Goal: Task Accomplishment & Management: Complete application form

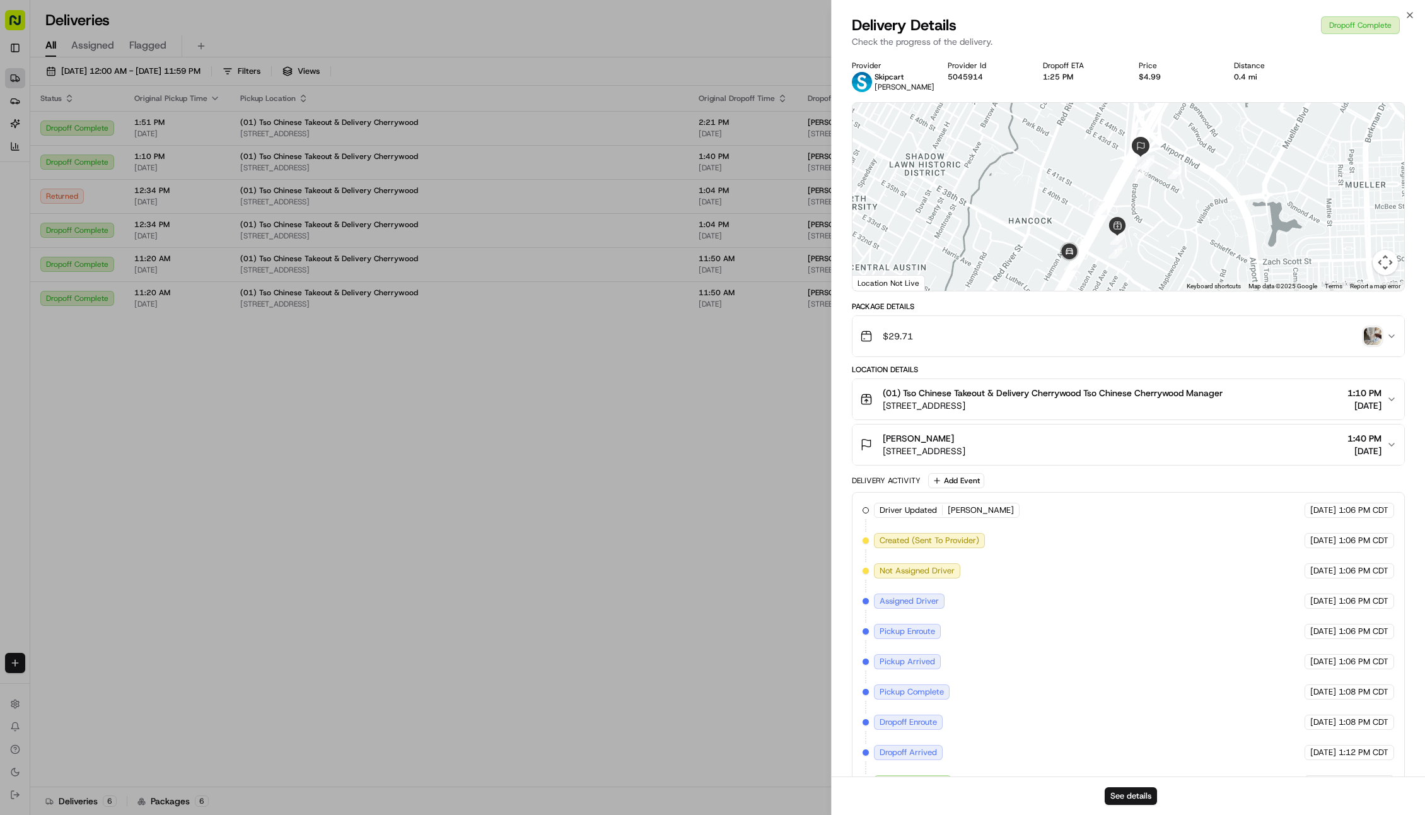
click at [1375, 342] on img "button" at bounding box center [1373, 336] width 18 height 18
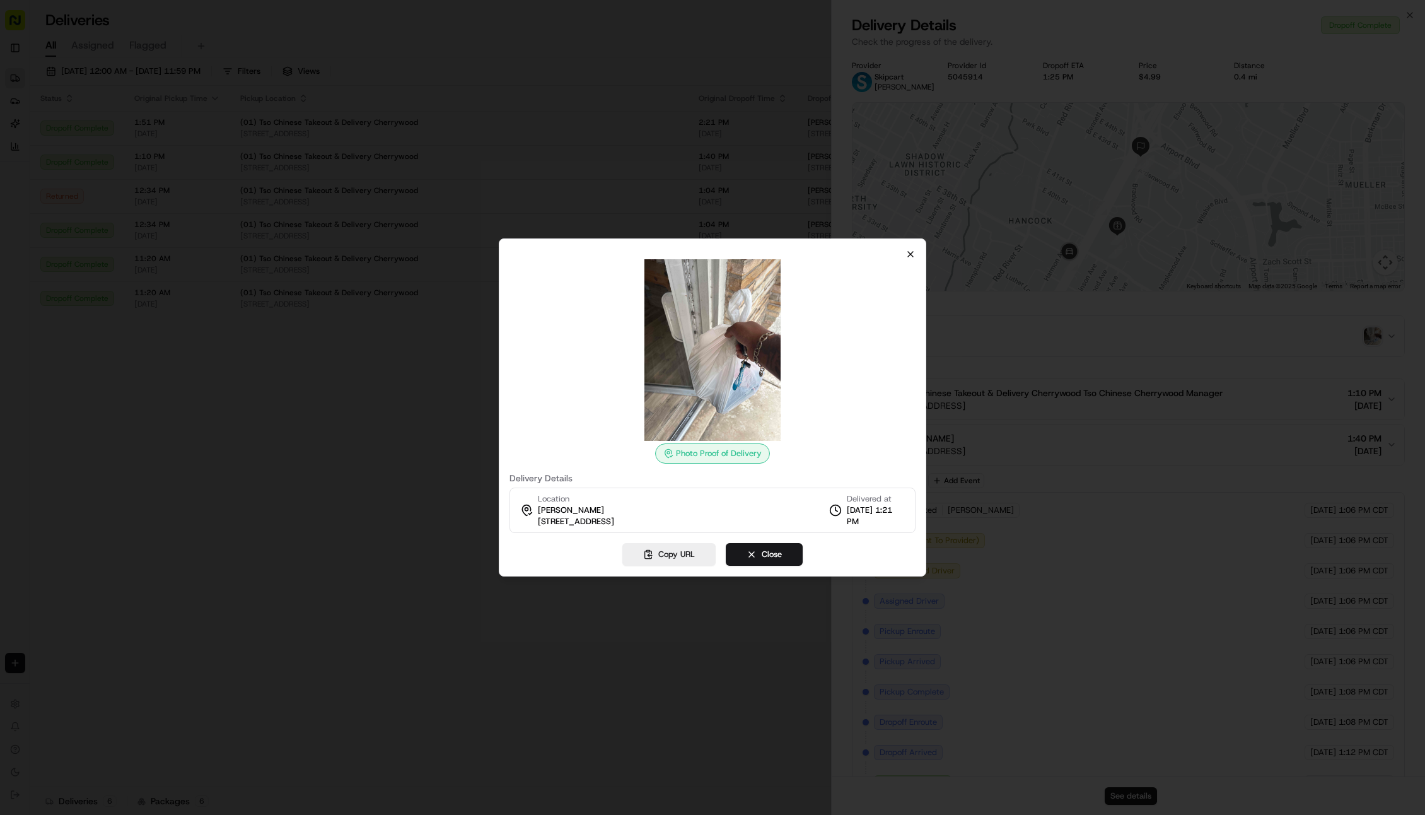
click at [906, 257] on icon "button" at bounding box center [911, 254] width 10 height 10
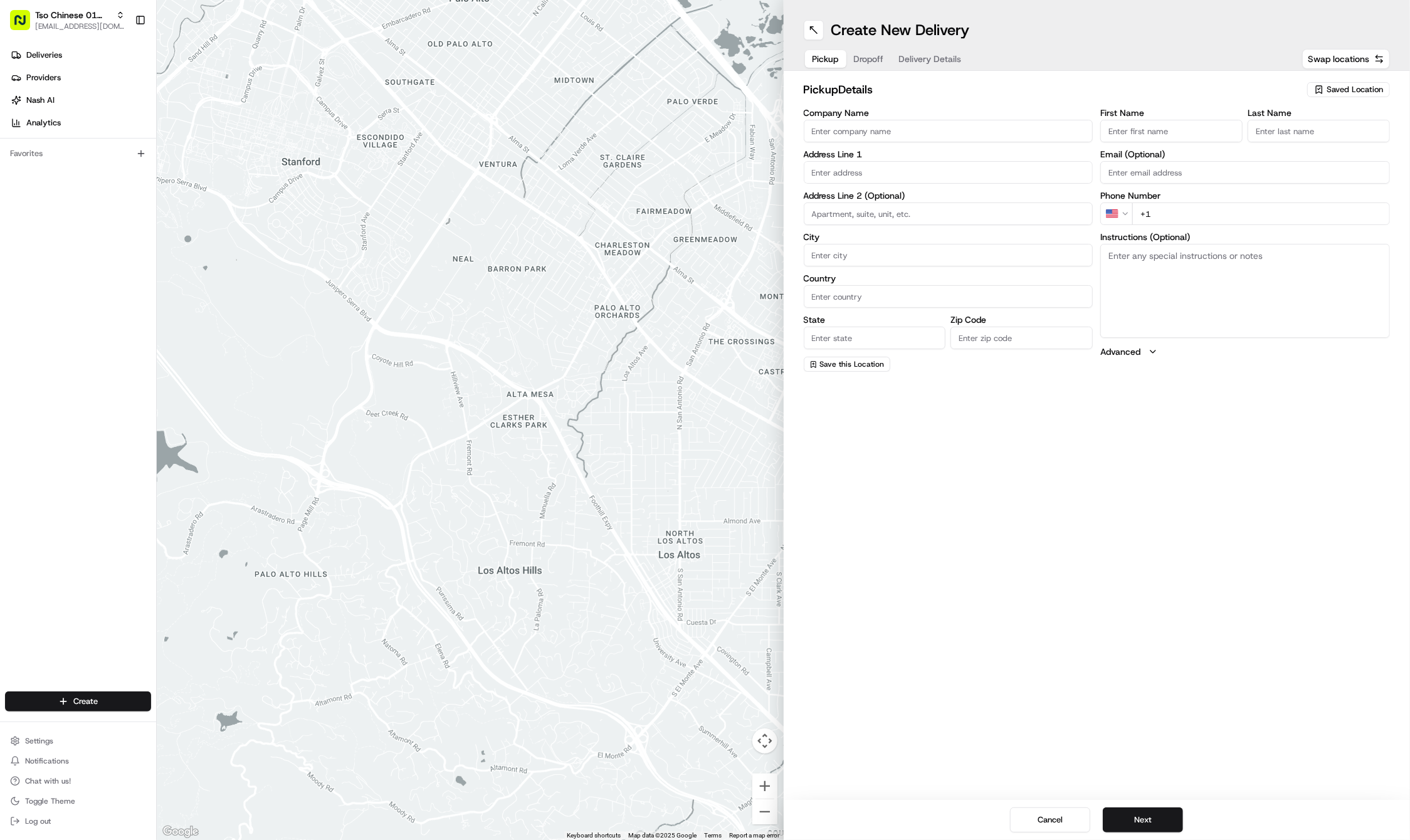
click at [1316, 93] on icon "button" at bounding box center [1320, 89] width 10 height 10
click at [1278, 143] on span "(01) Tso Chinese Takeout & Delivery Cherrywood" at bounding box center [1326, 142] width 154 height 23
type input "(01) Tso Chinese Takeout & Delivery Cherrywood"
type input "Ste E-5"
type input "Austin"
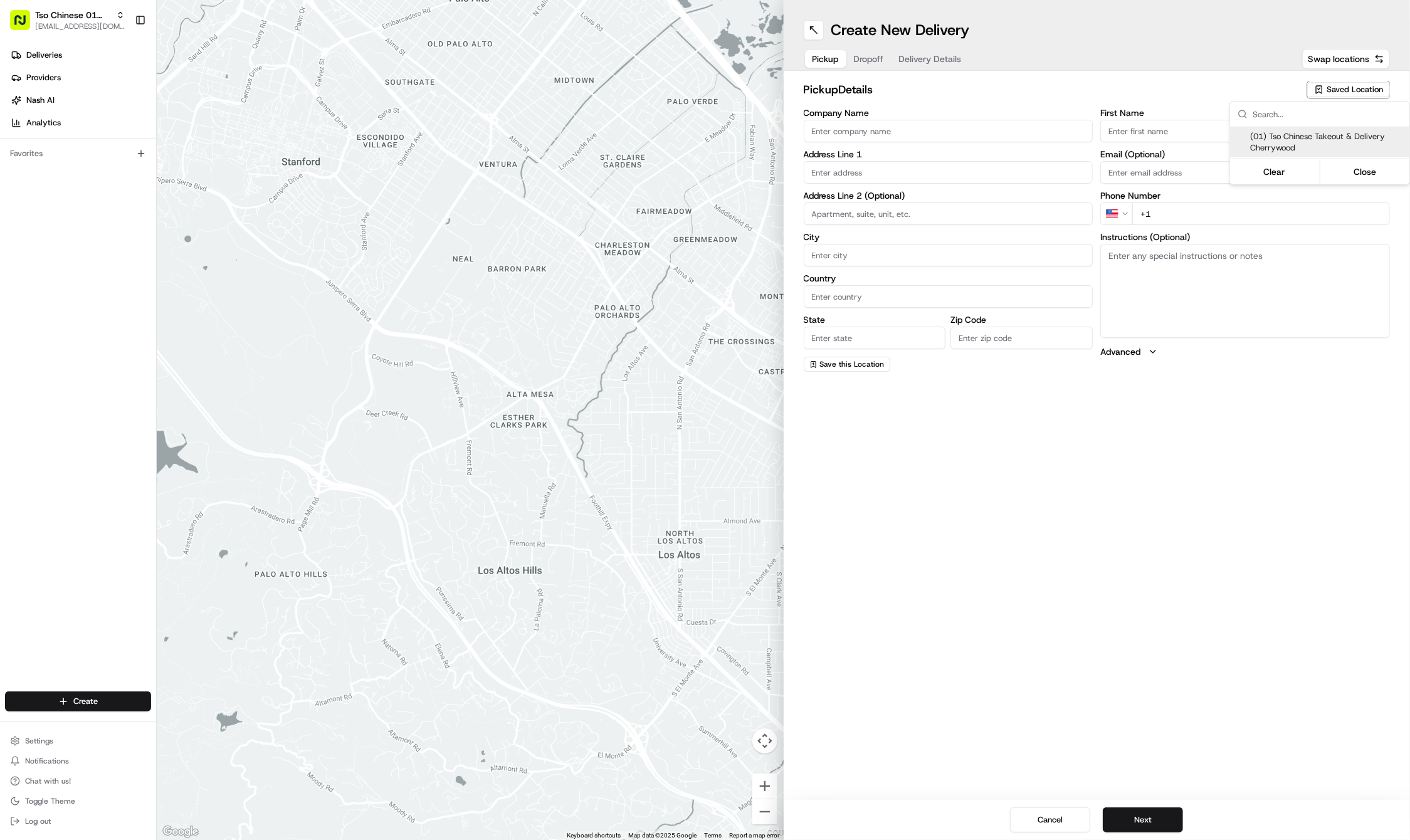
type input "US"
type input "[GEOGRAPHIC_DATA]"
type input "78722"
type input "Tso Chinese"
type input "Cherrywood Manager"
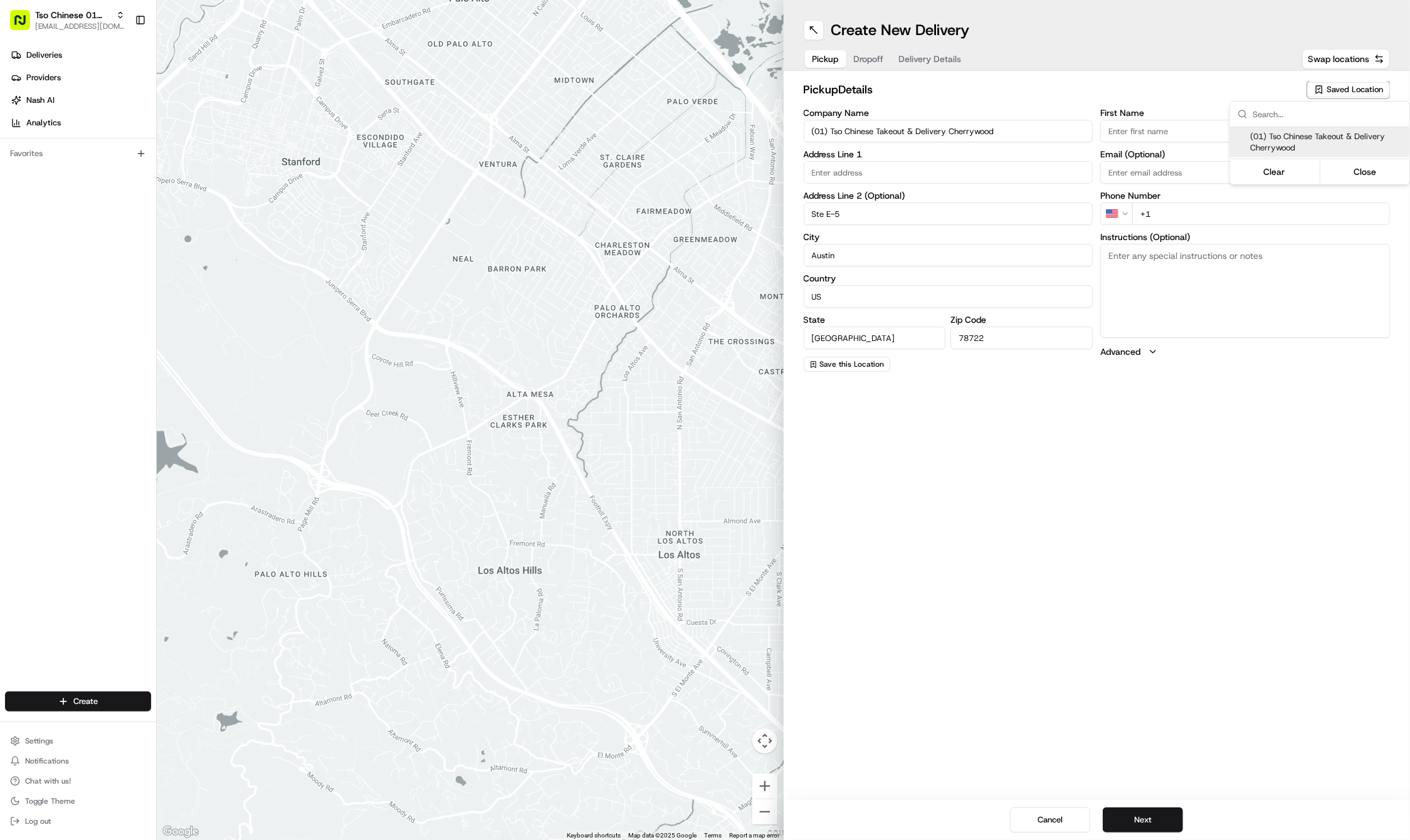
type input "cherrywoodstore@tsochinese.com"
type input "+1 512 401 3232"
type input "3909 N Interstate Hwy 35"
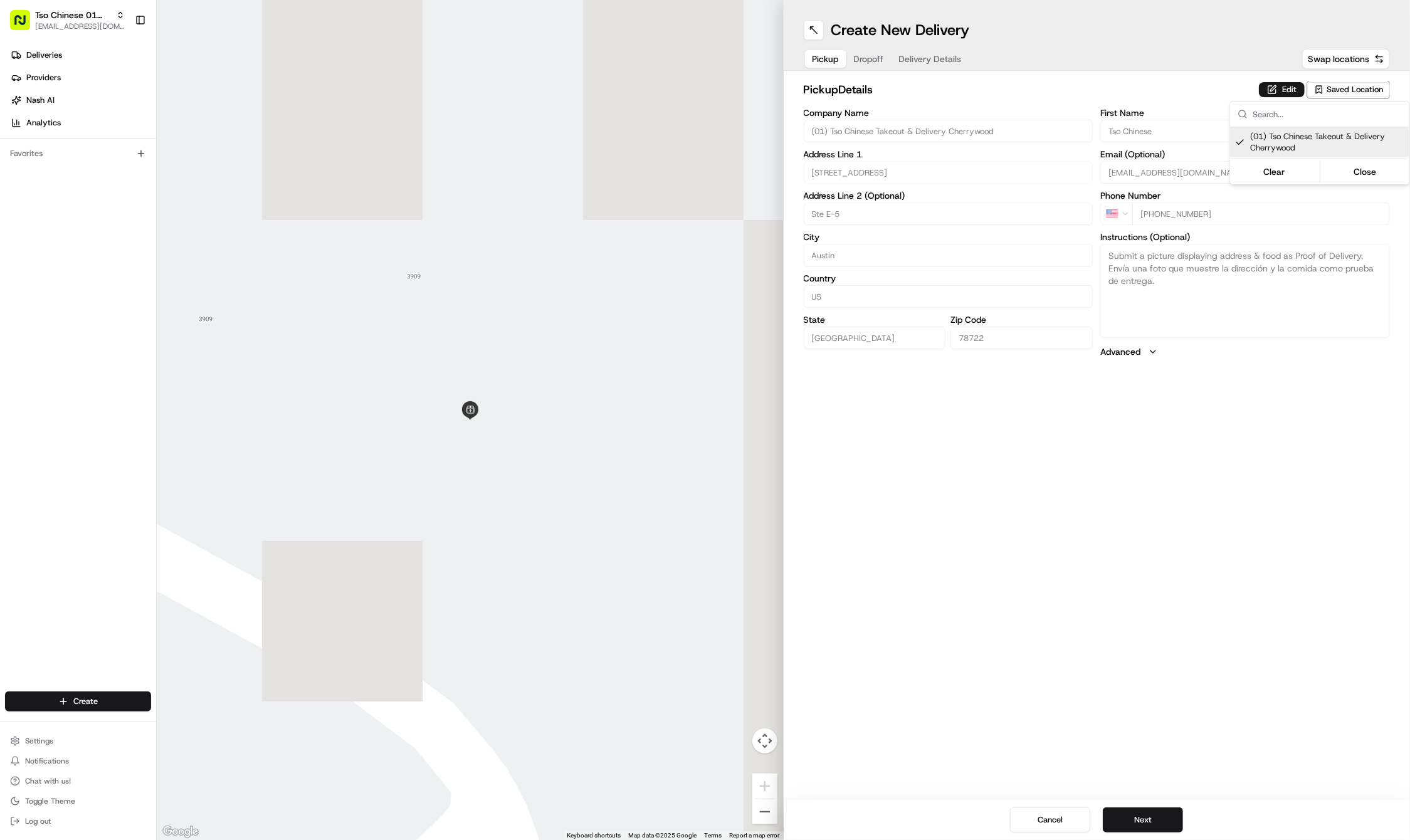
click at [1101, 580] on html "Tso Chinese 01 Cherrywood haran@tsochinese.com Toggle Sidebar Deliveries Provid…" at bounding box center [705, 420] width 1410 height 840
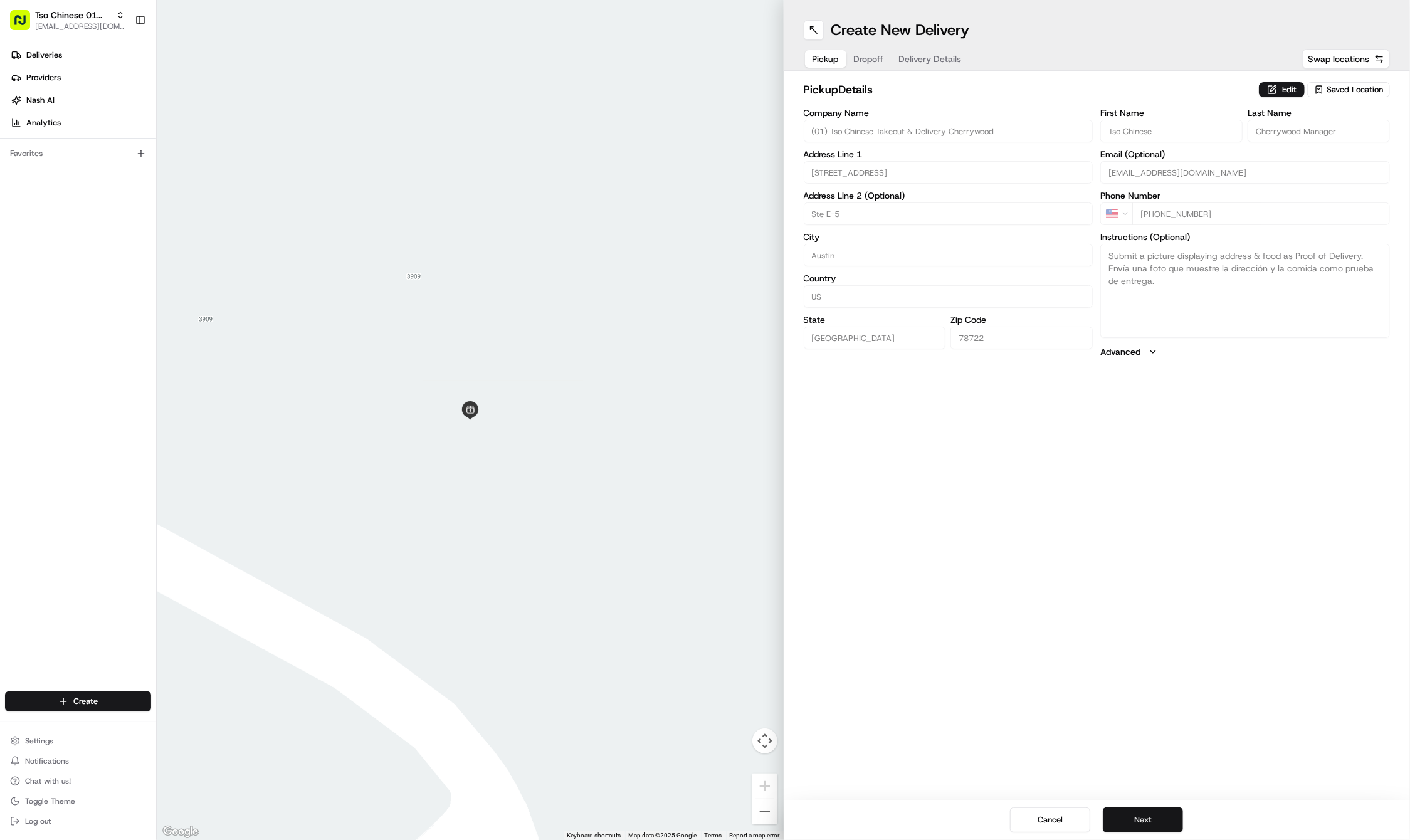
click at [1127, 818] on button "Next" at bounding box center [1143, 819] width 81 height 25
paste input "John"
type input "John"
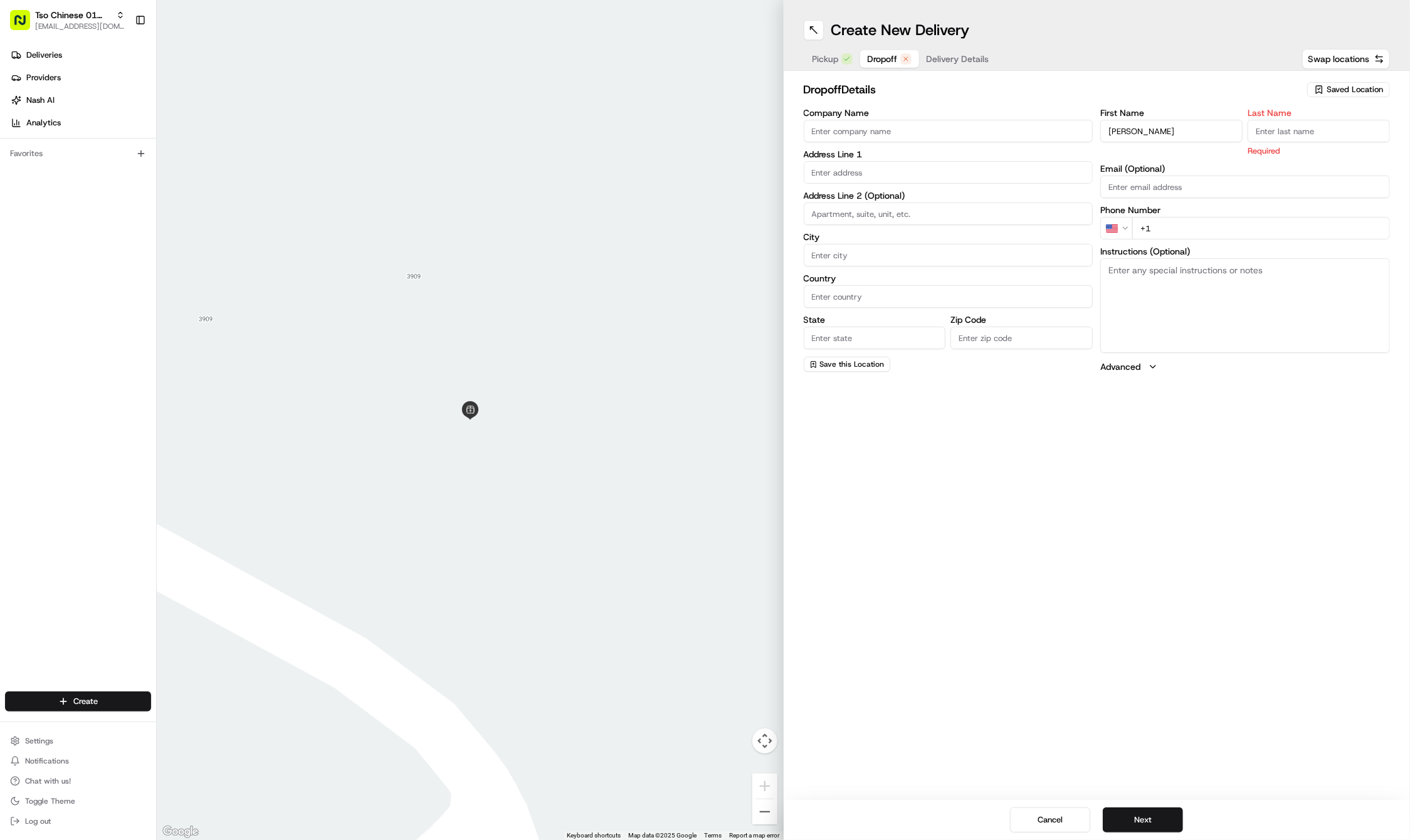
paste input "Sendejar"
type input "Sendejar"
paste input "361 876 2146"
type input "+1 361 876 2146"
paste input "811 E 16th St"
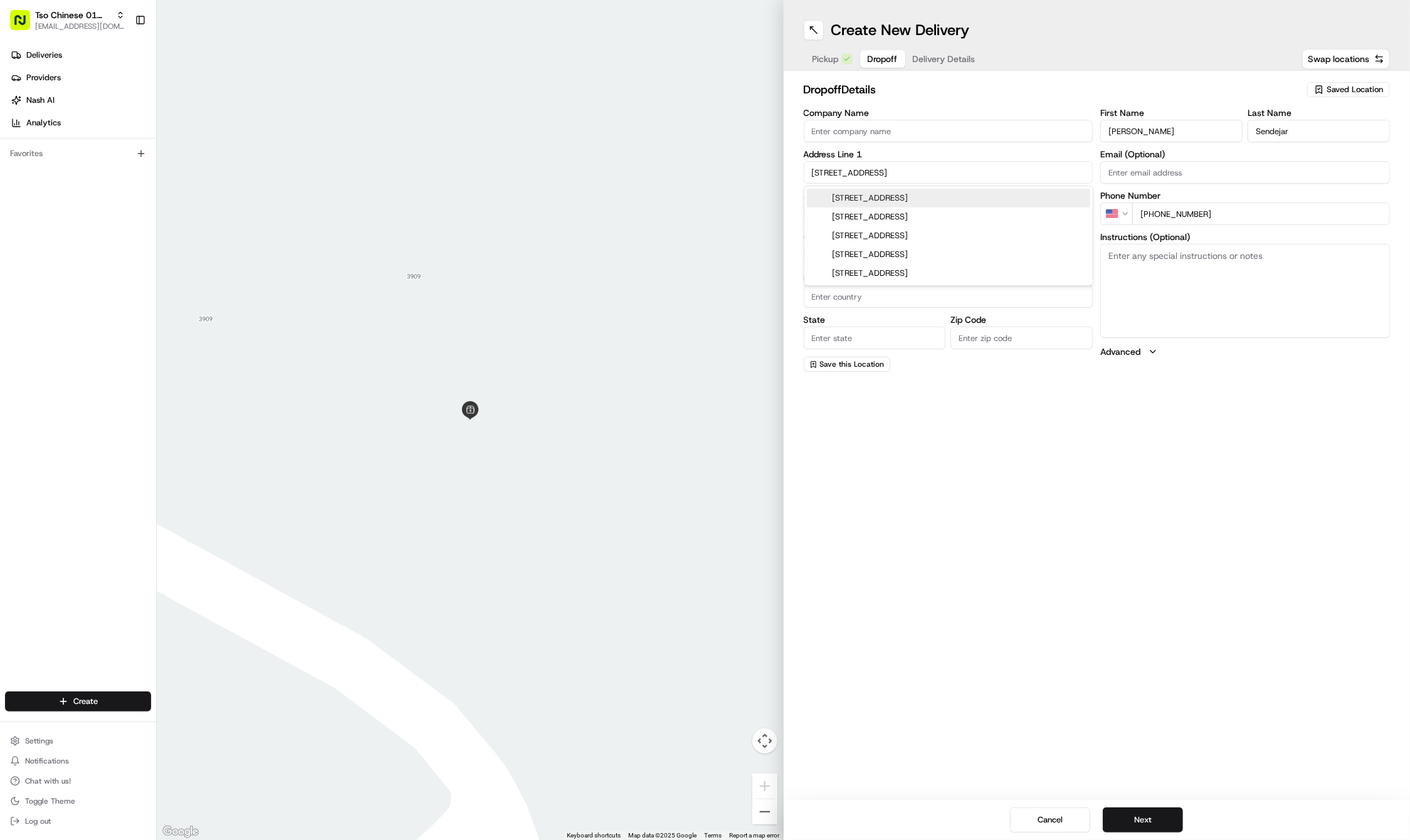
click at [868, 200] on div "811 East 16th Street, Austin, TX" at bounding box center [949, 198] width 283 height 19
type input "811 E 16th St, Austin, TX 78702, USA"
type input "Austin"
type input "United States"
type input "TX"
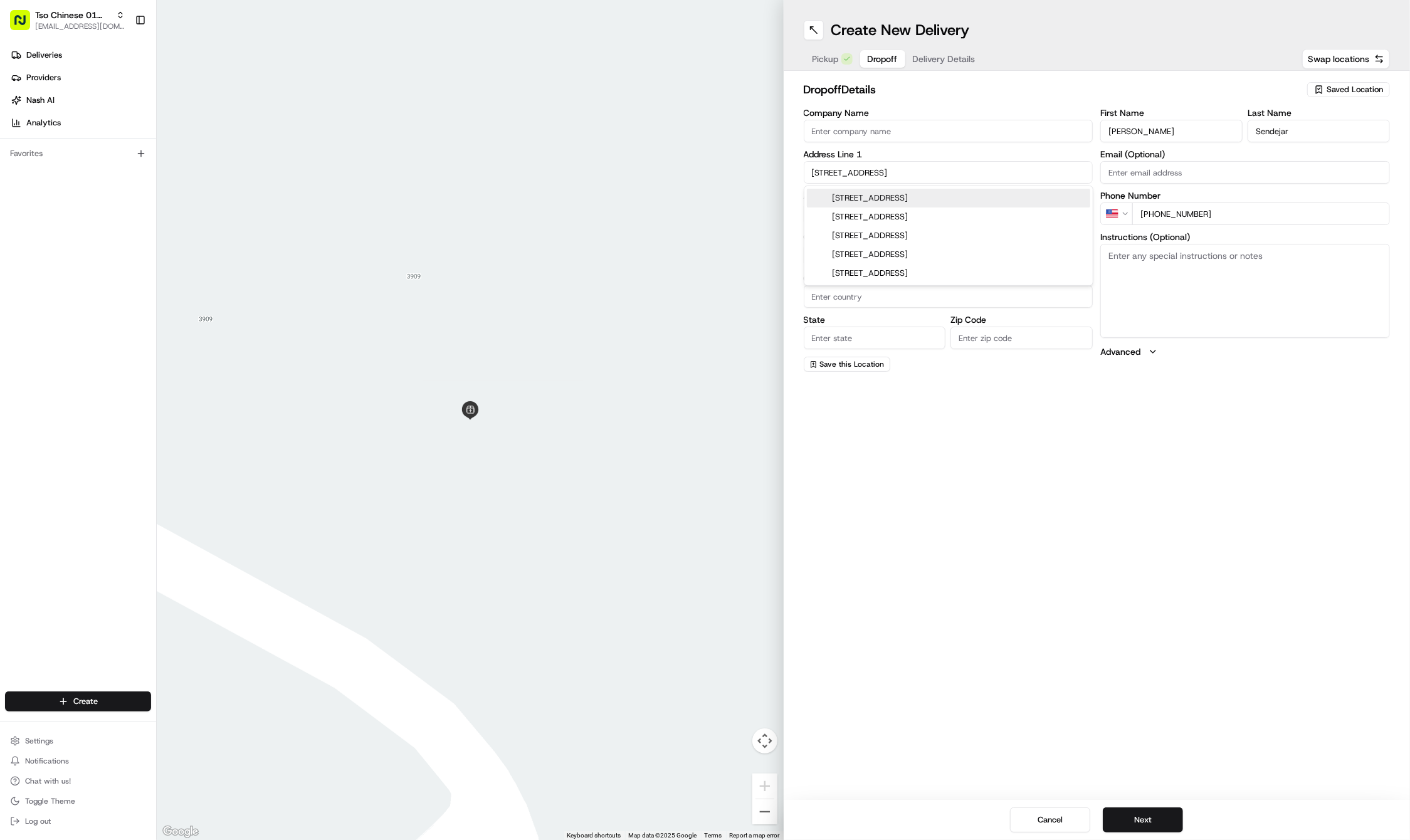
type input "78702"
type input "811 East 16th Street"
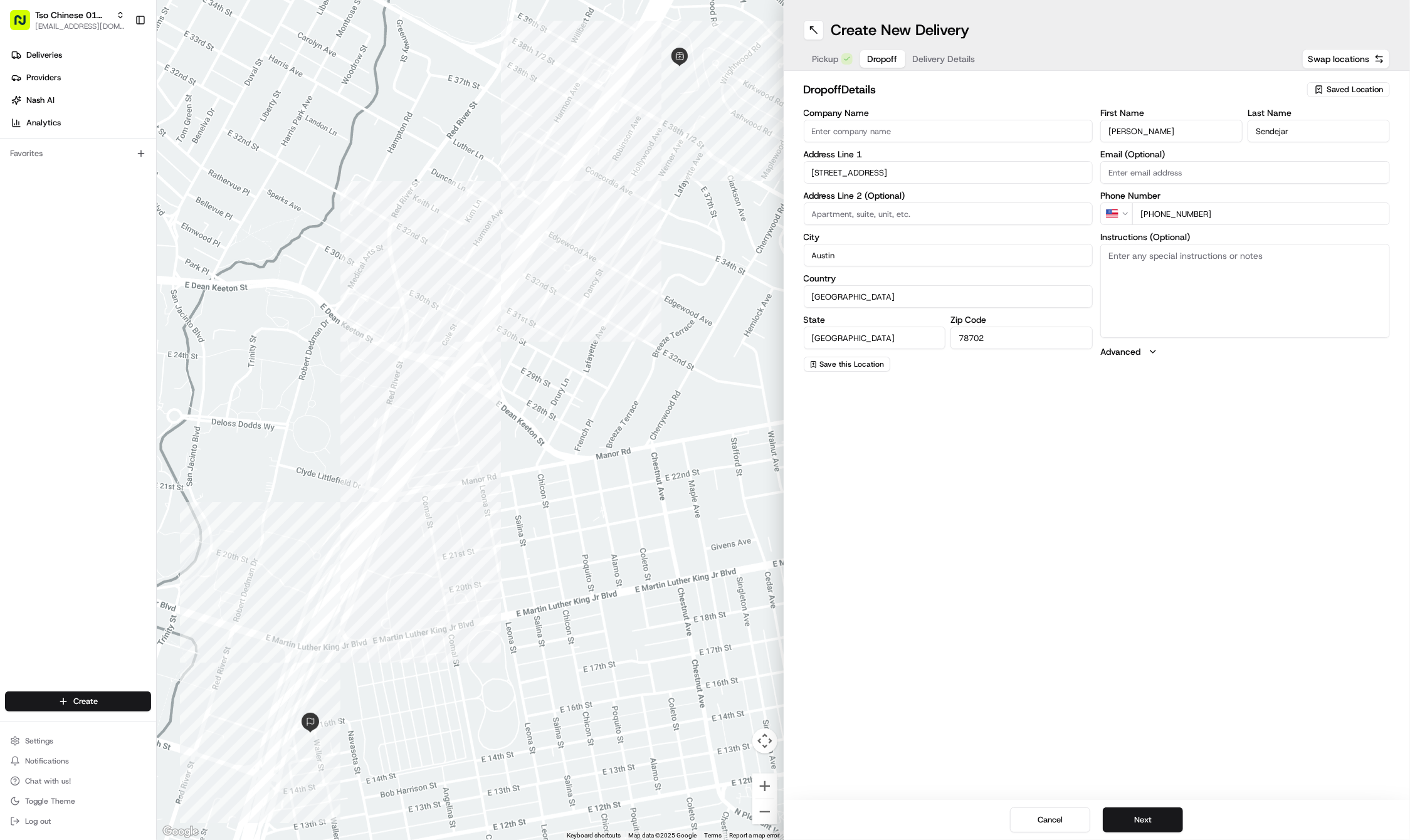
click at [1271, 299] on textarea "Instructions (Optional)" at bounding box center [1245, 290] width 289 height 94
paste textarea "Use iron side gate go up the stairs and leave at front door please"
type textarea "Use iron side gate go up the stairs and leave at front door please"
click at [1137, 814] on button "Next" at bounding box center [1143, 819] width 81 height 25
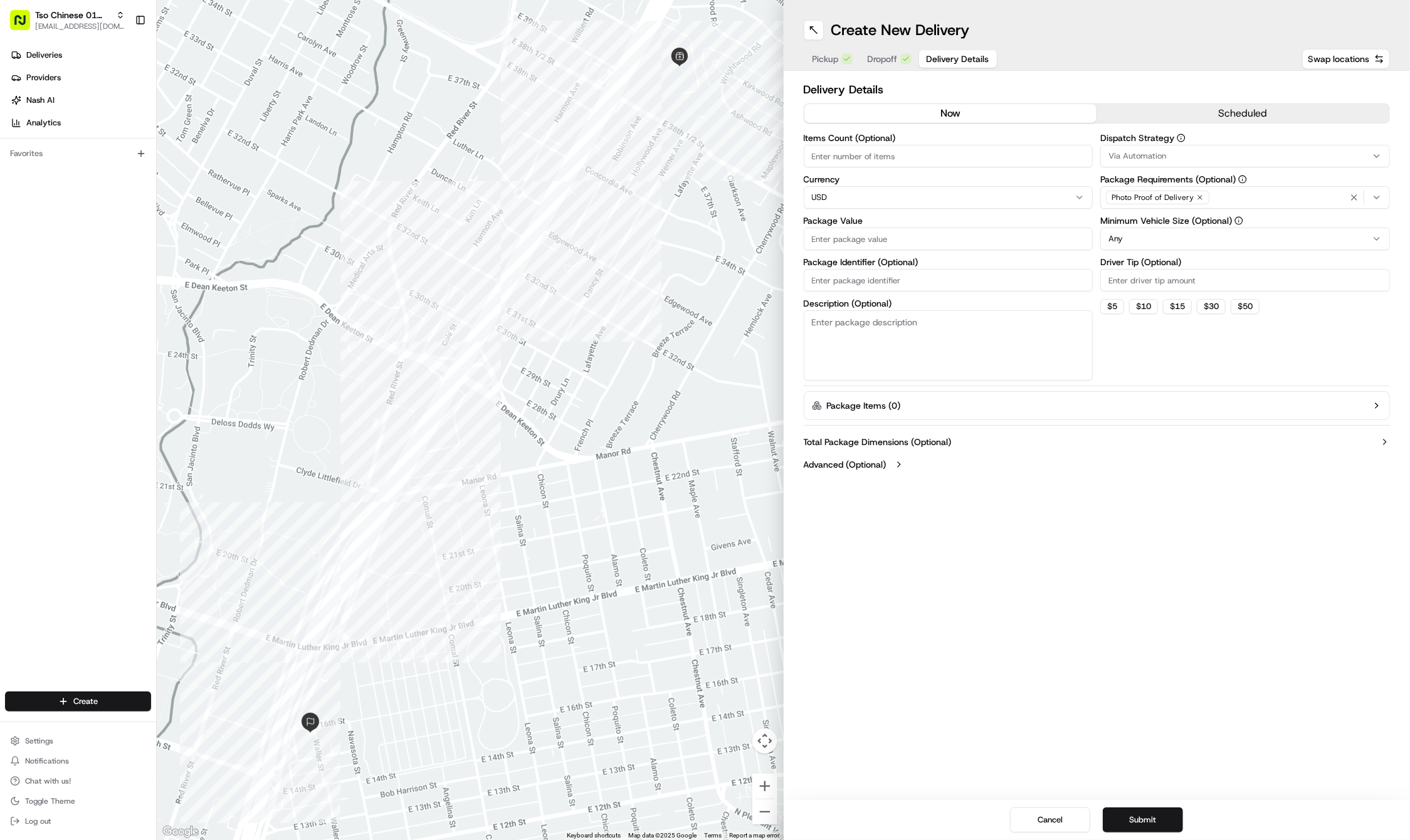
click at [1157, 260] on label "Driver Tip (Optional)" at bounding box center [1245, 261] width 289 height 9
click at [1157, 269] on input "Driver Tip (Optional)" at bounding box center [1245, 280] width 289 height 23
type input "2"
click at [1162, 154] on span "Via Automation" at bounding box center [1138, 155] width 58 height 11
click at [1172, 236] on div "Suggestions" at bounding box center [1191, 235] width 177 height 1
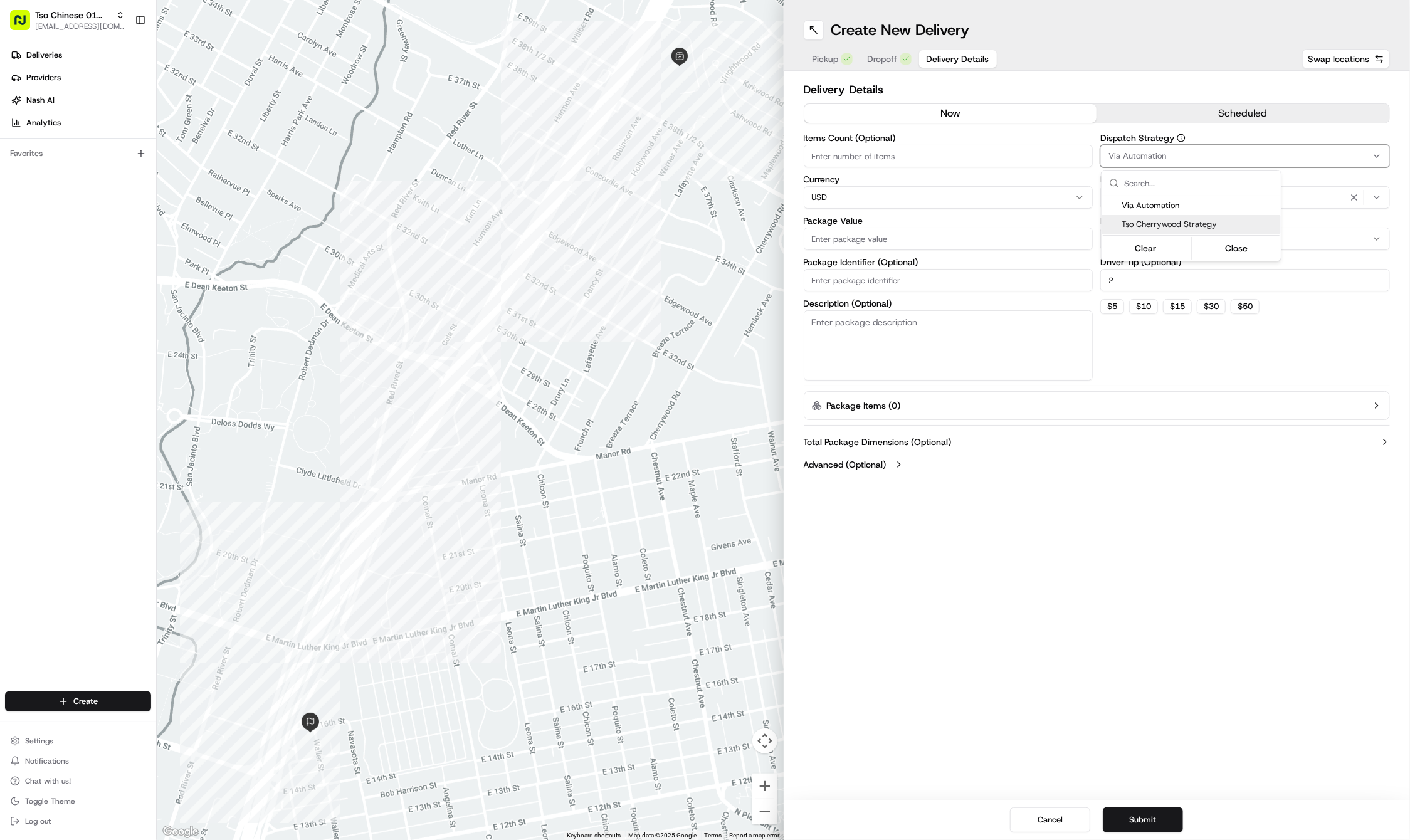
click at [1191, 229] on span "Tso Cherrywood Strategy" at bounding box center [1198, 224] width 154 height 11
click at [899, 286] on html "Tso Chinese 01 Cherrywood haran@tsochinese.com Toggle Sidebar Deliveries Provid…" at bounding box center [705, 420] width 1410 height 840
click at [899, 286] on input "Package Identifier (Optional)" at bounding box center [948, 280] width 289 height 23
click at [888, 282] on input "Package Identifier (Optional)" at bounding box center [948, 280] width 289 height 23
paste input "ZYQ3Z8Z"
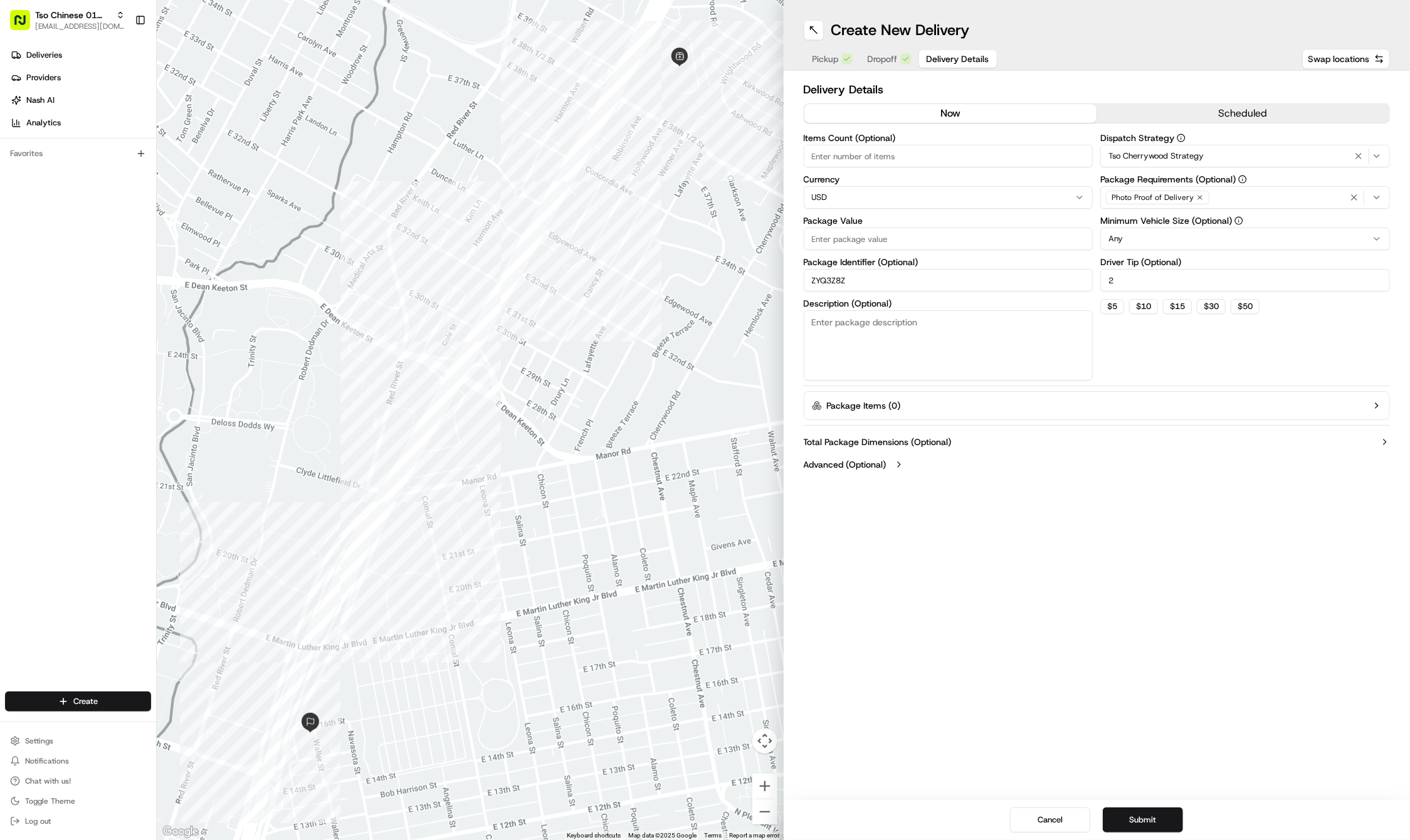
type input "ZYQ3Z8Z"
click at [835, 224] on label "Package Value" at bounding box center [948, 221] width 289 height 9
click at [835, 228] on input "Package Value" at bounding box center [948, 239] width 289 height 23
type input "52.88"
click at [1194, 193] on div "Photo Proof of Delivery" at bounding box center [1157, 198] width 103 height 14
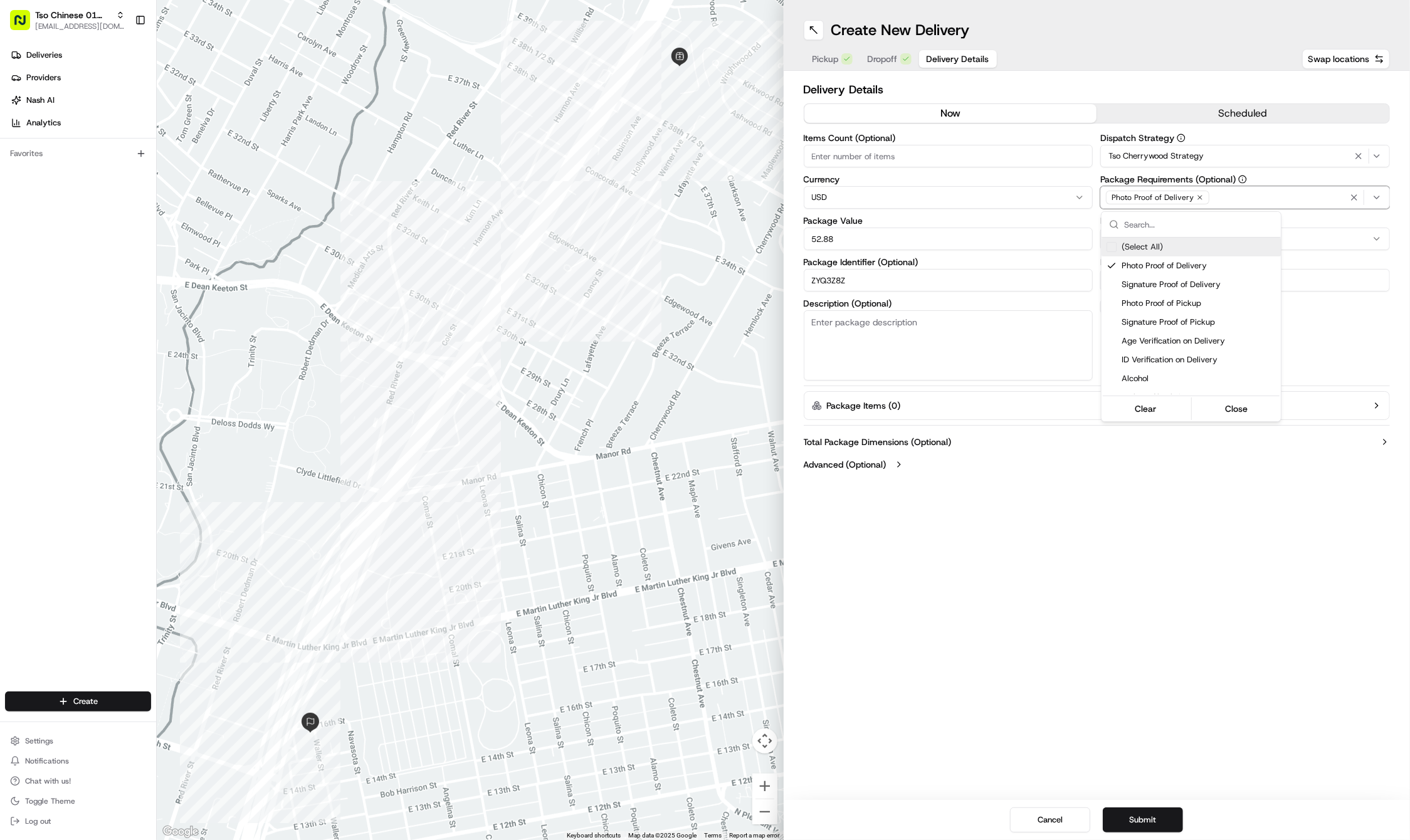
click at [1196, 194] on icon "button" at bounding box center [1200, 198] width 8 height 8
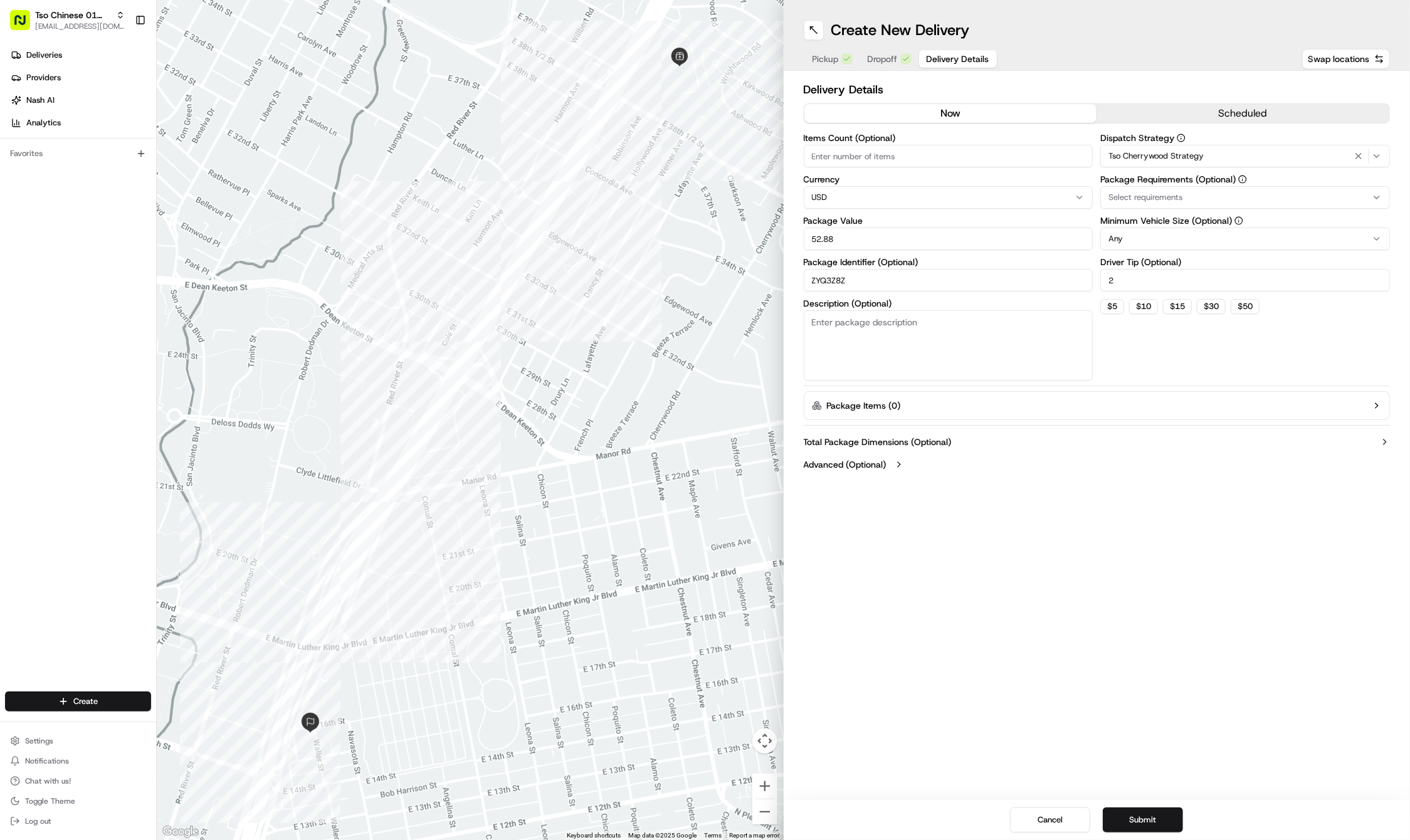
click at [1195, 194] on div "Select requirements" at bounding box center [1245, 197] width 283 height 11
click at [1171, 281] on div "Meet on Delivery" at bounding box center [1191, 279] width 179 height 19
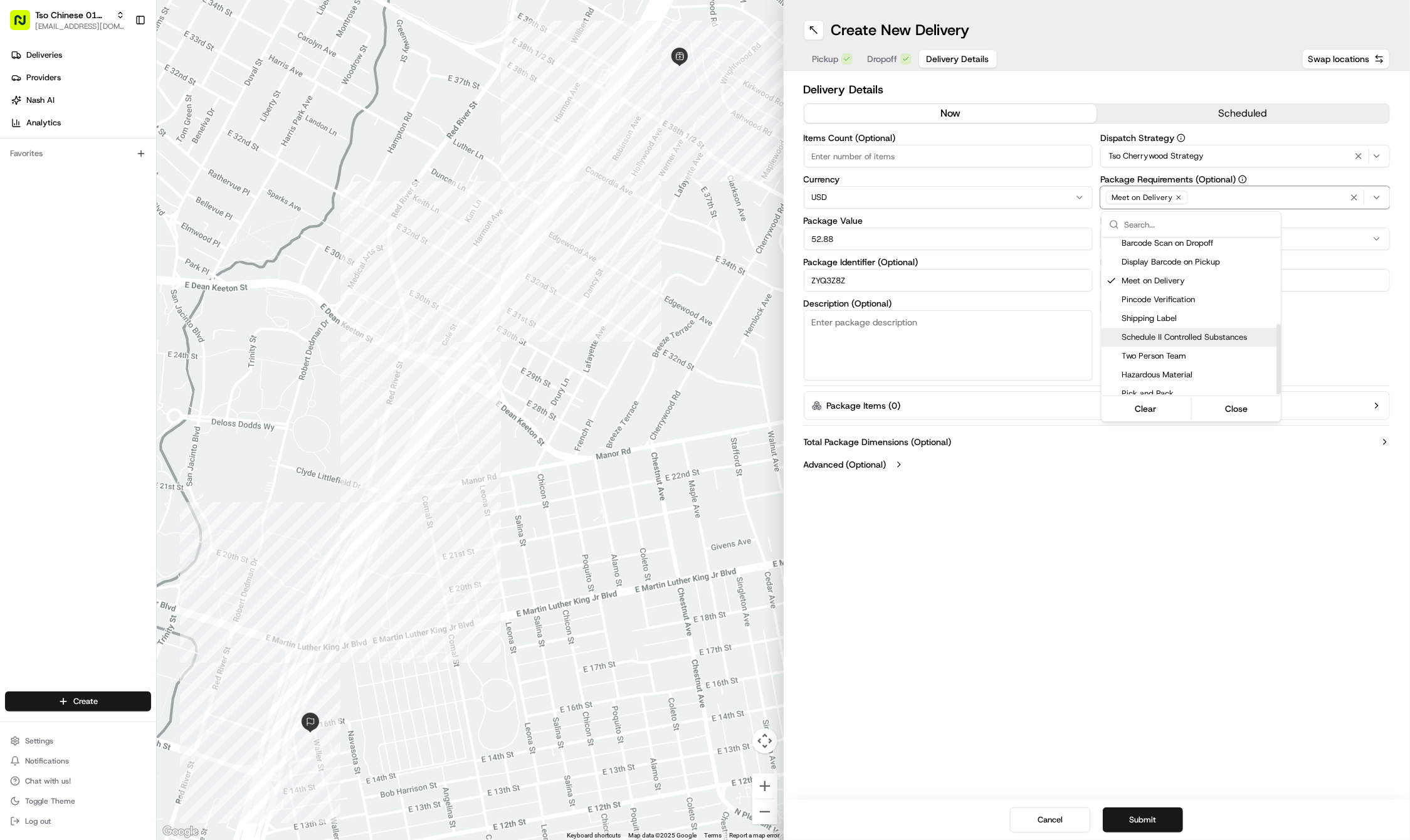
click at [1151, 545] on html "Tso Chinese 01 Cherrywood haran@tsochinese.com Toggle Sidebar Deliveries Provid…" at bounding box center [705, 420] width 1410 height 840
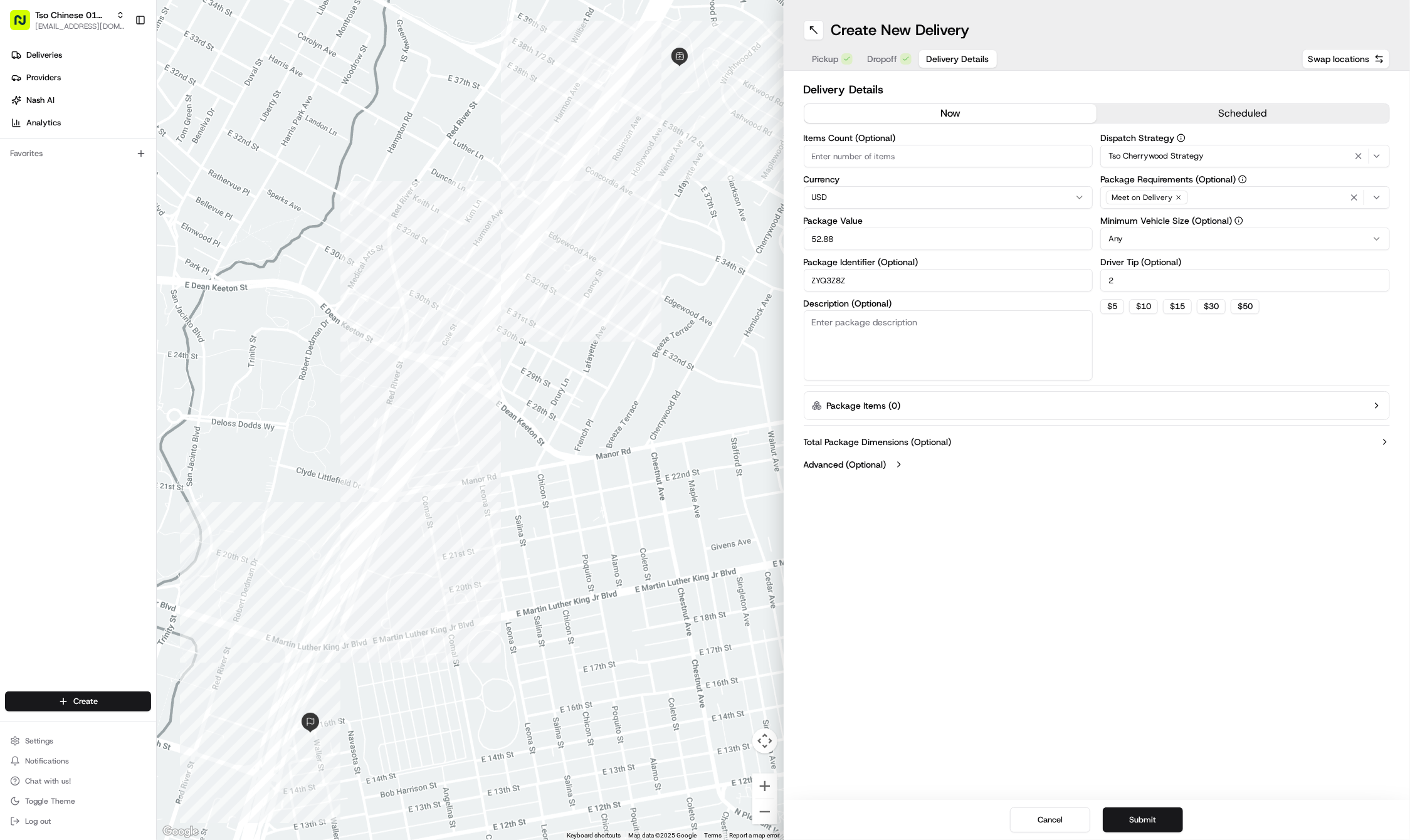
click at [1146, 820] on button "Submit" at bounding box center [1143, 819] width 81 height 25
click at [1146, 820] on div "Cancel Submit" at bounding box center [1097, 820] width 627 height 40
click at [1070, 744] on div "Create New Delivery Pickup Dropoff Delivery Details Swap locations Delivery Det…" at bounding box center [1097, 420] width 627 height 840
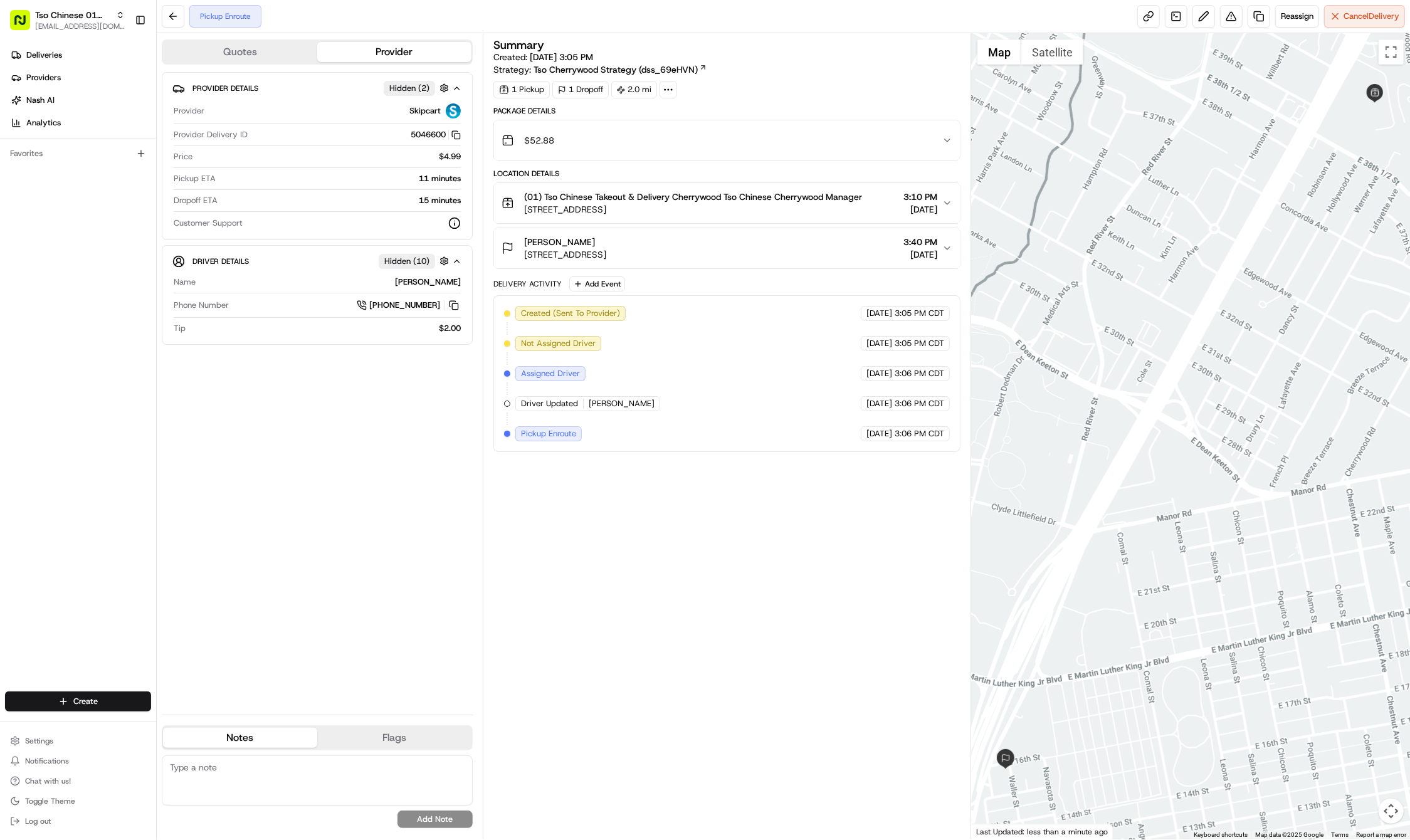
click at [76, 671] on div "Deliveries Providers [PERSON_NAME] Analytics Favorites" at bounding box center [78, 369] width 156 height 659
click at [74, 705] on html "Tso Chinese 01 Cherrywood haran@tsochinese.com Toggle Sidebar Deliveries Provid…" at bounding box center [705, 420] width 1410 height 840
click at [191, 726] on link "Delivery" at bounding box center [227, 725] width 140 height 23
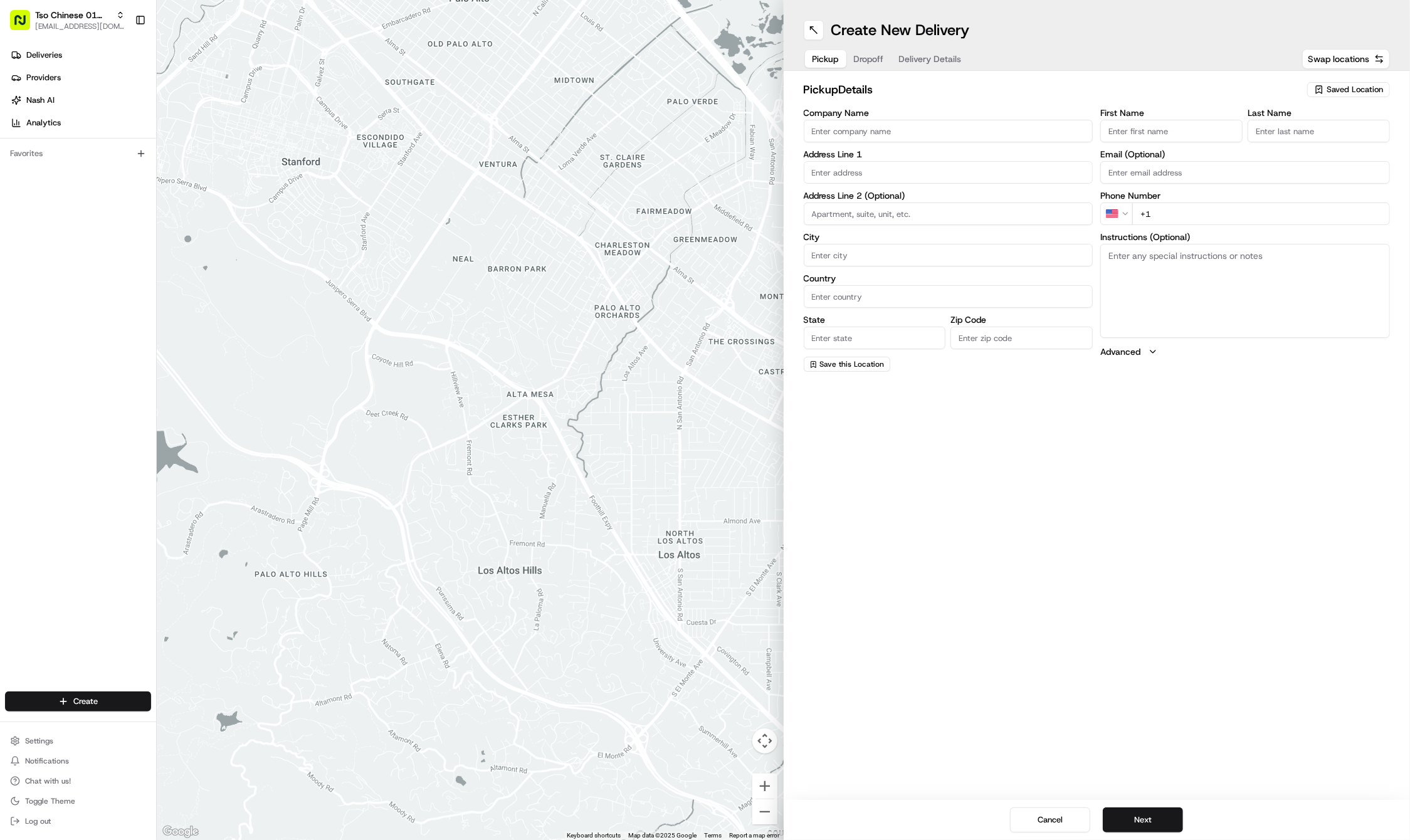
click at [1367, 93] on span "Saved Location" at bounding box center [1354, 89] width 57 height 11
click at [1326, 136] on span "(01) Tso Chinese Takeout & Delivery Cherrywood" at bounding box center [1326, 142] width 154 height 23
type input "(01) Tso Chinese Takeout & Delivery Cherrywood"
type input "Ste E-5"
type input "Austin"
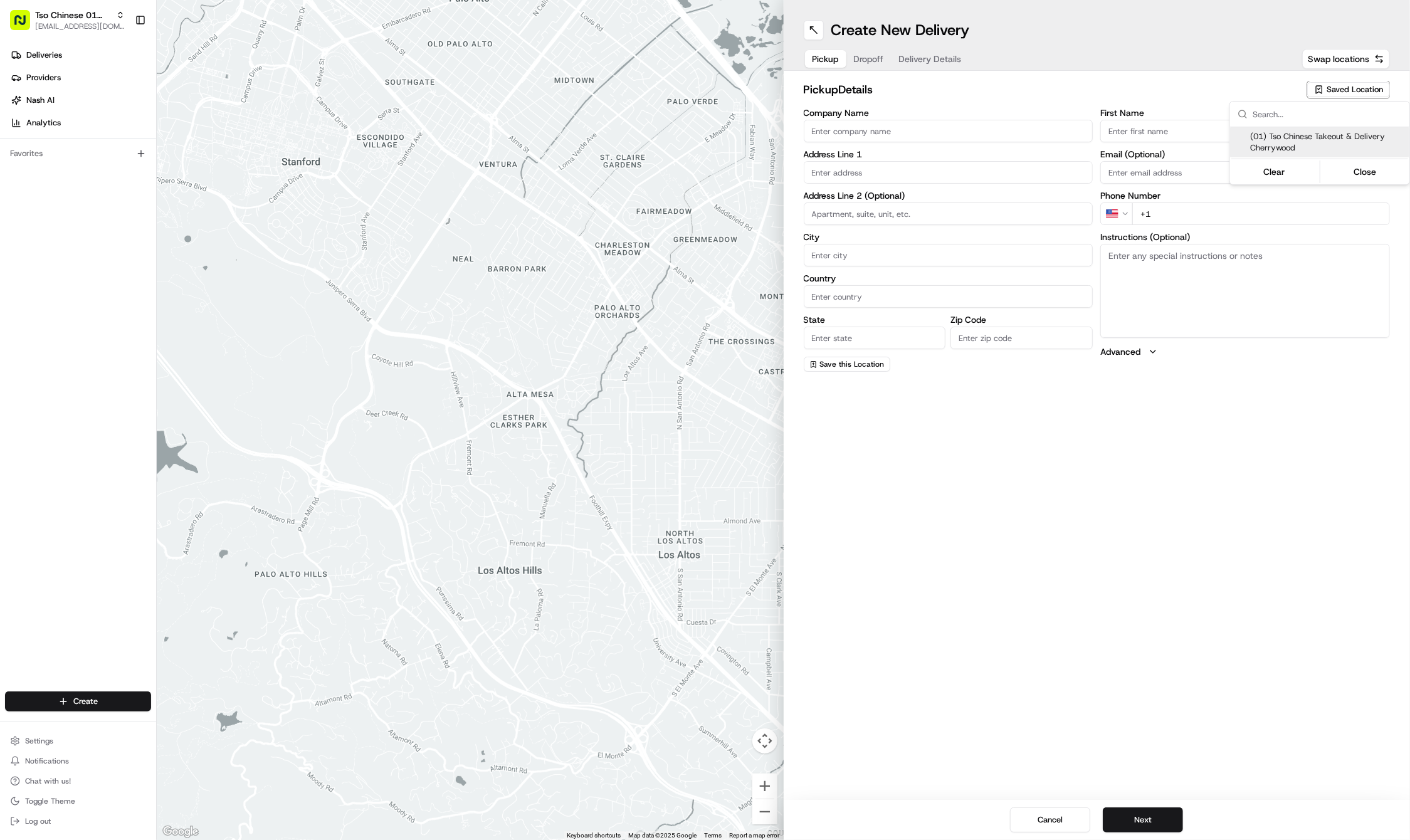
type input "US"
type input "TX"
type input "78722"
type input "Tso Chinese"
type input "Cherrywood Manager"
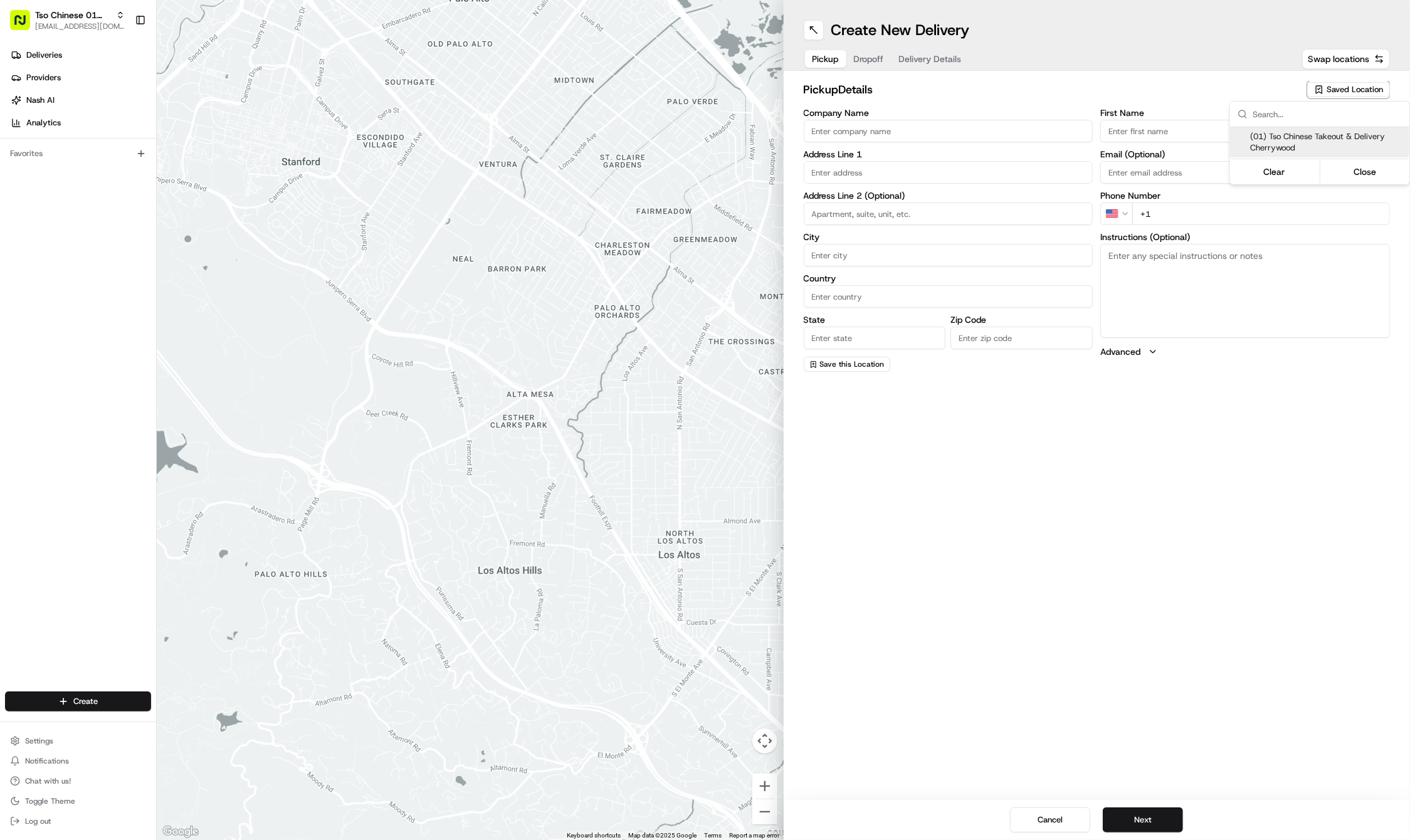
type input "cherrywoodstore@tsochinese.com"
type input "+1 512 401 3232"
type textarea "Submit a picture displaying address & food as Proof of Delivery. Envía una foto…"
type input "3909 N Interstate Hwy 35"
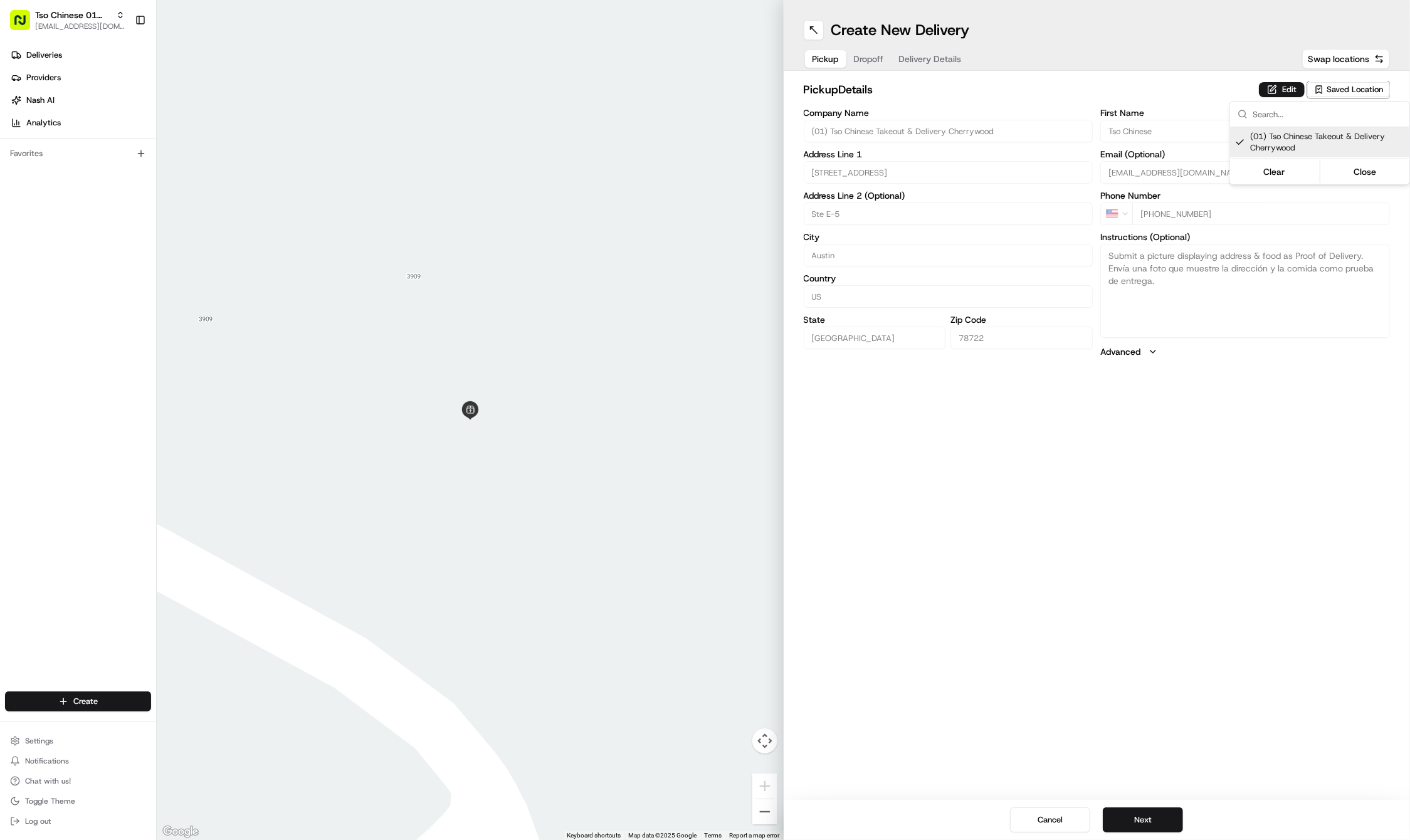
click at [1142, 483] on html "Tso Chinese 01 Cherrywood haran@tsochinese.com Toggle Sidebar Deliveries Provid…" at bounding box center [705, 420] width 1410 height 840
click at [1125, 829] on button "Next" at bounding box center [1143, 819] width 81 height 25
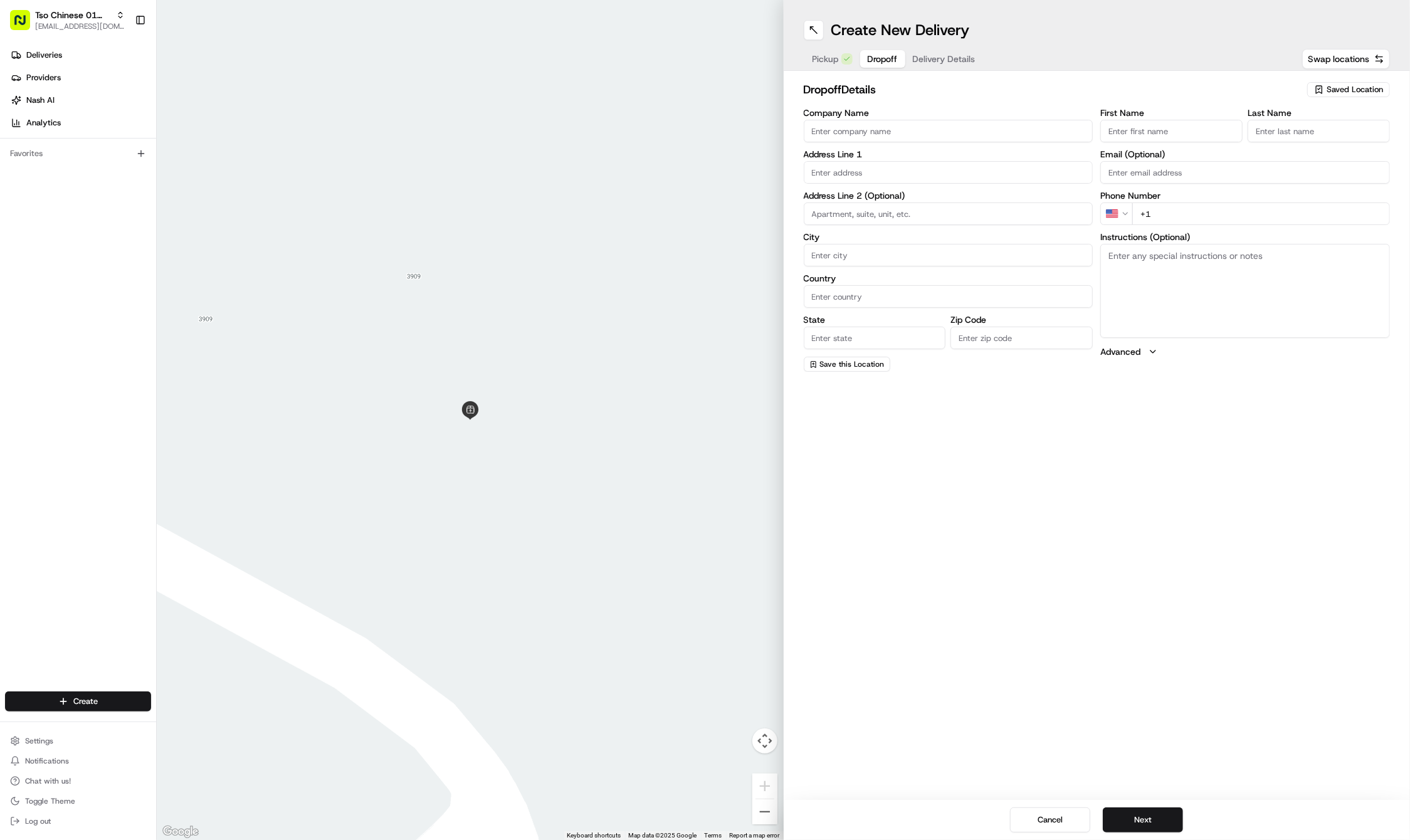
paste input "Elizabeth"
type input "Elizabeth"
paste input "Crandall"
type input "Crandall"
paste input "2315 Lafayette Avenue"
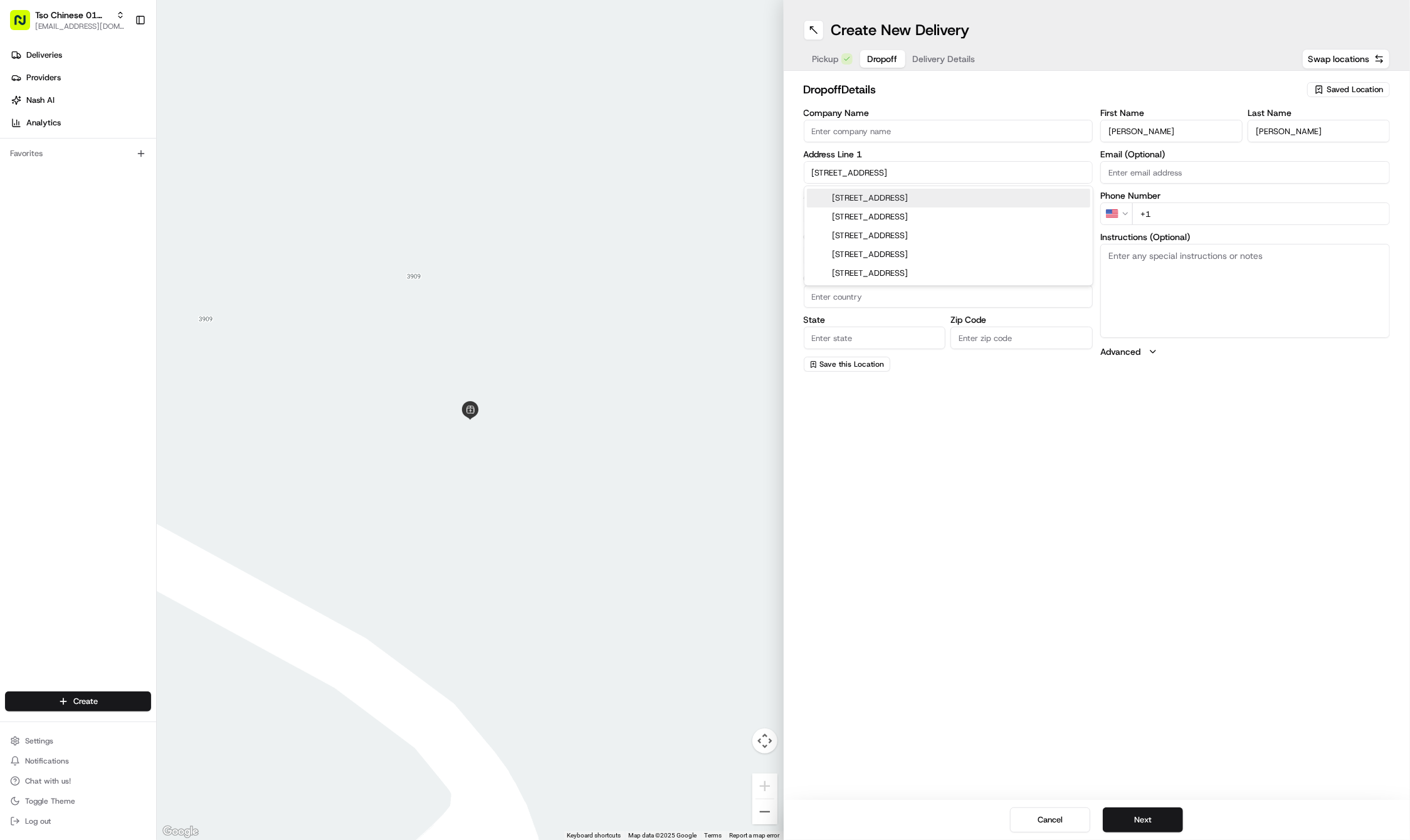
click at [921, 198] on div "2315 Lafayette Avenue, Austin, TX" at bounding box center [949, 198] width 283 height 19
type input "[STREET_ADDRESS]"
type input "Austin"
type input "United States"
type input "TX"
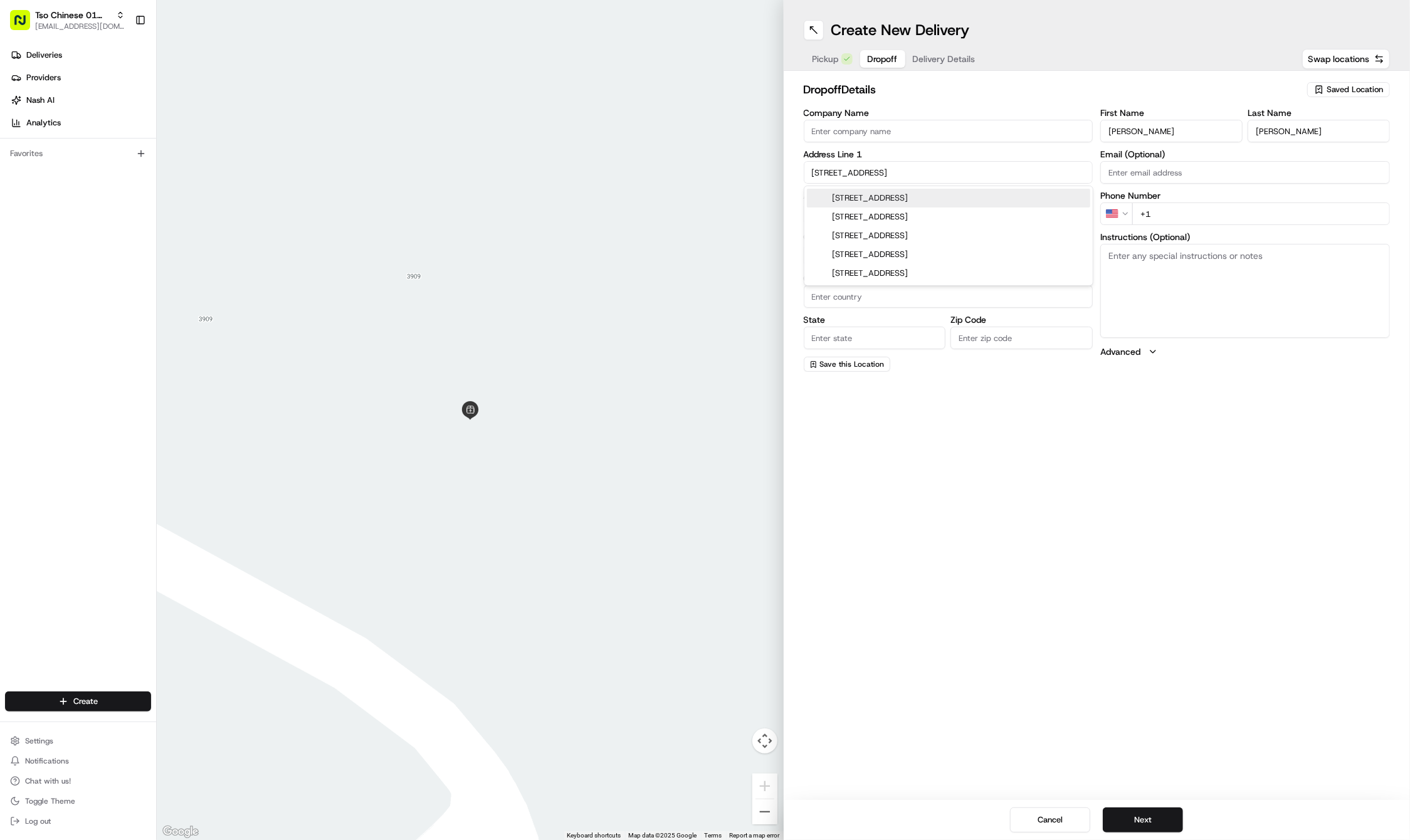
type input "78722"
type input "2315 Lafayette Avenue"
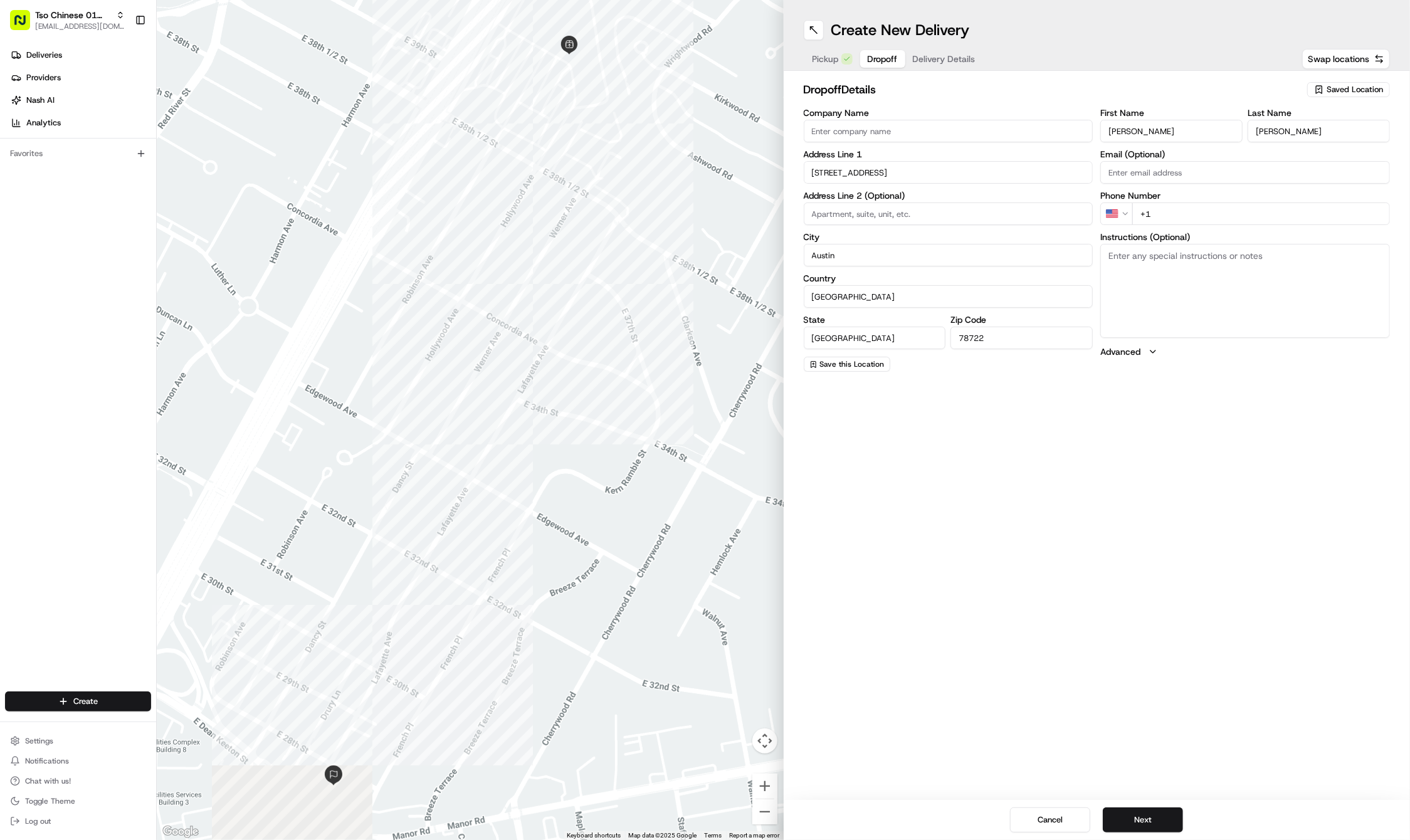
paste input "817 901 4777"
type input "+1 817 901 4777"
click at [1313, 317] on textarea "Instructions (Optional)" at bounding box center [1245, 290] width 289 height 94
paste textarea "House is grey with white columns, black trim & peace sign out front. :) Thank y…"
type textarea "House is grey with white columns, black trim & peace sign out front. :) Thank y…"
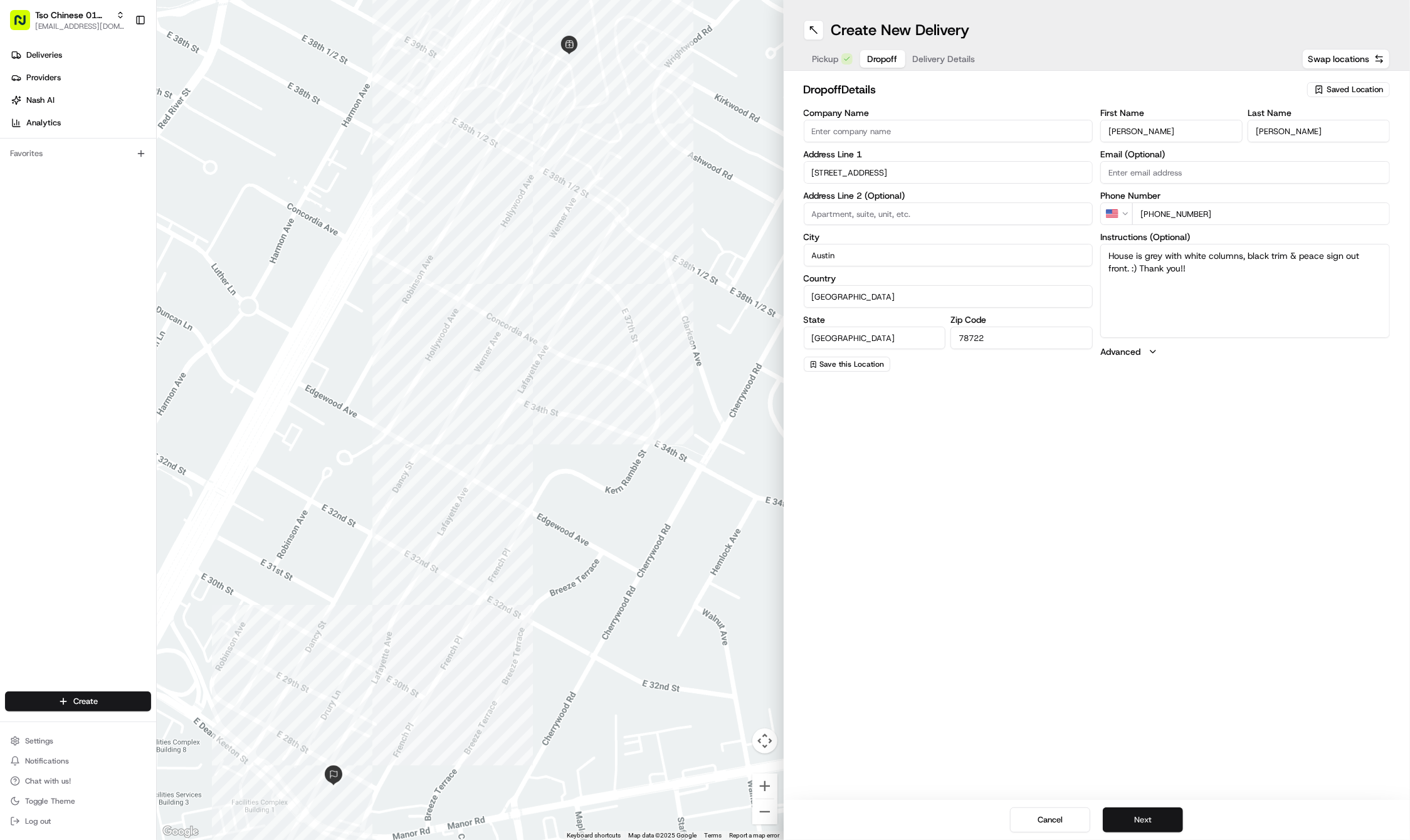
click at [1135, 815] on button "Next" at bounding box center [1143, 819] width 81 height 25
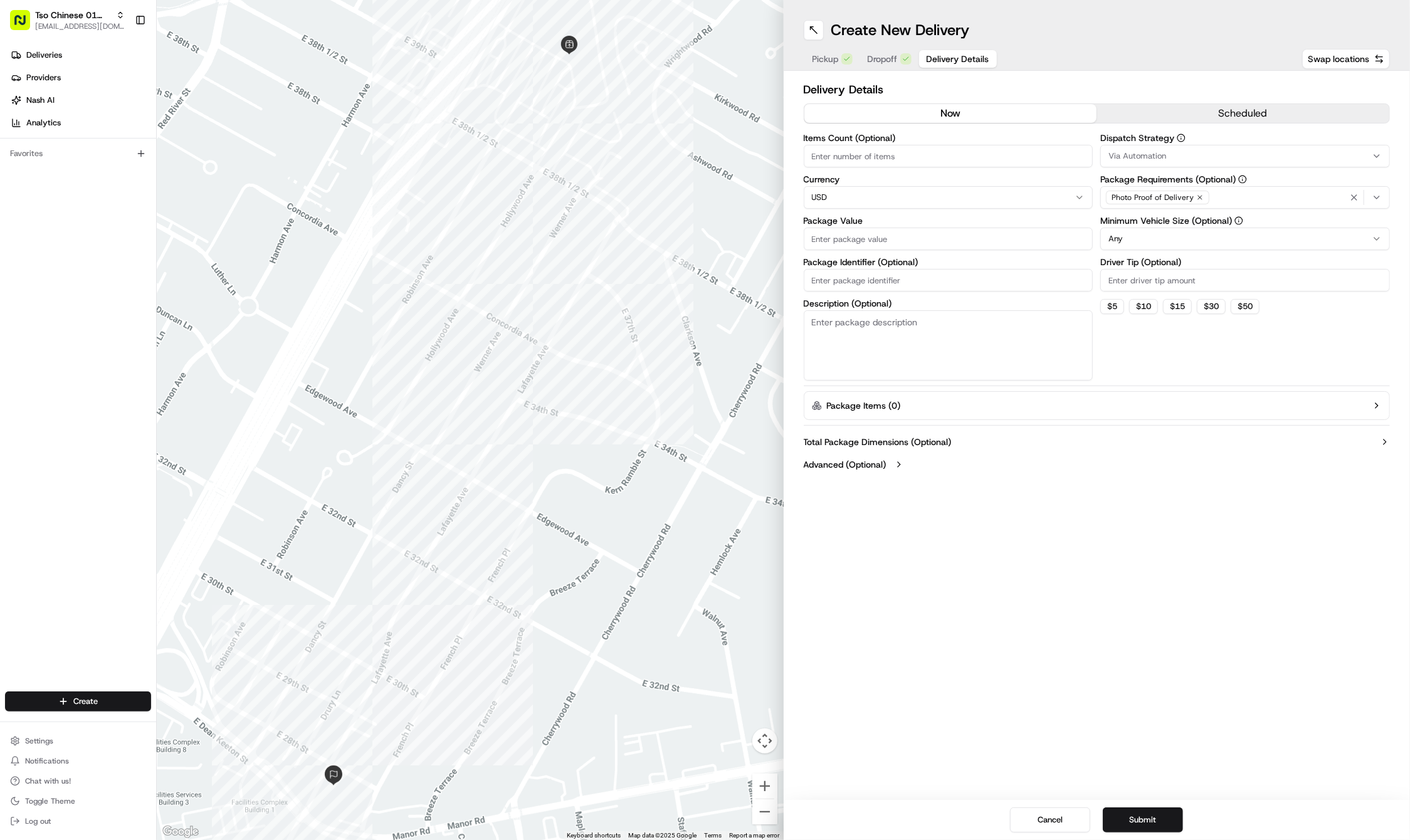
click at [1132, 270] on input "Driver Tip (Optional)" at bounding box center [1245, 280] width 289 height 23
type input "2"
click at [1147, 157] on span "Via Automation" at bounding box center [1138, 155] width 58 height 11
click at [1147, 226] on span "Tso Cherrywood Strategy" at bounding box center [1198, 224] width 154 height 11
click at [1355, 194] on icon "button" at bounding box center [1354, 198] width 10 height 10
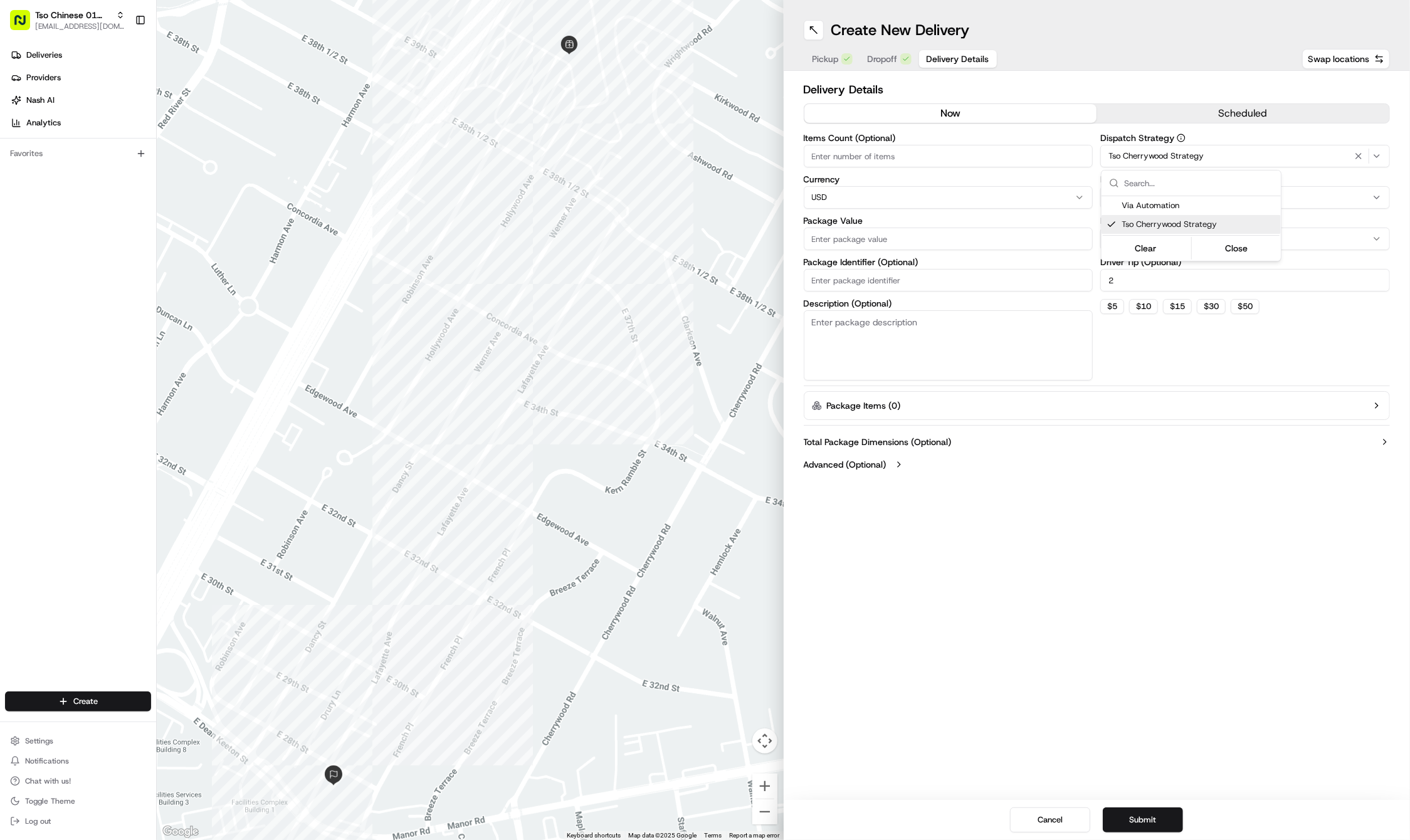
click at [1355, 194] on div "Select requirements" at bounding box center [1245, 197] width 283 height 11
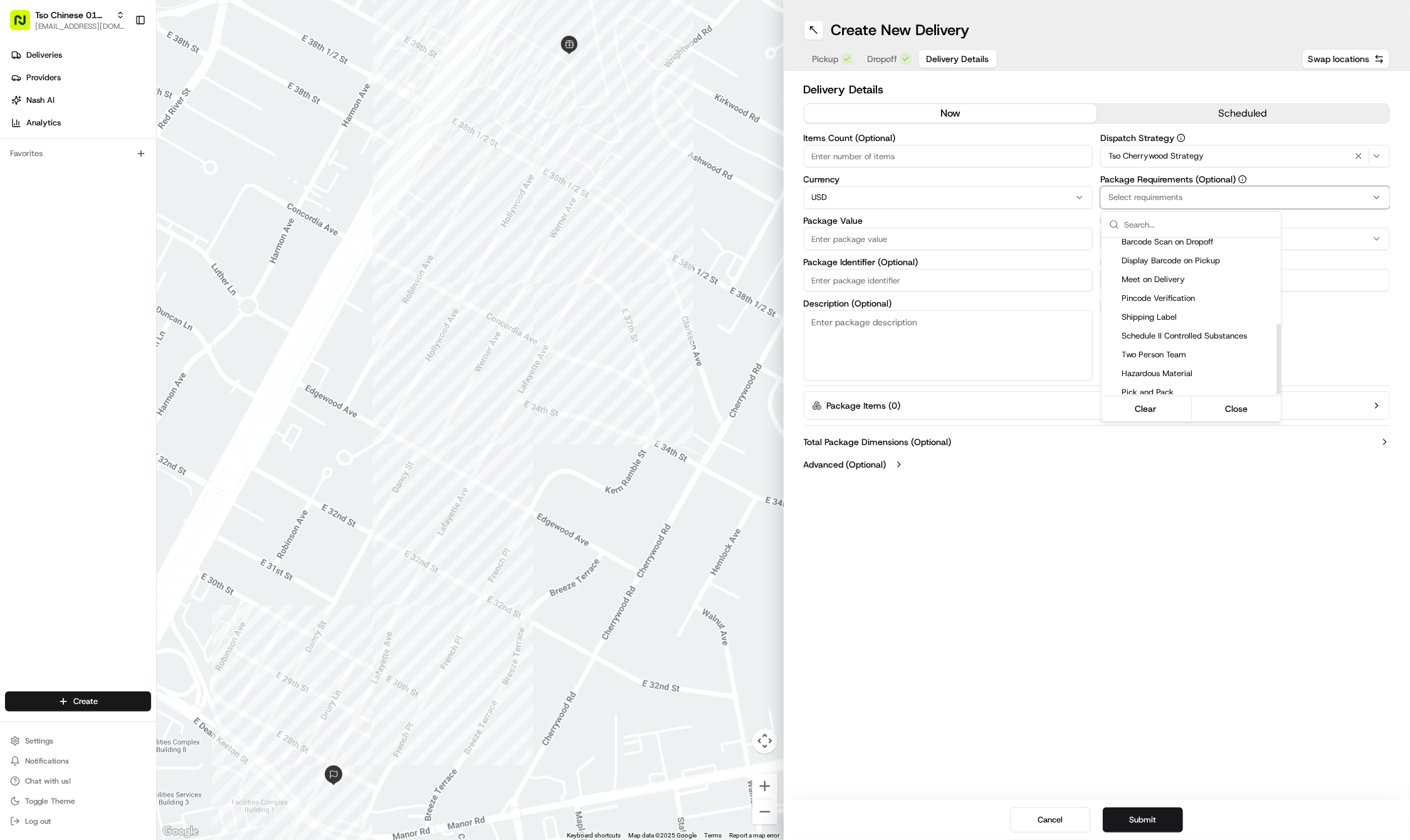
scroll to position [192, 0]
click at [1166, 275] on span "Meet on Delivery" at bounding box center [1198, 280] width 154 height 11
click at [916, 281] on html "Tso Chinese 01 Cherrywood haran@tsochinese.com Toggle Sidebar Deliveries Provid…" at bounding box center [705, 420] width 1410 height 840
click at [903, 279] on input "Package Identifier (Optional)" at bounding box center [948, 280] width 289 height 23
paste input "IWF9ACL"
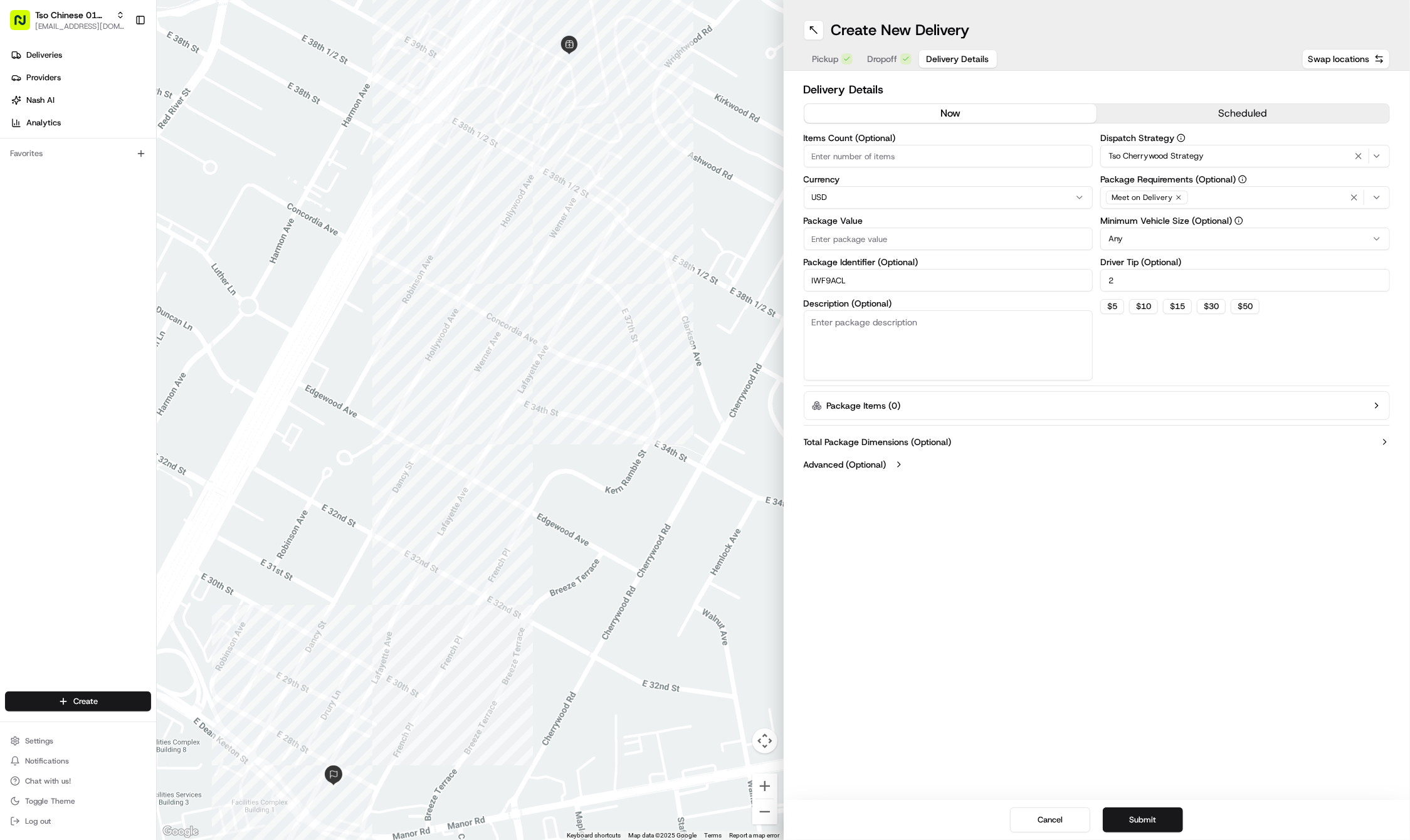
type input "IWF9ACL"
click at [848, 240] on input "Package Value" at bounding box center [948, 239] width 289 height 23
type input "38.86"
click at [1165, 817] on button "Submit" at bounding box center [1143, 819] width 81 height 25
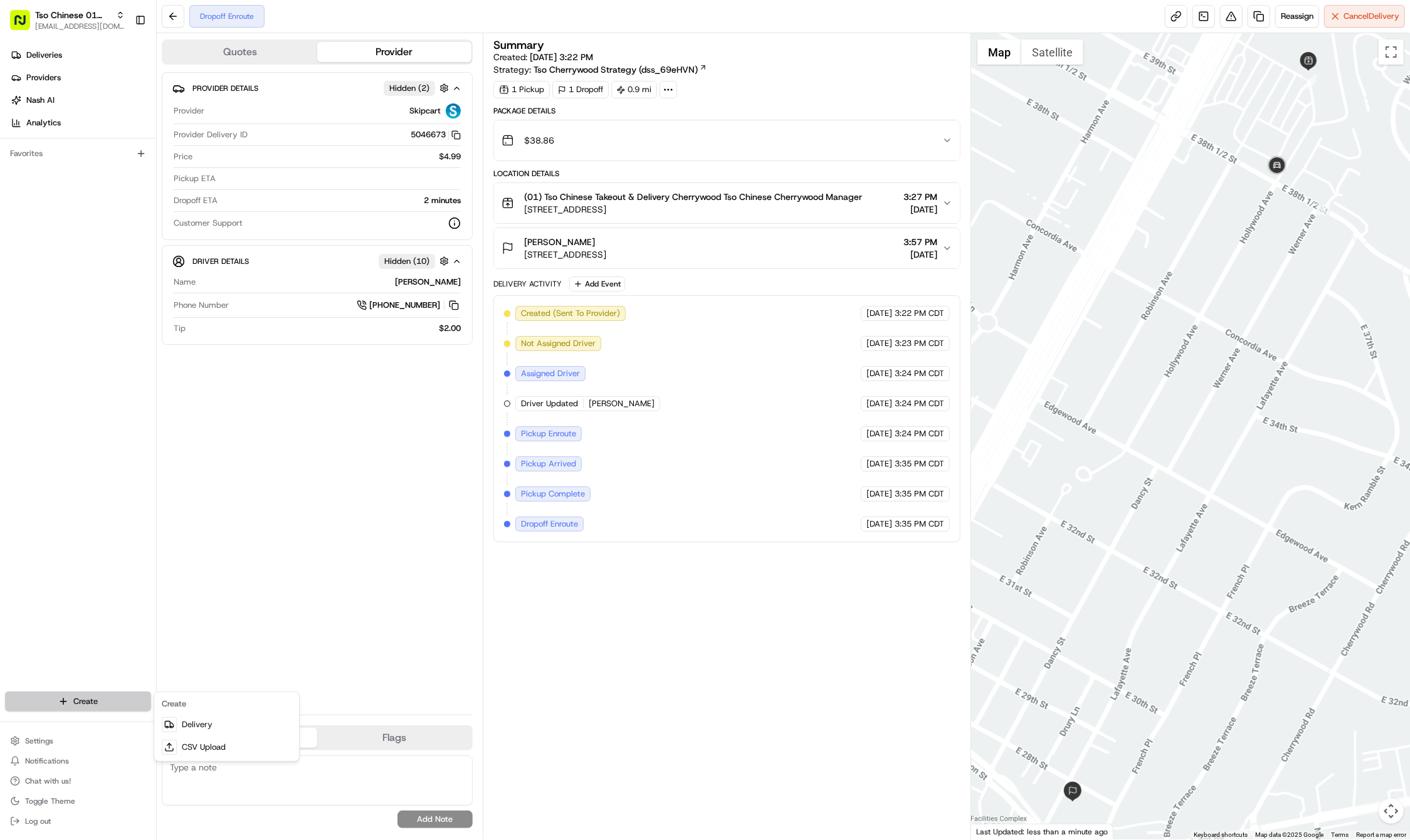
click at [106, 700] on html "Tso Chinese 01 Cherrywood haran@tsochinese.com Toggle Sidebar Deliveries Provid…" at bounding box center [705, 420] width 1410 height 840
click at [221, 728] on link "Delivery" at bounding box center [227, 725] width 140 height 23
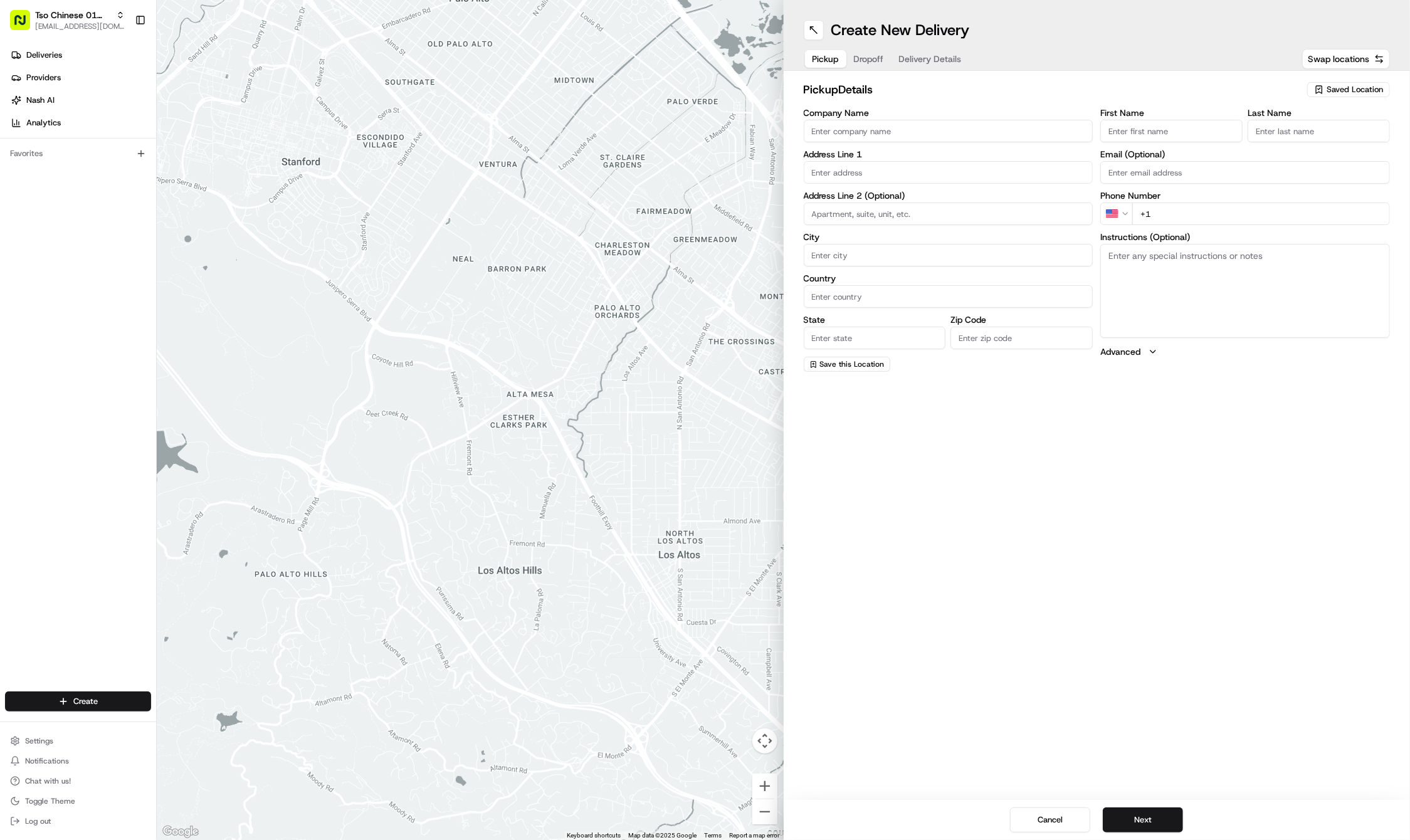
click at [1341, 94] on span "Saved Location" at bounding box center [1354, 89] width 57 height 11
click at [1334, 153] on span "(01) Tso Chinese Takeout & Delivery Cherrywood" at bounding box center [1326, 142] width 154 height 23
type input "(01) Tso Chinese Takeout & Delivery Cherrywood"
type input "Ste E-5"
type input "Austin"
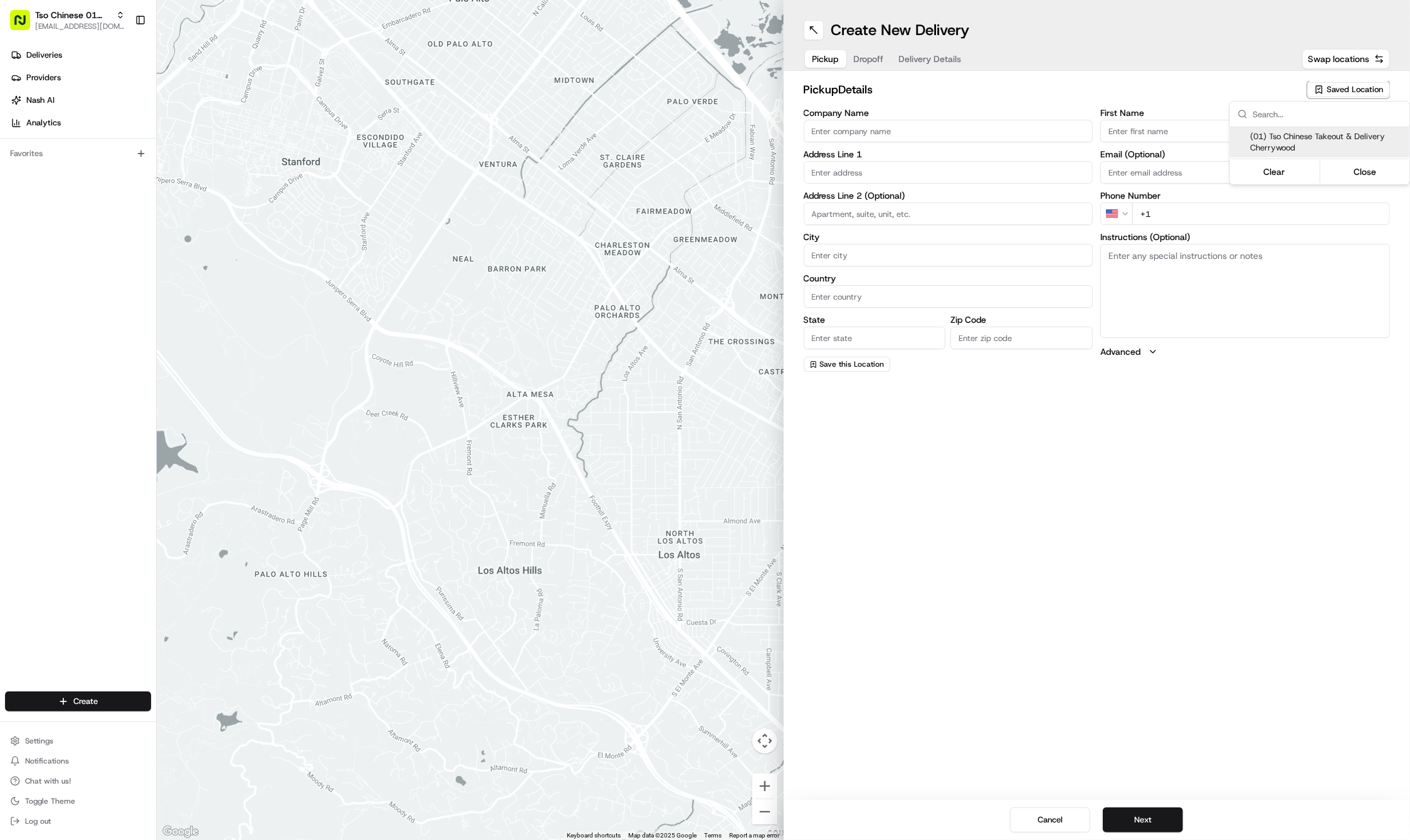
type input "US"
type input "TX"
type input "78722"
type input "Tso Chinese"
type input "Cherrywood Manager"
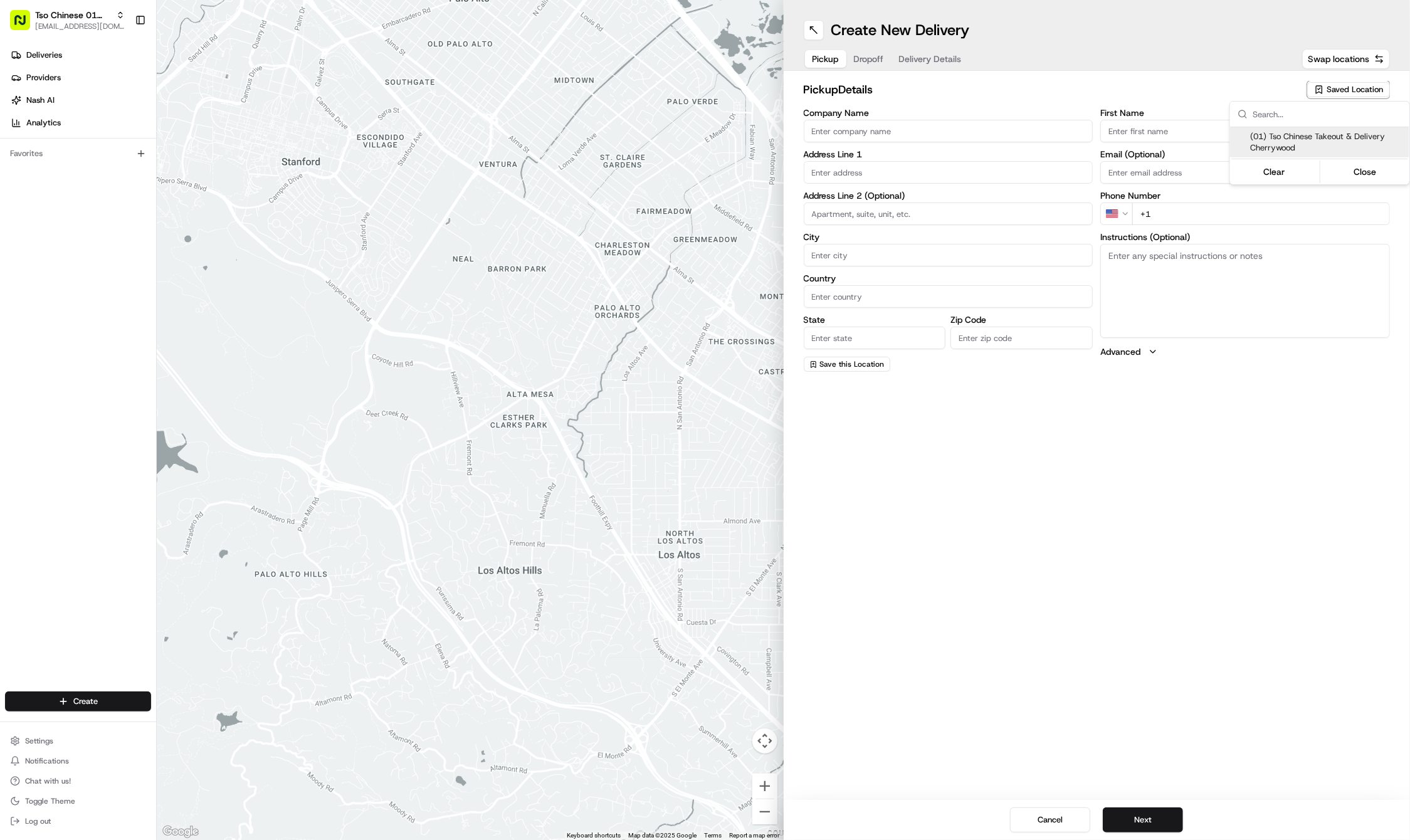
type input "cherrywoodstore@tsochinese.com"
type input "+1 512 401 3232"
type textarea "Submit a picture displaying address & food as Proof of Delivery. Envía una foto…"
type input "3909 N Interstate Hwy 35"
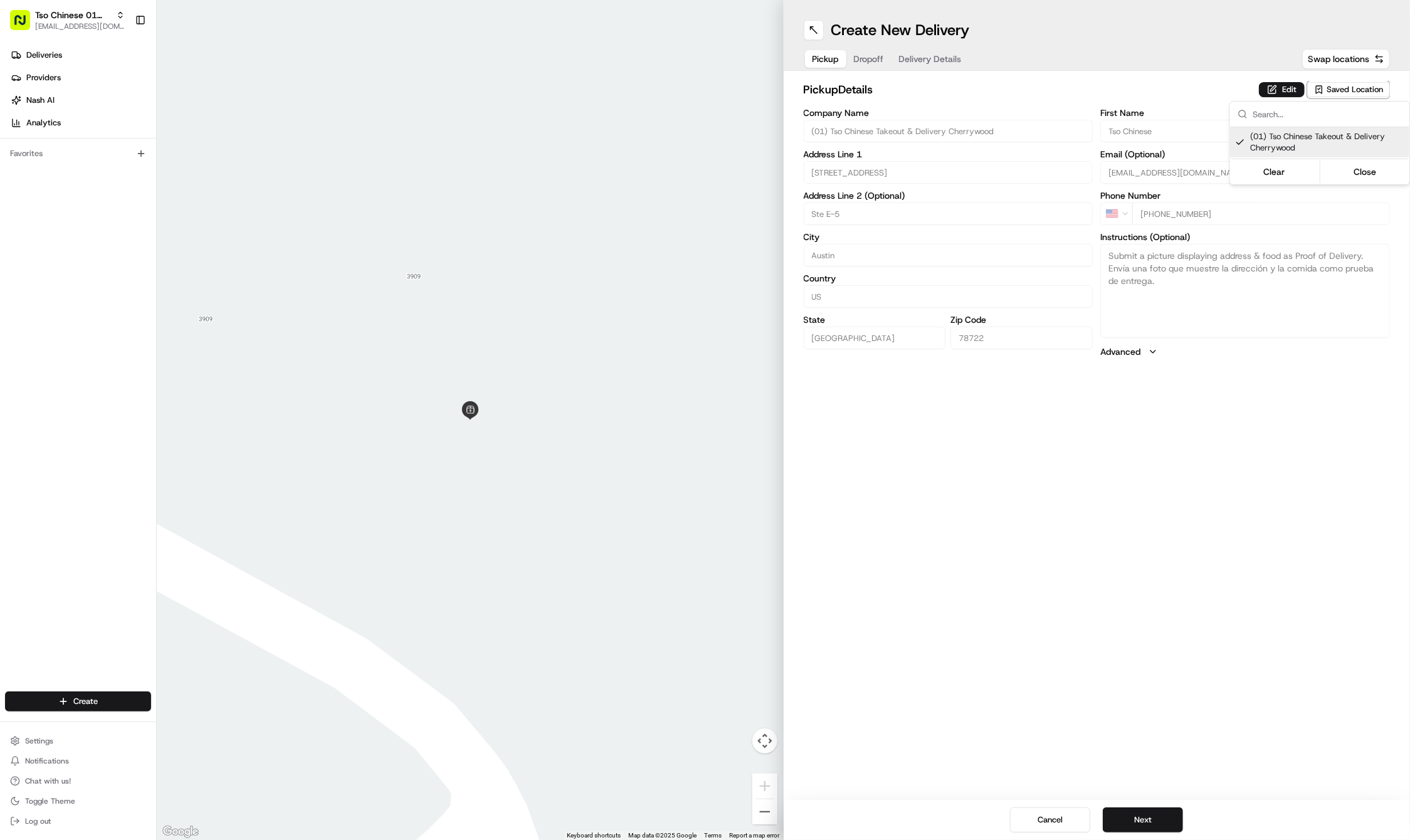
click at [868, 57] on html "Tso Chinese 01 Cherrywood haran@tsochinese.com Toggle Sidebar Deliveries Provid…" at bounding box center [705, 420] width 1410 height 840
click at [868, 57] on span "Dropoff" at bounding box center [869, 59] width 30 height 13
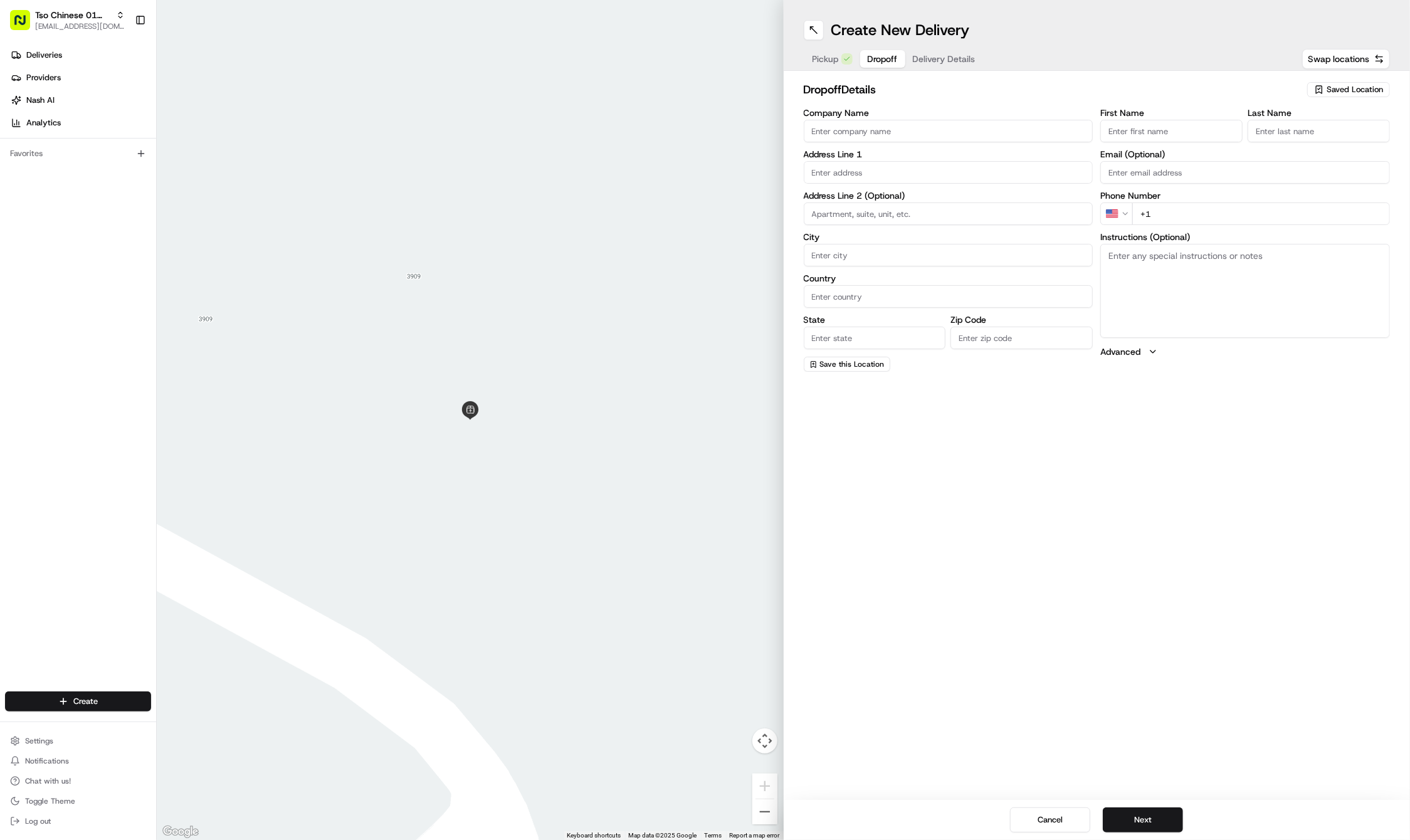
click at [1146, 133] on input "First Name" at bounding box center [1171, 130] width 142 height 23
paste input "anthony fernandez"
type input "anthony fernandez"
type input "."
click at [1200, 221] on input "+1" at bounding box center [1261, 228] width 258 height 23
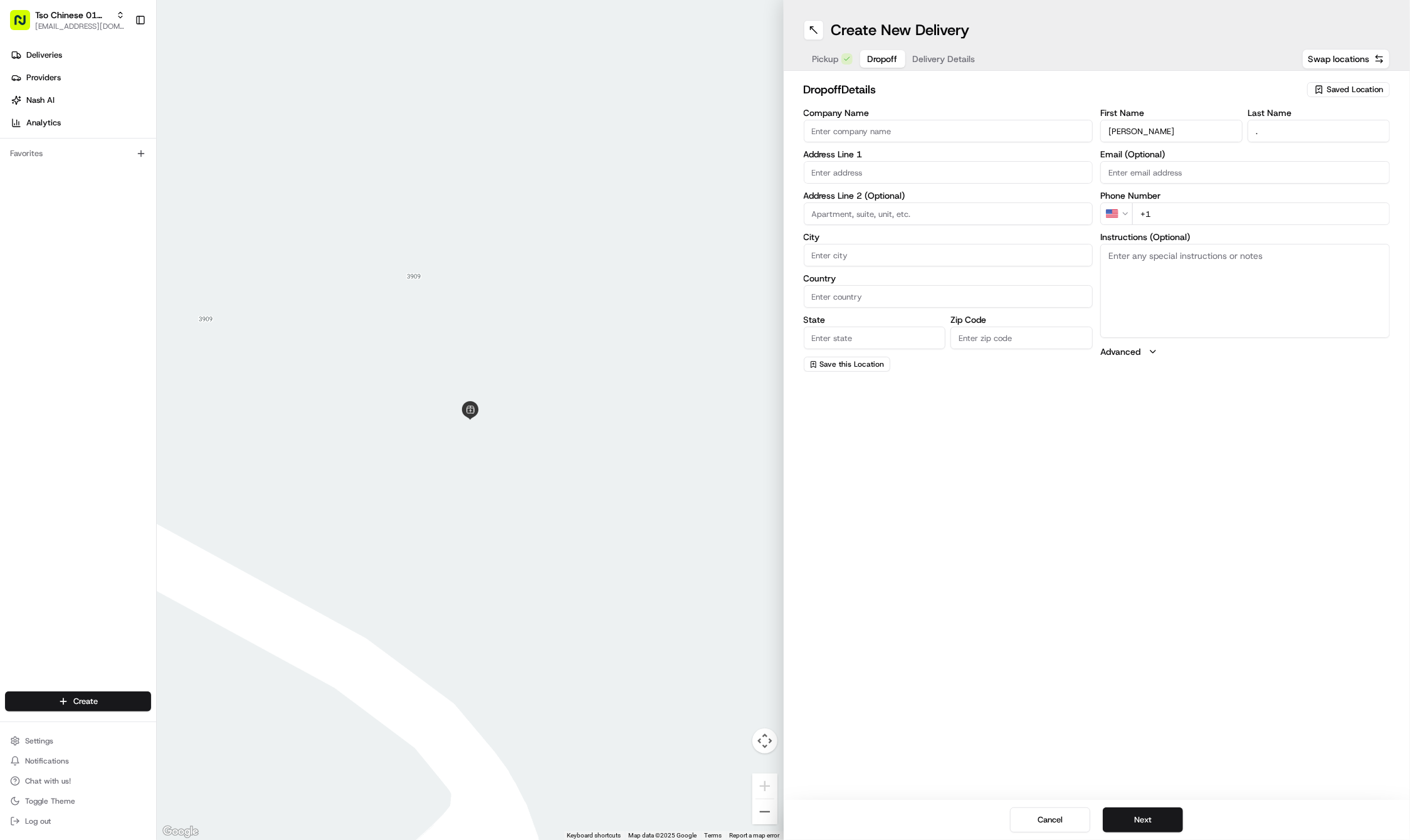
click at [1215, 216] on input "+1" at bounding box center [1261, 214] width 258 height 23
paste input "512 350 7252"
type input "+1 512 350 7252"
click at [1164, 260] on textarea "Instructions (Optional)" at bounding box center [1245, 290] width 289 height 94
paste textarea "Company: TRAVIS COUNTY JAIL"
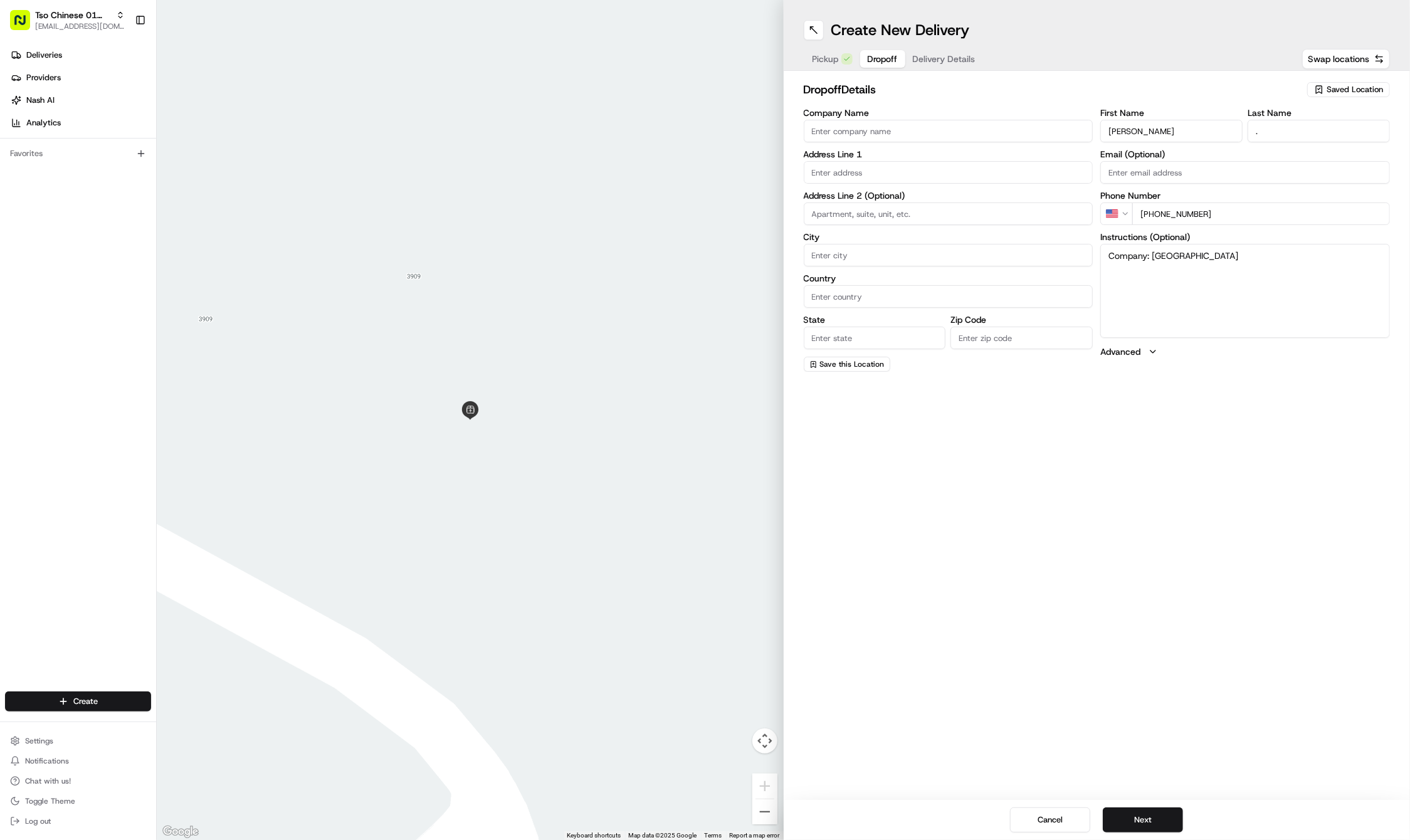
type textarea "Company: TRAVIS COUNTY JAIL"
click at [961, 168] on input "text" at bounding box center [948, 172] width 289 height 23
paste input "509 W 10th St"
click at [962, 199] on div "509 West 10th Street, Yorktown, TX" at bounding box center [949, 198] width 283 height 19
type input "509 W 10th St, Yorktown, TX 78164, USA"
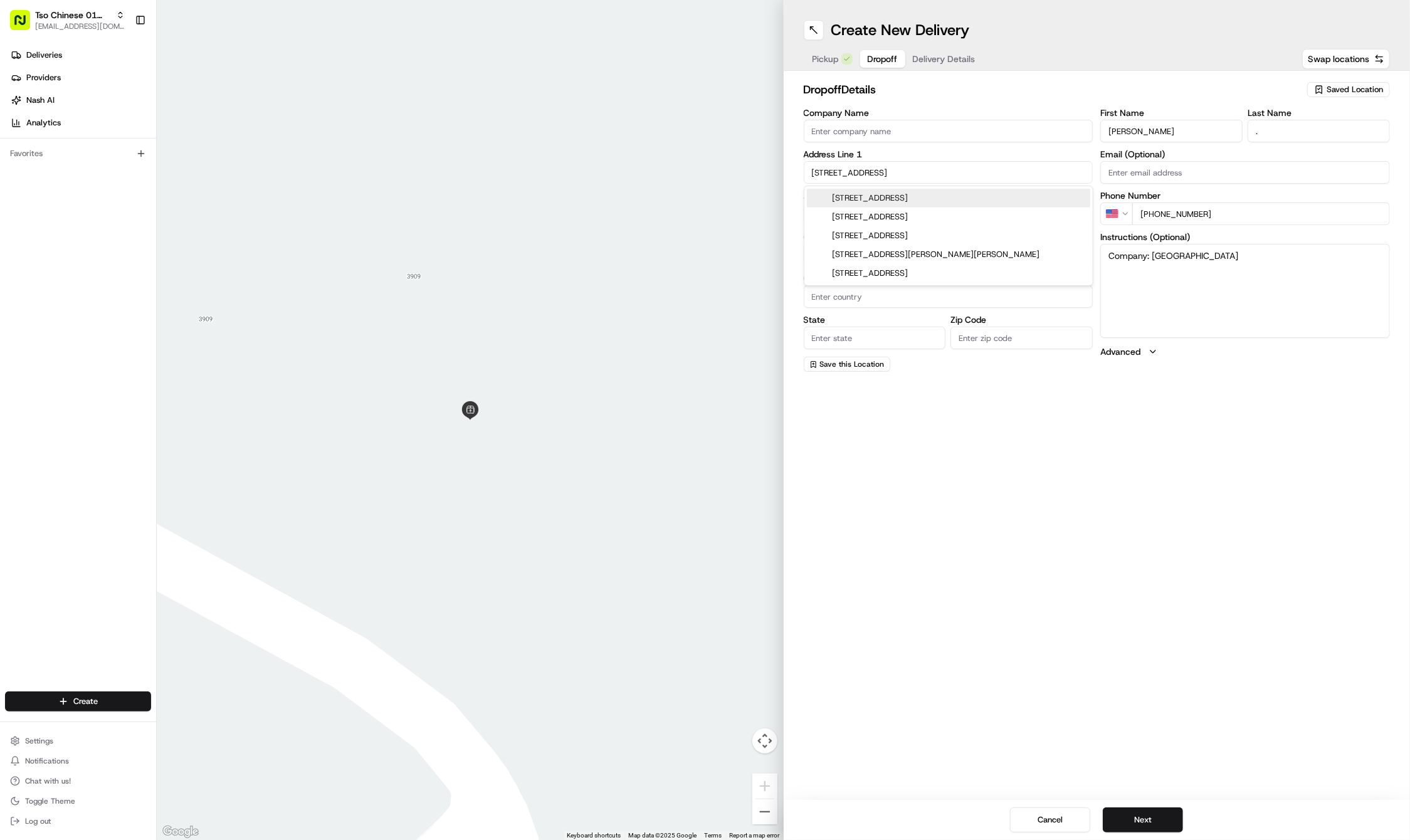
type input "Yorktown"
type input "United States"
type input "TX"
type input "78164"
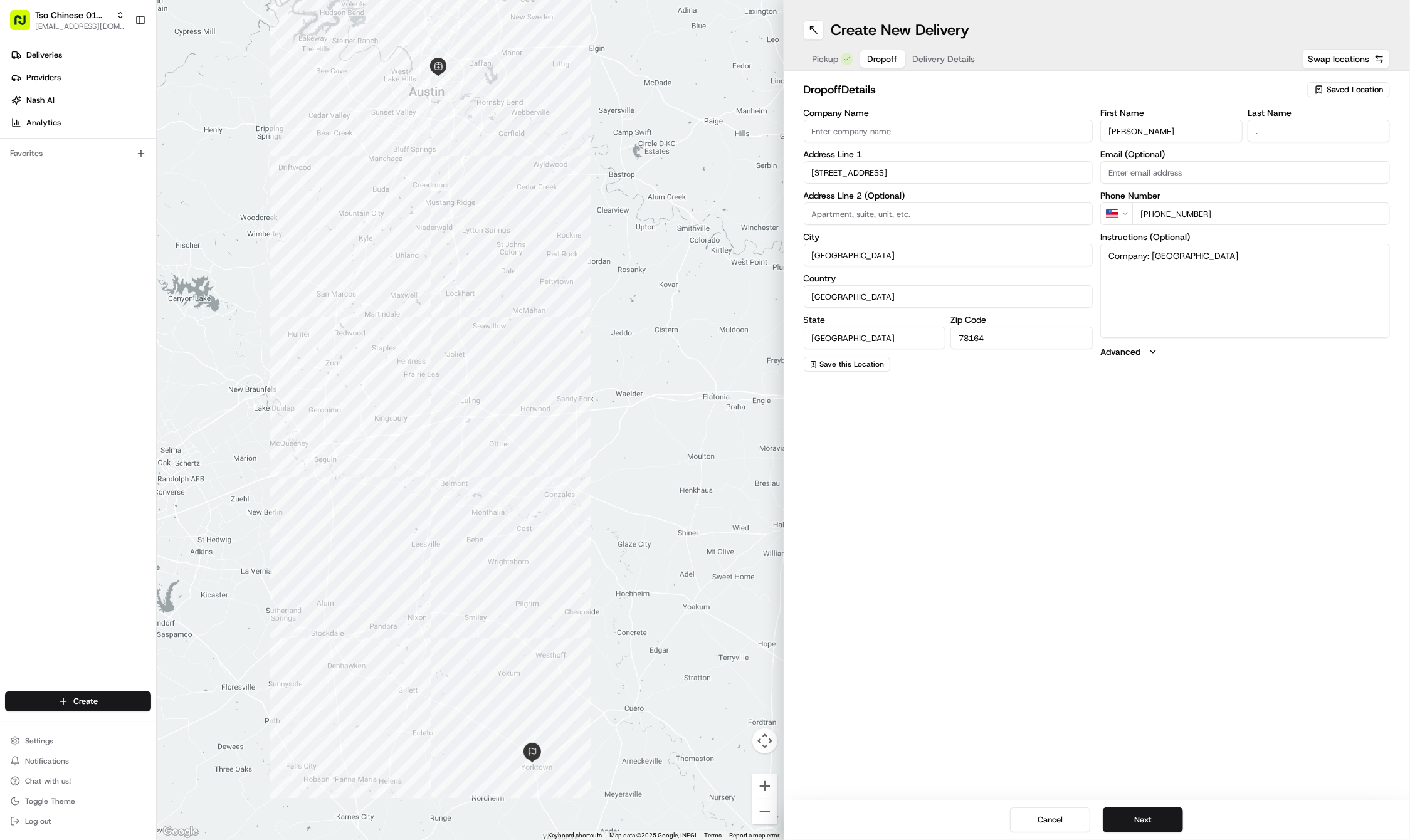
click at [937, 171] on input "509 West 10th Street" at bounding box center [948, 172] width 289 height 23
click at [948, 197] on div "509 West 10th Street, Austin, TX" at bounding box center [949, 198] width 283 height 19
type input "509 West 10th Street"
type input "Austin"
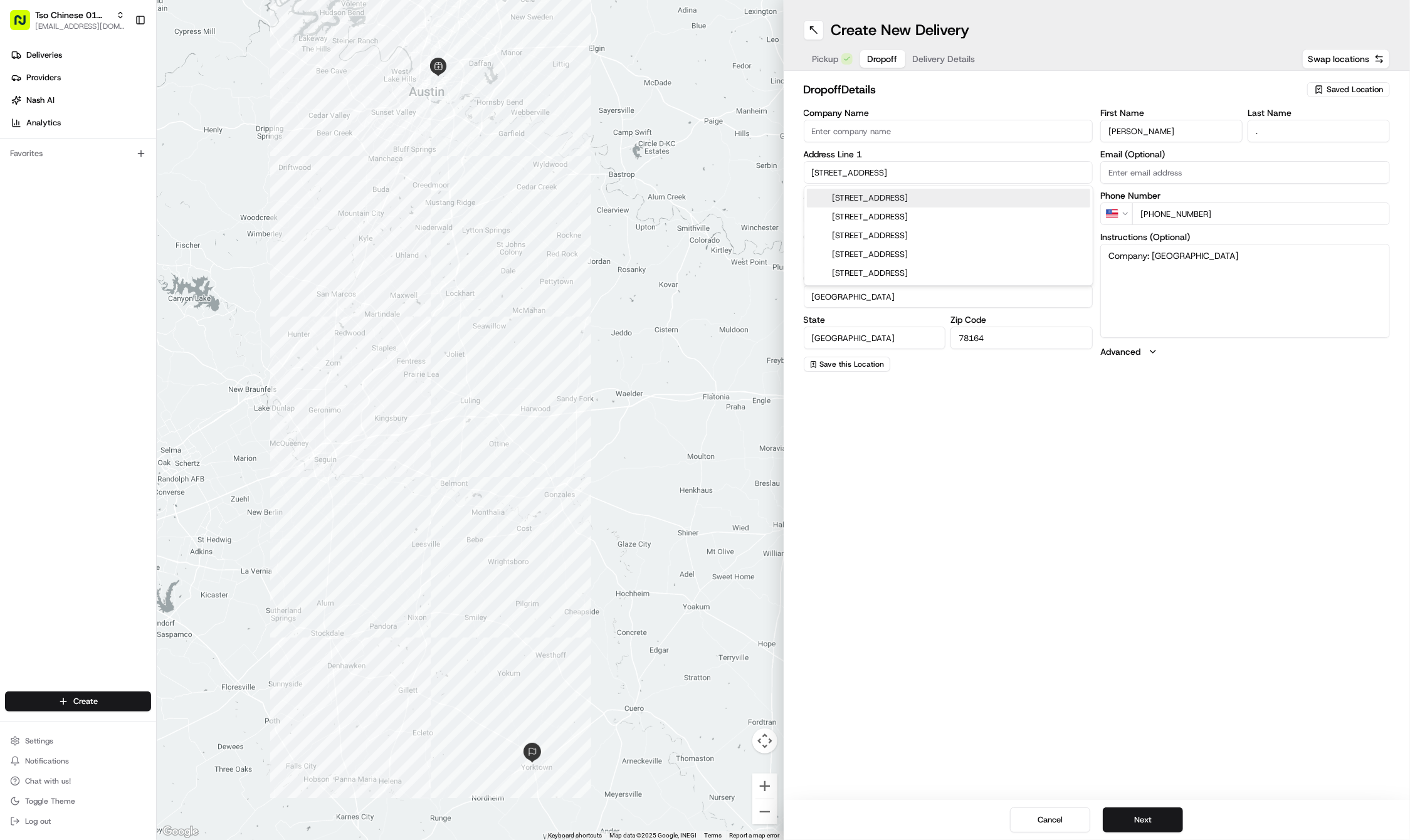
type input "78701"
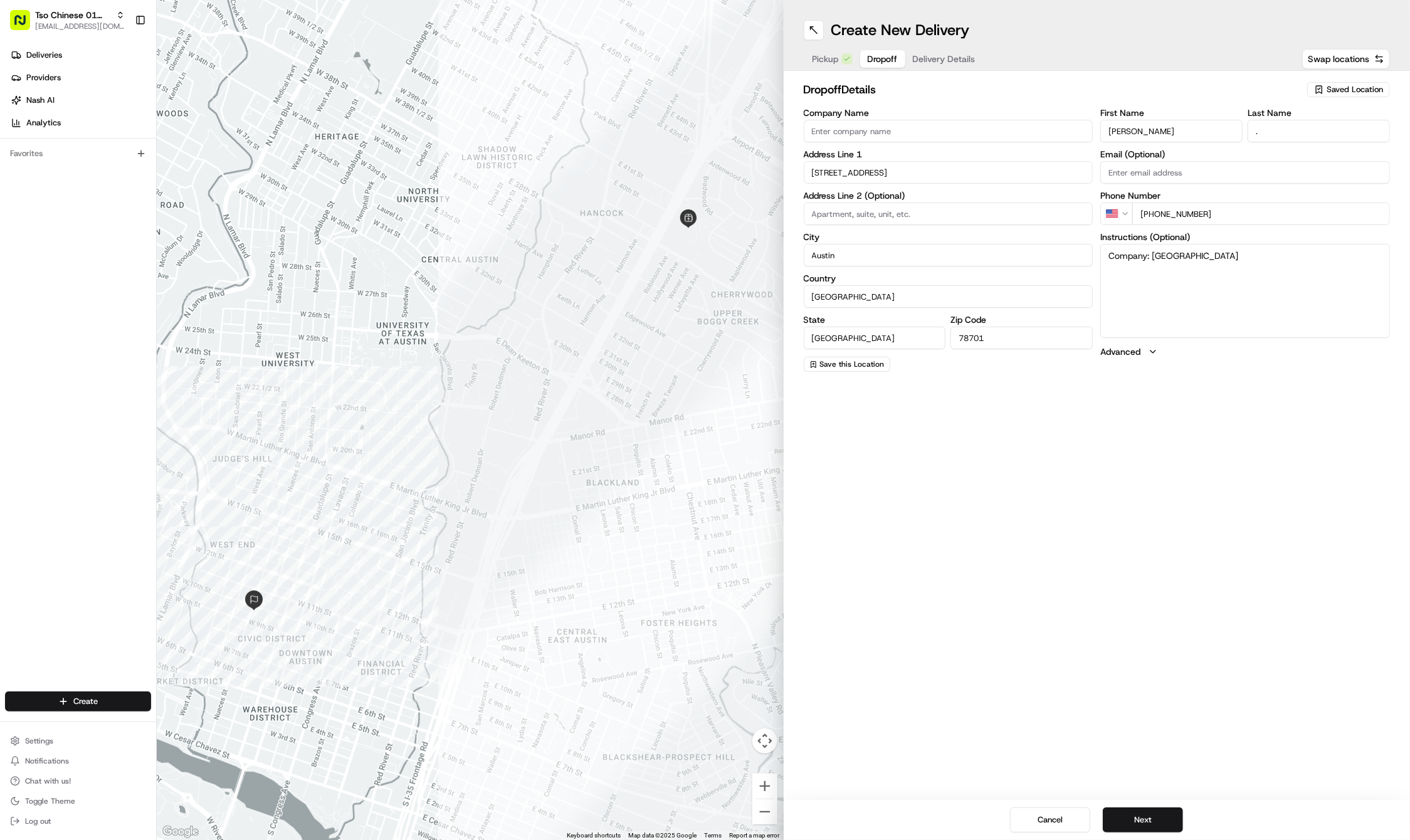
click at [829, 215] on input at bounding box center [948, 214] width 289 height 23
paste input "RECEPTION"
type input "RECEPTION"
click at [1286, 266] on textarea "Company: TRAVIS COUNTY JAIL" at bounding box center [1245, 290] width 289 height 94
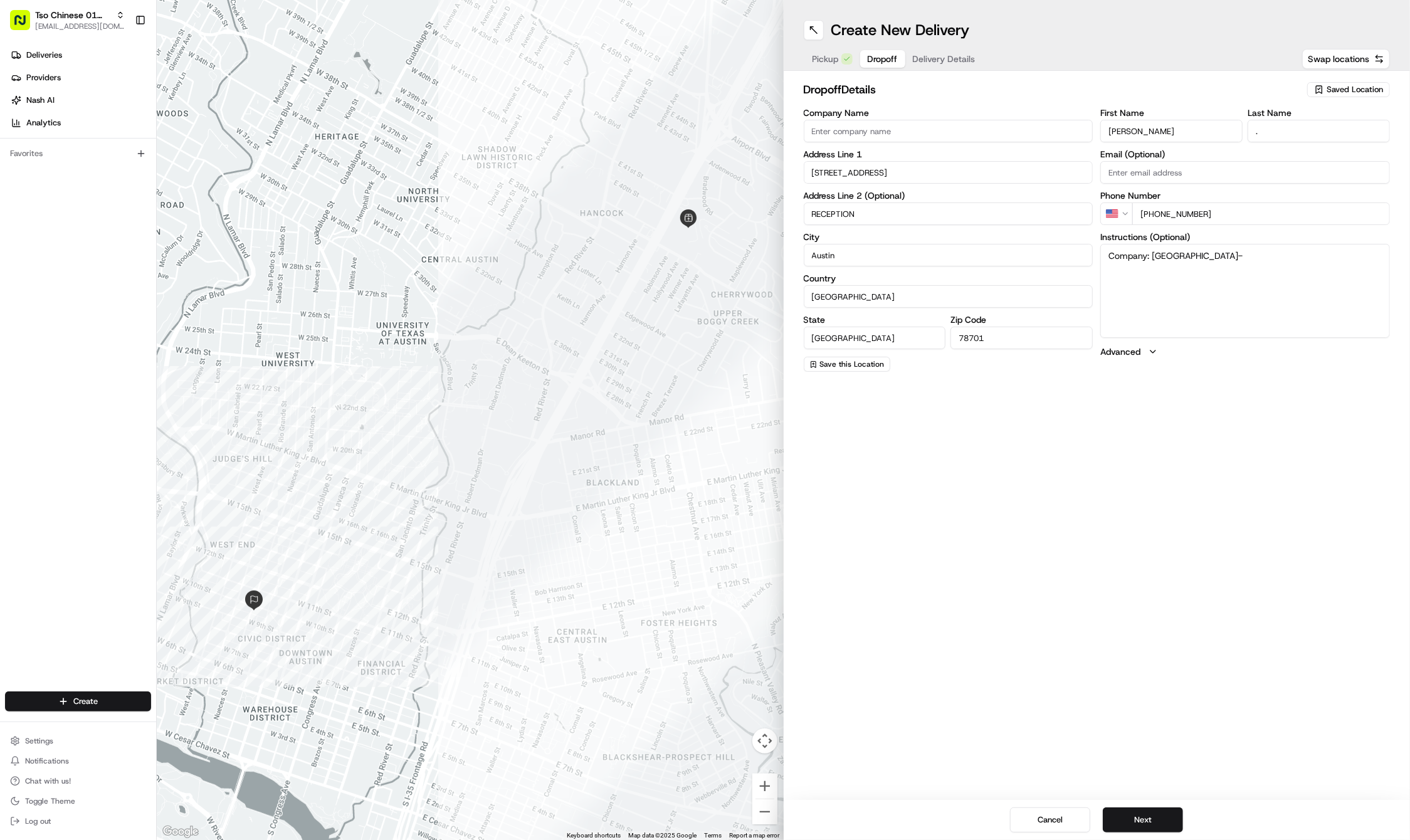
paste textarea "PLEASE LEAVE FOOD WITH THE FRONT RECEPTION AT THE JAIL. THANK YOU"
type textarea "Company: TRAVIS COUNTY JAIL- PLEASE LEAVE FOOD WITH THE FRONT RECEPTION AT THE …"
click at [1284, 331] on textarea "Company: TRAVIS COUNTY JAIL- PLEASE LEAVE FOOD WITH THE FRONT RECEPTION AT THE …" at bounding box center [1245, 290] width 289 height 94
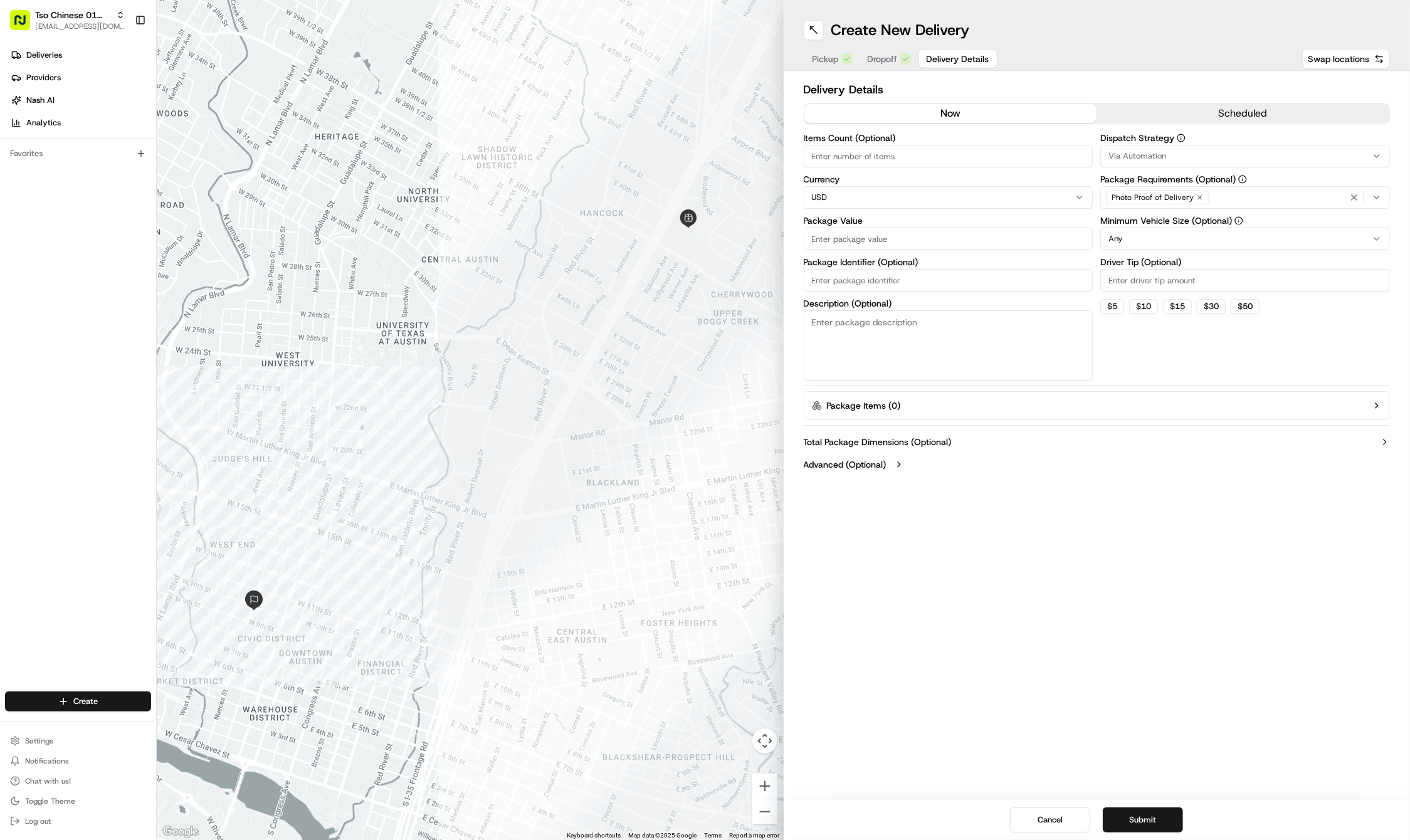
click at [931, 59] on span "Delivery Details" at bounding box center [958, 59] width 63 height 13
click at [1159, 154] on span "Via Automation" at bounding box center [1138, 155] width 58 height 11
click at [1152, 232] on div "Tso Cherrywood Strategy" at bounding box center [1191, 224] width 179 height 19
click at [1118, 86] on html "Tso Chinese 01 Cherrywood haran@tsochinese.com Toggle Sidebar Deliveries Provid…" at bounding box center [705, 420] width 1410 height 840
click at [1201, 197] on icon "button" at bounding box center [1200, 198] width 8 height 8
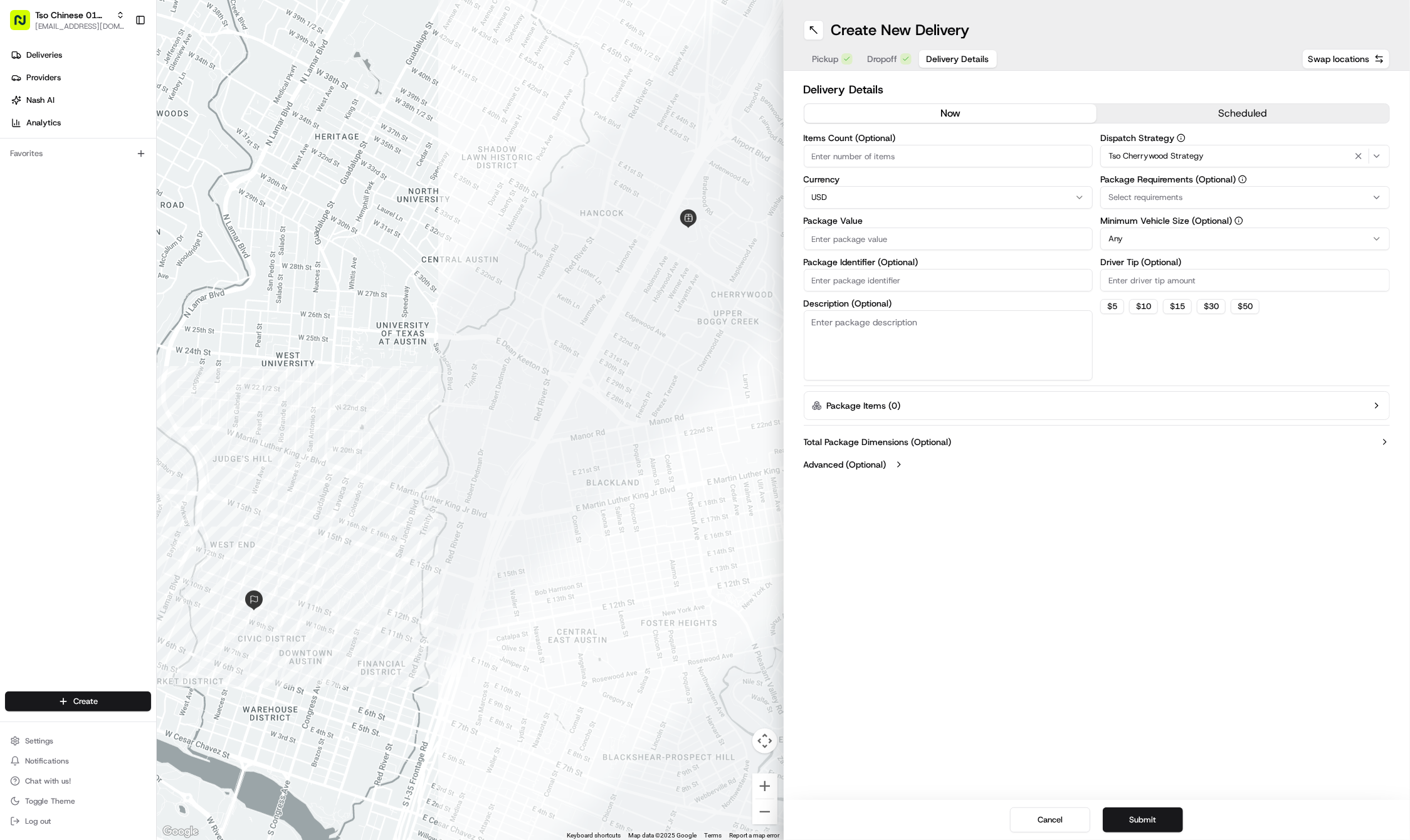
click at [1201, 197] on div "Select requirements" at bounding box center [1245, 197] width 283 height 11
type input "m"
click at [1204, 249] on span "Meet on Delivery" at bounding box center [1198, 247] width 154 height 11
click at [1143, 59] on html "Tso Chinese 01 Cherrywood haran@tsochinese.com Toggle Sidebar Deliveries Provid…" at bounding box center [705, 420] width 1410 height 840
click at [1166, 274] on input "Driver Tip (Optional)" at bounding box center [1245, 280] width 289 height 23
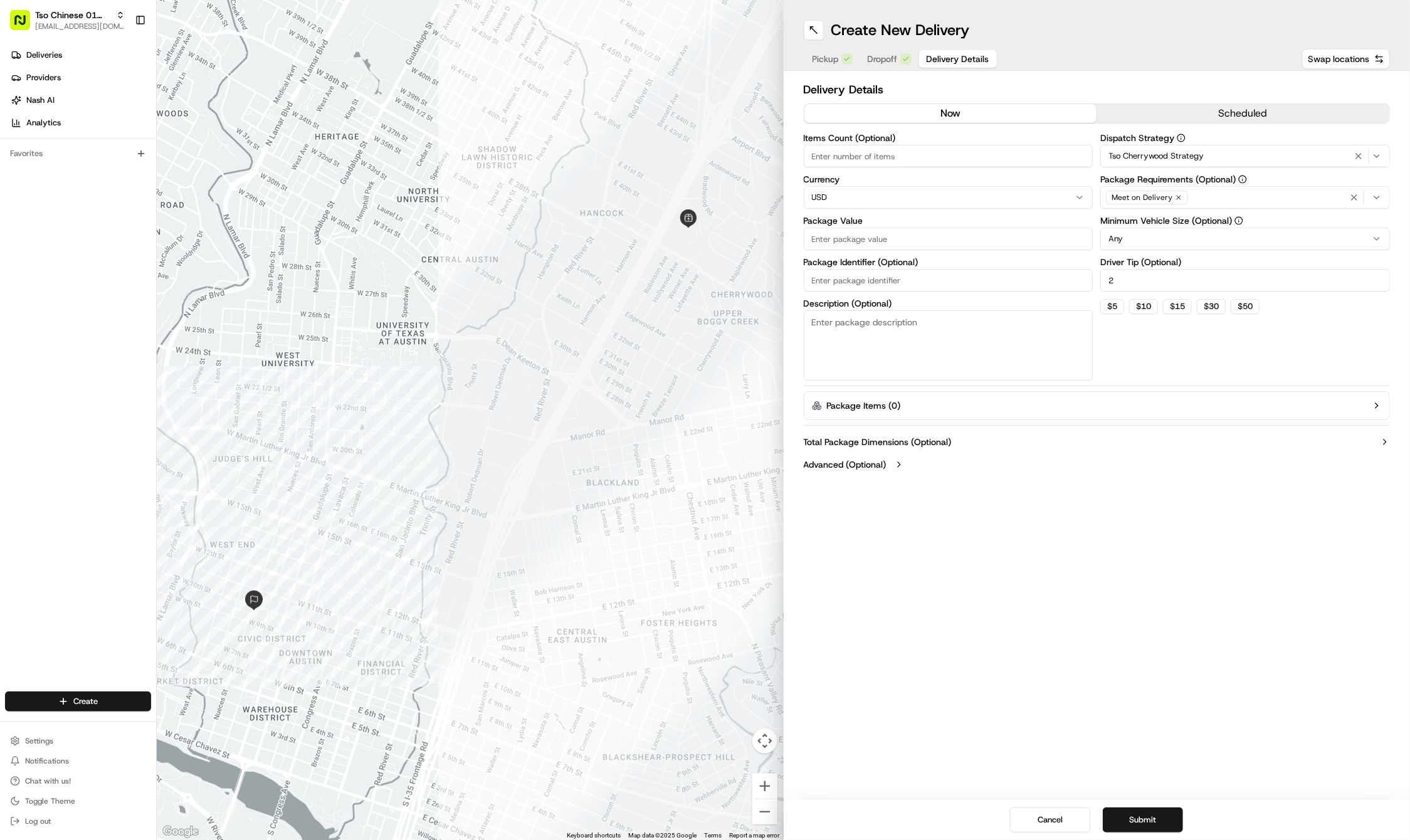
type input "2"
click at [872, 239] on input "Package Value" at bounding box center [948, 239] width 289 height 23
type input "38.81"
click at [909, 277] on input "Package Identifier (Optional)" at bounding box center [948, 280] width 289 height 23
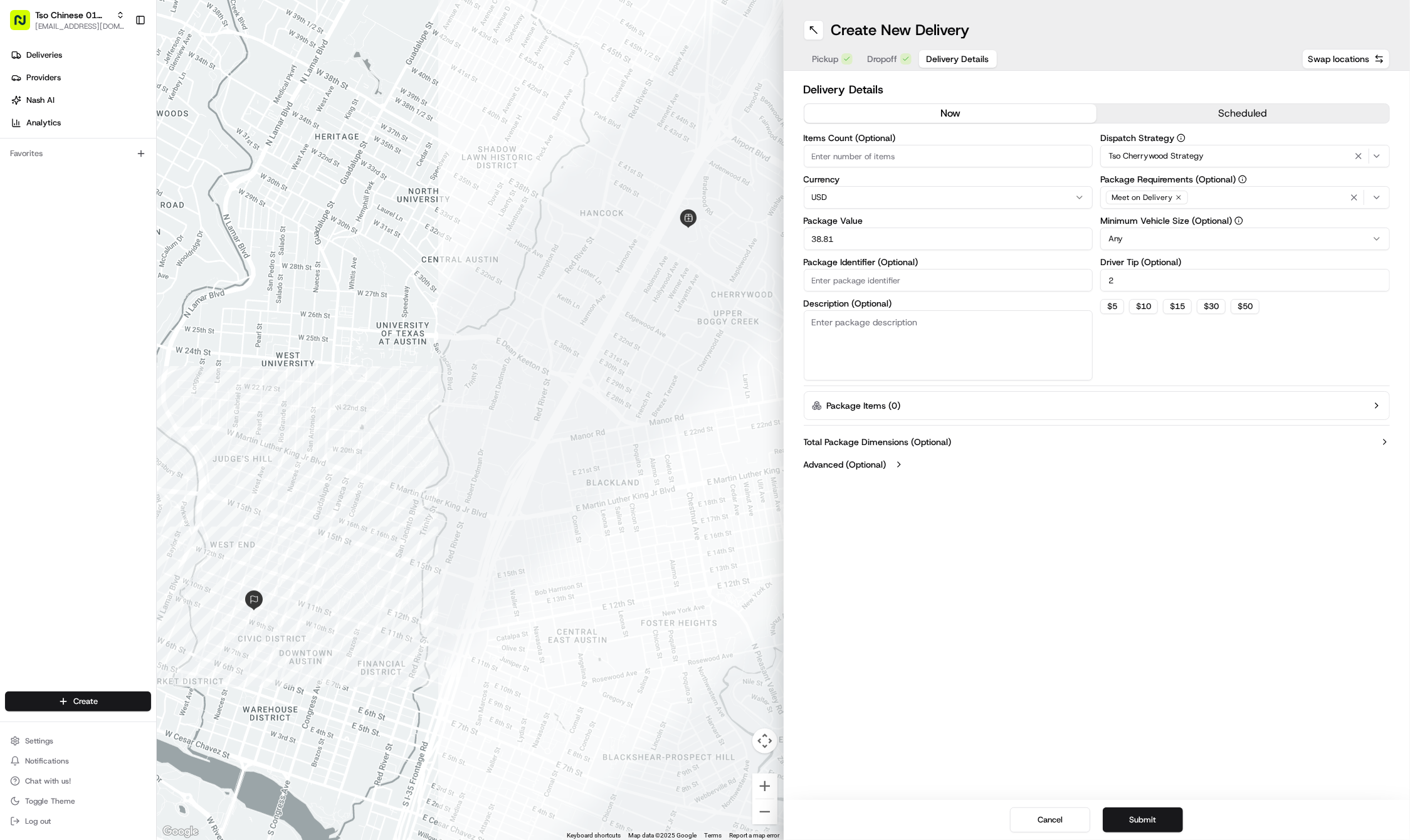
paste input "#Z6TDZLJ"
type input "#Z6TDZLJ"
click at [936, 582] on div "Create New Delivery Pickup Dropoff Delivery Details Swap locations Delivery Det…" at bounding box center [1097, 420] width 627 height 840
click at [1145, 814] on button "Submit" at bounding box center [1143, 819] width 81 height 25
click at [1145, 814] on div "Cancel Submit" at bounding box center [1097, 820] width 627 height 40
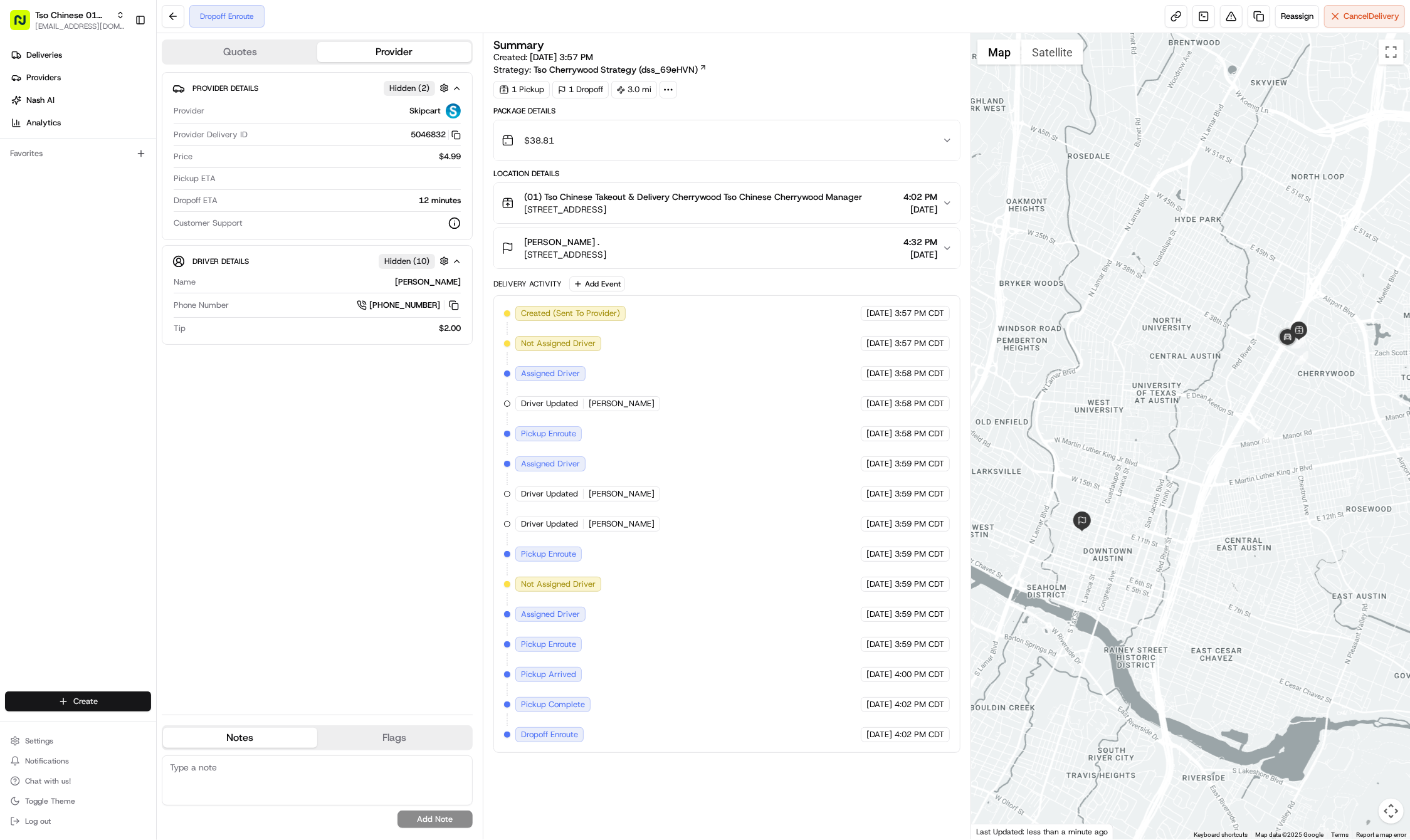
click at [116, 710] on html "Tso Chinese 01 Cherrywood haran@tsochinese.com Toggle Sidebar Deliveries Provid…" at bounding box center [705, 420] width 1410 height 840
click at [183, 726] on link "Delivery" at bounding box center [227, 725] width 140 height 23
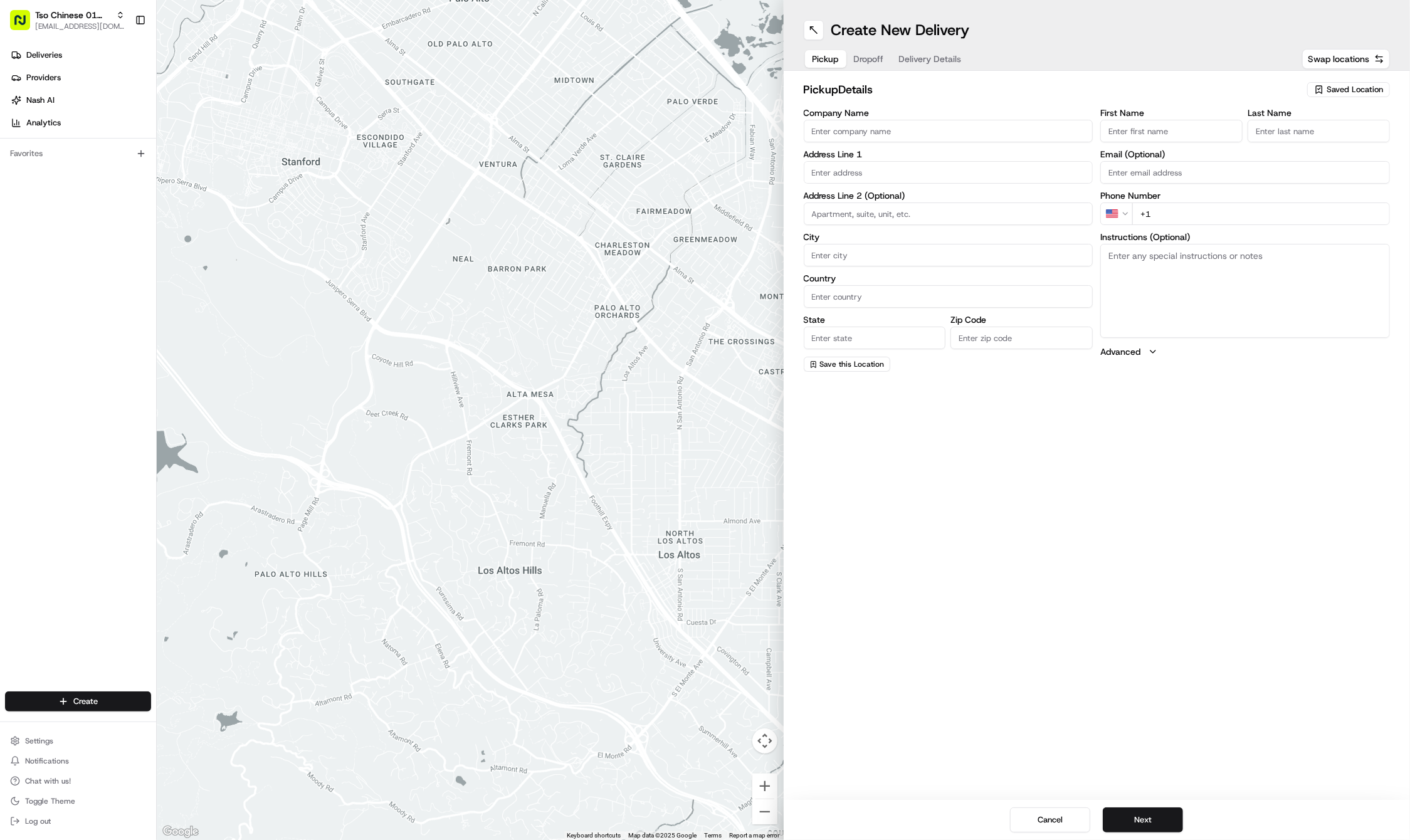
click at [1359, 89] on span "Saved Location" at bounding box center [1354, 89] width 57 height 11
click at [1317, 143] on span "(01) Tso Chinese Takeout & Delivery Cherrywood" at bounding box center [1326, 142] width 154 height 23
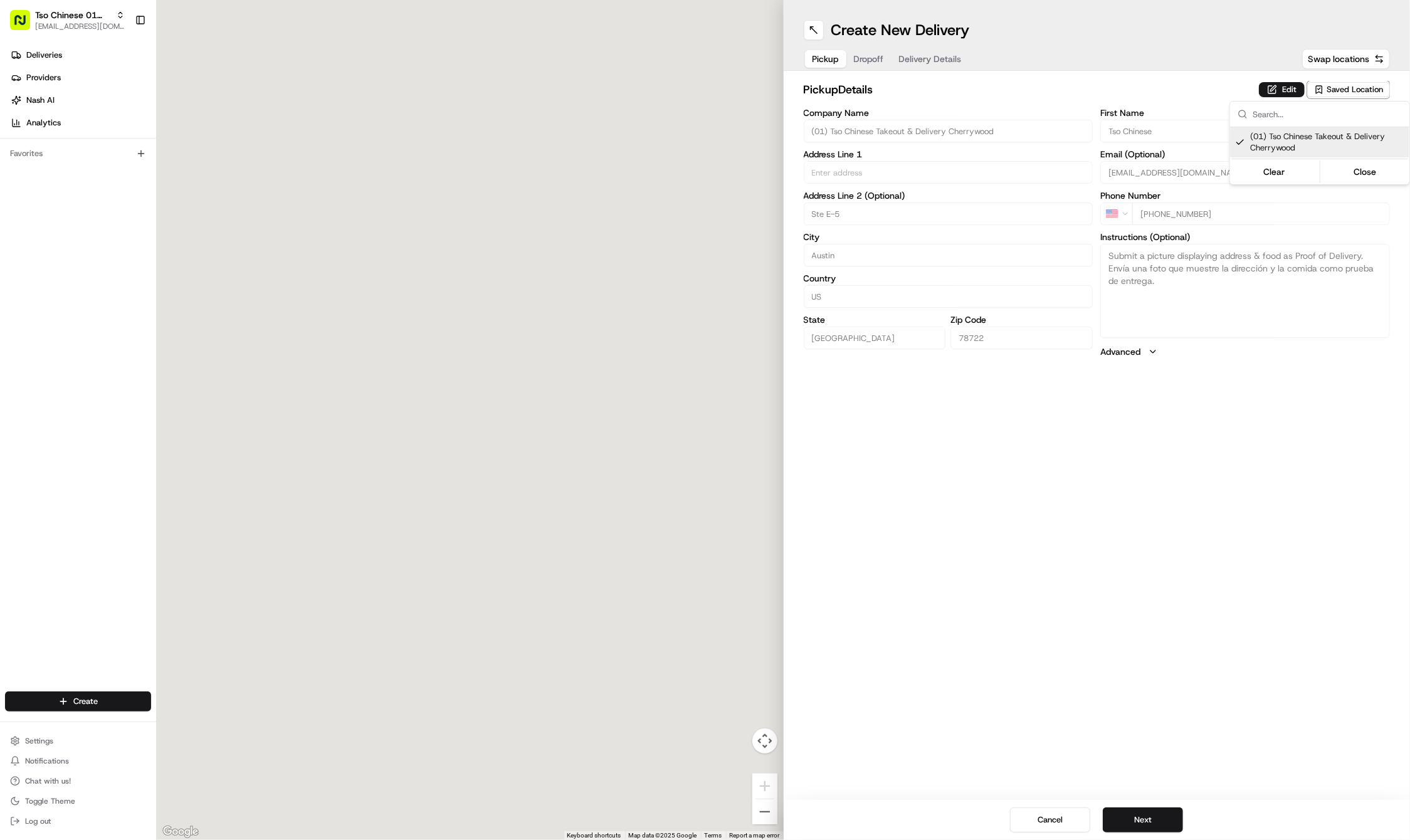
type input "(01) Tso Chinese Takeout & Delivery Cherrywood"
type input "Ste E-5"
type input "Austin"
type input "US"
type input "TX"
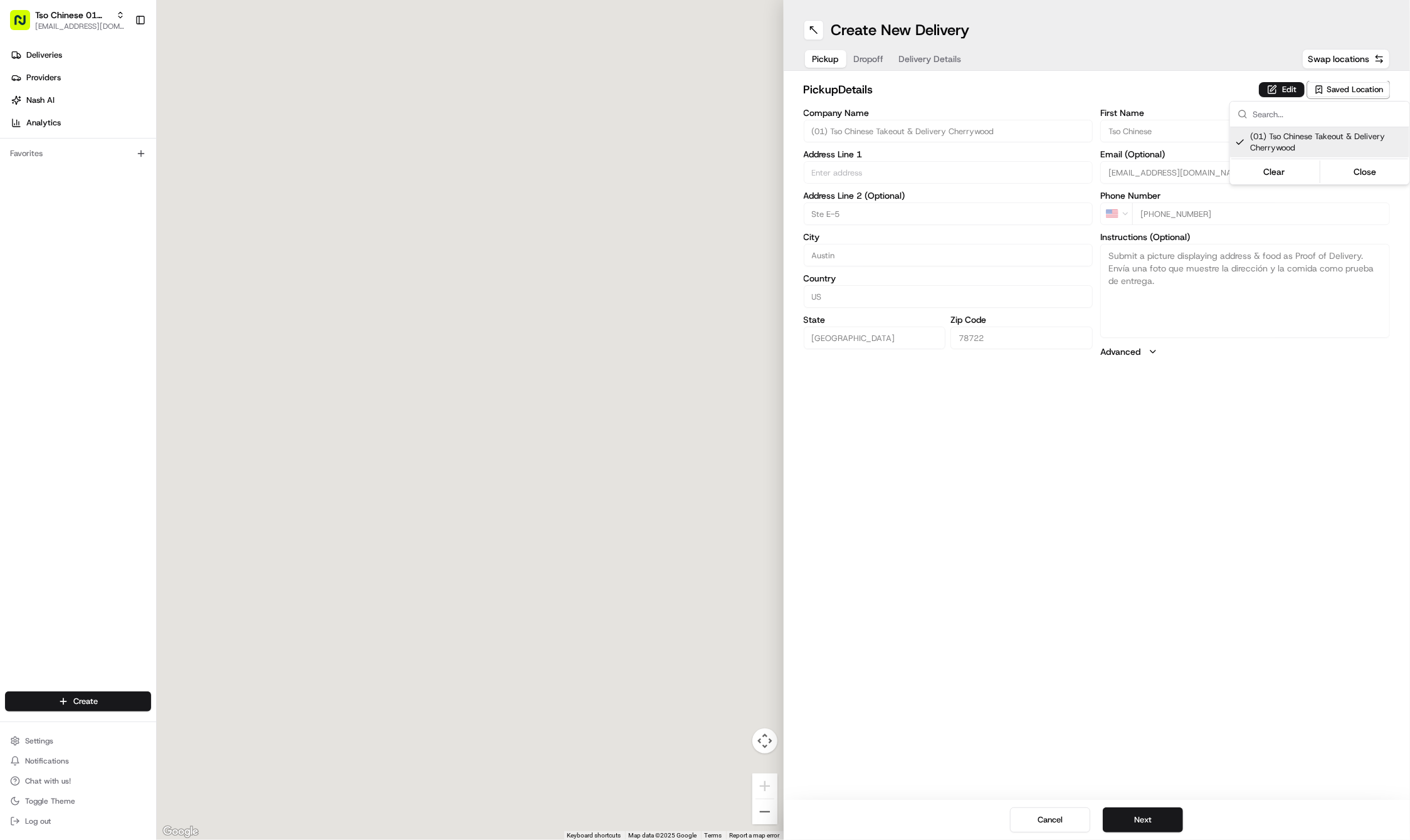
type input "78722"
type input "Tso Chinese"
type input "Cherrywood Manager"
type input "cherrywoodstore@tsochinese.com"
type input "+1 512 401 3232"
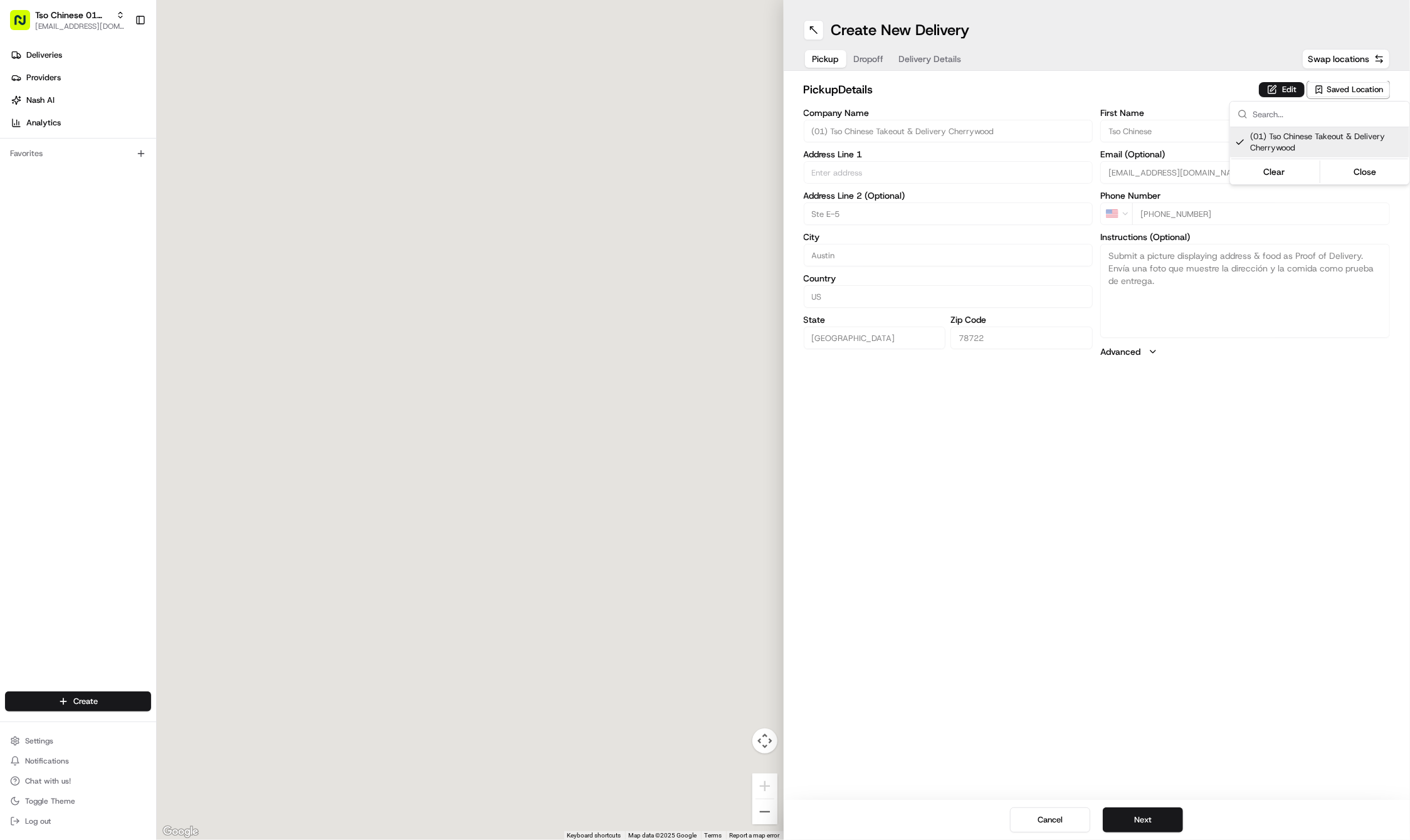
type textarea "Submit a picture displaying address & food as Proof of Delivery. Envía una foto…"
type input "3909 N Interstate Hwy 35"
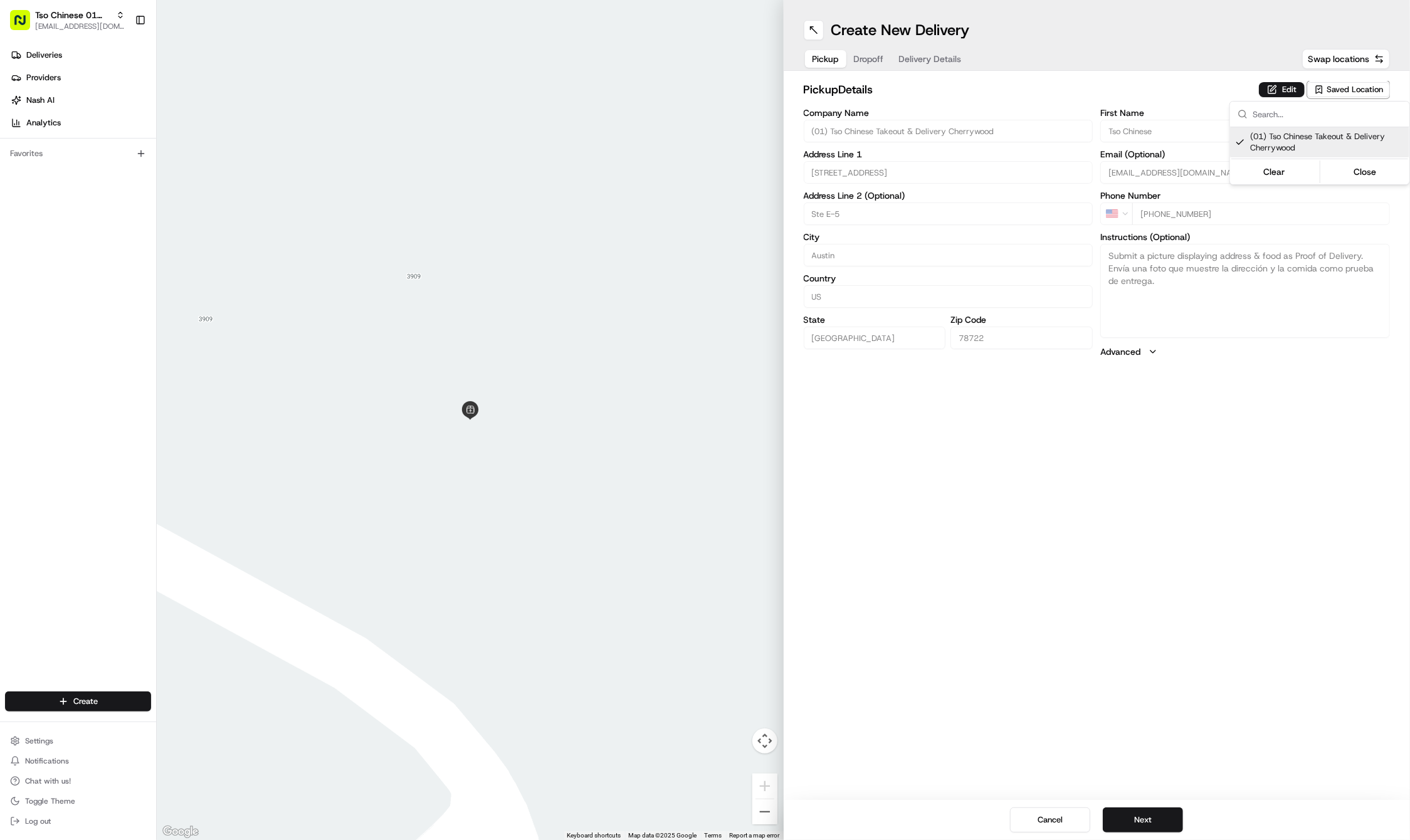
click at [881, 59] on html "Tso Chinese 01 Cherrywood haran@tsochinese.com Toggle Sidebar Deliveries Provid…" at bounding box center [705, 420] width 1410 height 840
click at [881, 59] on span "Dropoff" at bounding box center [869, 59] width 30 height 13
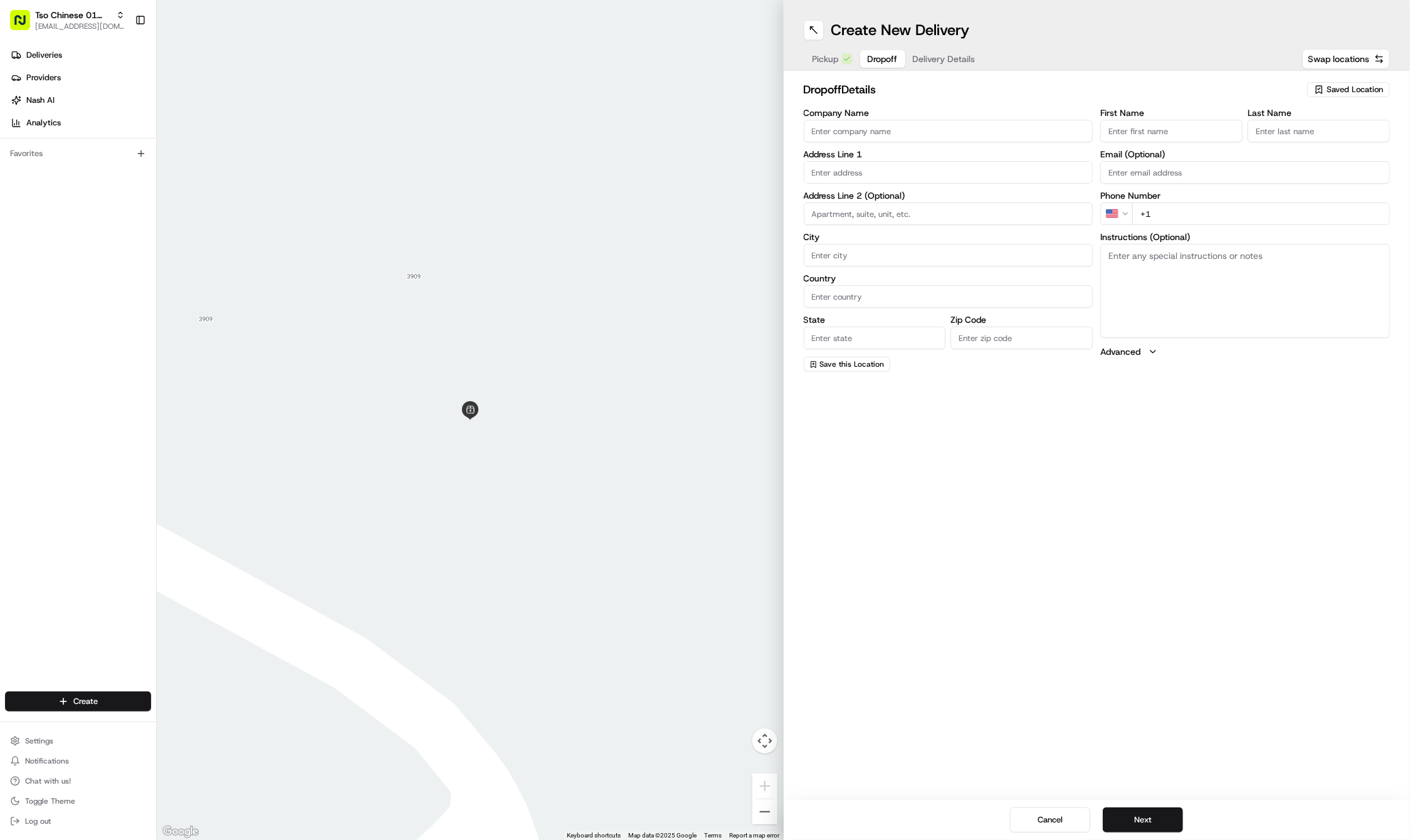
click at [1156, 126] on input "First Name" at bounding box center [1171, 130] width 142 height 23
paste input "Ryan Sperling"
type input "Ryan Sperling"
type input "."
click at [1206, 215] on div "Phone Number US +1" at bounding box center [1245, 223] width 289 height 34
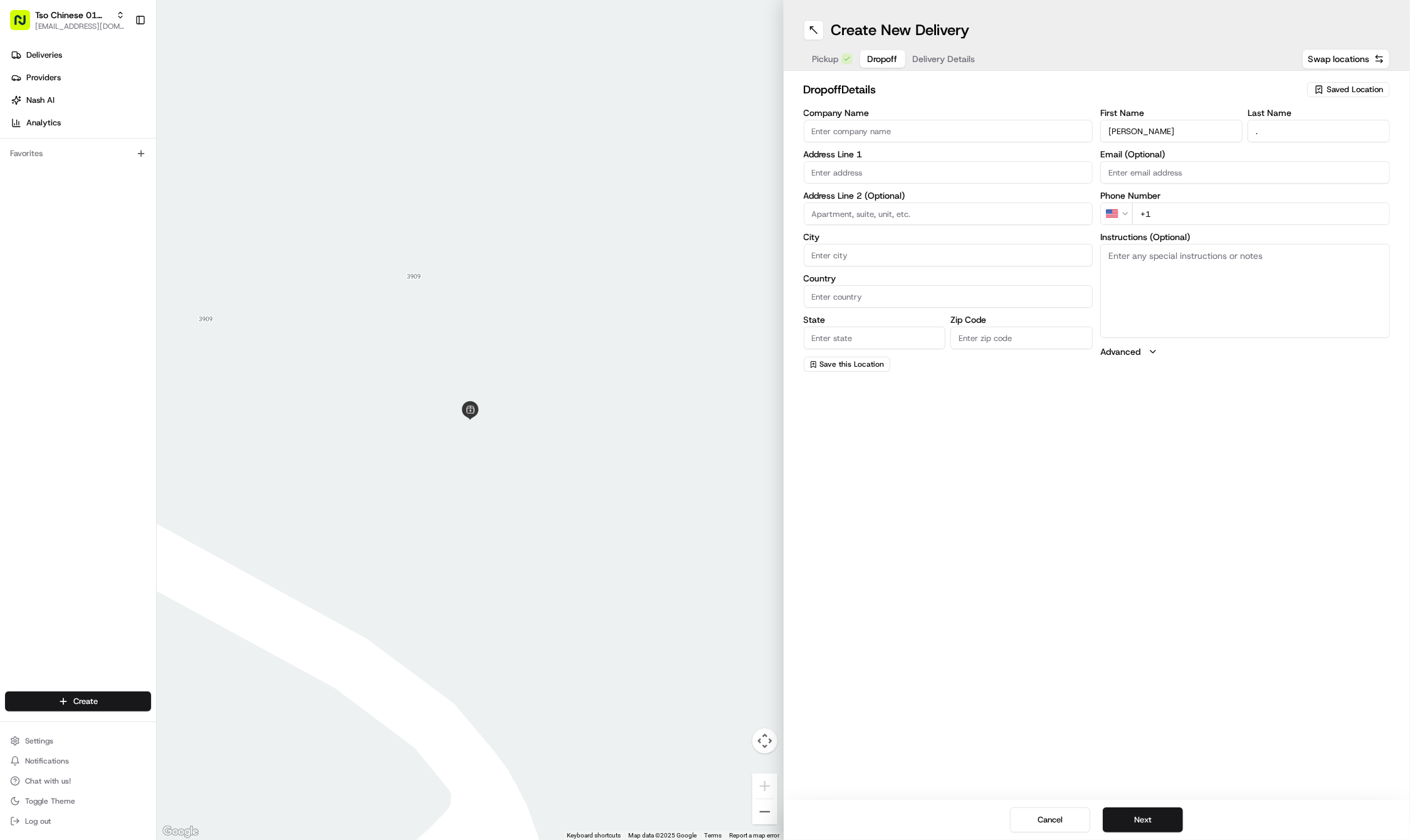
click at [1225, 211] on input "+1" at bounding box center [1261, 214] width 258 height 23
paste input "1 262 475 495"
type input "+1 1 262 475 495"
click at [893, 163] on input "text" at bounding box center [948, 172] width 289 height 23
paste input "1708 Sanchez St"
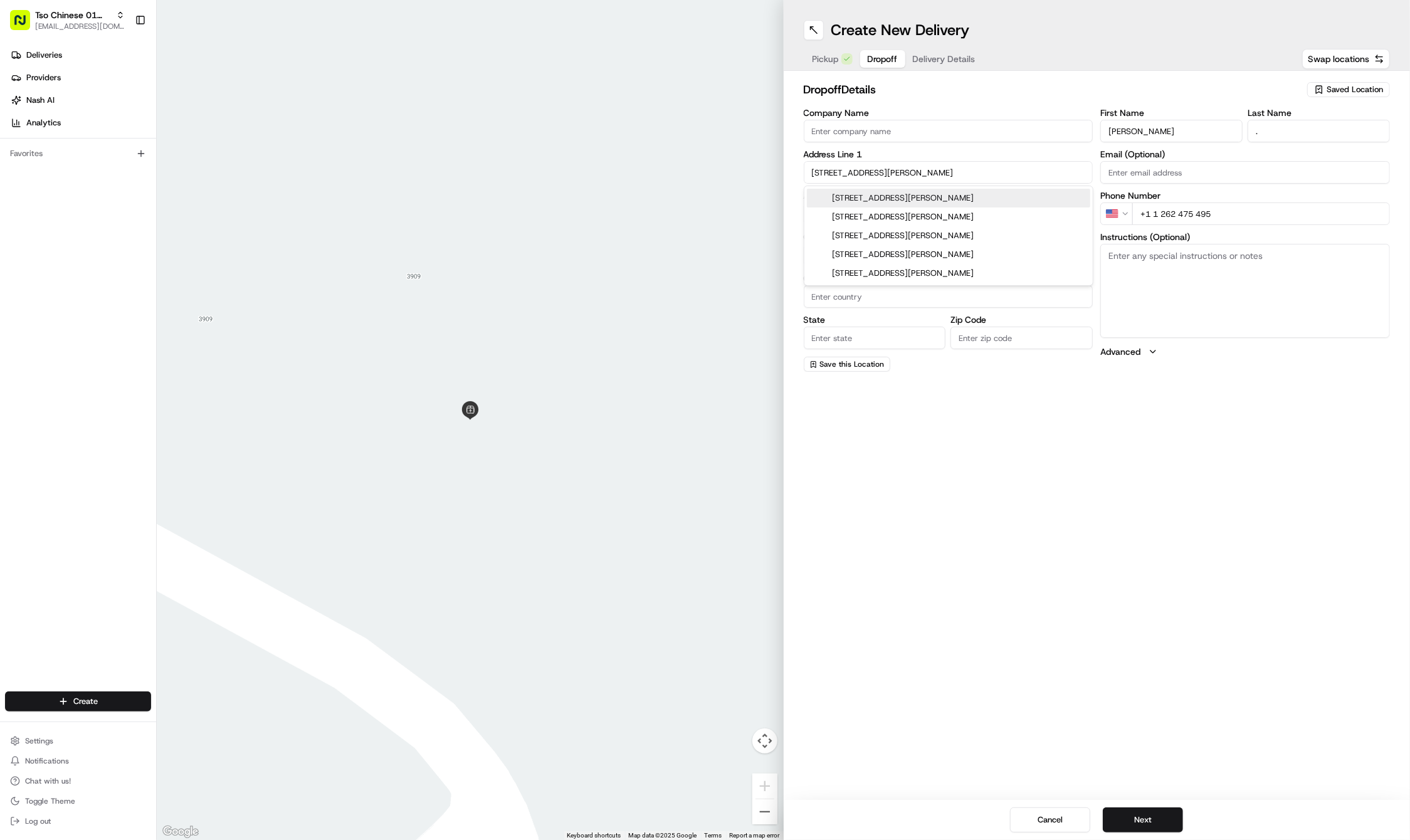
click at [904, 194] on div "1708 Sanchez Street, Austin, TX" at bounding box center [949, 198] width 283 height 19
type input "1708 Sanchez St, Austin, TX 78702, USA"
type input "Austin"
type input "United States"
type input "TX"
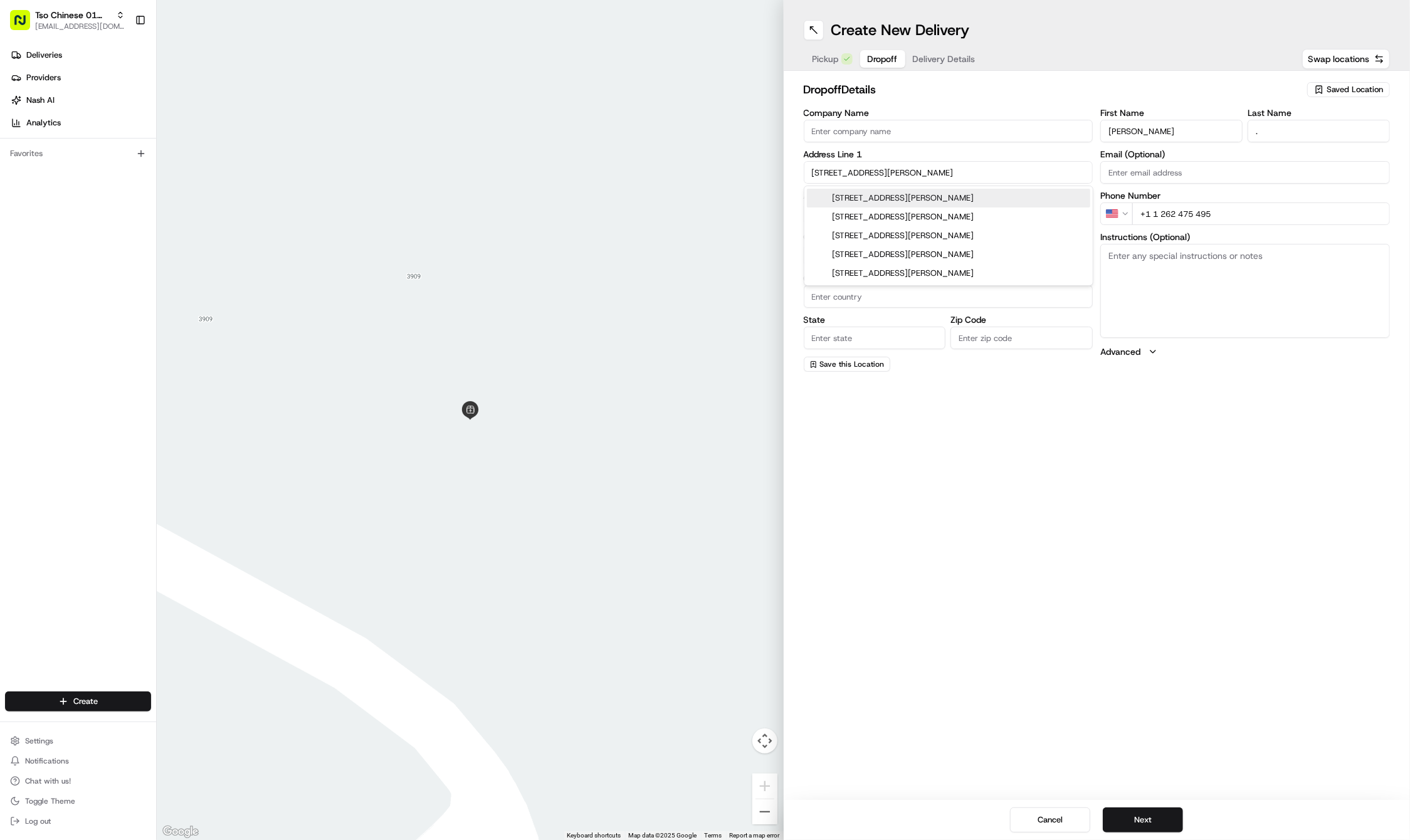
type input "78702"
type input "1708 Sanchez Street"
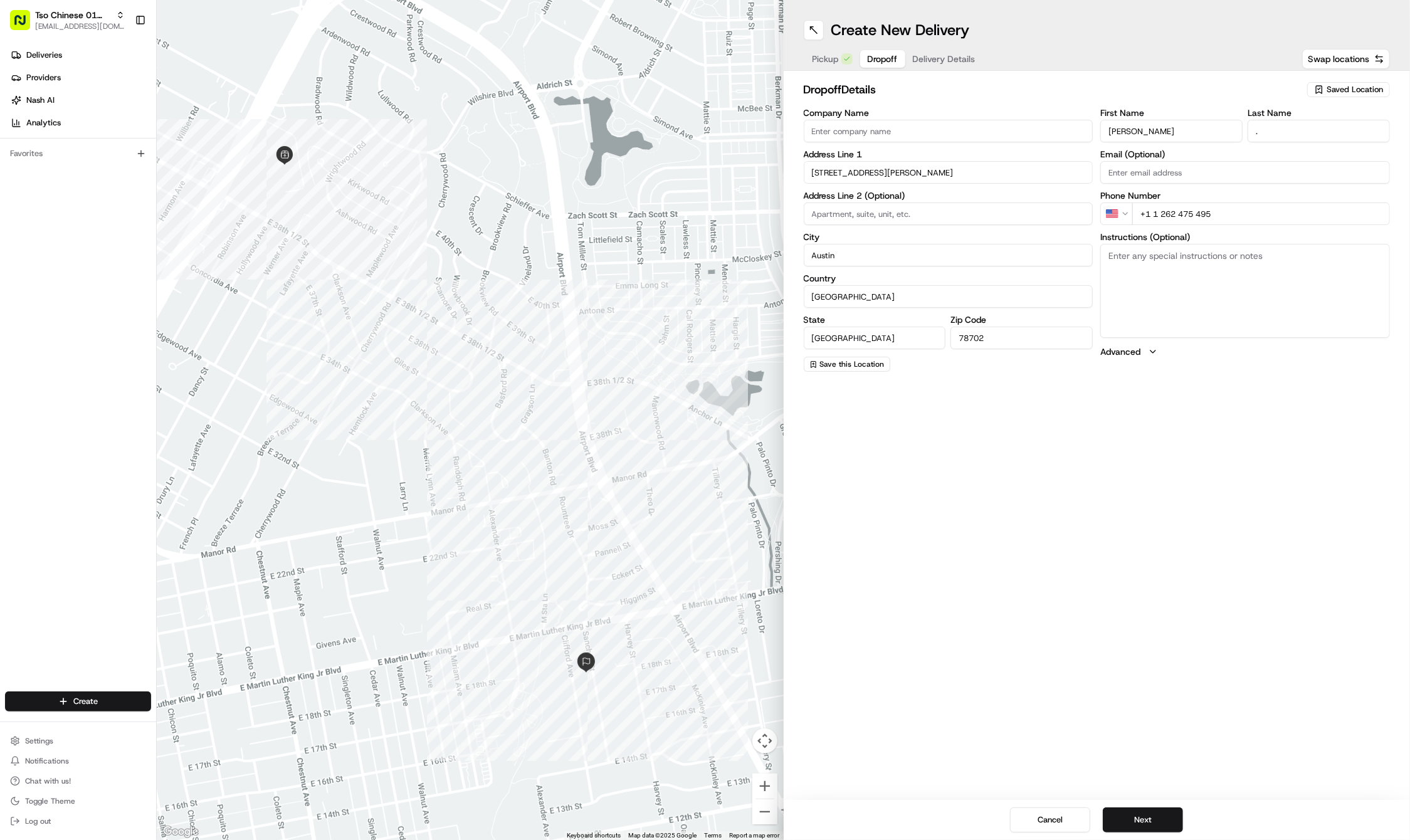
click at [1225, 292] on textarea "Instructions (Optional)" at bounding box center [1245, 290] width 289 height 94
paste textarea "Ring bell & leave on doorstep. It is the red house. Thank you!!"
type textarea "Ring bell & leave on doorstep. It is the red house. Thank you!!"
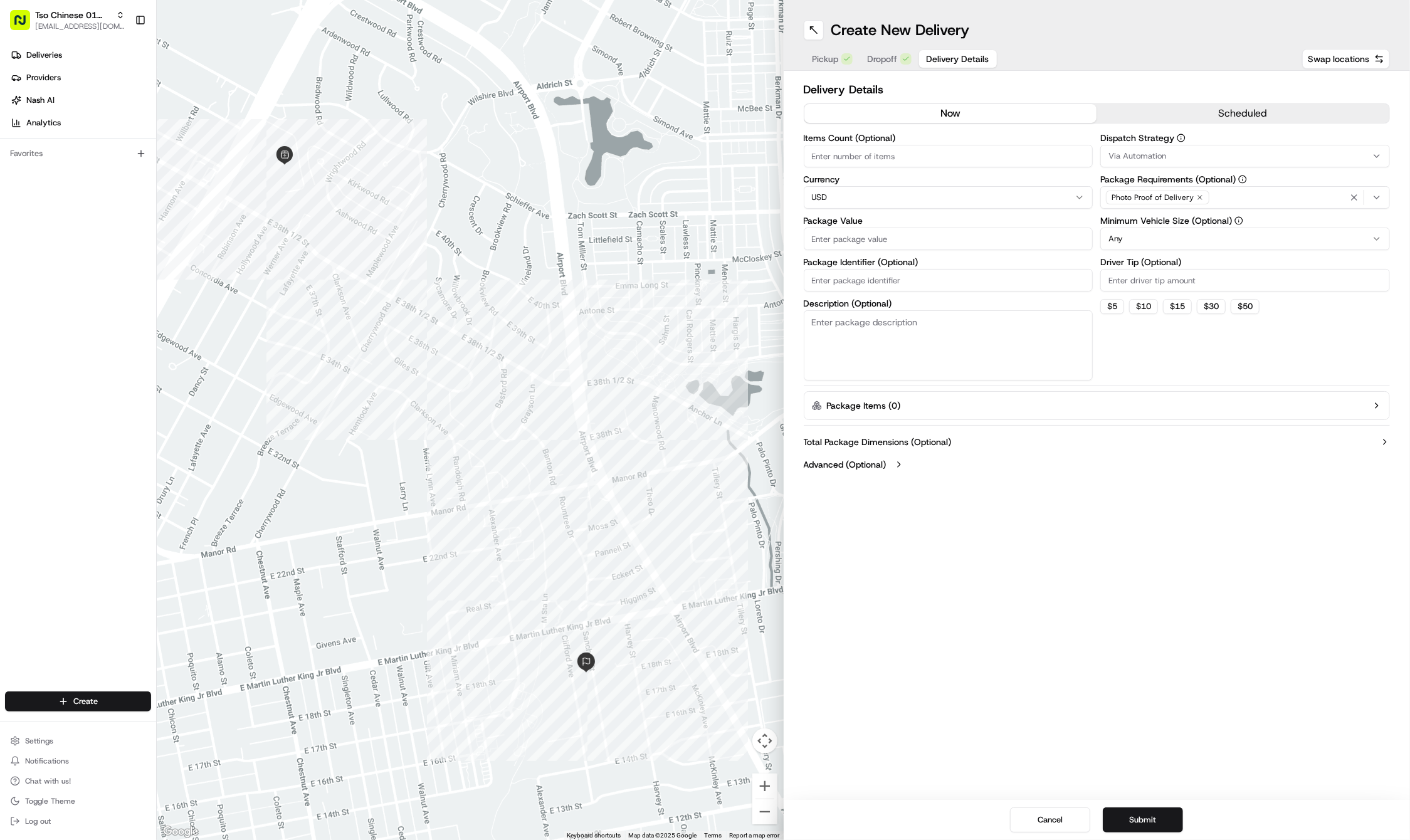
click at [957, 61] on span "Delivery Details" at bounding box center [958, 59] width 63 height 13
click at [1146, 160] on span "Via Automation" at bounding box center [1138, 155] width 58 height 11
click at [1146, 222] on span "Tso Cherrywood Strategy" at bounding box center [1198, 224] width 154 height 11
click at [1114, 69] on html "Tso Chinese 01 Cherrywood haran@tsochinese.com Toggle Sidebar Deliveries Provid…" at bounding box center [705, 420] width 1410 height 840
click at [1196, 199] on icon "button" at bounding box center [1200, 198] width 8 height 8
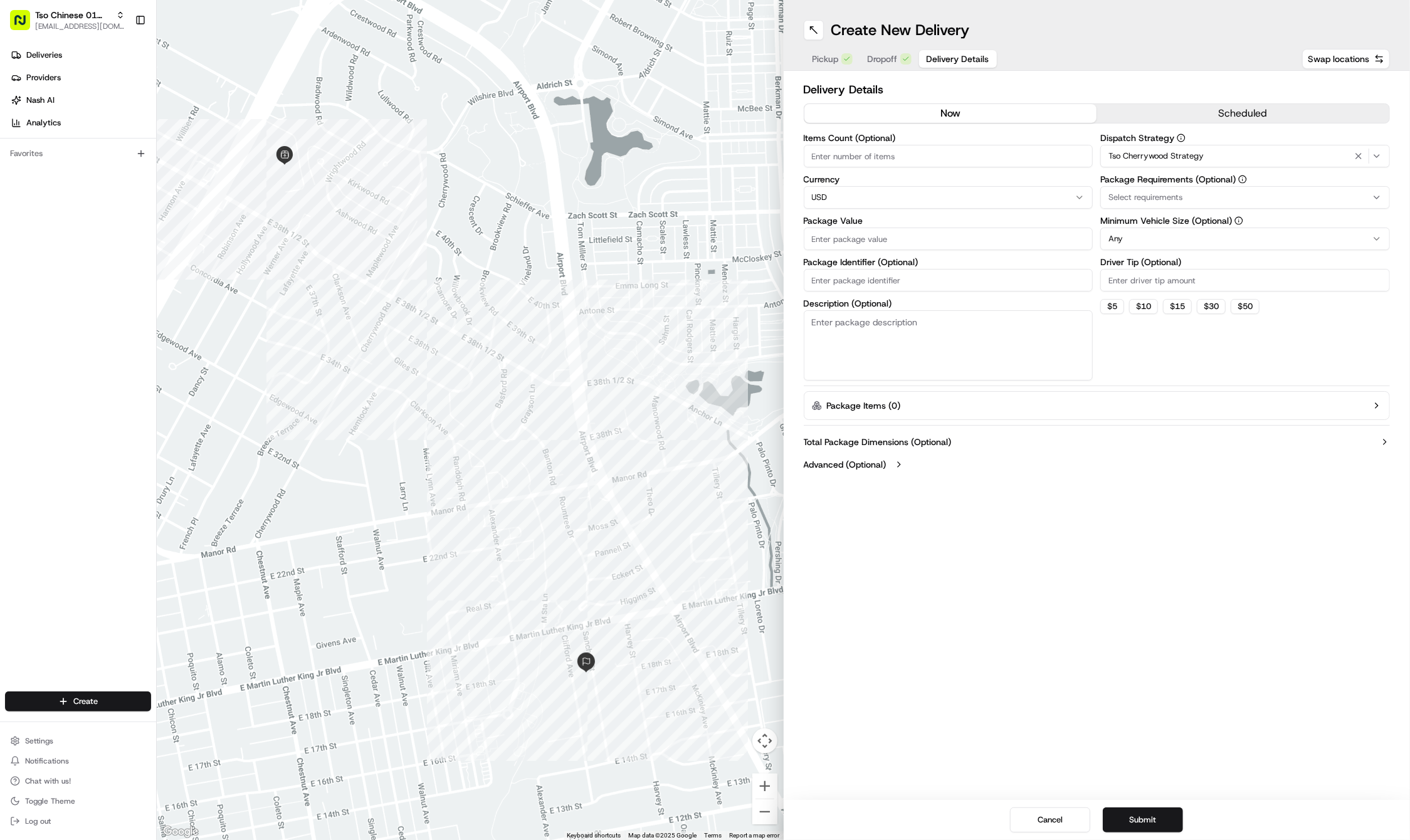
click at [1195, 199] on div "Select requirements" at bounding box center [1245, 197] width 283 height 11
type input "m"
click at [1204, 252] on span "Meet on Delivery" at bounding box center [1198, 247] width 154 height 11
click at [1147, 71] on html "Tso Chinese 01 Cherrywood haran@tsochinese.com Toggle Sidebar Deliveries Provid…" at bounding box center [705, 420] width 1410 height 840
click at [1174, 279] on input "Driver Tip (Optional)" at bounding box center [1245, 280] width 289 height 23
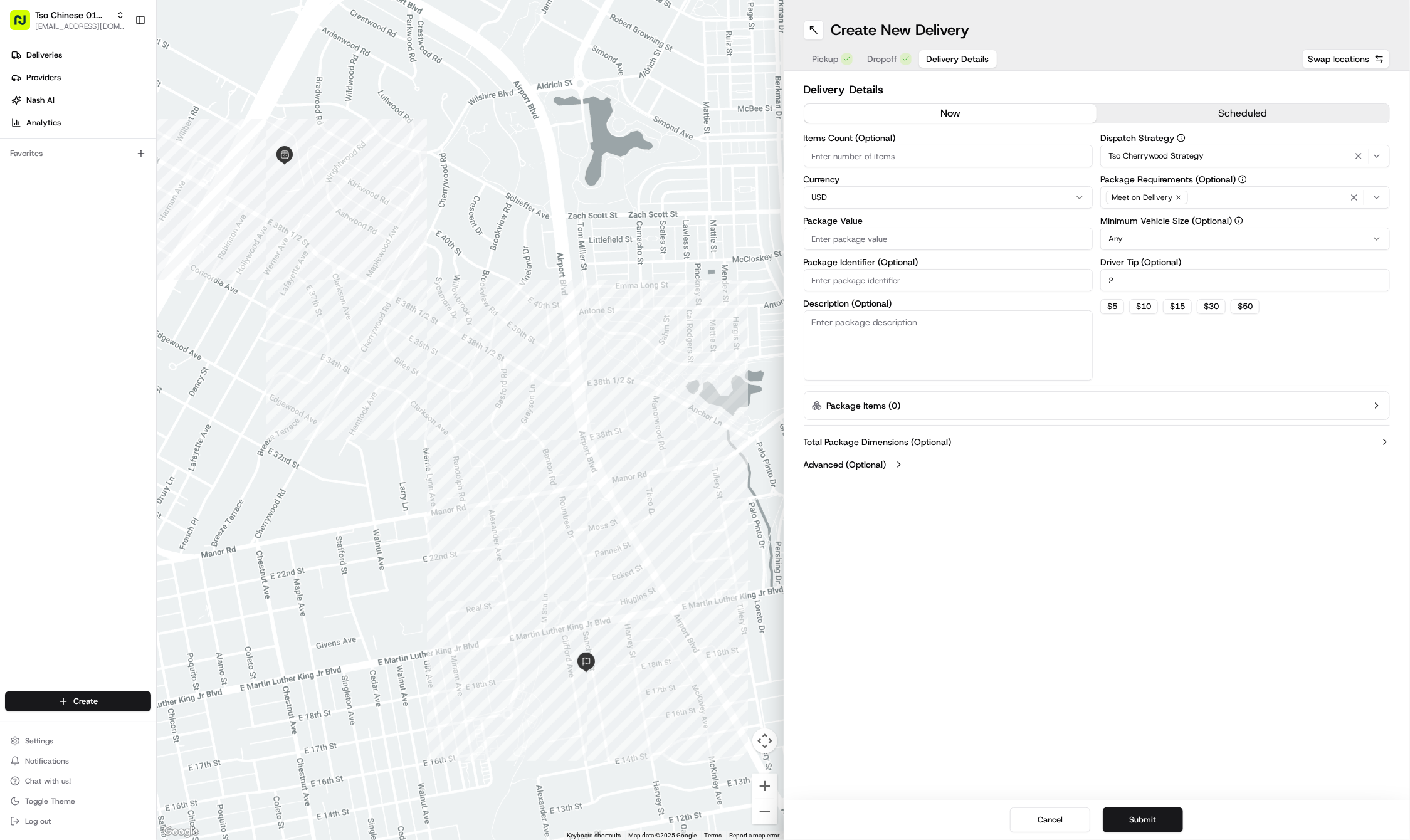
type input "2"
click at [871, 244] on input "Package Value" at bounding box center [948, 239] width 289 height 23
type input "32.91"
click at [877, 269] on input "Package Identifier (Optional)" at bounding box center [948, 280] width 289 height 23
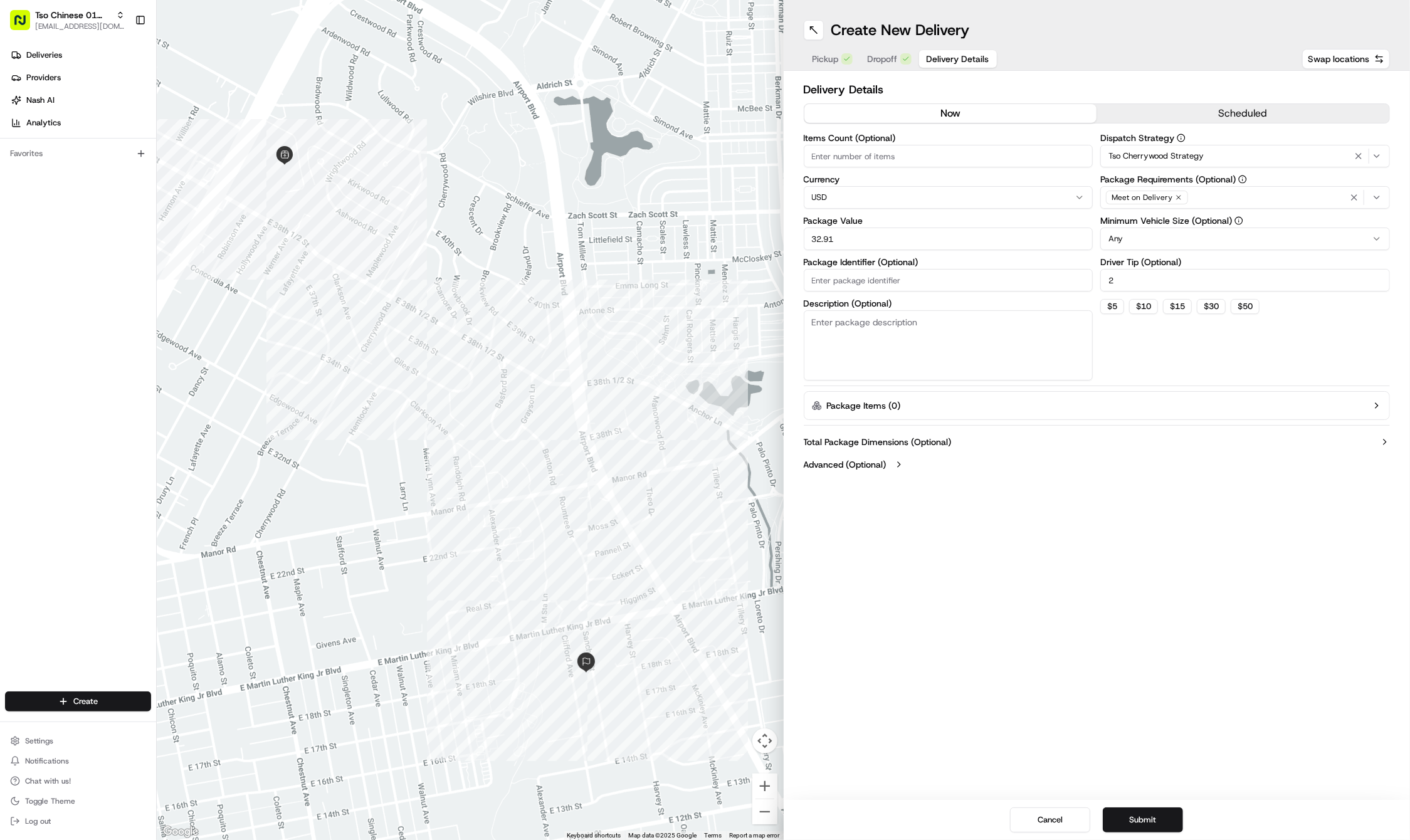
paste input "#CVPW7NB"
type input "#CVPW7NB"
click at [1142, 824] on button "Submit" at bounding box center [1143, 819] width 81 height 25
click at [878, 56] on span "Dropoff" at bounding box center [883, 59] width 30 height 13
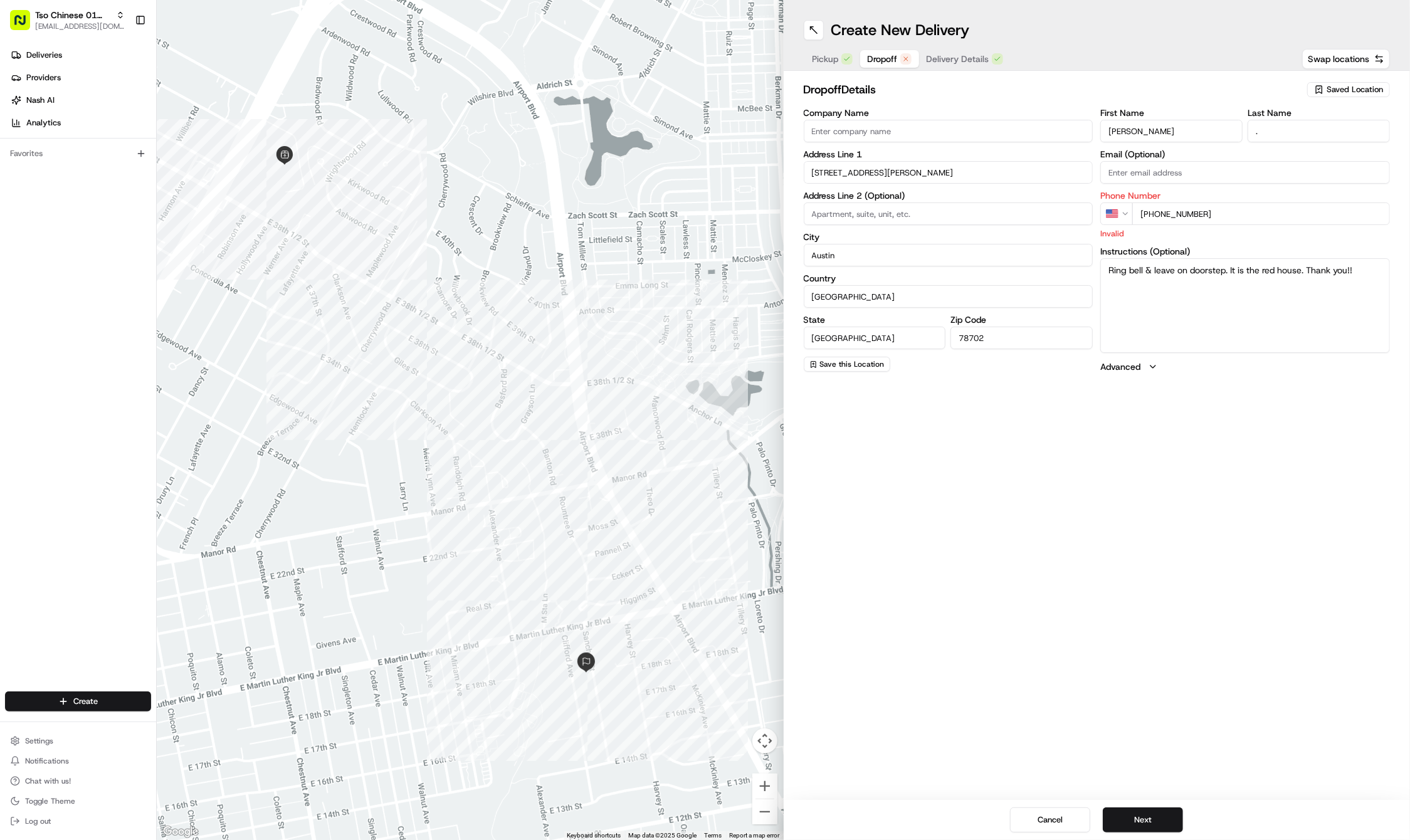
type input "+1 262 475 4955"
click at [1115, 814] on button "Next" at bounding box center [1143, 819] width 81 height 25
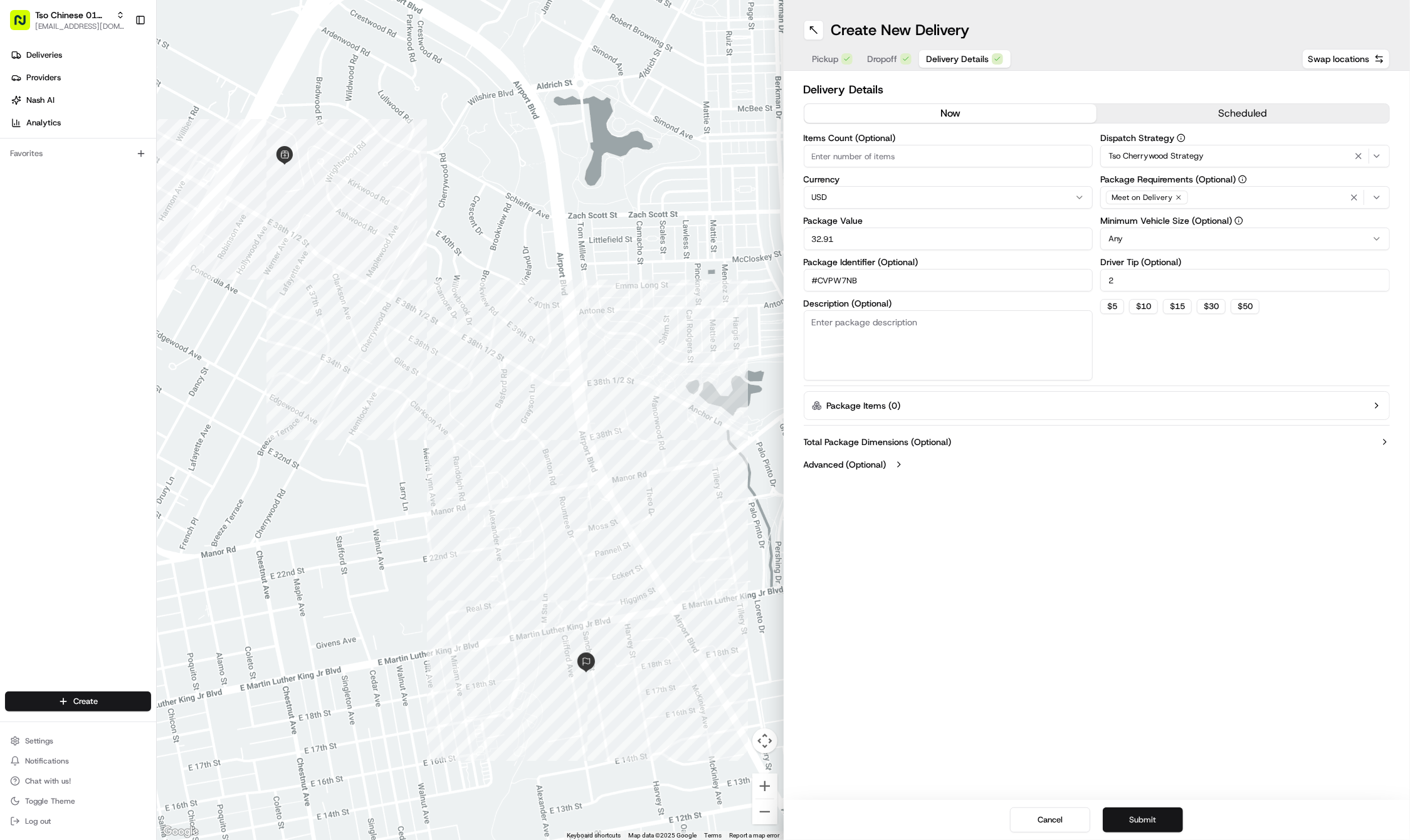
click at [1115, 814] on button "Submit" at bounding box center [1143, 819] width 81 height 25
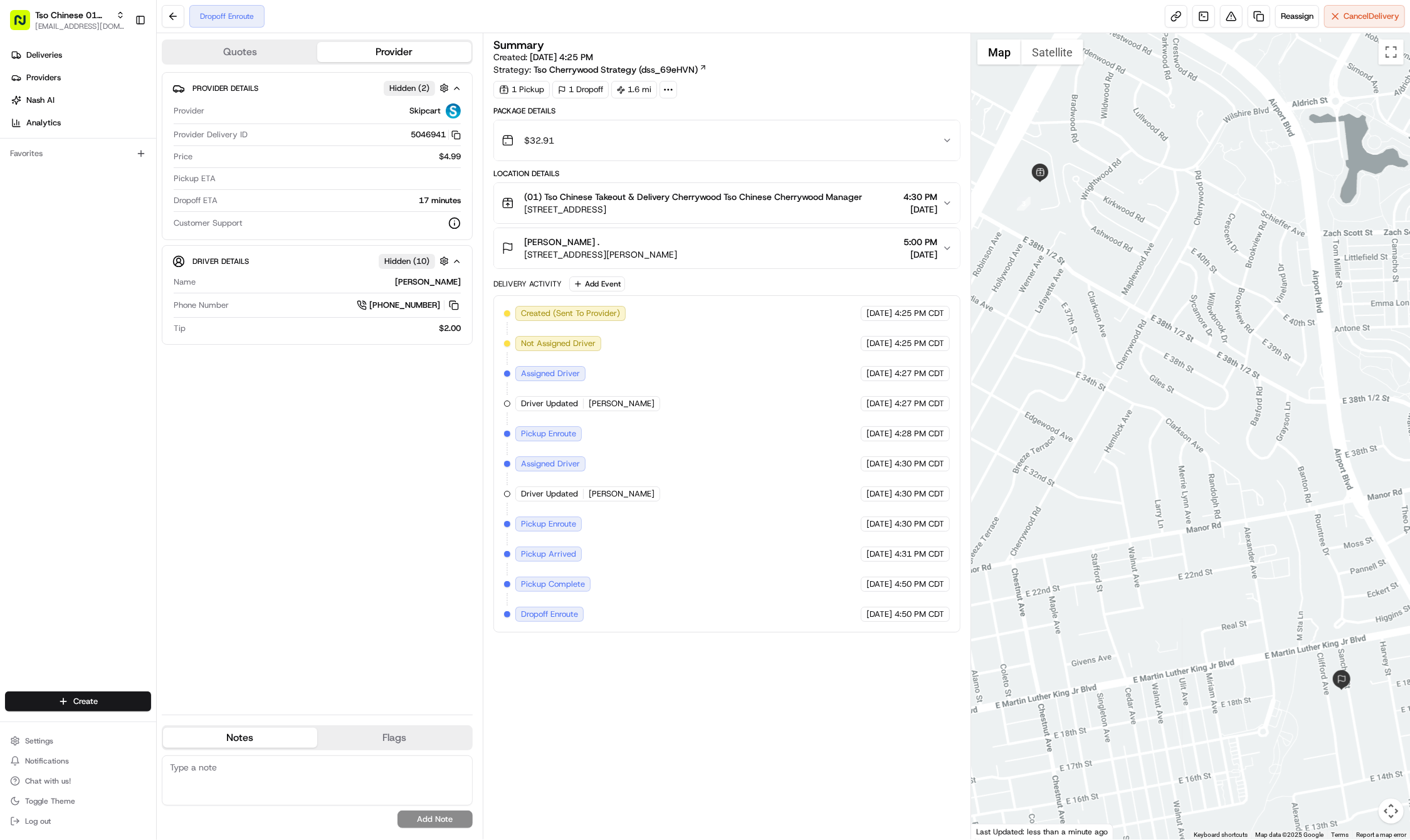
click at [454, 3] on div "Dropoff Enroute Reassign Cancel Delivery" at bounding box center [784, 16] width 1254 height 33
click at [120, 701] on html "Tso Chinese 01 Cherrywood haran@tsochinese.com Toggle Sidebar Deliveries Provid…" at bounding box center [705, 420] width 1410 height 840
click at [189, 718] on link "Delivery" at bounding box center [227, 725] width 140 height 23
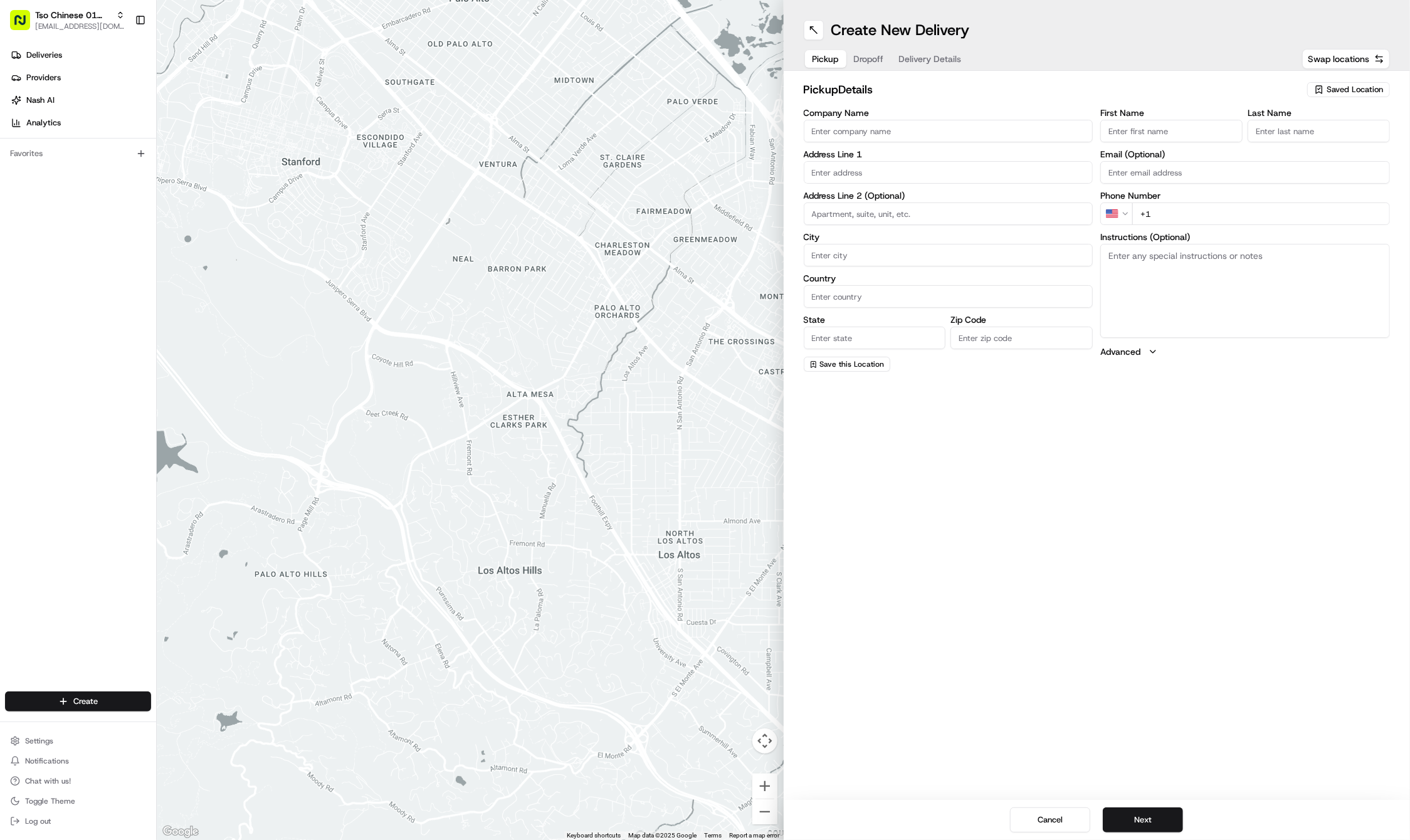
click at [1340, 83] on div "Saved Location" at bounding box center [1348, 89] width 83 height 15
click at [1340, 83] on html "Tso Chinese 01 Cherrywood haran@tsochinese.com Toggle Sidebar Deliveries Provid…" at bounding box center [705, 420] width 1410 height 840
click at [1339, 90] on span "Saved Location" at bounding box center [1354, 89] width 57 height 11
click at [1330, 134] on span "(01) Tso Chinese Takeout & Delivery Cherrywood" at bounding box center [1326, 142] width 154 height 23
type input "(01) Tso Chinese Takeout & Delivery Cherrywood"
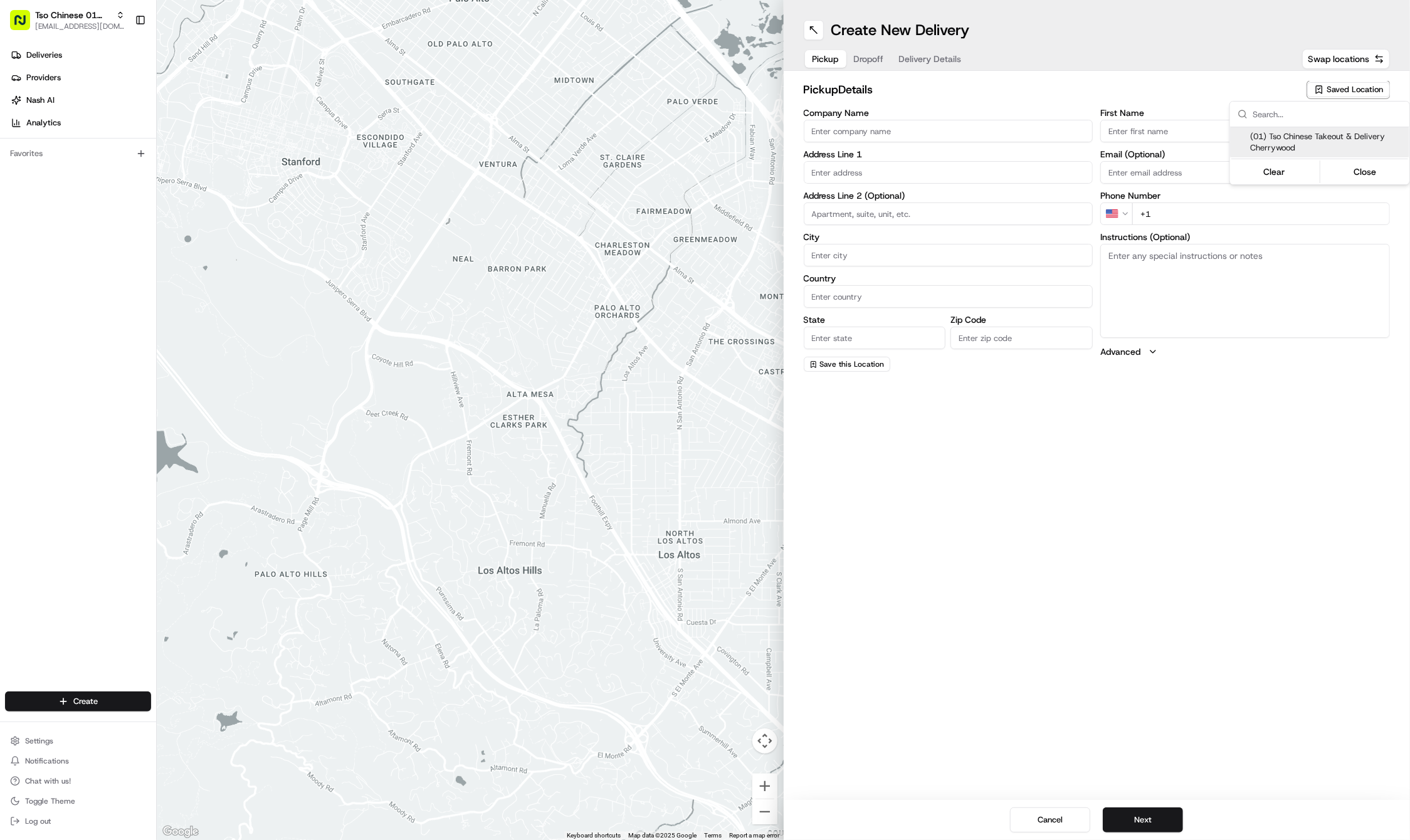
type input "Ste E-5"
type input "Austin"
type input "US"
type input "TX"
type input "78722"
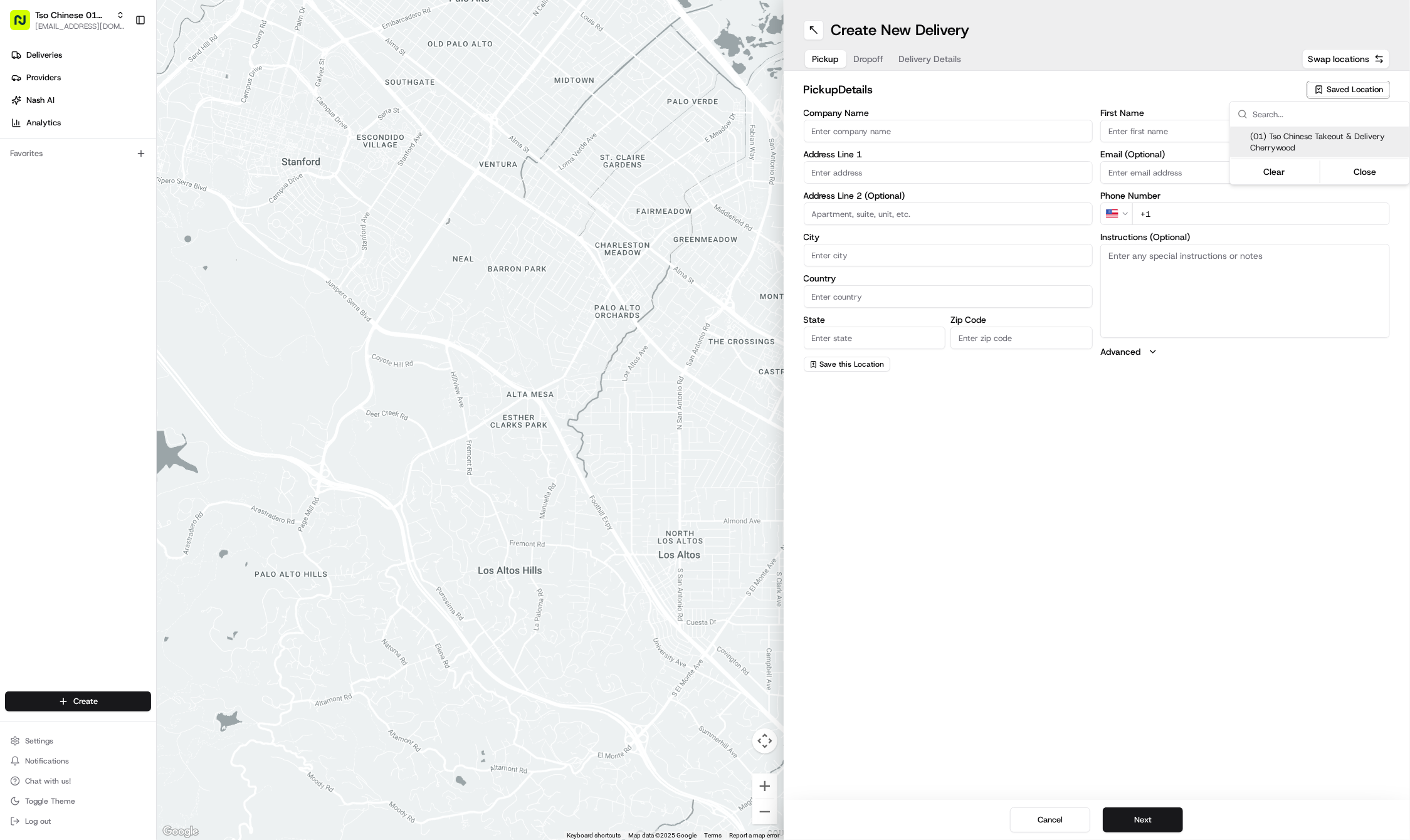
type input "Tso Chinese"
type input "Cherrywood Manager"
type input "cherrywoodstore@tsochinese.com"
type input "+1 512 401 3232"
type textarea "Submit a picture displaying address & food as Proof of Delivery. Envía una foto…"
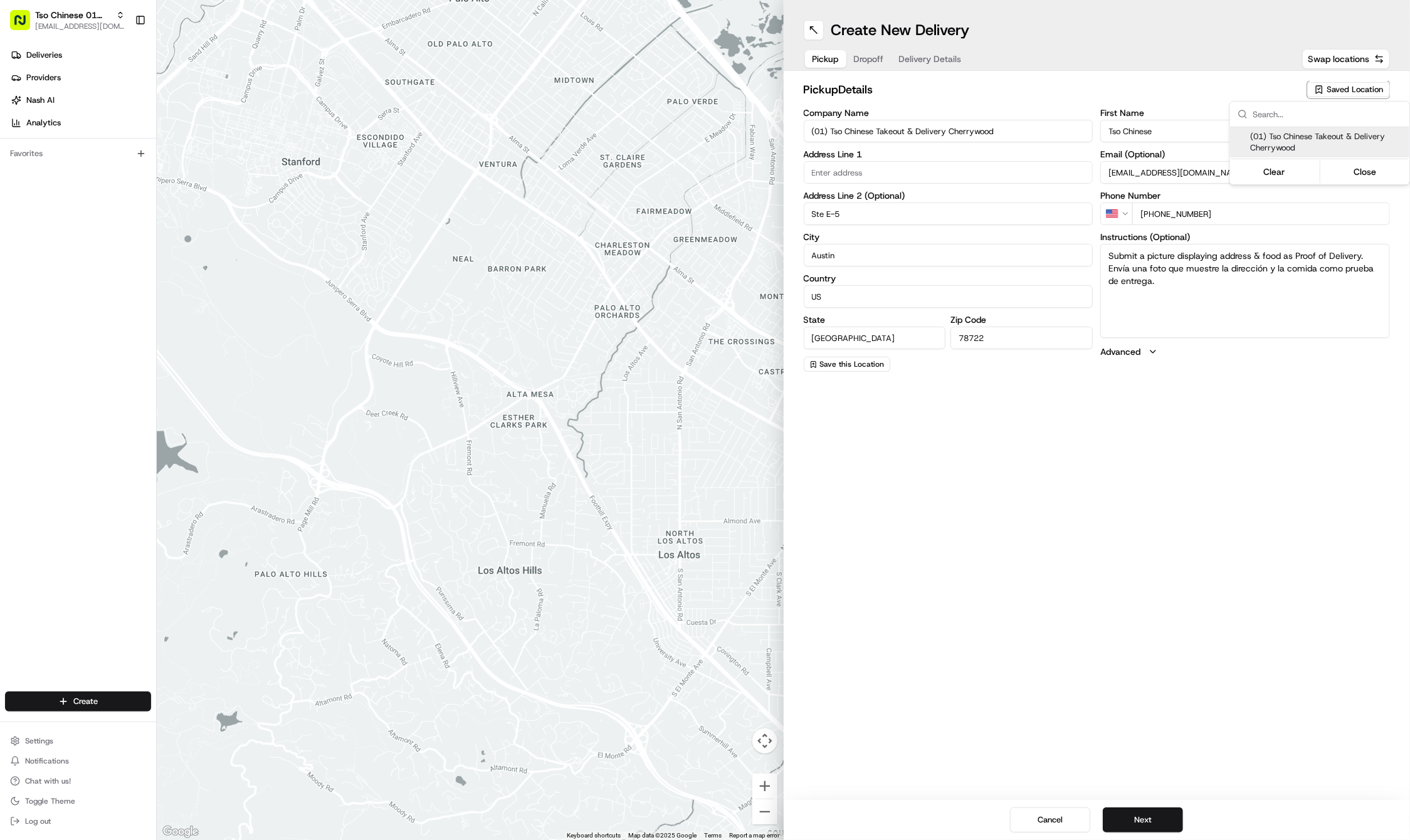
type input "3909 N Interstate Hwy 35"
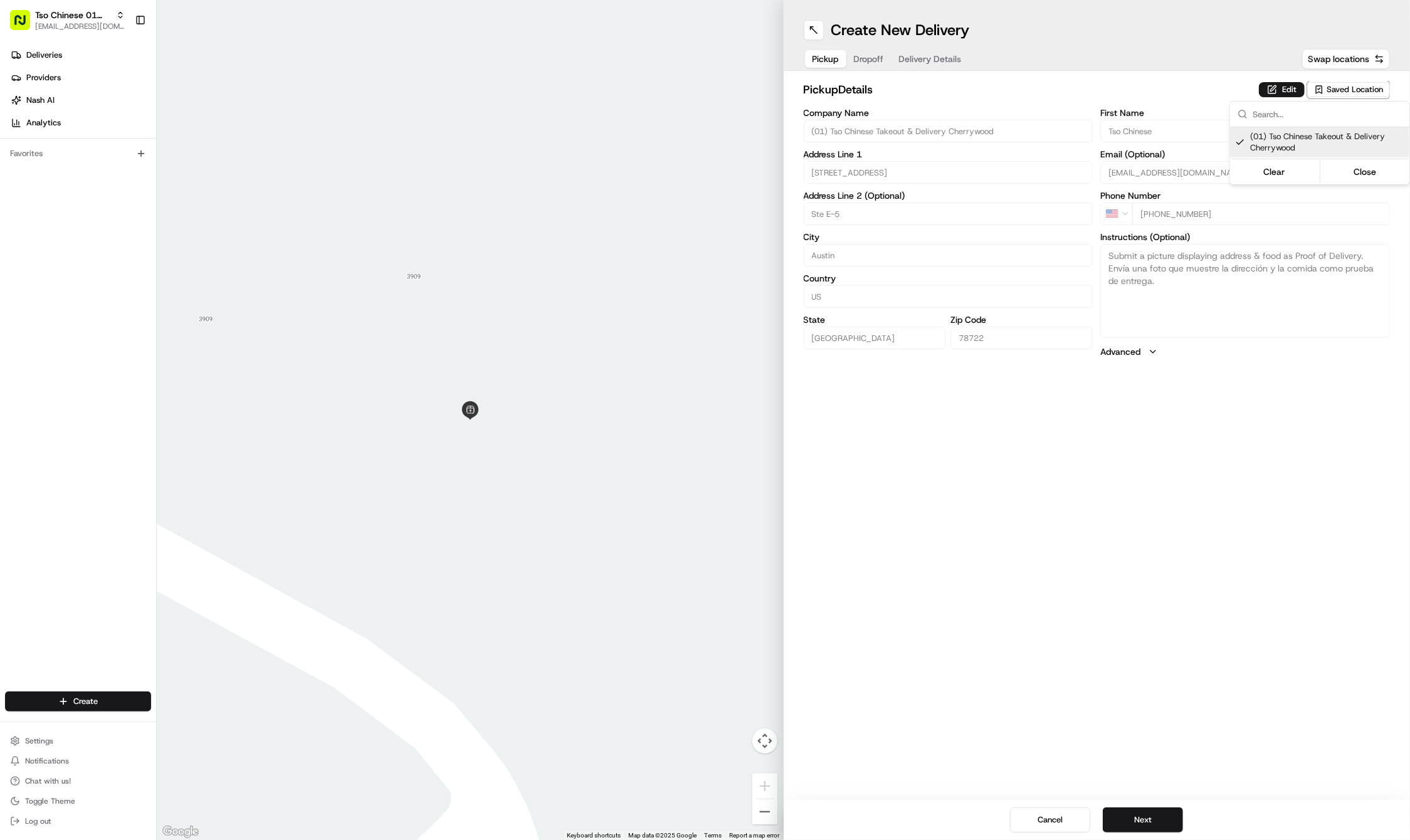
click at [1227, 82] on html "Tso Chinese 01 Cherrywood haran@tsochinese.com Toggle Sidebar Deliveries Provid…" at bounding box center [705, 420] width 1410 height 840
click at [871, 55] on span "Dropoff" at bounding box center [869, 59] width 30 height 13
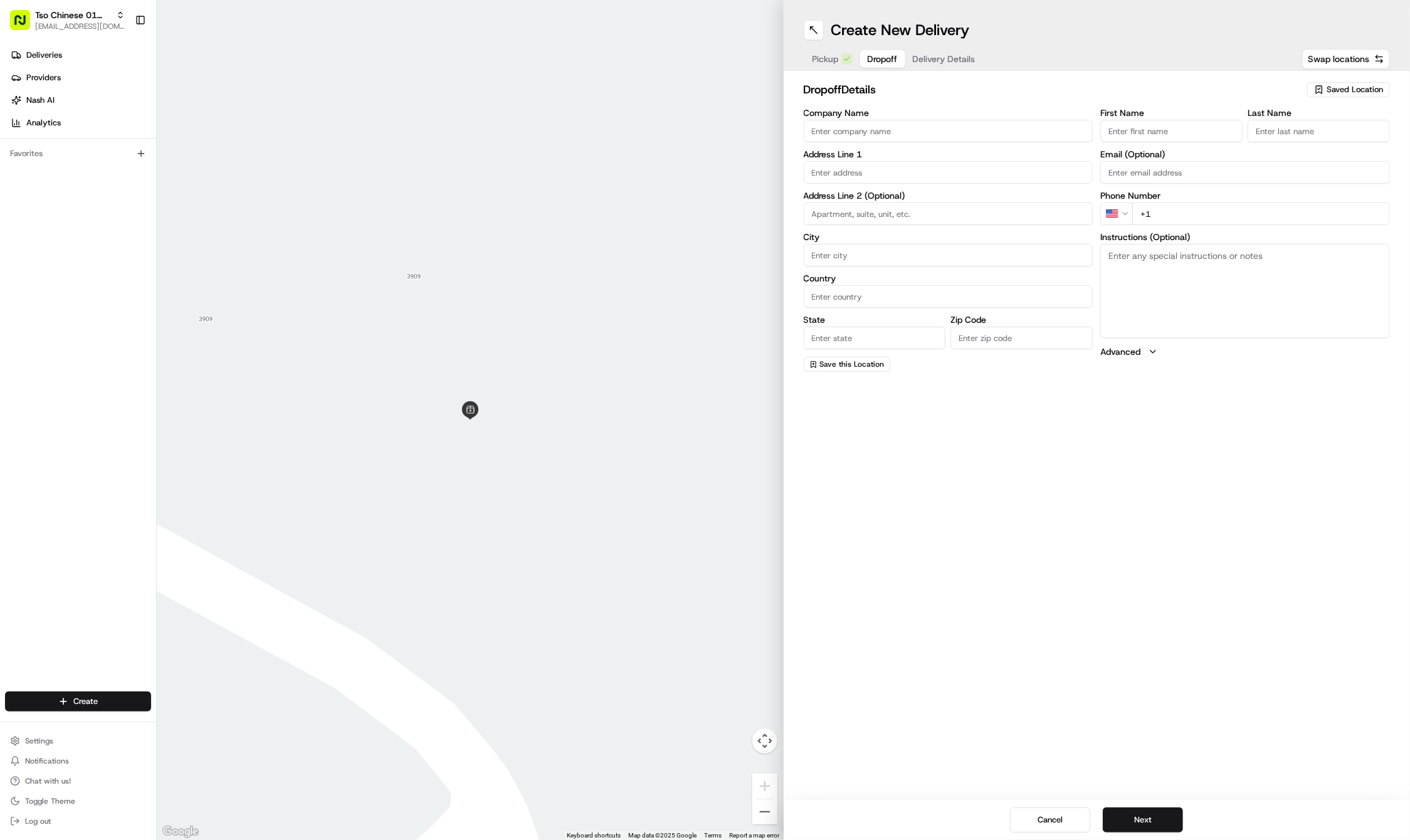
click at [1127, 133] on input "First Name" at bounding box center [1171, 130] width 142 height 23
paste input "michael sconce"
type input "michael sconce"
type input "."
click at [1210, 220] on input "+1" at bounding box center [1261, 228] width 258 height 23
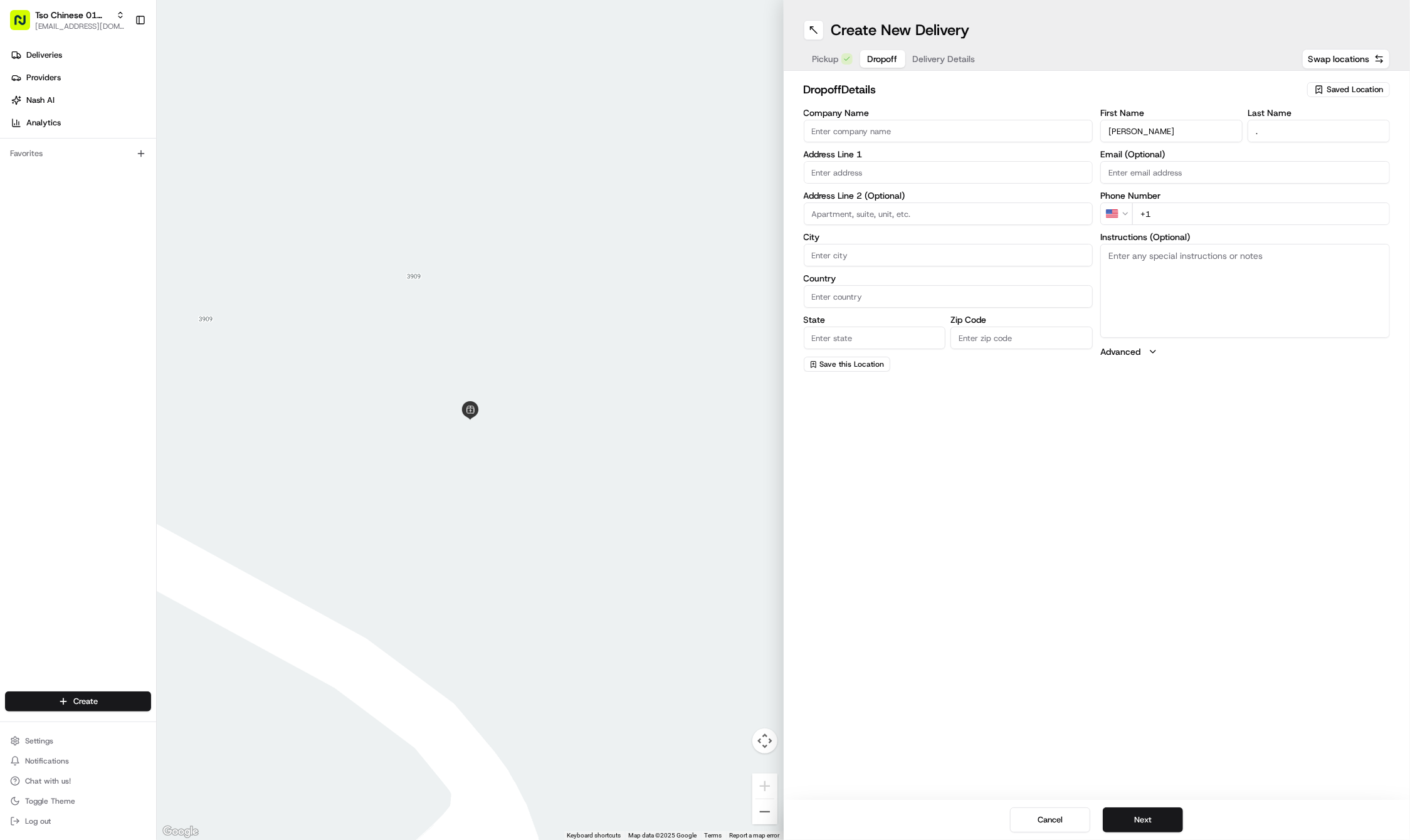
click at [1230, 215] on input "+1" at bounding box center [1261, 214] width 258 height 23
paste input "512 848 1760"
type input "+1 512 848 1760"
click at [957, 174] on input "text" at bounding box center [948, 172] width 289 height 23
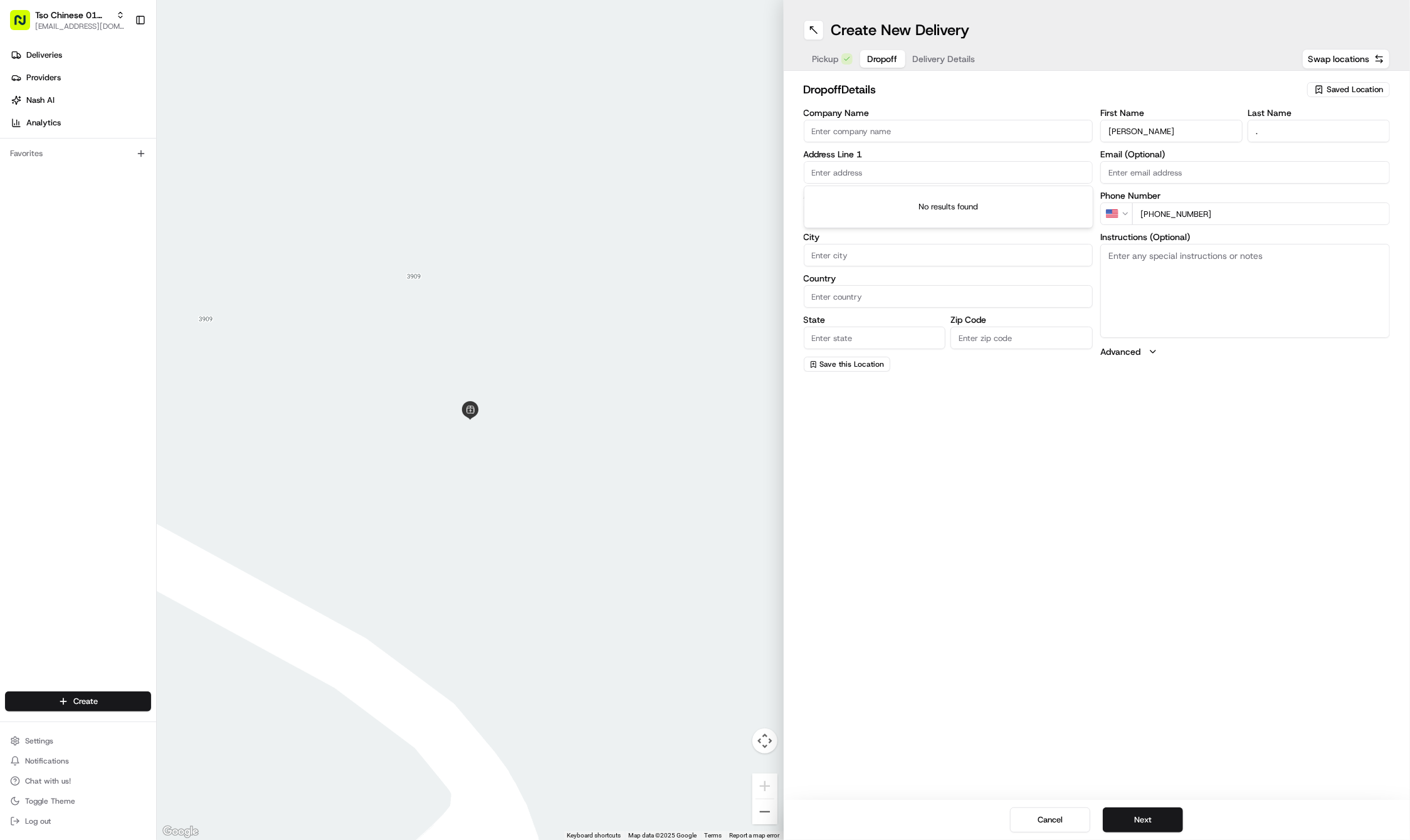
paste input "5107 Cloverdale Lane"
click at [960, 198] on div "5107 Cloverdale Lane, Austin, TX" at bounding box center [949, 198] width 283 height 19
type input "5107 Cloverdale Ln, Austin, TX 78723, USA"
type input "Austin"
type input "United States"
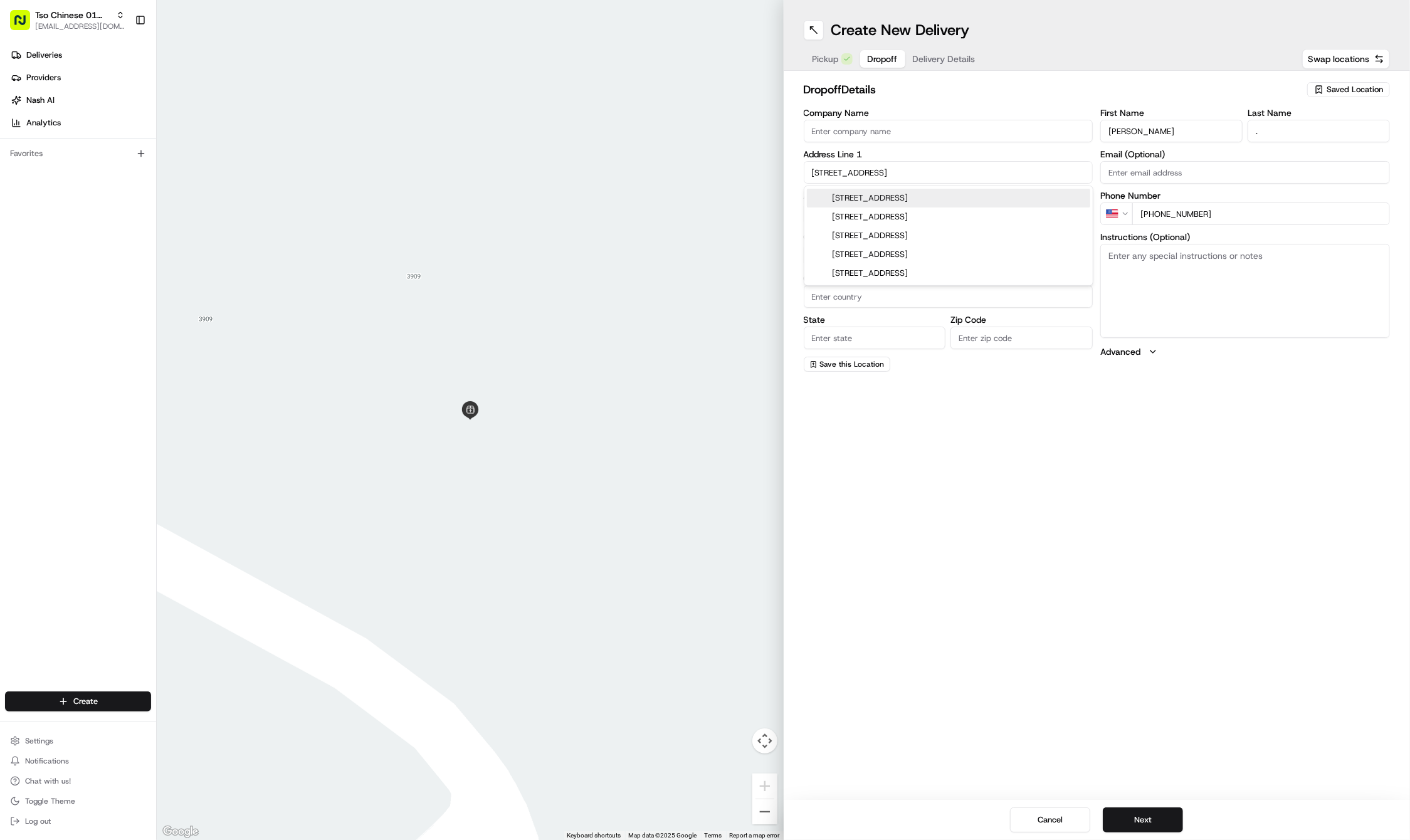
type input "TX"
type input "78723"
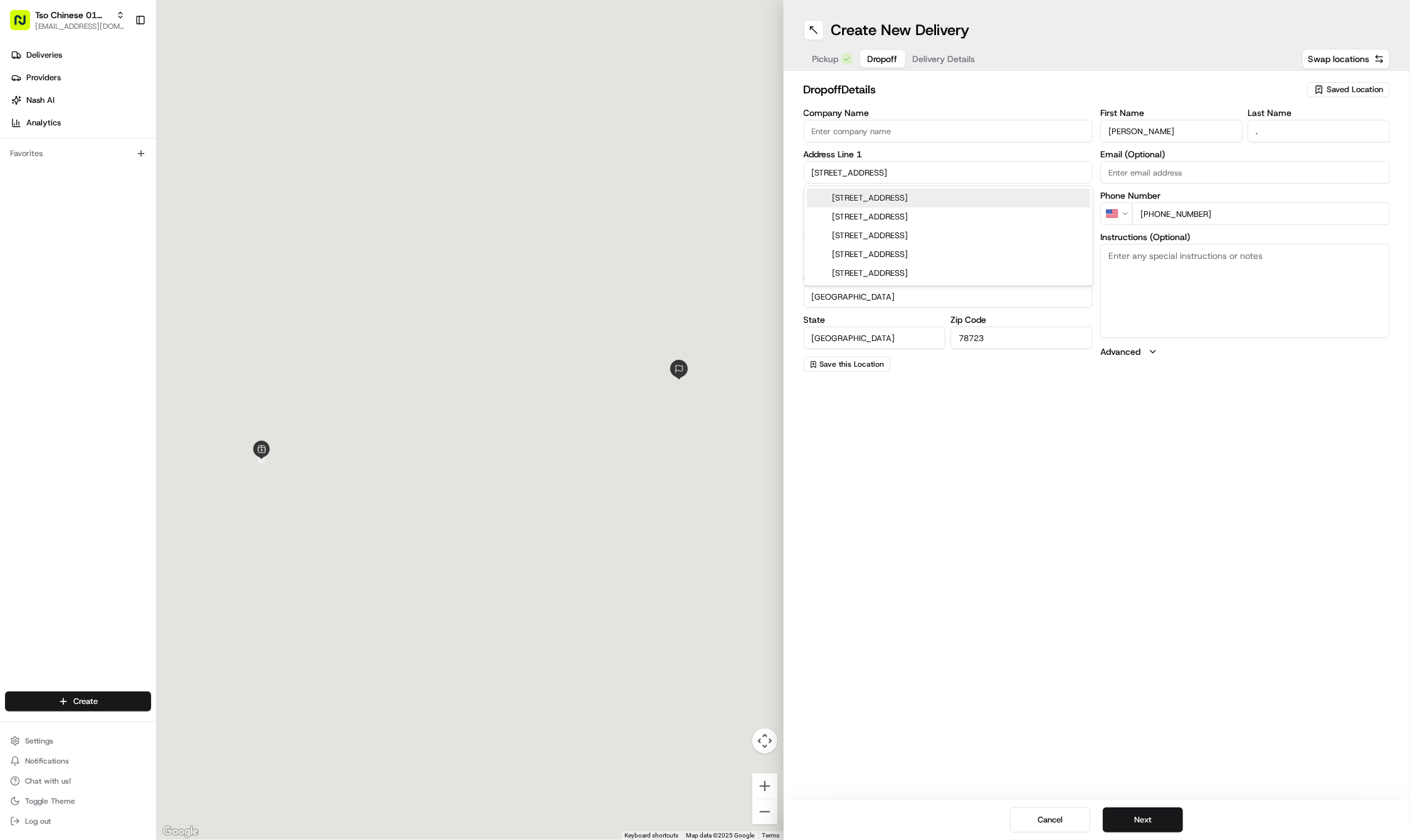
type input "5107 Cloverdale Lane"
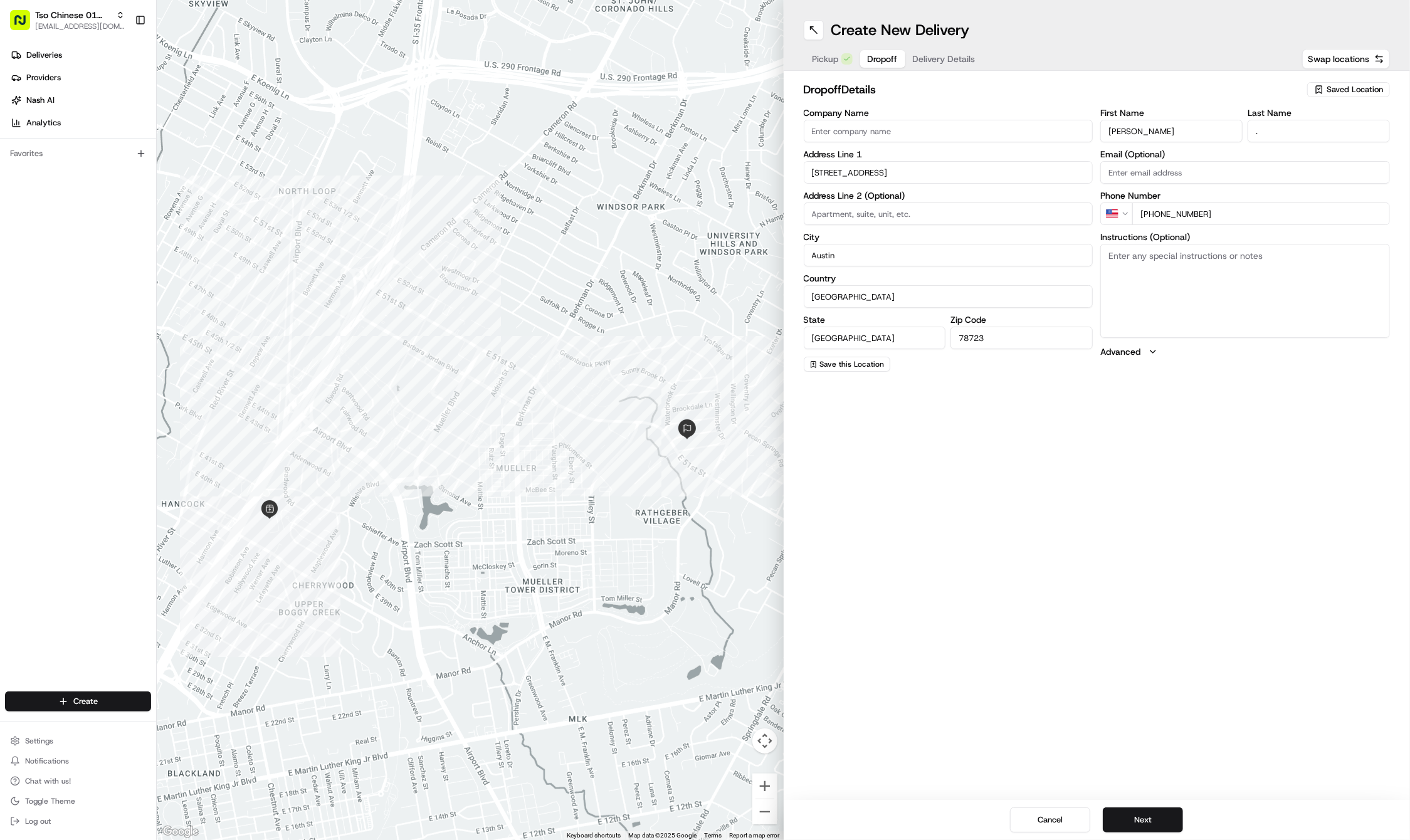
click at [1219, 279] on textarea "Instructions (Optional)" at bounding box center [1245, 290] width 289 height 94
paste textarea "Please Leave on plant stand next to front door. No doorbell please bcos loud do…"
type textarea "Please Leave on plant stand next to front door. No doorbell please bcos loud do…"
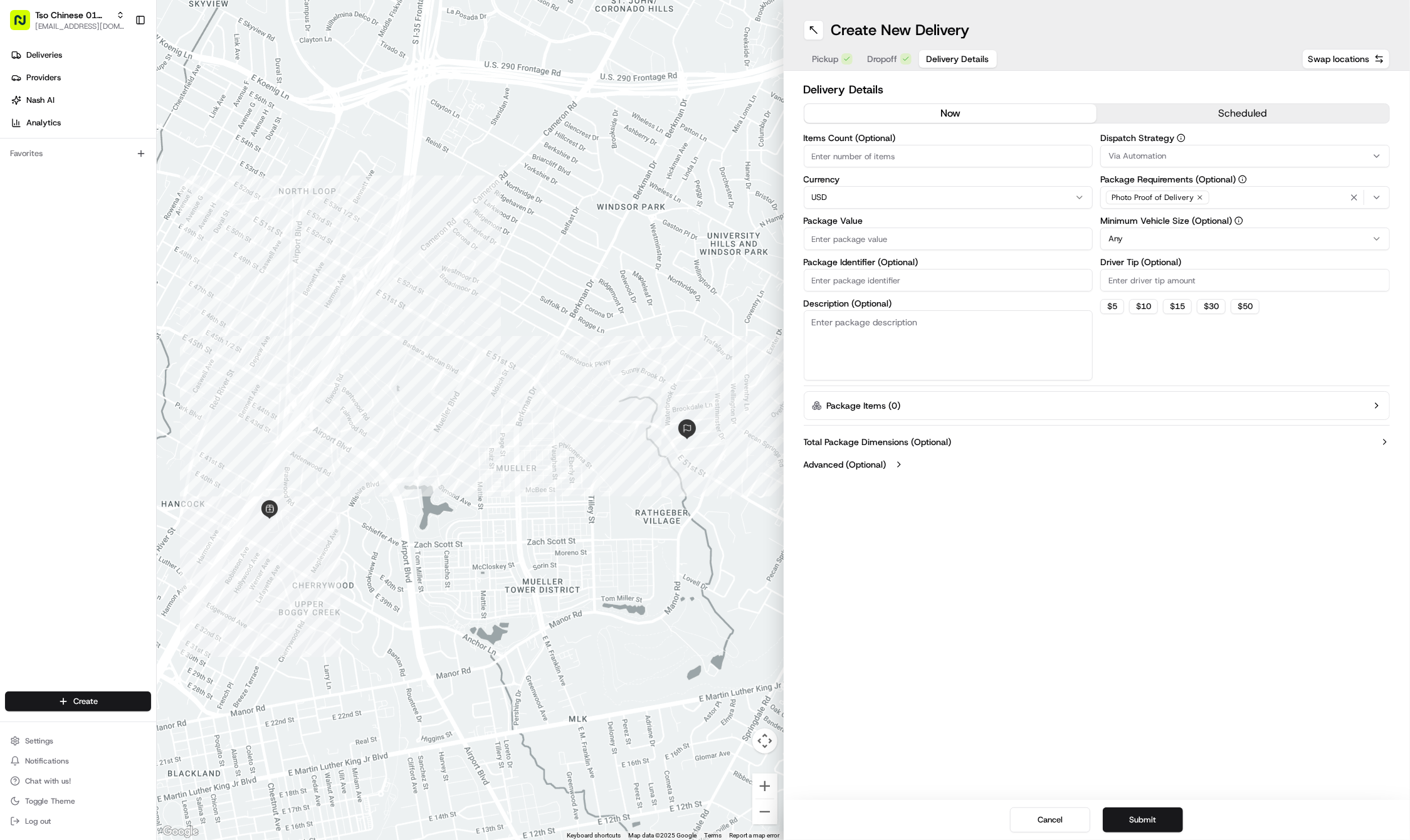
click at [944, 54] on span "Delivery Details" at bounding box center [958, 59] width 63 height 13
click at [1250, 150] on div "Via Automation" at bounding box center [1245, 155] width 283 height 11
click at [1196, 221] on span "Tso Cherrywood Strategy" at bounding box center [1198, 224] width 154 height 11
click at [1176, 14] on html "Tso Chinese 01 Cherrywood haran@tsochinese.com Toggle Sidebar Deliveries Provid…" at bounding box center [705, 420] width 1410 height 840
click at [1201, 199] on icon "button" at bounding box center [1200, 198] width 8 height 8
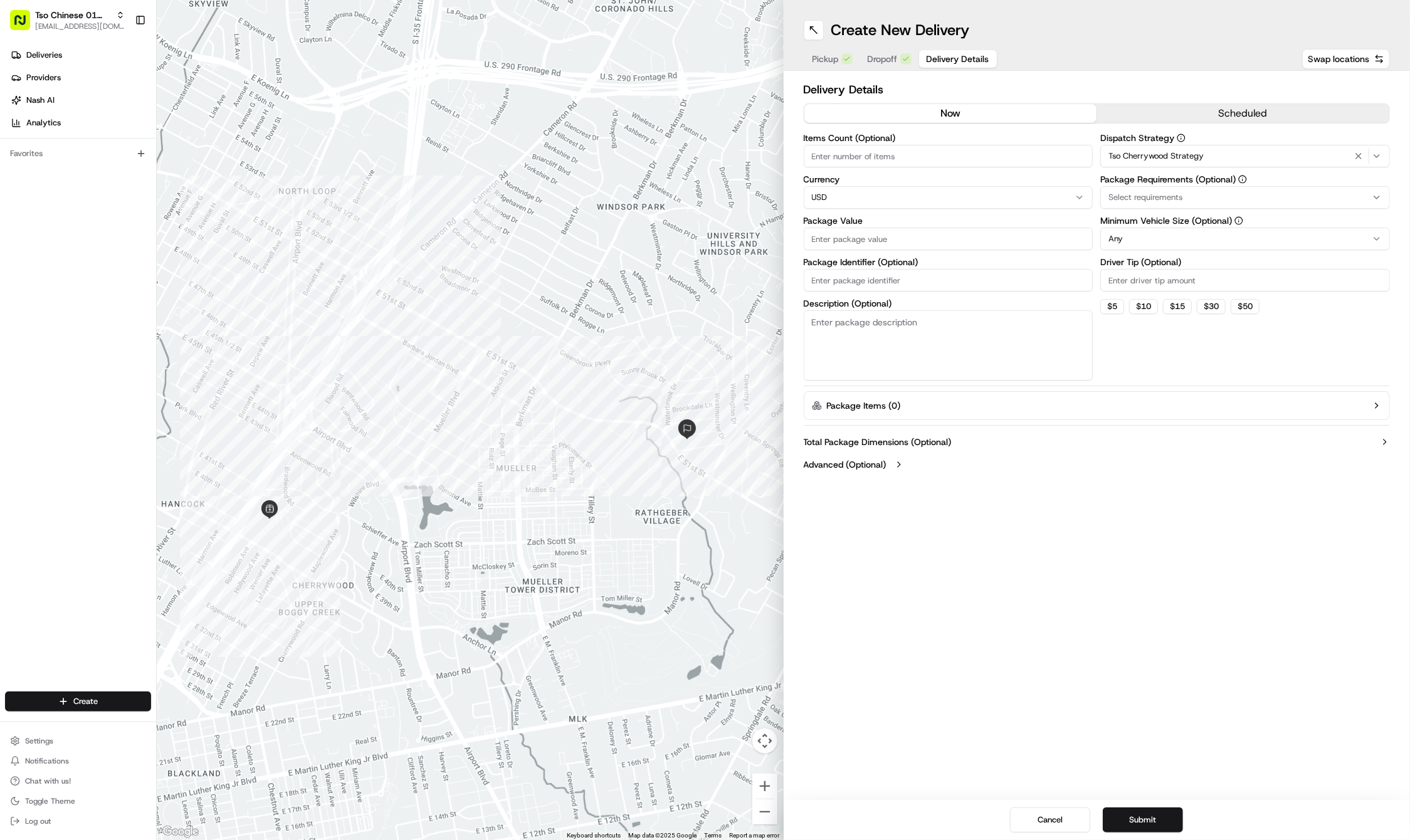
click at [1201, 199] on div "Select requirements" at bounding box center [1245, 197] width 283 height 11
type input "m"
click at [1204, 244] on span "Meet on Delivery" at bounding box center [1198, 247] width 154 height 11
click at [1118, 29] on html "Tso Chinese 01 Cherrywood haran@tsochinese.com Toggle Sidebar Deliveries Provid…" at bounding box center [705, 420] width 1410 height 840
click at [1155, 282] on input "Driver Tip (Optional)" at bounding box center [1245, 280] width 289 height 23
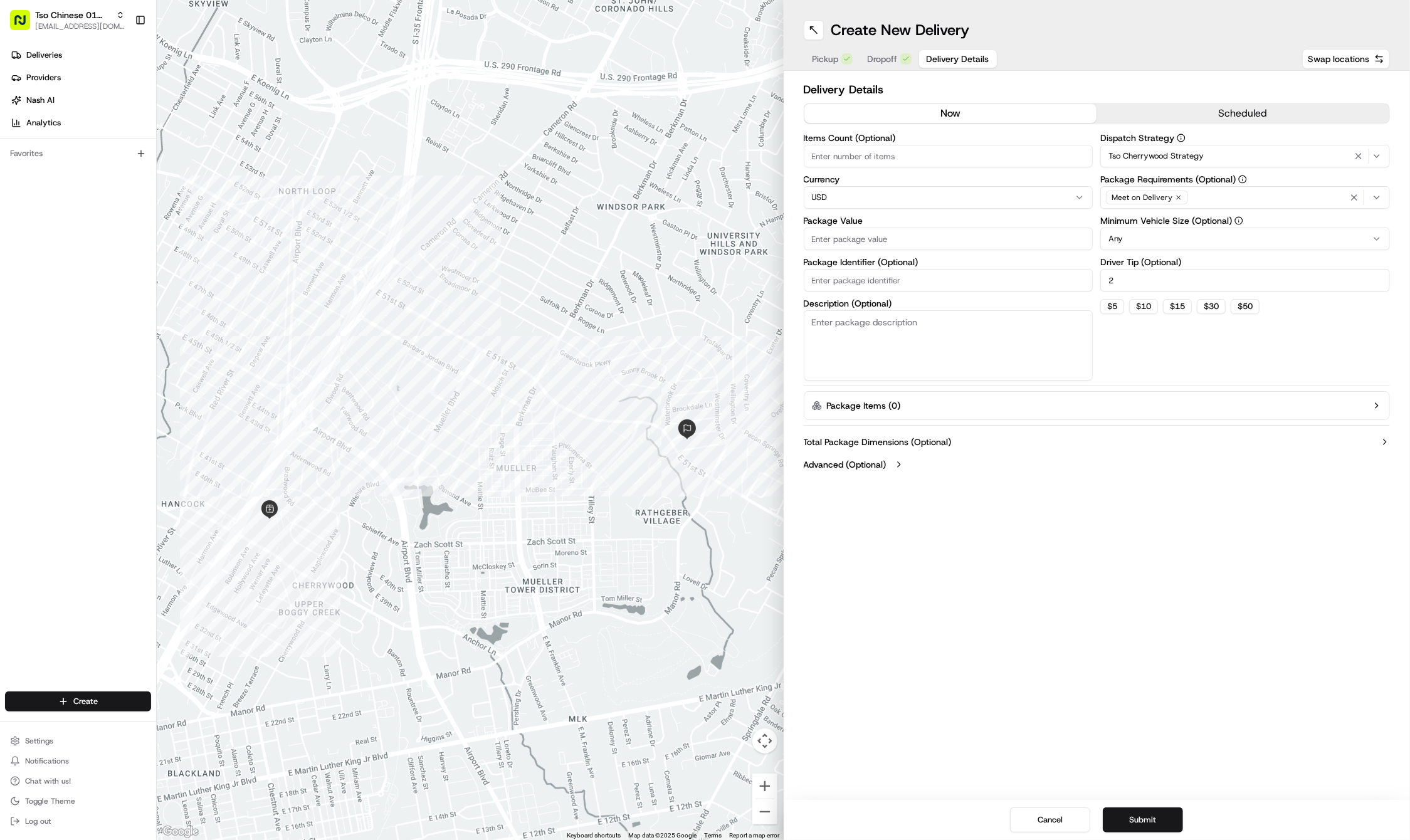
type input "2"
click at [954, 240] on input "Package Value" at bounding box center [948, 239] width 289 height 23
type input "47.47"
click at [916, 274] on input "Package Identifier (Optional)" at bounding box center [948, 280] width 289 height 23
paste input "#CMFXWDM"
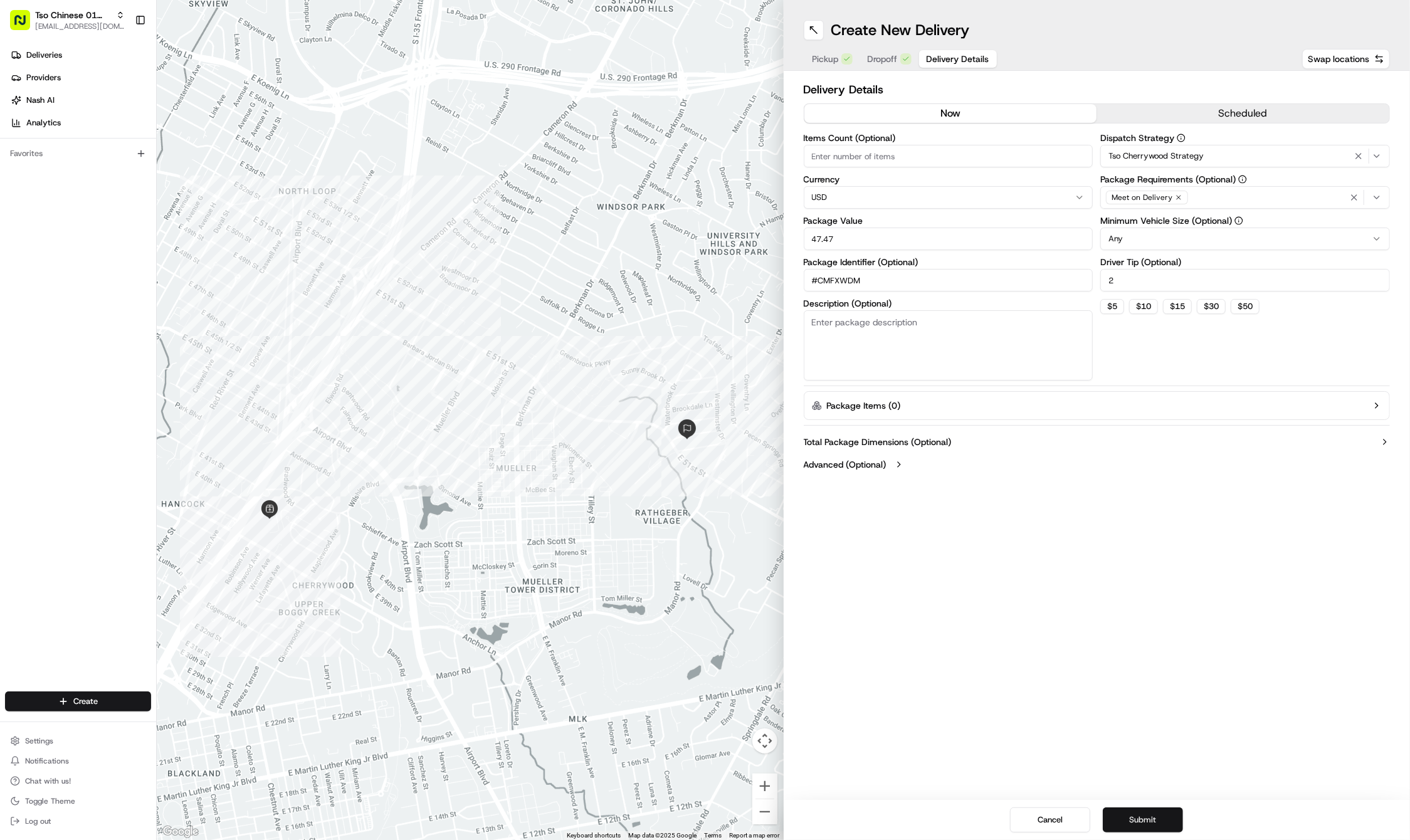
type input "#CMFXWDM"
click at [1142, 819] on button "Submit" at bounding box center [1143, 819] width 81 height 25
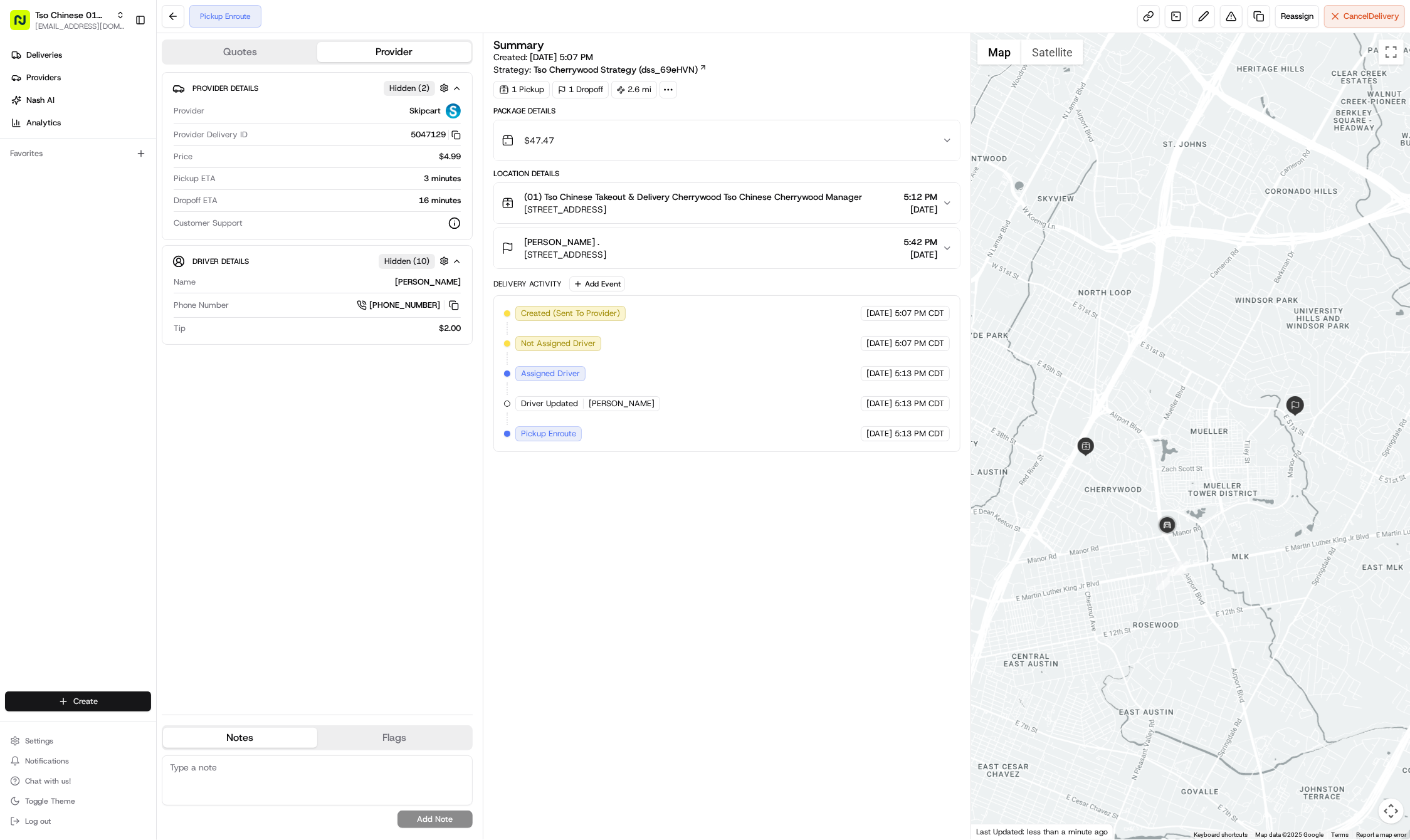
click at [118, 696] on html "Tso Chinese 01 Cherrywood haran@tsochinese.com Toggle Sidebar Deliveries Provid…" at bounding box center [705, 420] width 1410 height 840
click at [126, 709] on html "Tso Chinese 01 Cherrywood haran@tsochinese.com Toggle Sidebar Deliveries Provid…" at bounding box center [705, 420] width 1410 height 840
click at [179, 719] on link "Delivery" at bounding box center [227, 725] width 140 height 23
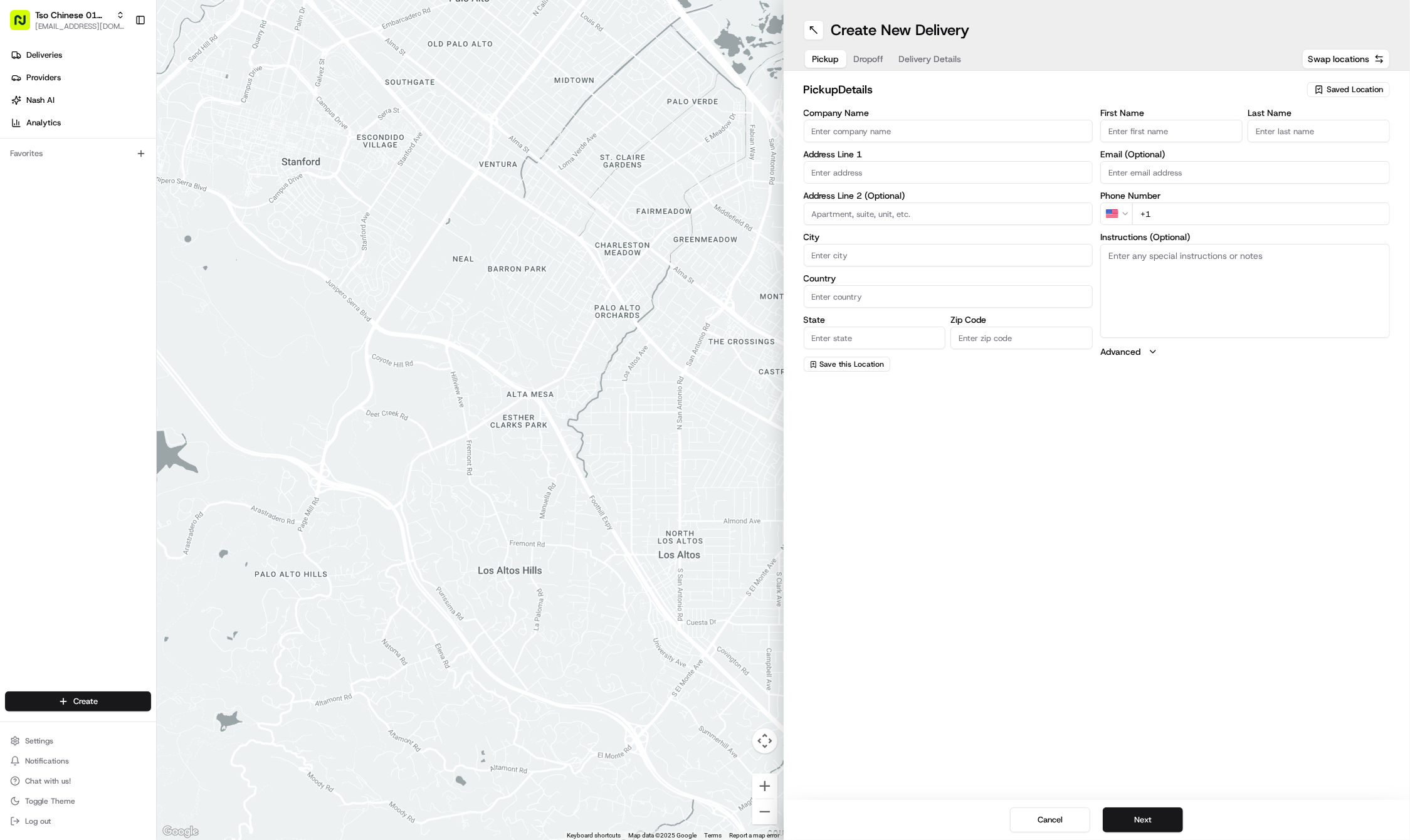
click at [1350, 83] on div "Saved Location" at bounding box center [1348, 89] width 83 height 15
click at [1326, 131] on span "(01) Tso Chinese Takeout & Delivery Cherrywood" at bounding box center [1326, 142] width 154 height 23
type input "(01) Tso Chinese Takeout & Delivery Cherrywood"
type input "Ste E-5"
type input "Austin"
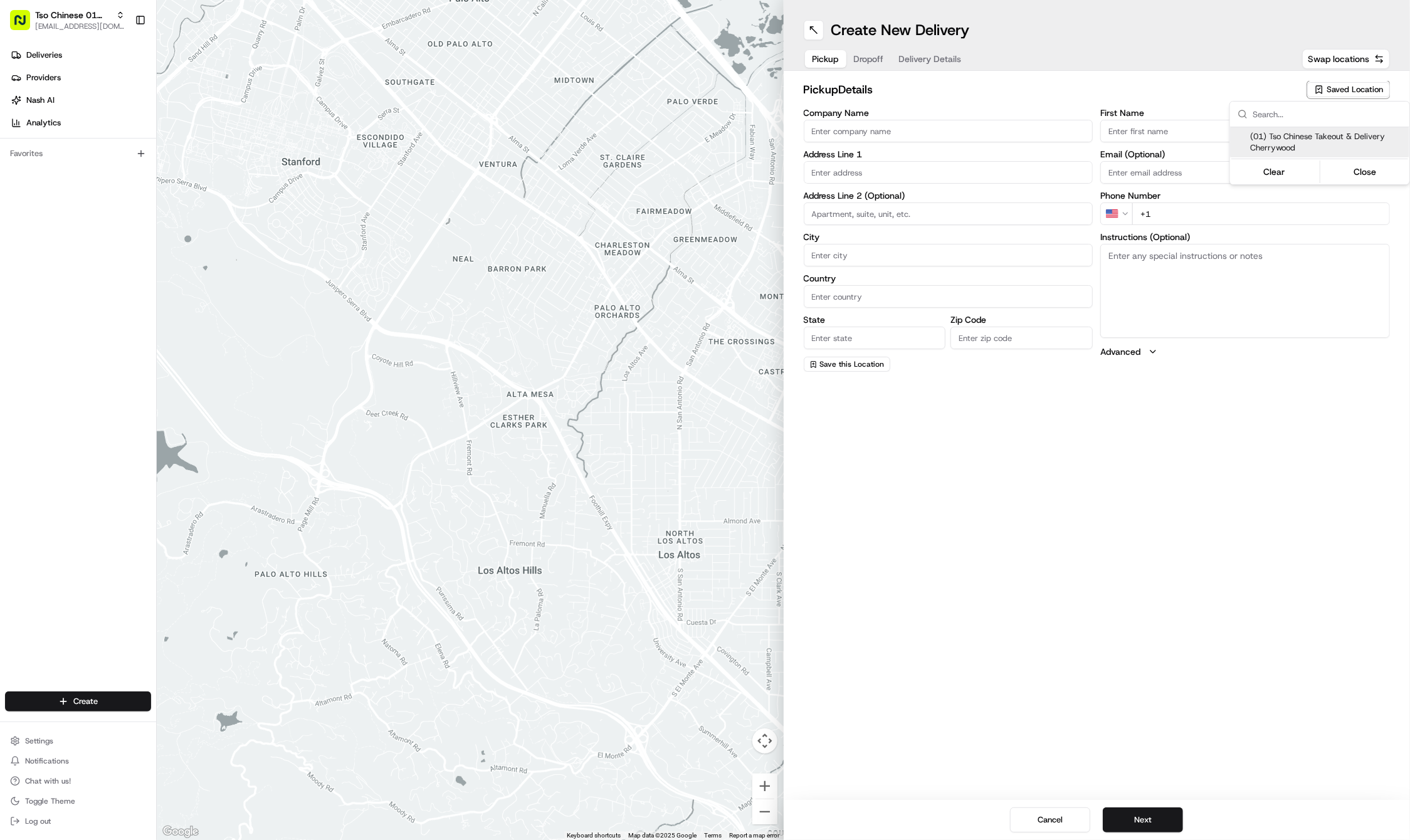
type input "US"
type input "TX"
type input "78722"
type input "Tso Chinese"
type input "Cherrywood Manager"
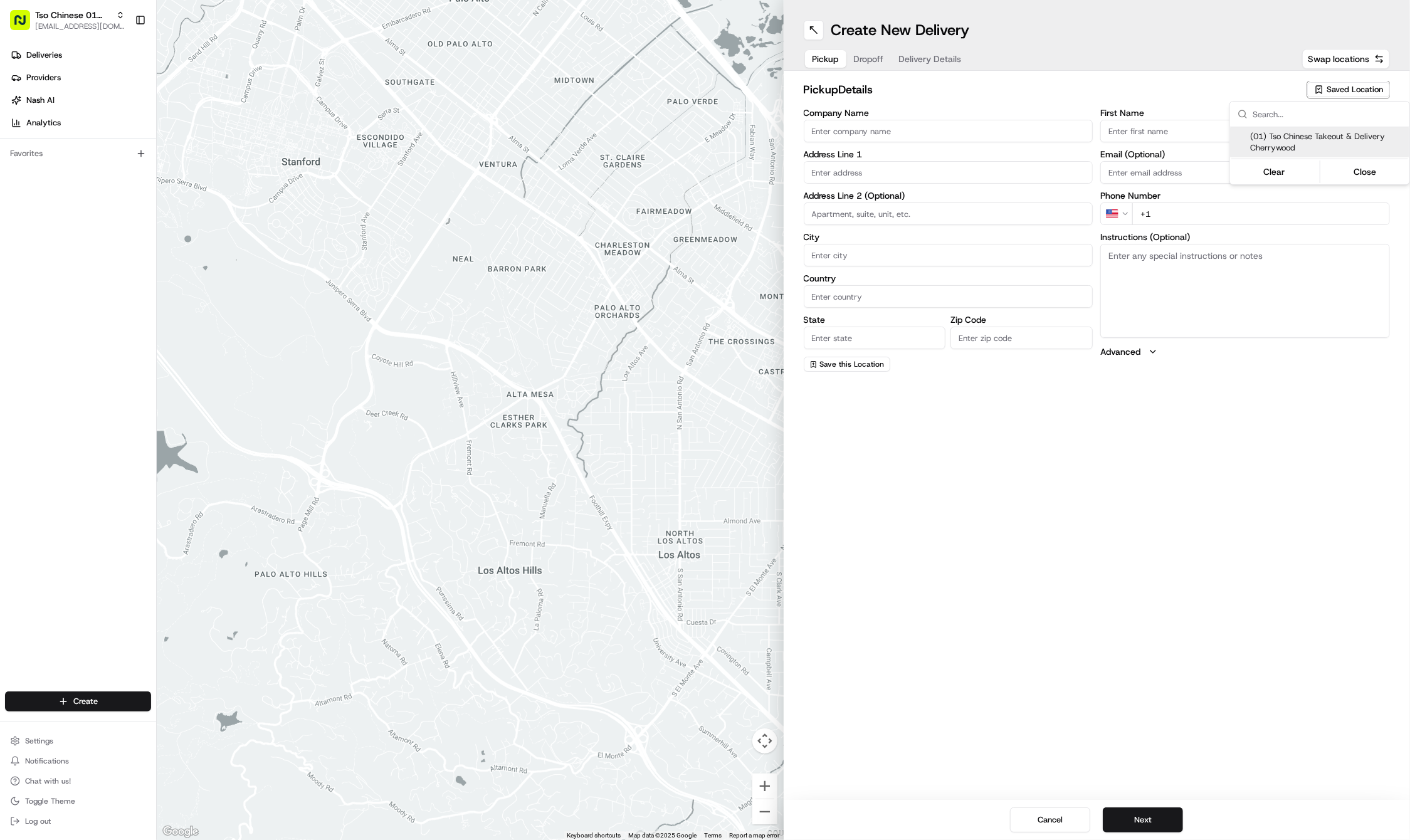
type input "cherrywoodstore@tsochinese.com"
type input "+1 512 401 3232"
type textarea "Submit a picture displaying address & food as Proof of Delivery. Envía una foto…"
type input "3909 N Interstate Hwy 35"
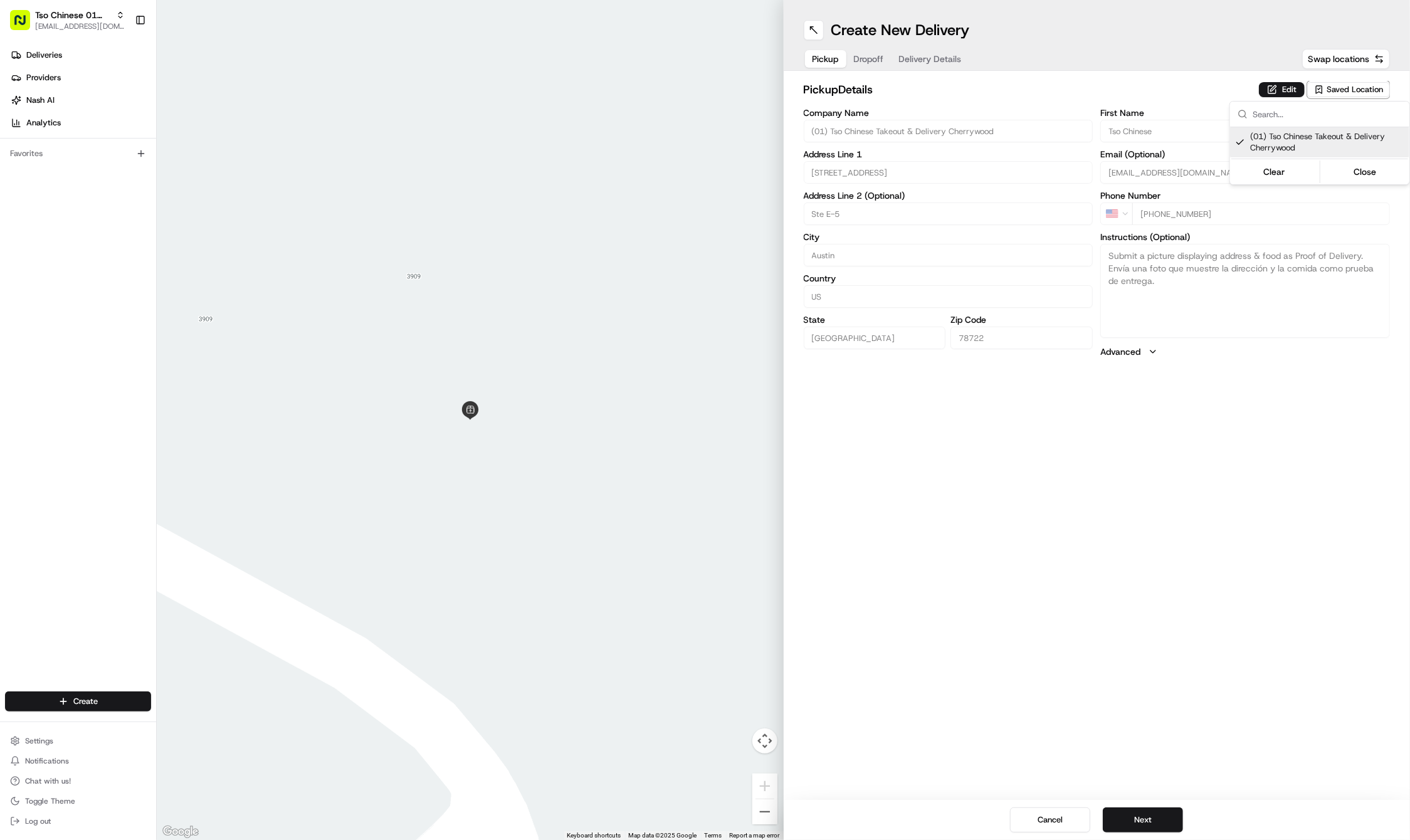
click at [864, 61] on html "Tso Chinese 01 Cherrywood haran@tsochinese.com Toggle Sidebar Deliveries Provid…" at bounding box center [705, 420] width 1410 height 840
click at [864, 61] on button "Dropoff" at bounding box center [868, 59] width 45 height 18
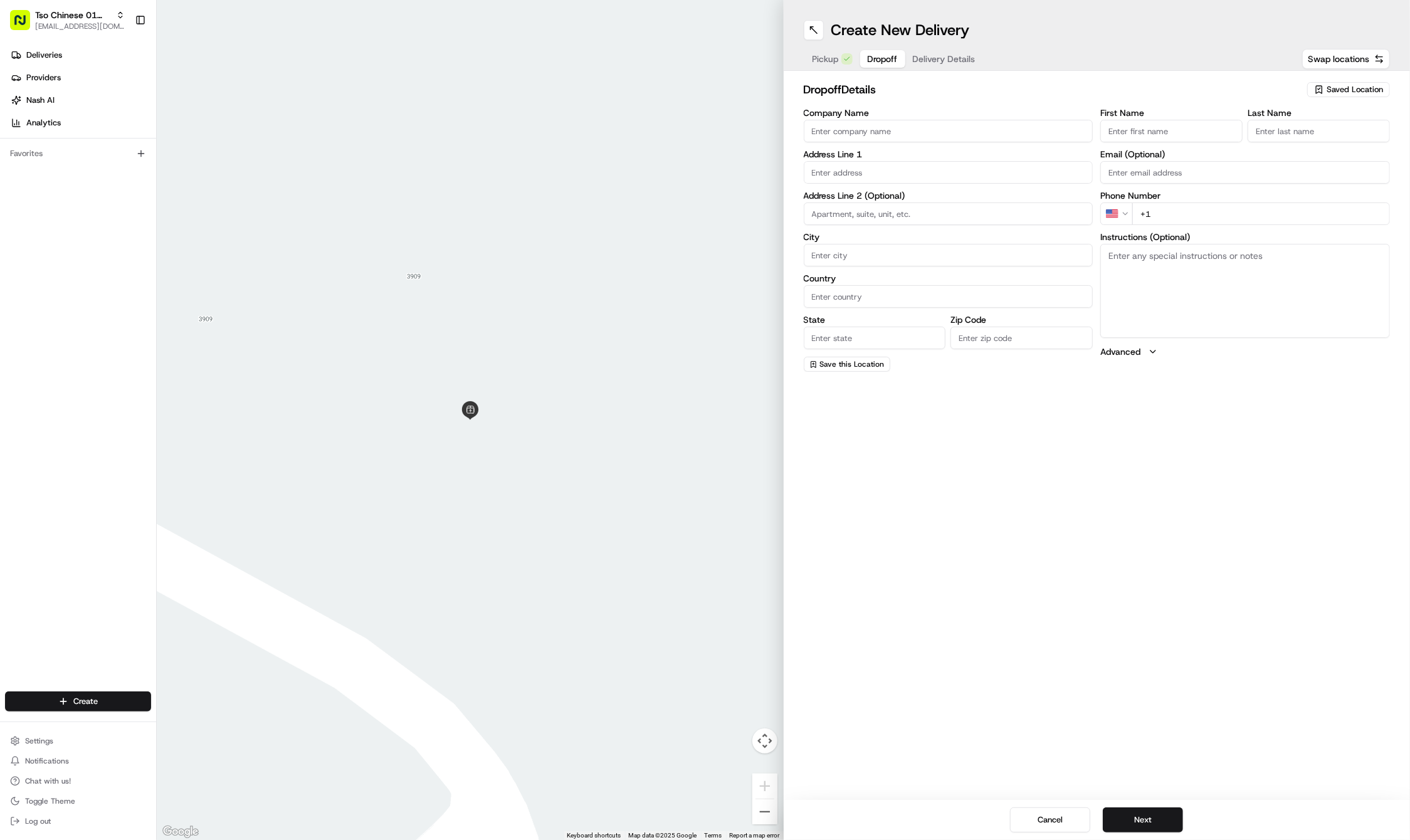
click at [1194, 131] on input "First Name" at bounding box center [1171, 130] width 142 height 23
paste input "Emily Rosenbaum"
type input "Emily Rosenbaum"
click at [1219, 207] on label "Phone Number" at bounding box center [1245, 210] width 289 height 9
click at [1253, 217] on input "+1" at bounding box center [1261, 228] width 258 height 23
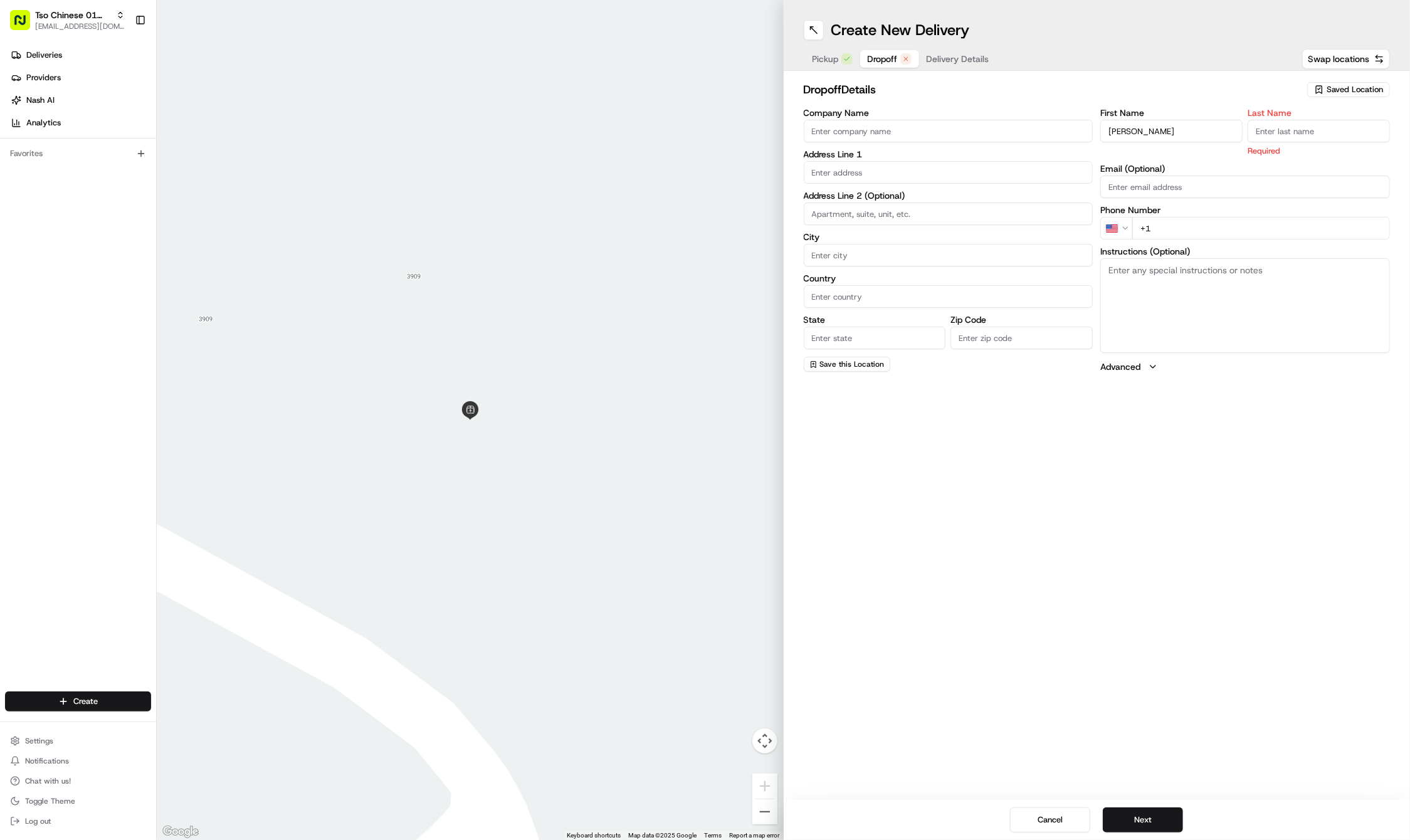
click at [1254, 219] on input "+1" at bounding box center [1261, 228] width 258 height 23
click at [1255, 227] on input "+1" at bounding box center [1261, 228] width 258 height 23
paste input "602 571 7530"
type input "+1 602 571 7530"
type input "."
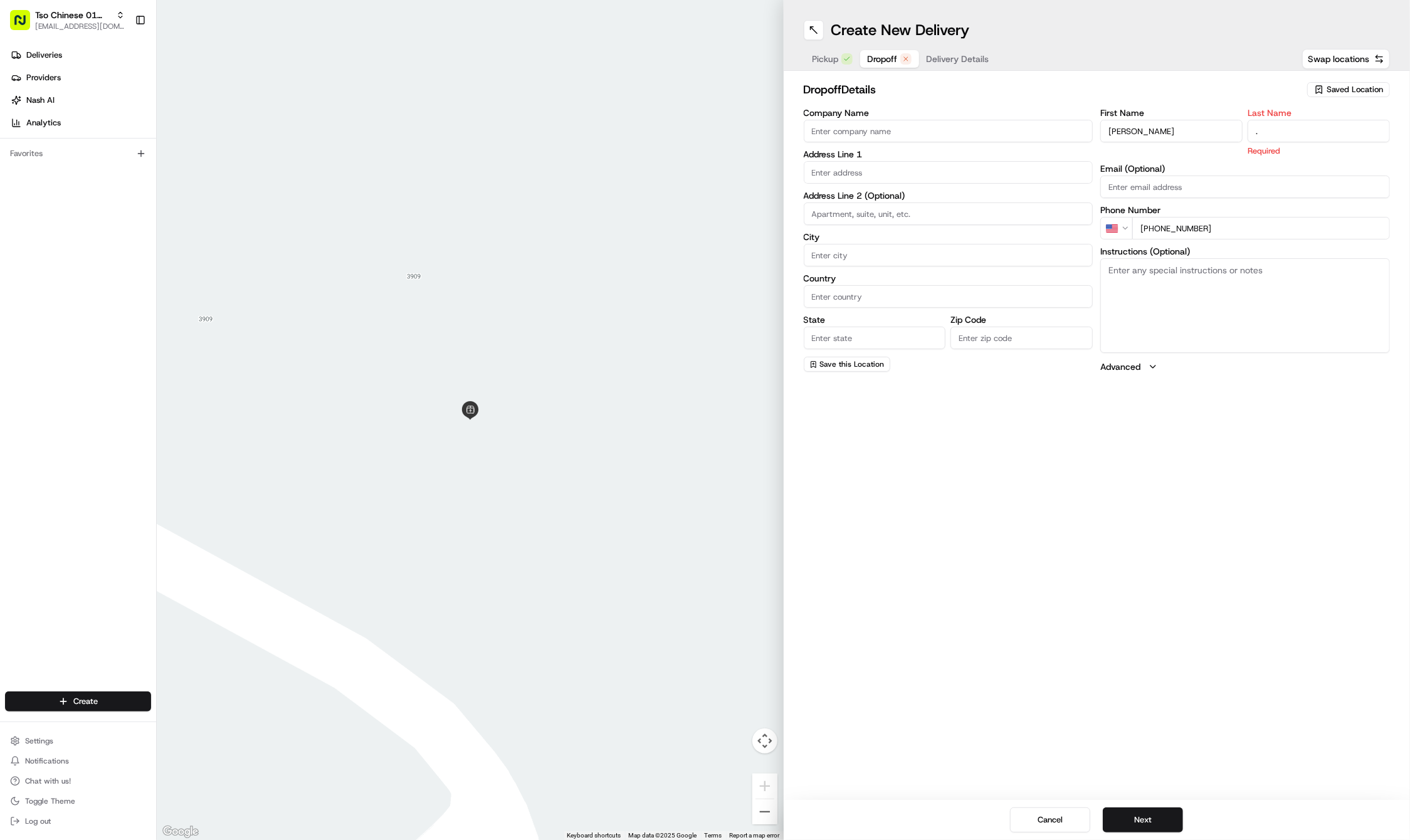
click at [938, 169] on input "text" at bounding box center [948, 172] width 289 height 23
paste input "5313 Golden Canary Lane"
click at [947, 201] on div "5313 Golden Canary Lane, Austin, TX" at bounding box center [949, 198] width 283 height 19
type input "5313 Golden Canary Ln, Austin, TX 78723, USA"
type input "Austin"
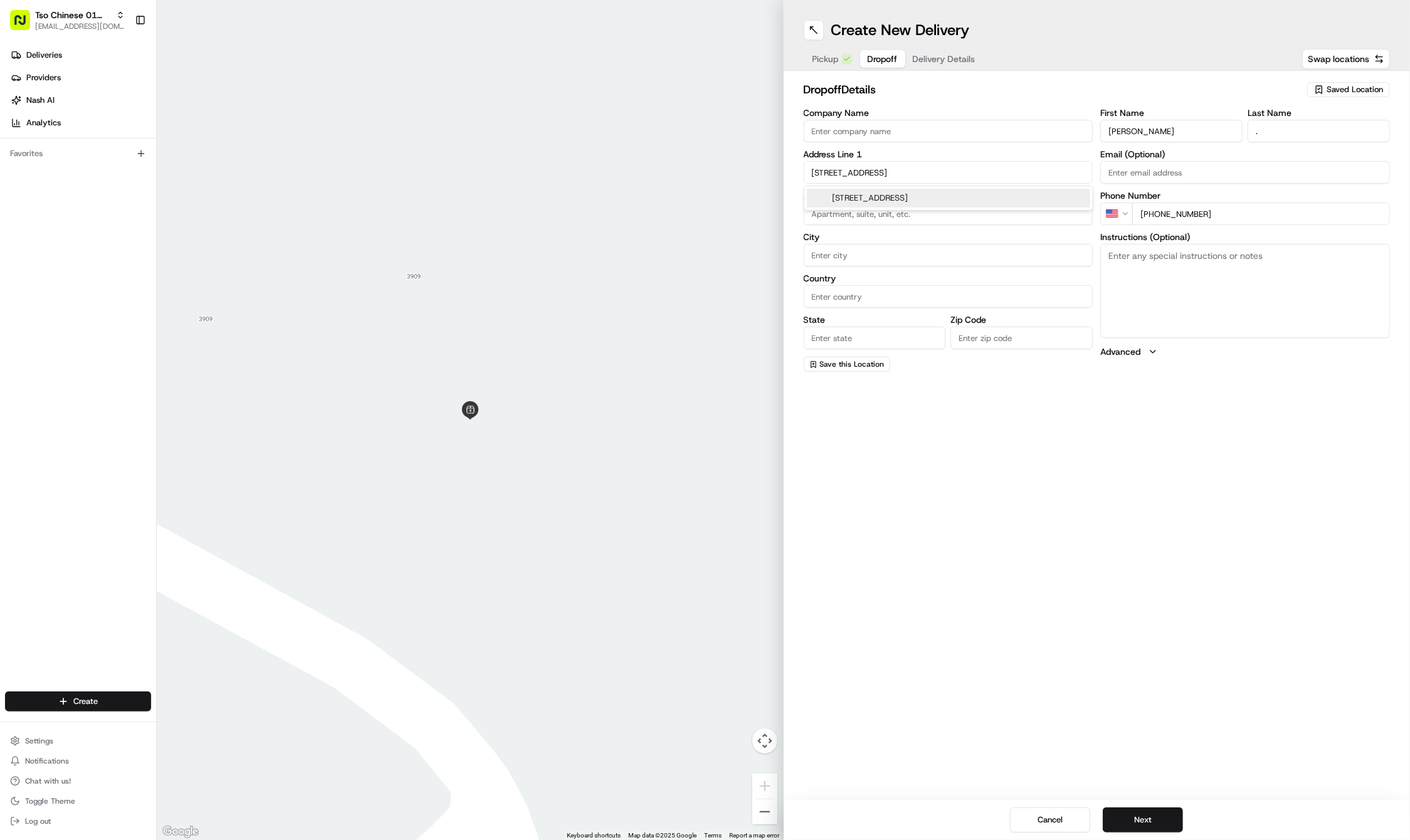
type input "United States"
type input "TX"
type input "78723"
type input "5313 Golden Canary Lane"
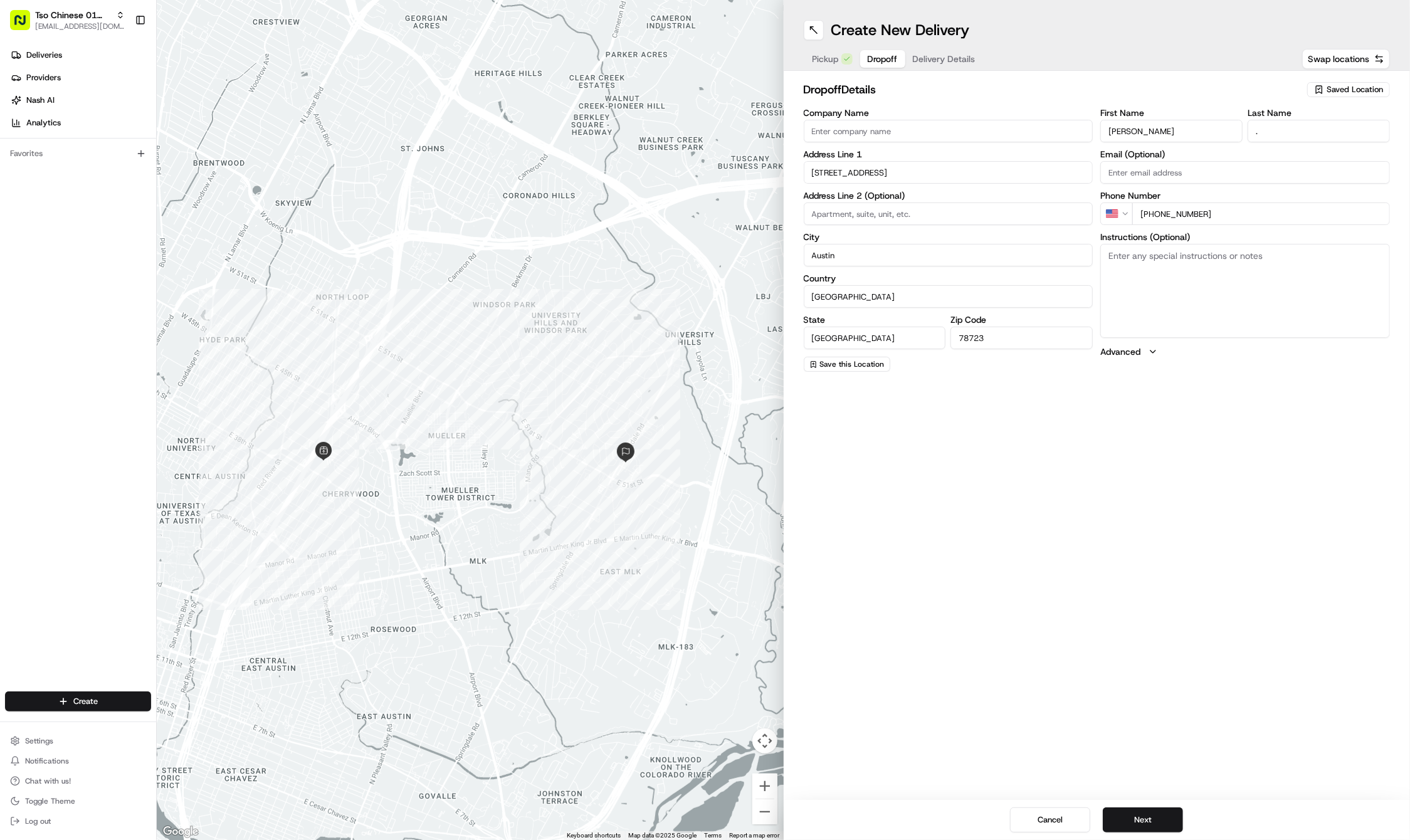
click at [1269, 299] on textarea "Instructions (Optional)" at bounding box center [1245, 290] width 289 height 94
paste textarea "Please go through side gate next to driveway to back door."
type textarea "Please go through side gate next to driveway to back door."
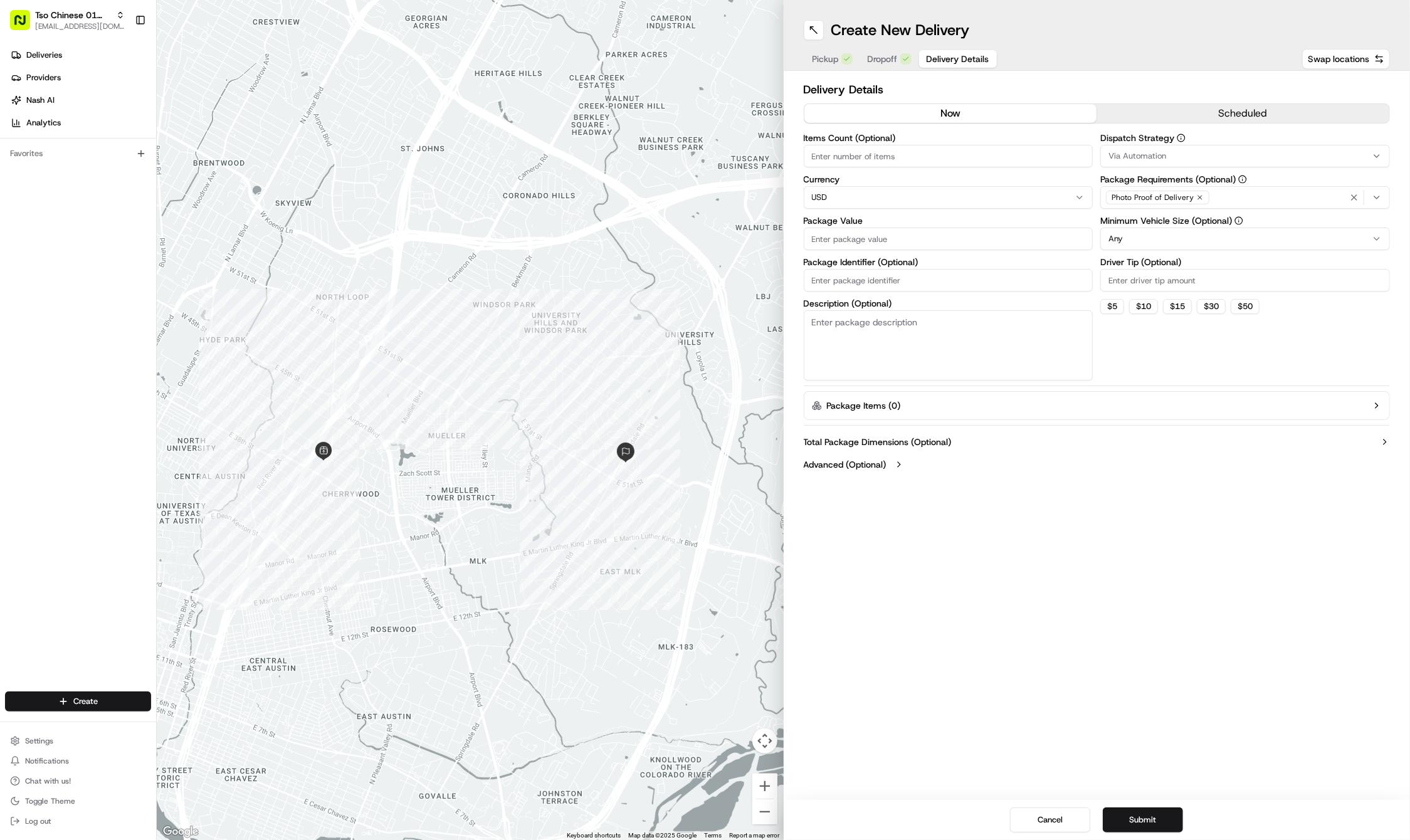
click at [939, 62] on span "Delivery Details" at bounding box center [958, 59] width 63 height 13
click at [1306, 151] on div "Via Automation" at bounding box center [1245, 155] width 283 height 11
click at [1238, 227] on span "Tso Cherrywood Strategy" at bounding box center [1198, 224] width 154 height 11
click at [1184, 74] on html "Tso Chinese 01 Cherrywood haran@tsochinese.com Toggle Sidebar Deliveries Provid…" at bounding box center [705, 420] width 1410 height 840
click at [1201, 196] on icon "button" at bounding box center [1200, 198] width 8 height 8
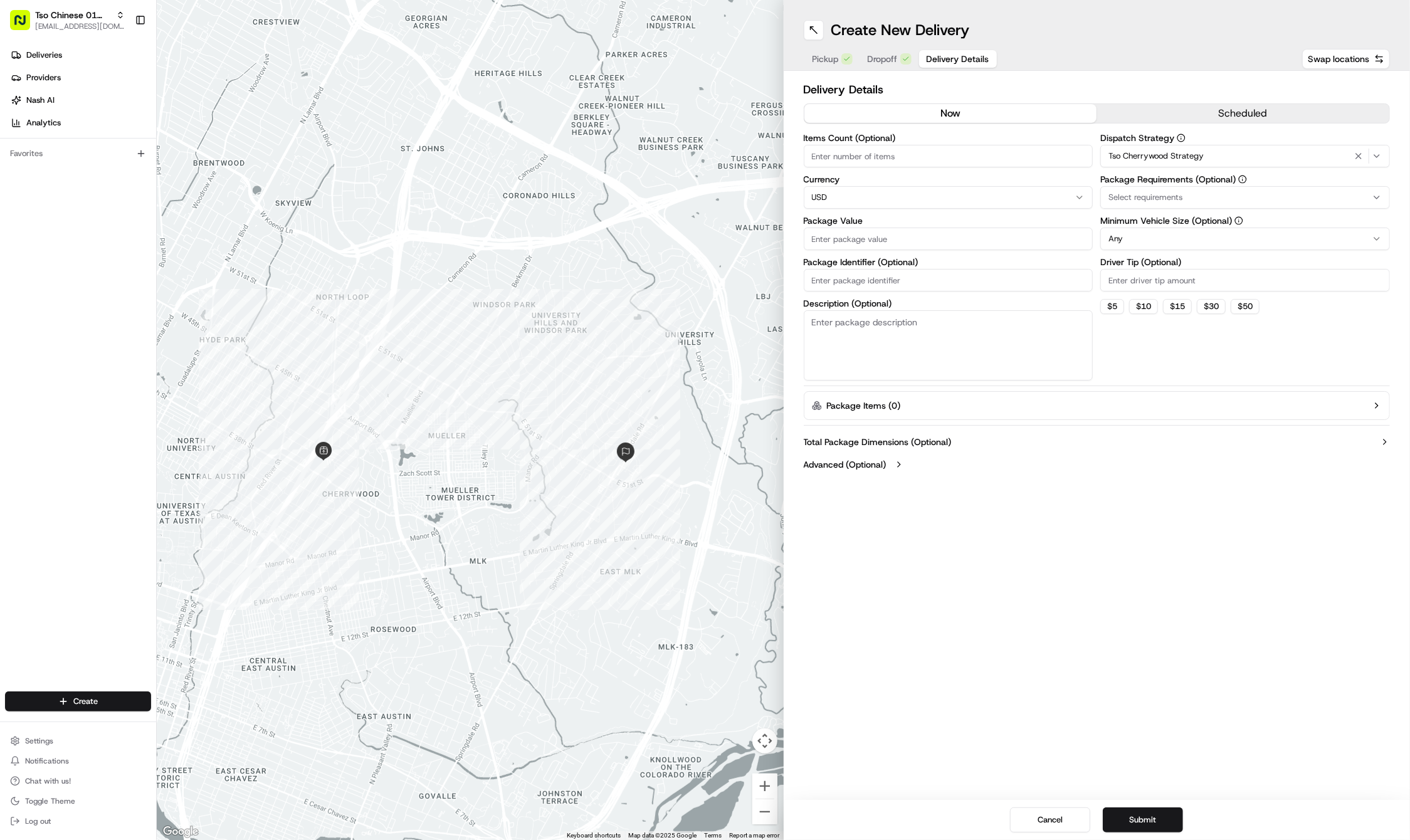
click at [1201, 196] on div "Select requirements" at bounding box center [1245, 197] width 283 height 11
type input "m"
click at [1197, 249] on span "Meet on Delivery" at bounding box center [1198, 247] width 154 height 11
click at [1134, 86] on html "Tso Chinese 01 Cherrywood haran@tsochinese.com Toggle Sidebar Deliveries Provid…" at bounding box center [705, 420] width 1410 height 840
click at [1156, 273] on input "Driver Tip (Optional)" at bounding box center [1245, 280] width 289 height 23
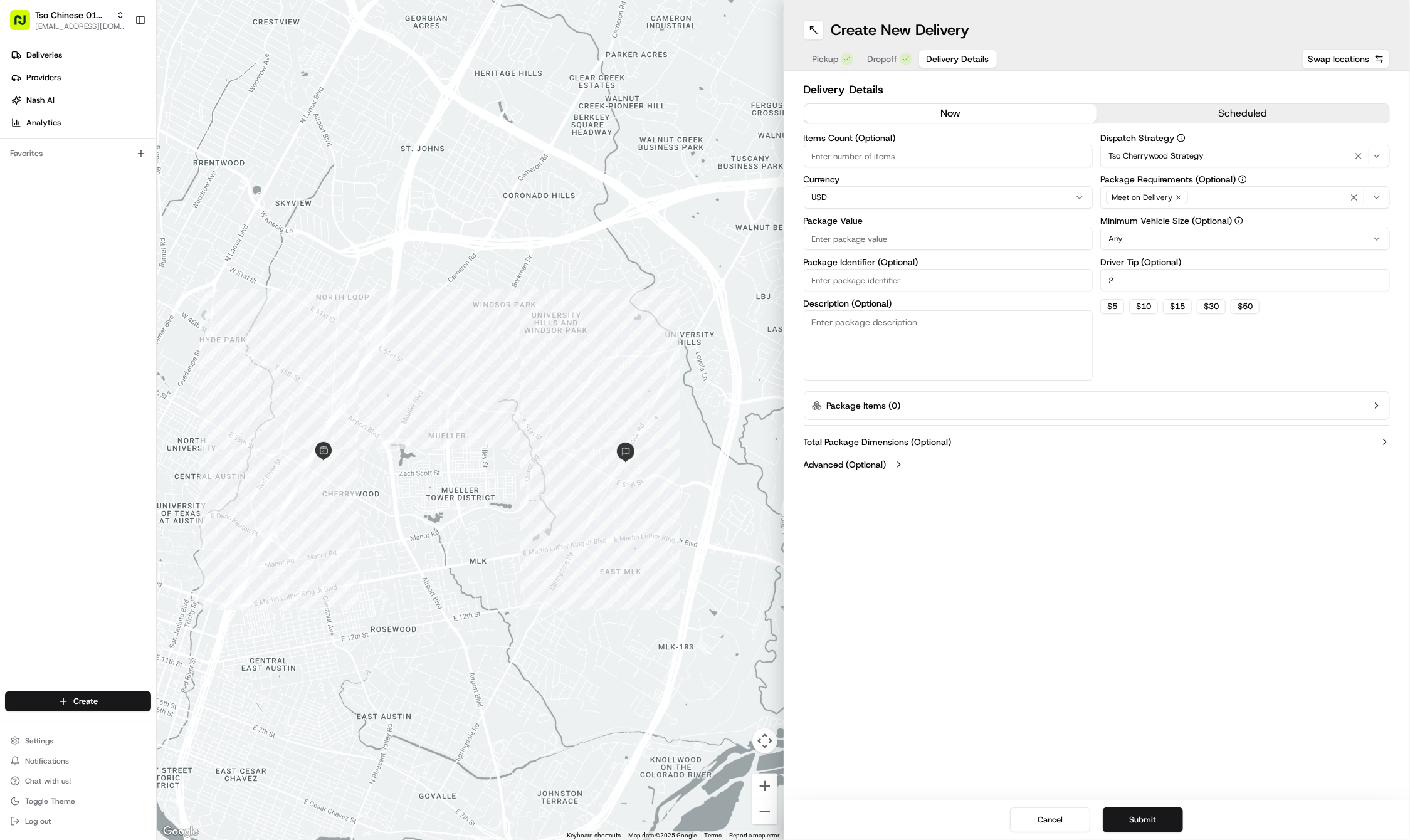
type input "2"
click at [965, 245] on input "Package Value" at bounding box center [948, 239] width 289 height 23
type input "46.93"
click at [883, 286] on input "Package Identifier (Optional)" at bounding box center [948, 280] width 289 height 23
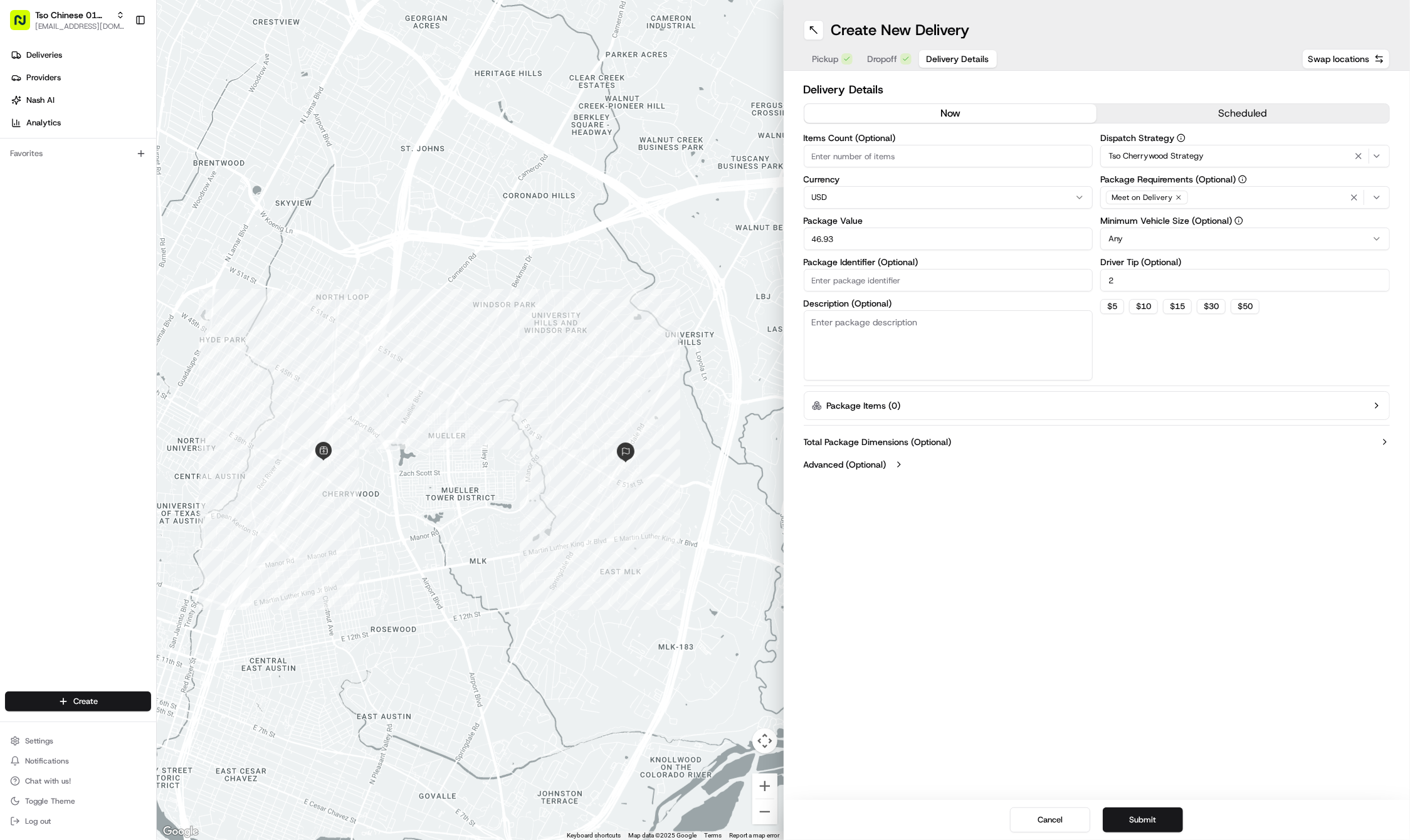
paste input "#RXEBMZB"
type input "#RXEBMZB"
click at [878, 61] on span "Dropoff" at bounding box center [883, 59] width 30 height 13
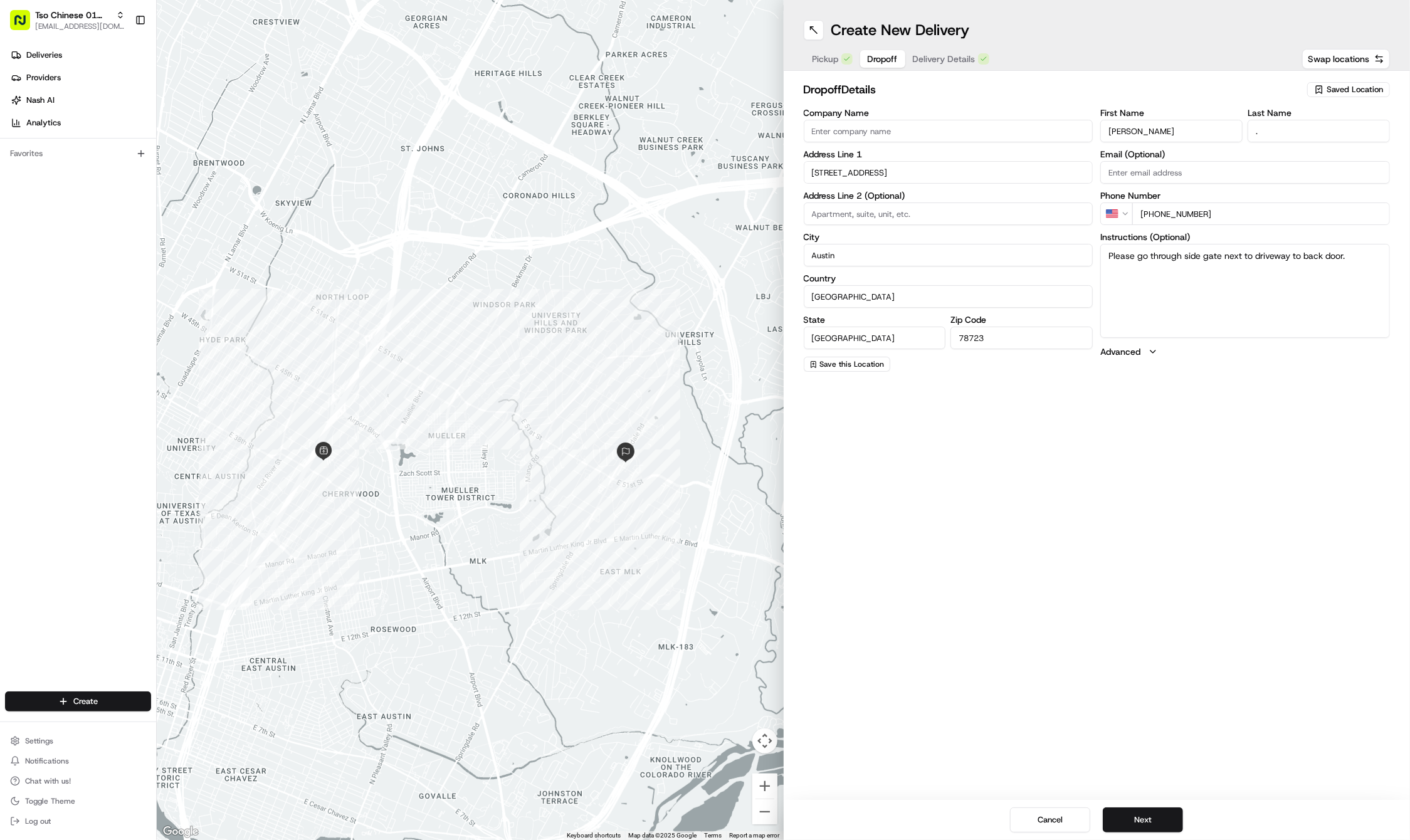
click at [948, 58] on span "Delivery Details" at bounding box center [944, 59] width 63 height 13
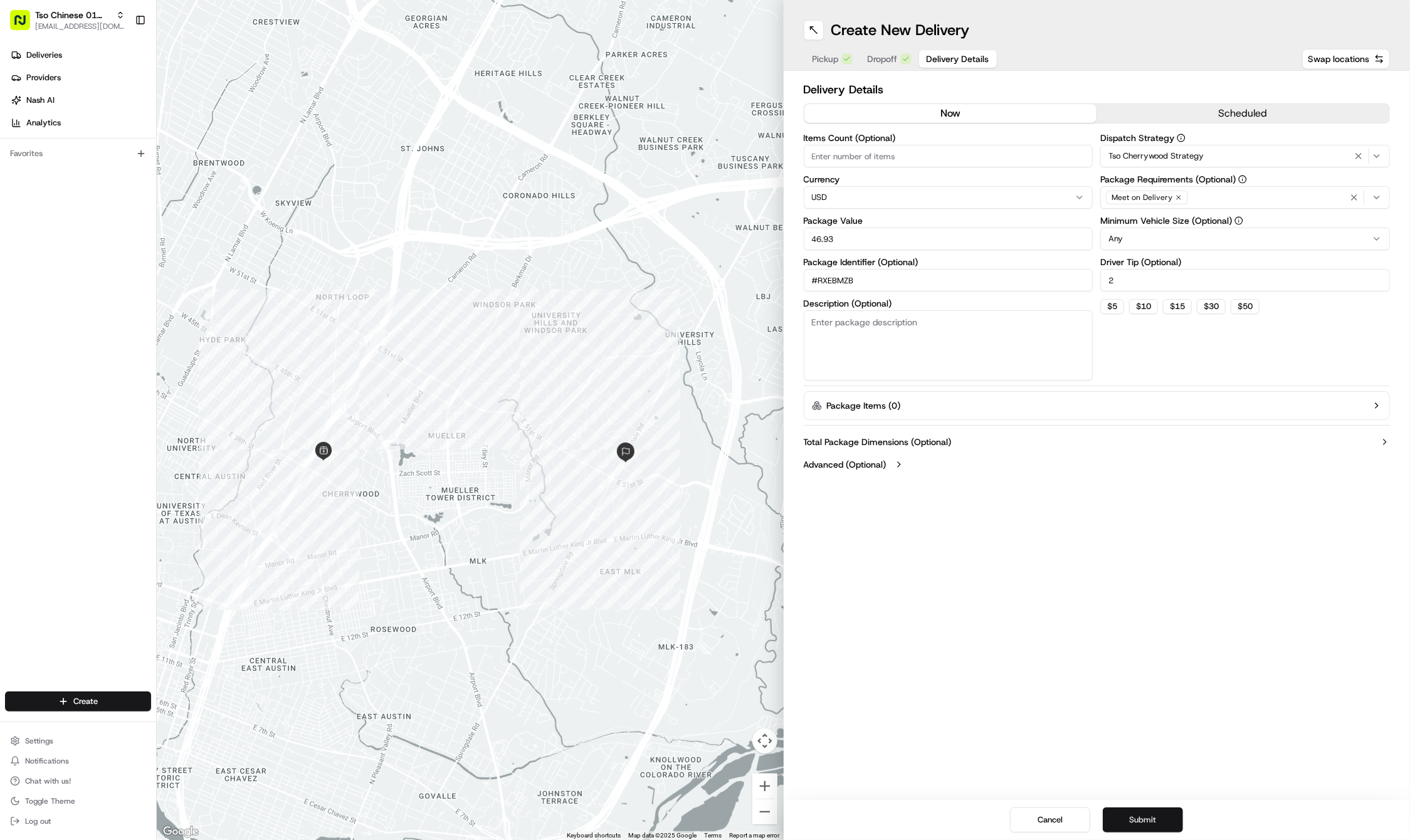
click at [1127, 816] on button "Submit" at bounding box center [1143, 819] width 81 height 25
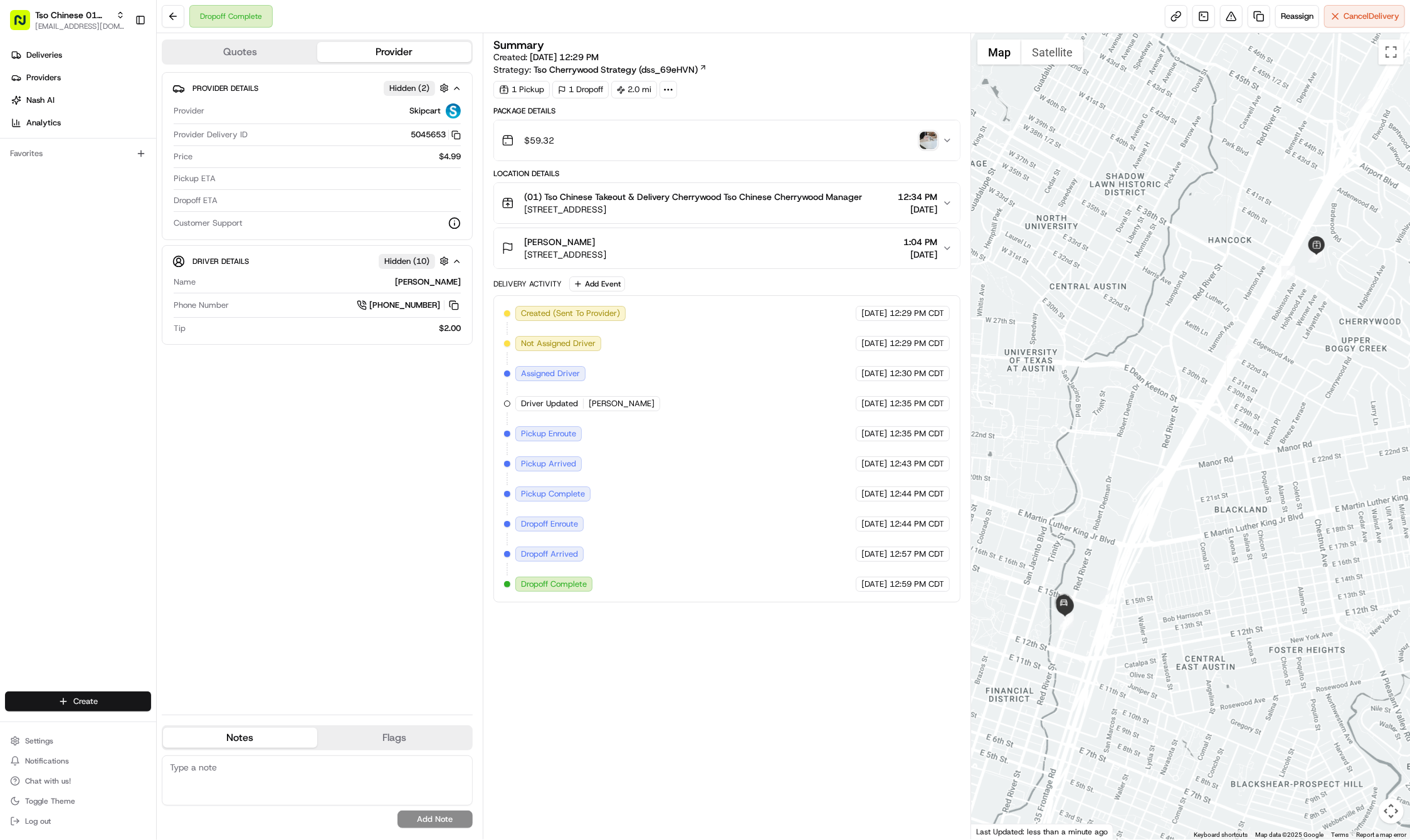
click at [86, 703] on html "Tso Chinese 01 Cherrywood [EMAIL_ADDRESS][DOMAIN_NAME] Toggle Sidebar Deliverie…" at bounding box center [705, 420] width 1410 height 840
click at [196, 728] on link "Delivery" at bounding box center [227, 725] width 140 height 23
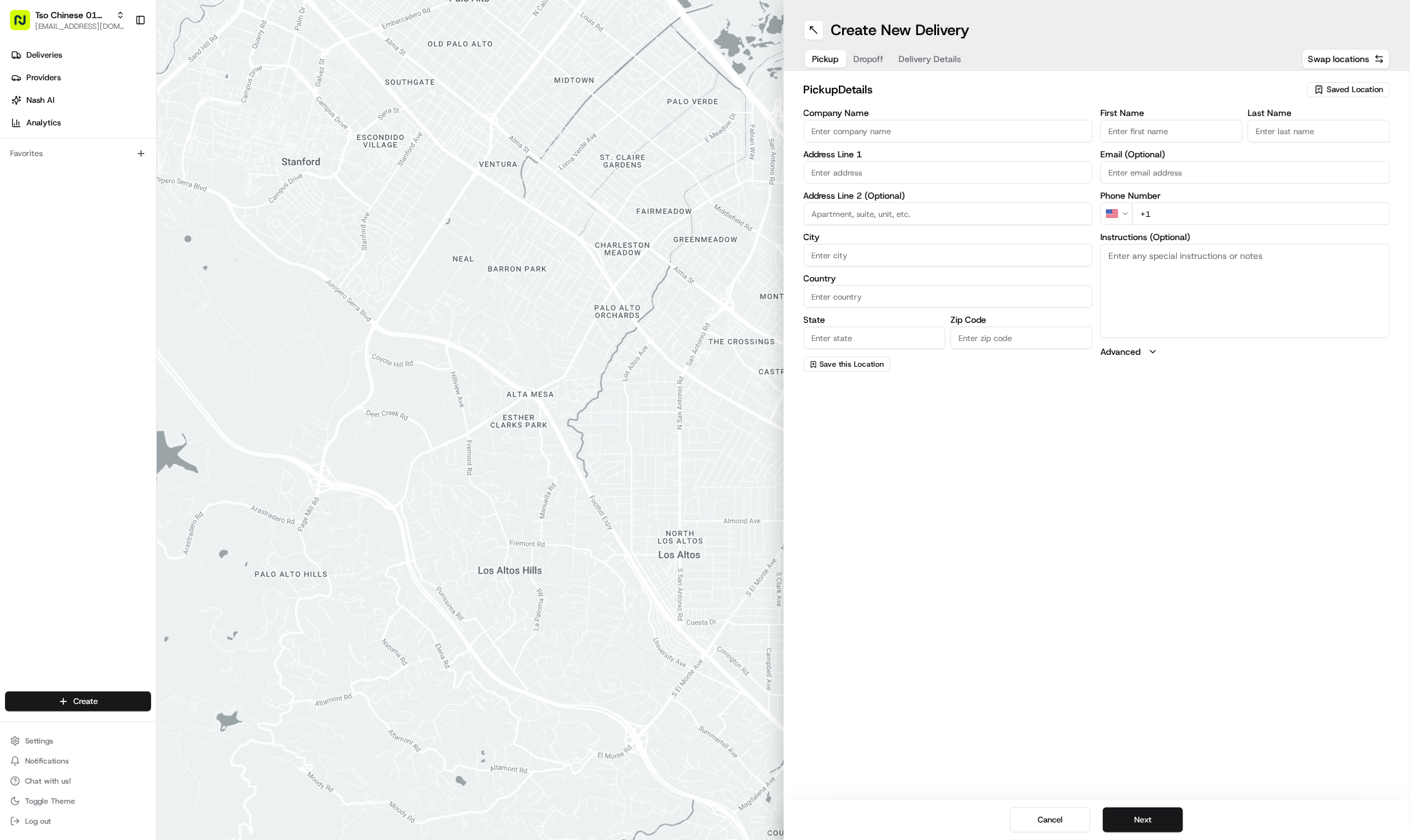
click at [1335, 99] on div "pickup Details Saved Location" at bounding box center [1097, 91] width 587 height 23
click at [1335, 93] on span "Saved Location" at bounding box center [1354, 89] width 57 height 11
click at [1305, 133] on span "(01) Tso Chinese Takeout & Delivery Cherrywood" at bounding box center [1326, 142] width 154 height 23
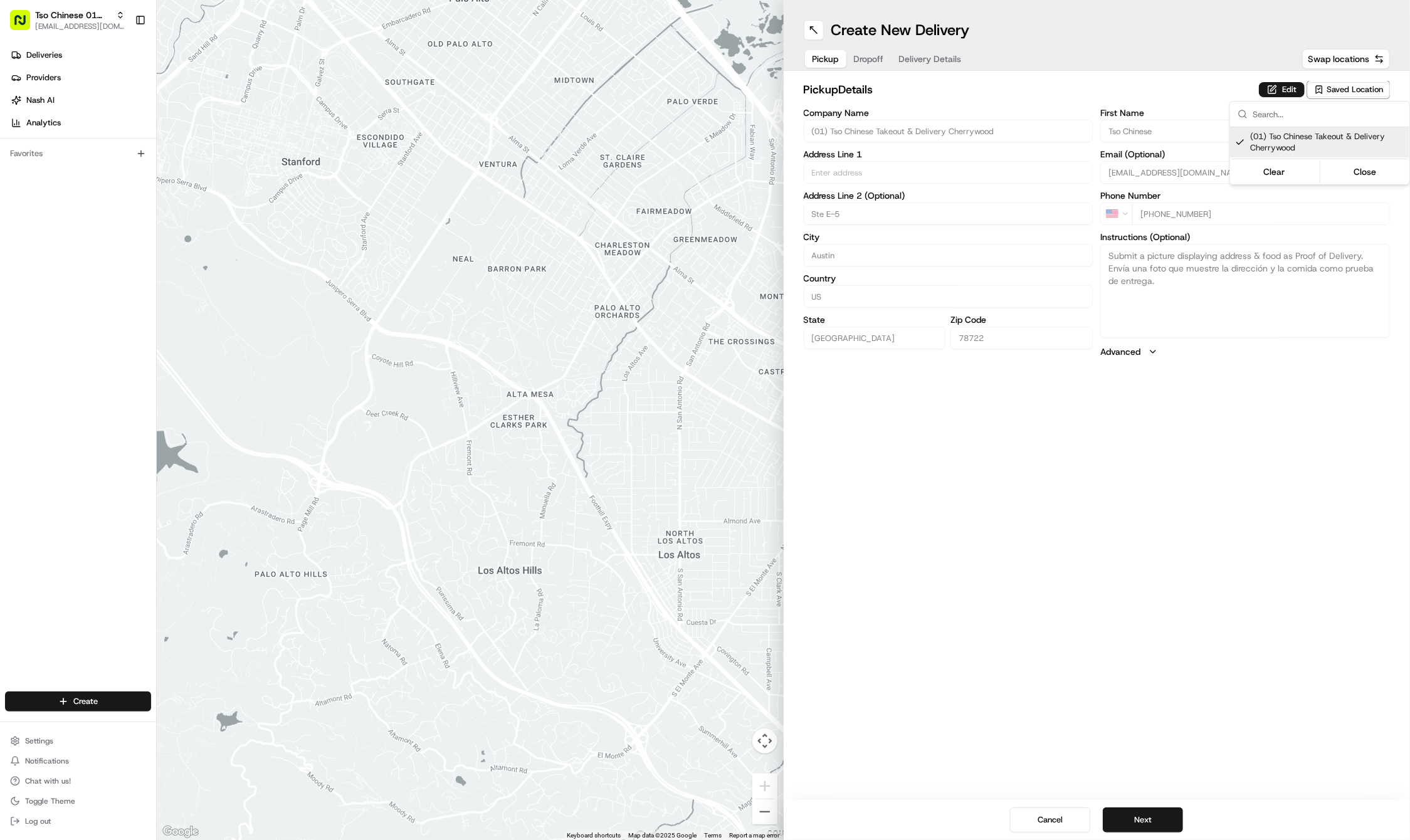
type input "(01) Tso Chinese Takeout & Delivery Cherrywood"
type input "Ste E-5"
type input "Austin"
type input "US"
type input "TX"
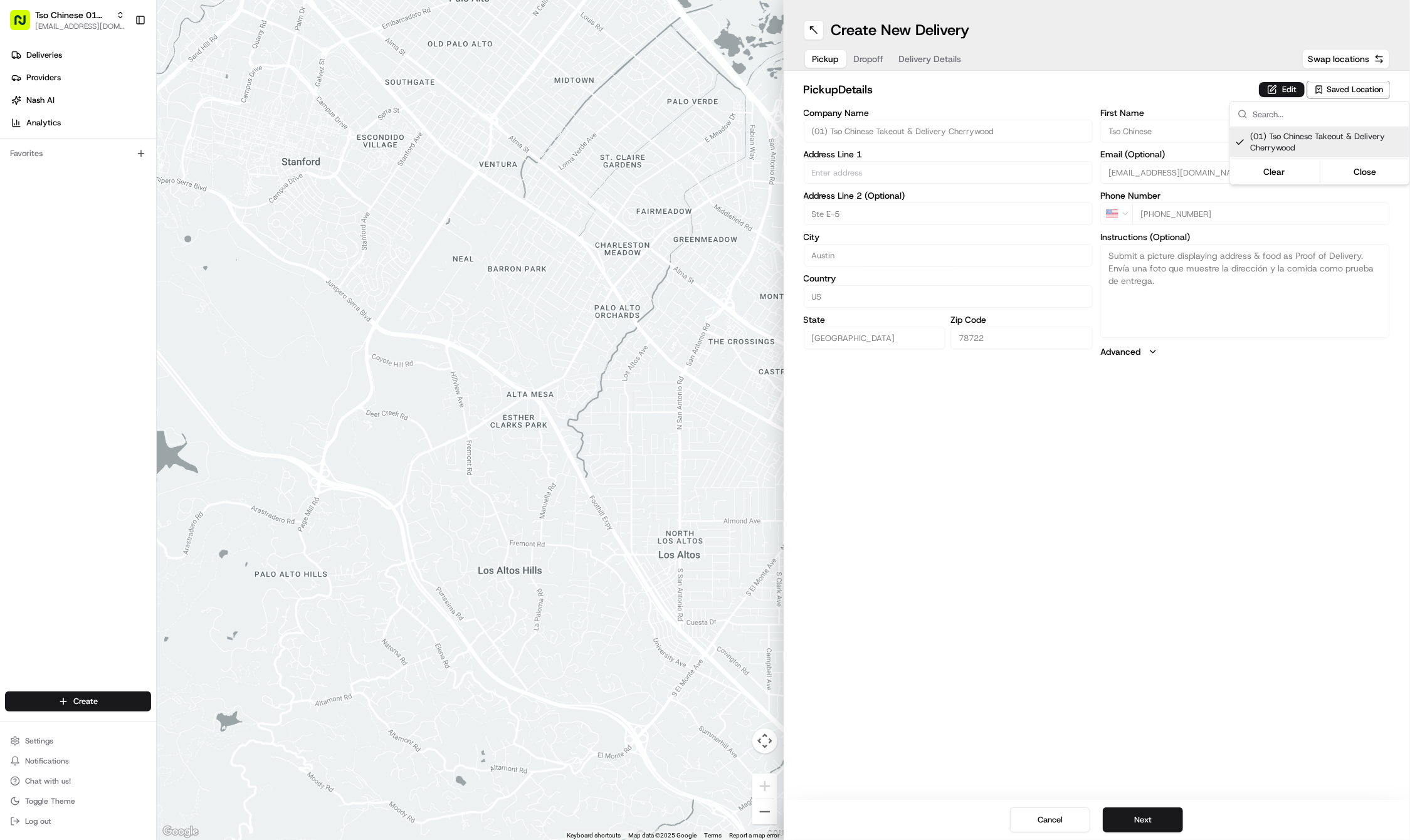
type input "78722"
type input "Tso Chinese"
type input "Cherrywood Manager"
type input "cherrywoodstore@tsochinese.com"
type input "+1 512 401 3232"
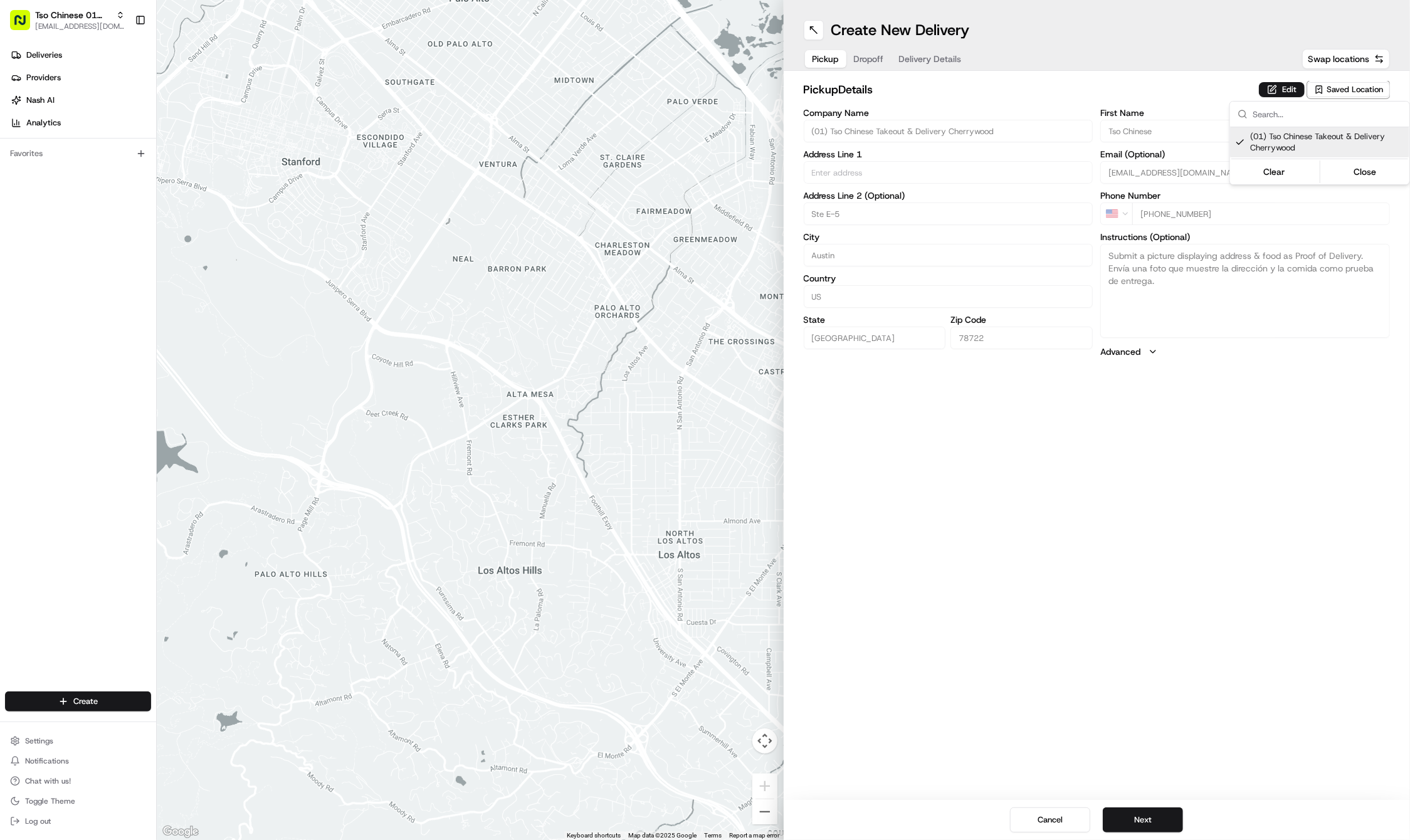
type textarea "Submit a picture displaying address & food as Proof of Delivery. Envía una foto…"
type input "3909 N Interstate Hwy 35"
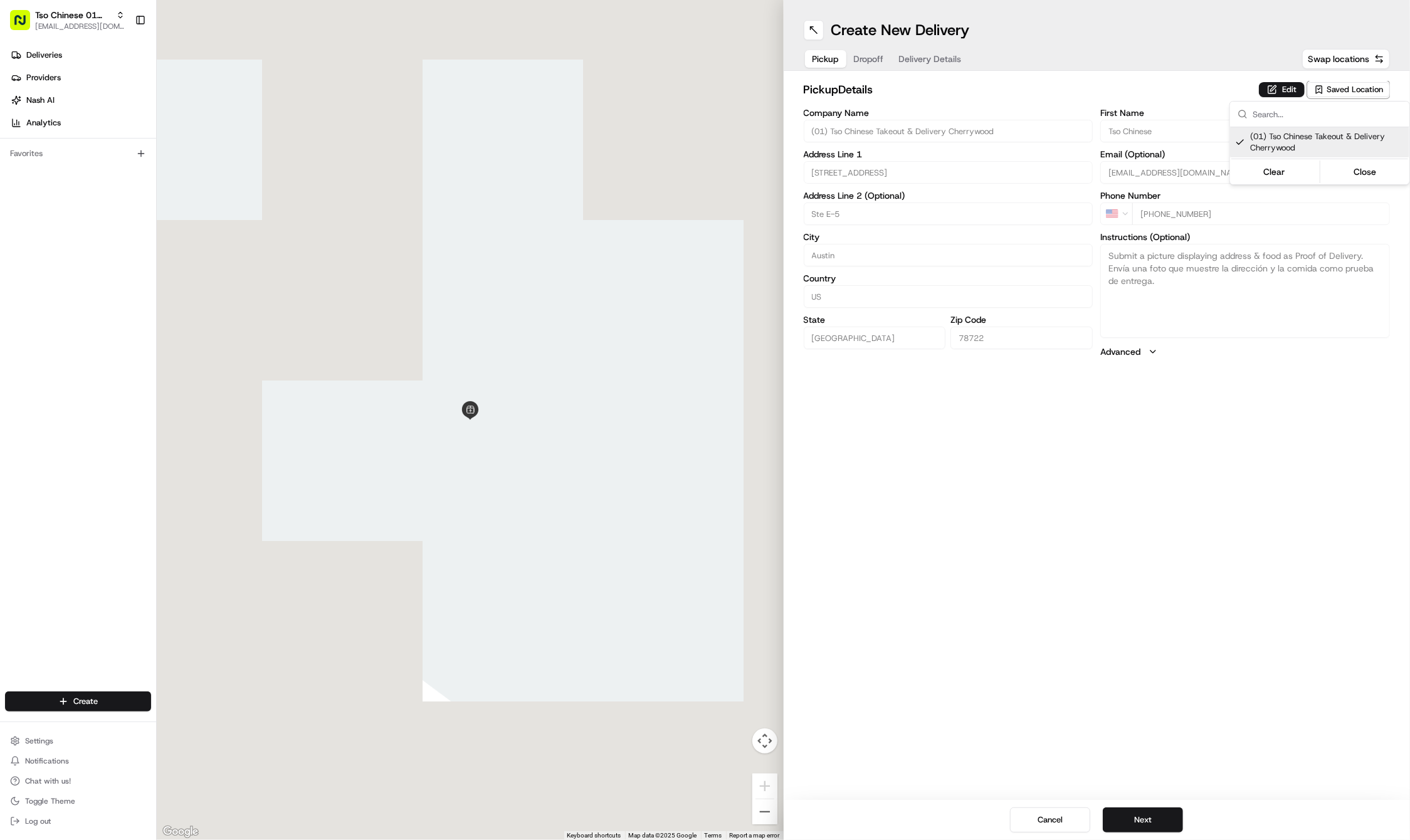
click at [1230, 459] on html "Tso Chinese 01 Cherrywood haran@tsochinese.com Toggle Sidebar Deliveries Provid…" at bounding box center [705, 420] width 1410 height 840
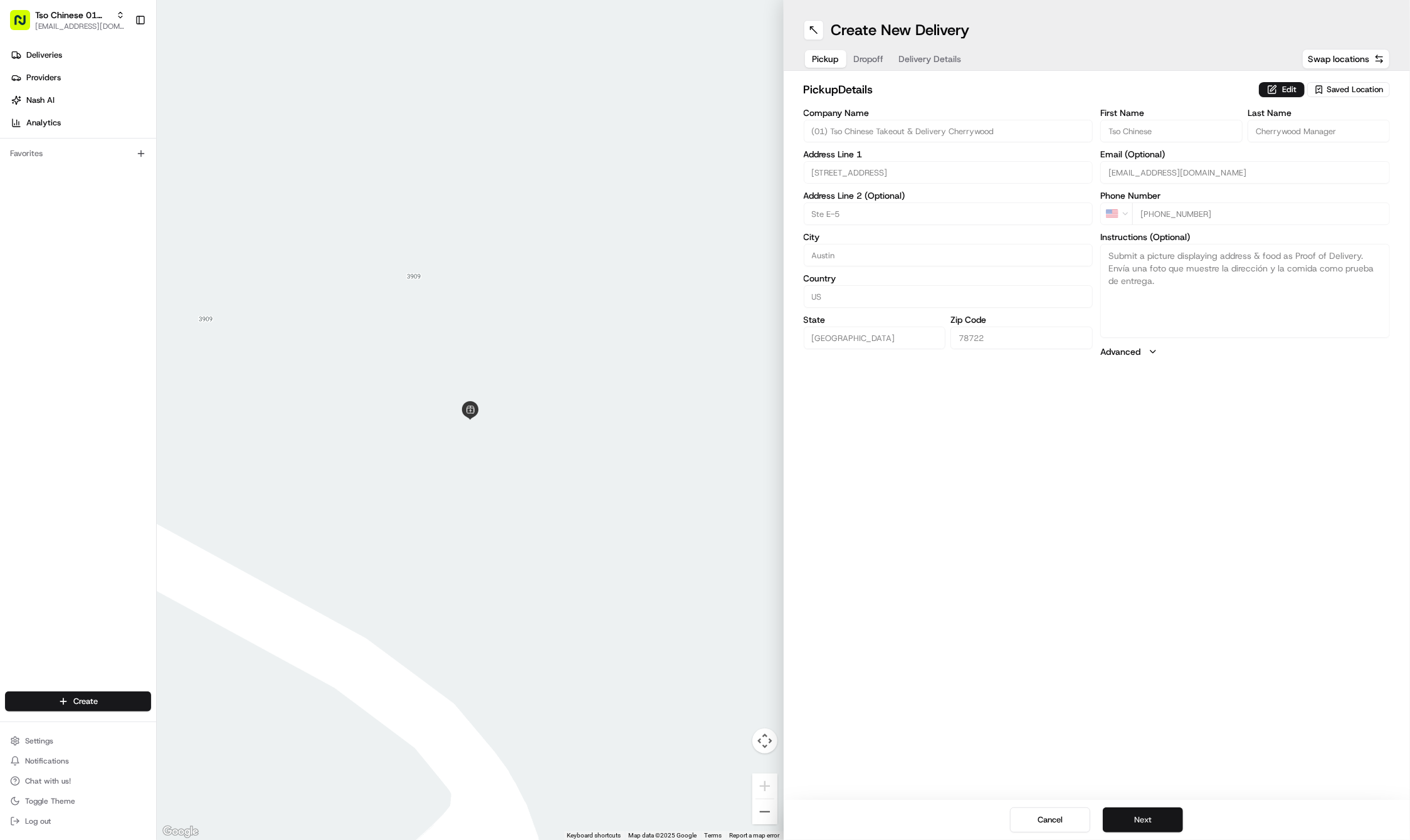
click at [1135, 822] on button "Next" at bounding box center [1143, 819] width 81 height 25
paste input "Veronica"
type input "Veronica"
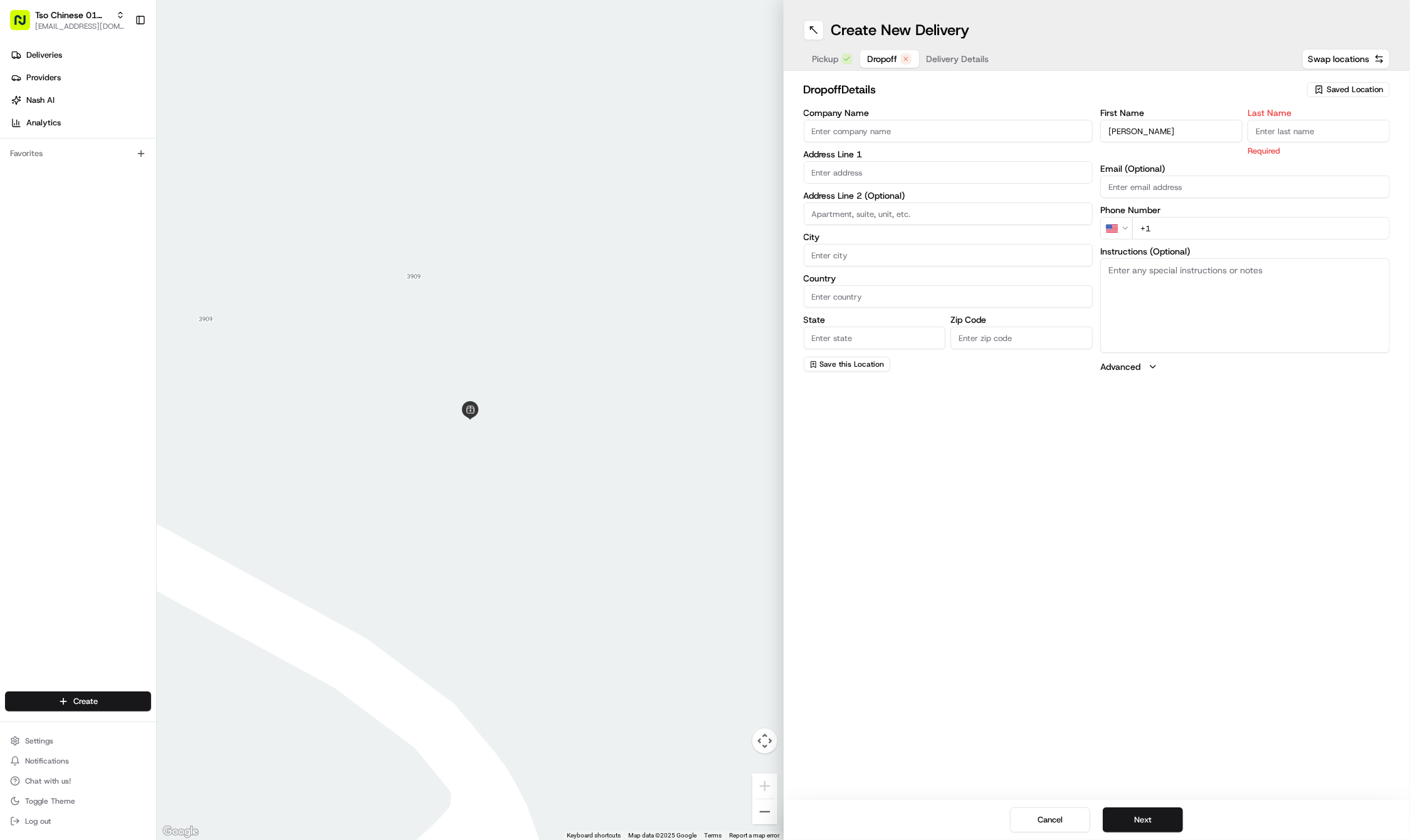
paste input "DeLeon"
type input "DeLeon"
paste input "512 848 7455"
type input "+1 512 848 7455"
click at [849, 184] on div "Company Name Address Line 1 Address Line 2 (Optional) City Country State Zip Co…" at bounding box center [948, 240] width 289 height 263
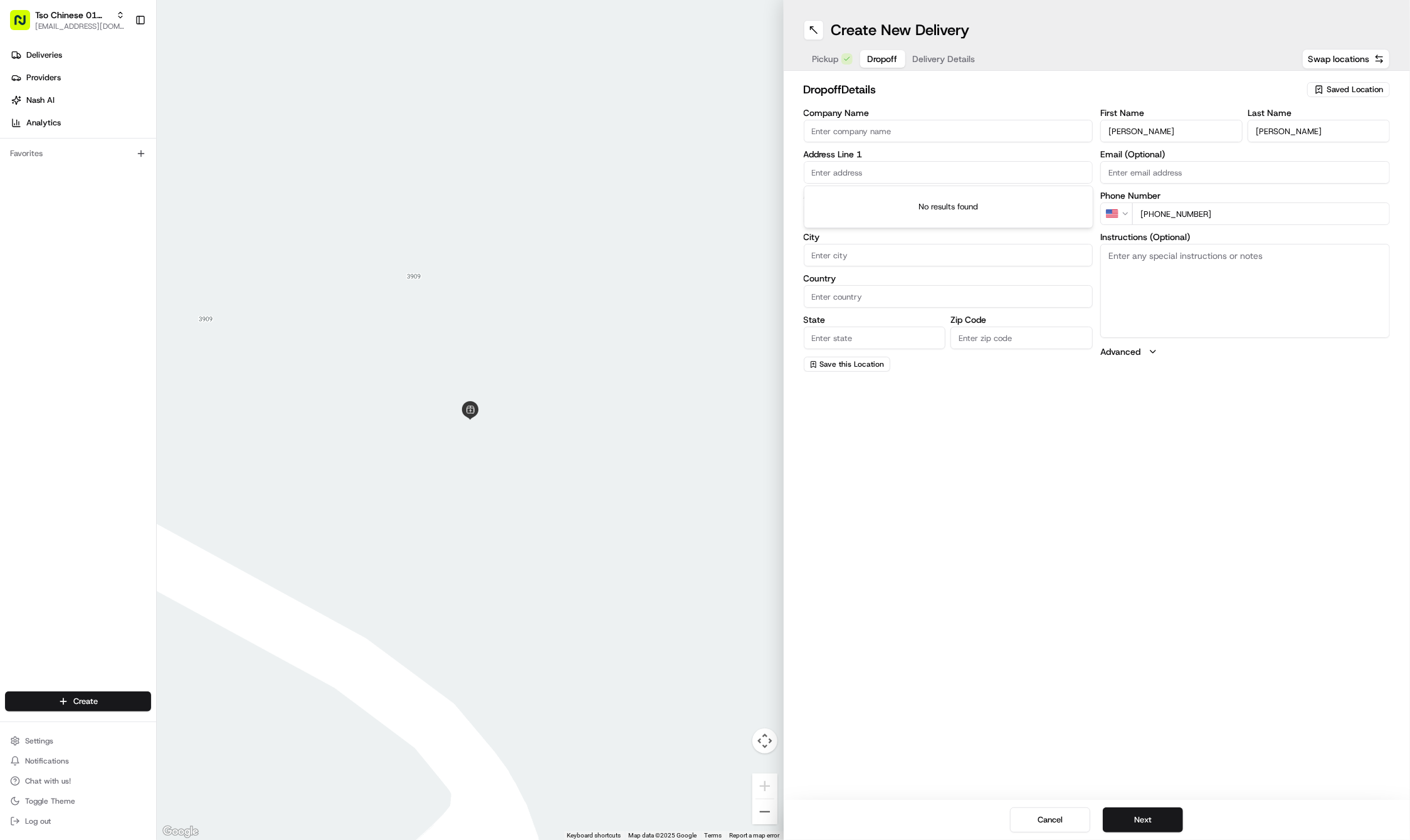
paste input "1812 E 20th St"
click at [841, 199] on div "1812 E 20th St, Austin, TX" at bounding box center [949, 198] width 283 height 19
type input "1812 E 20th St, Austin, TX 78722, USA"
type input "Austin"
type input "United States"
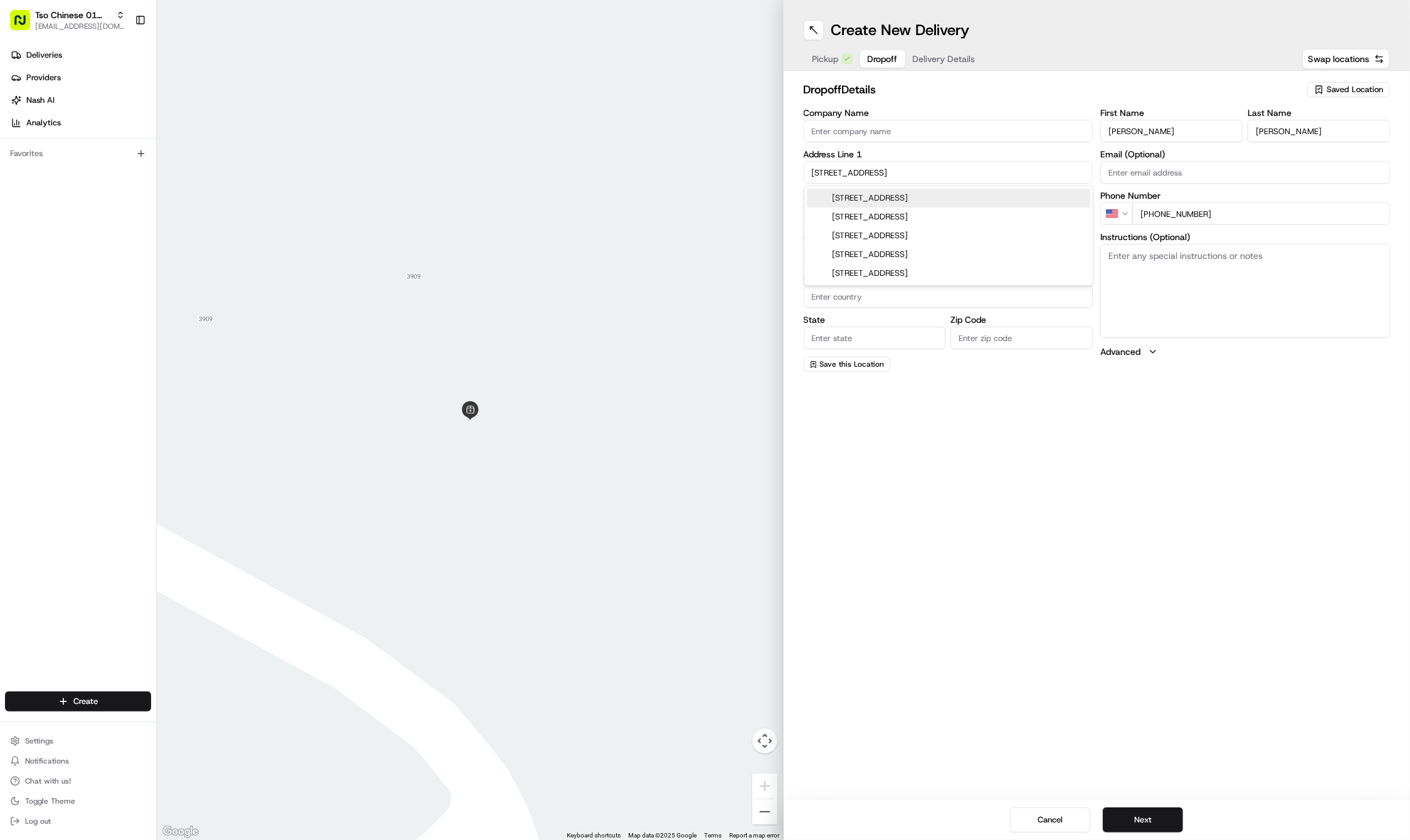
type input "TX"
type input "78722"
type input "1812 East 20th Street"
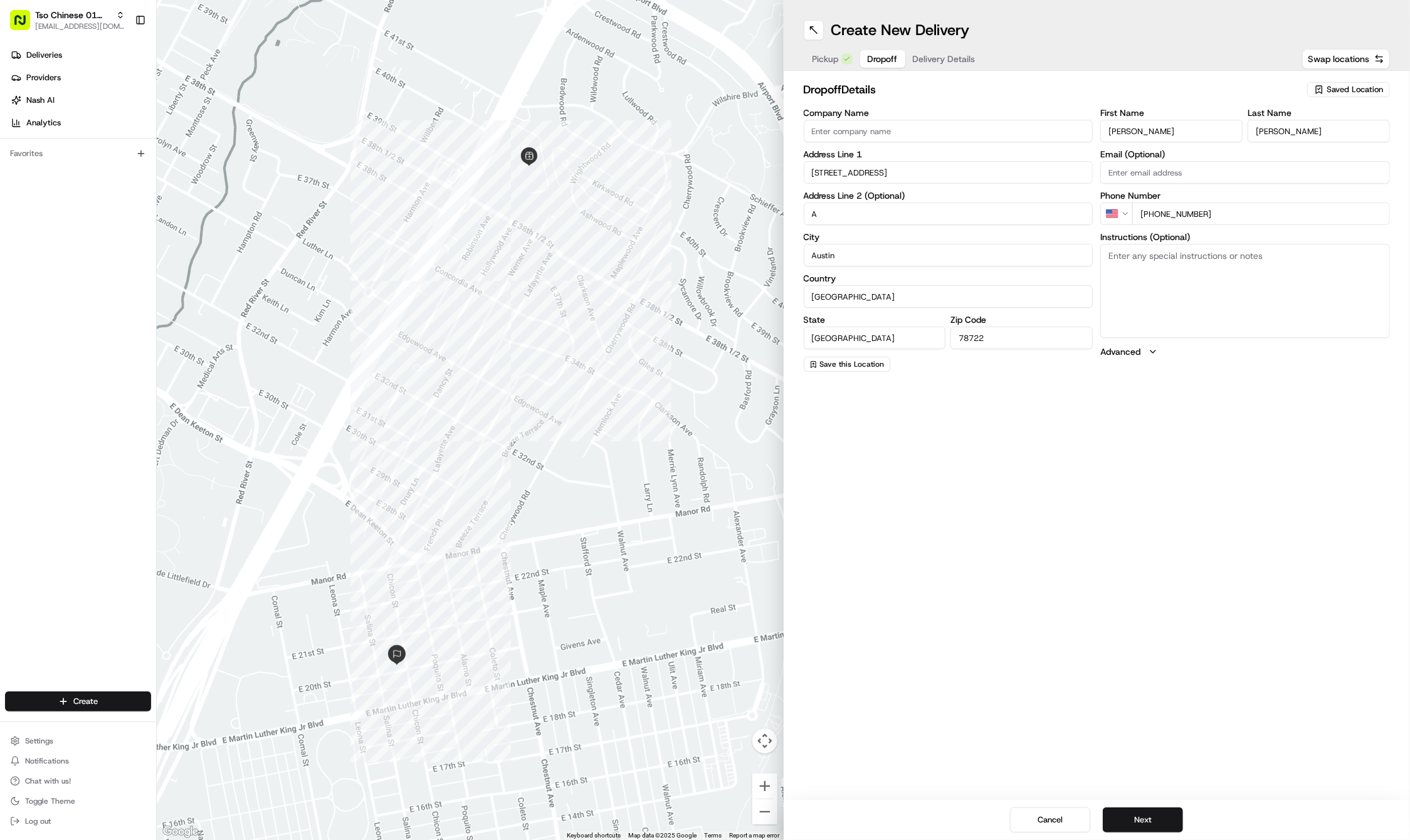
type input "A"
click at [1220, 318] on textarea "Instructions (Optional)" at bounding box center [1245, 290] width 289 height 94
paste textarea "1 SIDE OF CHILI OIL PLEASE. Thank you! for YELLOW HOUSE. Duplex #A. Cell# 512-8…"
type textarea "1 SIDE OF CHILI OIL PLEASE. Thank you! for YELLOW HOUSE. Duplex #A. Cell# 512-8…"
click at [1147, 831] on button "Next" at bounding box center [1143, 819] width 81 height 25
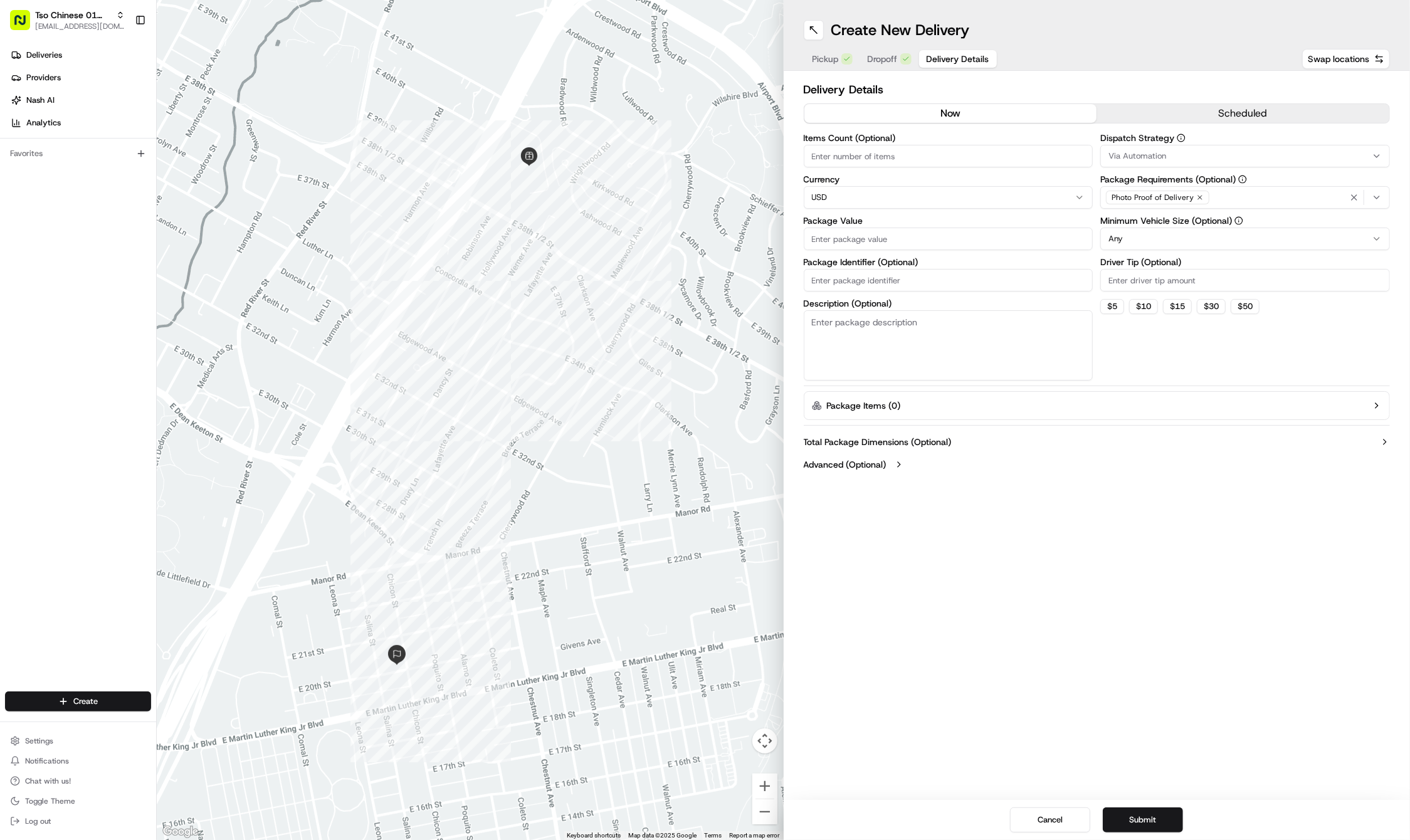
click at [1184, 286] on input "Driver Tip (Optional)" at bounding box center [1245, 280] width 289 height 23
type input "2"
click at [1173, 150] on div "Via Automation" at bounding box center [1245, 155] width 283 height 11
click at [1171, 226] on span "Tso Cherrywood Strategy" at bounding box center [1198, 224] width 154 height 11
click at [1357, 197] on icon "button" at bounding box center [1354, 198] width 10 height 10
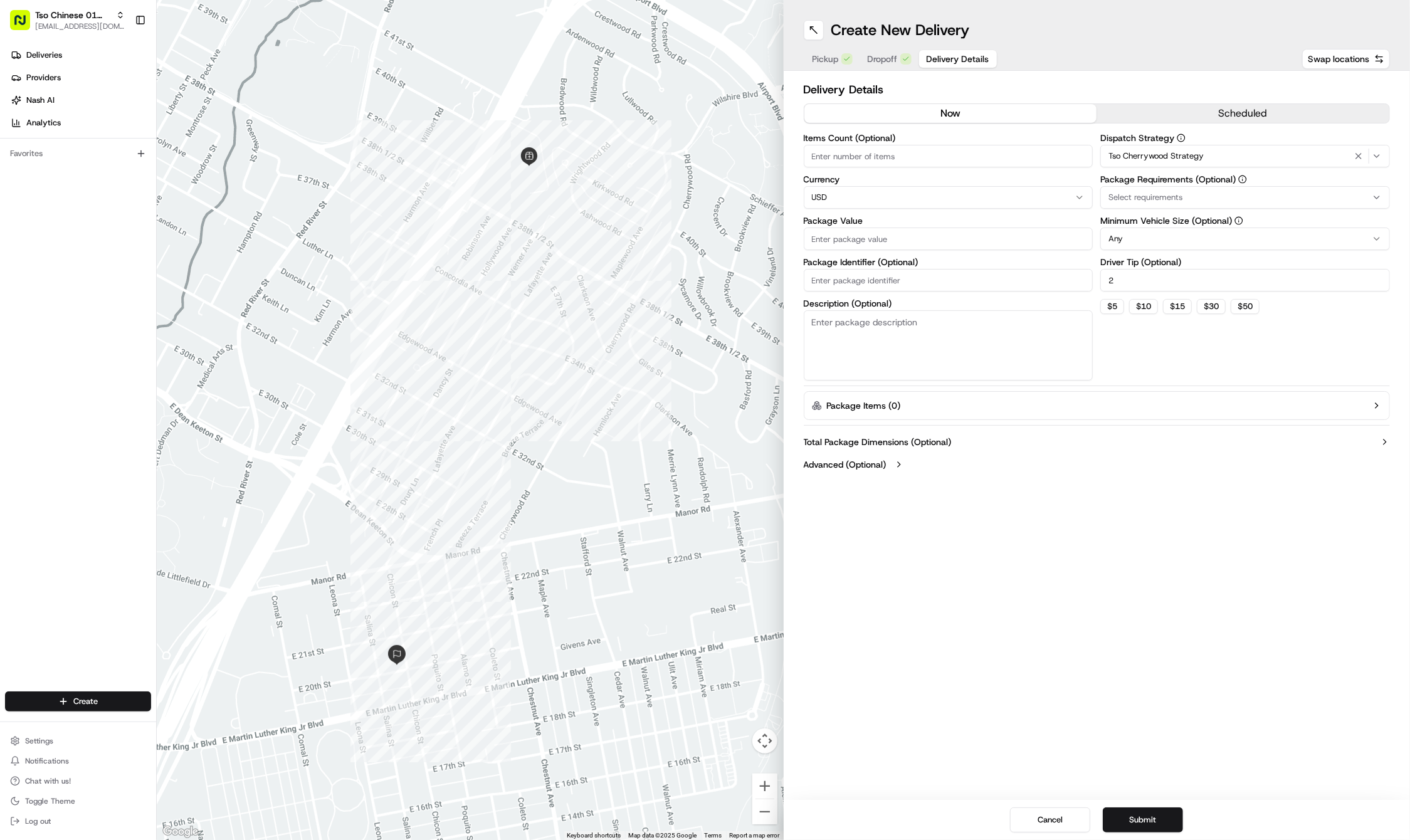
click at [1357, 197] on div "Select requirements" at bounding box center [1245, 197] width 283 height 11
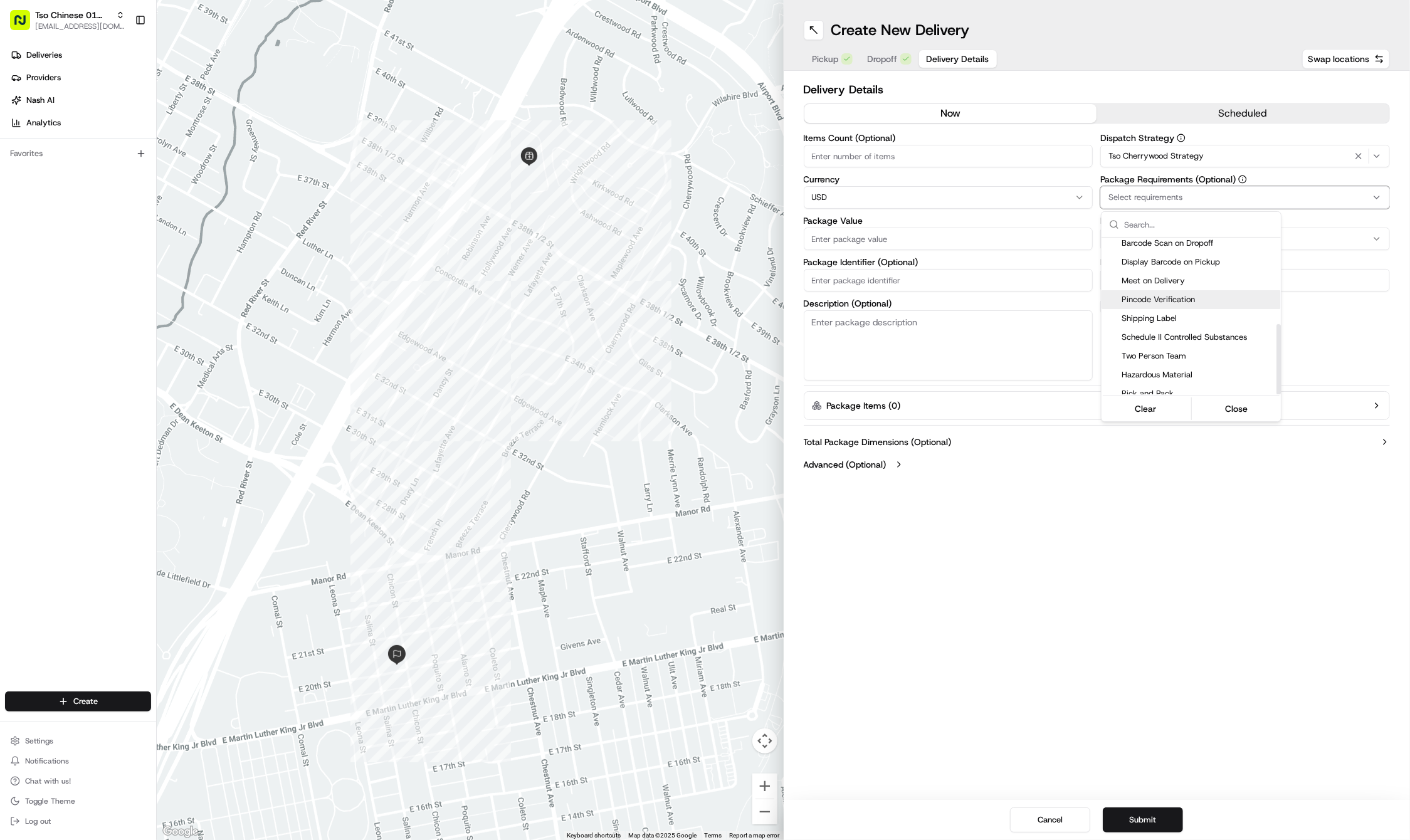
click at [1192, 281] on div "Meet on Delivery" at bounding box center [1191, 280] width 179 height 19
click at [1128, 503] on html "Tso Chinese 01 Cherrywood haran@tsochinese.com Toggle Sidebar Deliveries Provid…" at bounding box center [705, 420] width 1410 height 840
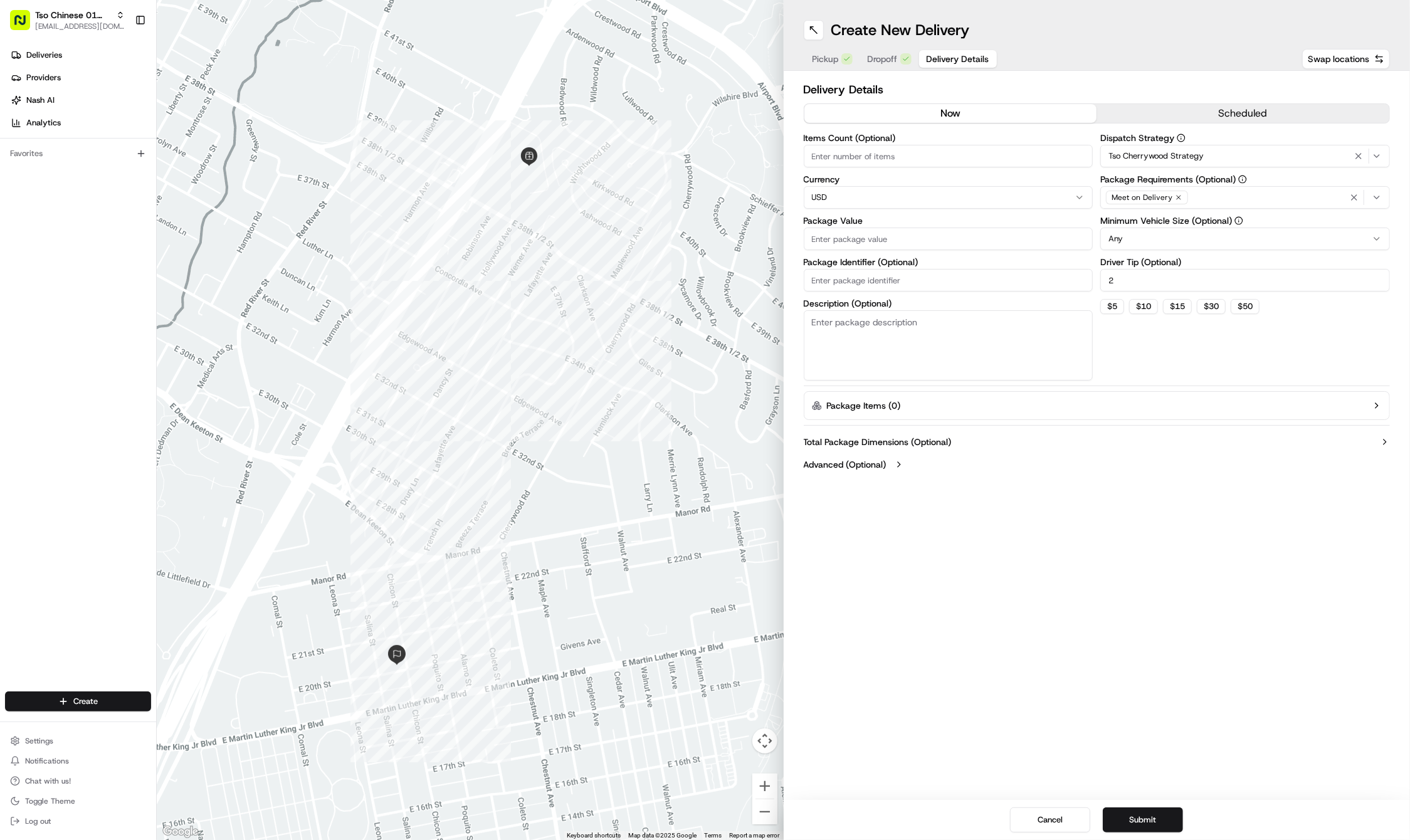
click at [892, 277] on input "Package Identifier (Optional)" at bounding box center [948, 280] width 289 height 23
paste input "W0O0UVC"
type input "W0O0UVC"
click at [856, 231] on input "Package Value" at bounding box center [948, 239] width 289 height 23
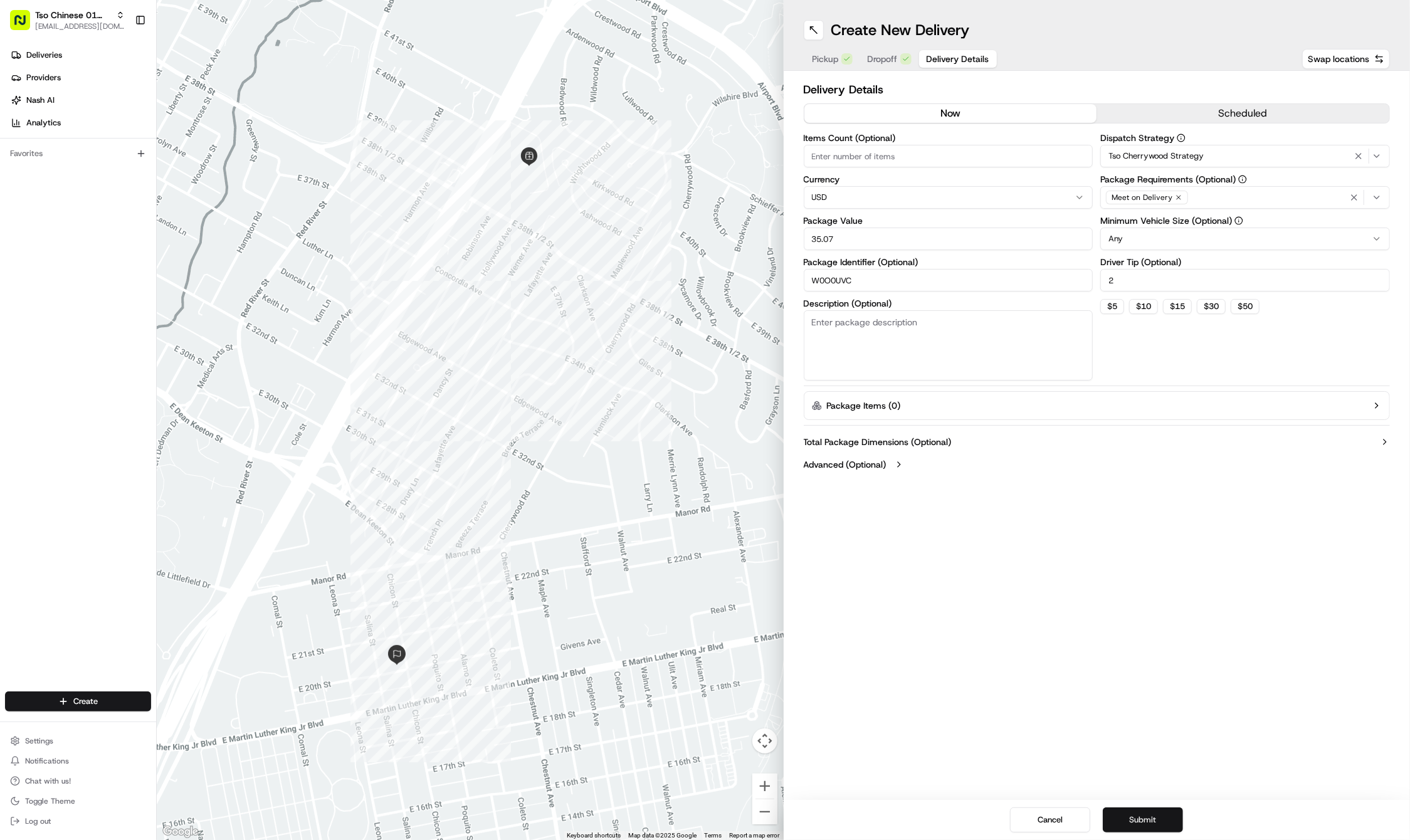
type input "35.07"
click at [1151, 807] on button "Submit" at bounding box center [1143, 819] width 81 height 25
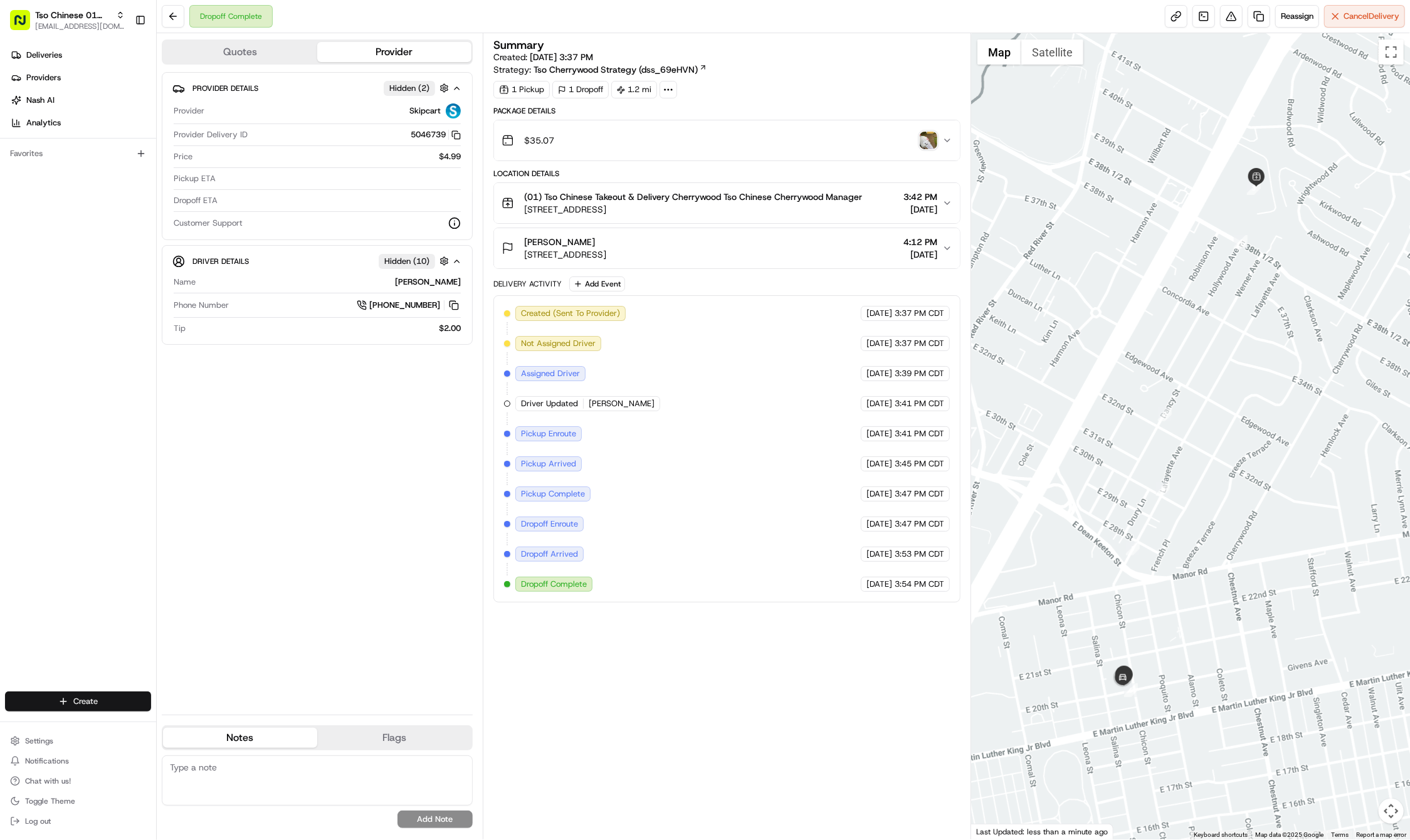
click at [101, 701] on html "Tso Chinese 01 Cherrywood haran@tsochinese.com Toggle Sidebar Deliveries Provid…" at bounding box center [705, 420] width 1410 height 840
click at [186, 724] on link "Delivery" at bounding box center [227, 725] width 140 height 23
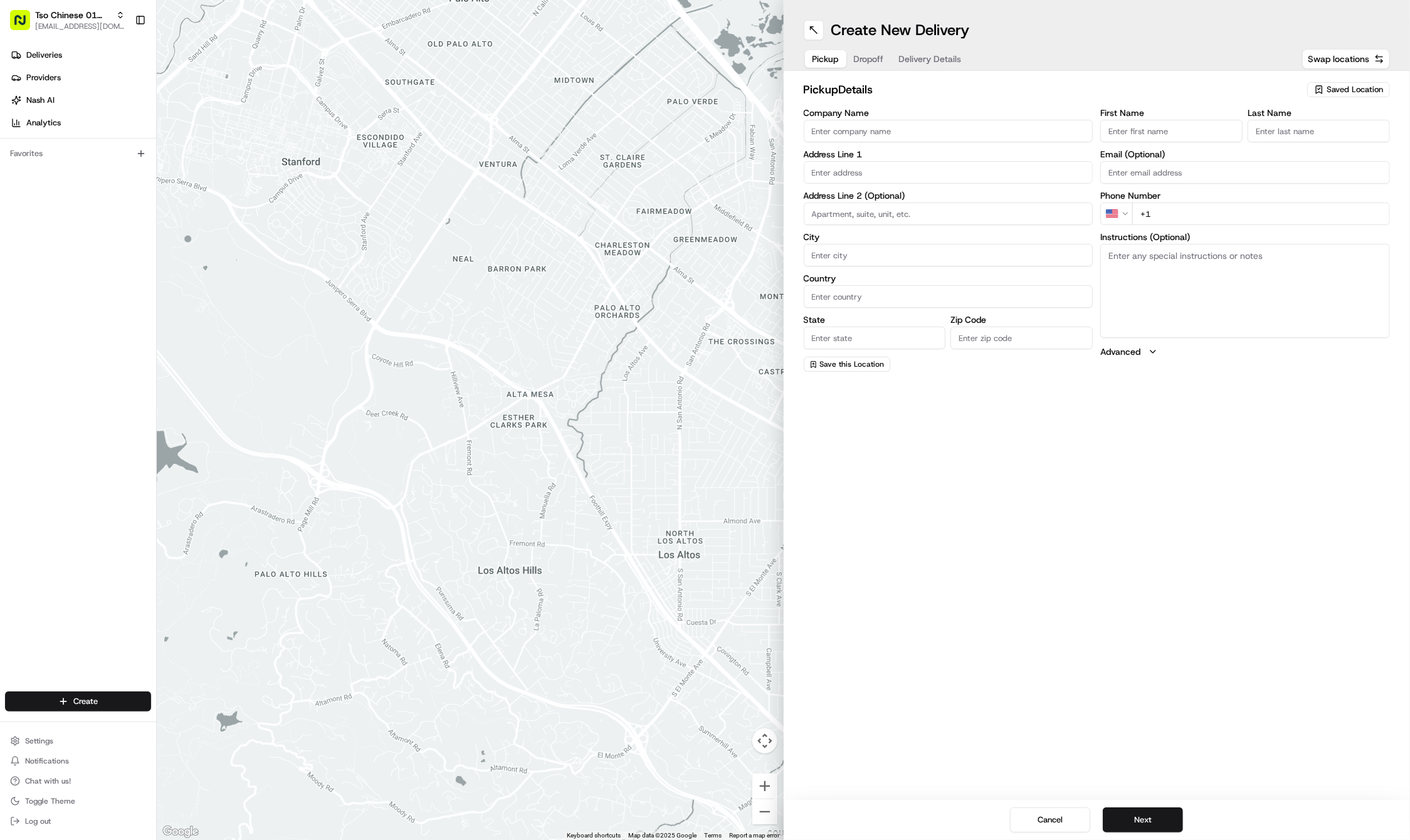
click at [1333, 87] on span "Saved Location" at bounding box center [1354, 89] width 57 height 11
click at [1325, 144] on span "(01) Tso Chinese Takeout & Delivery Cherrywood" at bounding box center [1326, 142] width 154 height 23
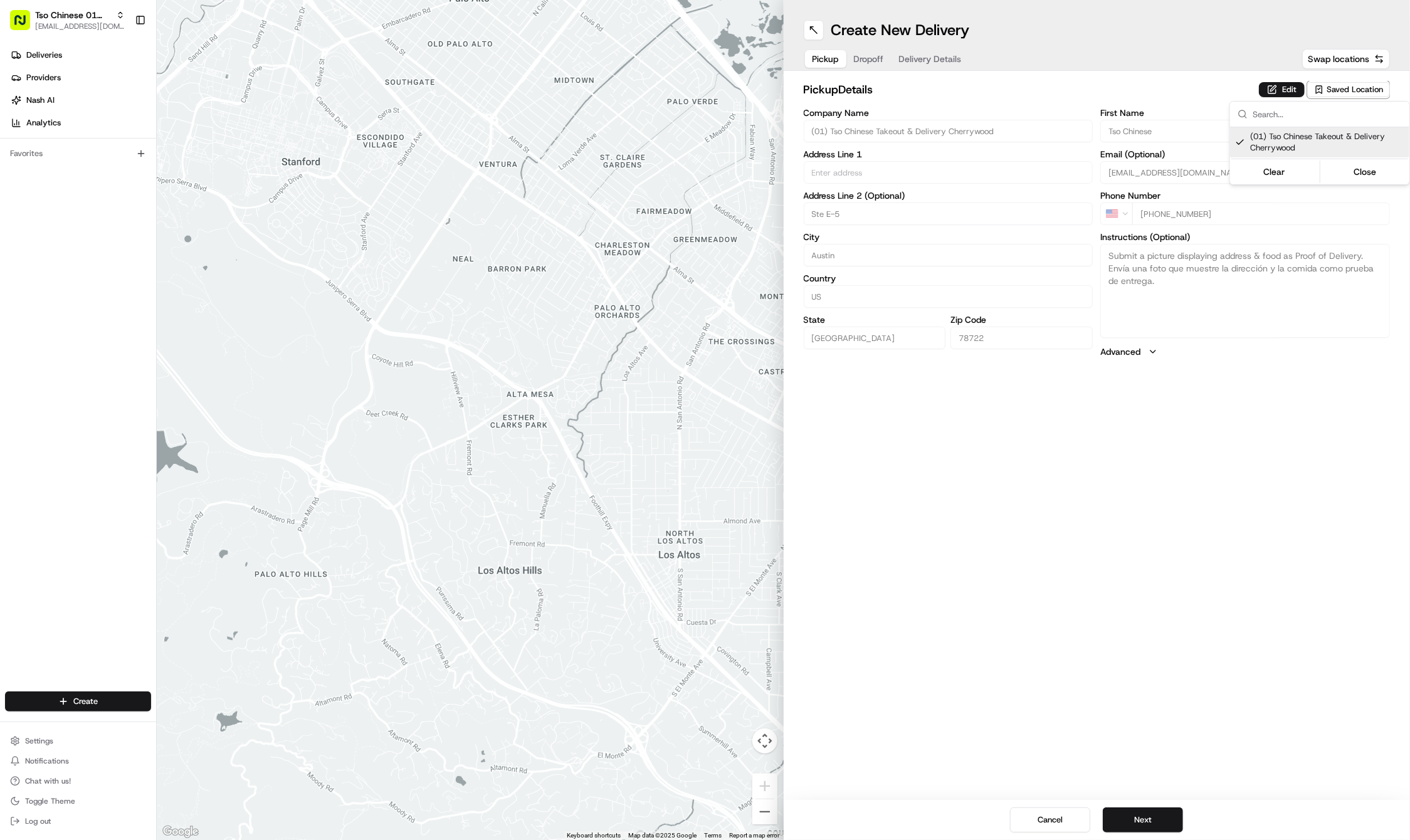
type input "(01) Tso Chinese Takeout & Delivery Cherrywood"
type input "Ste E-5"
type input "Austin"
type input "US"
type input "TX"
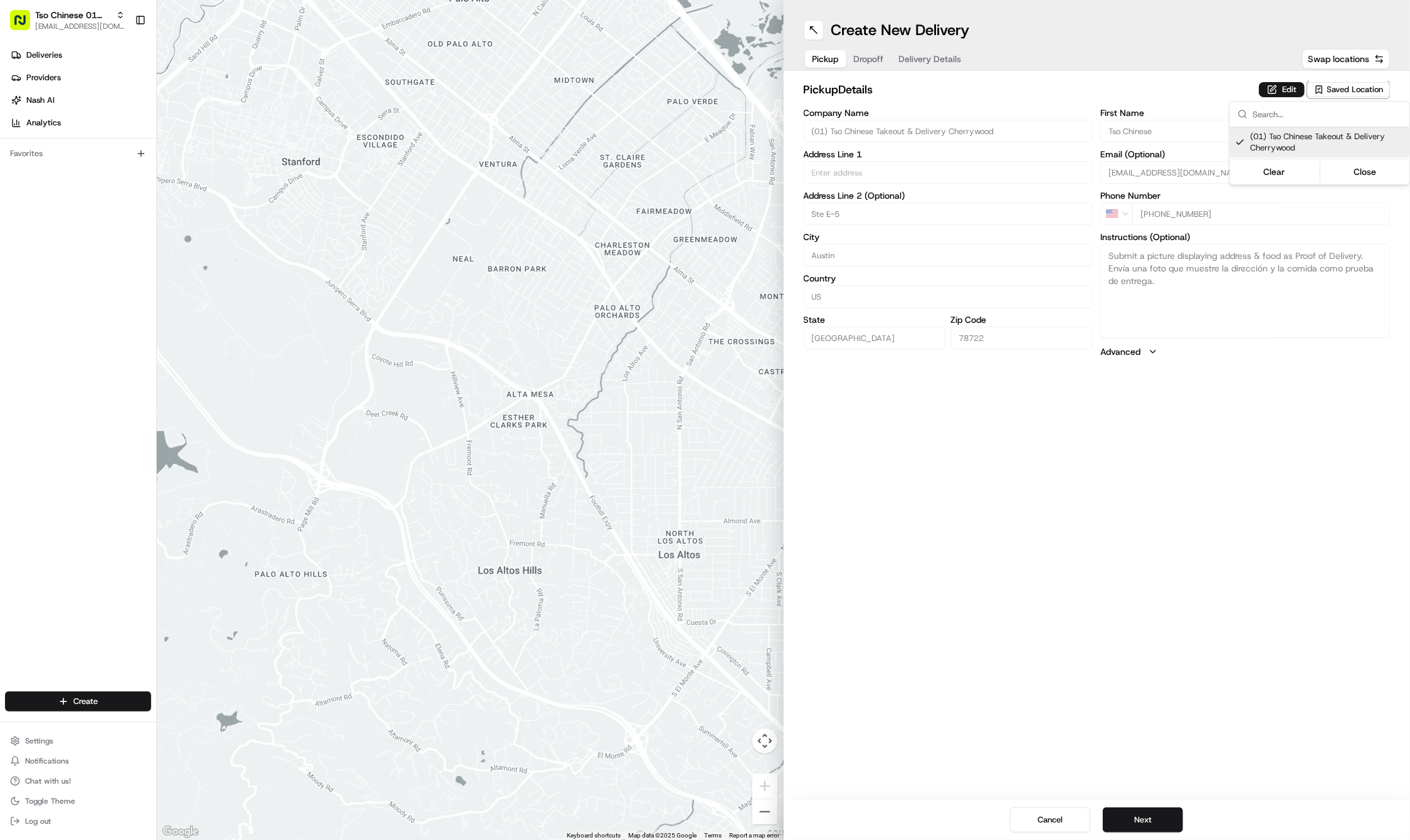
type input "78722"
type input "Tso Chinese"
type input "Cherrywood Manager"
type input "cherrywoodstore@tsochinese.com"
type input "+1 512 401 3232"
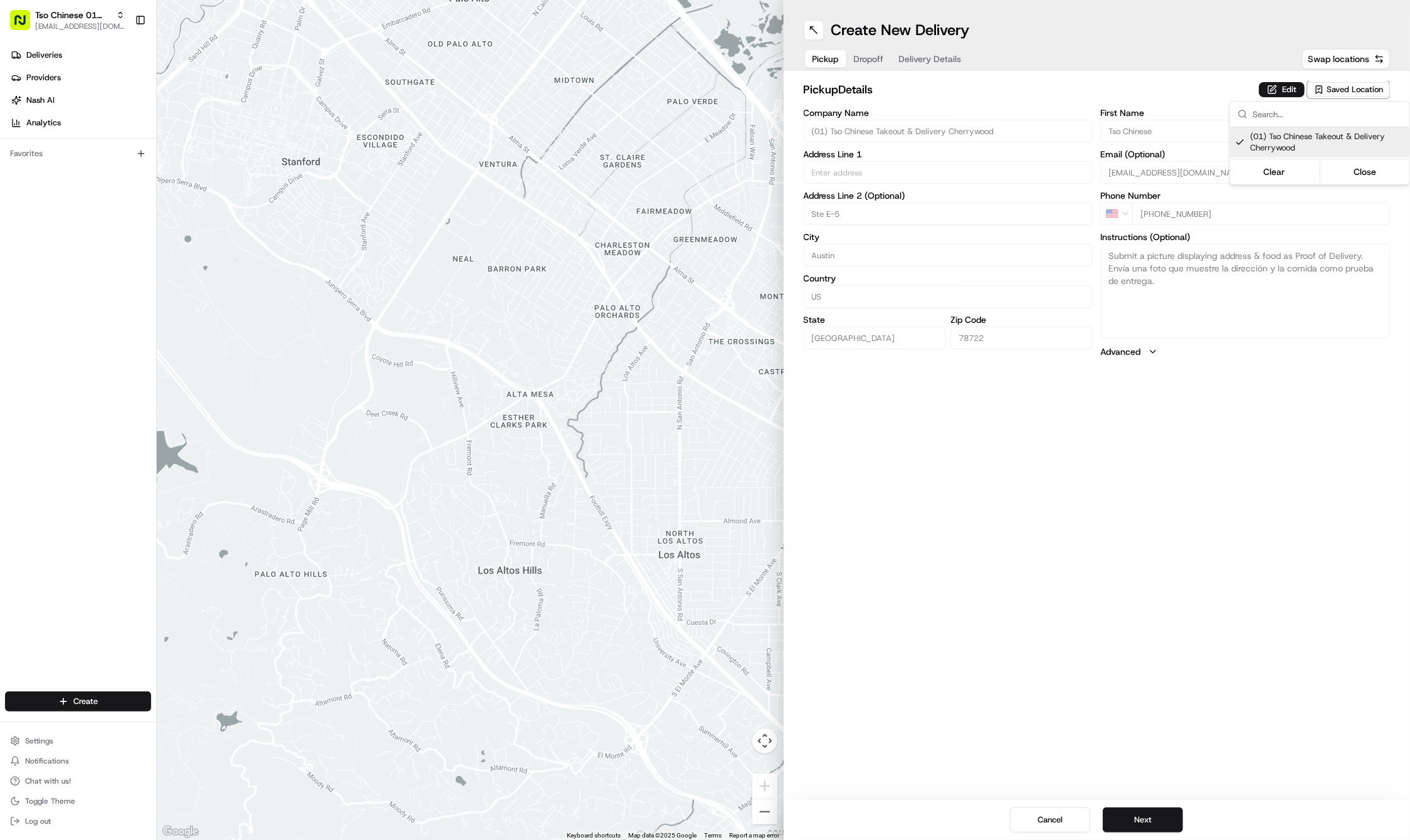
type textarea "Submit a picture displaying address & food as Proof of Delivery. Envía una foto…"
type input "3909 N Interstate Hwy 35"
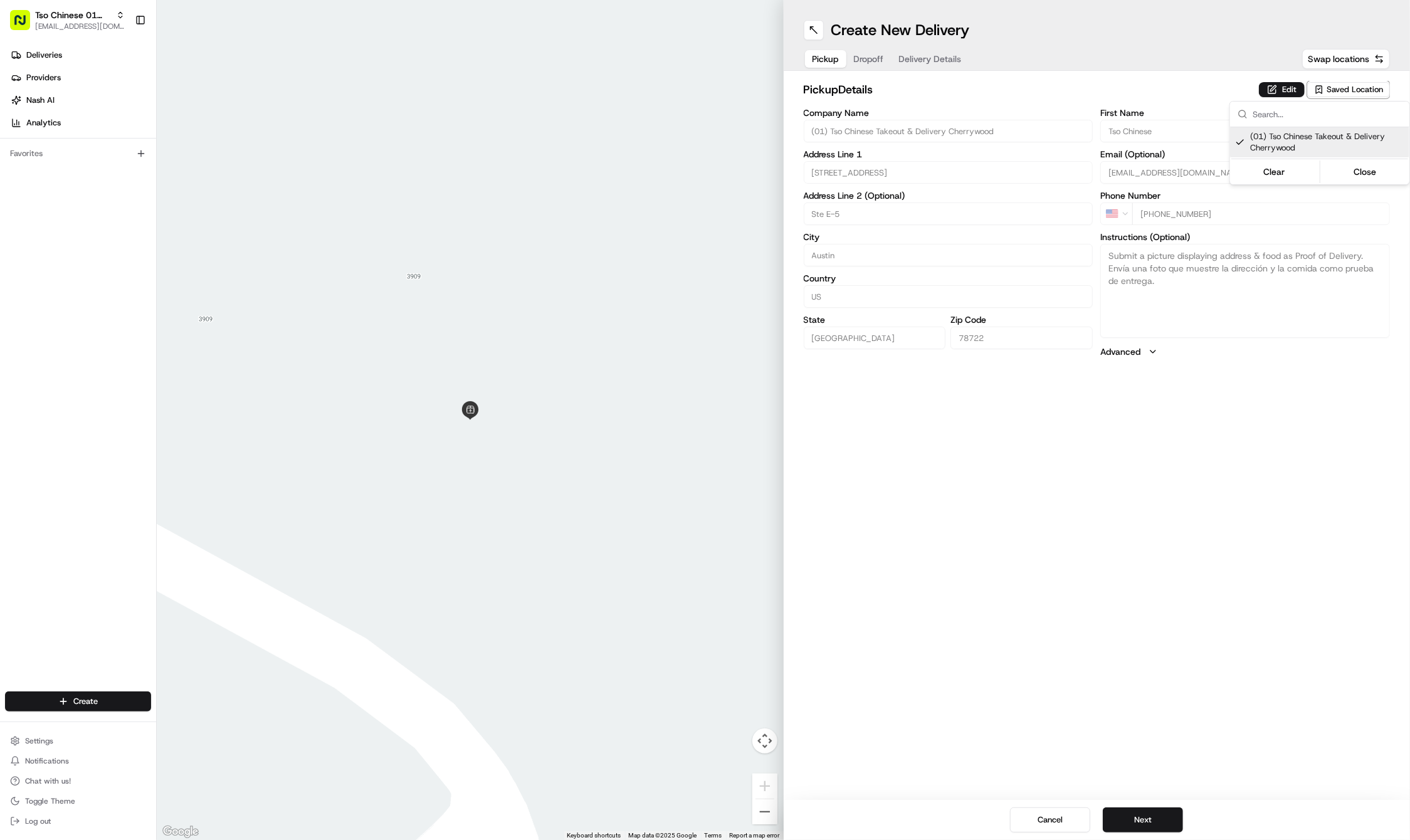
click at [860, 54] on html "Tso Chinese 01 Cherrywood haran@tsochinese.com Toggle Sidebar Deliveries Provid…" at bounding box center [705, 420] width 1410 height 840
click at [870, 59] on span "Dropoff" at bounding box center [869, 59] width 30 height 13
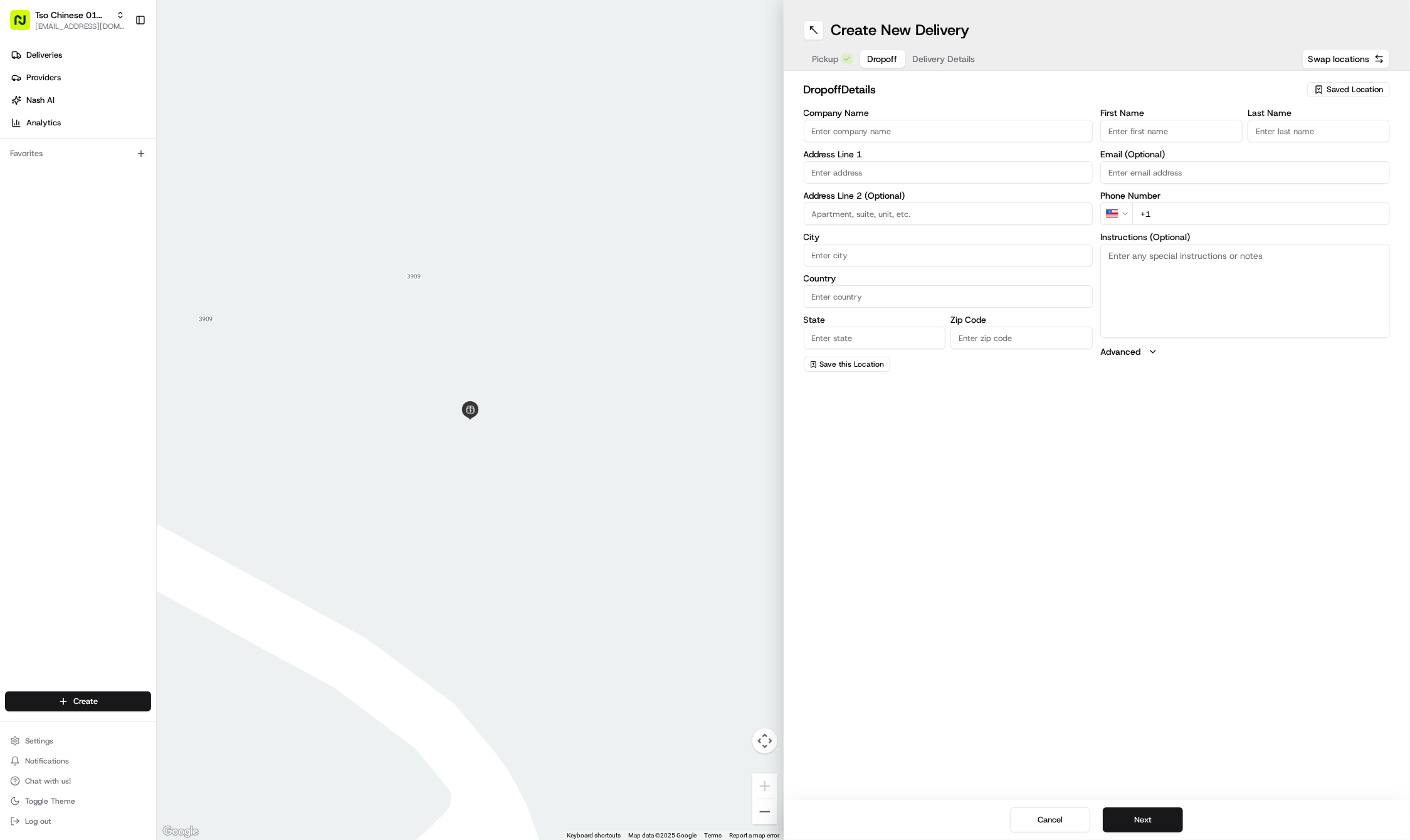
click at [1180, 128] on input "First Name" at bounding box center [1171, 130] width 142 height 23
paste input "Ting Chang"
type input "Ting Chang"
type input "."
click at [1235, 224] on div "First Name Ting Chang Last Name . Email (Optional) Phone Number US +1 Instructi…" at bounding box center [1245, 240] width 289 height 263
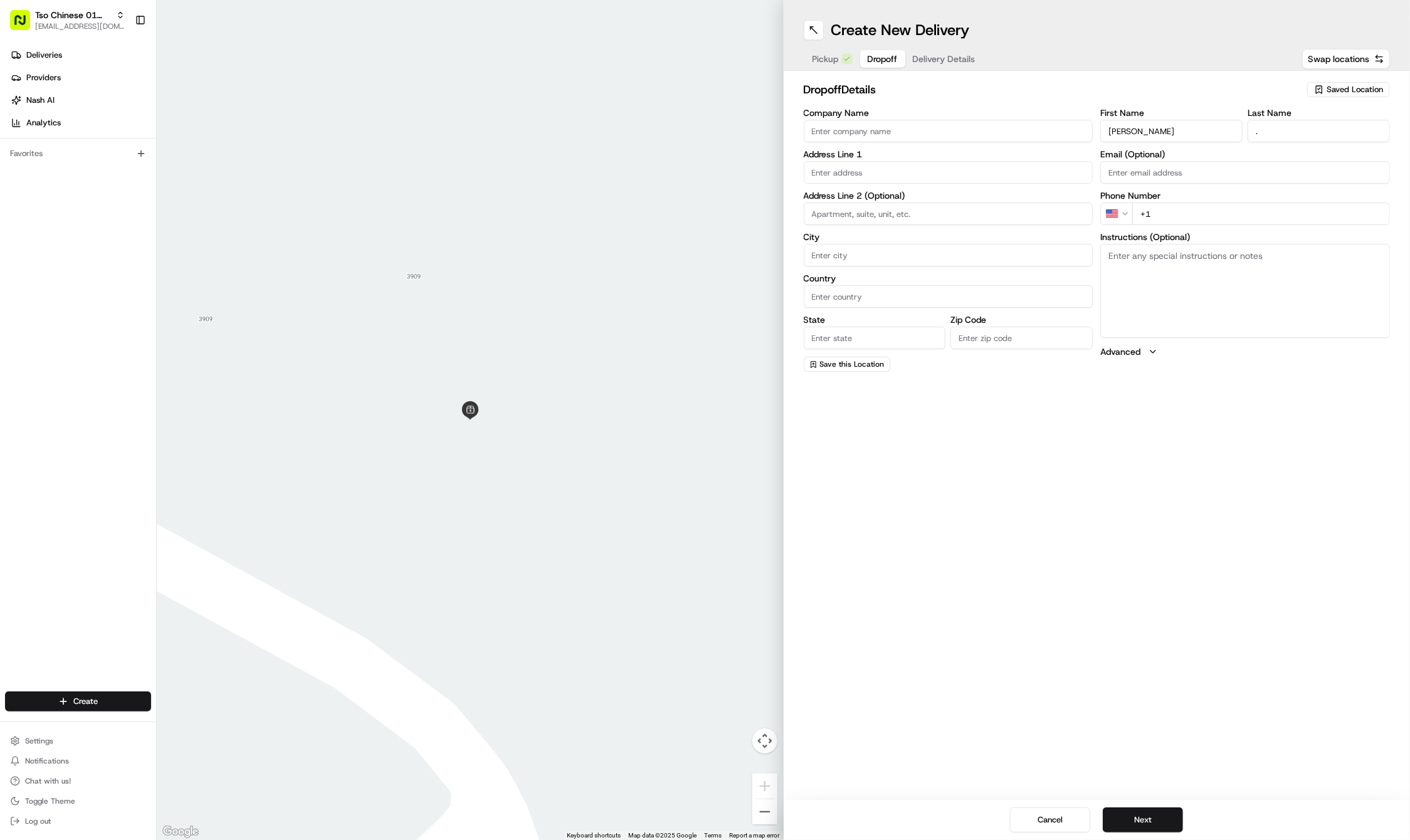
click at [1235, 224] on div "First Name Ting Chang Last Name . Email (Optional) Phone Number US +1 Instructi…" at bounding box center [1245, 240] width 289 height 263
click at [1245, 216] on input "+1" at bounding box center [1261, 214] width 258 height 23
paste input "512 426 7474"
type input "+1 512 426 7474"
click at [858, 172] on input "text" at bounding box center [948, 172] width 289 height 23
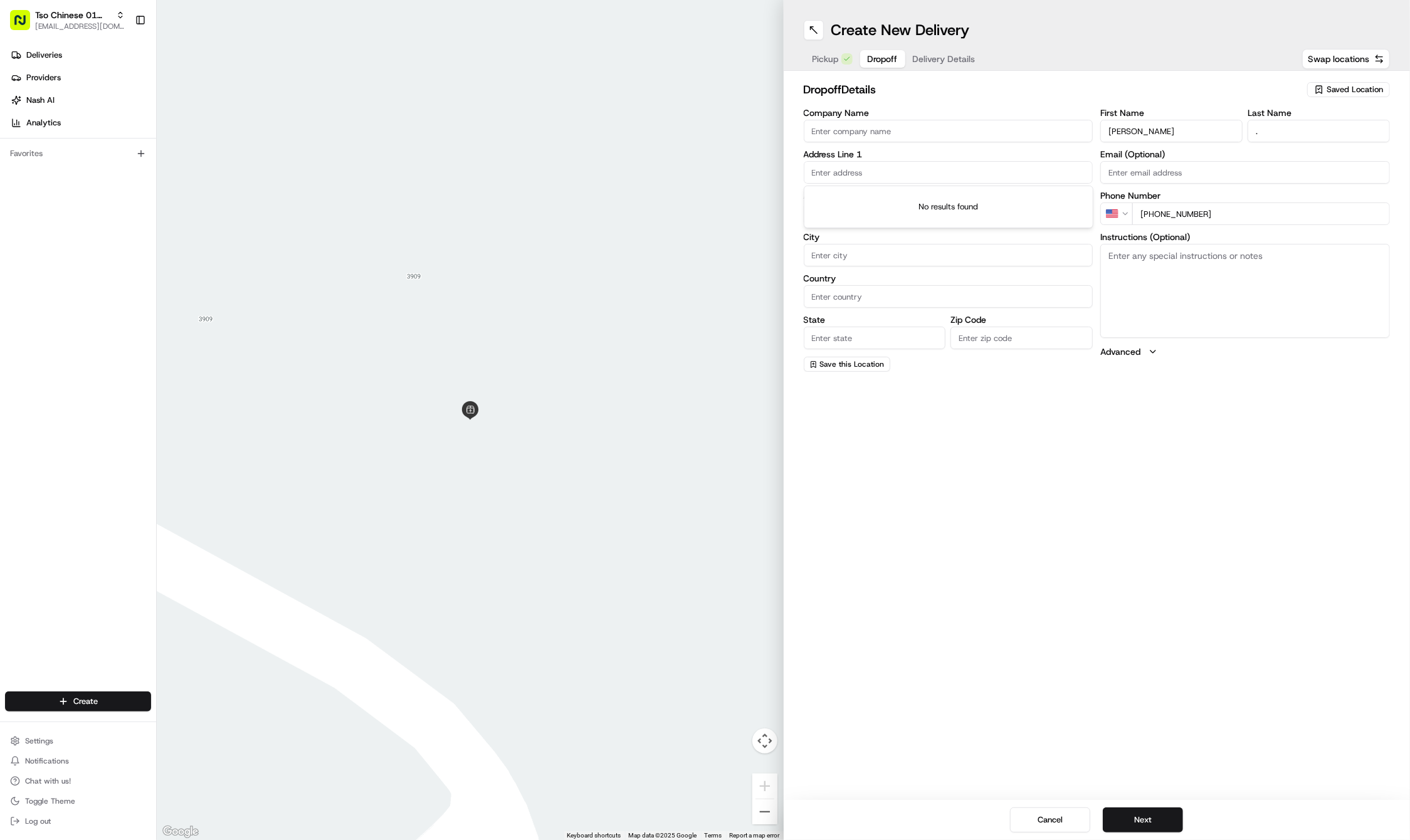
paste input "4108 Lawless St"
click at [944, 202] on div "4108 Lawless St, Austin, TX" at bounding box center [949, 198] width 283 height 19
type input "4108 Lawless St, Austin, TX 78723, USA"
type input "Austin"
type input "United States"
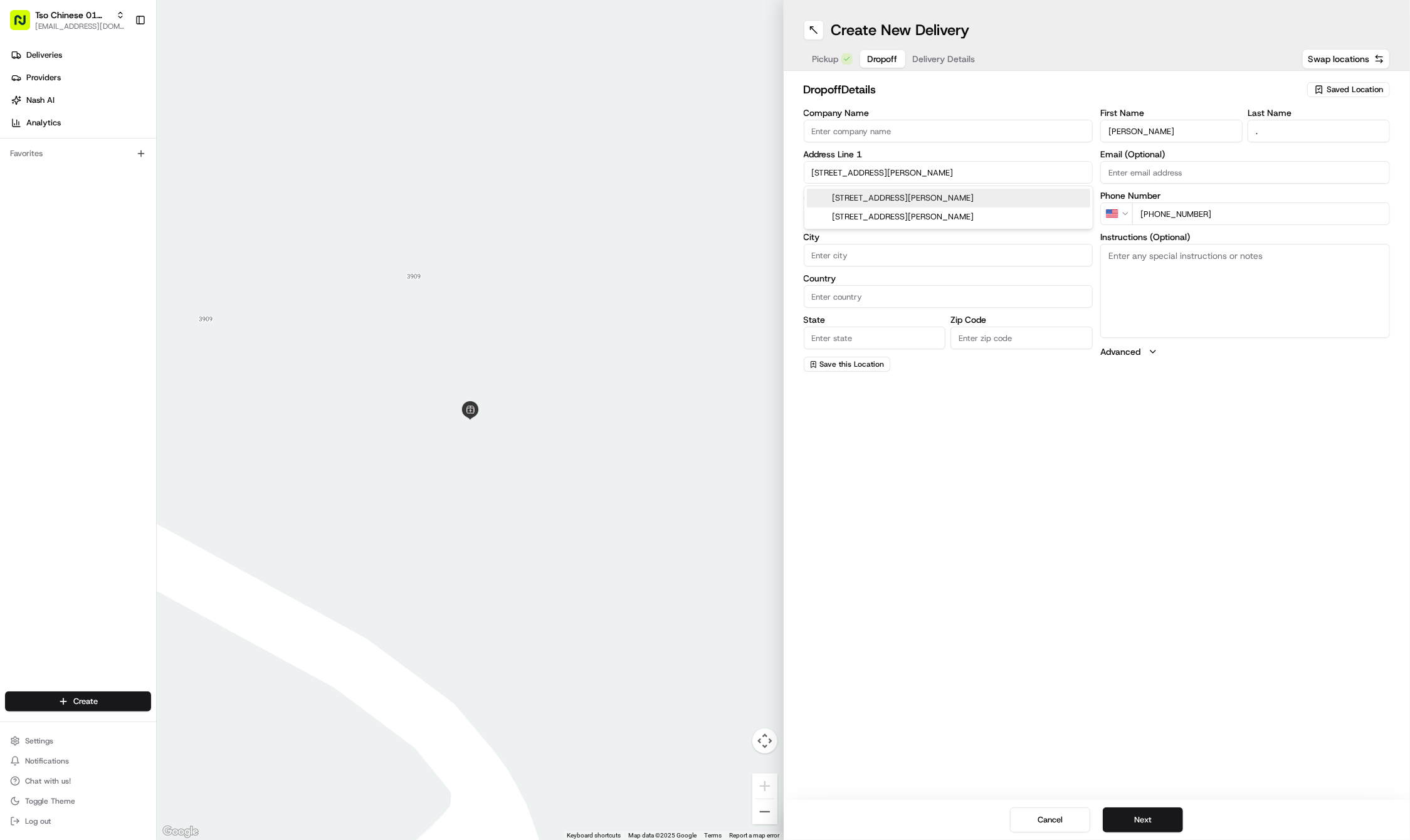
type input "TX"
type input "78723"
type input "4108 Lawless Street"
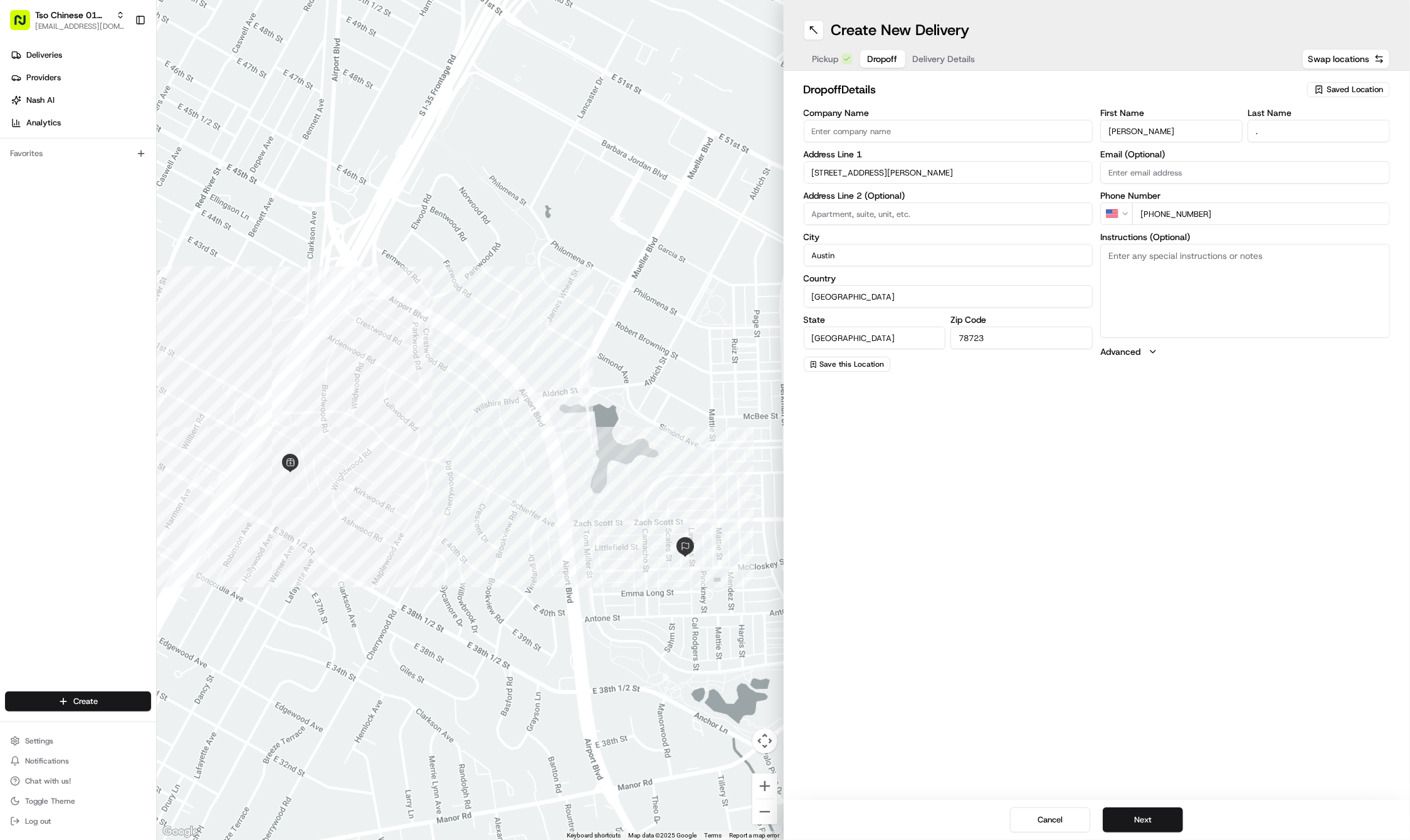
click at [930, 55] on span "Delivery Details" at bounding box center [944, 59] width 63 height 13
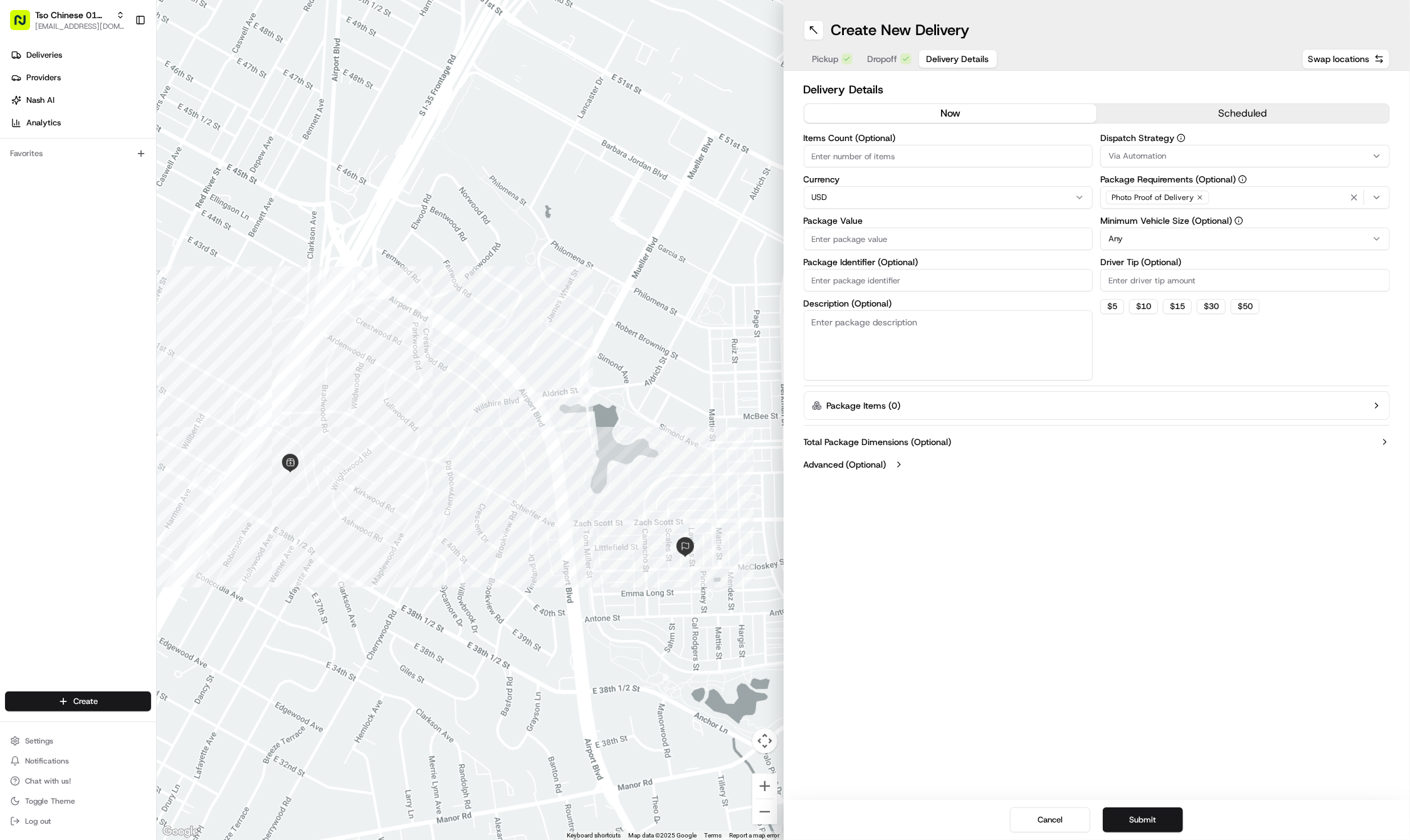
click at [930, 55] on span "Delivery Details" at bounding box center [958, 59] width 63 height 13
click at [899, 222] on label "Package Value" at bounding box center [948, 221] width 289 height 9
click at [899, 228] on input "Package Value" at bounding box center [948, 239] width 289 height 23
type input "94.56"
click at [1016, 281] on input "Package Identifier (Optional)" at bounding box center [948, 280] width 289 height 23
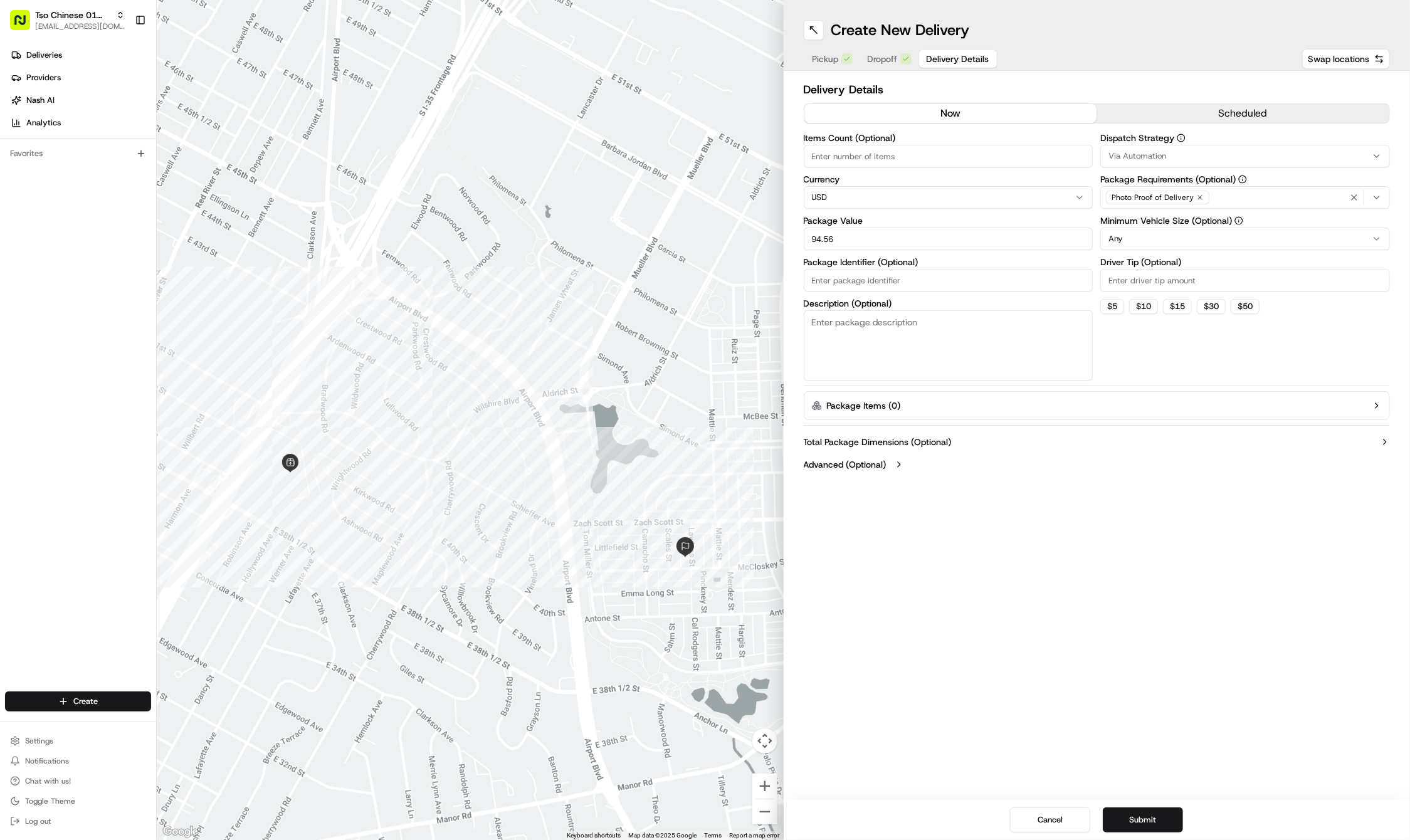
click at [1016, 281] on input "Package Identifier (Optional)" at bounding box center [948, 280] width 289 height 23
paste input "#5AEURRF"
type input "#5AEURRF"
click at [1253, 158] on div "Via Automation" at bounding box center [1245, 155] width 283 height 11
click at [1211, 223] on span "Tso Cherrywood Strategy" at bounding box center [1198, 224] width 154 height 11
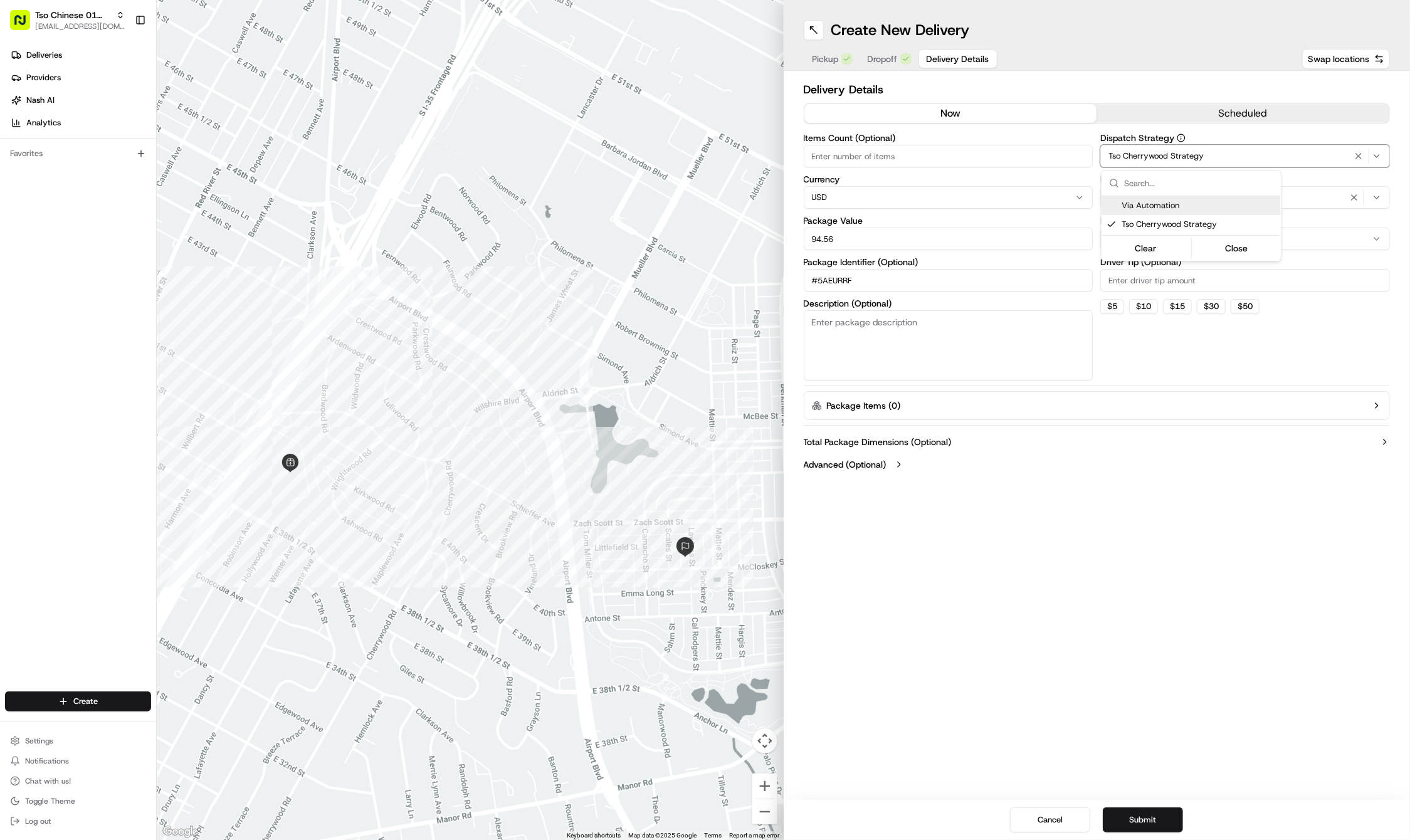
click at [1200, 30] on html "Tso Chinese 01 Cherrywood haran@tsochinese.com Toggle Sidebar Deliveries Provid…" at bounding box center [705, 420] width 1410 height 840
click at [1199, 196] on icon "button" at bounding box center [1200, 198] width 4 height 4
click at [1199, 196] on div "Select requirements" at bounding box center [1245, 197] width 283 height 11
type input "m"
click at [1181, 252] on span "Meet on Delivery" at bounding box center [1198, 247] width 154 height 11
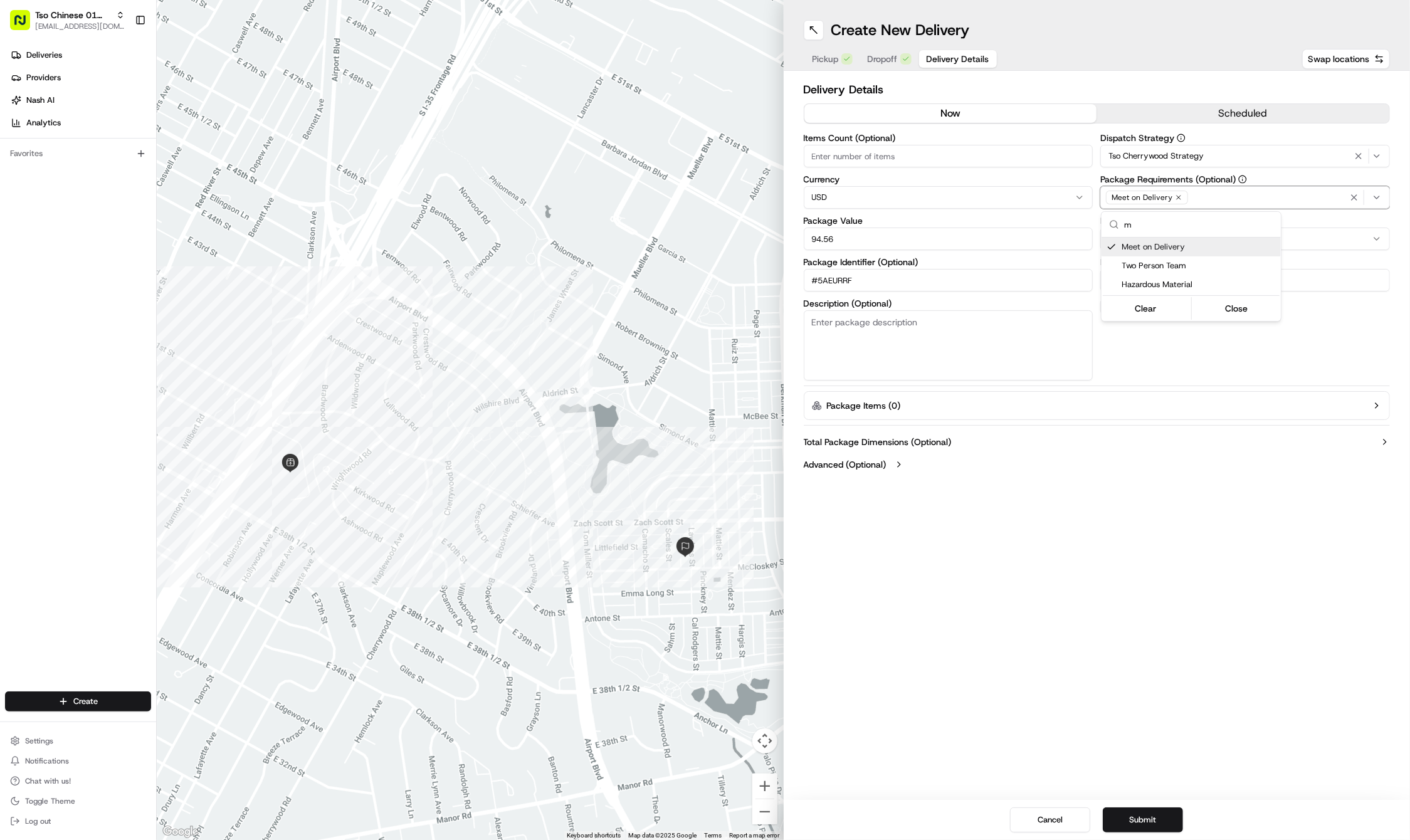
click at [1142, 16] on html "Tso Chinese 01 Cherrywood haran@tsochinese.com Toggle Sidebar Deliveries Provid…" at bounding box center [705, 420] width 1410 height 840
click at [1133, 270] on input "Driver Tip (Optional)" at bounding box center [1245, 280] width 289 height 23
type input "2"
click at [1007, 493] on div "Create New Delivery Pickup Dropoff Delivery Details Swap locations Delivery Det…" at bounding box center [1097, 420] width 627 height 840
click at [1150, 815] on button "Submit" at bounding box center [1143, 819] width 81 height 25
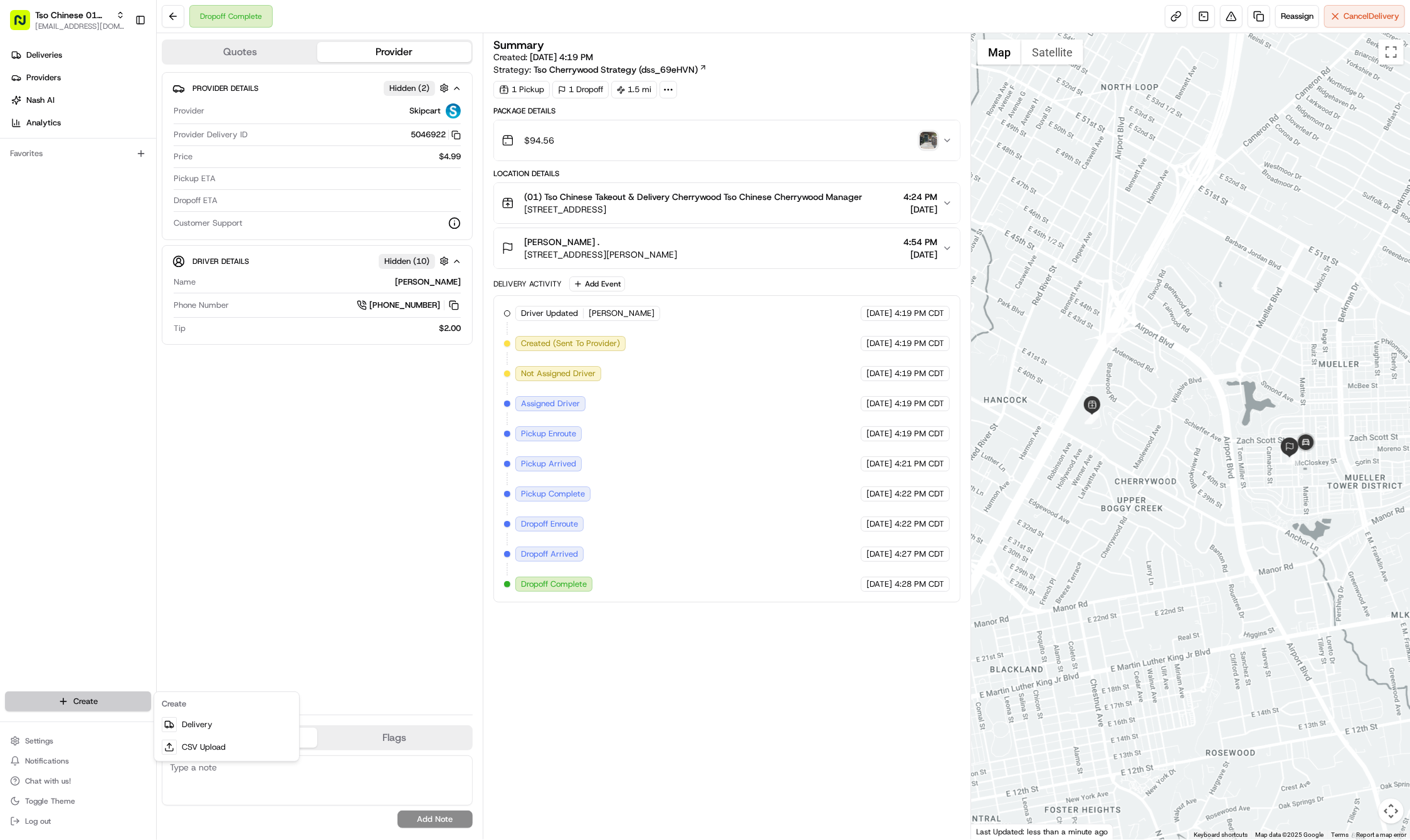
click at [76, 705] on html "Tso Chinese 01 Cherrywood haran@tsochinese.com Toggle Sidebar Deliveries Provid…" at bounding box center [705, 420] width 1410 height 840
click at [184, 722] on link "Delivery" at bounding box center [227, 725] width 140 height 23
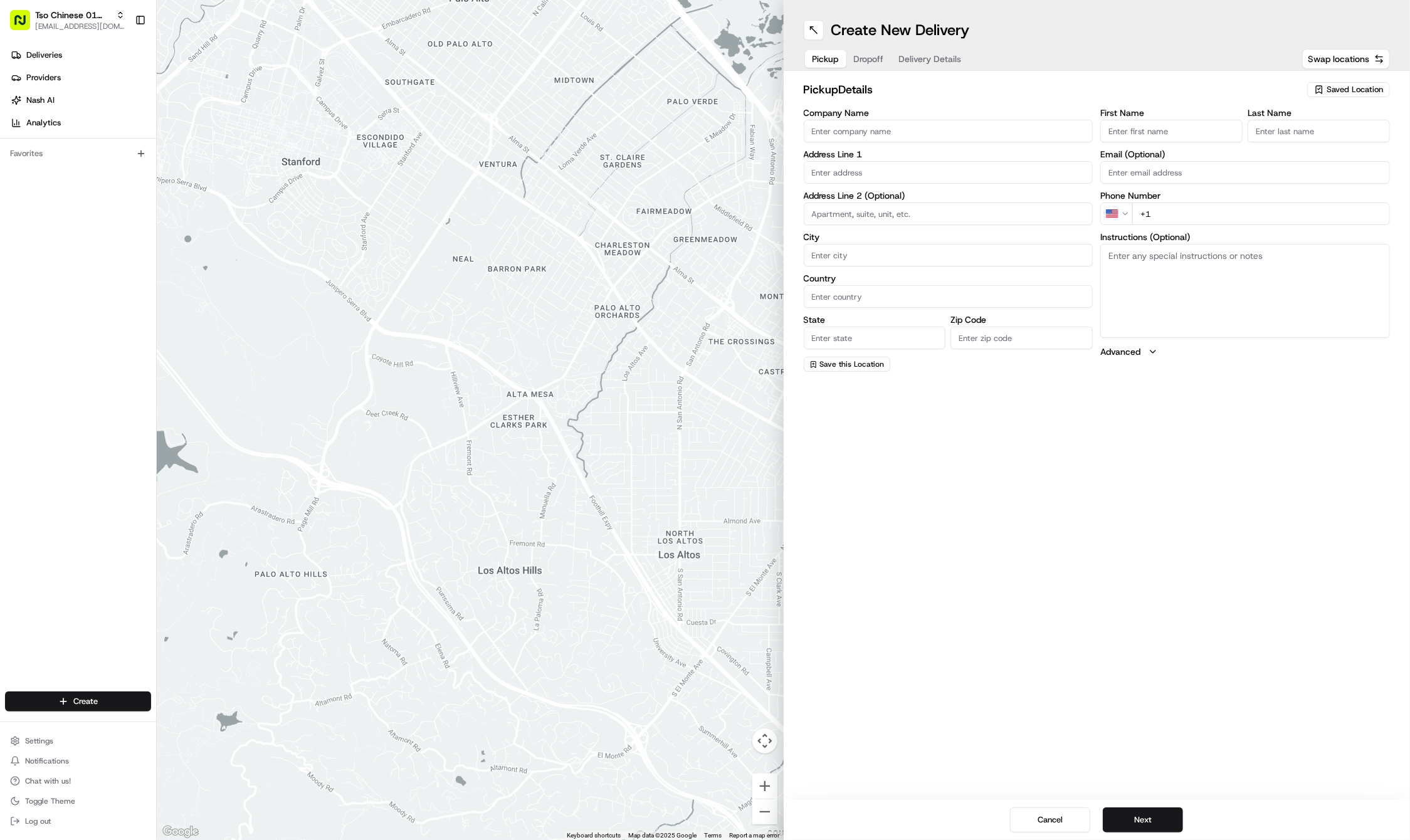
click at [1372, 87] on span "Saved Location" at bounding box center [1354, 89] width 57 height 11
click at [1325, 143] on span "(01) Tso Chinese Takeout & Delivery Cherrywood" at bounding box center [1326, 142] width 154 height 23
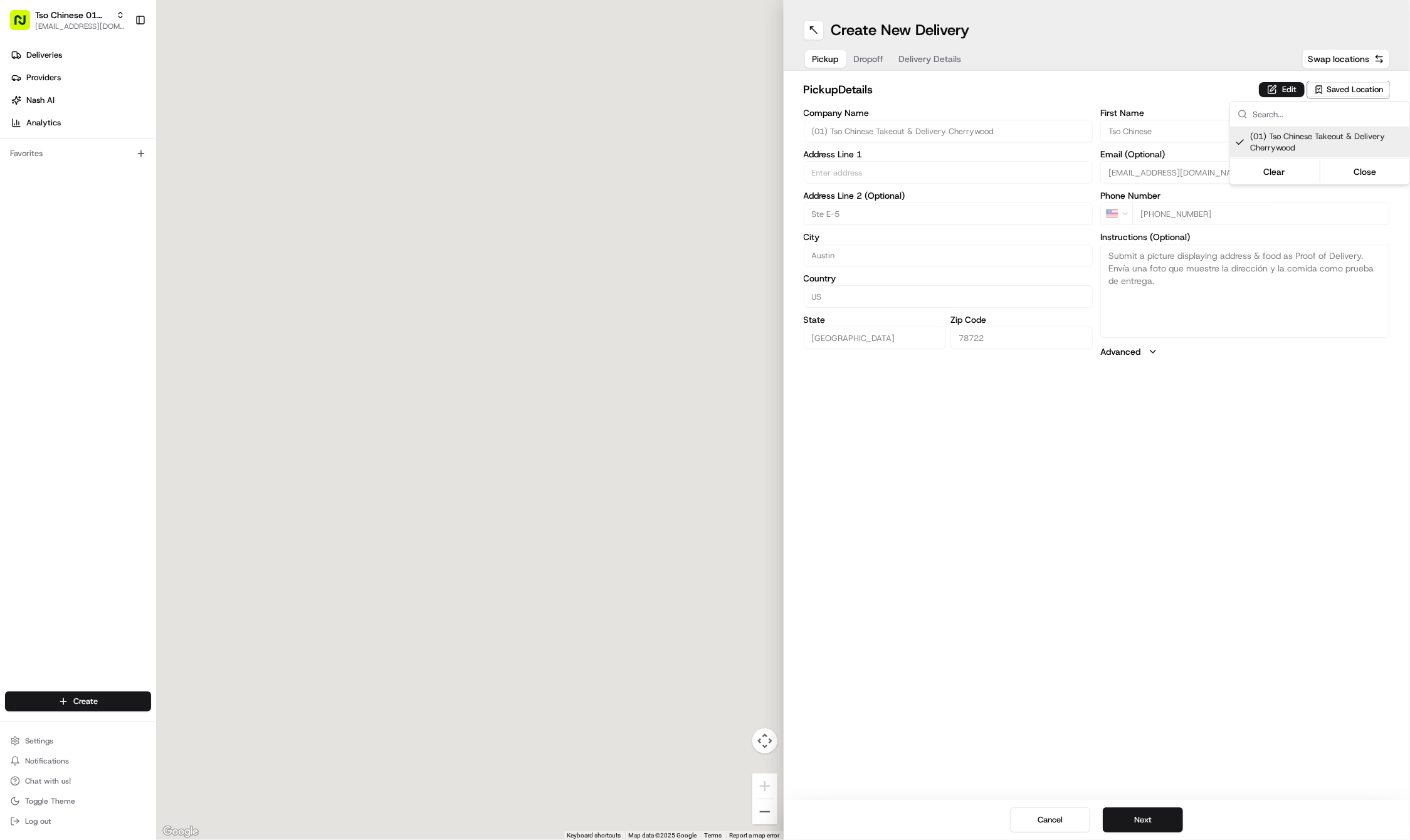
type input "(01) Tso Chinese Takeout & Delivery Cherrywood"
type input "Ste E-5"
type input "Austin"
type input "US"
type input "TX"
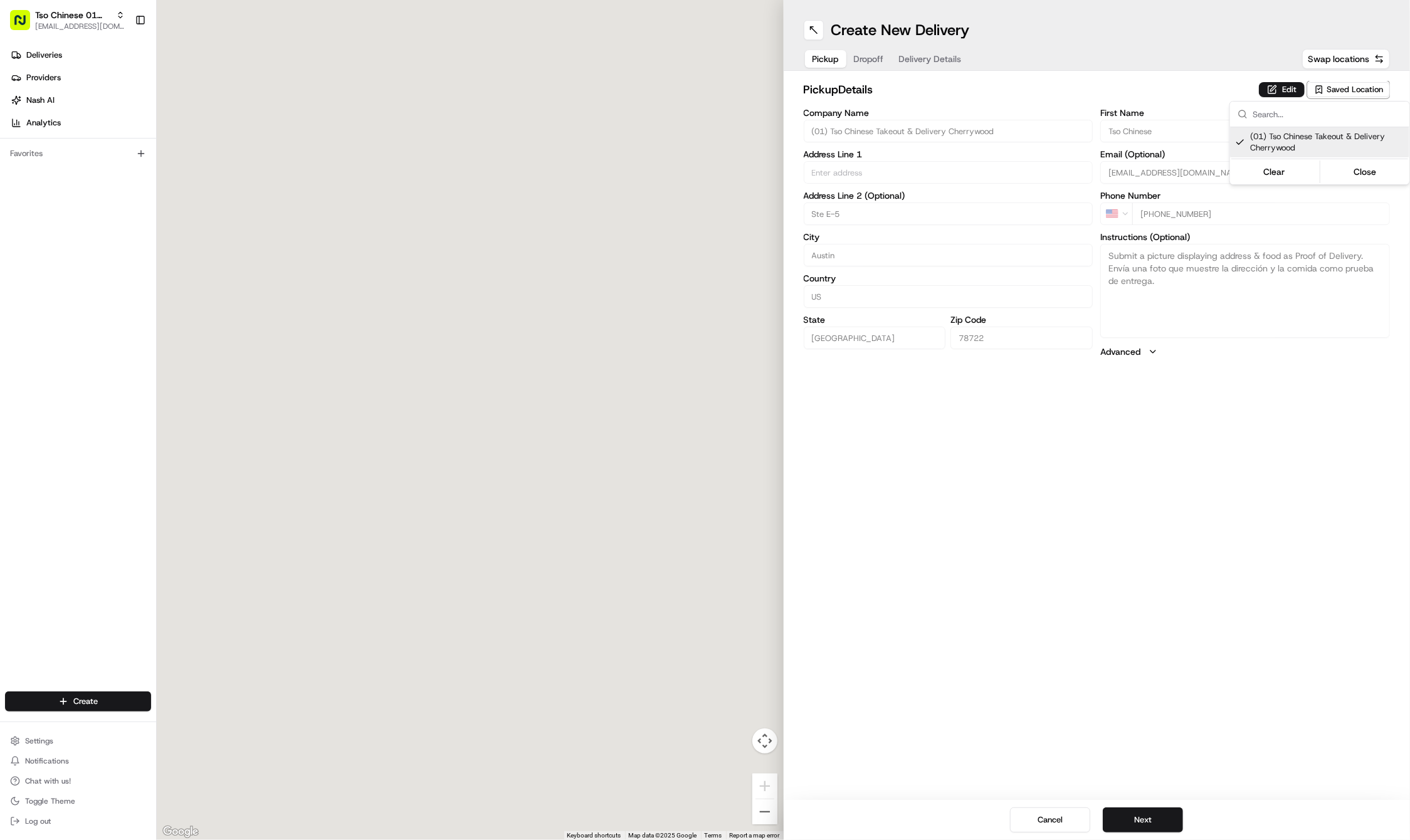
type input "78722"
type input "Tso Chinese"
type input "Cherrywood Manager"
type input "cherrywoodstore@tsochinese.com"
type input "+1 512 401 3232"
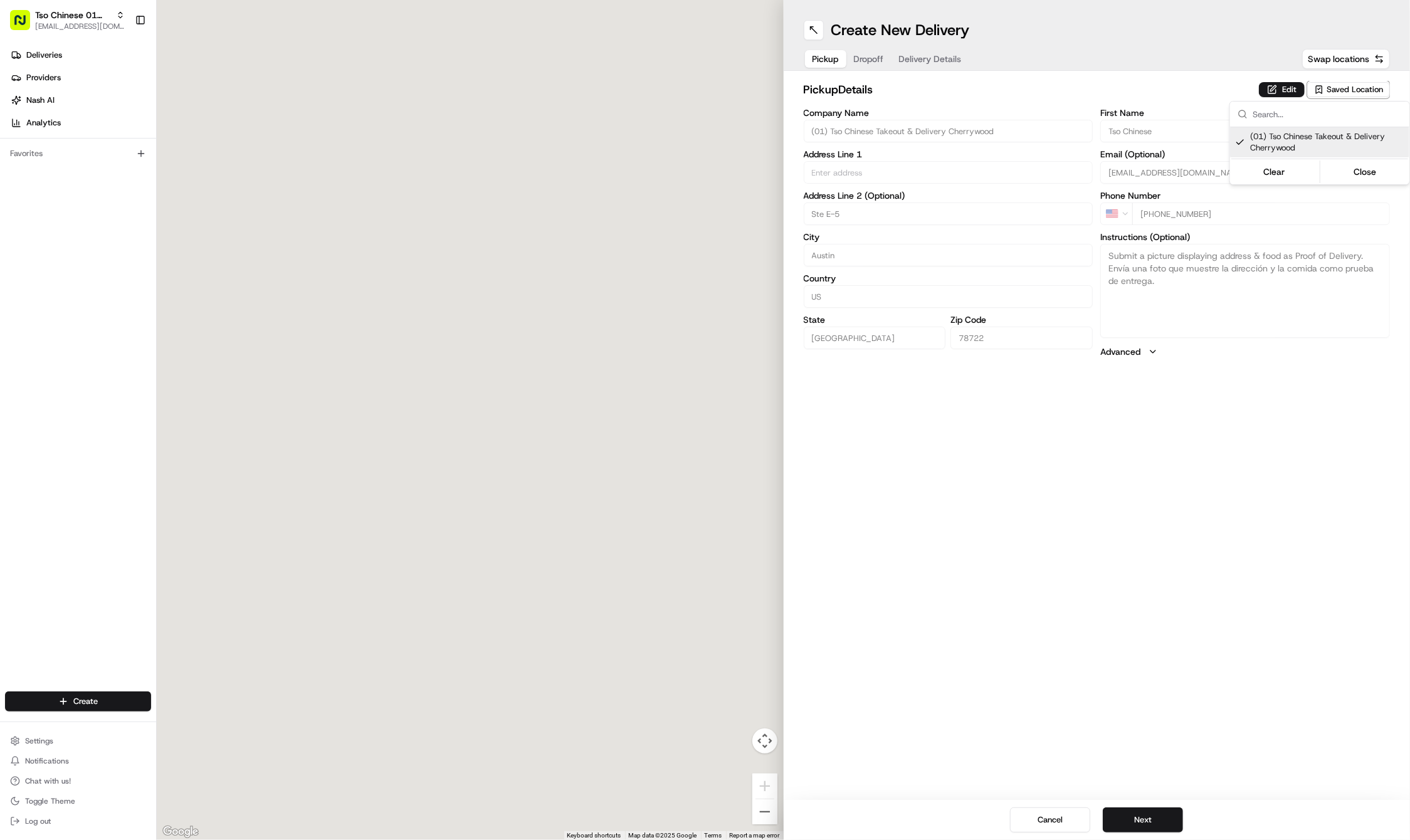
type textarea "Submit a picture displaying address & food as Proof of Delivery. Envía una foto…"
type input "3909 N Interstate Hwy 35"
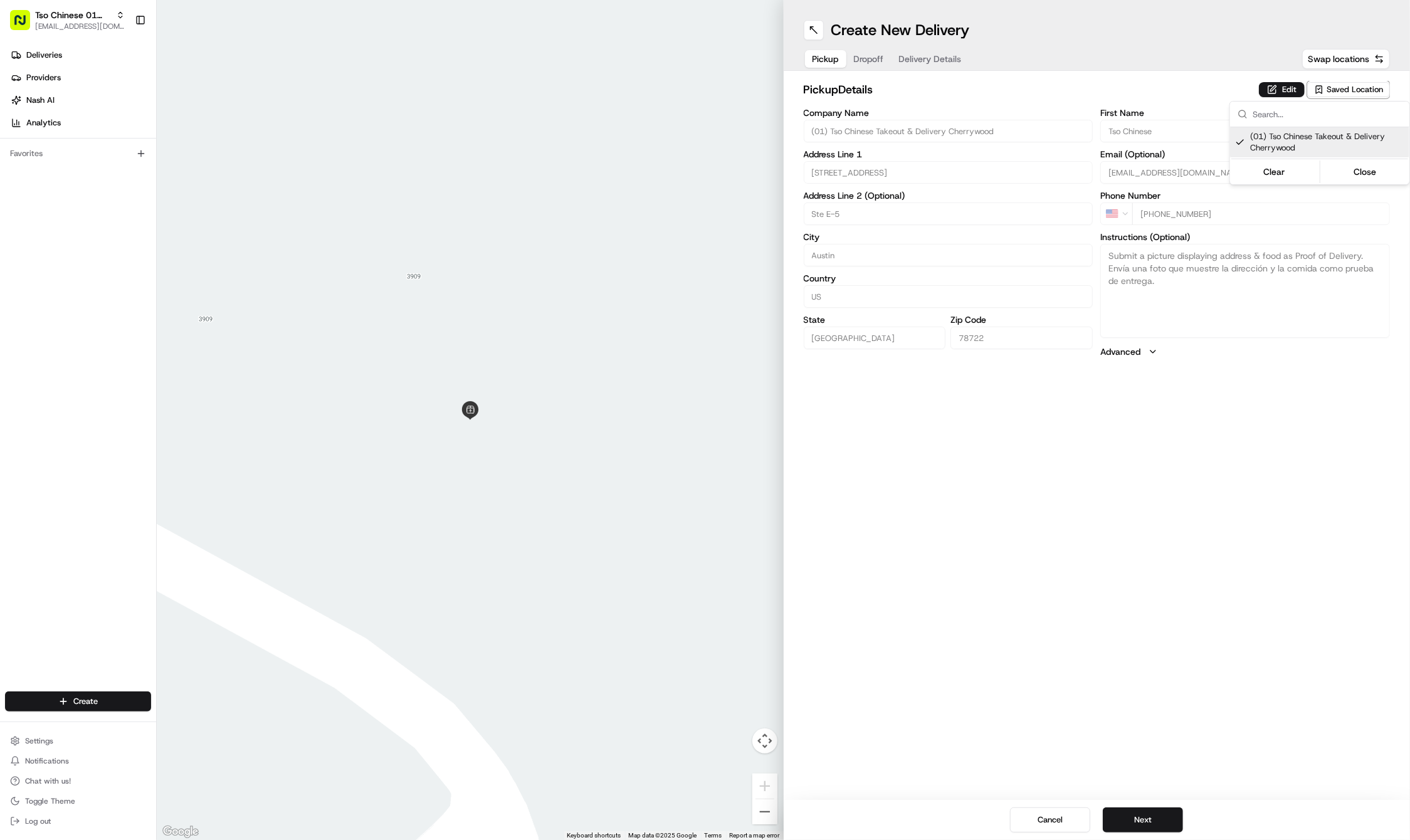
click at [864, 58] on html "Tso Chinese 01 Cherrywood haran@tsochinese.com Toggle Sidebar Deliveries Provid…" at bounding box center [705, 420] width 1410 height 840
click at [875, 59] on span "Dropoff" at bounding box center [869, 59] width 30 height 13
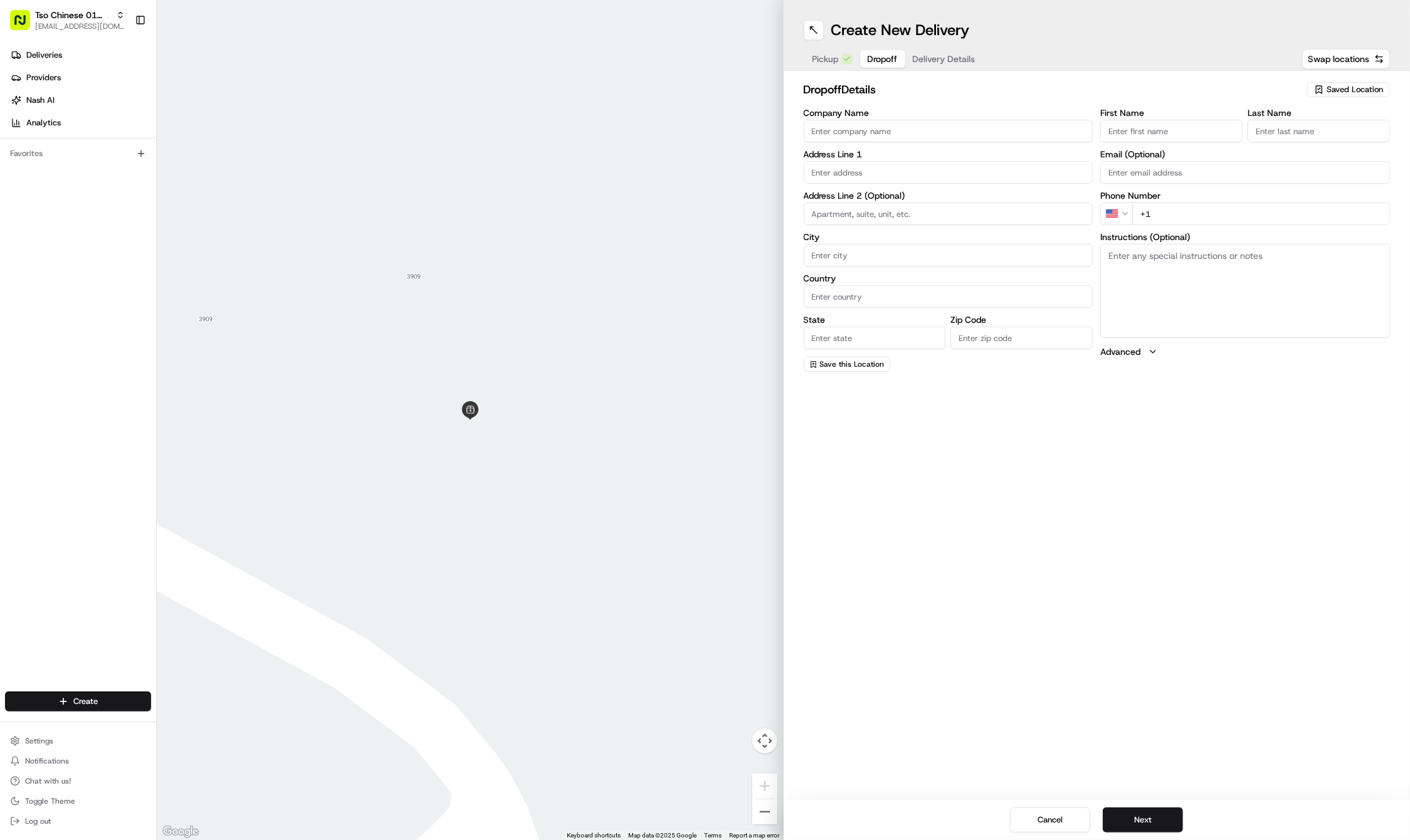
paste input "Breezy Mayo"
type input "Breezy Mayo"
type input "."
click at [1280, 227] on div "First Name Breezy Mayo Last Name . Required Email (Optional) Phone Number US +1…" at bounding box center [1245, 241] width 289 height 264
click at [1288, 203] on input "+1" at bounding box center [1261, 214] width 258 height 23
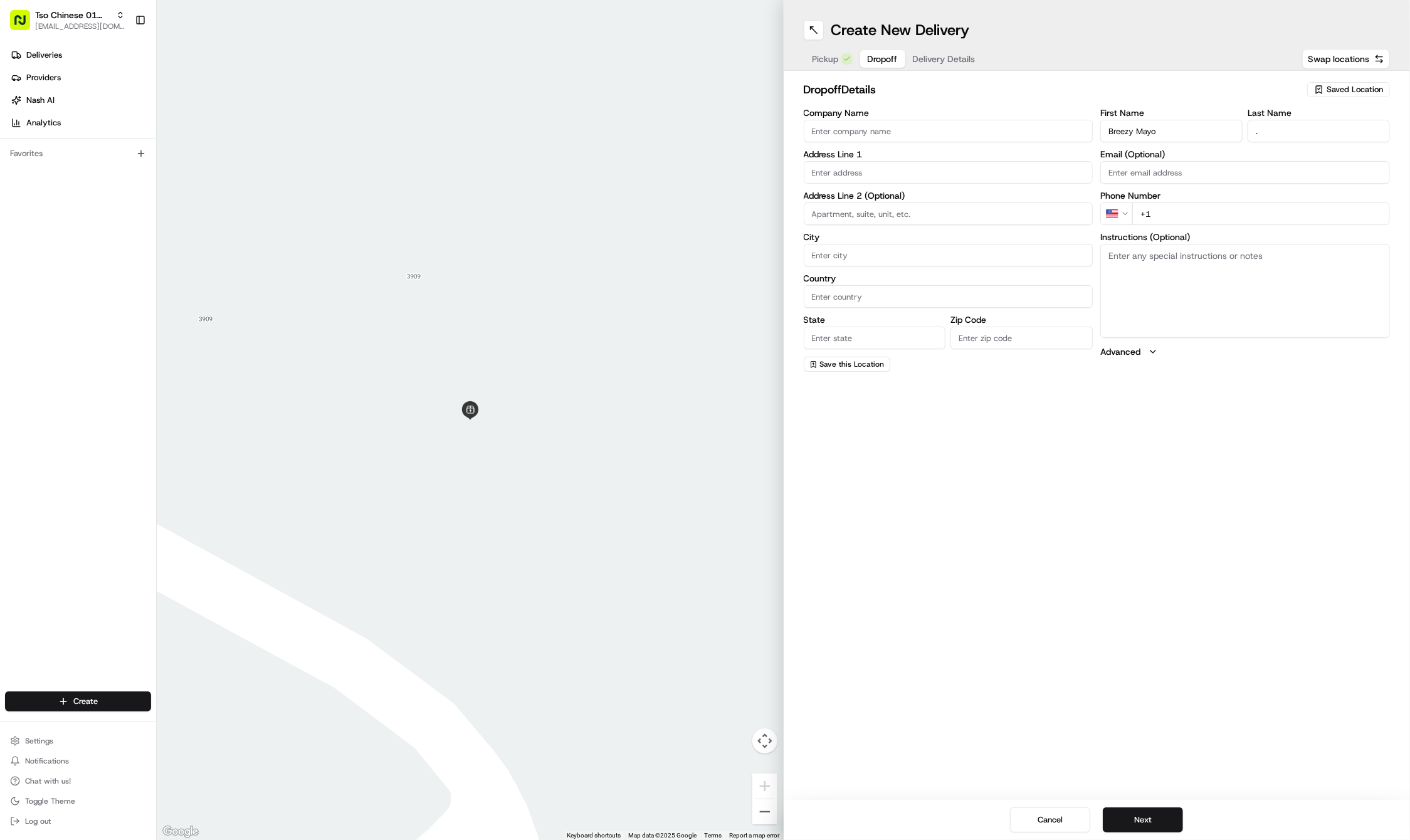
click at [1290, 213] on input "+1" at bounding box center [1261, 214] width 258 height 23
paste input "910 512 4235"
type input "+1 910 512 4235"
click at [925, 171] on input "text" at bounding box center [948, 172] width 289 height 23
paste input "1204 Cloverleaf Dr"
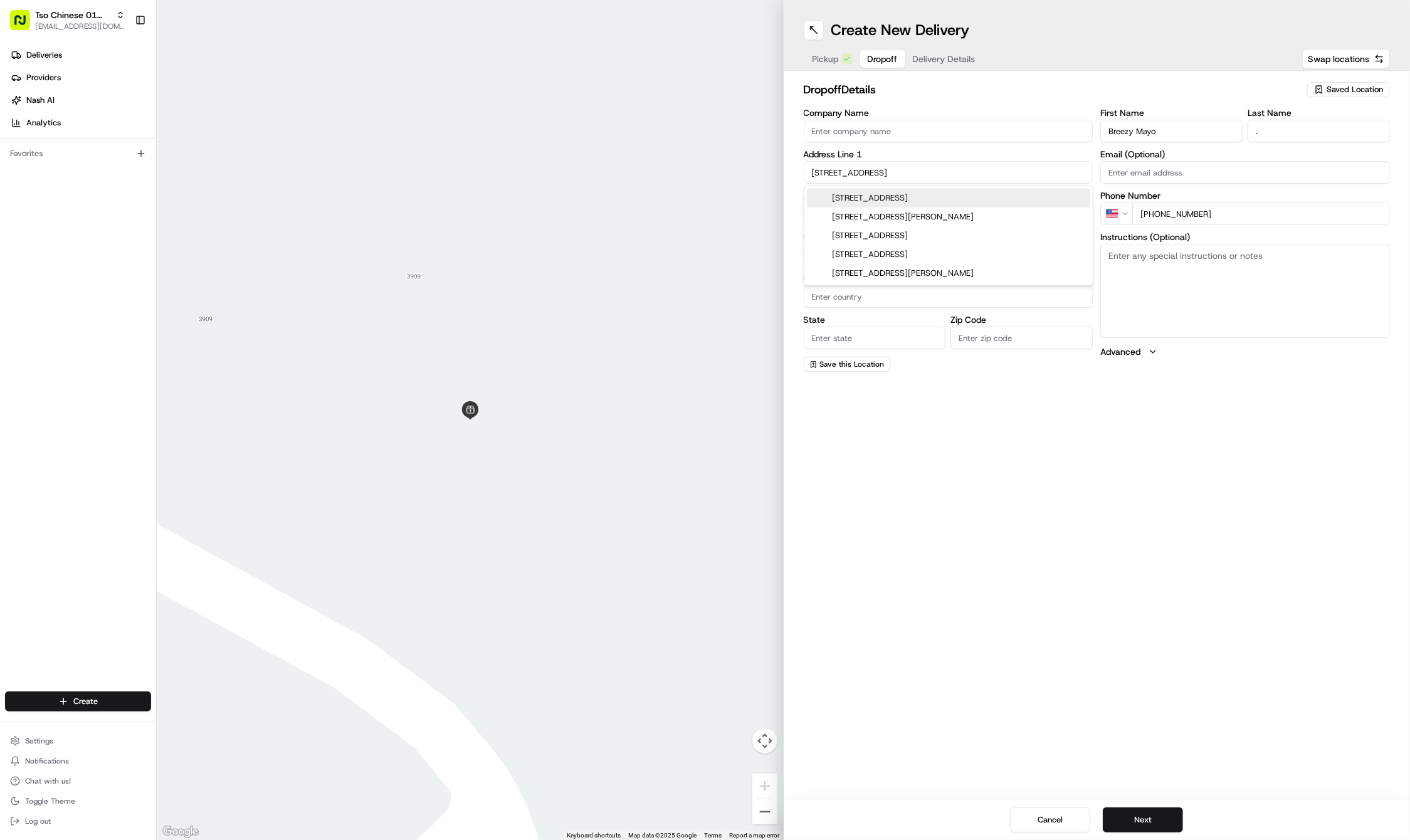
click at [956, 194] on div "1204 Cloverleaf Drive, Austin, TX" at bounding box center [949, 198] width 283 height 19
type input "1204 Cloverleaf Dr, Austin, TX 78723, USA"
type input "Austin"
type input "United States"
type input "TX"
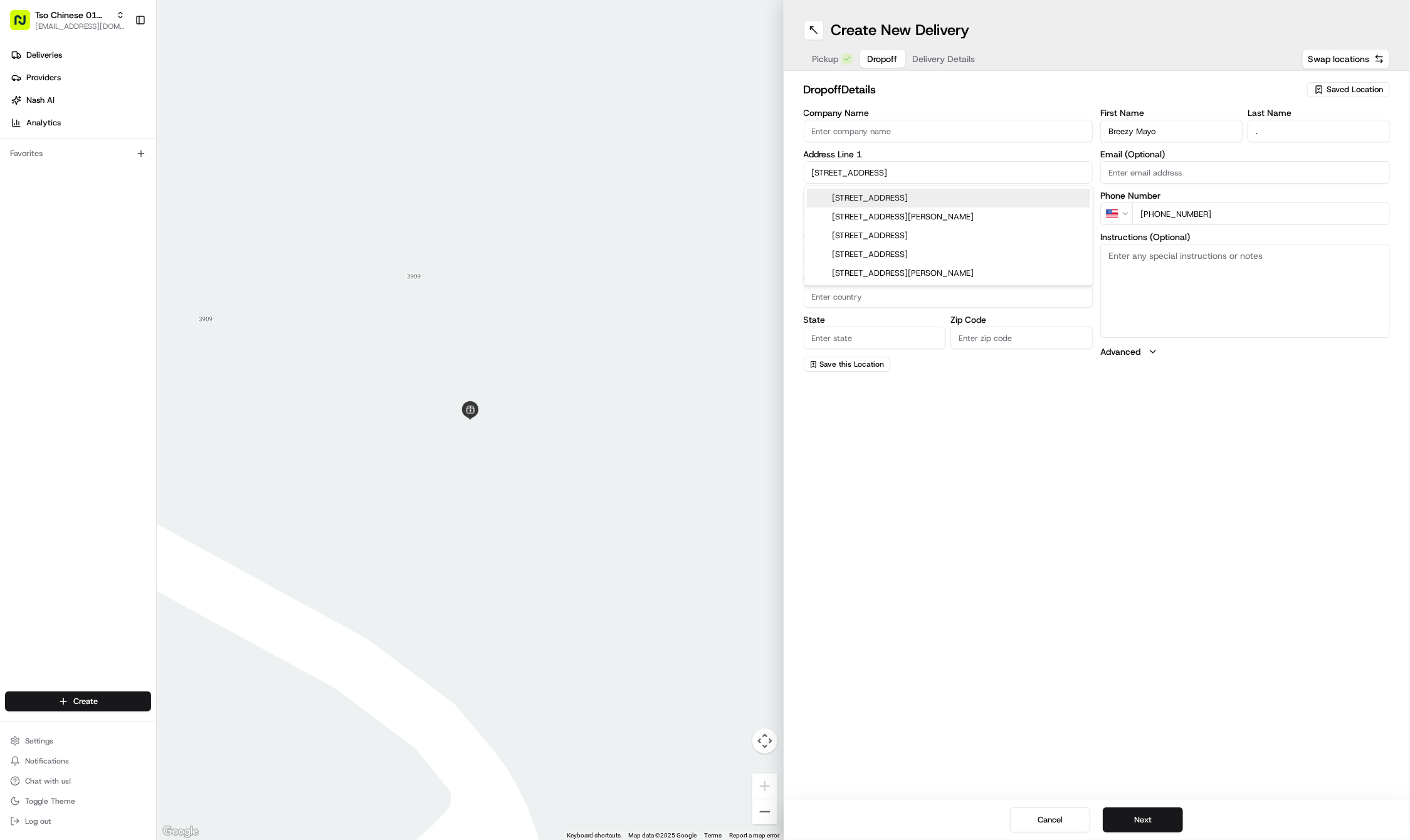
type input "78723"
type input "1204 Cloverleaf Drive"
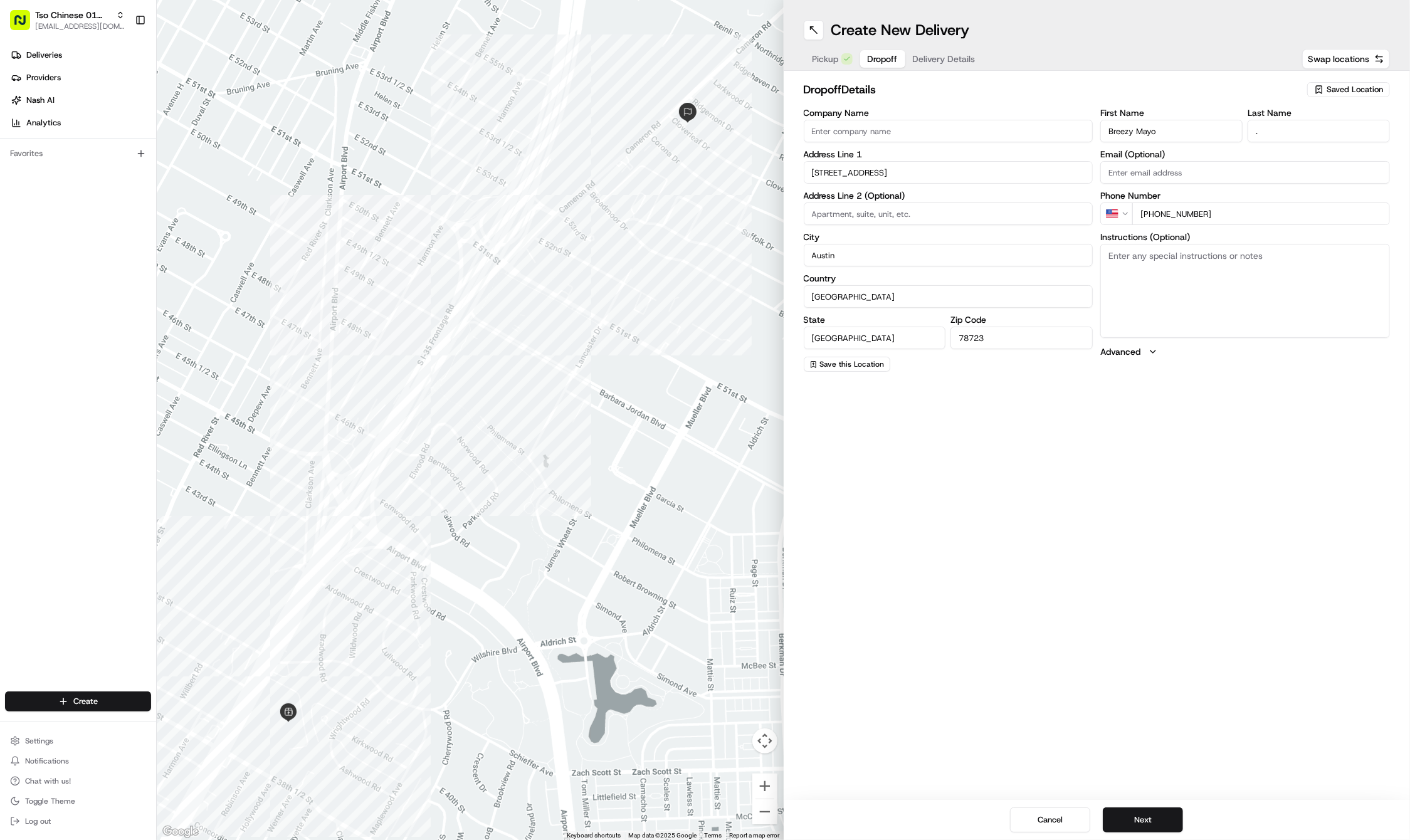
click at [952, 61] on span "Delivery Details" at bounding box center [944, 59] width 63 height 13
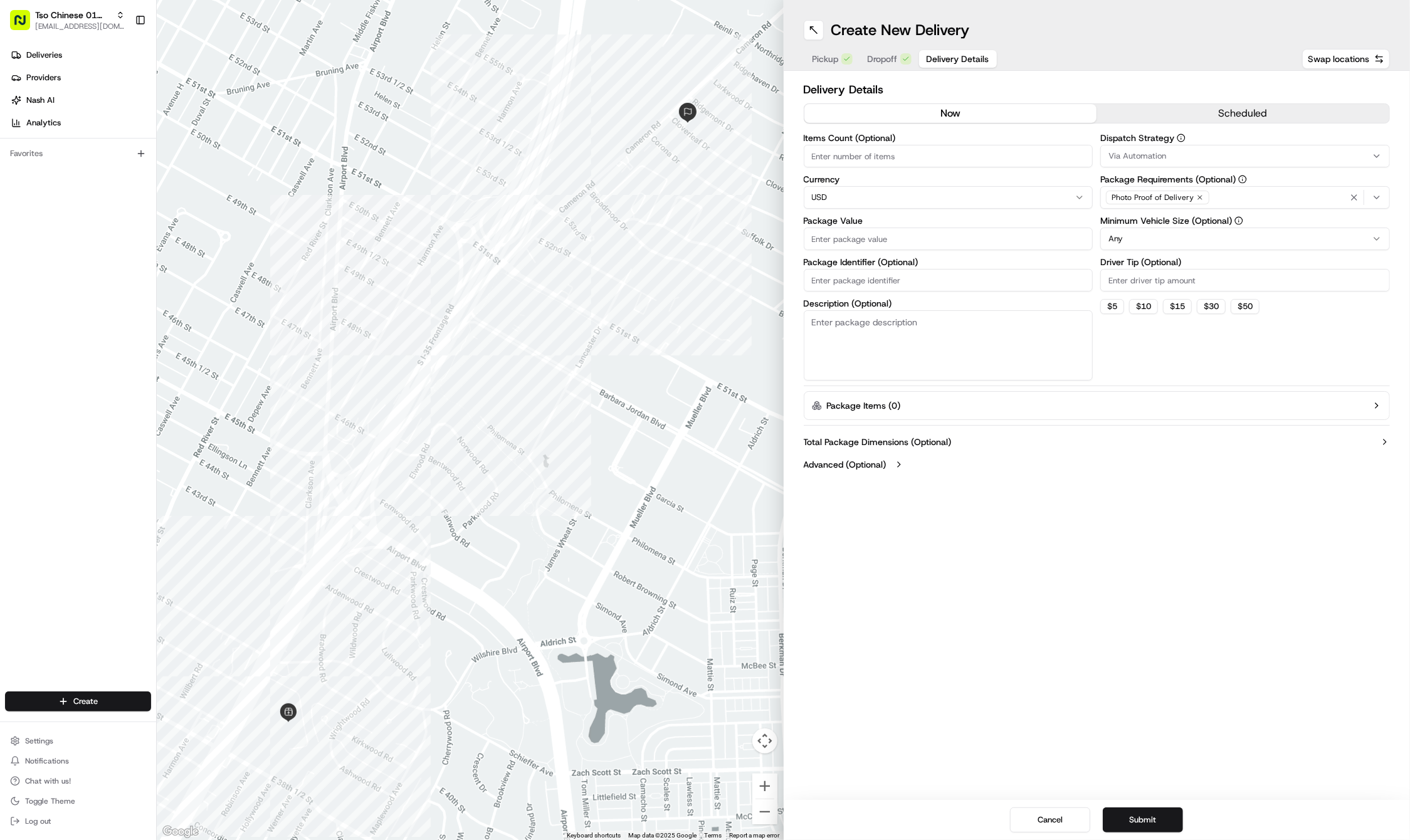
click at [1231, 151] on div "Via Automation" at bounding box center [1245, 155] width 283 height 11
click at [1201, 225] on span "Tso Cherrywood Strategy" at bounding box center [1198, 224] width 154 height 11
click at [1196, 49] on html "Tso Chinese 01 Cherrywood haran@tsochinese.com Toggle Sidebar Deliveries Provid…" at bounding box center [705, 420] width 1410 height 840
click at [1200, 201] on icon "button" at bounding box center [1200, 198] width 8 height 8
click at [1200, 201] on div "Select requirements" at bounding box center [1245, 197] width 283 height 11
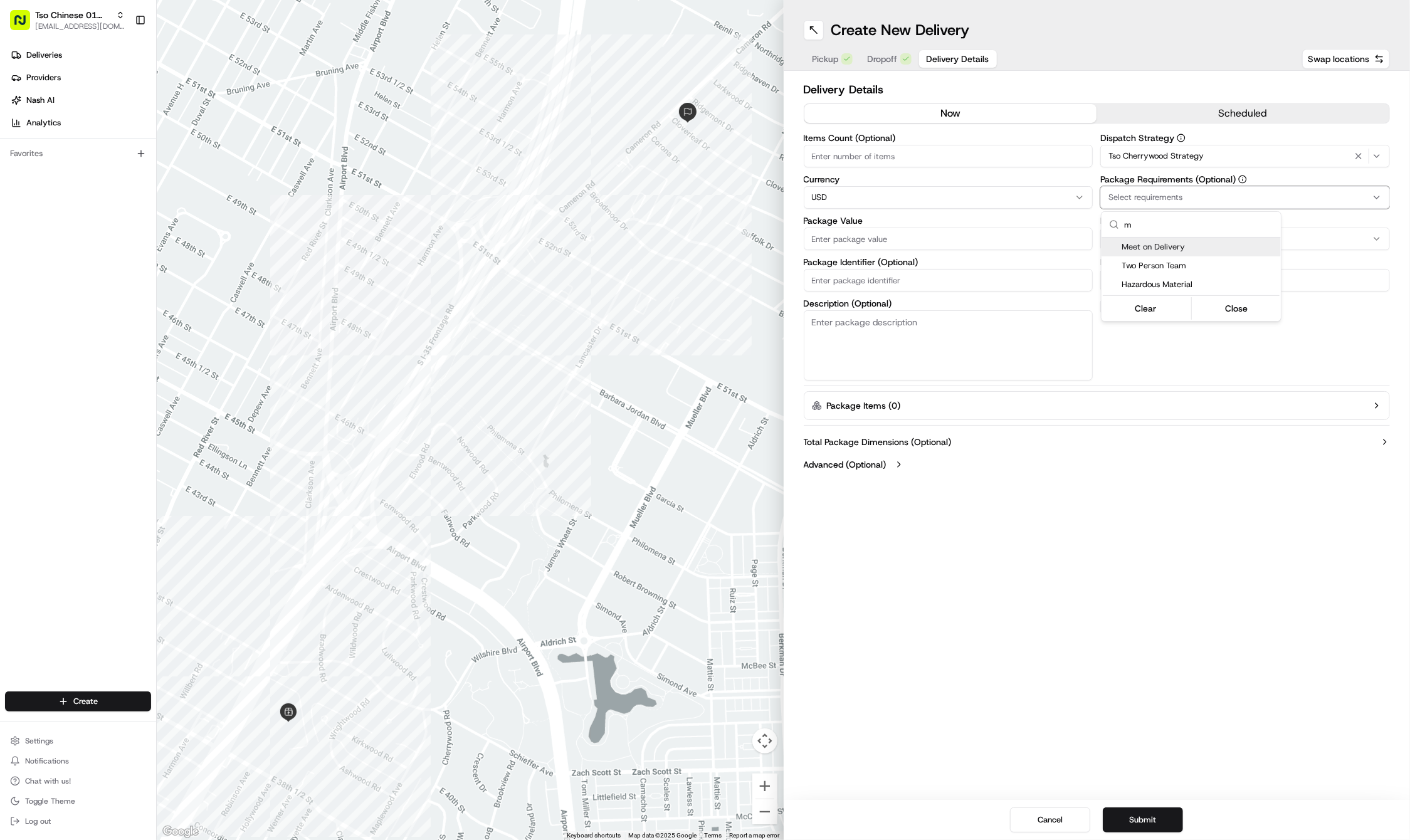
type input "m"
click at [1209, 249] on span "Meet on Delivery" at bounding box center [1198, 247] width 154 height 11
click at [1199, 94] on html "Tso Chinese 01 Cherrywood haran@tsochinese.com Toggle Sidebar Deliveries Provid…" at bounding box center [705, 420] width 1410 height 840
click at [1164, 284] on input "Driver Tip (Optional)" at bounding box center [1245, 280] width 289 height 23
type input "2"
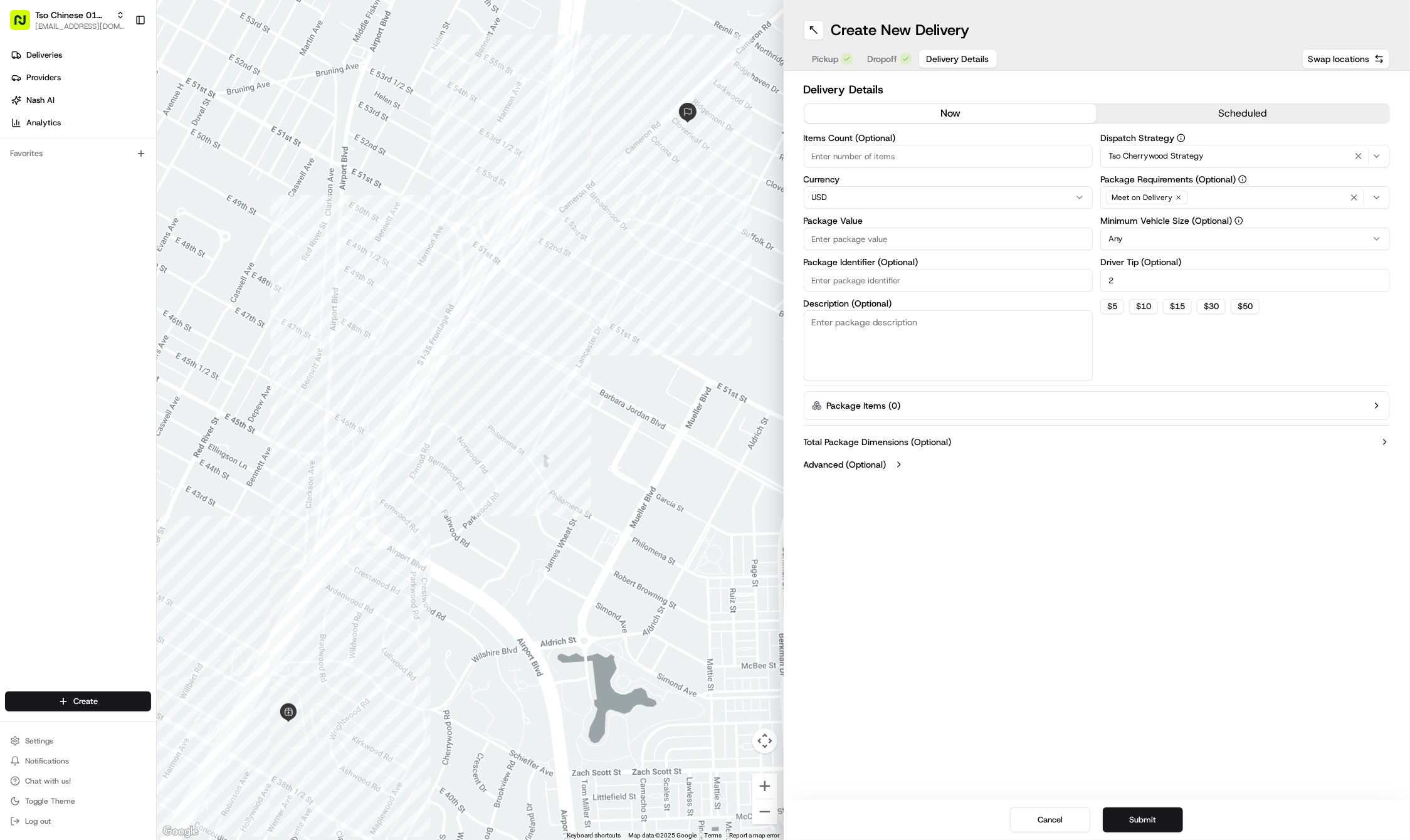
click at [957, 234] on input "Package Value" at bounding box center [948, 239] width 289 height 23
type input "44.17"
click at [1009, 278] on input "Package Identifier (Optional)" at bounding box center [948, 280] width 289 height 23
paste input "#9FNSYZ9"
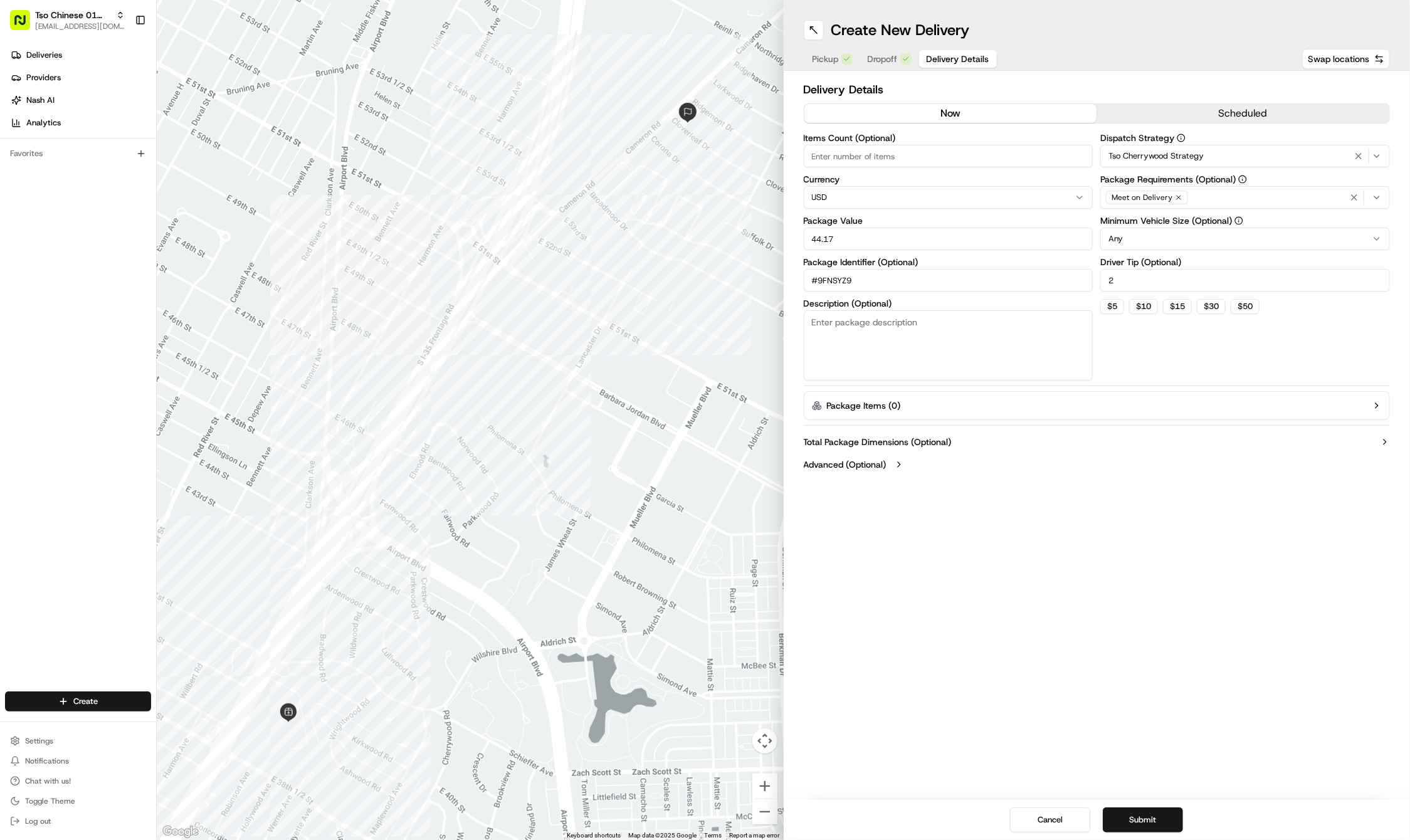
type input "#9FNSYZ9"
click at [988, 548] on div "Create New Delivery Pickup Dropoff Delivery Details Swap locations Delivery Det…" at bounding box center [1097, 420] width 627 height 840
click at [1159, 821] on button "Submit" at bounding box center [1143, 819] width 81 height 25
click at [1159, 821] on div "Cancel Submit" at bounding box center [1097, 820] width 627 height 40
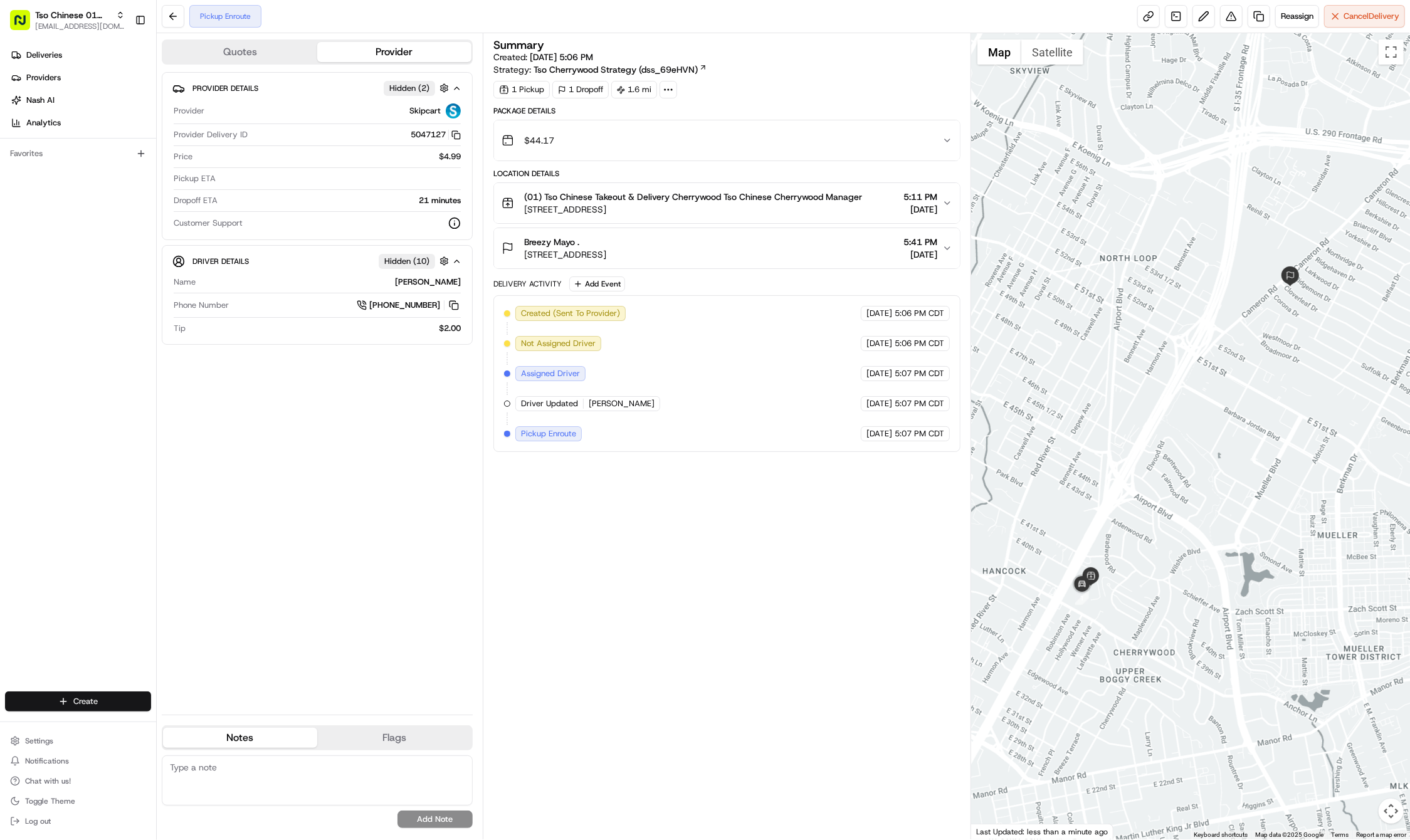
click at [95, 705] on html "Tso Chinese 01 Cherrywood haran@tsochinese.com Toggle Sidebar Deliveries Provid…" at bounding box center [705, 420] width 1410 height 840
click at [169, 725] on icon at bounding box center [169, 725] width 10 height 10
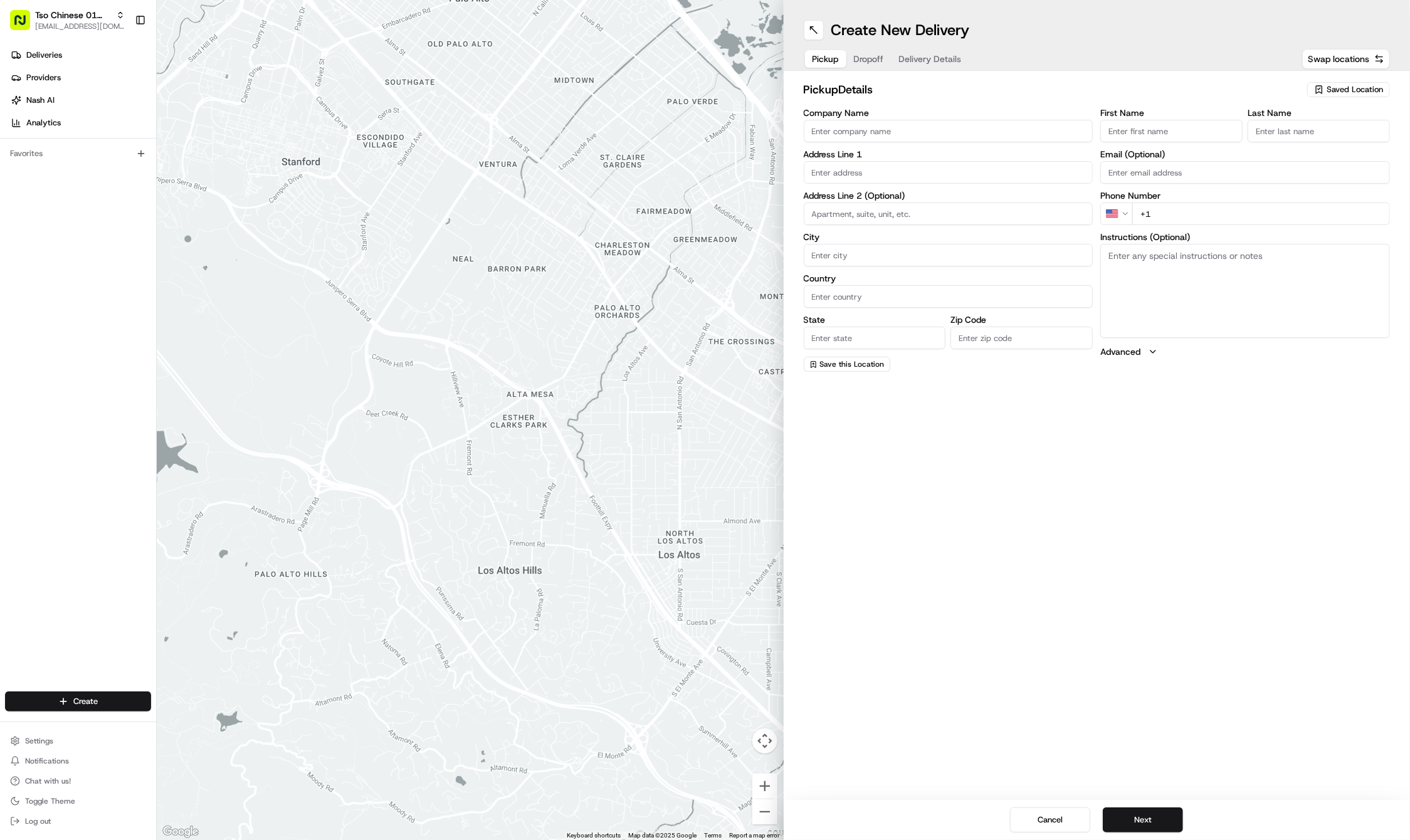
click at [1348, 91] on span "Saved Location" at bounding box center [1354, 89] width 57 height 11
click at [1288, 138] on span "(01) Tso Chinese Takeout & Delivery Cherrywood" at bounding box center [1326, 142] width 154 height 23
type input "(01) Tso Chinese Takeout & Delivery Cherrywood"
type input "Ste E-5"
type input "Austin"
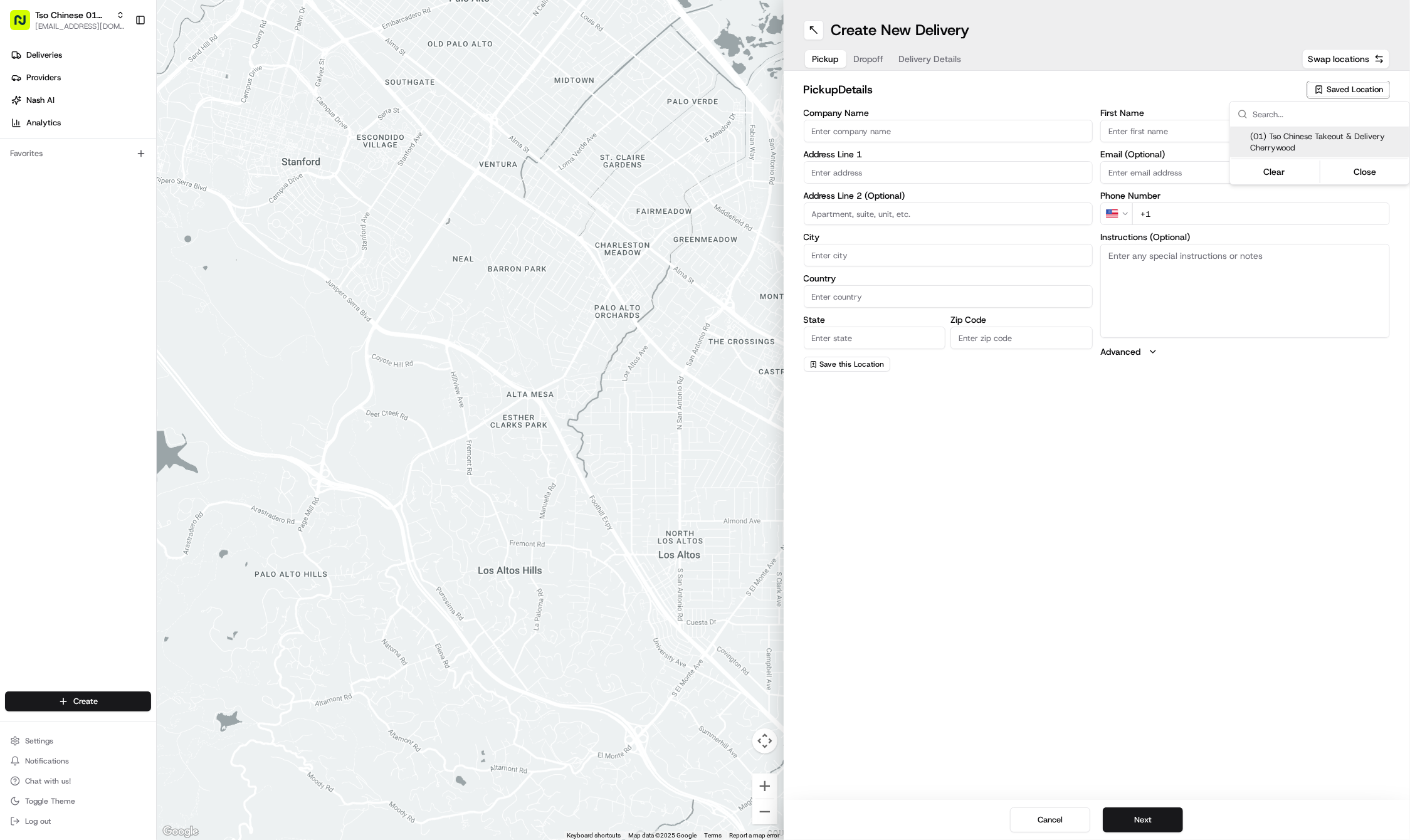
type input "US"
type input "TX"
type input "78722"
type input "Tso Chinese"
type input "Cherrywood Manager"
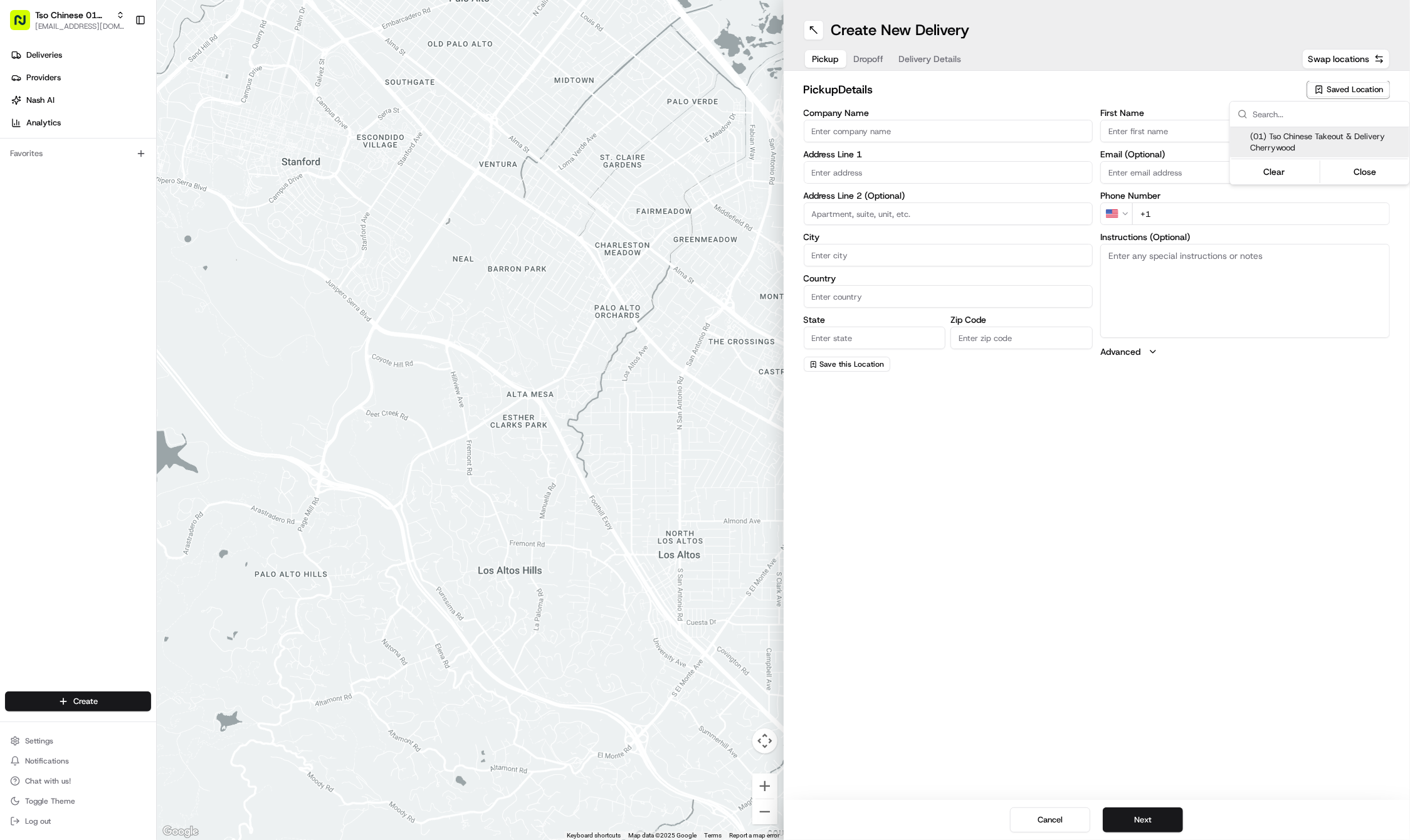
type input "cherrywoodstore@tsochinese.com"
type input "+1 512 401 3232"
type textarea "Submit a picture displaying address & food as Proof of Delivery. Envía una foto…"
type input "3909 N Interstate Hwy 35"
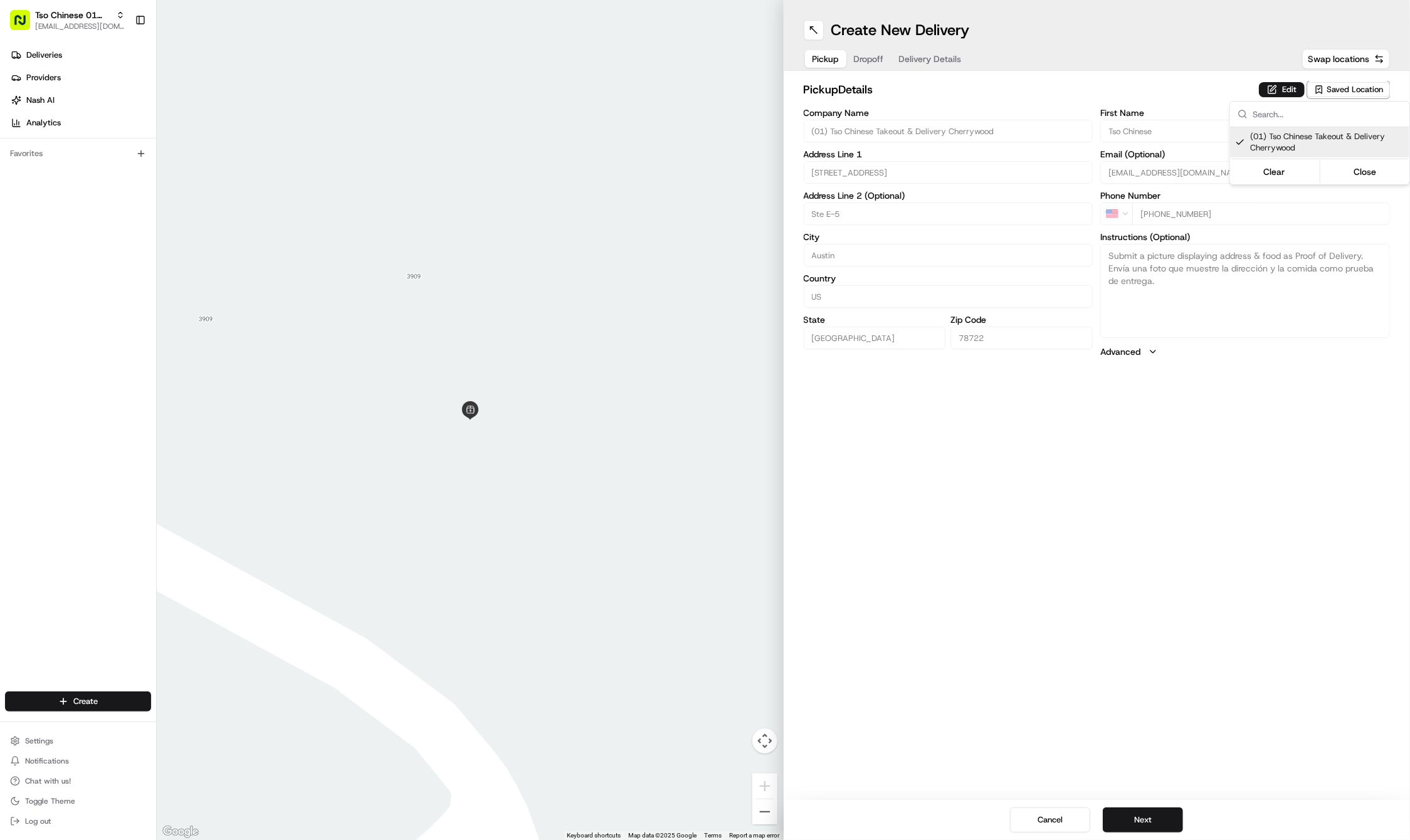
click at [877, 59] on html "Tso Chinese 01 Cherrywood haran@tsochinese.com Toggle Sidebar Deliveries Provid…" at bounding box center [705, 420] width 1410 height 840
click at [877, 59] on span "Dropoff" at bounding box center [869, 59] width 30 height 13
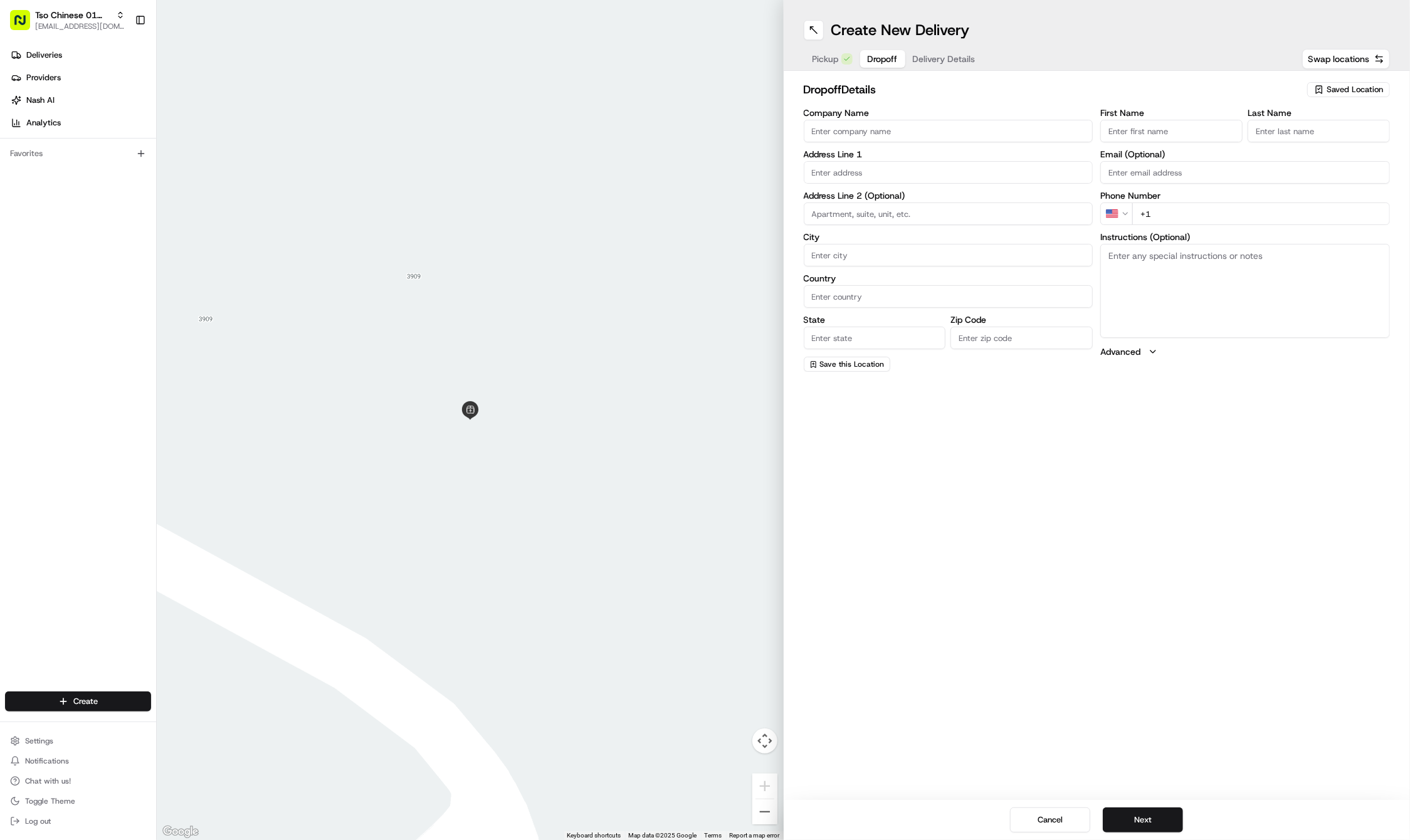
click at [1211, 131] on input "First Name" at bounding box center [1171, 130] width 142 height 23
paste input "Corwin Ames"
type input "Corwin Ames"
type input "."
click at [1187, 227] on div "First Name Corwin Ames Last Name . Required Email (Optional) Phone Number US +1…" at bounding box center [1245, 241] width 289 height 264
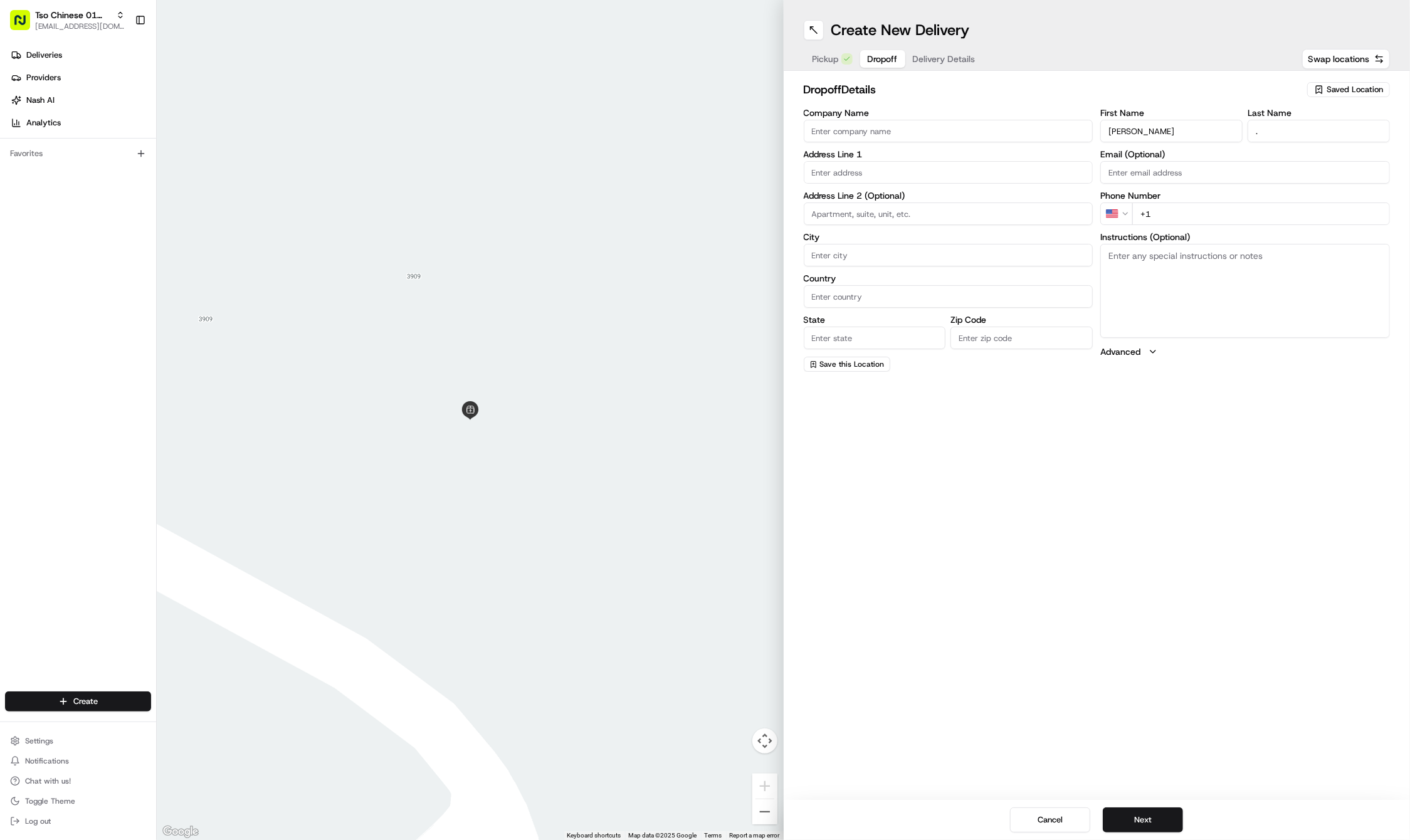
click at [1204, 222] on input "+1" at bounding box center [1261, 214] width 258 height 23
paste input "210 364 0240"
type input "+1 210 364 0240"
click at [969, 169] on input "text" at bounding box center [948, 172] width 289 height 23
paste input "508 Texas Ave"
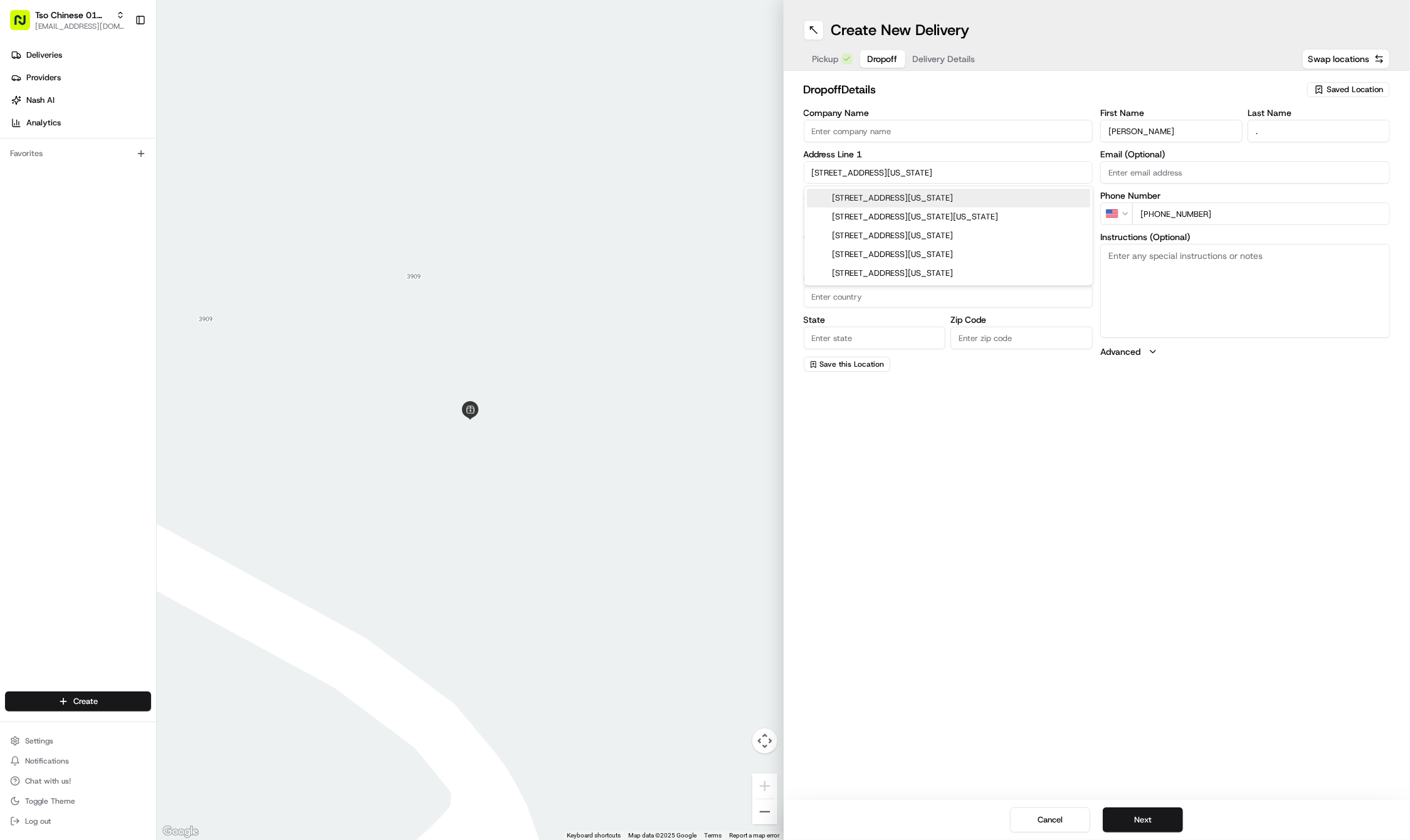
click at [970, 196] on div "508 Texas Avenue, Austin, TX" at bounding box center [949, 198] width 283 height 19
type input "508 Texas Ave, Austin, TX 78705, USA"
type input "Austin"
type input "United States"
type input "TX"
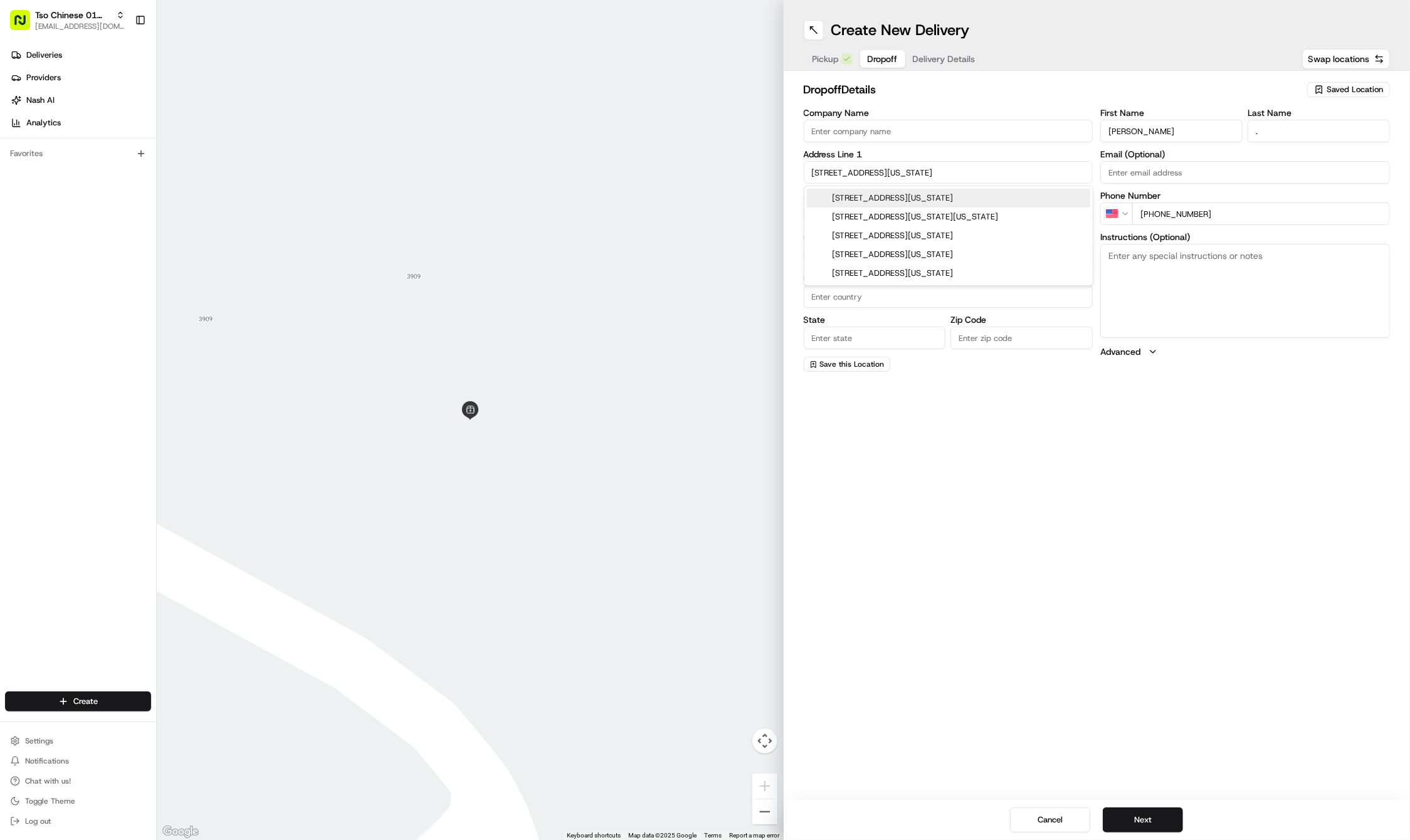
type input "78705"
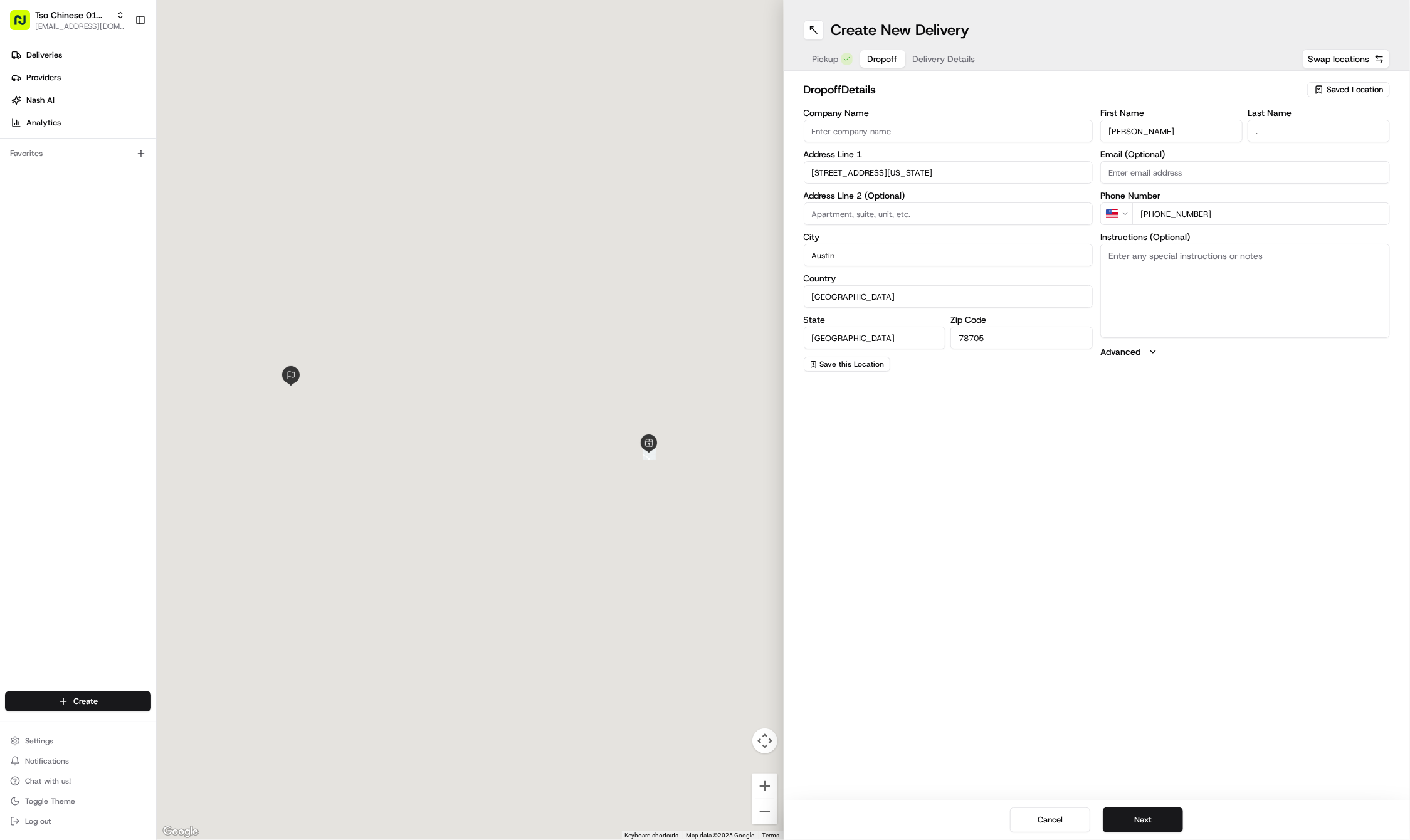
type input "508 Texas Avenue"
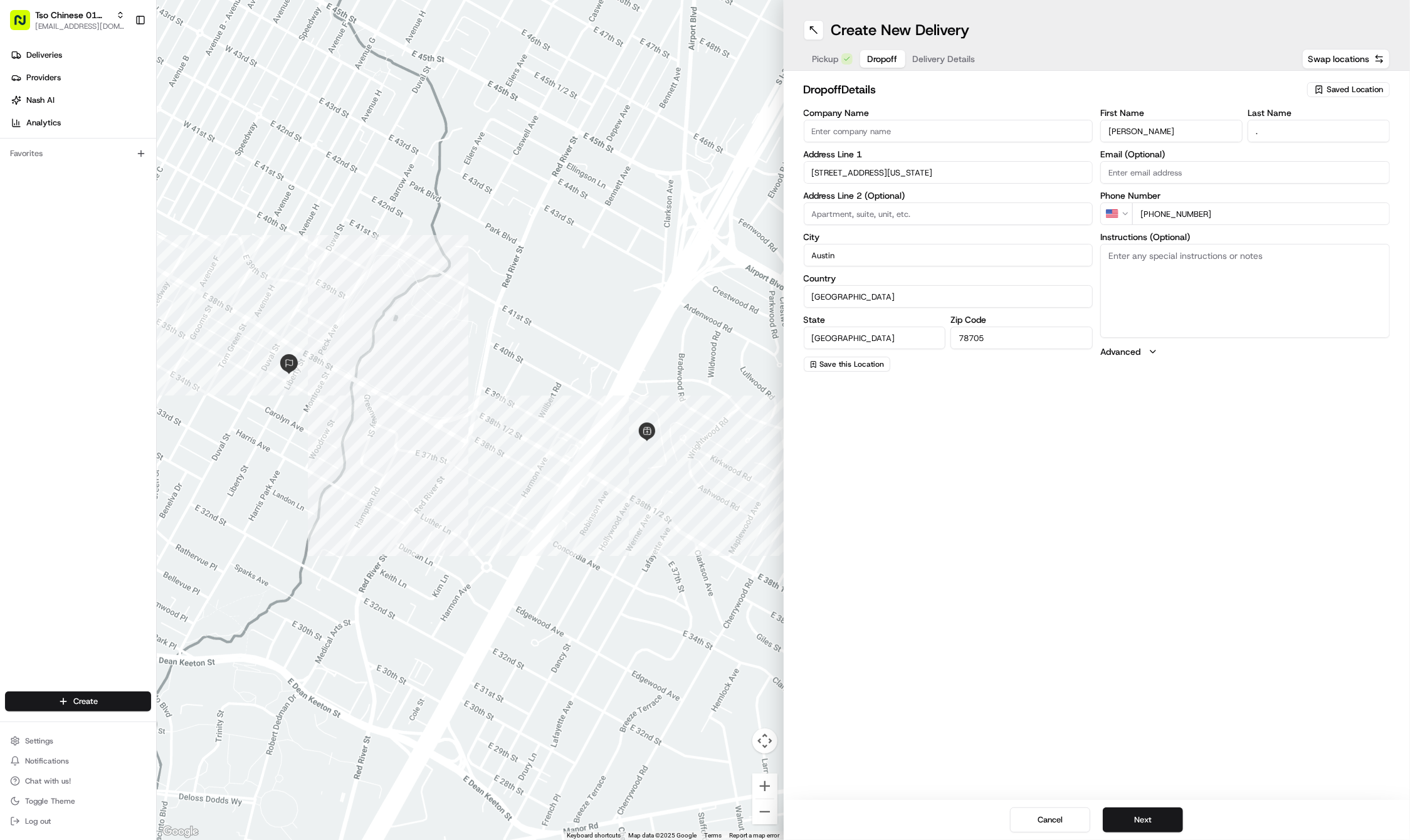
click at [926, 59] on button "Delivery Details" at bounding box center [945, 59] width 78 height 18
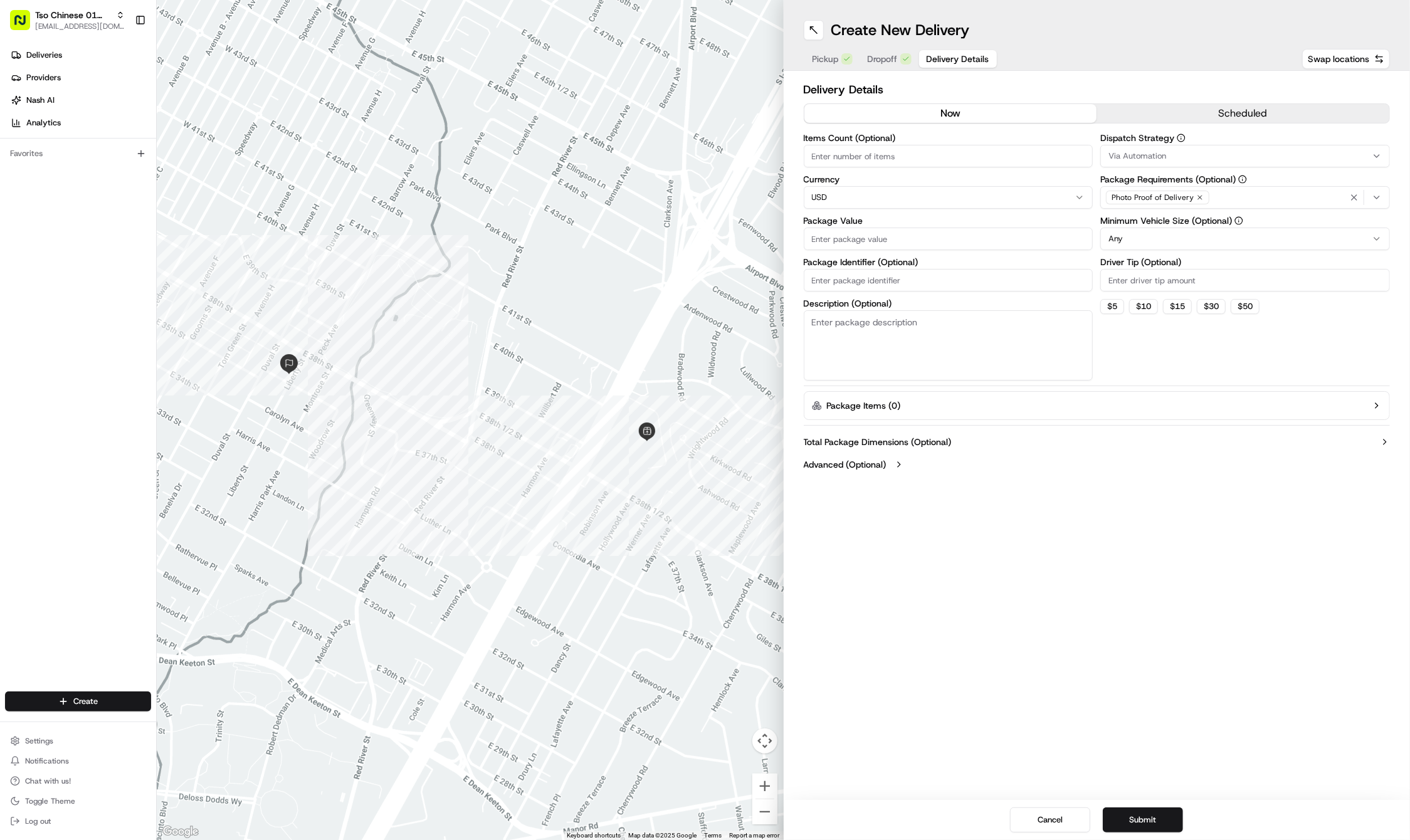
click at [1324, 164] on button "Via Automation" at bounding box center [1245, 156] width 289 height 23
click at [1258, 216] on div "Tso Cherrywood Strategy" at bounding box center [1191, 224] width 179 height 19
click at [1214, 59] on html "Tso Chinese 01 Cherrywood haran@tsochinese.com Toggle Sidebar Deliveries Provid…" at bounding box center [705, 420] width 1410 height 840
click at [1199, 194] on icon "button" at bounding box center [1200, 198] width 8 height 8
click at [1199, 194] on div "Select requirements" at bounding box center [1245, 197] width 283 height 11
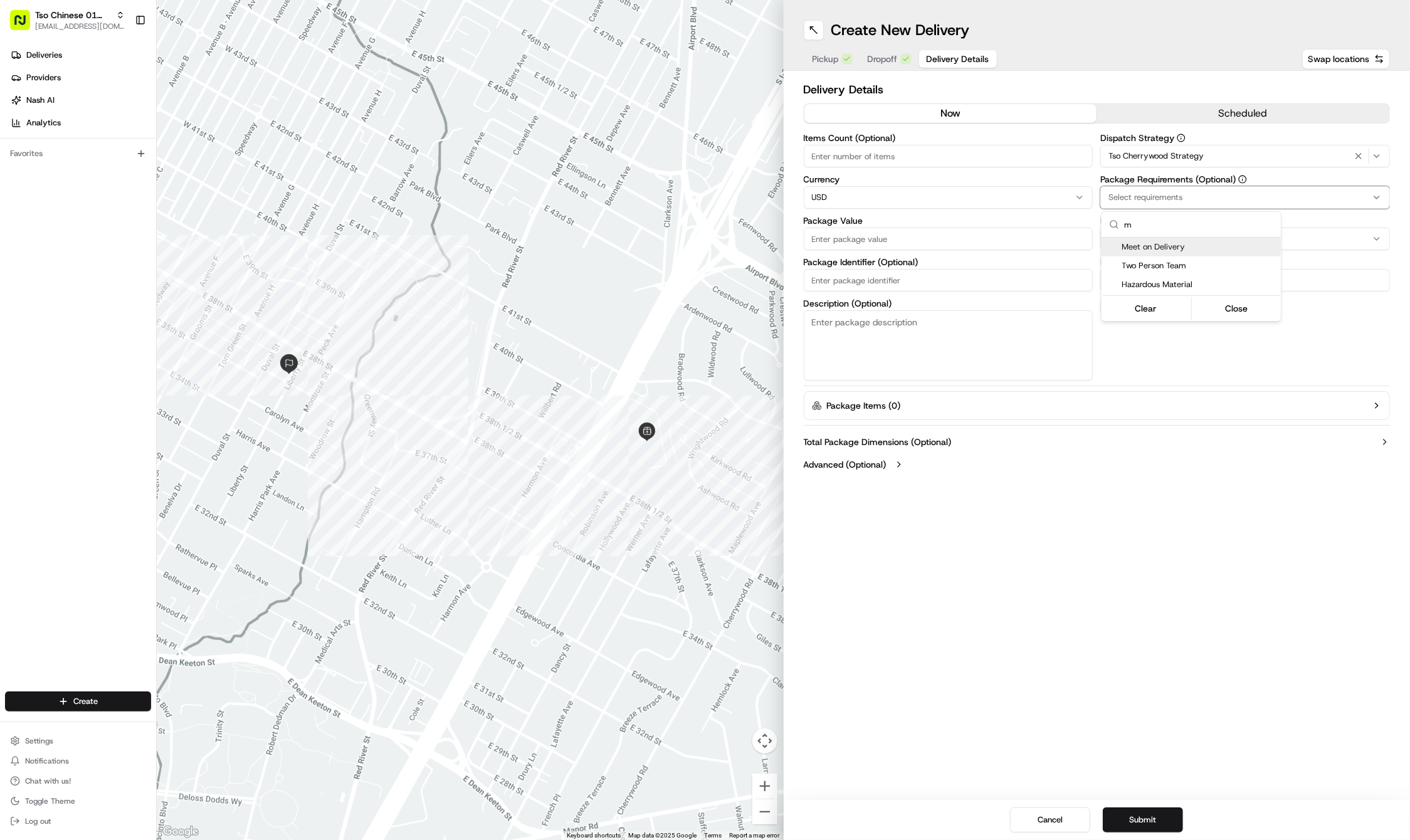
type input "m"
click at [1194, 239] on div "Meet on Delivery" at bounding box center [1191, 247] width 179 height 19
click at [1156, 40] on html "Tso Chinese 01 Cherrywood haran@tsochinese.com Toggle Sidebar Deliveries Provid…" at bounding box center [705, 420] width 1410 height 840
click at [1156, 286] on input "Driver Tip (Optional)" at bounding box center [1245, 280] width 289 height 23
type input "2"
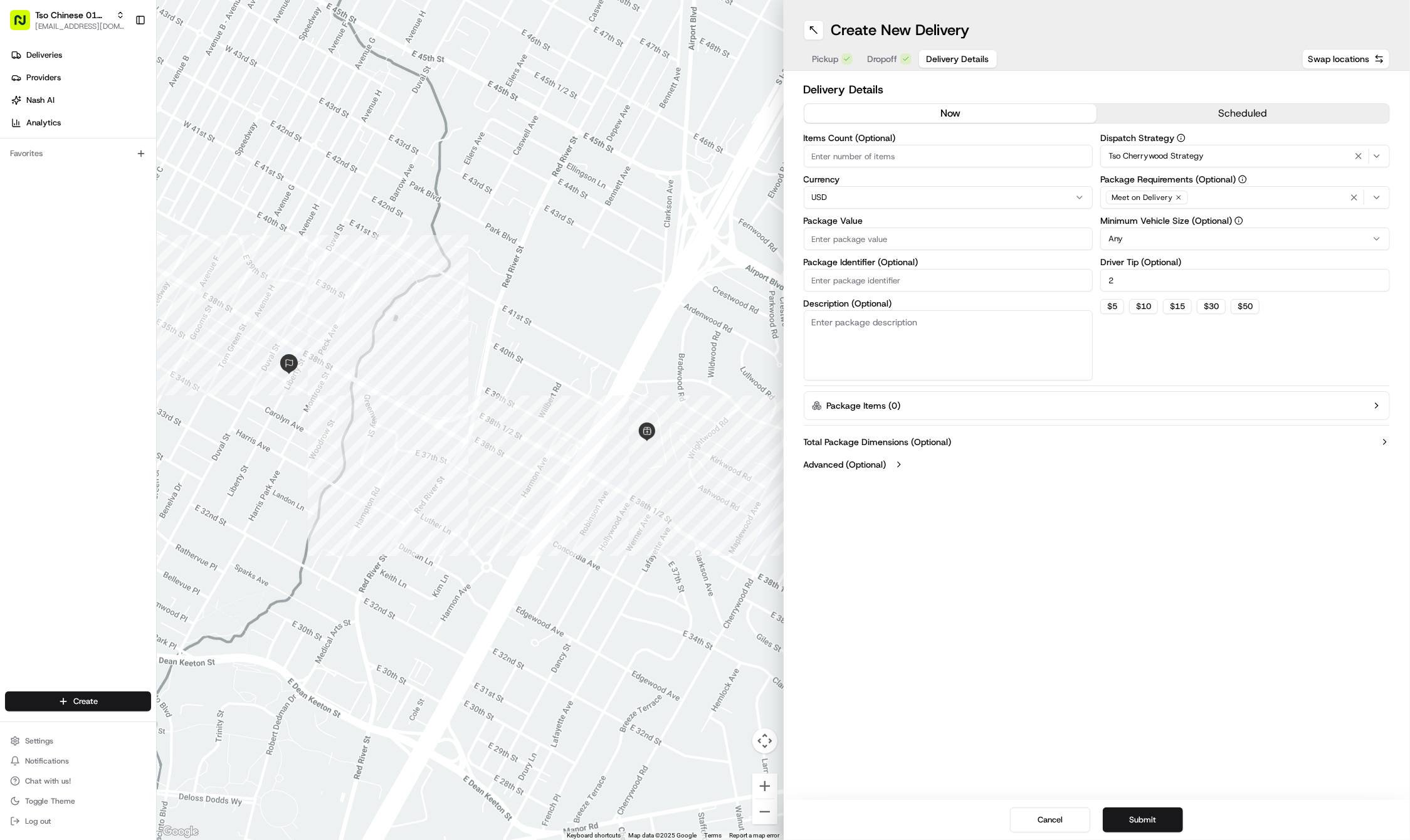
click at [921, 228] on input "Package Value" at bounding box center [948, 239] width 289 height 23
type input "59.32"
click at [860, 263] on label "Package Identifier (Optional)" at bounding box center [948, 261] width 289 height 9
click at [860, 269] on input "Package Identifier (Optional)" at bounding box center [948, 280] width 289 height 23
click at [860, 263] on label "Package Identifier (Optional)" at bounding box center [948, 261] width 289 height 9
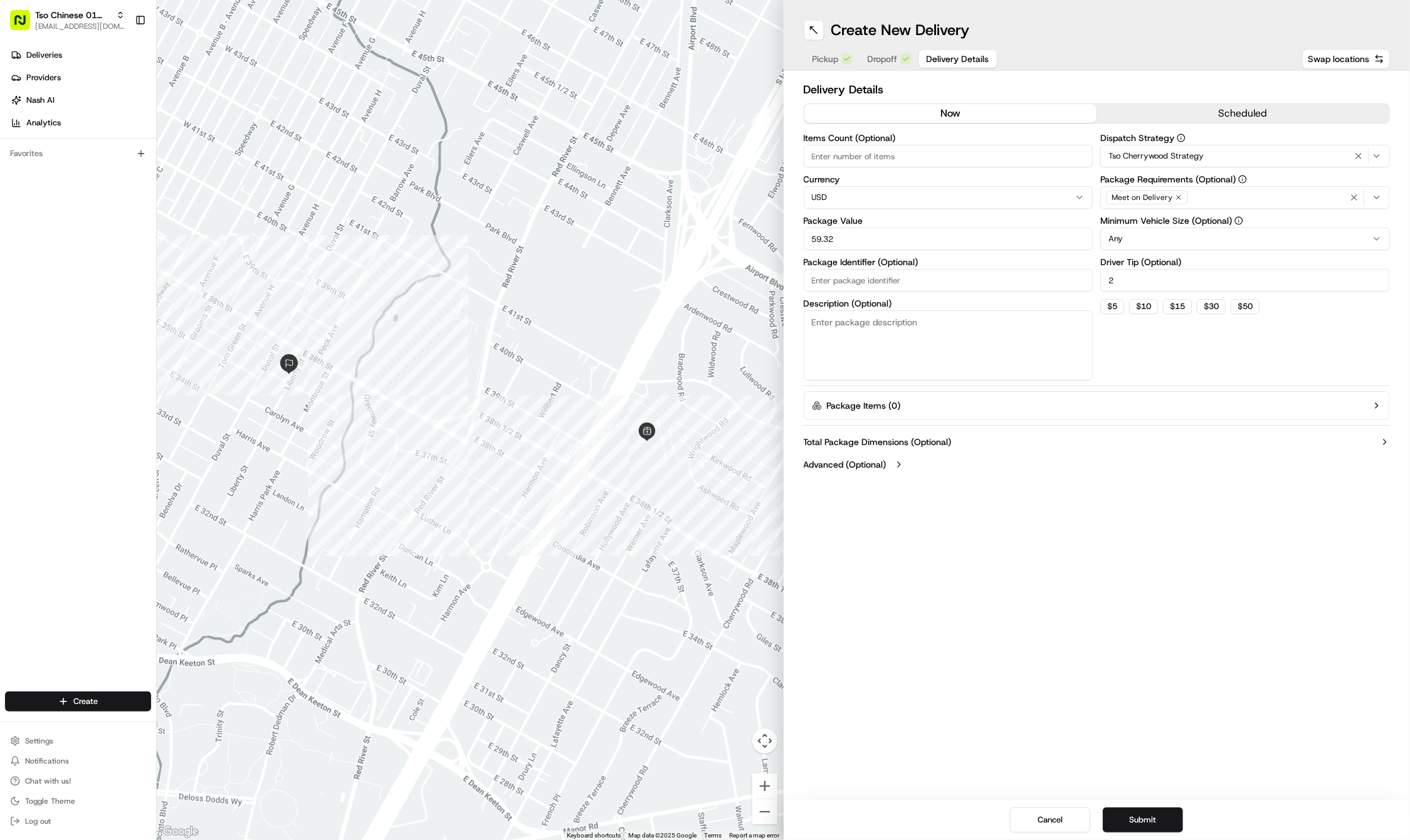
click at [860, 269] on input "Package Identifier (Optional)" at bounding box center [948, 280] width 289 height 23
paste input "#VRZRPVQ"
type input "#VRZRPVQ"
click at [530, 1] on div at bounding box center [470, 420] width 627 height 840
click at [1162, 813] on button "Submit" at bounding box center [1143, 819] width 81 height 25
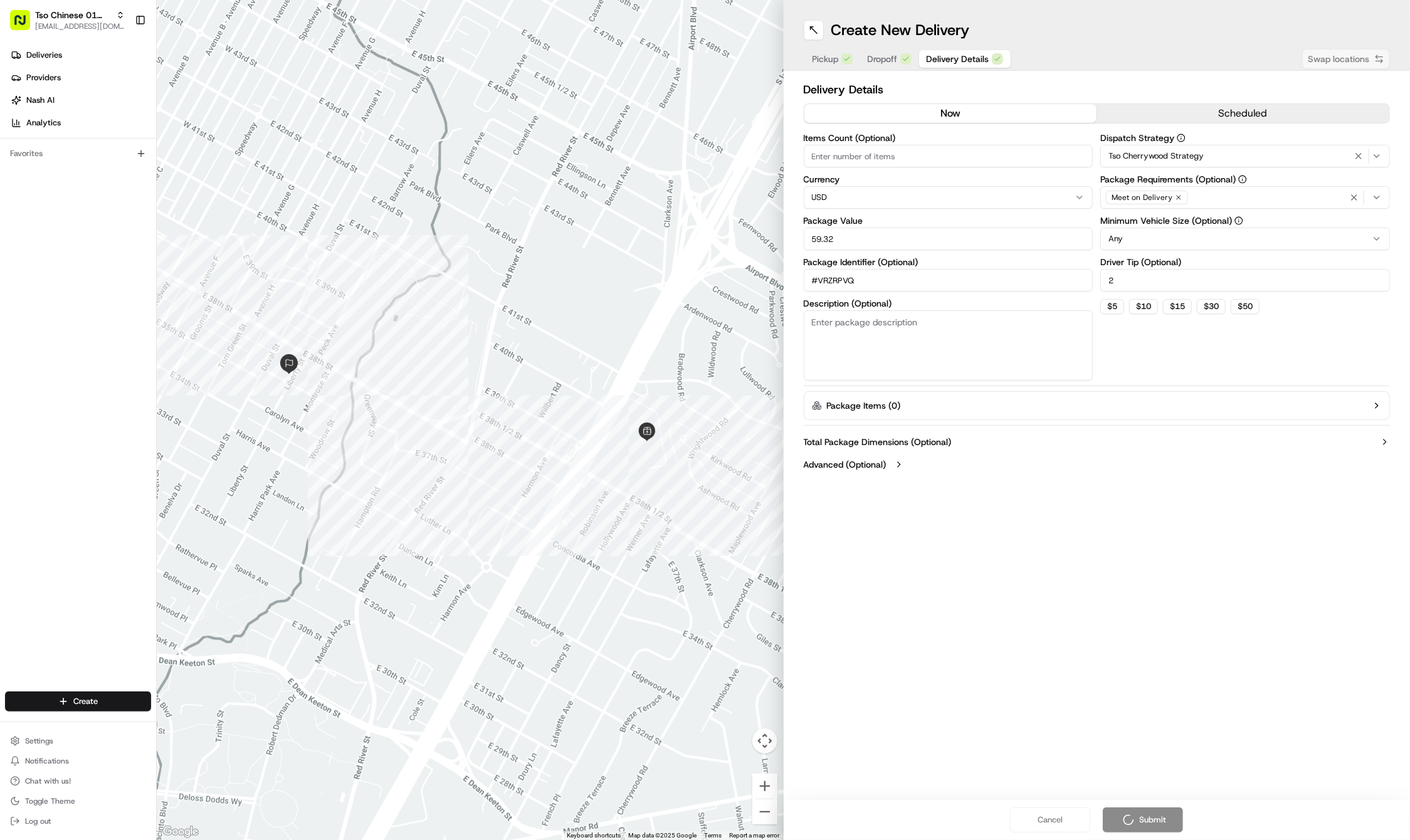
click at [417, 1] on div at bounding box center [470, 420] width 627 height 840
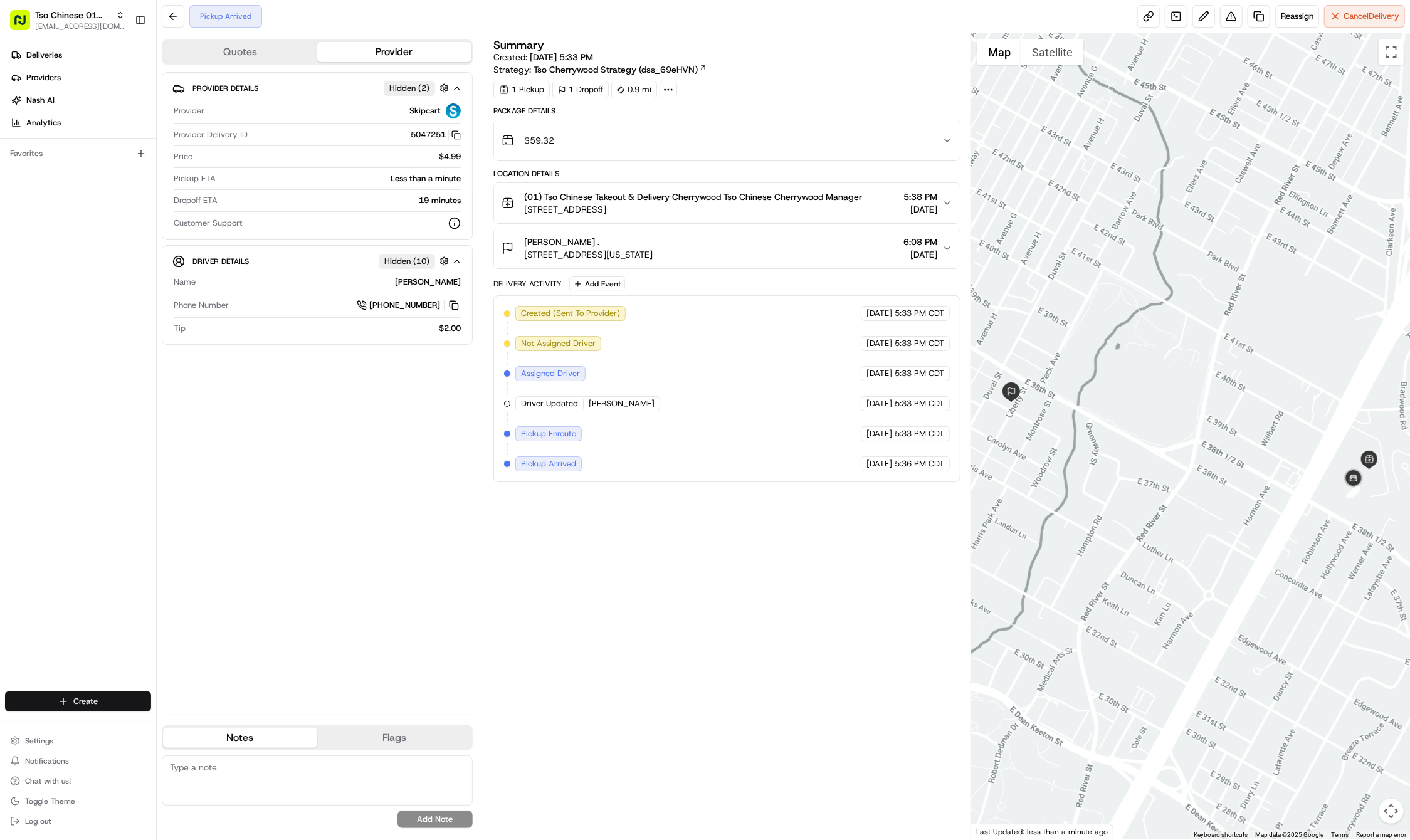
click at [86, 700] on html "Tso Chinese 01 Cherrywood haran@tsochinese.com Toggle Sidebar Deliveries Provid…" at bounding box center [705, 420] width 1410 height 840
click at [181, 726] on link "Delivery" at bounding box center [227, 725] width 140 height 23
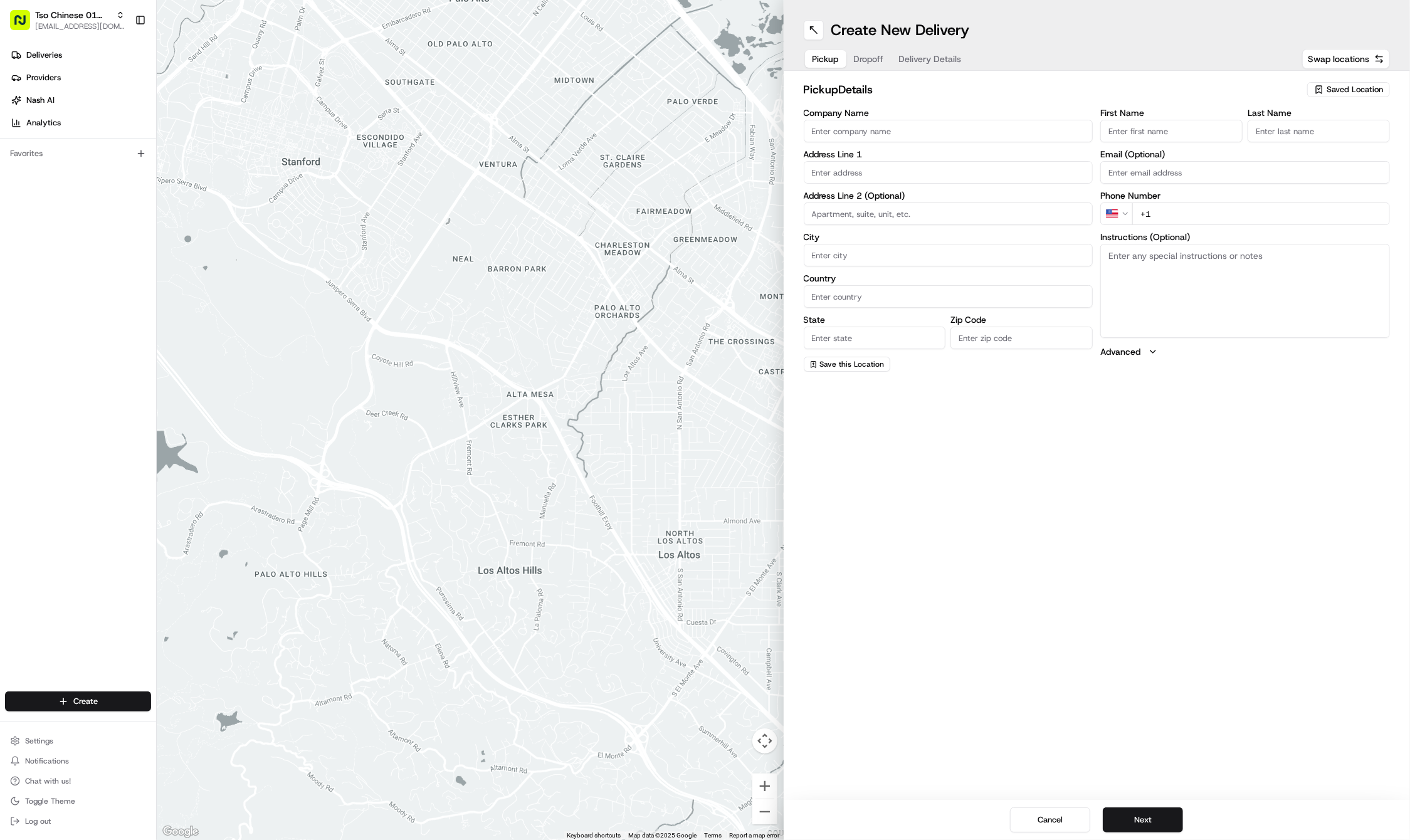
click at [1345, 89] on span "Saved Location" at bounding box center [1354, 89] width 57 height 11
click at [1323, 148] on span "(01) Tso Chinese Takeout & Delivery Cherrywood" at bounding box center [1326, 142] width 154 height 23
type input "(01) Tso Chinese Takeout & Delivery Cherrywood"
type input "Ste E-5"
type input "Austin"
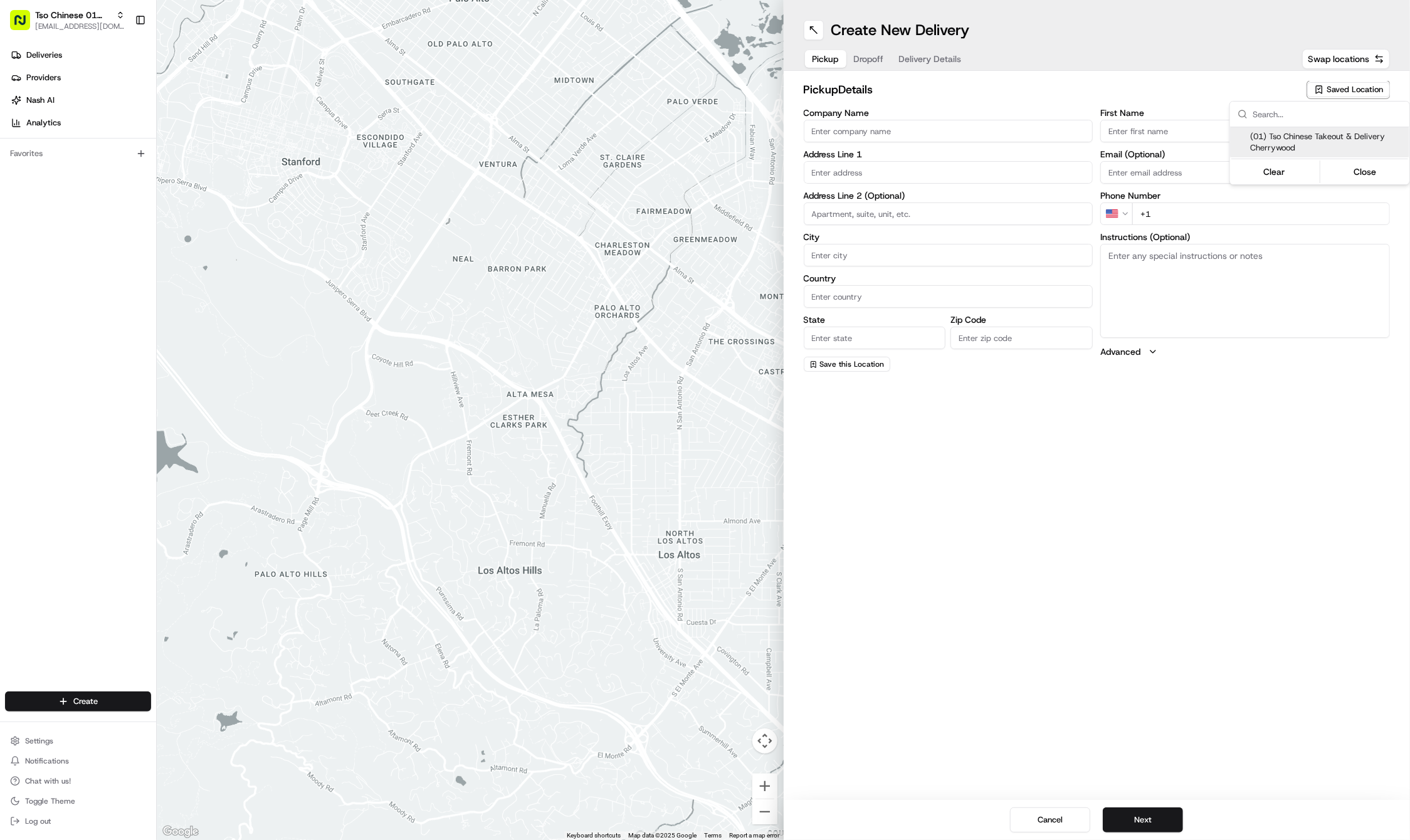
type input "US"
type input "TX"
type input "78722"
type input "Tso Chinese"
type input "Cherrywood Manager"
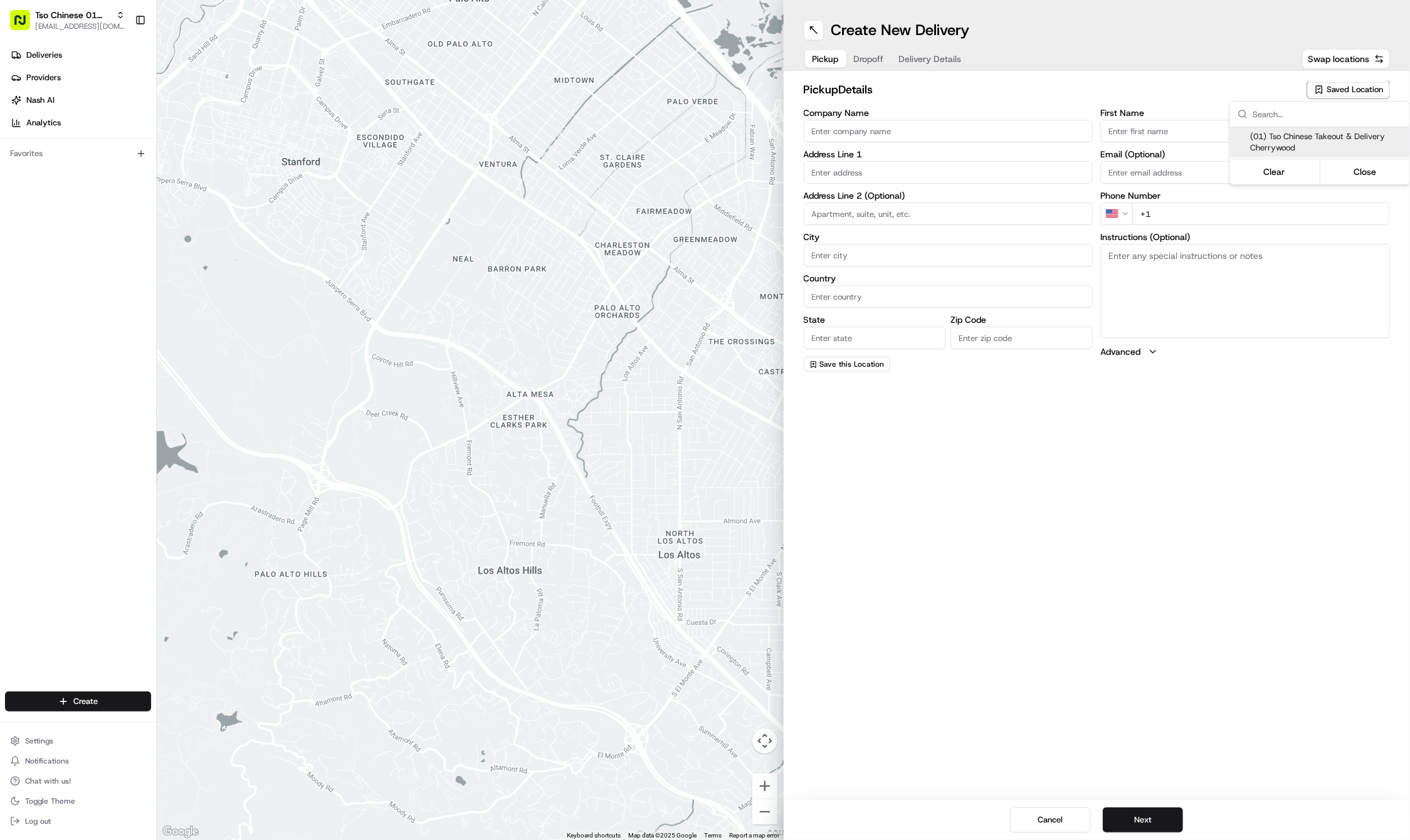
type input "cherrywoodstore@tsochinese.com"
type input "+1 512 401 3232"
type textarea "Submit a picture displaying address & food as Proof of Delivery. Envía una foto…"
type input "3909 N Interstate Hwy 35"
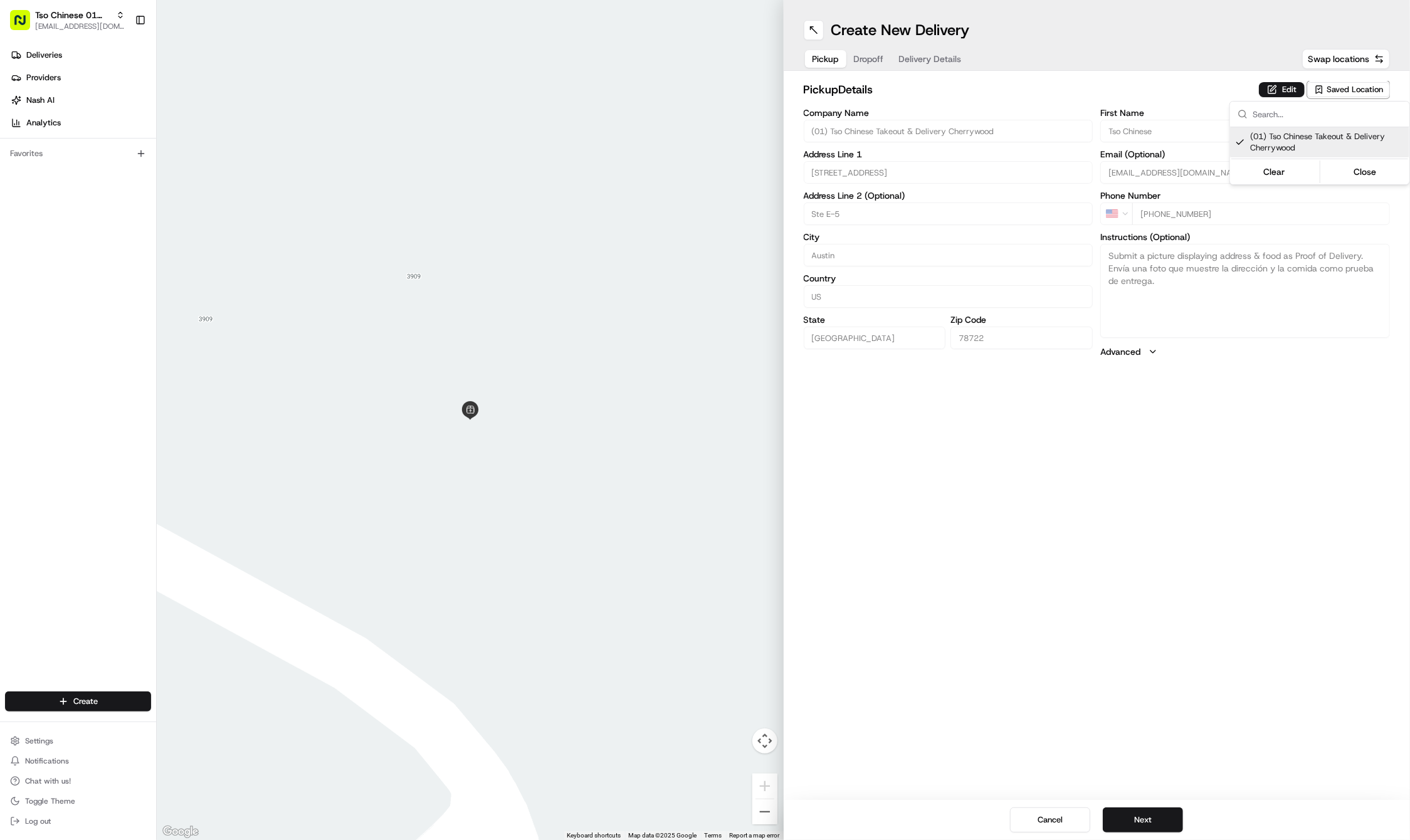
click at [878, 57] on html "Tso Chinese 01 Cherrywood haran@tsochinese.com Toggle Sidebar Deliveries Provid…" at bounding box center [705, 420] width 1410 height 840
click at [878, 57] on span "Dropoff" at bounding box center [869, 59] width 30 height 13
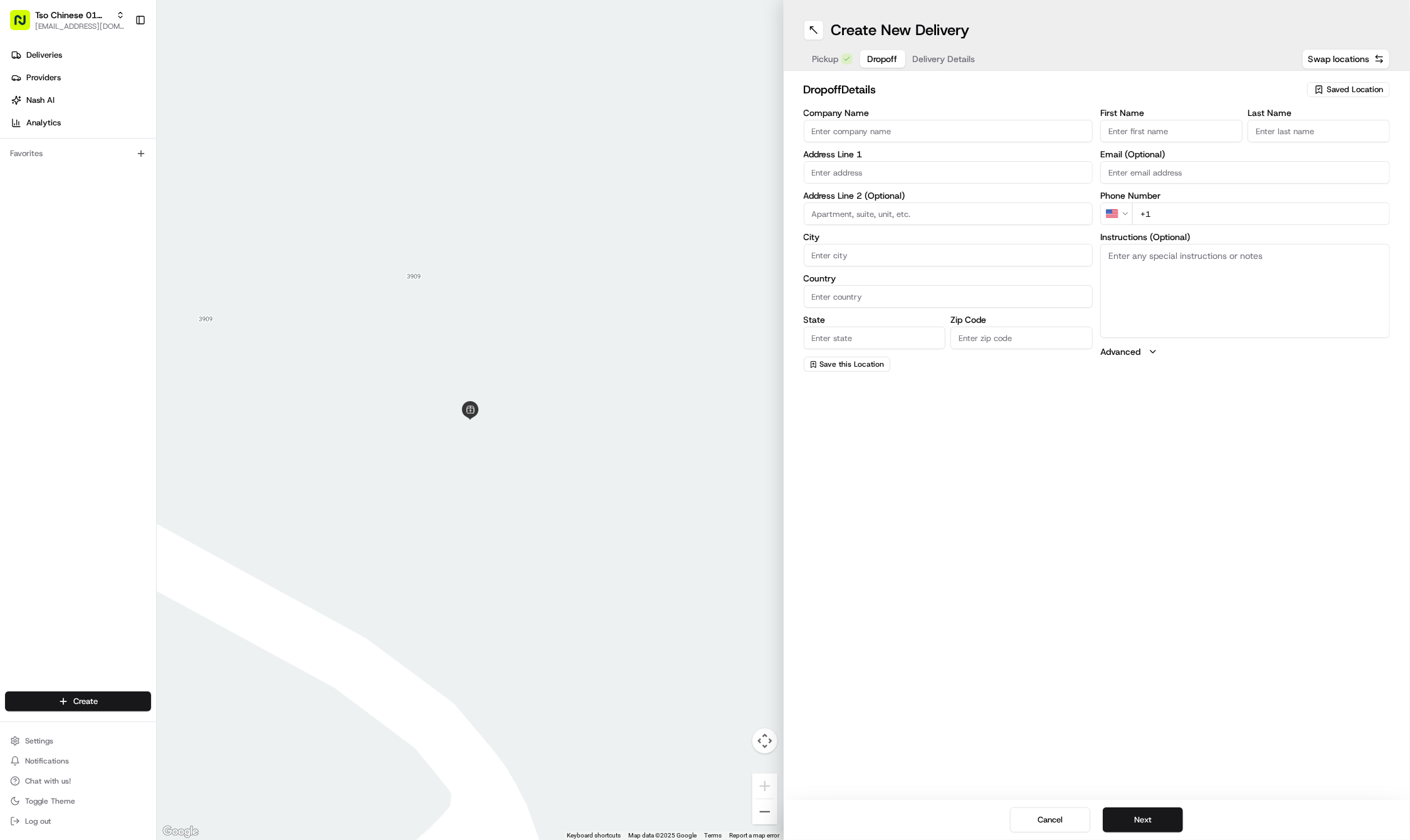
click at [1137, 124] on input "First Name" at bounding box center [1171, 130] width 142 height 23
paste input "Lea Downey"
type input "Lea Downey"
type input "."
click at [1189, 218] on input "+1" at bounding box center [1261, 228] width 258 height 23
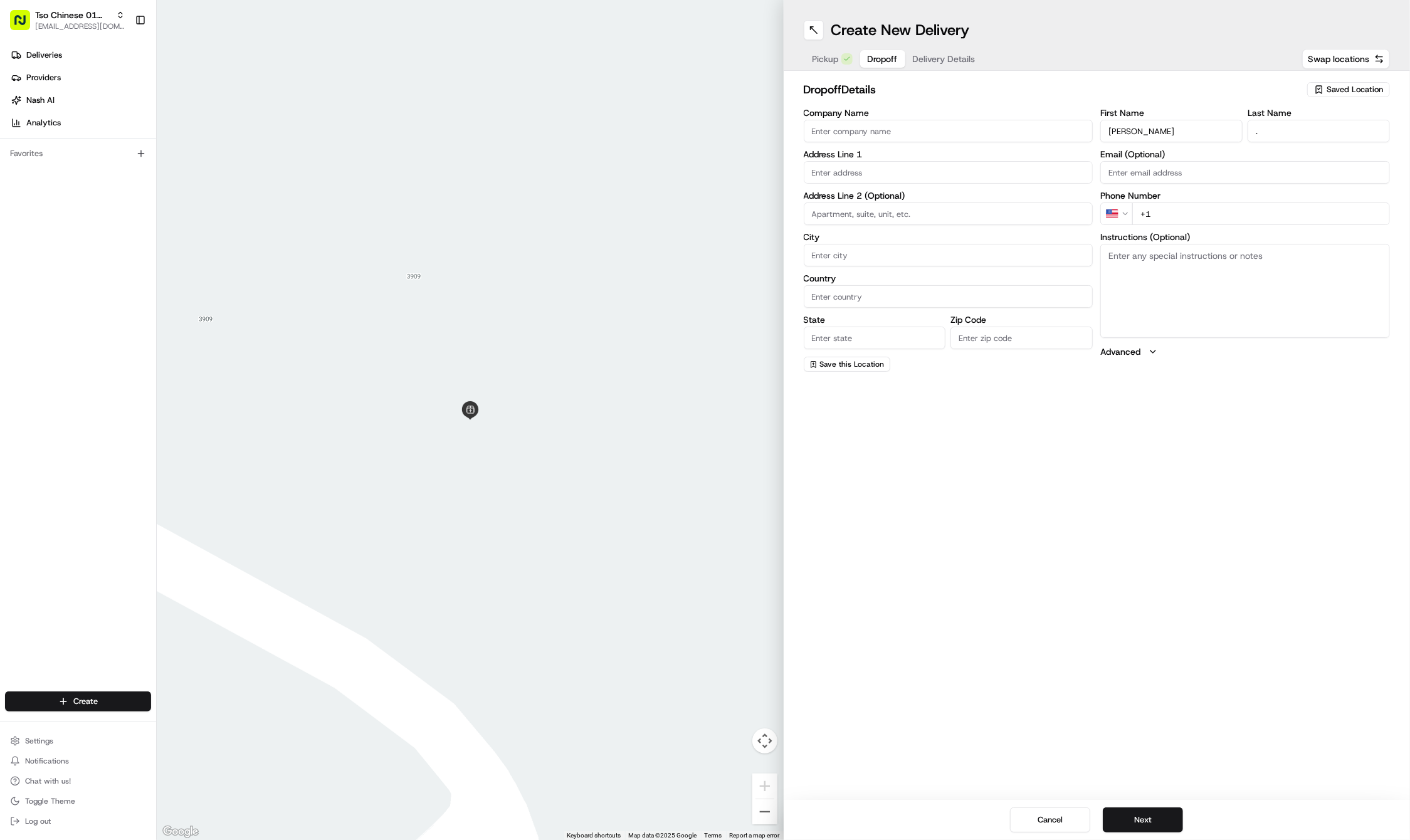
click at [1218, 214] on input "+1" at bounding box center [1261, 214] width 258 height 23
paste input "512 771 7269"
type input "+1 512 771 7269"
click at [856, 173] on input "text" at bounding box center [948, 172] width 289 height 23
paste input "7302 Middlebury Cv"
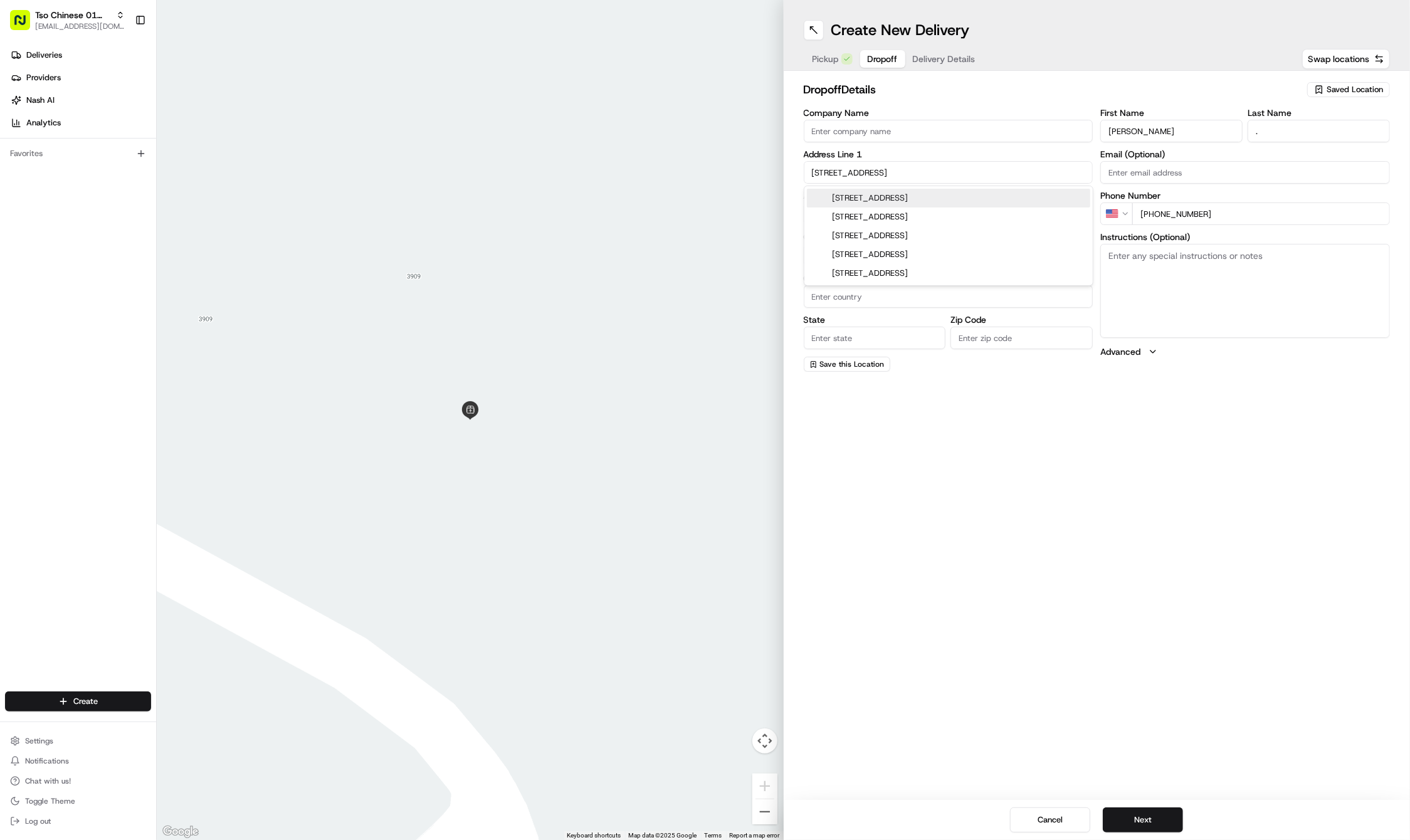
click at [870, 191] on div "7302 Middlebury Cove, Austin, TX" at bounding box center [949, 198] width 283 height 19
type input "7302 Middlebury Cove, Austin, TX 78723, USA"
type input "Austin"
type input "United States"
type input "TX"
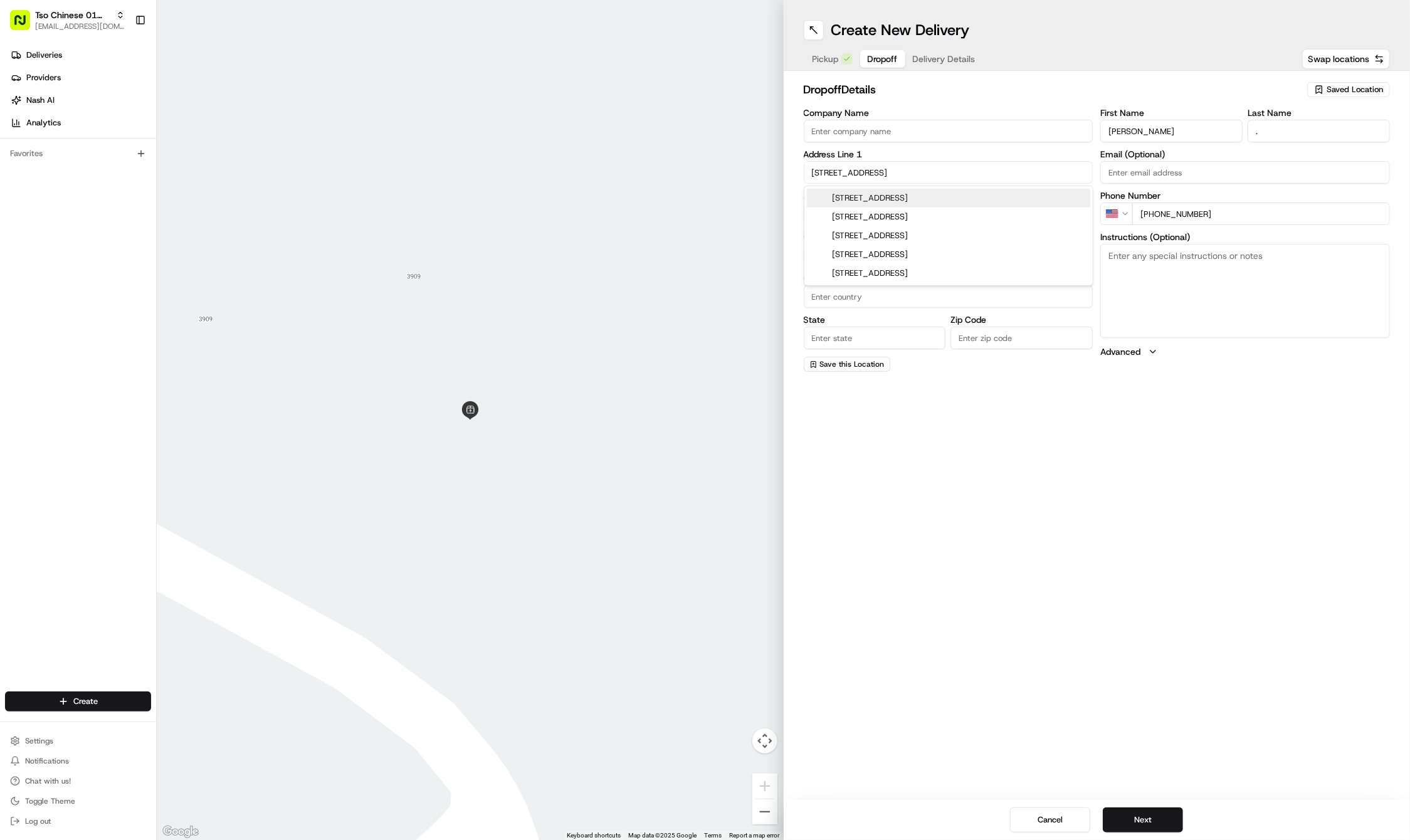
type input "78723"
type input "7302 Middlebury Cove"
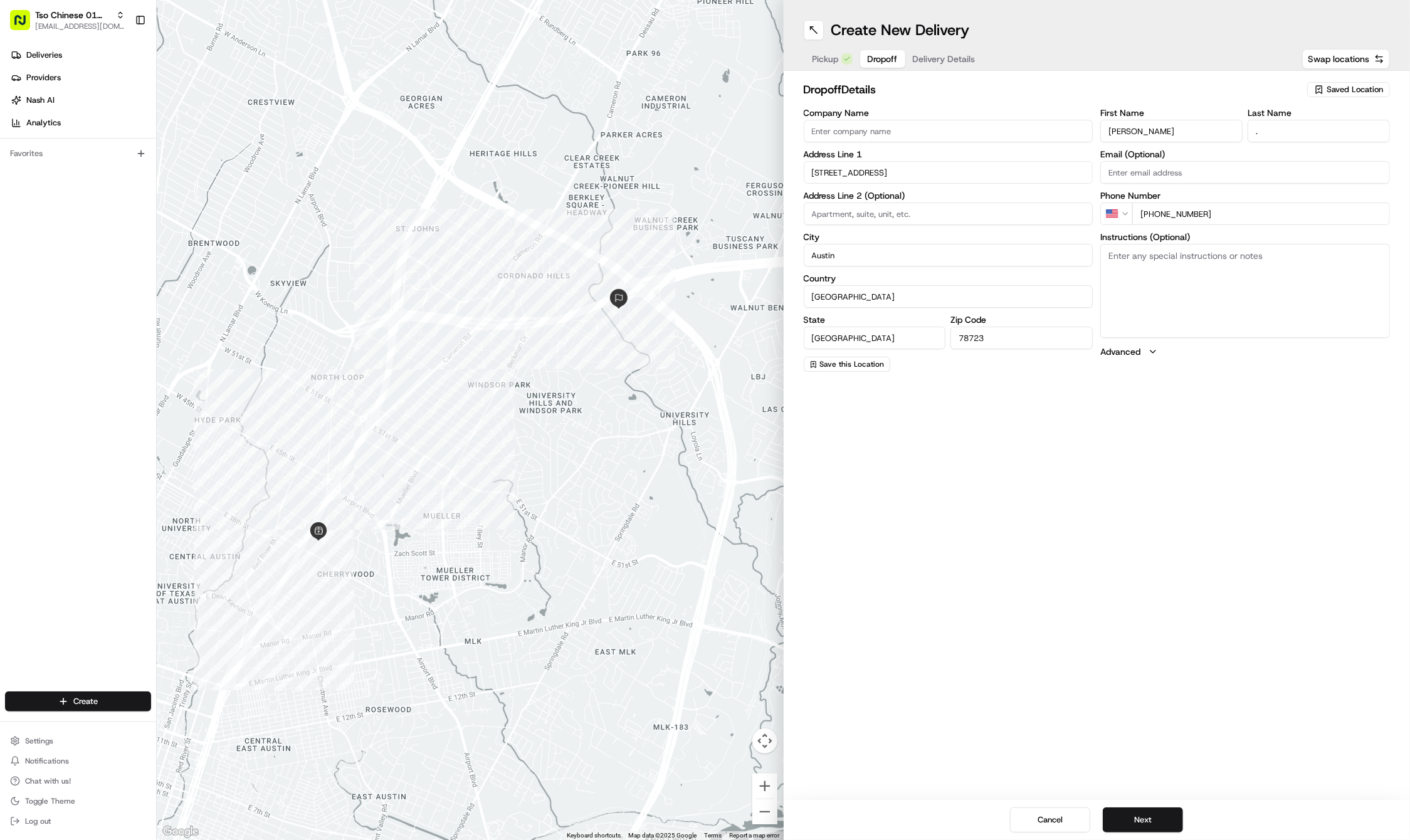
click at [947, 59] on span "Delivery Details" at bounding box center [944, 59] width 63 height 13
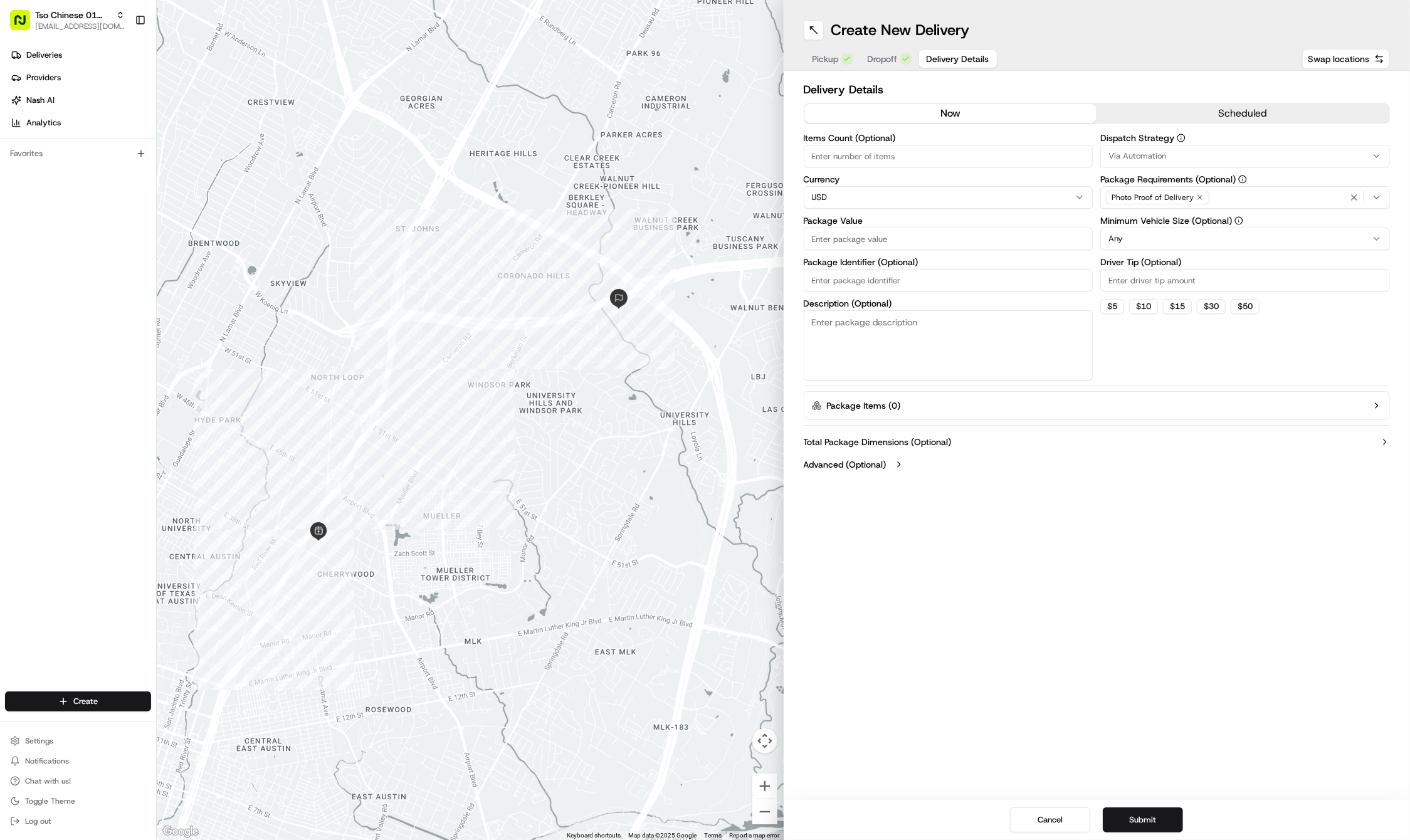
click at [1222, 145] on button "Via Automation" at bounding box center [1245, 156] width 289 height 23
click at [1208, 224] on span "Tso Cherrywood Strategy" at bounding box center [1198, 224] width 154 height 11
click at [1194, 69] on html "Tso Chinese 01 Cherrywood haran@tsochinese.com Toggle Sidebar Deliveries Provid…" at bounding box center [705, 420] width 1410 height 840
click at [1199, 193] on div "Photo Proof of Delivery" at bounding box center [1157, 198] width 103 height 14
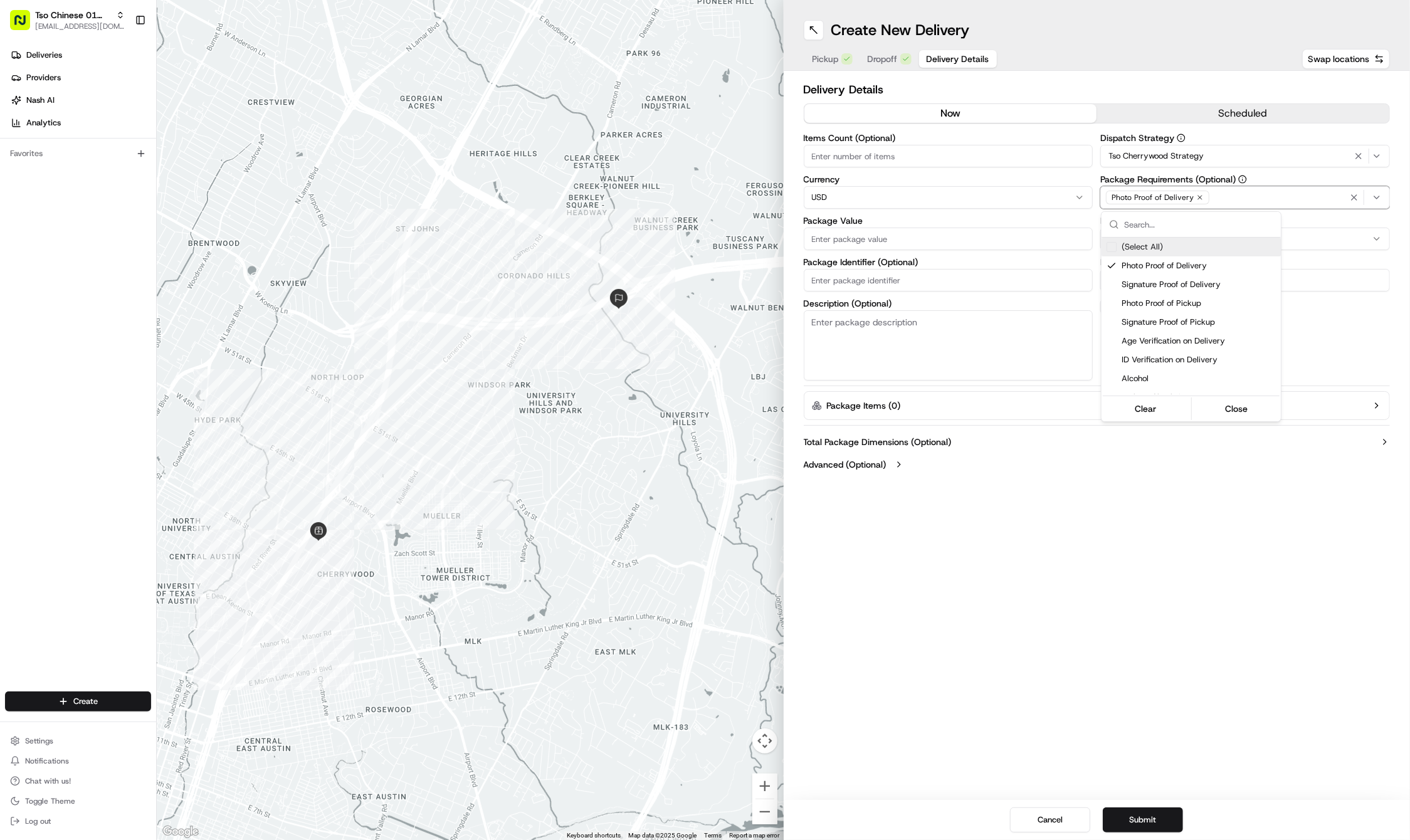
click at [1199, 193] on html "Tso Chinese 01 Cherrywood haran@tsochinese.com Toggle Sidebar Deliveries Provid…" at bounding box center [705, 420] width 1410 height 840
click at [1199, 197] on icon "button" at bounding box center [1200, 198] width 4 height 4
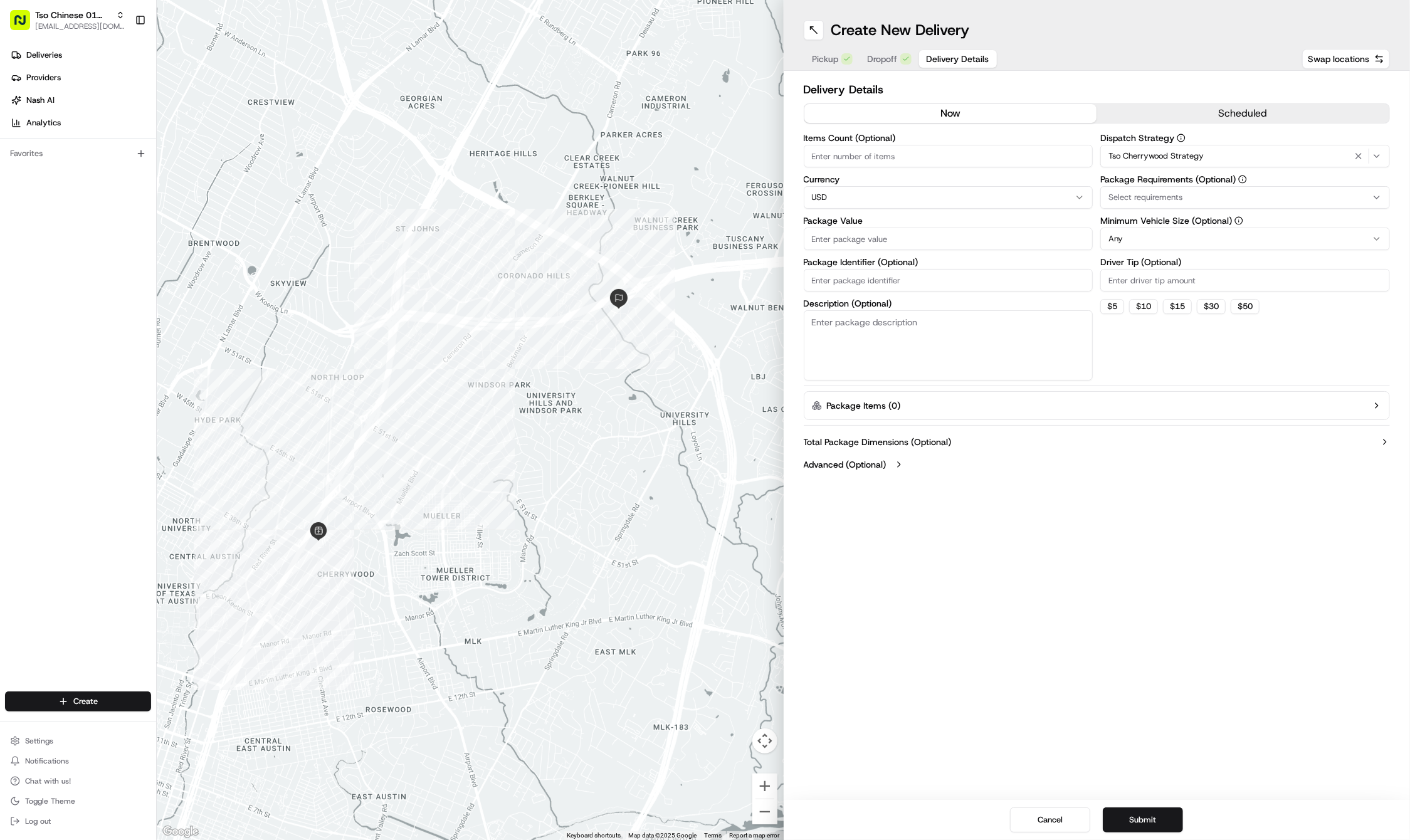
click at [1199, 197] on div "Select requirements" at bounding box center [1245, 197] width 283 height 11
type input "m"
click at [1201, 252] on span "Meet on Delivery" at bounding box center [1198, 247] width 154 height 11
click at [1163, 68] on html "Tso Chinese 01 Cherrywood haran@tsochinese.com Toggle Sidebar Deliveries Provid…" at bounding box center [705, 420] width 1410 height 840
click at [1168, 281] on input "Driver Tip (Optional)" at bounding box center [1245, 280] width 289 height 23
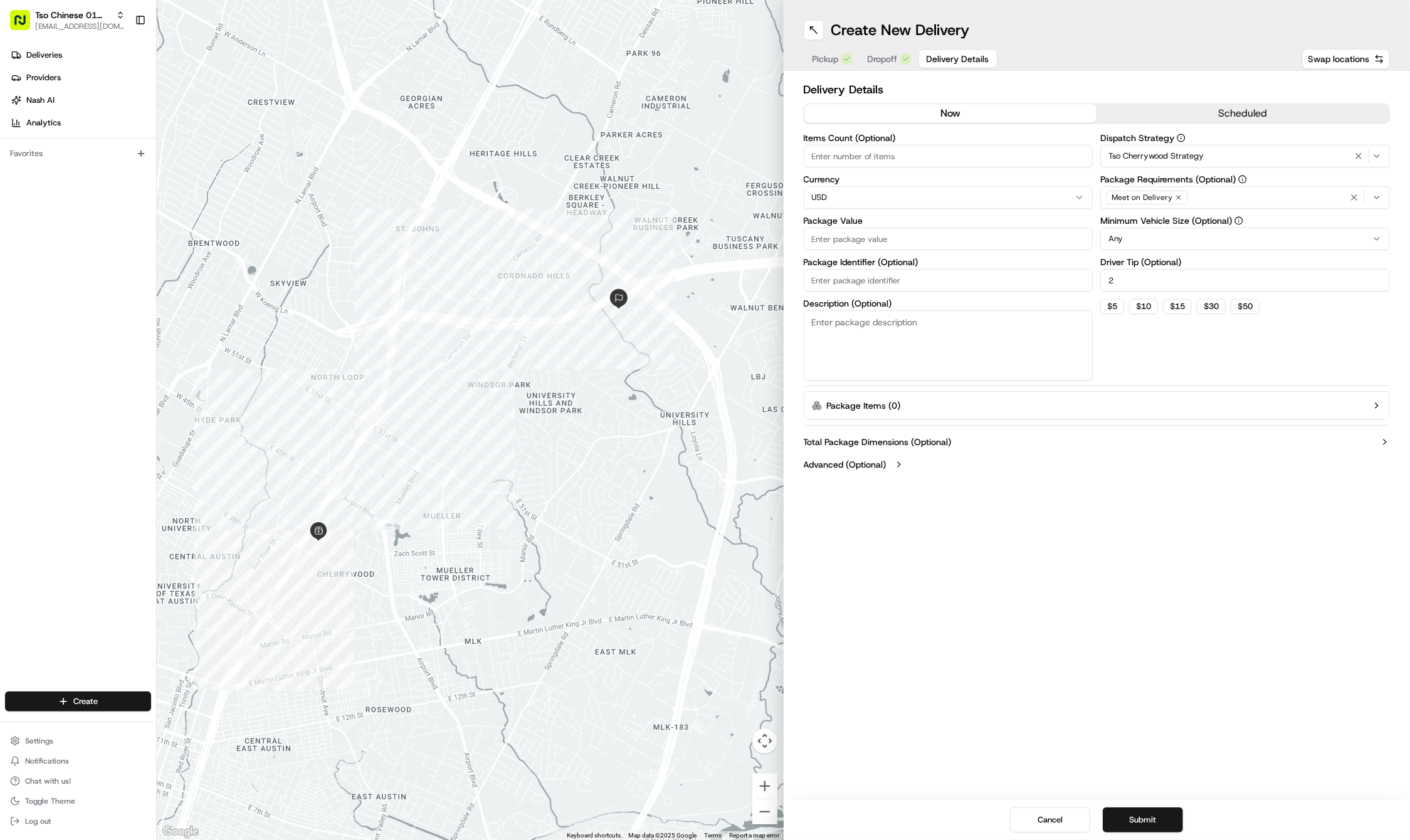
type input "2"
click at [983, 239] on input "Package Value" at bounding box center [948, 239] width 289 height 23
type input "65.76"
click at [838, 269] on input "Package Identifier (Optional)" at bounding box center [948, 280] width 289 height 23
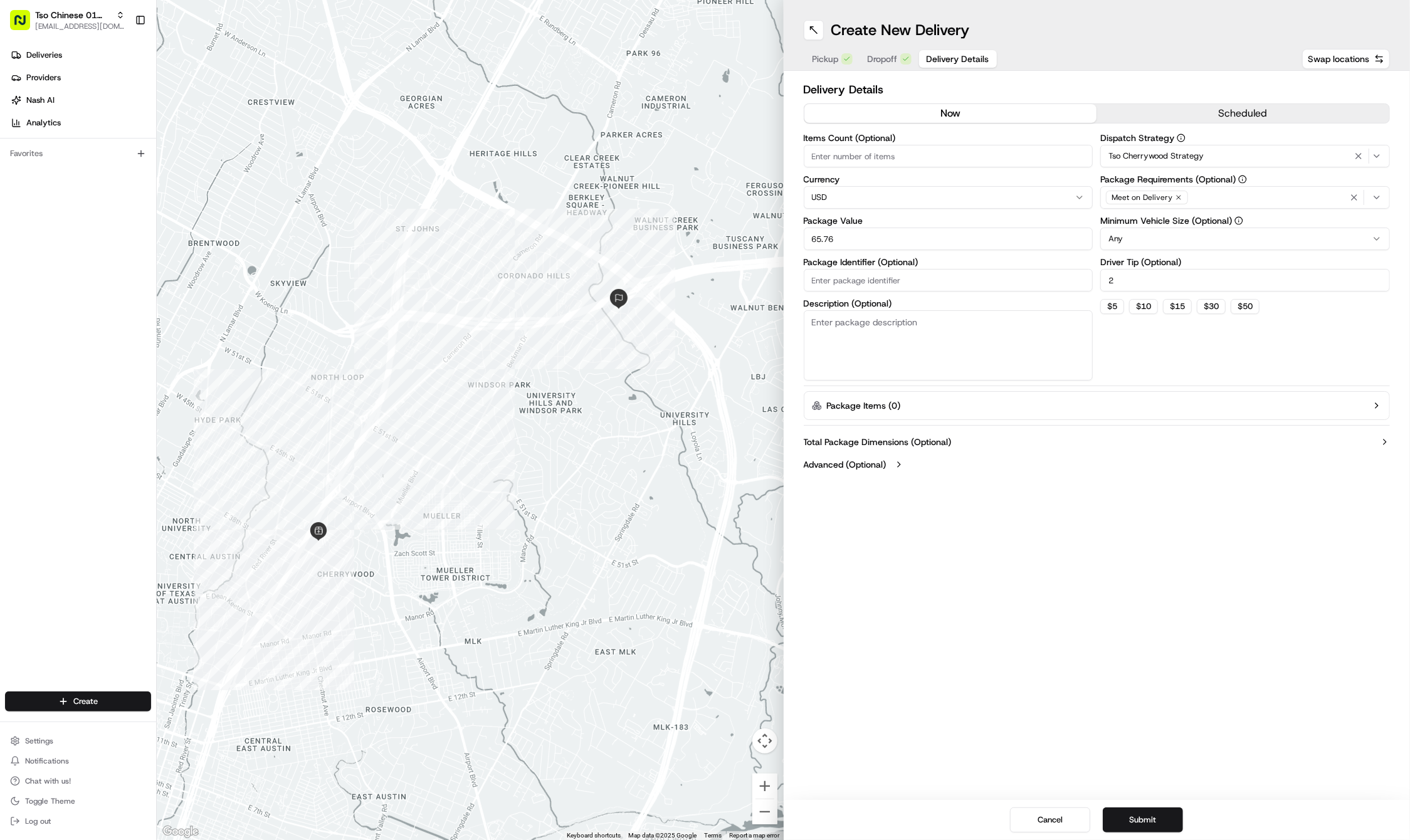
paste input "#2QNYHUE"
click at [861, 279] on input "#2QNYH" at bounding box center [948, 280] width 289 height 23
type input "#2QNYHUE"
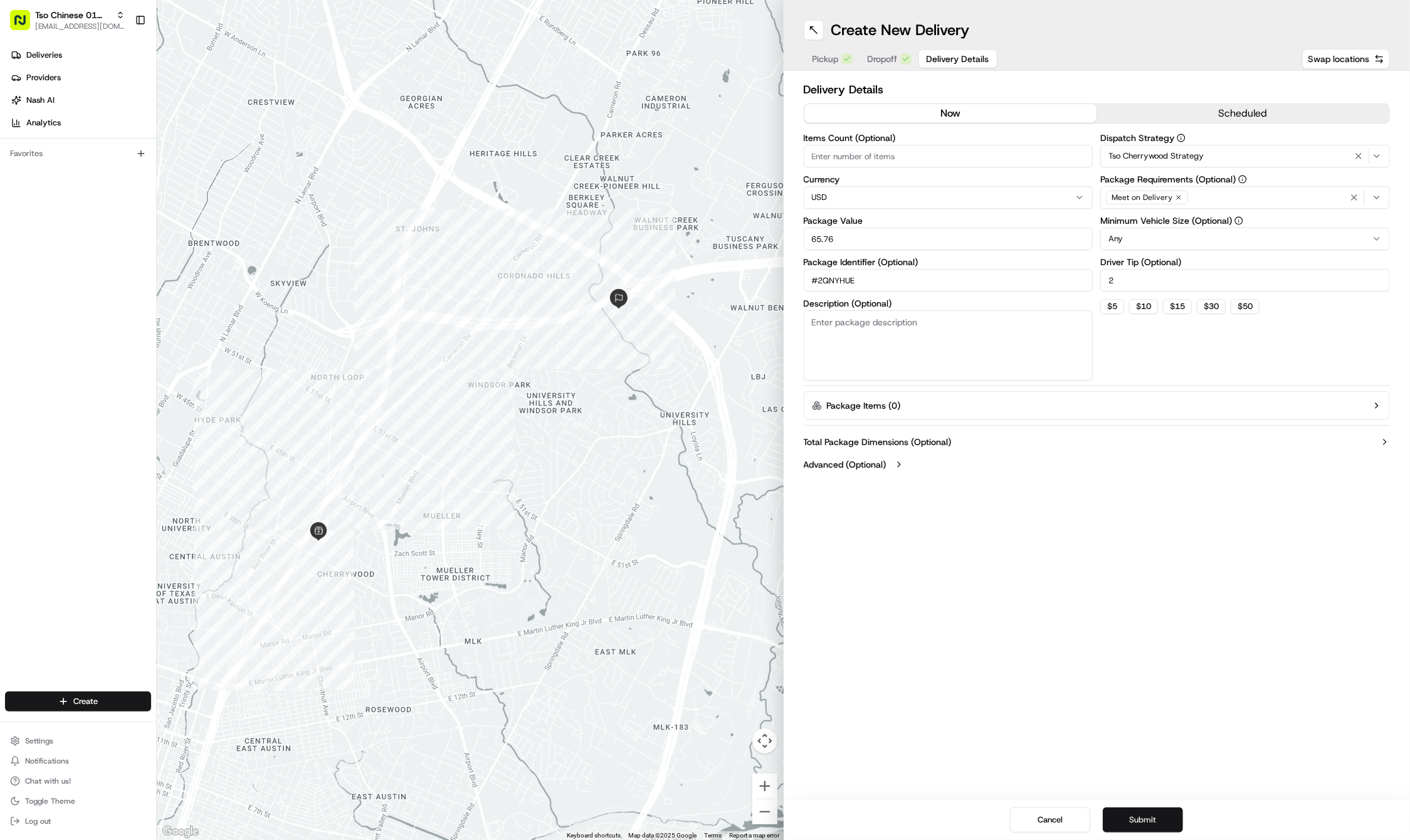
click at [1145, 813] on button "Submit" at bounding box center [1143, 819] width 81 height 25
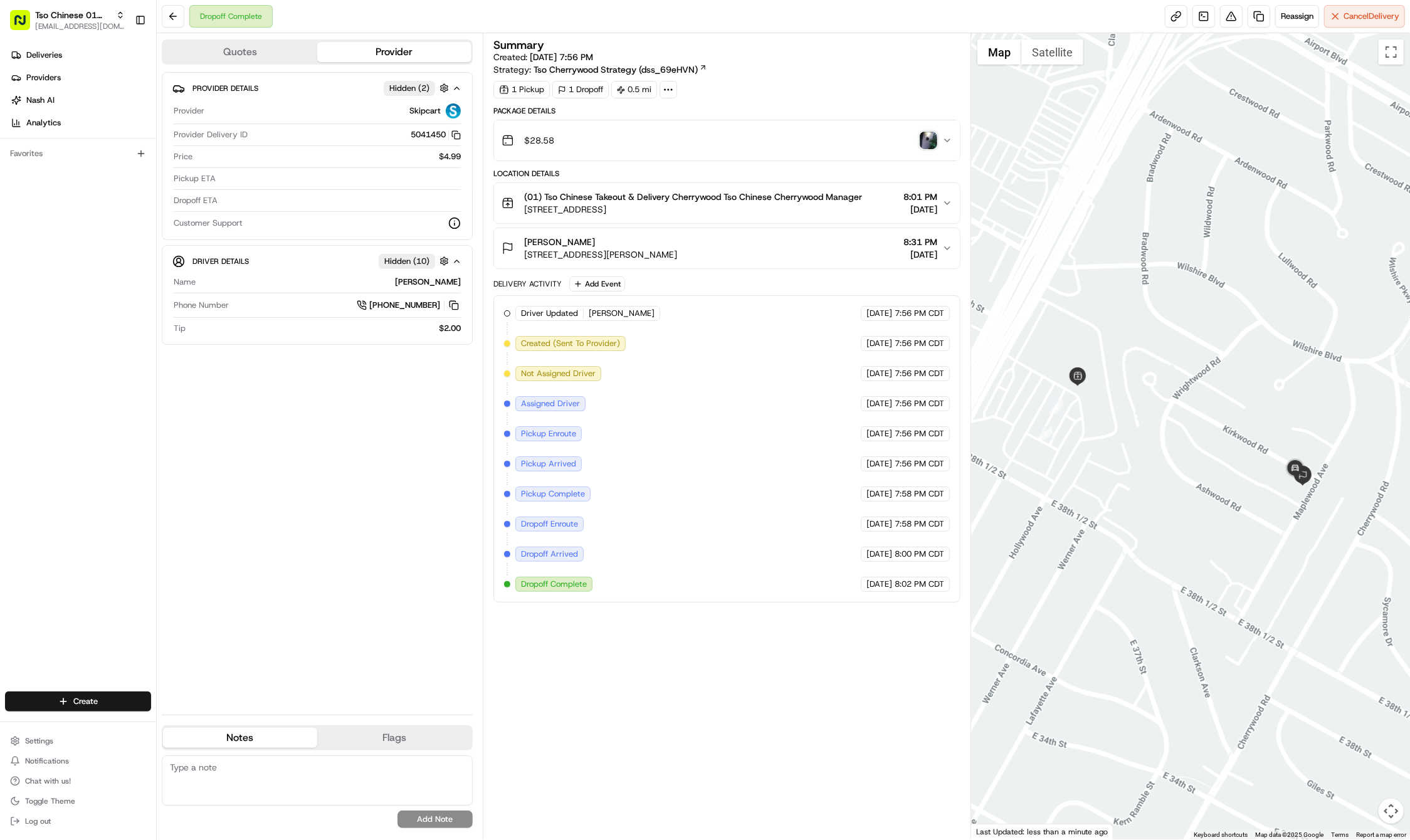
click at [74, 680] on div "Deliveries Providers Nash AI Analytics Favorites" at bounding box center [78, 369] width 156 height 659
click at [74, 705] on html "Tso Chinese 01 Cherrywood haran@tsochinese.com Toggle Sidebar Deliveries Provid…" at bounding box center [705, 420] width 1410 height 840
click at [181, 724] on link "Delivery" at bounding box center [227, 725] width 140 height 23
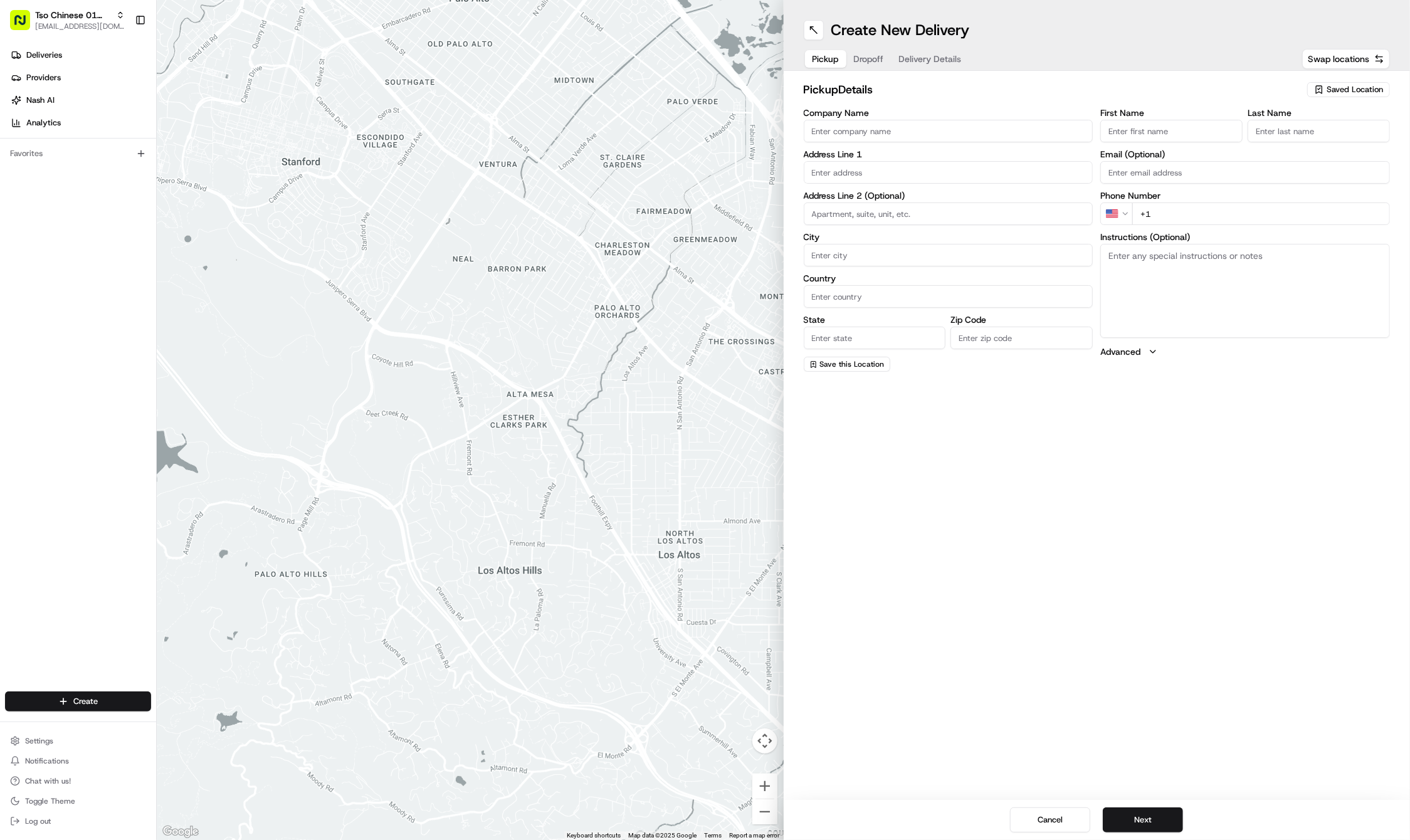
click at [1335, 89] on span "Saved Location" at bounding box center [1354, 89] width 57 height 11
click at [1307, 138] on span "(01) Tso Chinese Takeout & Delivery Cherrywood" at bounding box center [1326, 142] width 154 height 23
type input "(01) Tso Chinese Takeout & Delivery Cherrywood"
type input "Ste E-5"
type input "Austin"
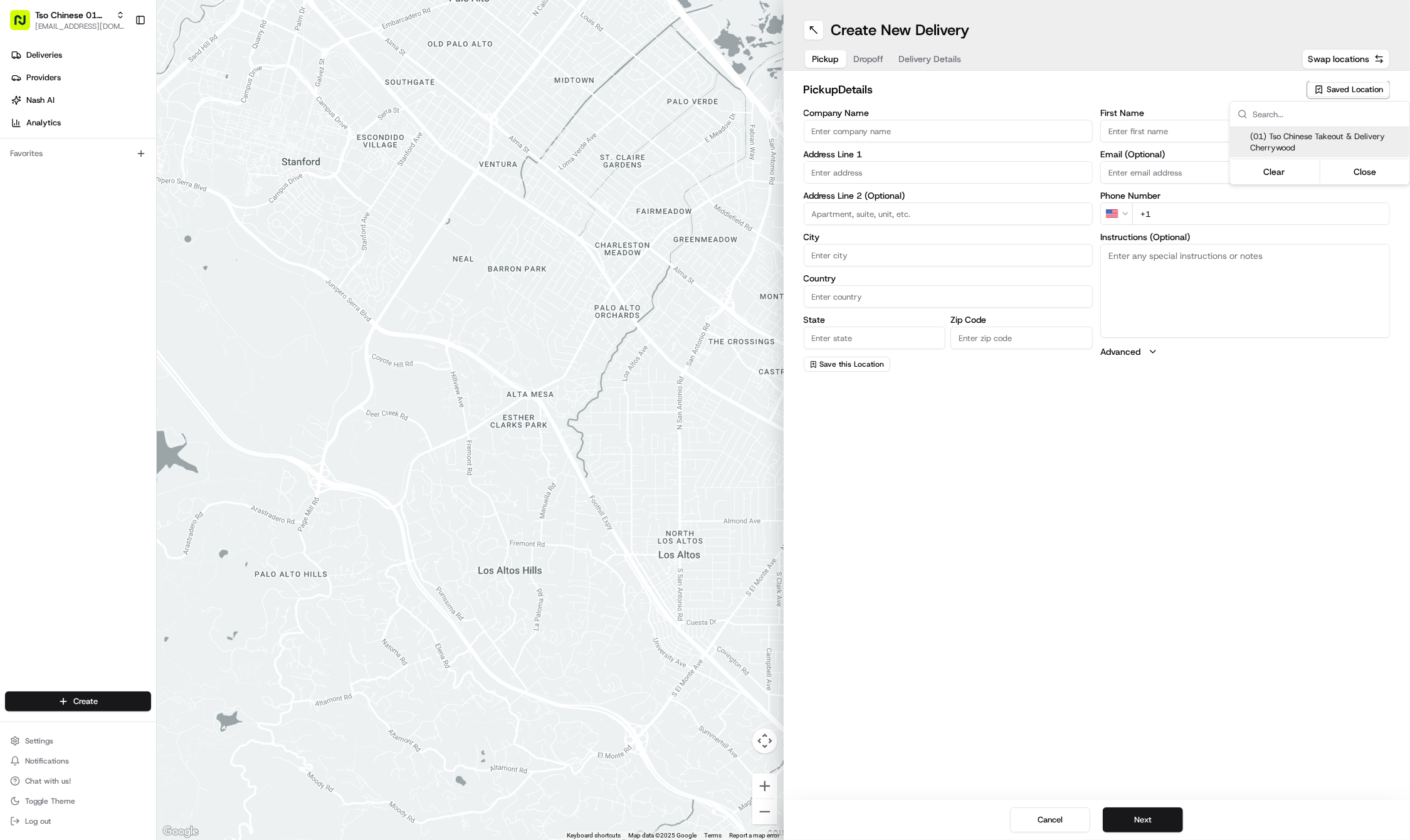
type input "US"
type input "TX"
type input "78722"
type input "Tso Chinese"
type input "Cherrywood Manager"
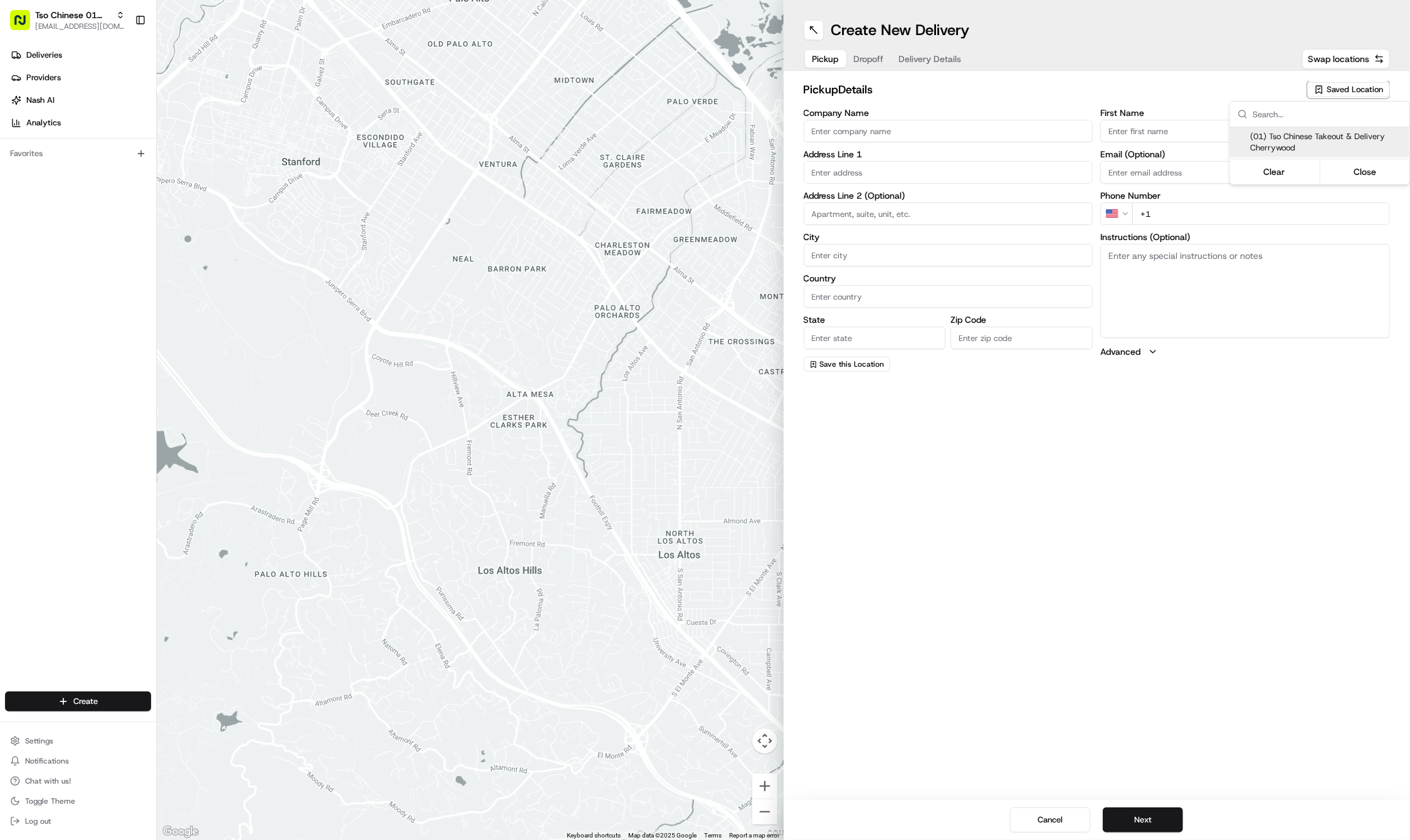
type input "cherrywoodstore@tsochinese.com"
type input "+1 512 401 3232"
type textarea "Submit a picture displaying address & food as Proof of Delivery. Envía una foto…"
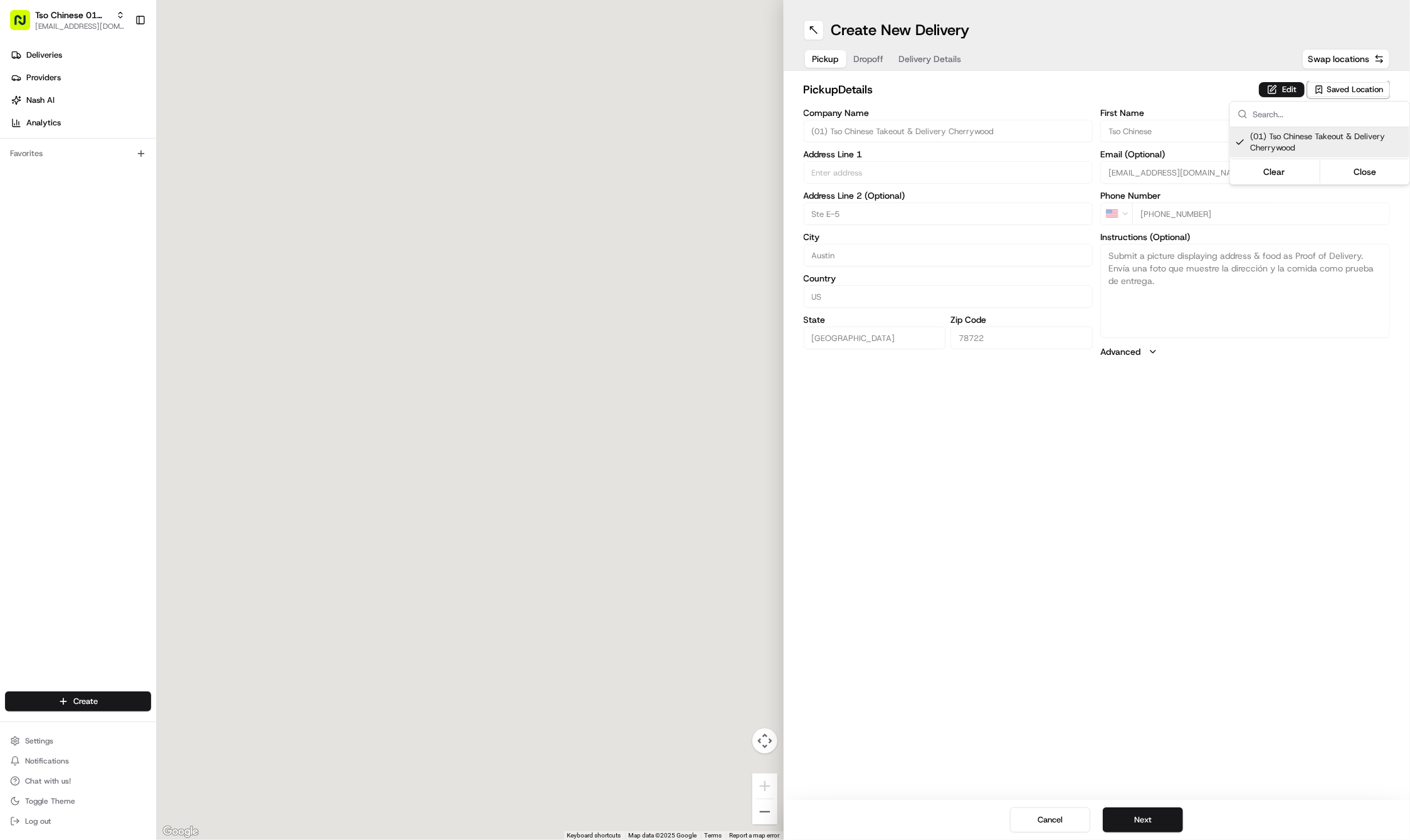
type input "3909 N Interstate Hwy 35"
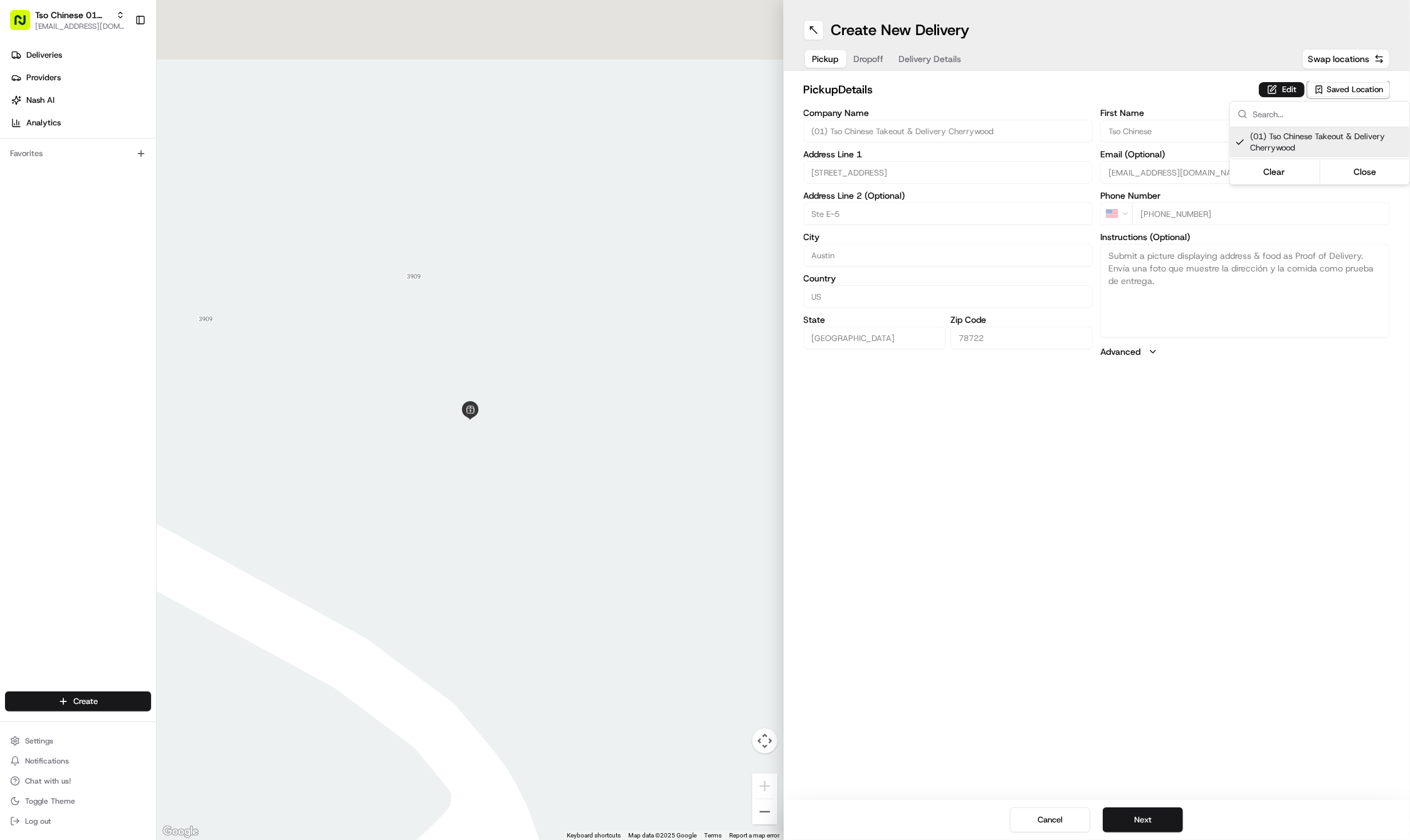
click at [1180, 446] on html "Tso Chinese 01 Cherrywood haran@tsochinese.com Toggle Sidebar Deliveries Provid…" at bounding box center [705, 420] width 1410 height 840
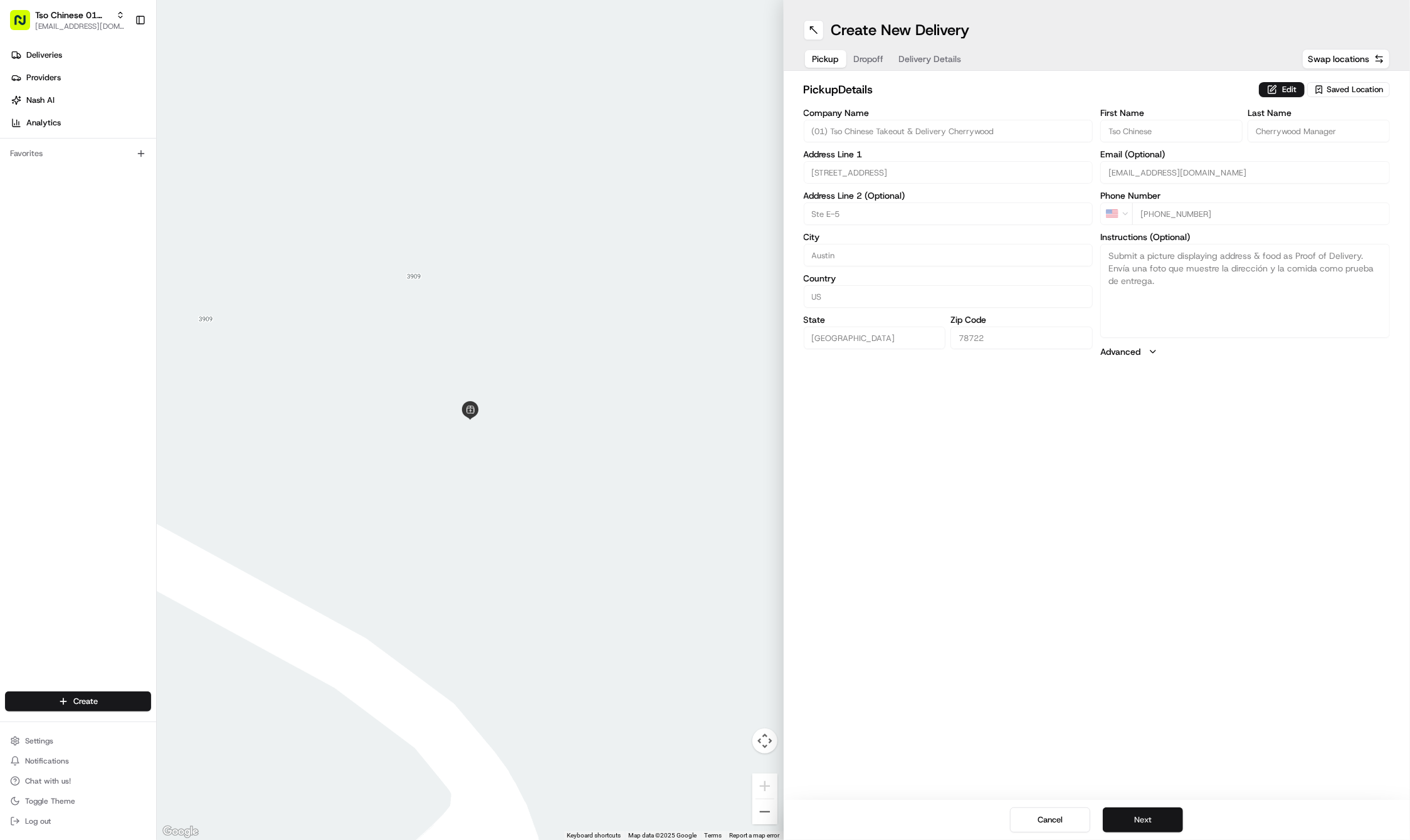
click at [1151, 820] on button "Next" at bounding box center [1143, 819] width 81 height 25
paste input "Travis"
type input "Travis"
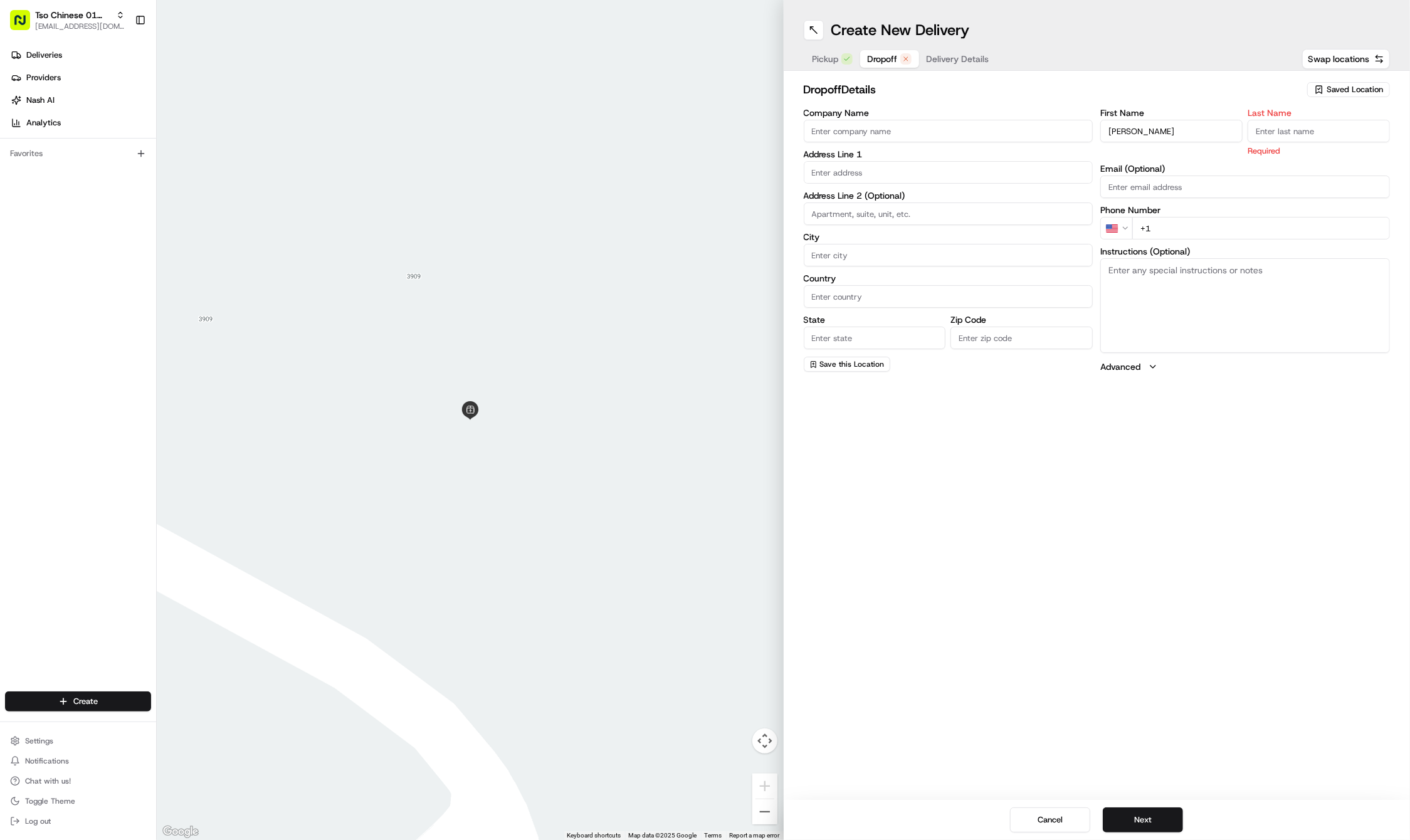
paste input "Autery"
type input "Autery"
click at [1194, 217] on input "+1" at bounding box center [1261, 214] width 258 height 23
paste input "512 364 1047"
type input "+1 512 364 1047"
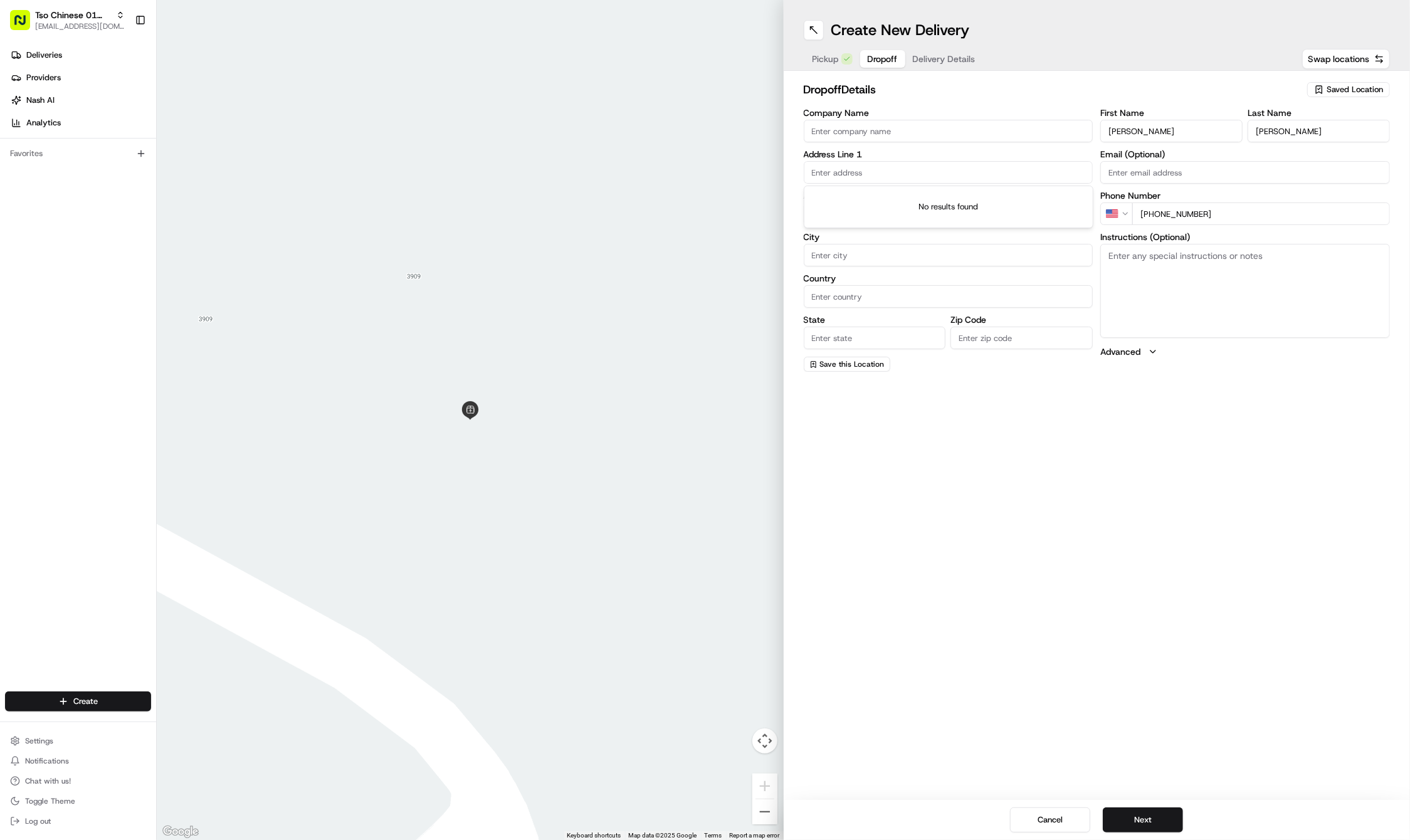
click at [825, 169] on input "text" at bounding box center [948, 172] width 289 height 23
paste input "300 W 6th St"
click at [844, 193] on div "300 West 6th Street, Austin, TX" at bounding box center [949, 198] width 283 height 19
type input "300 W 6th St, Austin, TX 78701, USA"
type input "Austin"
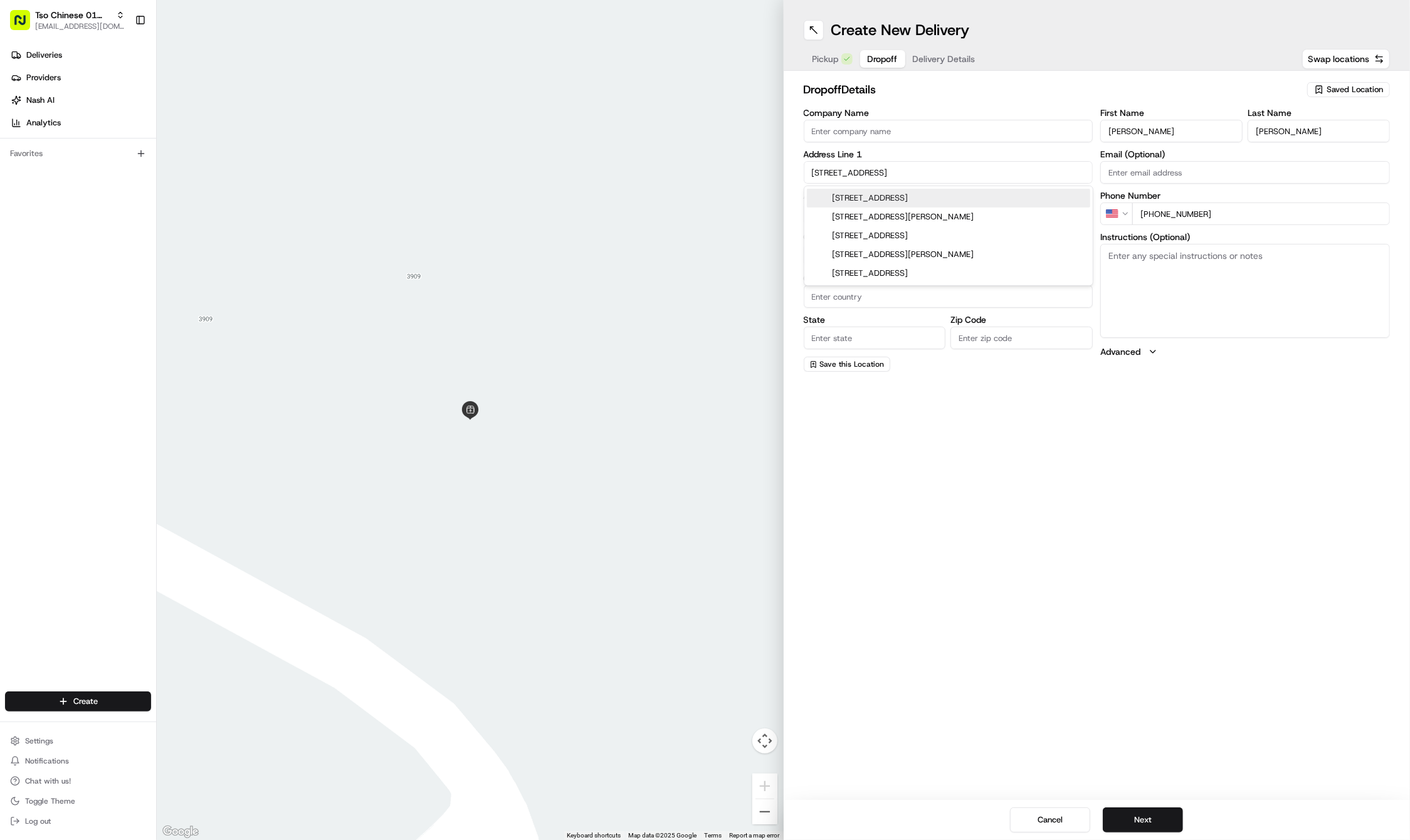
type input "United States"
type input "TX"
type input "78701"
type input "300 West 6th Street"
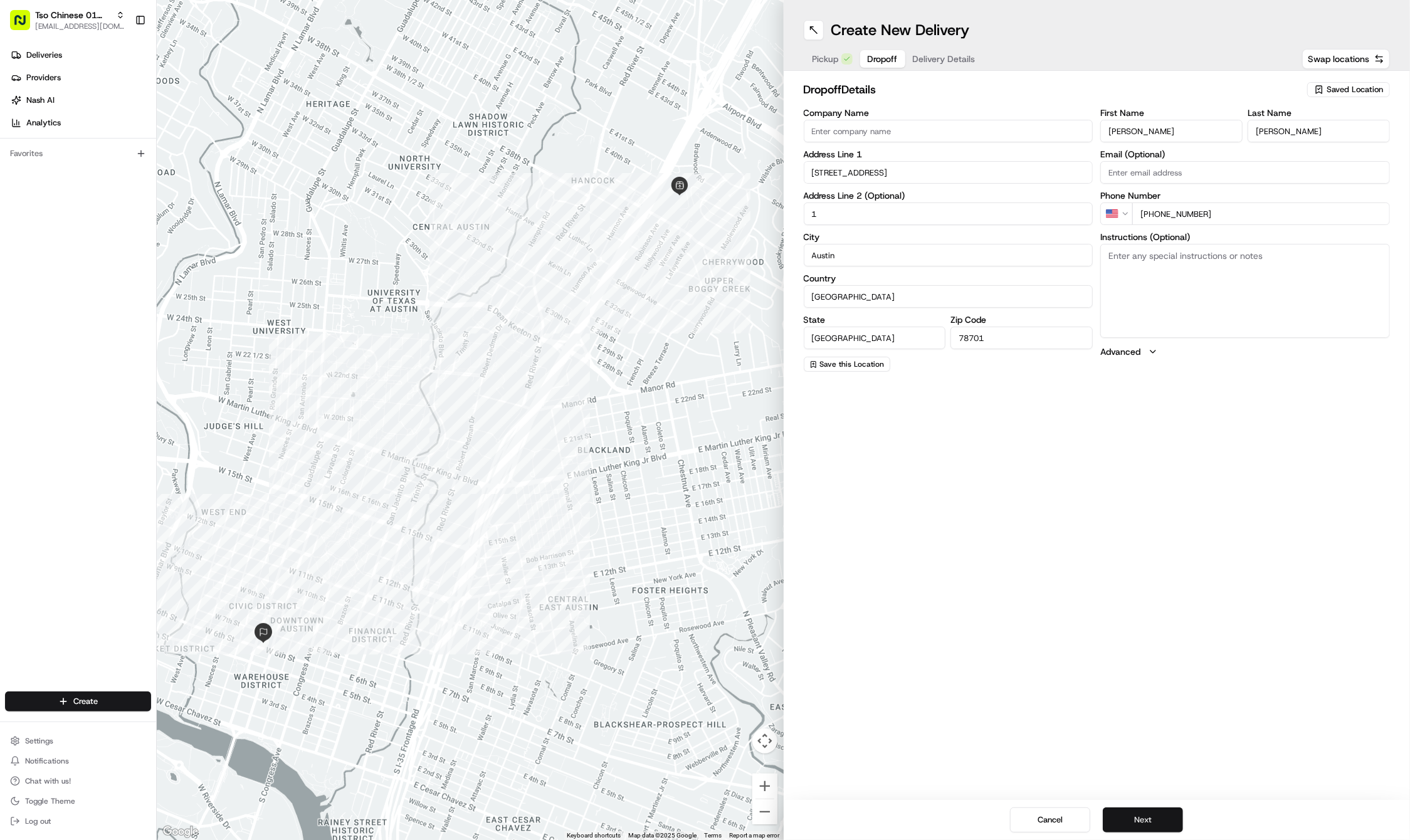
type input "1"
click at [1132, 811] on button "Next" at bounding box center [1143, 819] width 81 height 25
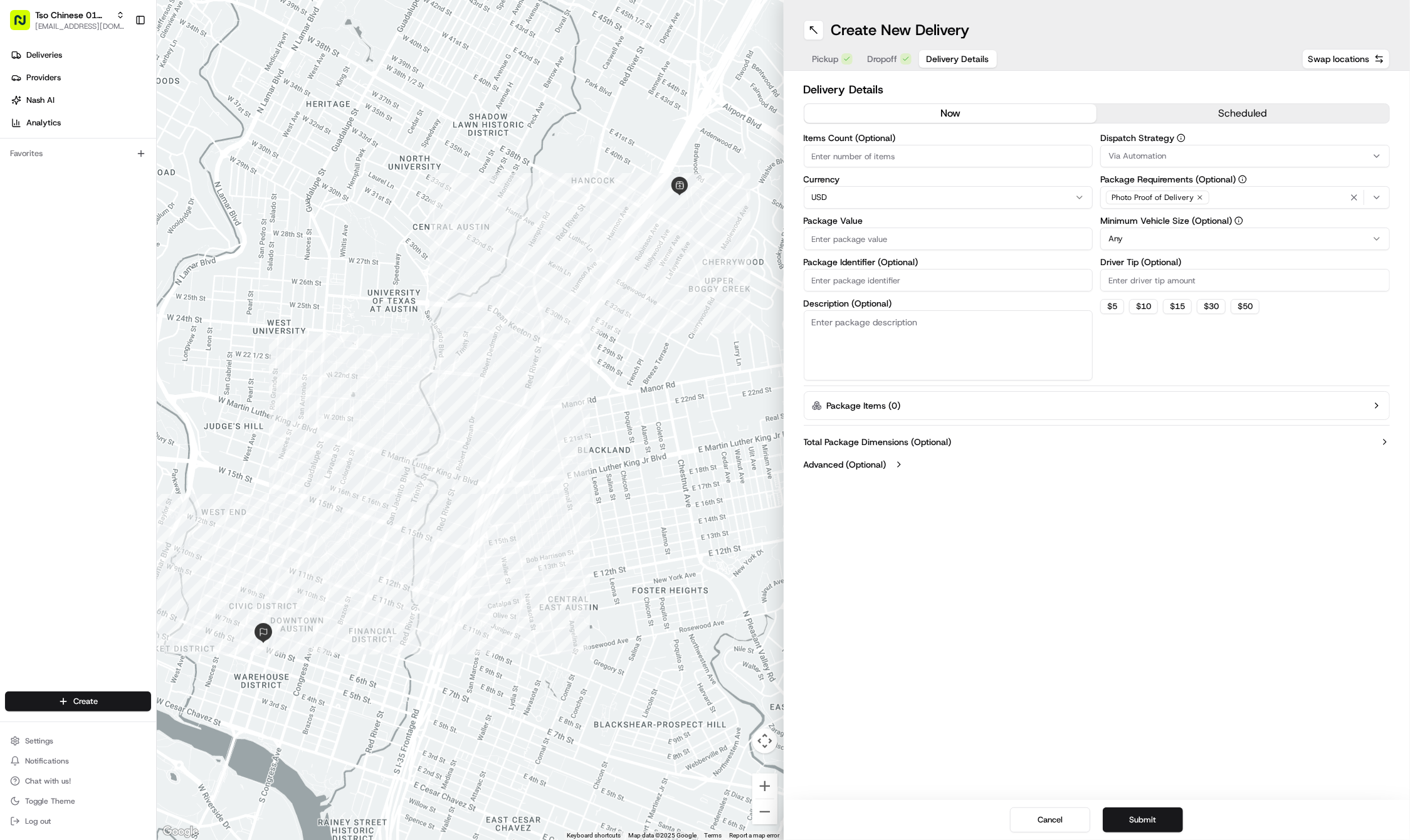
click at [873, 287] on input "Package Identifier (Optional)" at bounding box center [948, 280] width 289 height 23
paste input "PUH8DLS"
type input "PUH8DLS"
click at [841, 234] on input "Package Value" at bounding box center [948, 239] width 289 height 23
type input "37.78"
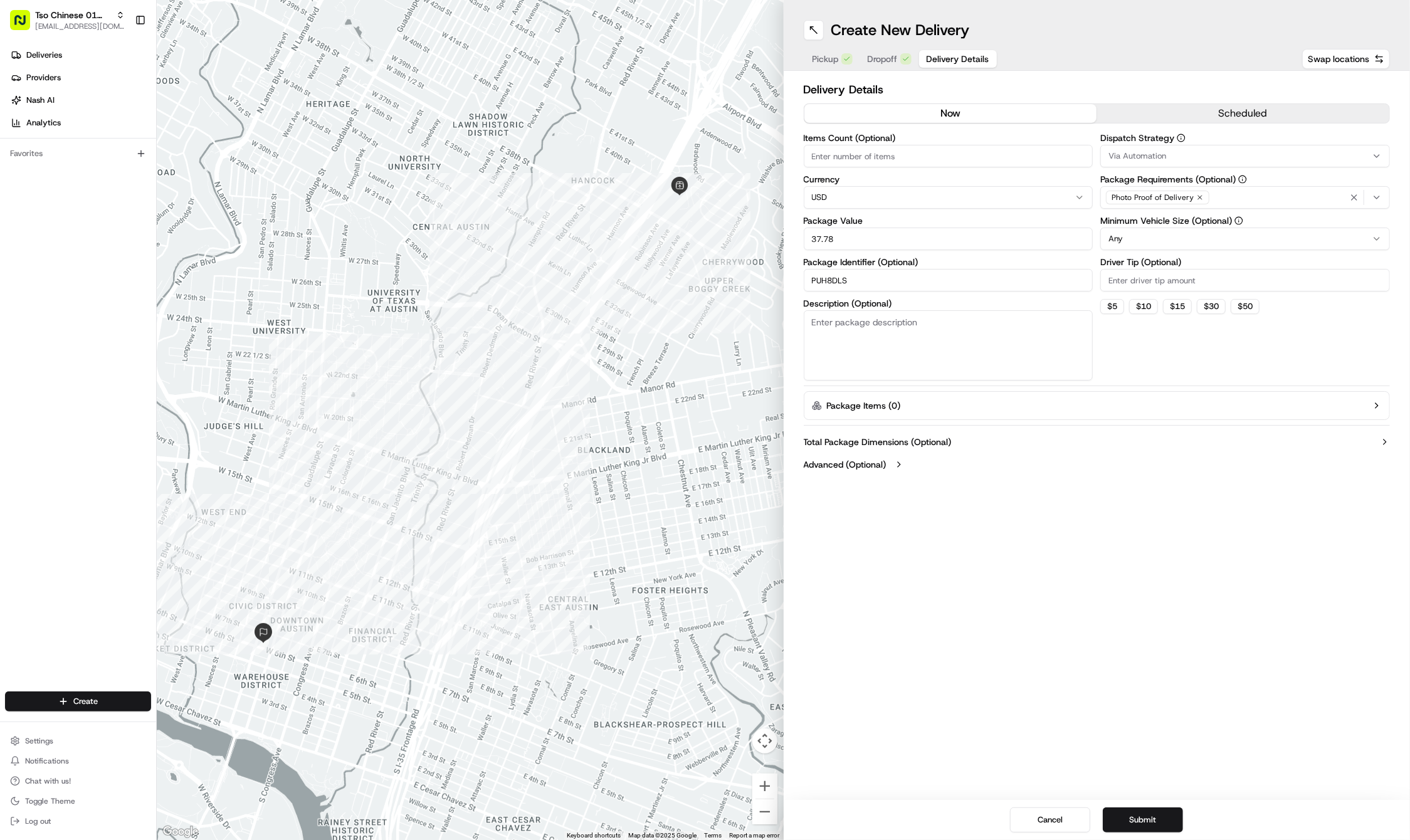
click at [1143, 288] on input "Driver Tip (Optional)" at bounding box center [1245, 280] width 289 height 23
type input "2"
click at [1174, 147] on button "Via Automation" at bounding box center [1245, 156] width 289 height 23
click at [1164, 223] on span "Tso Cherrywood Strategy" at bounding box center [1198, 224] width 154 height 11
click at [1352, 193] on icon "button" at bounding box center [1354, 198] width 10 height 10
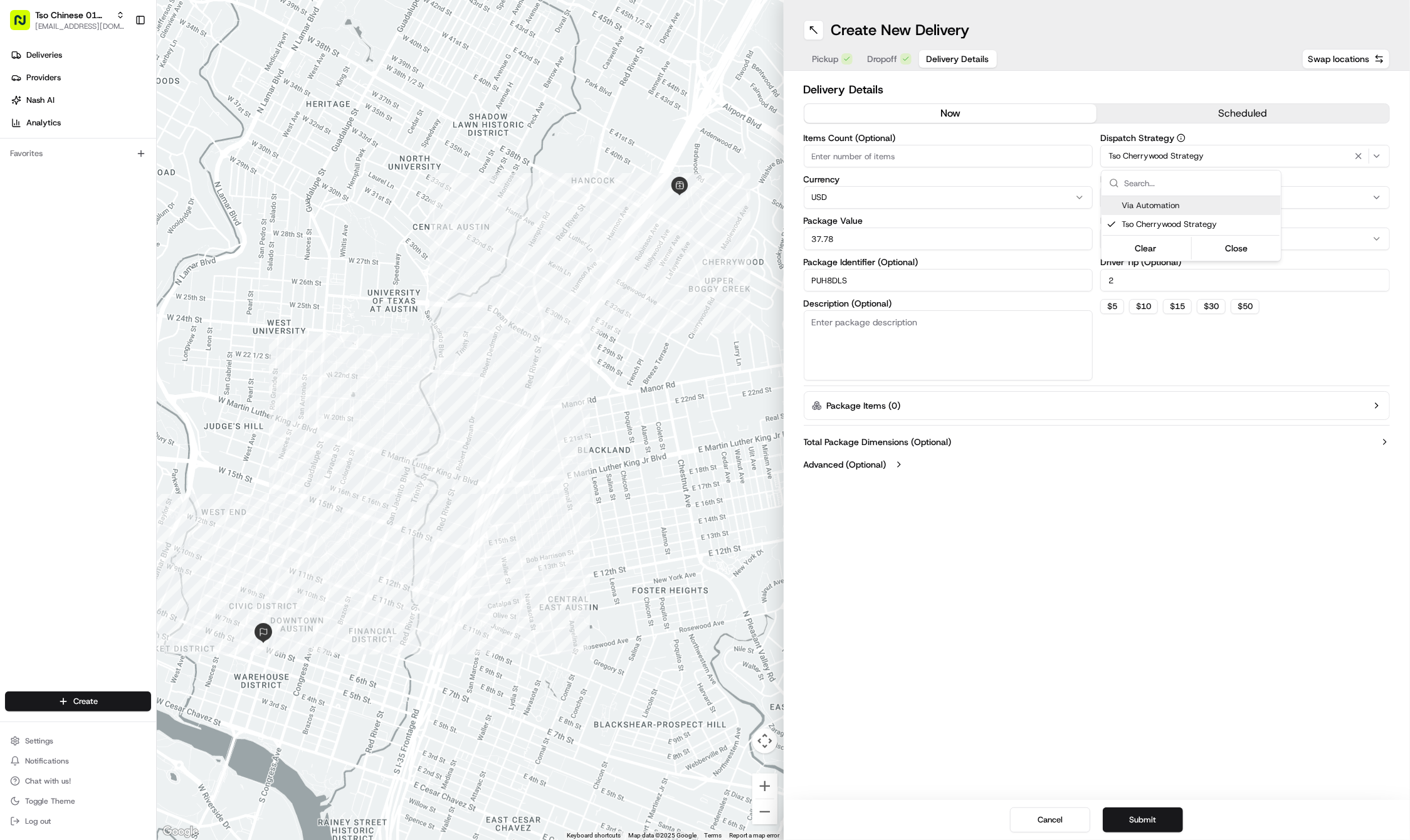
click at [1352, 192] on div "Select requirements" at bounding box center [1245, 197] width 283 height 11
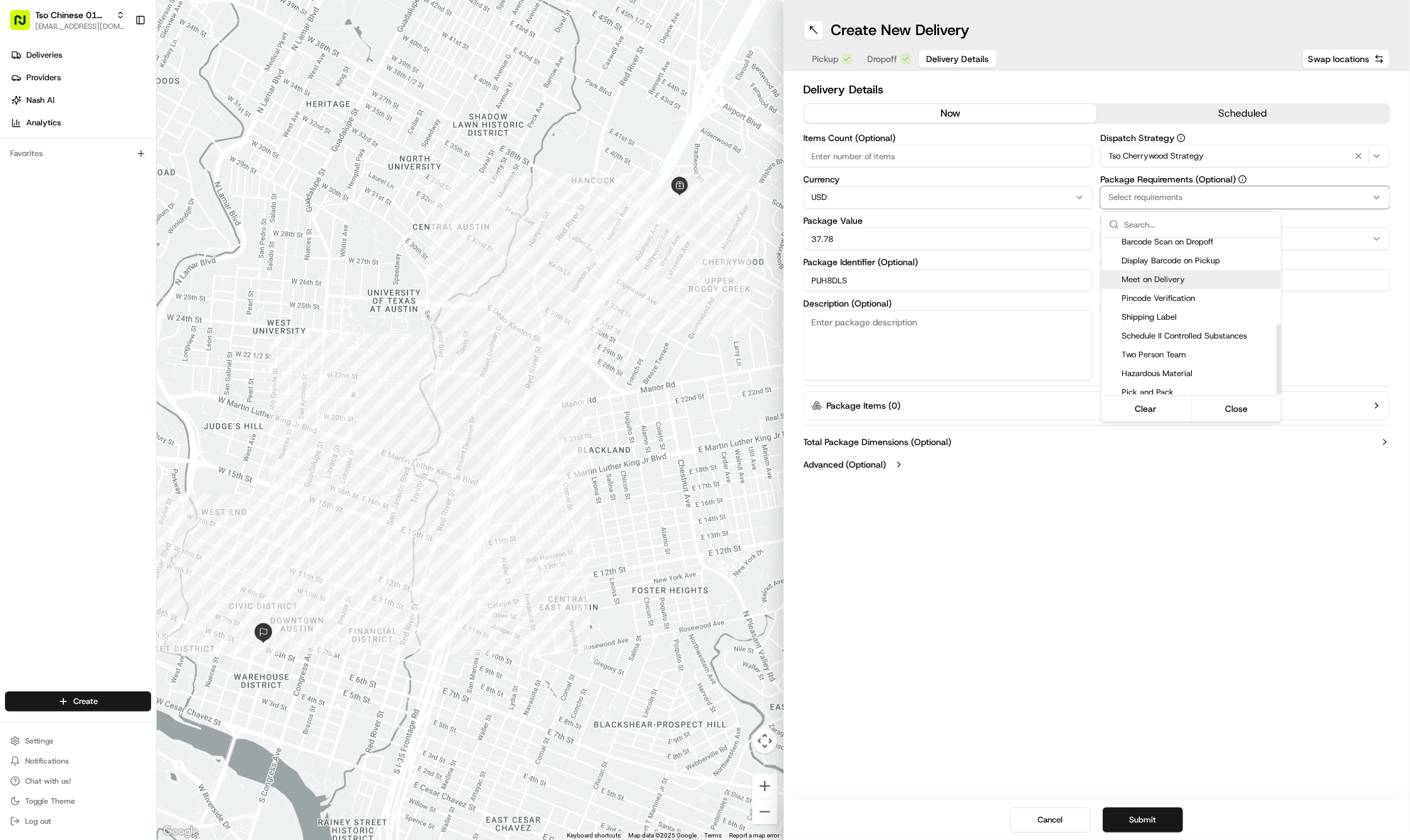
scroll to position [192, 0]
click at [1202, 275] on span "Meet on Delivery" at bounding box center [1198, 280] width 154 height 11
click at [1130, 481] on html "Tso Chinese 01 Cherrywood haran@tsochinese.com Toggle Sidebar Deliveries Provid…" at bounding box center [705, 420] width 1410 height 840
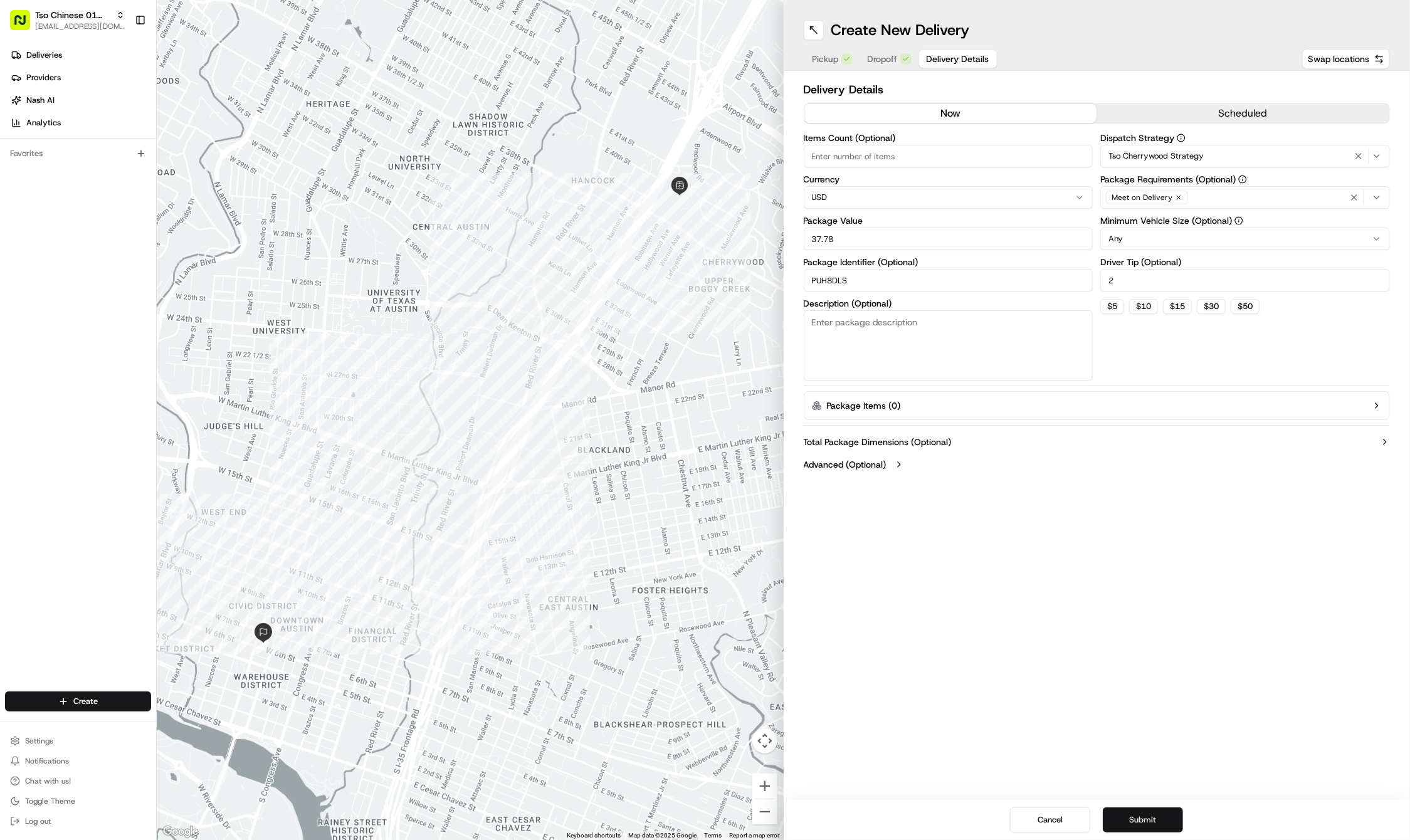
click at [1130, 825] on button "Submit" at bounding box center [1143, 819] width 81 height 25
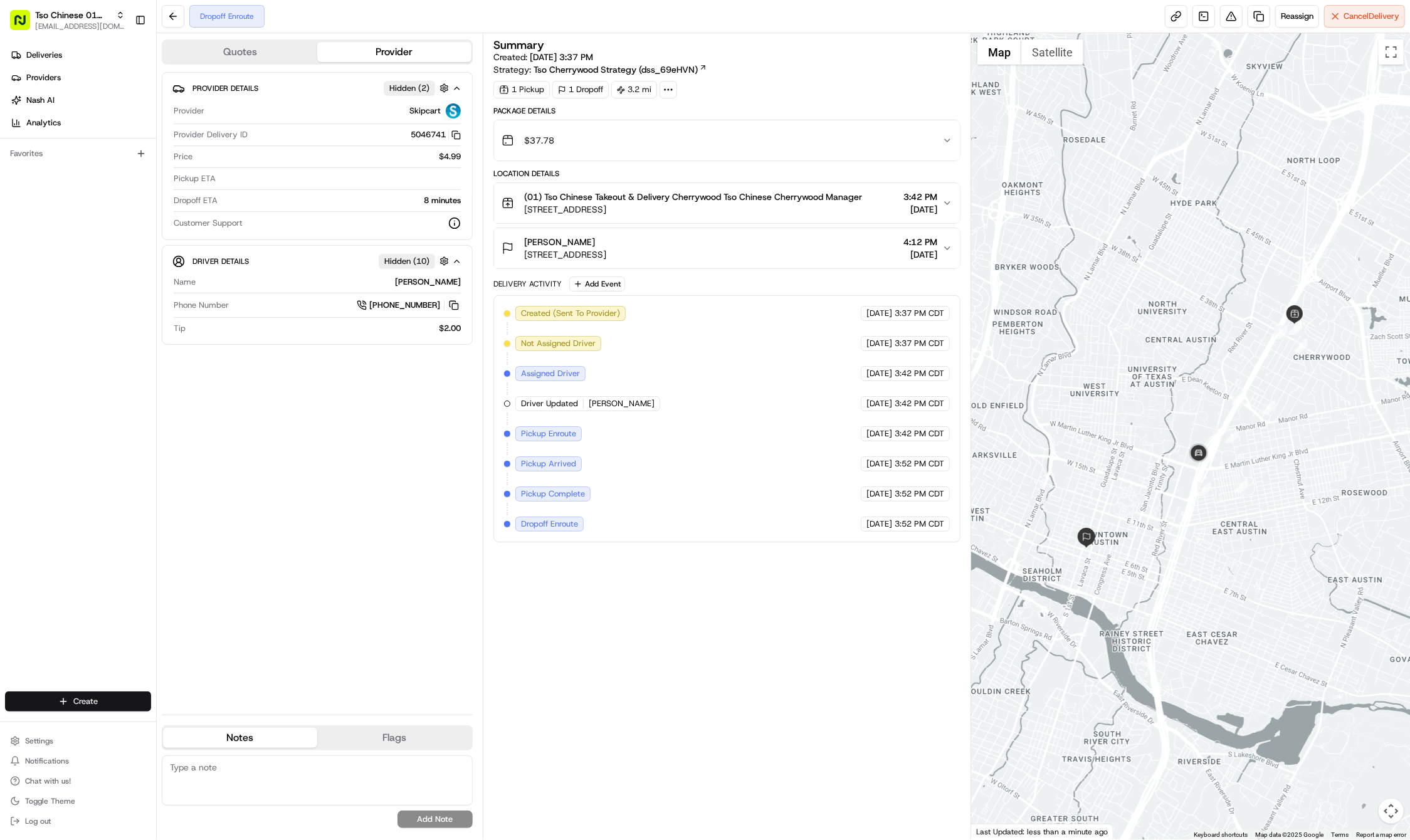
click at [131, 701] on html "Tso Chinese 01 Cherrywood haran@tsochinese.com Toggle Sidebar Deliveries Provid…" at bounding box center [705, 420] width 1410 height 840
click at [181, 717] on link "Delivery" at bounding box center [227, 725] width 140 height 23
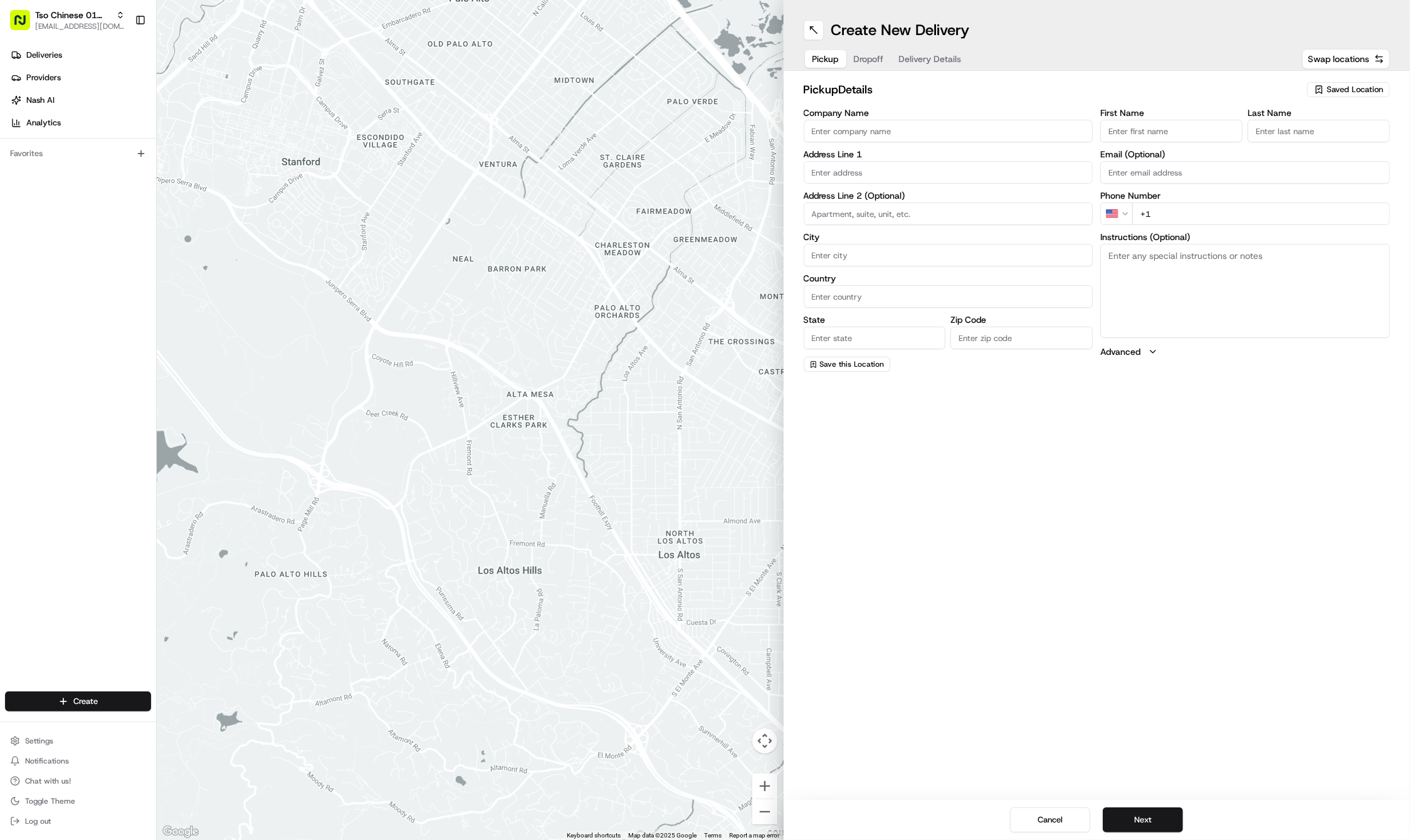
click at [1353, 86] on span "Saved Location" at bounding box center [1354, 89] width 57 height 11
click at [1332, 146] on span "(01) Tso Chinese Takeout & Delivery Cherrywood" at bounding box center [1326, 142] width 154 height 23
type input "(01) Tso Chinese Takeout & Delivery Cherrywood"
type input "Ste E-5"
type input "Austin"
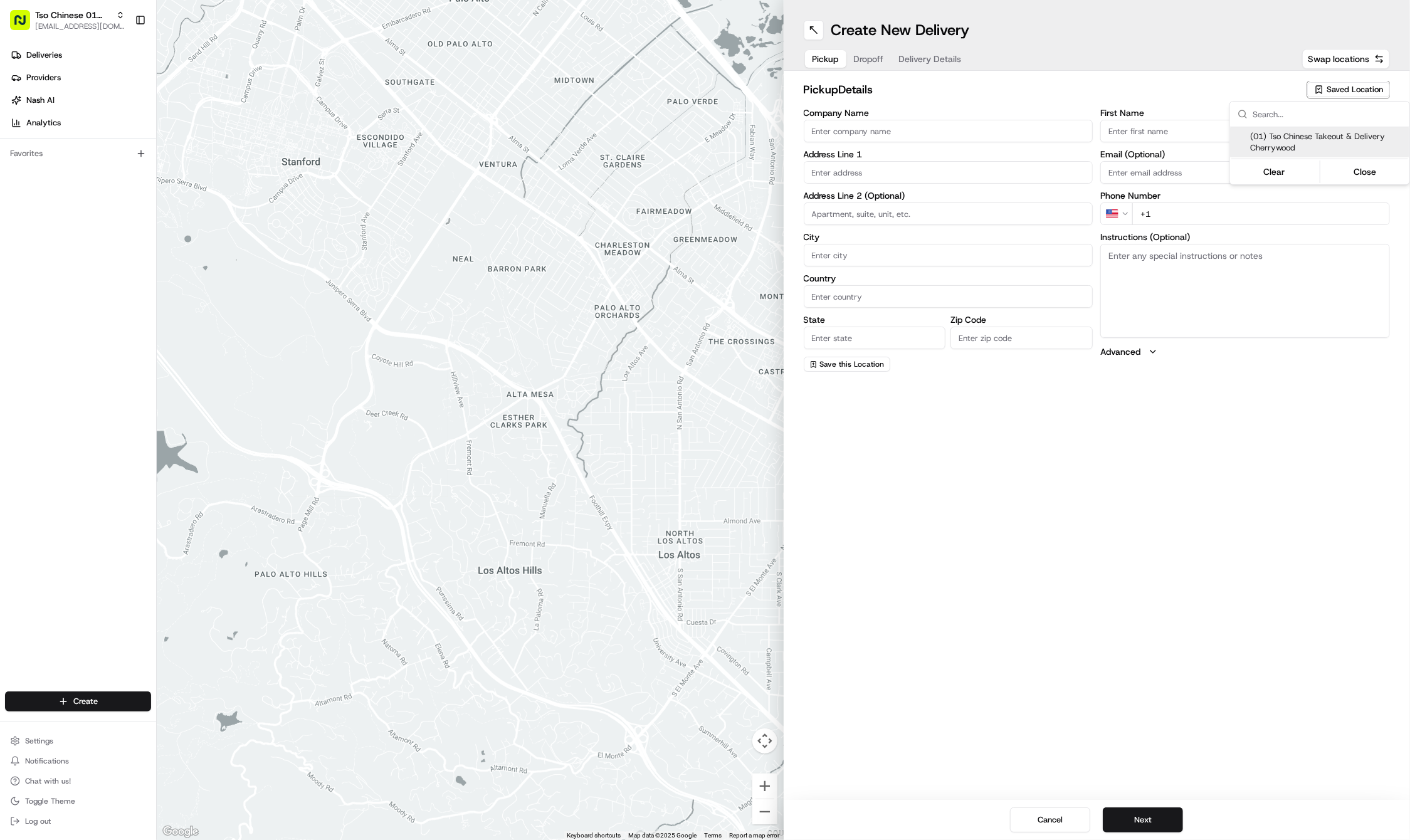
type input "US"
type input "TX"
type input "78722"
type input "Tso Chinese"
type input "Cherrywood Manager"
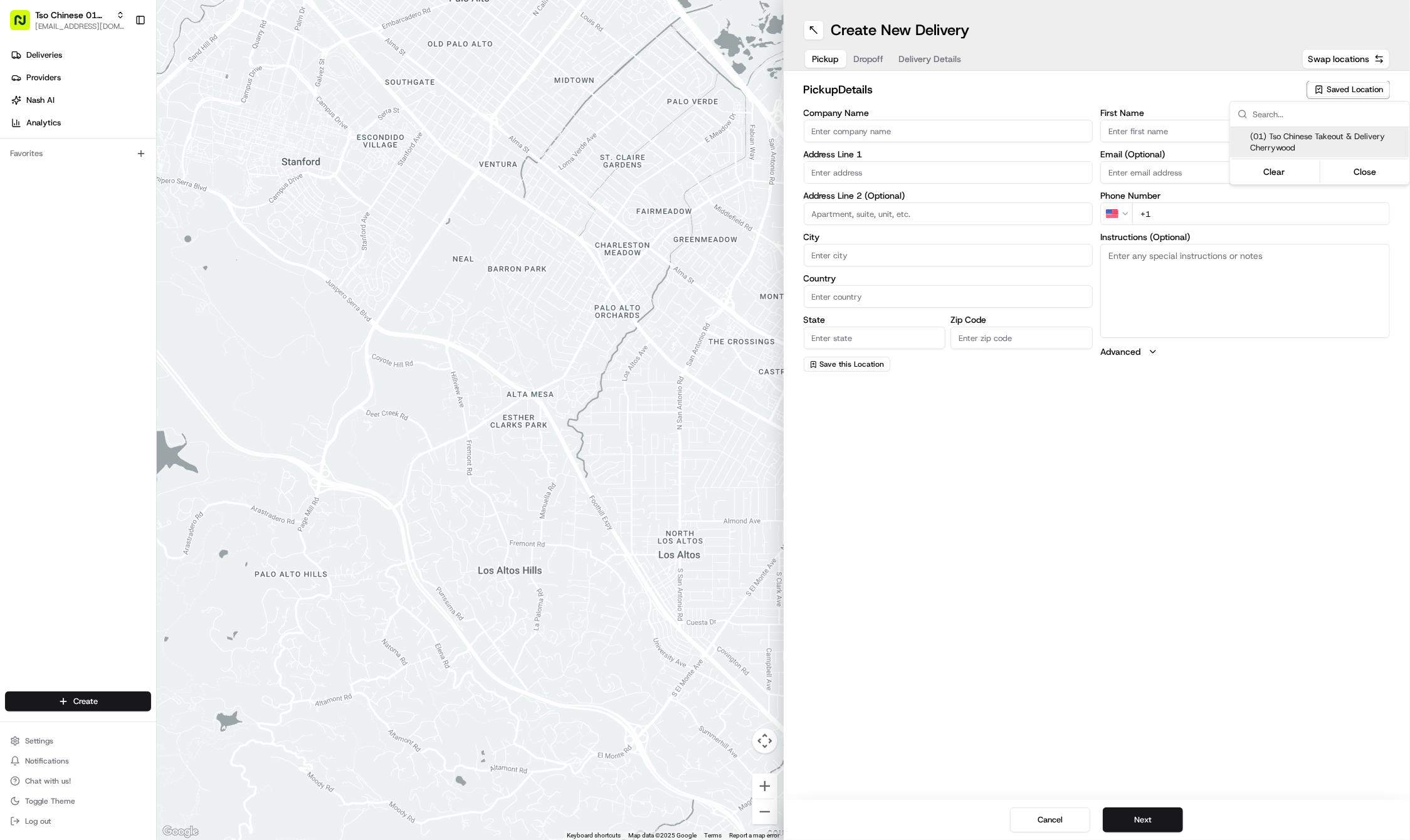
type input "cherrywoodstore@tsochinese.com"
type input "+1 512 401 3232"
type textarea "Submit a picture displaying address & food as Proof of Delivery. Envía una foto…"
type input "3909 N Interstate Hwy 35"
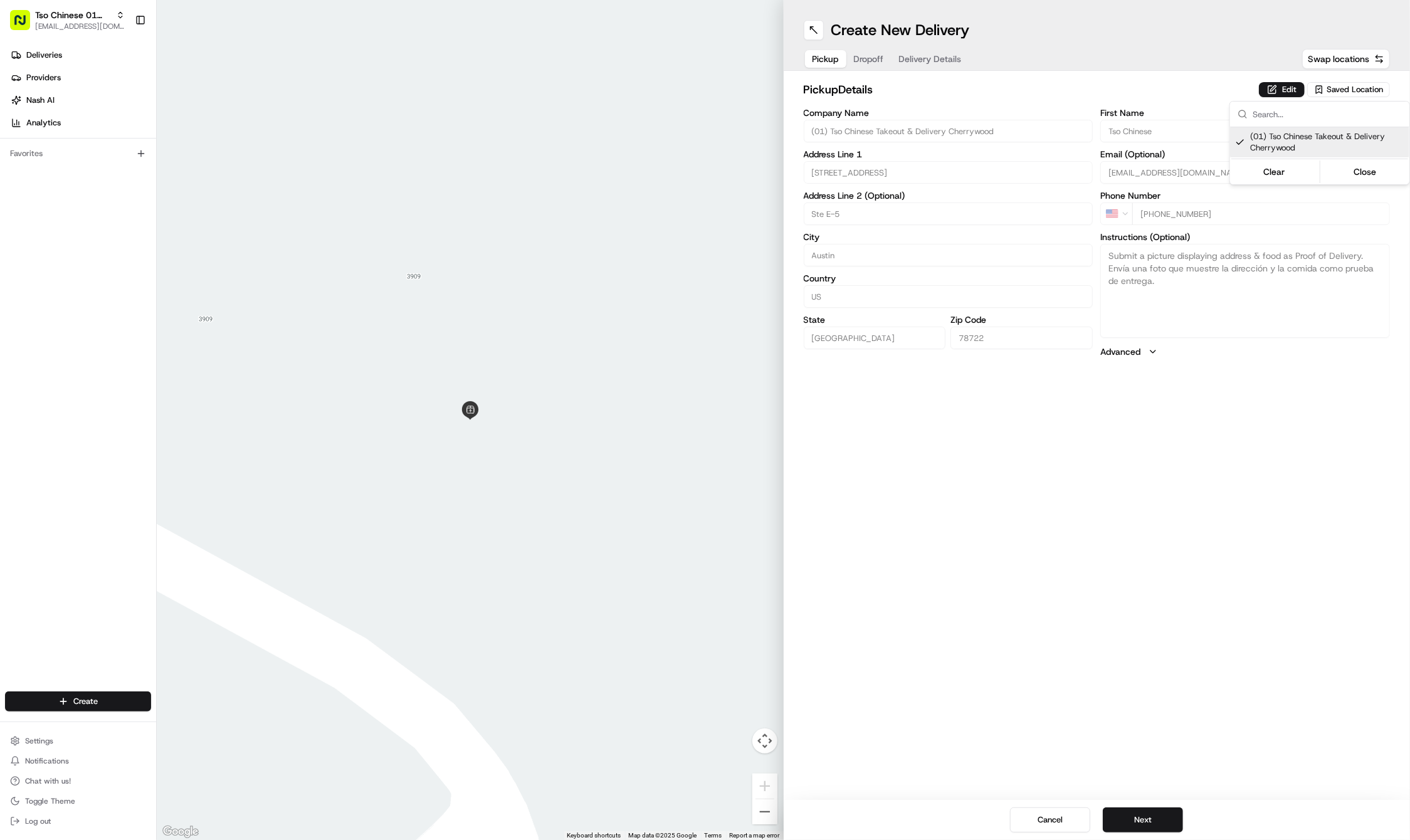
click at [861, 62] on html "Tso Chinese 01 Cherrywood haran@tsochinese.com Toggle Sidebar Deliveries Provid…" at bounding box center [705, 420] width 1410 height 840
click at [861, 62] on button "Dropoff" at bounding box center [868, 59] width 45 height 18
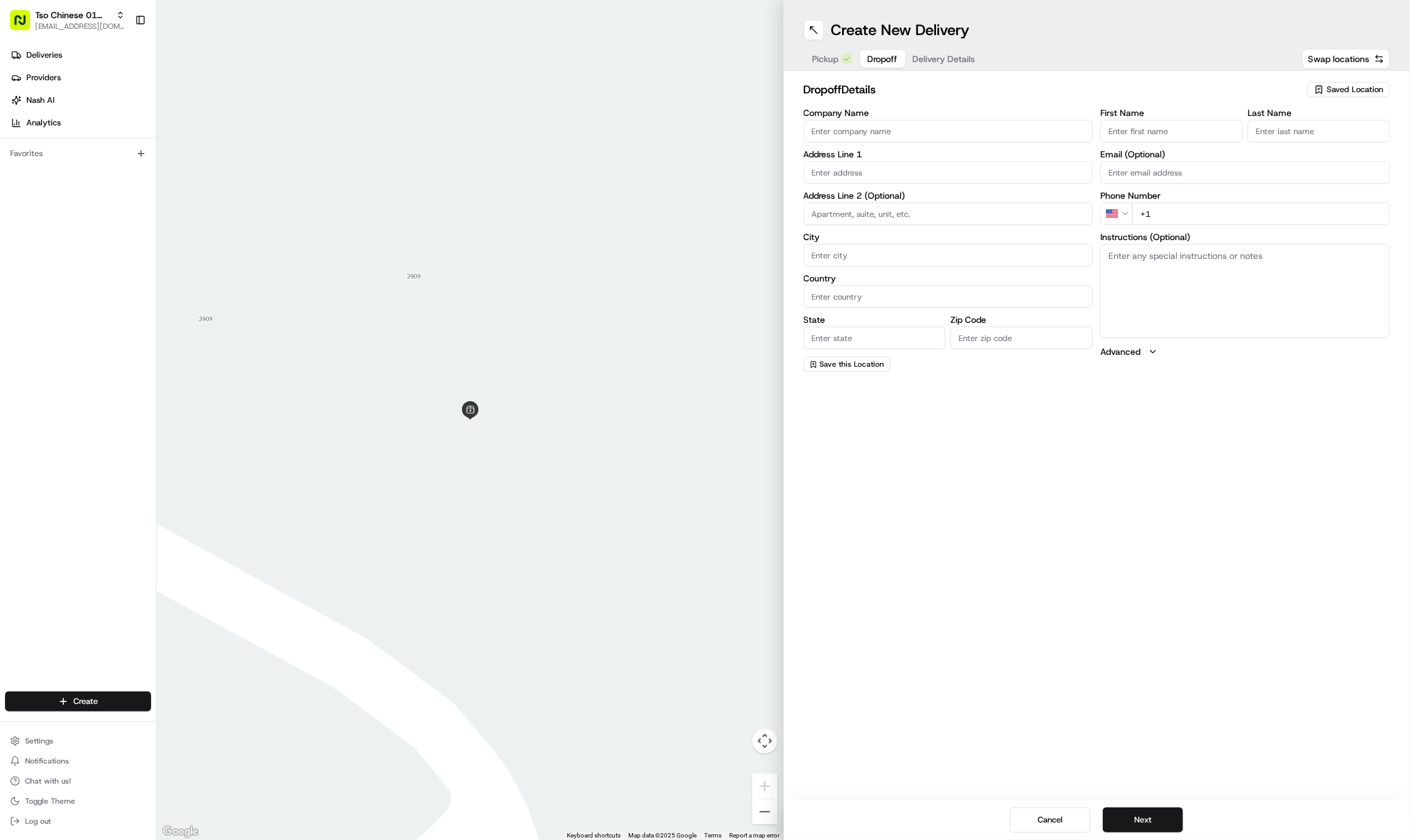
click at [1326, 84] on div "Saved Location" at bounding box center [1348, 89] width 83 height 15
click at [1326, 84] on html "Tso Chinese 01 Cherrywood haran@tsochinese.com Toggle Sidebar Deliveries Provid…" at bounding box center [705, 420] width 1410 height 840
click at [1326, 84] on div "Saved Location" at bounding box center [1348, 89] width 83 height 15
click at [1163, 57] on html "Tso Chinese 01 Cherrywood haran@tsochinese.com Toggle Sidebar Deliveries Provid…" at bounding box center [705, 420] width 1410 height 840
click at [1128, 124] on input "First Name" at bounding box center [1171, 130] width 142 height 23
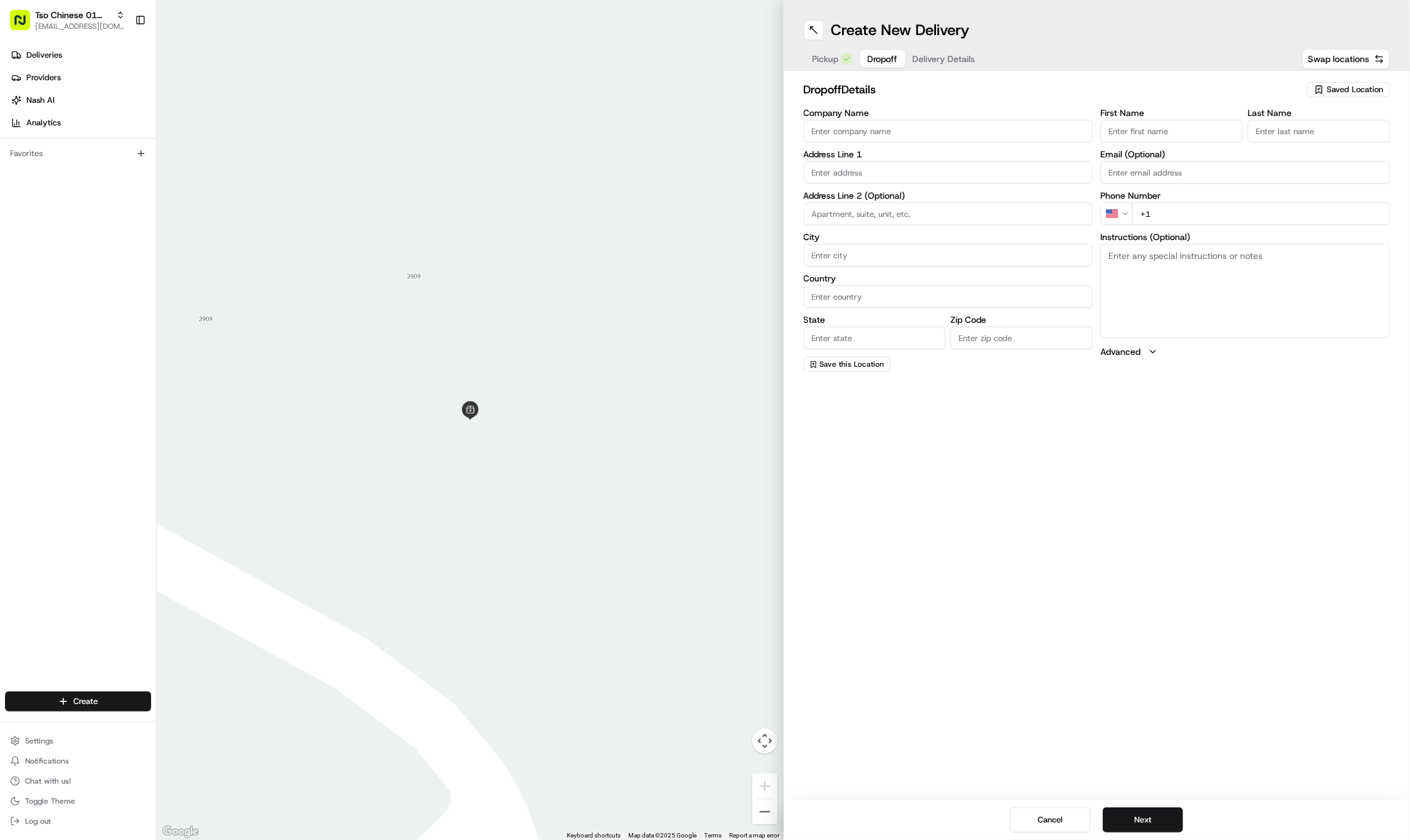
paste input "Kegan Blumenthal"
type input "Kegan Blumenthal"
type input "."
click at [1261, 231] on div "First Name Kegan Blumenthal Last Name . Required Email (Optional) Phone Number …" at bounding box center [1245, 241] width 289 height 264
click at [1270, 217] on input "+1" at bounding box center [1261, 214] width 258 height 23
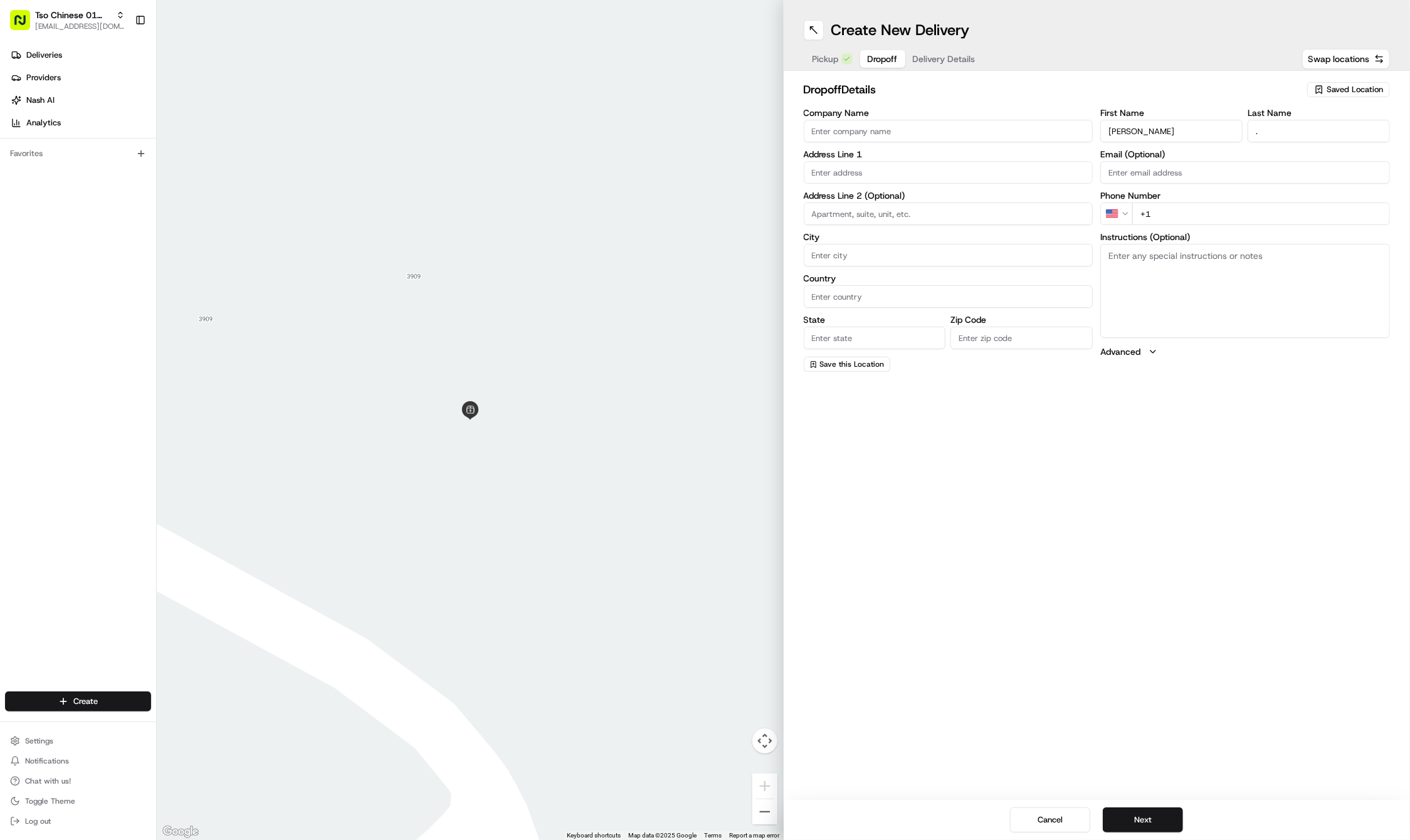
paste input "713 412 1085"
type input "+1 713 412 1085"
click at [964, 176] on input "text" at bounding box center [948, 172] width 289 height 23
paste input "3907 Vantage Dr"
click at [959, 200] on div "3907 Vantage Drive, Austin, TX" at bounding box center [949, 198] width 283 height 19
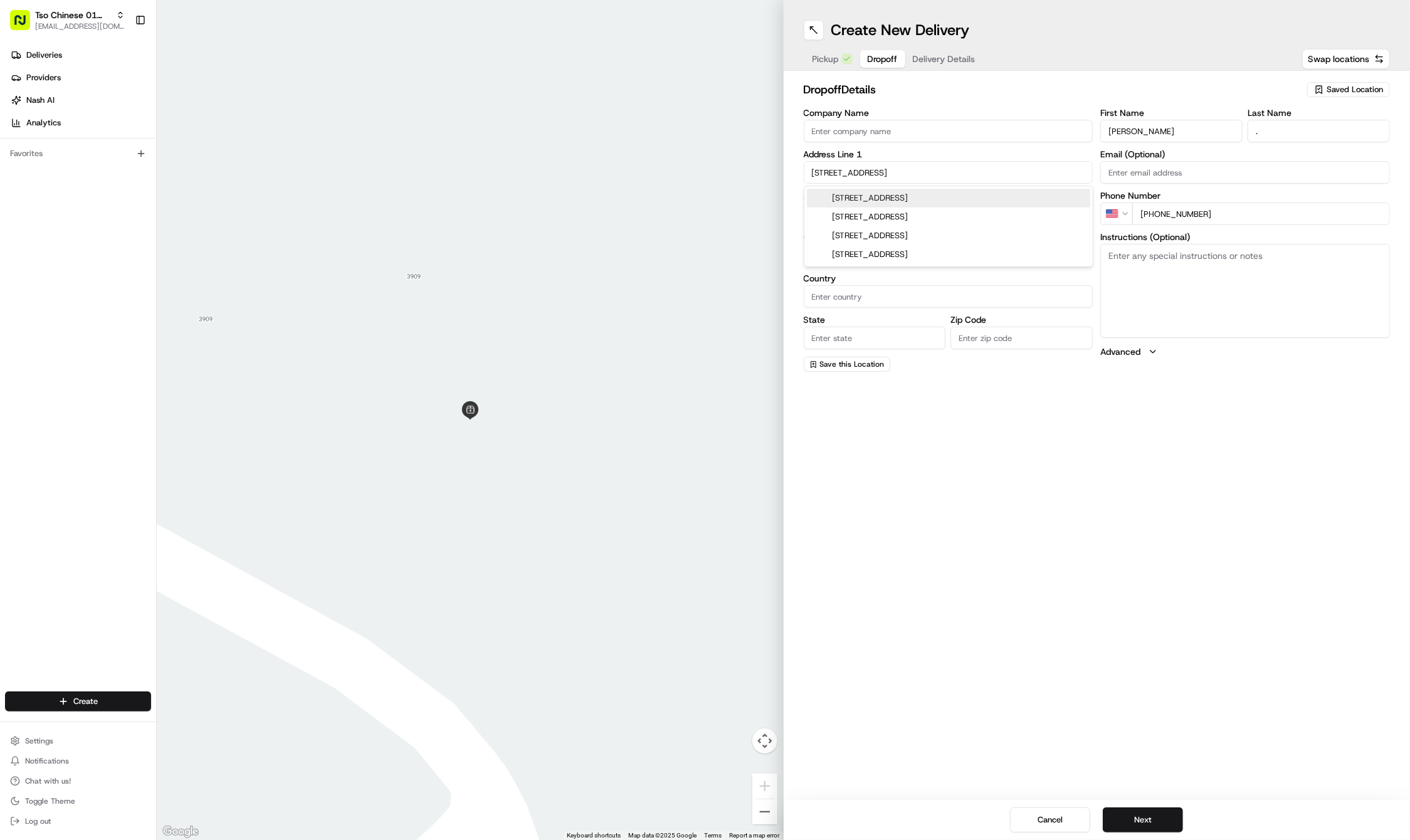
type input "[STREET_ADDRESS]"
type input "Austin"
type input "United States"
type input "TX"
type input "78731"
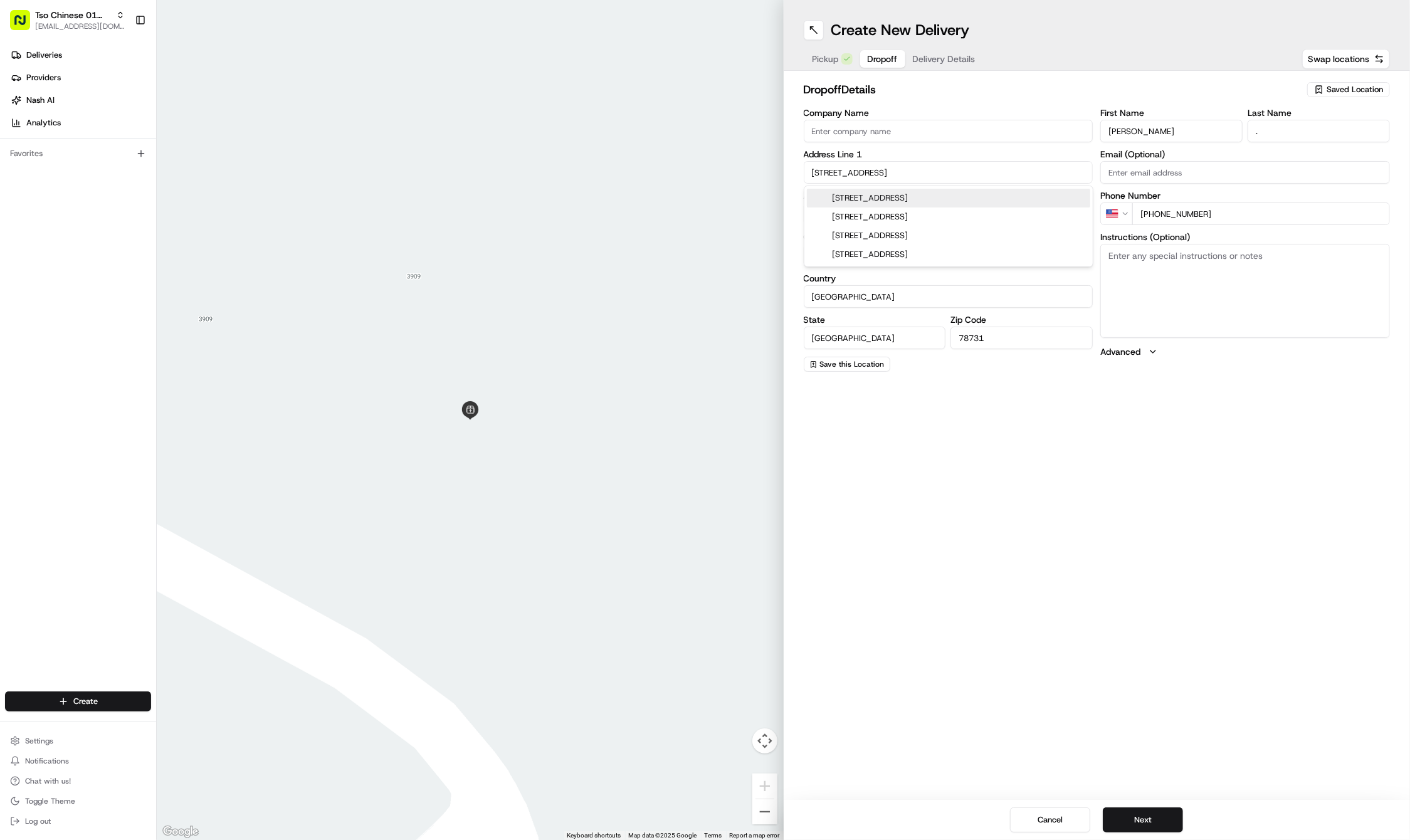
type input "3907 Vantage Drive"
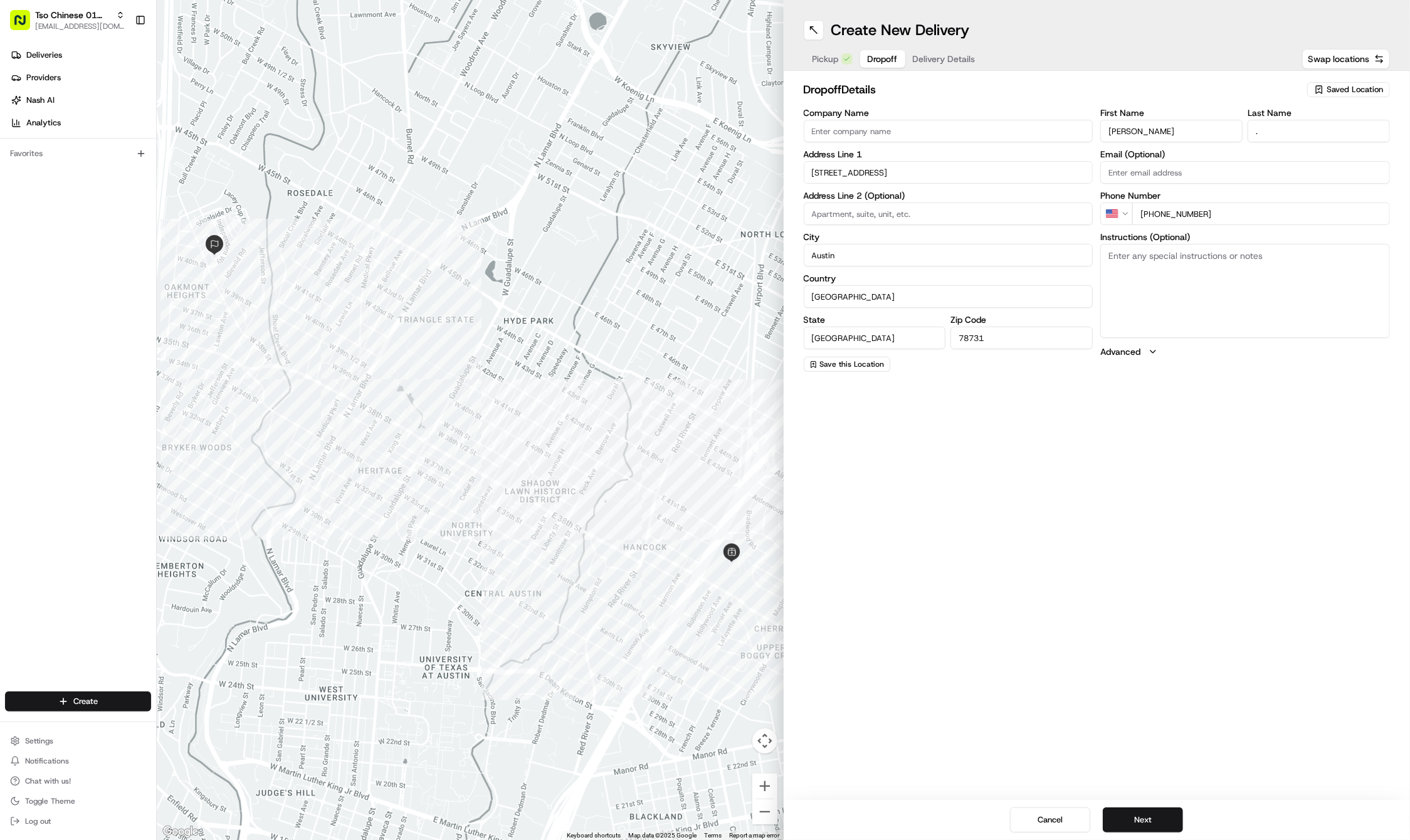
click at [947, 58] on span "Delivery Details" at bounding box center [944, 59] width 63 height 13
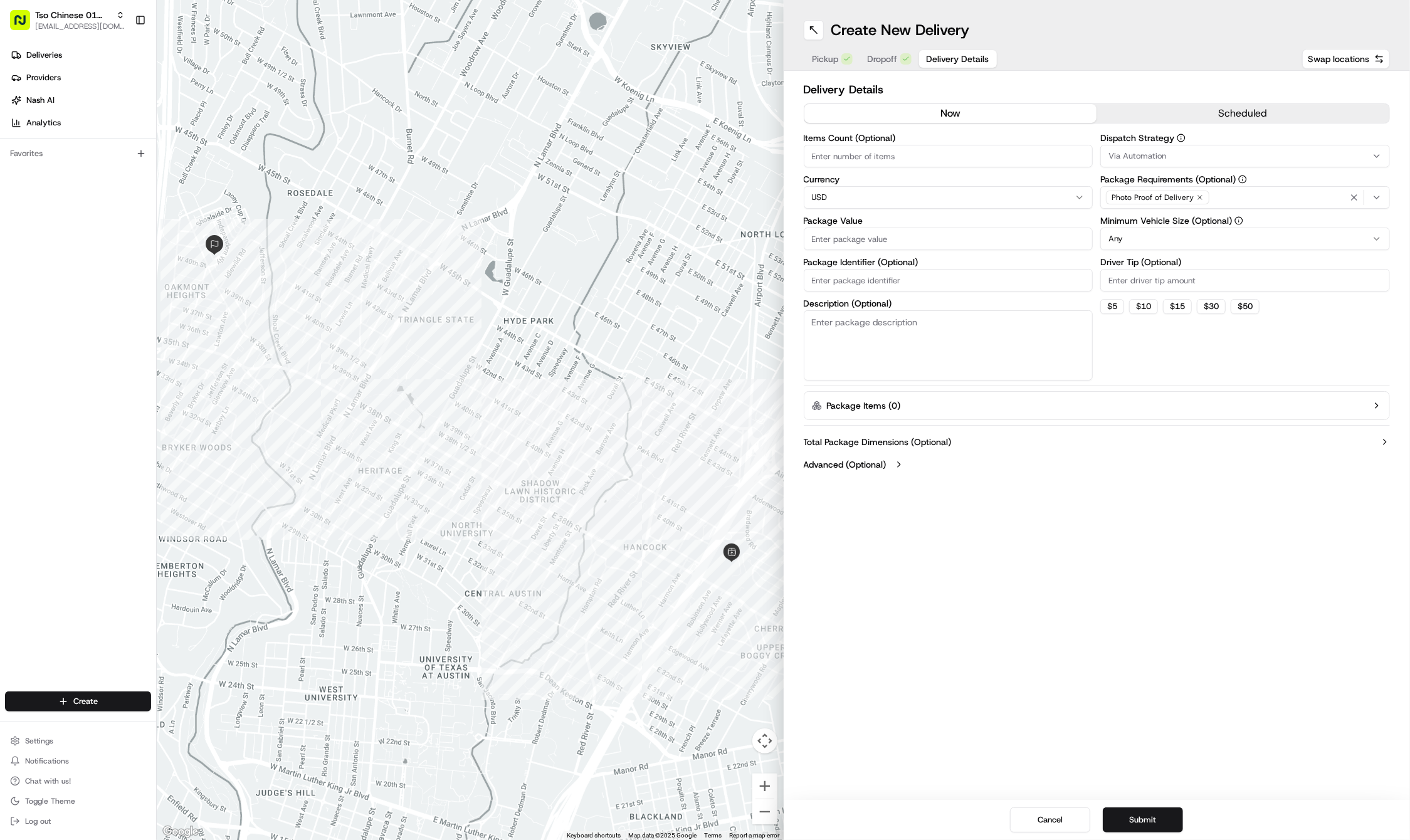
click at [1209, 158] on div "Via Automation" at bounding box center [1245, 155] width 283 height 11
click at [1186, 234] on div "Tso Cherrywood Strategy" at bounding box center [1191, 224] width 179 height 19
click at [1171, 19] on html "Tso Chinese 01 Cherrywood haran@tsochinese.com Toggle Sidebar Deliveries Provid…" at bounding box center [705, 420] width 1410 height 840
click at [1196, 199] on icon "button" at bounding box center [1200, 198] width 8 height 8
click at [1194, 199] on div "Select requirements" at bounding box center [1245, 197] width 283 height 11
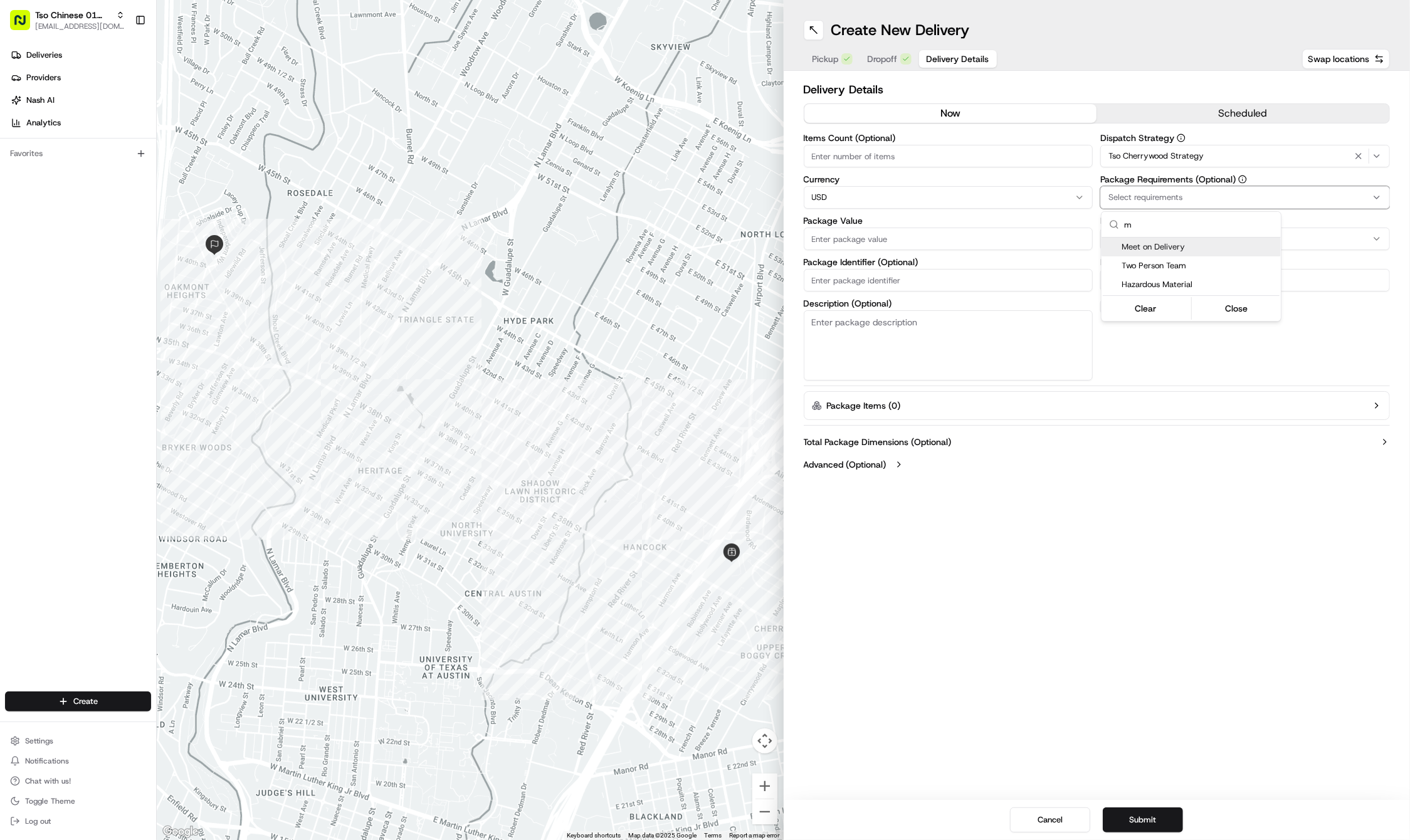
type input "m"
click at [1200, 239] on div "Meet on Delivery" at bounding box center [1191, 247] width 179 height 19
click at [1162, 74] on html "Tso Chinese 01 Cherrywood haran@tsochinese.com Toggle Sidebar Deliveries Provid…" at bounding box center [705, 420] width 1410 height 840
click at [1168, 276] on input "Driver Tip (Optional)" at bounding box center [1245, 280] width 289 height 23
type input "2"
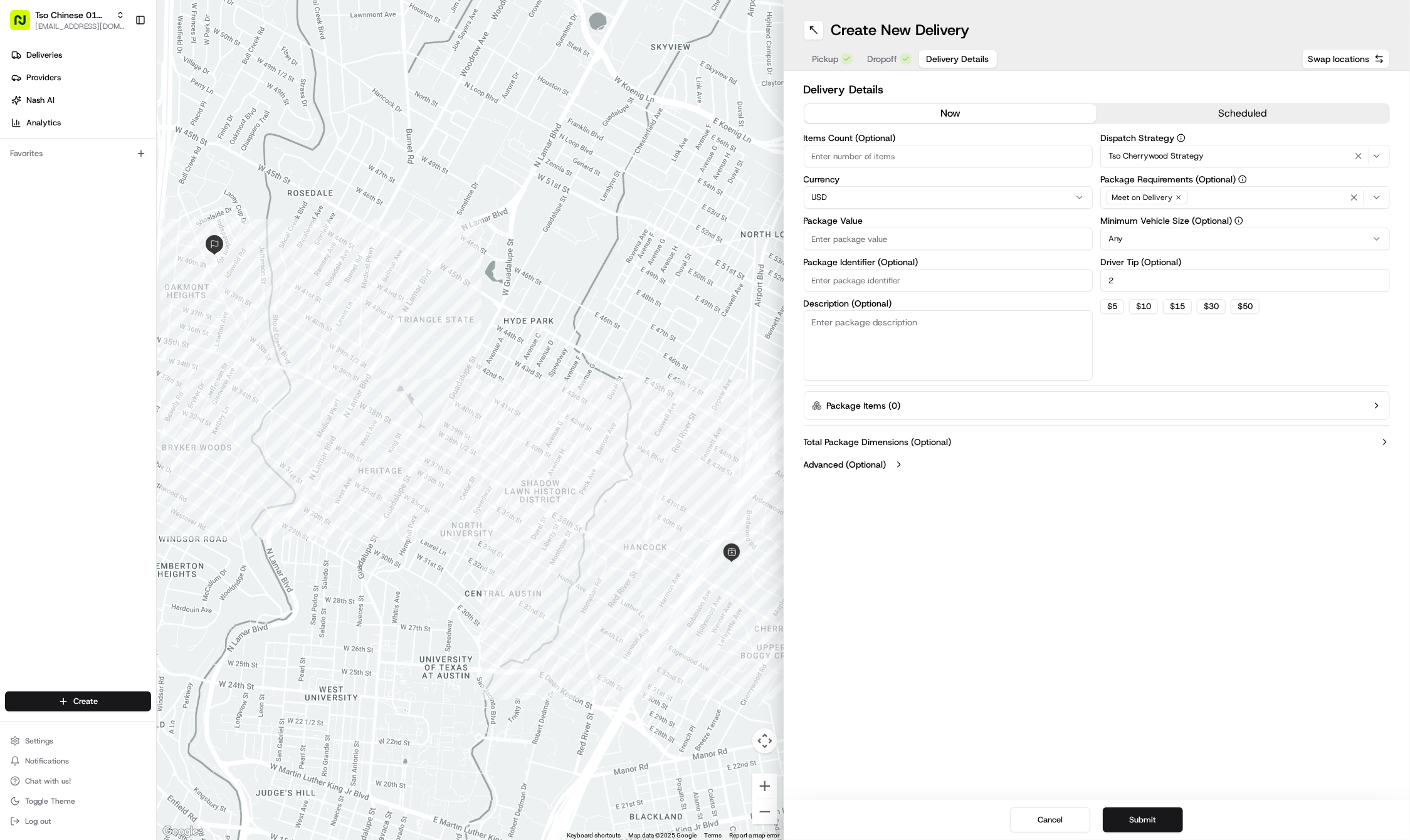
click at [926, 228] on input "Package Value" at bounding box center [948, 239] width 289 height 23
type input "31.28"
click at [858, 272] on input "Package Identifier (Optional)" at bounding box center [948, 280] width 289 height 23
paste input "#YSMKRWP"
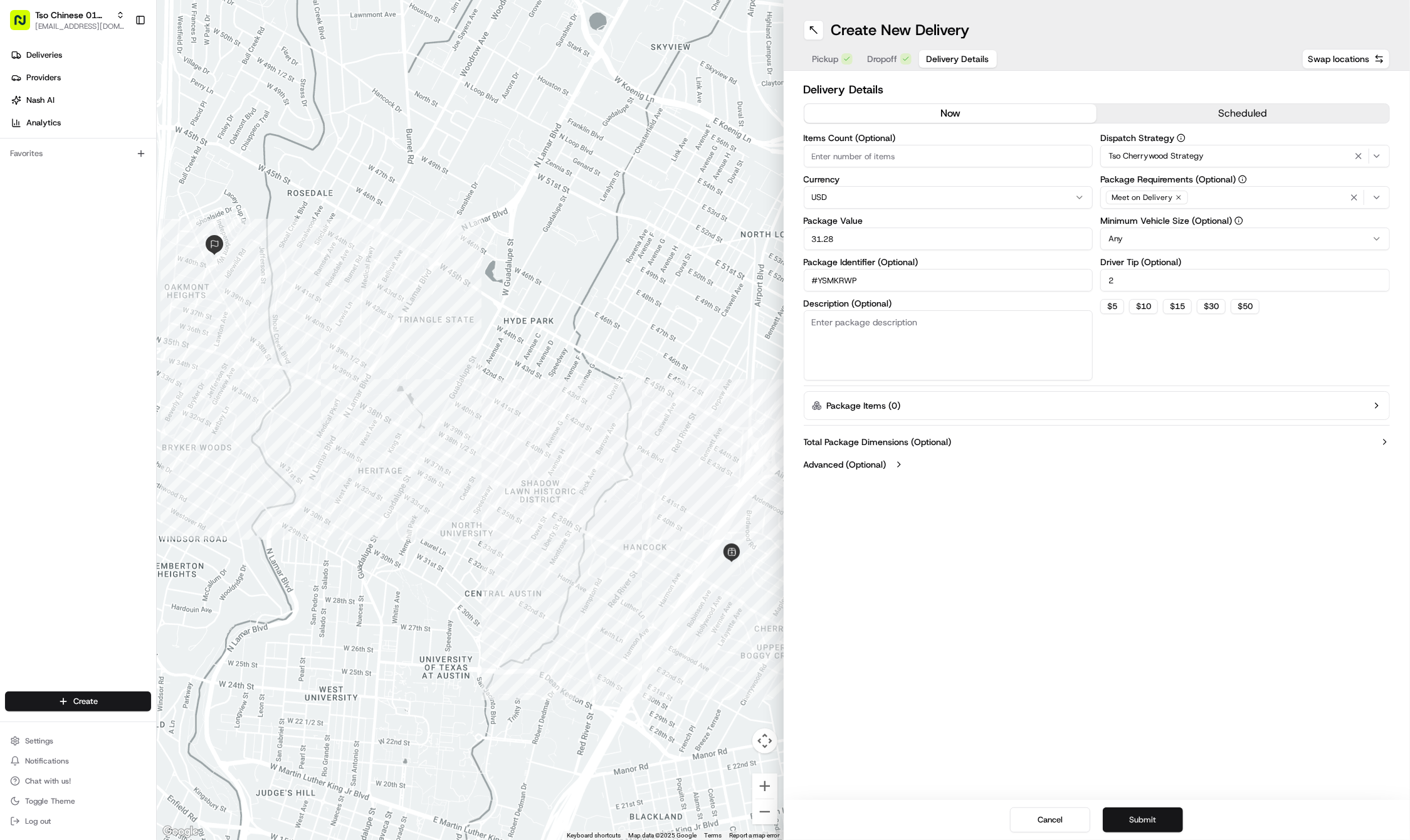
type input "#YSMKRWP"
click at [1150, 828] on button "Submit" at bounding box center [1143, 819] width 81 height 25
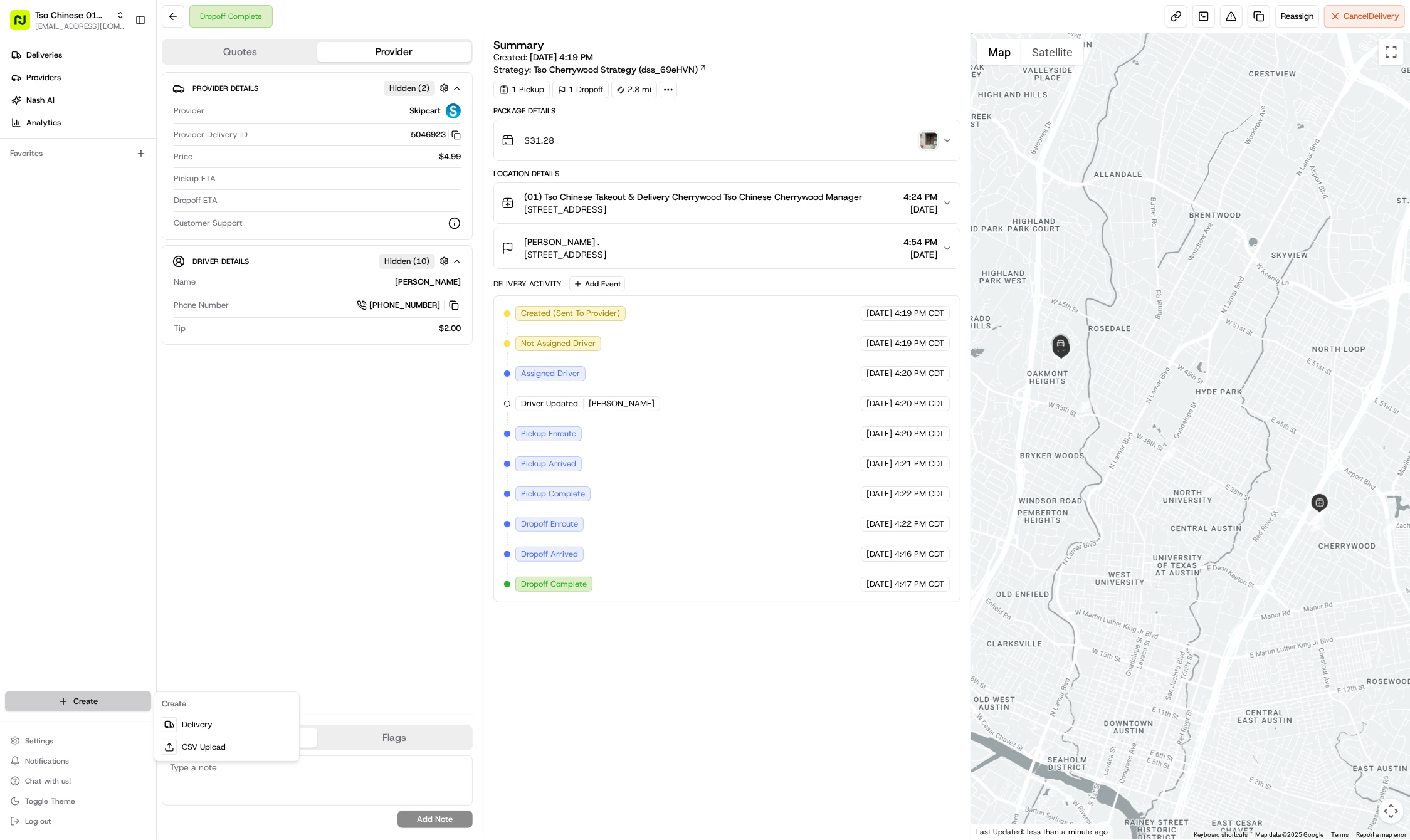
click at [106, 704] on html "Tso Chinese 01 Cherrywood haran@tsochinese.com Toggle Sidebar Deliveries Provid…" at bounding box center [705, 420] width 1410 height 840
click at [176, 724] on div at bounding box center [169, 724] width 15 height 15
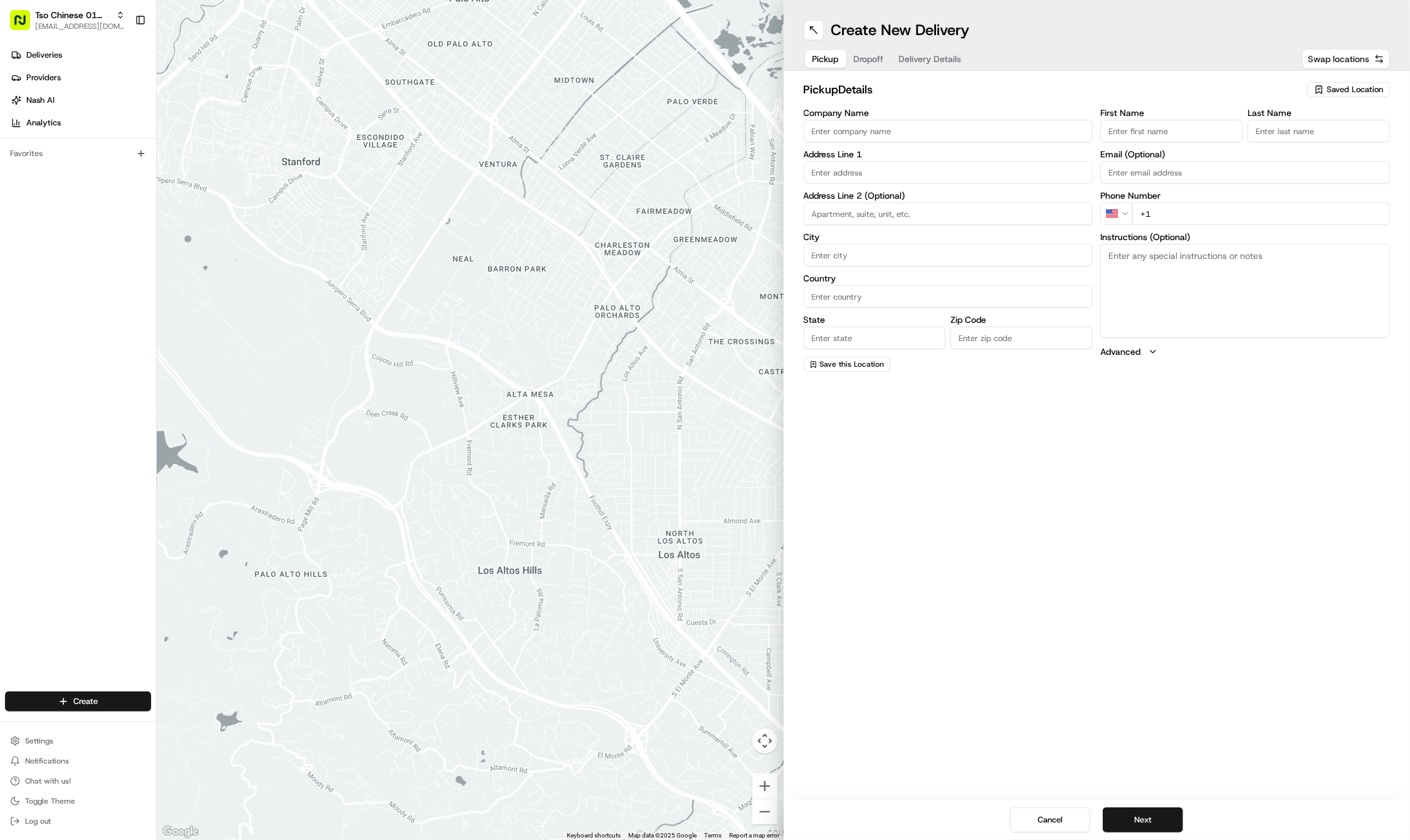
click at [1354, 90] on span "Saved Location" at bounding box center [1354, 89] width 57 height 11
click at [1343, 139] on span "(01) Tso Chinese Takeout & Delivery Cherrywood" at bounding box center [1326, 142] width 154 height 23
type input "(01) Tso Chinese Takeout & Delivery Cherrywood"
type input "Ste E-5"
type input "Austin"
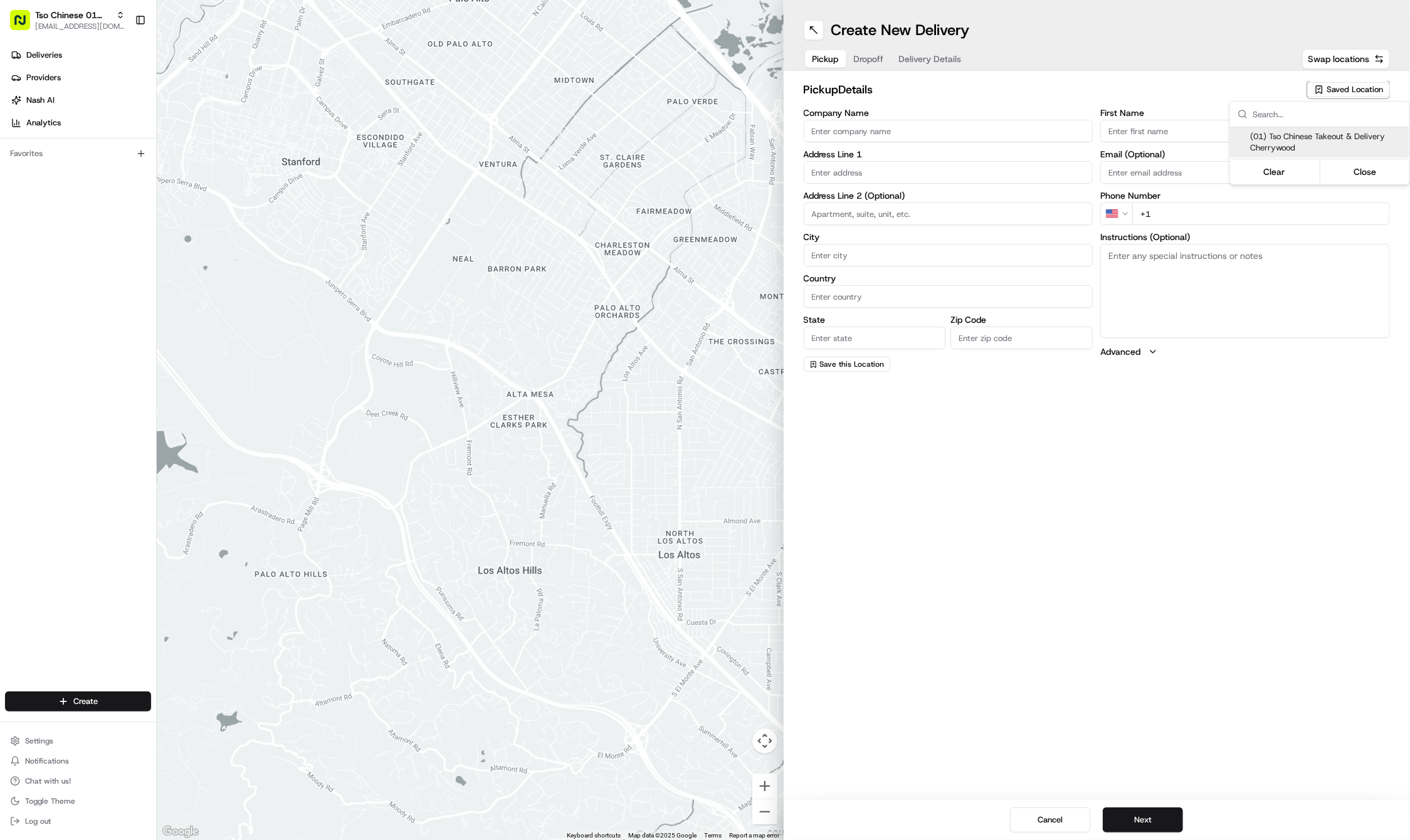
type input "US"
type input "TX"
type input "78722"
type input "Tso Chinese"
type input "Cherrywood Manager"
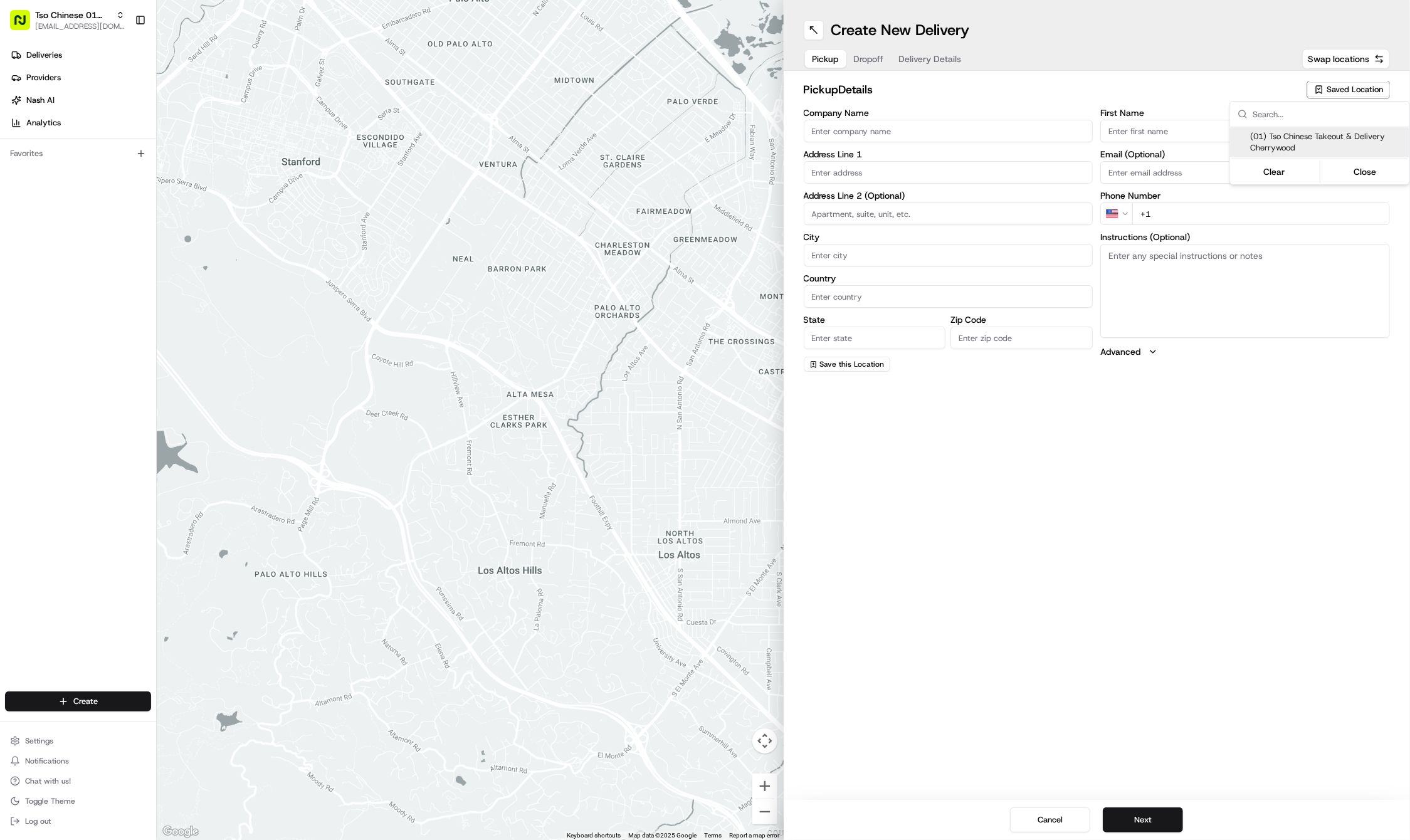
type input "cherrywoodstore@tsochinese.com"
type input "+1 512 401 3232"
type textarea "Submit a picture displaying address & food as Proof of Delivery. Envía una foto…"
type input "3909 N Interstate Hwy 35"
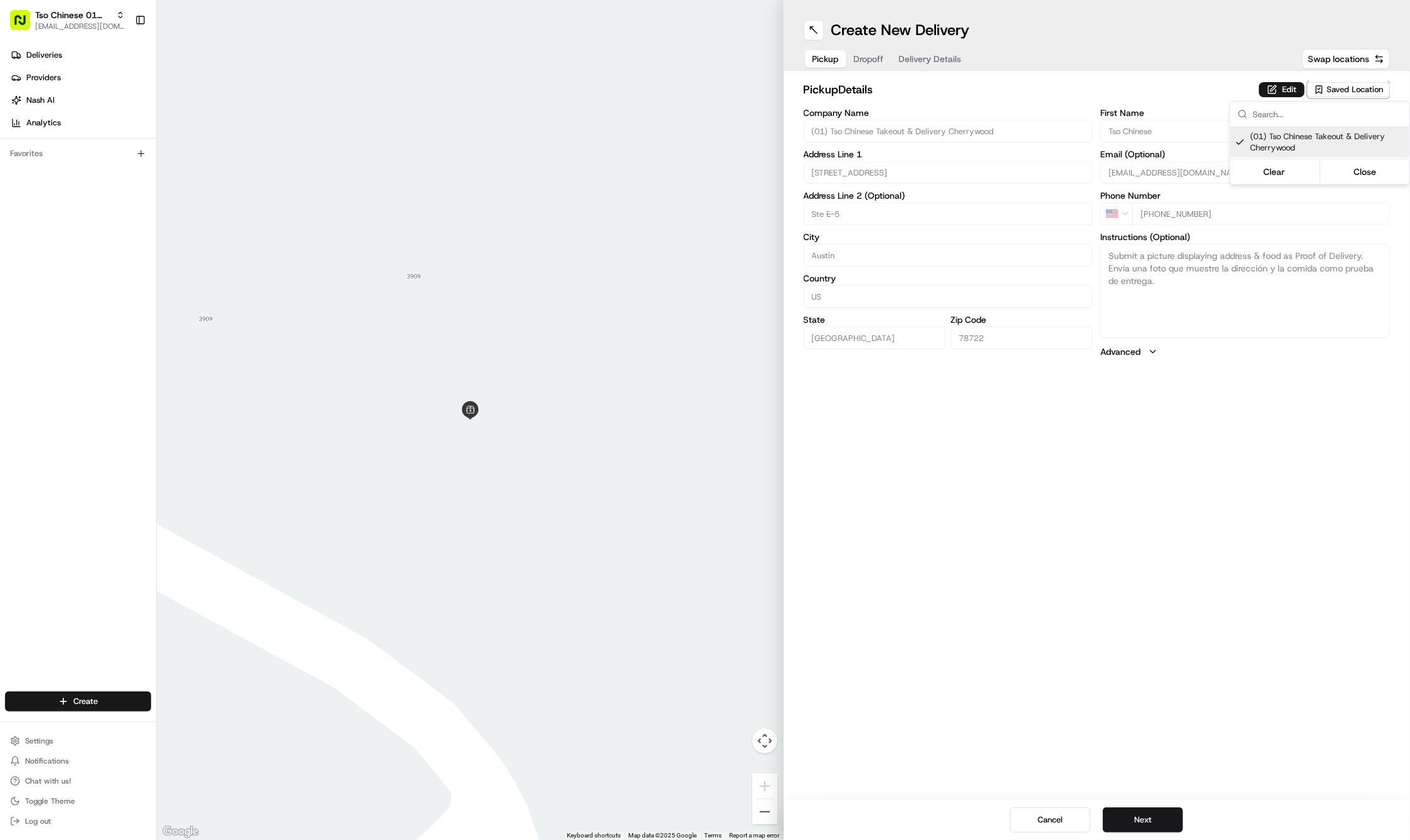
click at [870, 59] on html "Tso Chinese 01 Cherrywood haran@tsochinese.com Toggle Sidebar Deliveries Provid…" at bounding box center [705, 420] width 1410 height 840
click at [870, 59] on span "Dropoff" at bounding box center [869, 59] width 30 height 13
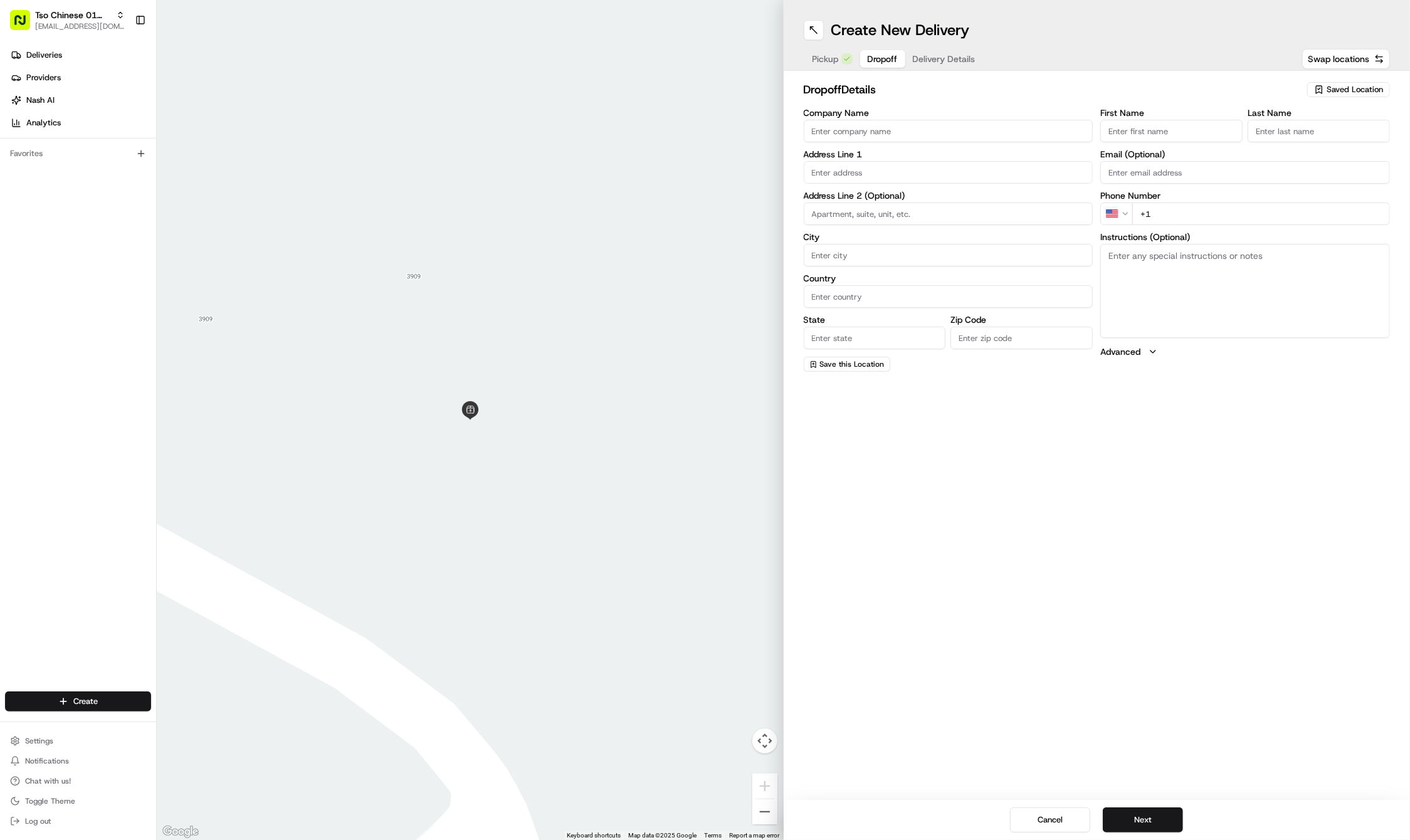
click at [1132, 124] on input "First Name" at bounding box center [1171, 130] width 142 height 23
paste input "Chloe Ciucevich"
type input "Chloe Ciucevich"
type input "."
click at [1312, 231] on div "First Name Chloe Ciucevich Last Name . Email (Optional) Phone Number US +1 Inst…" at bounding box center [1245, 240] width 289 height 263
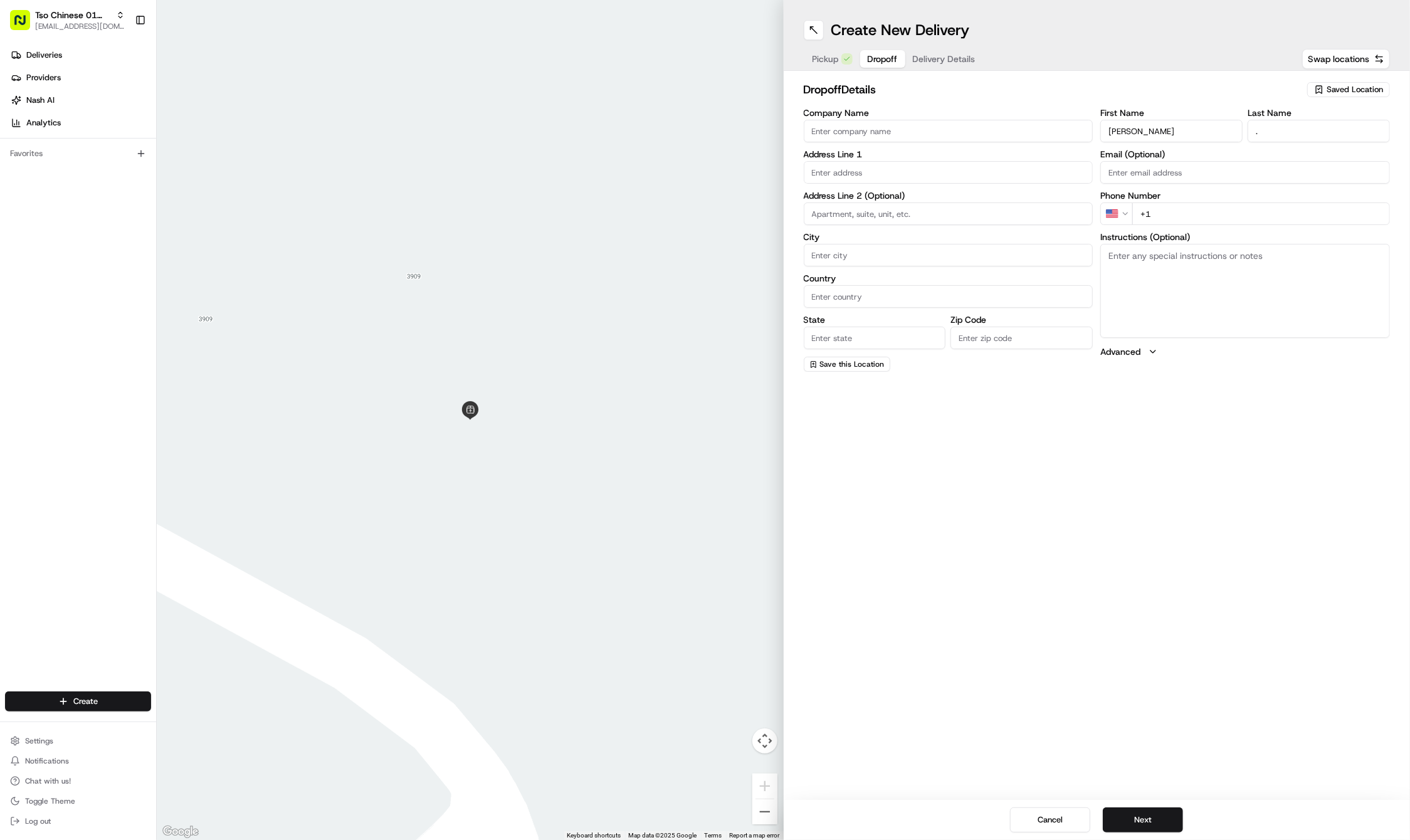
click at [1312, 219] on input "+1" at bounding box center [1261, 214] width 258 height 23
paste input "704 651 9138"
type input "+1 704 651 9138"
click at [1135, 304] on textarea "Instructions (Optional)" at bounding box center [1245, 290] width 289 height 94
paste textarea "Company: Alder"
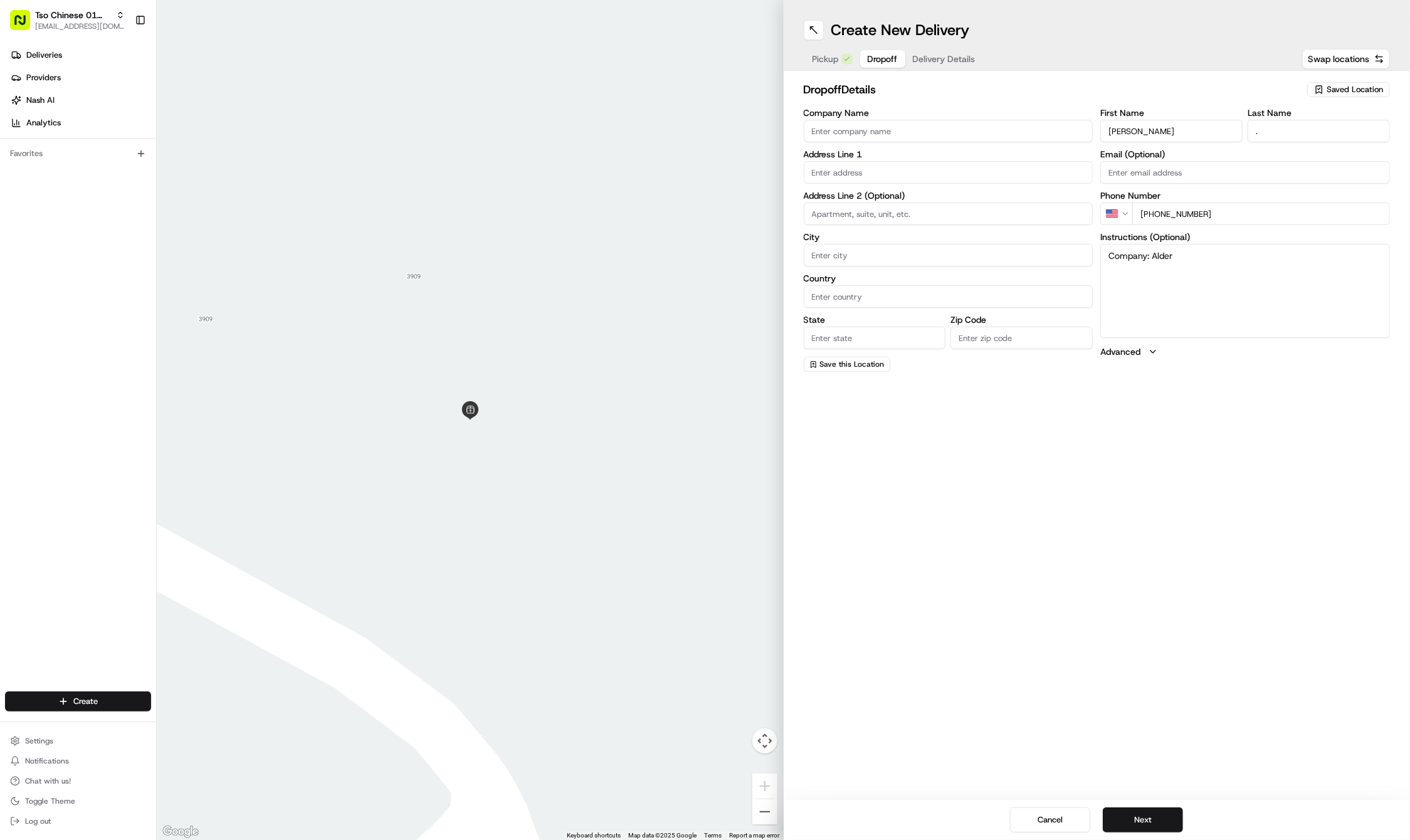
type textarea "Company: Alder"
click at [906, 168] on input "text" at bounding box center [948, 172] width 289 height 23
paste input "2612 Perseverance Dr"
click at [976, 200] on div "2612 Perseverance Drive, Austin, TX" at bounding box center [949, 198] width 283 height 19
type input "2612 Perseverance Dr, Austin, TX 78731, USA"
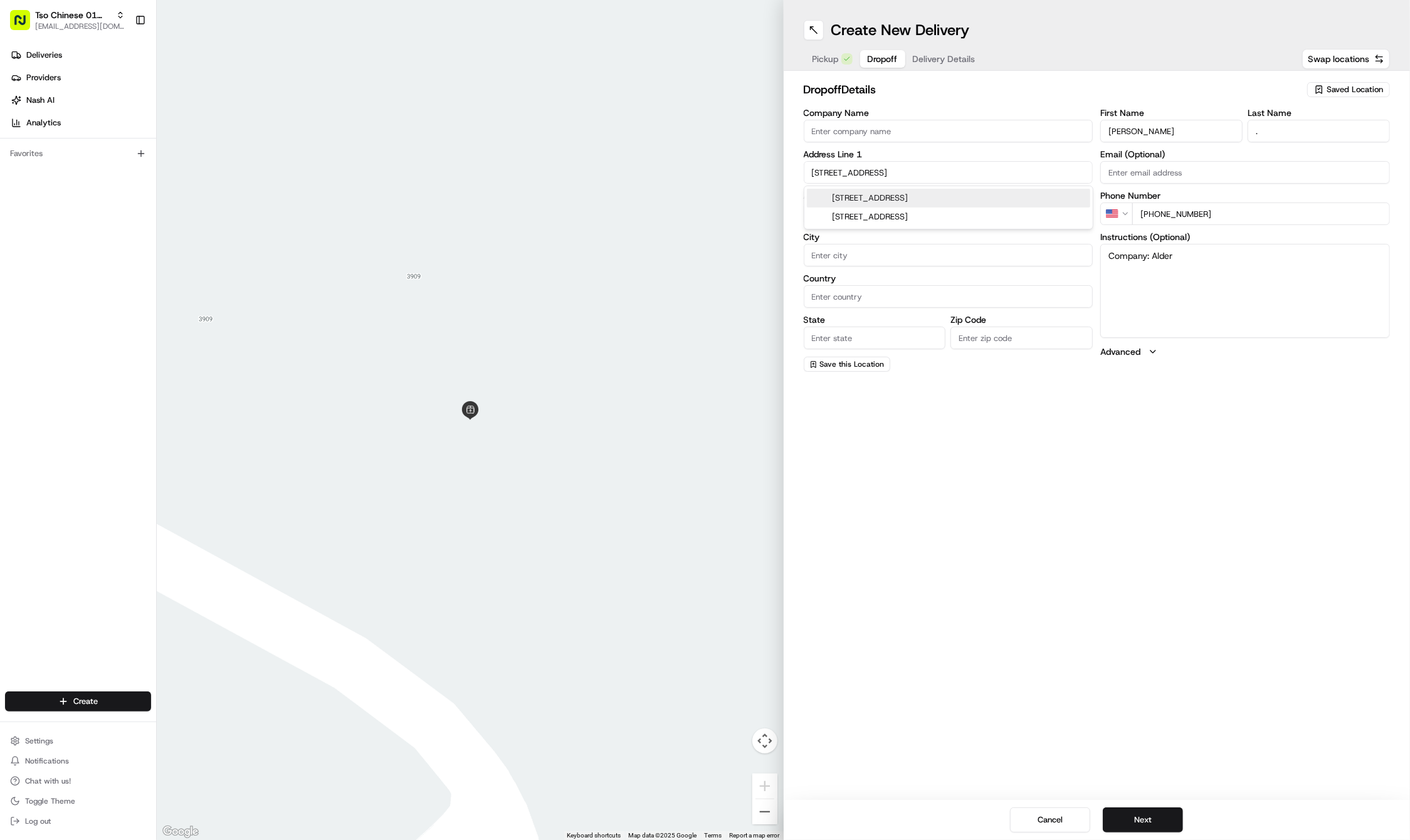
type input "Austin"
type input "United States"
type input "TX"
type input "78731"
type input "2612 Perseverance Drive"
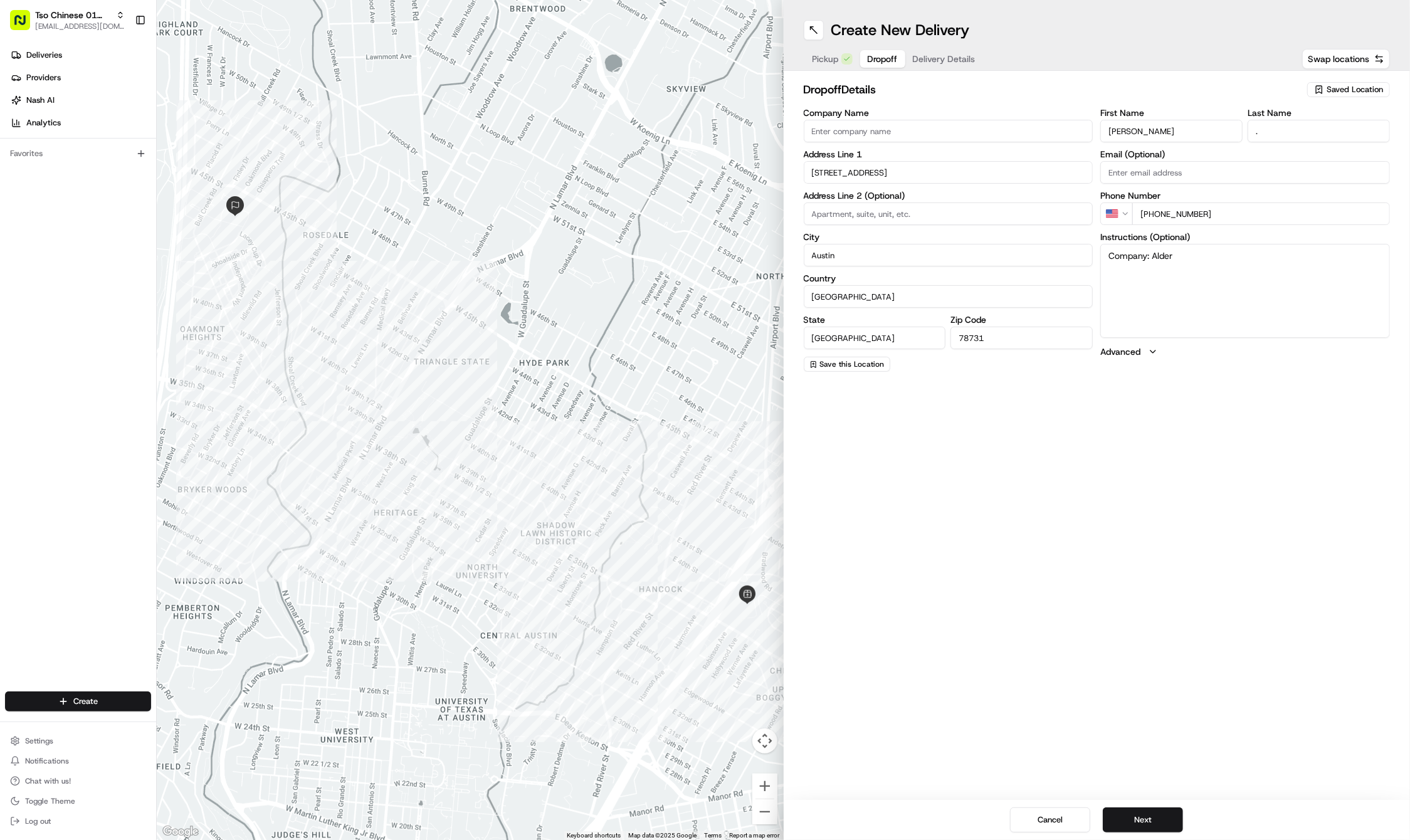
click at [1214, 263] on textarea "Company: Alder" at bounding box center [1245, 290] width 289 height 94
paste textarea "Please call when you have arrived"
type textarea "Company: Alder Please call when you have arrived"
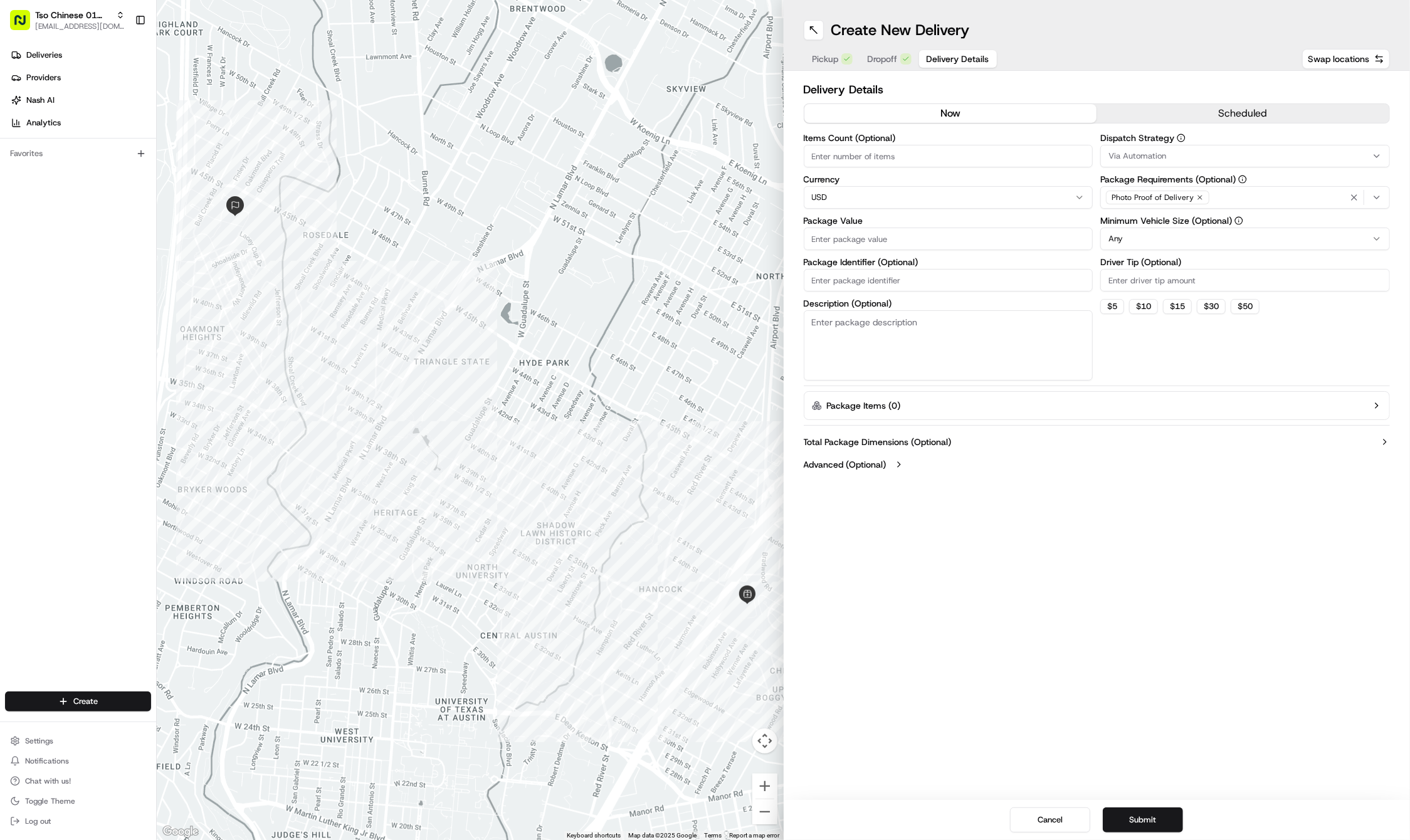
click at [924, 62] on button "Delivery Details" at bounding box center [958, 59] width 78 height 18
click at [901, 217] on label "Package Value" at bounding box center [948, 221] width 289 height 9
click at [901, 228] on input "Package Value" at bounding box center [948, 239] width 289 height 23
type input "43.73"
click at [994, 274] on input "Package Identifier (Optional)" at bounding box center [948, 280] width 289 height 23
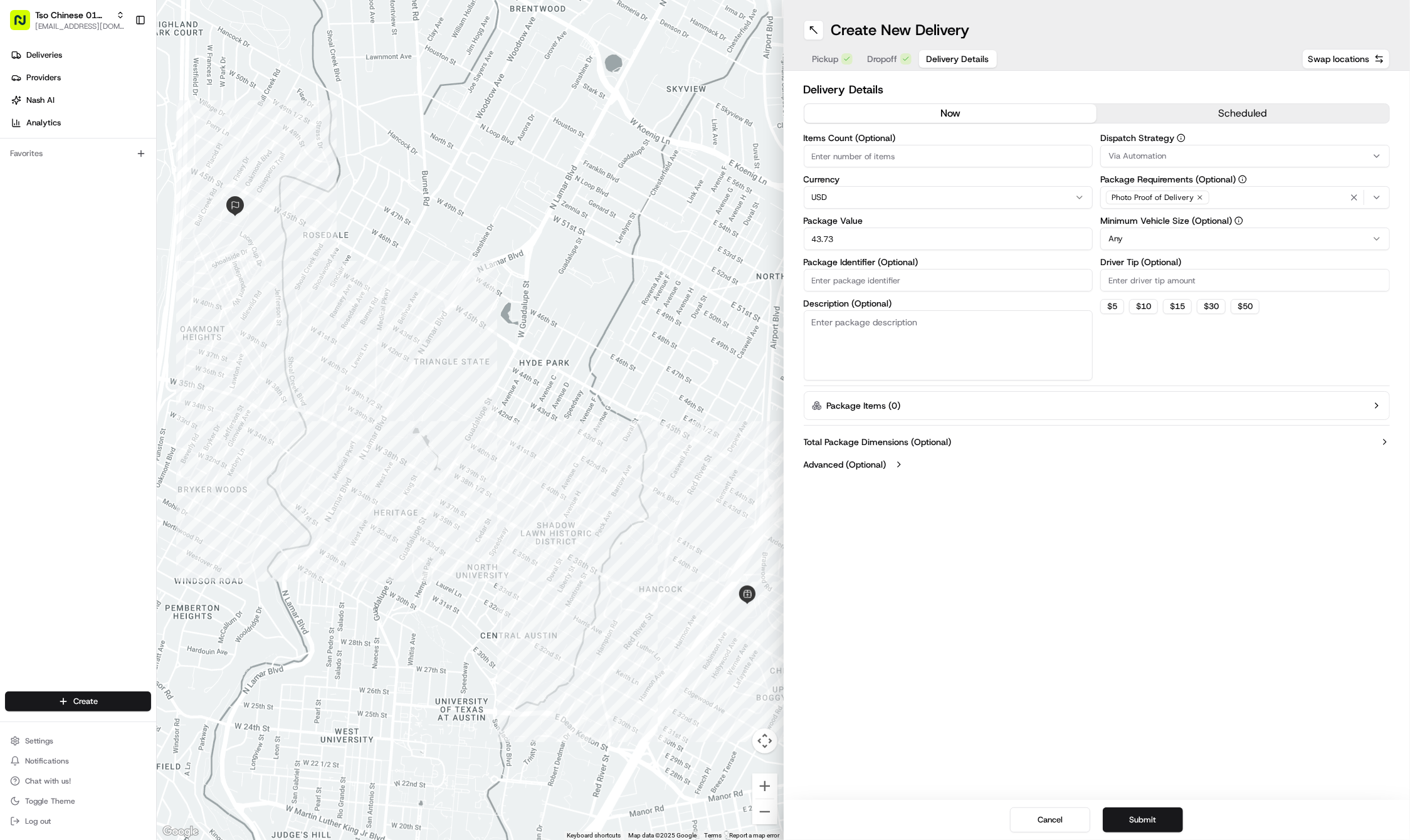
click at [994, 274] on input "Package Identifier (Optional)" at bounding box center [948, 280] width 289 height 23
paste input "#F5XBOD1"
type input "#F5XBOD1"
click at [1190, 150] on div "Via Automation" at bounding box center [1245, 155] width 283 height 11
click at [1187, 220] on span "Tso Cherrywood Strategy" at bounding box center [1198, 224] width 154 height 11
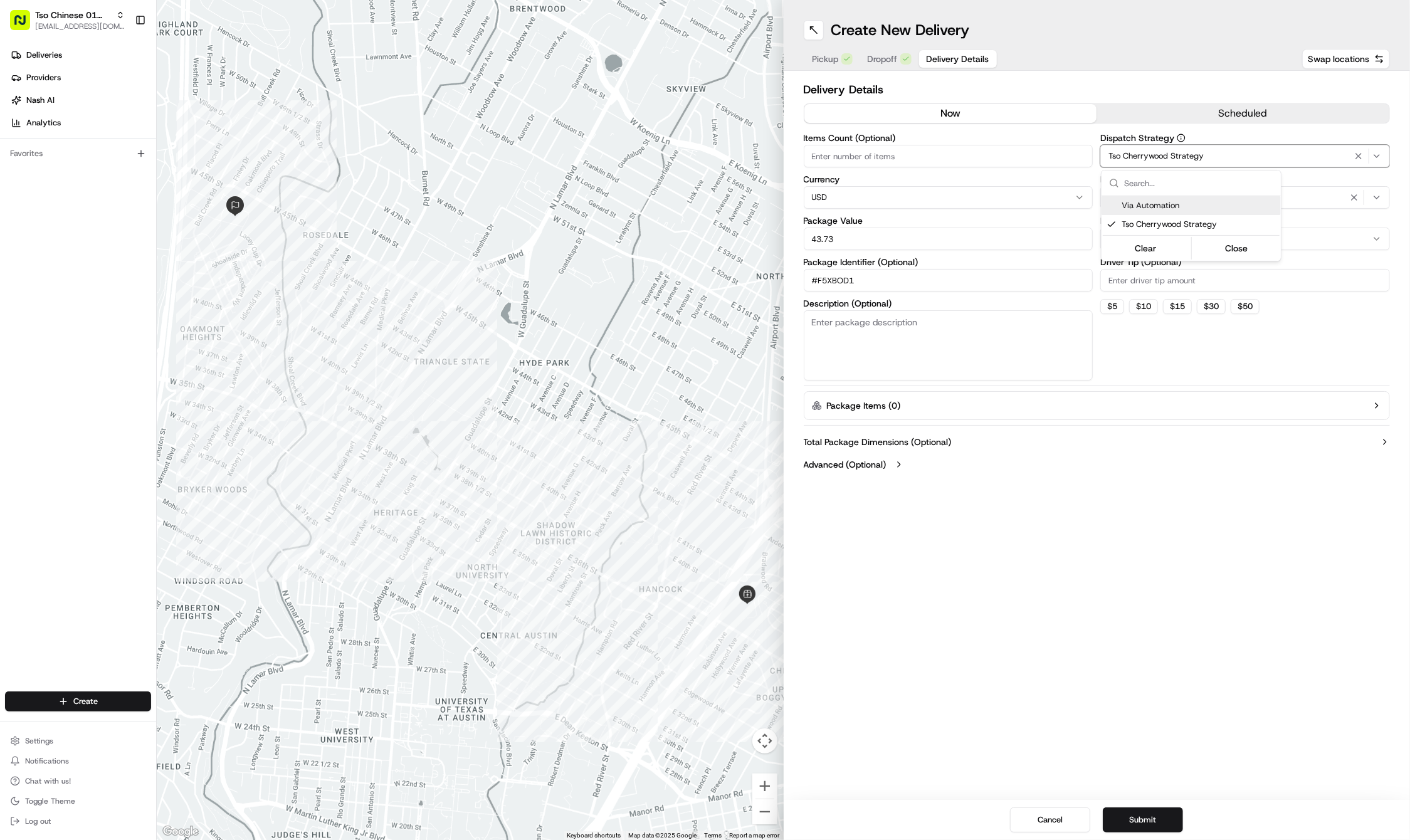
click at [1276, 45] on html "Tso Chinese 01 Cherrywood haran@tsochinese.com Toggle Sidebar Deliveries Provid…" at bounding box center [705, 420] width 1410 height 840
click at [1200, 198] on icon "button" at bounding box center [1200, 198] width 8 height 8
click at [1200, 198] on div "Select requirements" at bounding box center [1245, 197] width 283 height 11
type input "m"
click at [1189, 255] on div "Meet on Delivery" at bounding box center [1191, 247] width 179 height 19
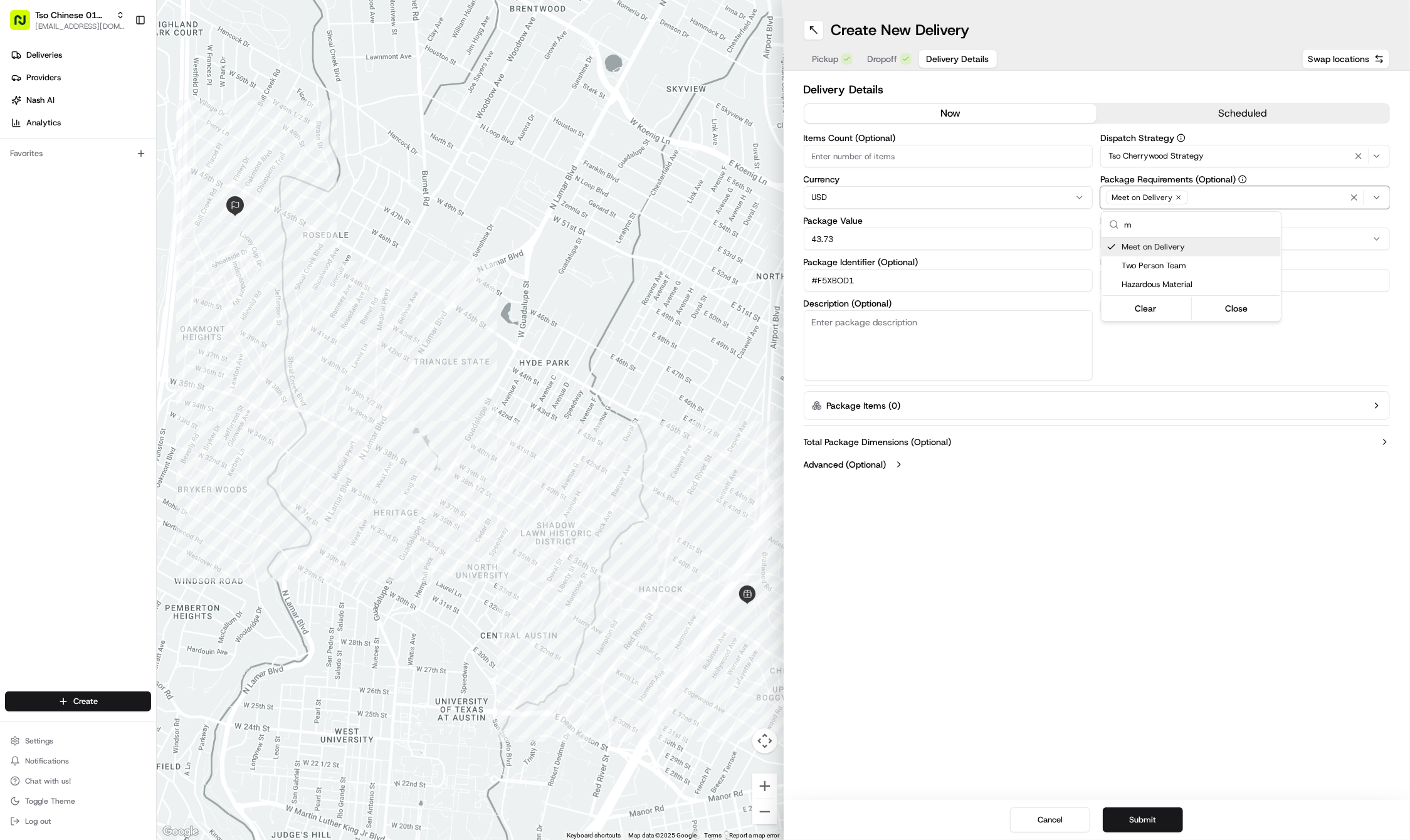
click at [1146, 86] on html "Tso Chinese 01 Cherrywood haran@tsochinese.com Toggle Sidebar Deliveries Provid…" at bounding box center [705, 420] width 1410 height 840
click at [1159, 277] on input "Driver Tip (Optional)" at bounding box center [1245, 280] width 289 height 23
type input "2"
click at [1160, 497] on div "Create New Delivery Pickup Dropoff Delivery Details Swap locations Delivery Det…" at bounding box center [1097, 420] width 627 height 840
click at [1164, 815] on button "Submit" at bounding box center [1143, 819] width 81 height 25
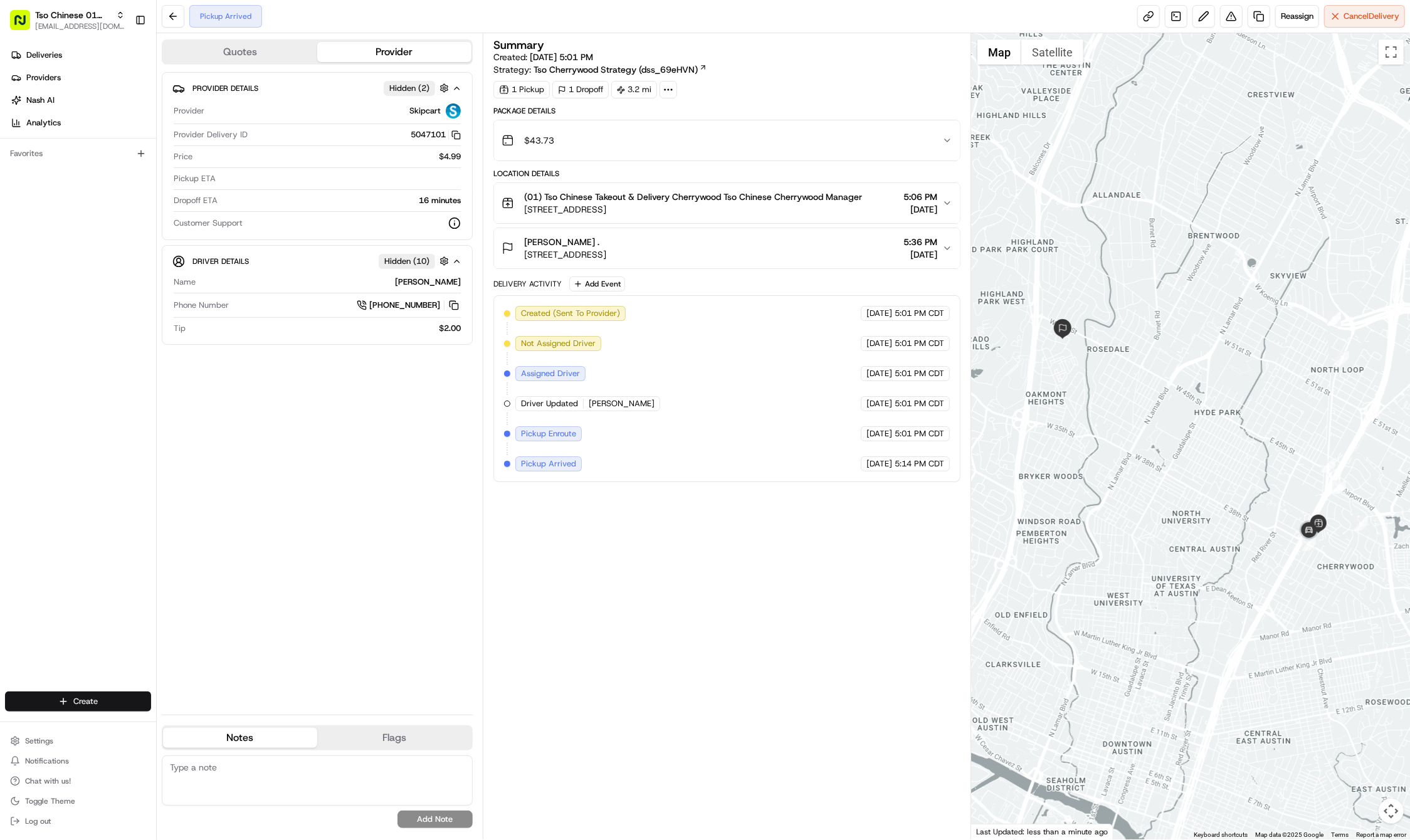
click at [139, 704] on html "Tso Chinese 01 Cherrywood haran@tsochinese.com Toggle Sidebar Deliveries Provid…" at bounding box center [705, 420] width 1410 height 840
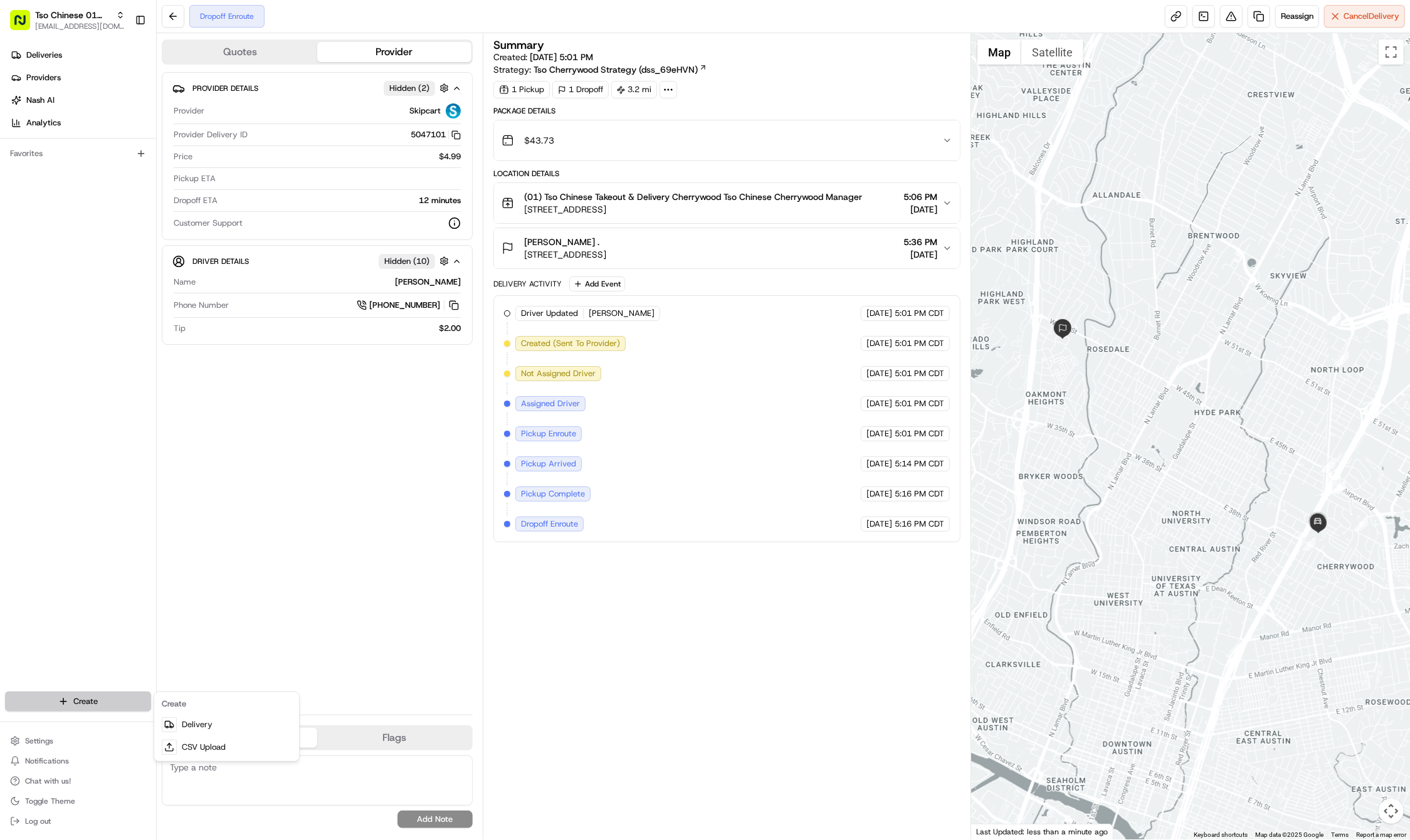
click at [99, 704] on html "Tso Chinese 01 Cherrywood haran@tsochinese.com Toggle Sidebar Deliveries Provid…" at bounding box center [705, 420] width 1410 height 840
click at [181, 731] on link "Delivery" at bounding box center [227, 725] width 140 height 23
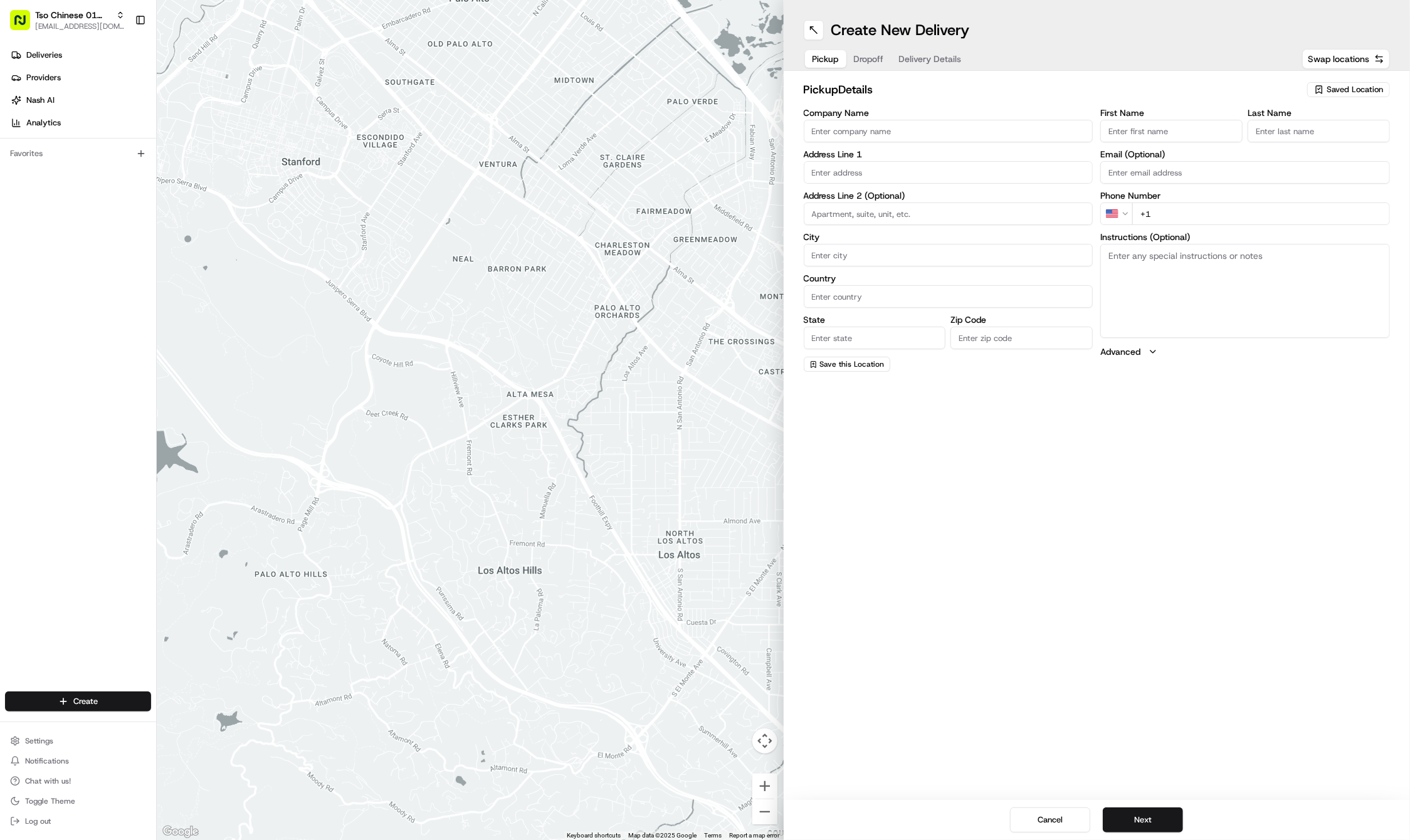
click at [1378, 90] on span "Saved Location" at bounding box center [1354, 89] width 57 height 11
click at [1338, 138] on span "(01) Tso Chinese Takeout & Delivery Cherrywood" at bounding box center [1326, 142] width 154 height 23
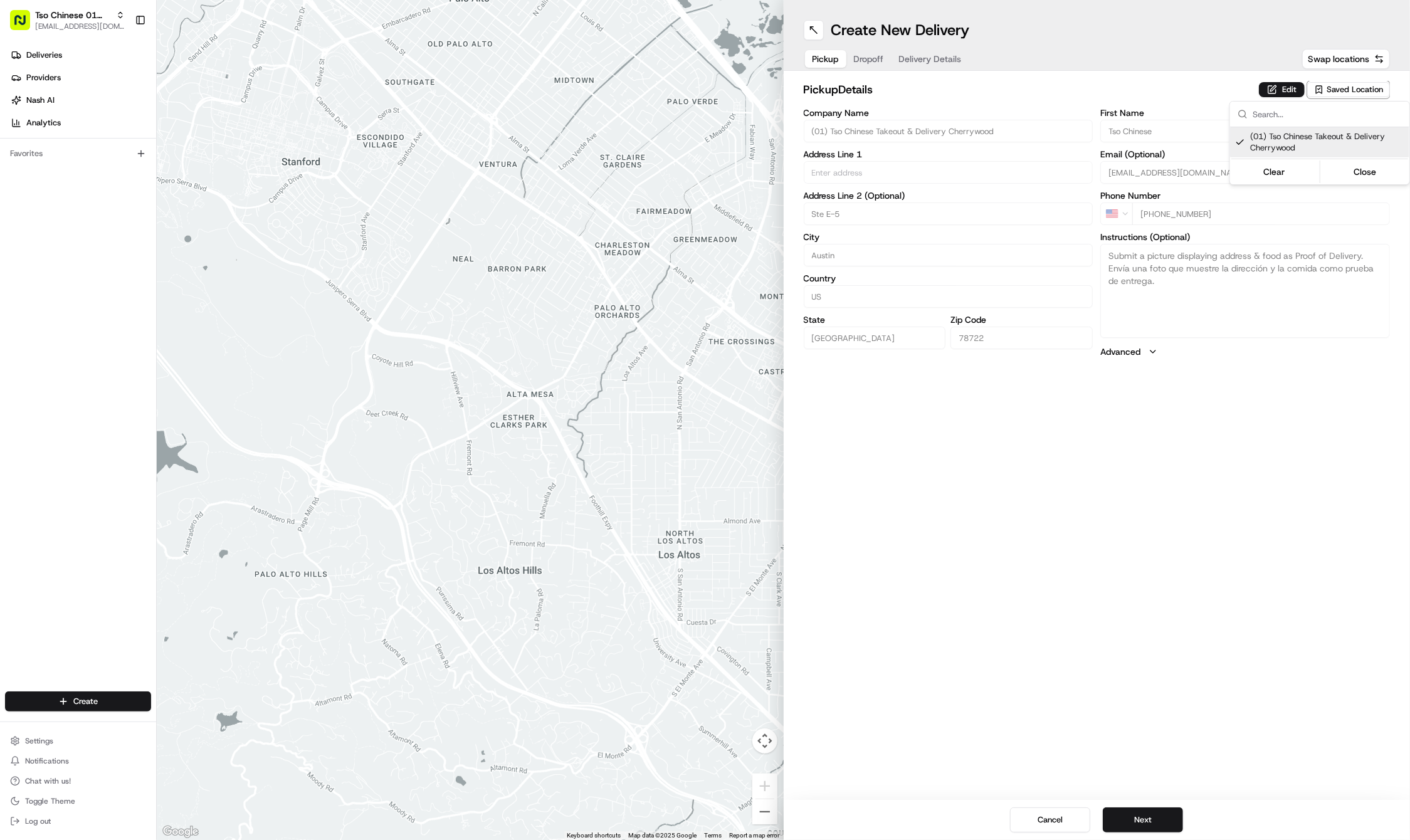
type input "(01) Tso Chinese Takeout & Delivery Cherrywood"
type input "Ste E-5"
type input "Austin"
type input "US"
type input "TX"
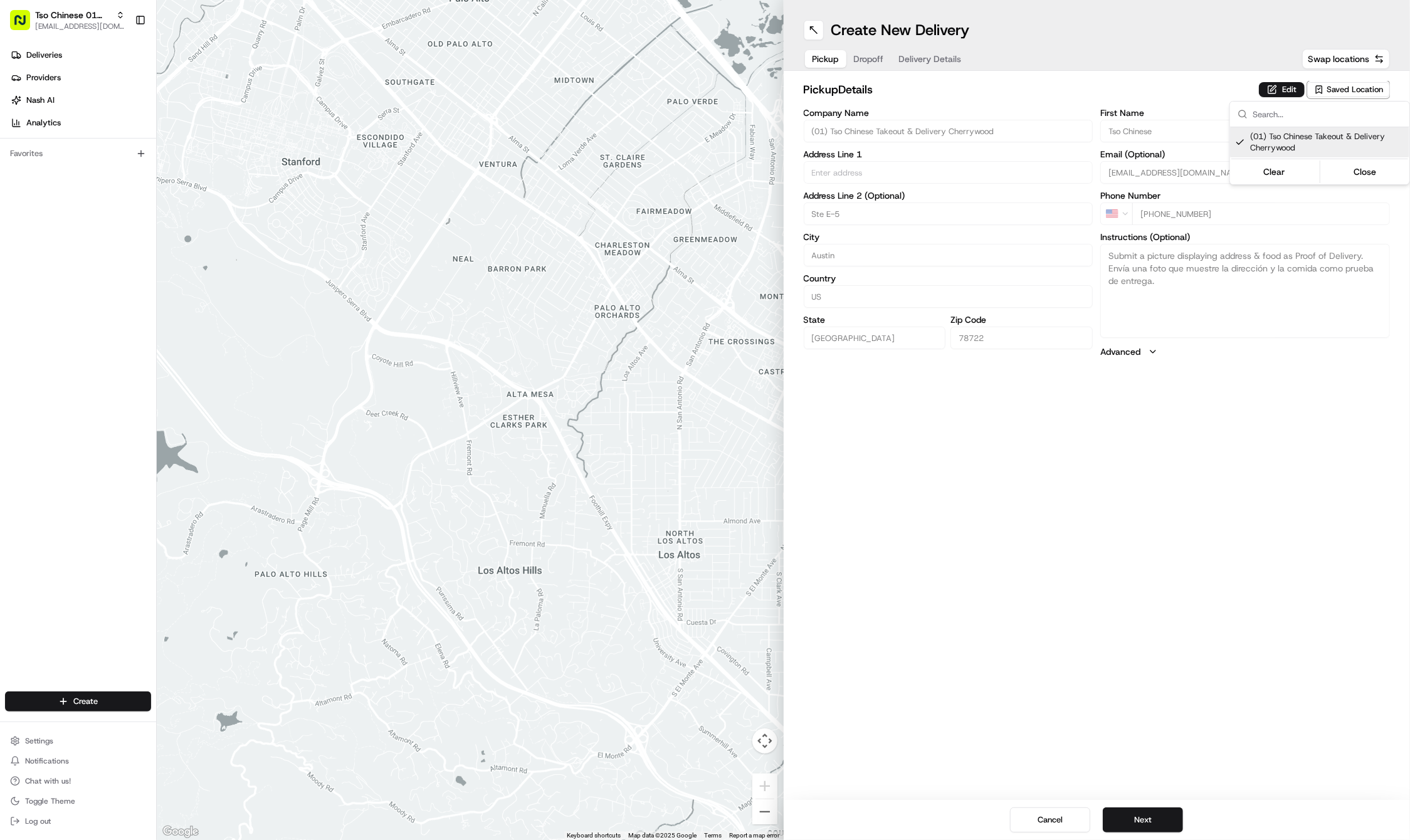
type input "78722"
type input "Tso Chinese"
type input "Cherrywood Manager"
type input "cherrywoodstore@tsochinese.com"
type input "+1 512 401 3232"
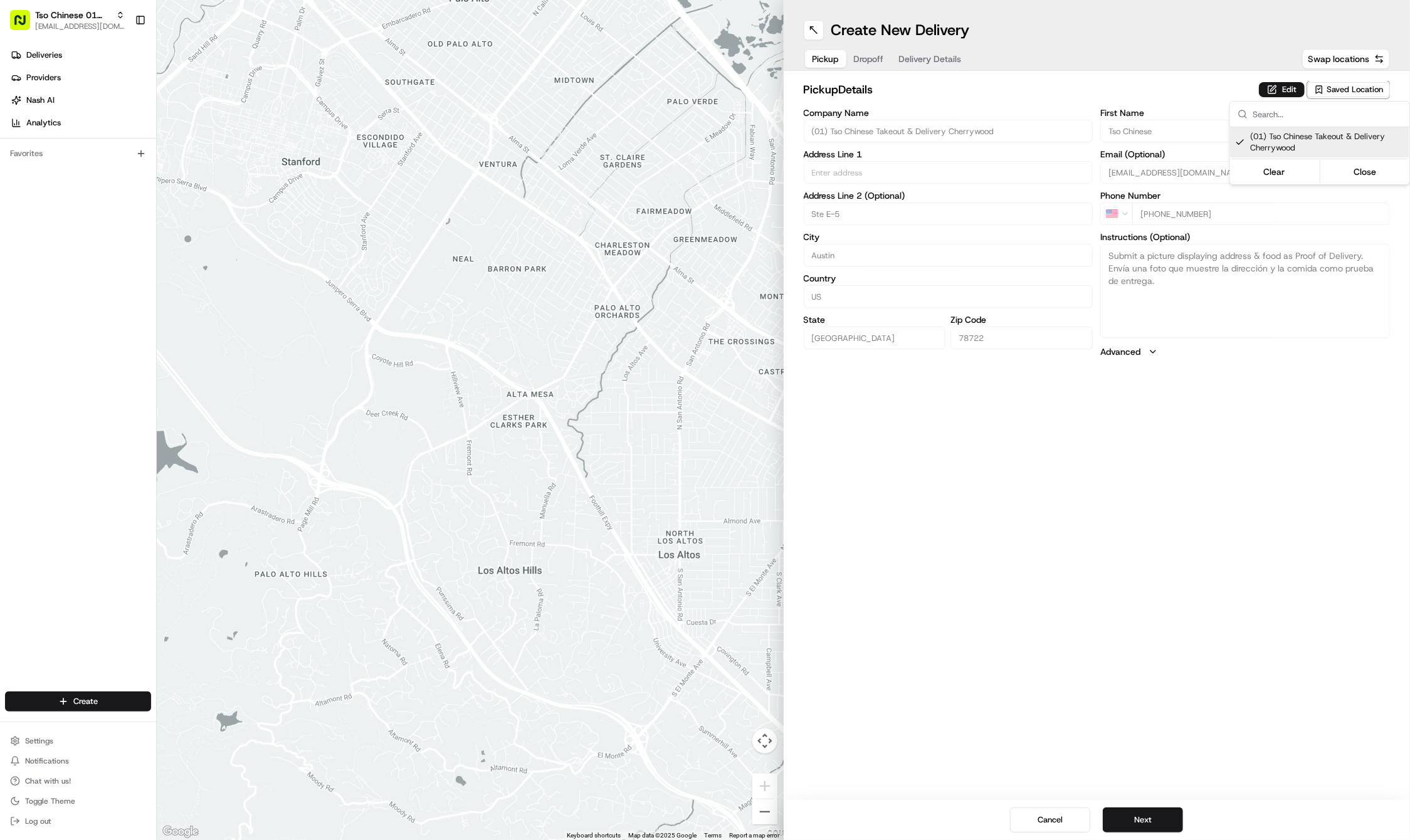
type textarea "Submit a picture displaying address & food as Proof of Delivery. Envía una foto…"
type input "3909 N Interstate Hwy 35"
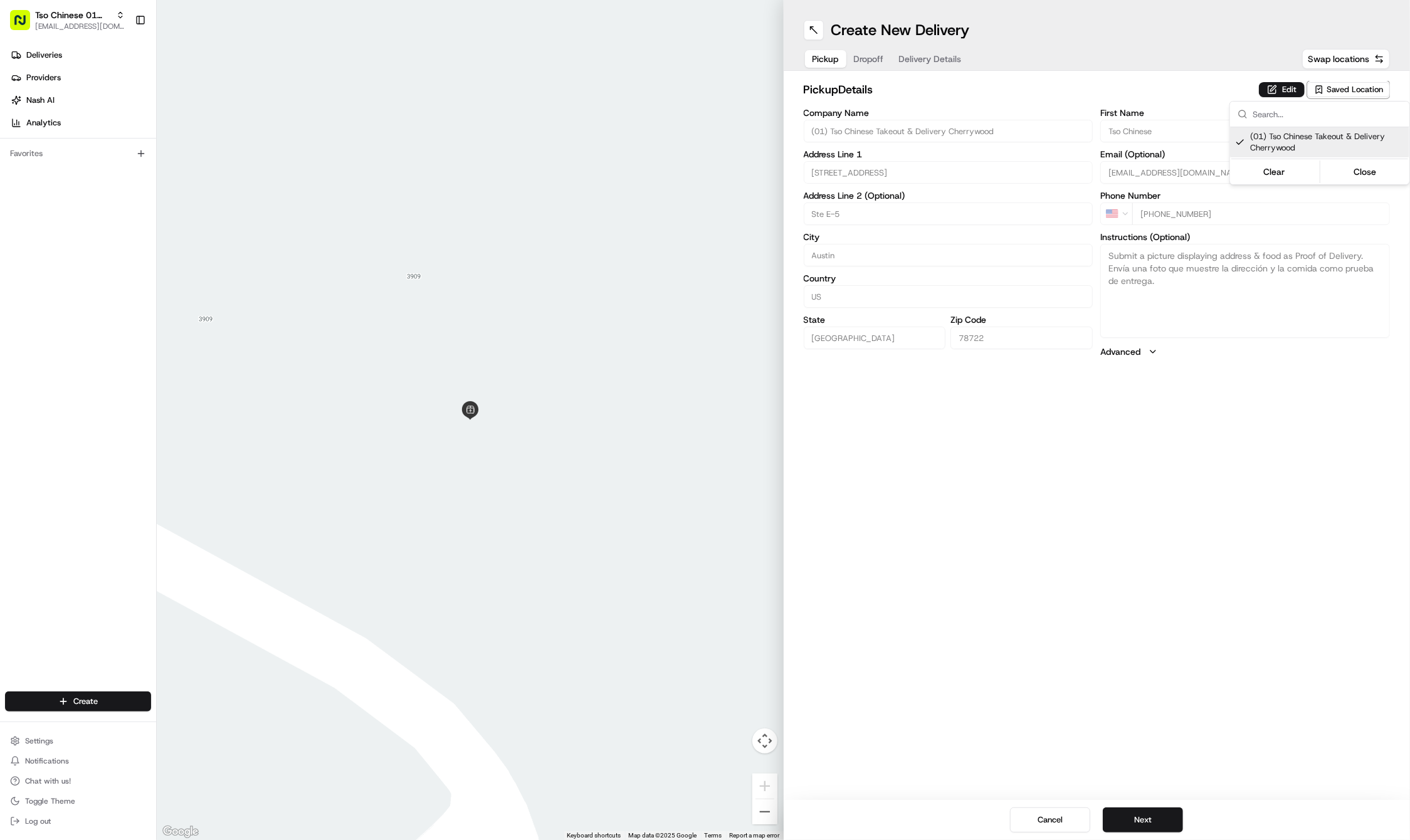
click at [865, 61] on html "Tso Chinese 01 Cherrywood haran@tsochinese.com Toggle Sidebar Deliveries Provid…" at bounding box center [705, 420] width 1410 height 840
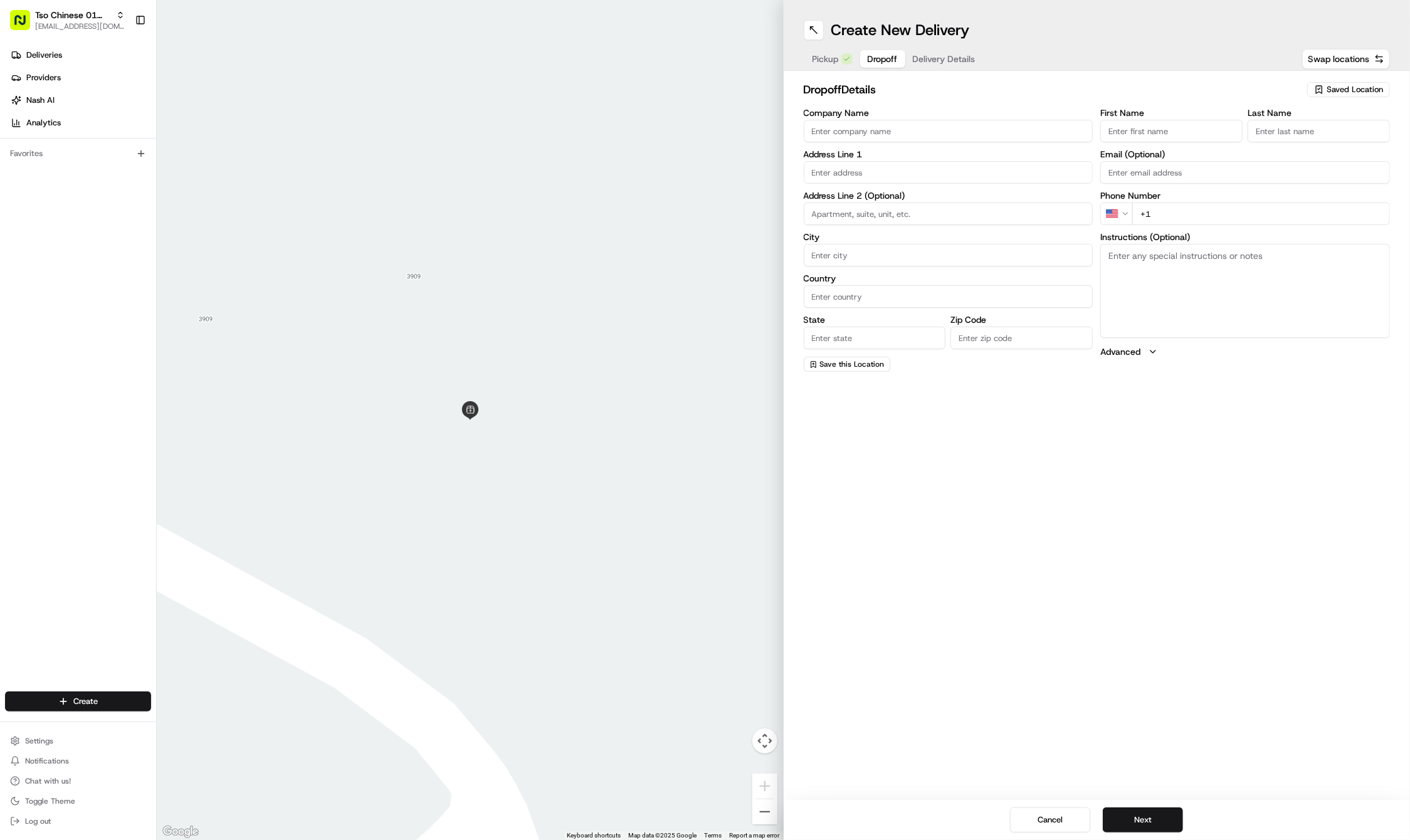
click at [865, 61] on button "Dropoff" at bounding box center [882, 59] width 45 height 18
click at [1150, 128] on input "First Name" at bounding box center [1171, 130] width 142 height 23
paste input "Cindy Wise"
type input "Cindy Wise"
type input "."
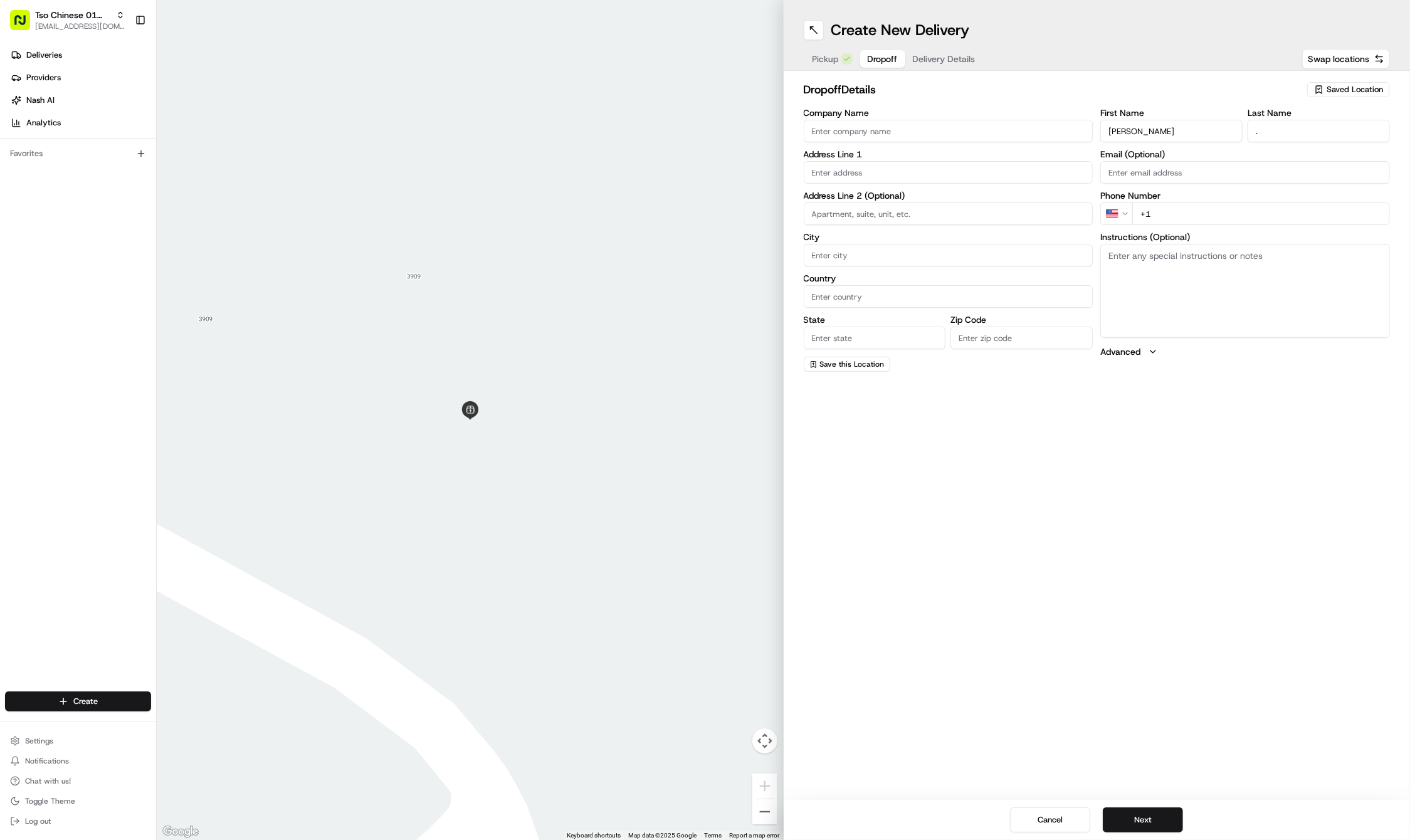
click at [1202, 222] on input "+1" at bounding box center [1261, 214] width 258 height 23
click at [1225, 218] on input "+1" at bounding box center [1261, 214] width 258 height 23
paste input "512 626 1016"
type input "+1 512 626 1016"
click at [931, 184] on div "Company Name Address Line 1 Address Line 2 (Optional) City Country State Zip Co…" at bounding box center [948, 240] width 289 height 263
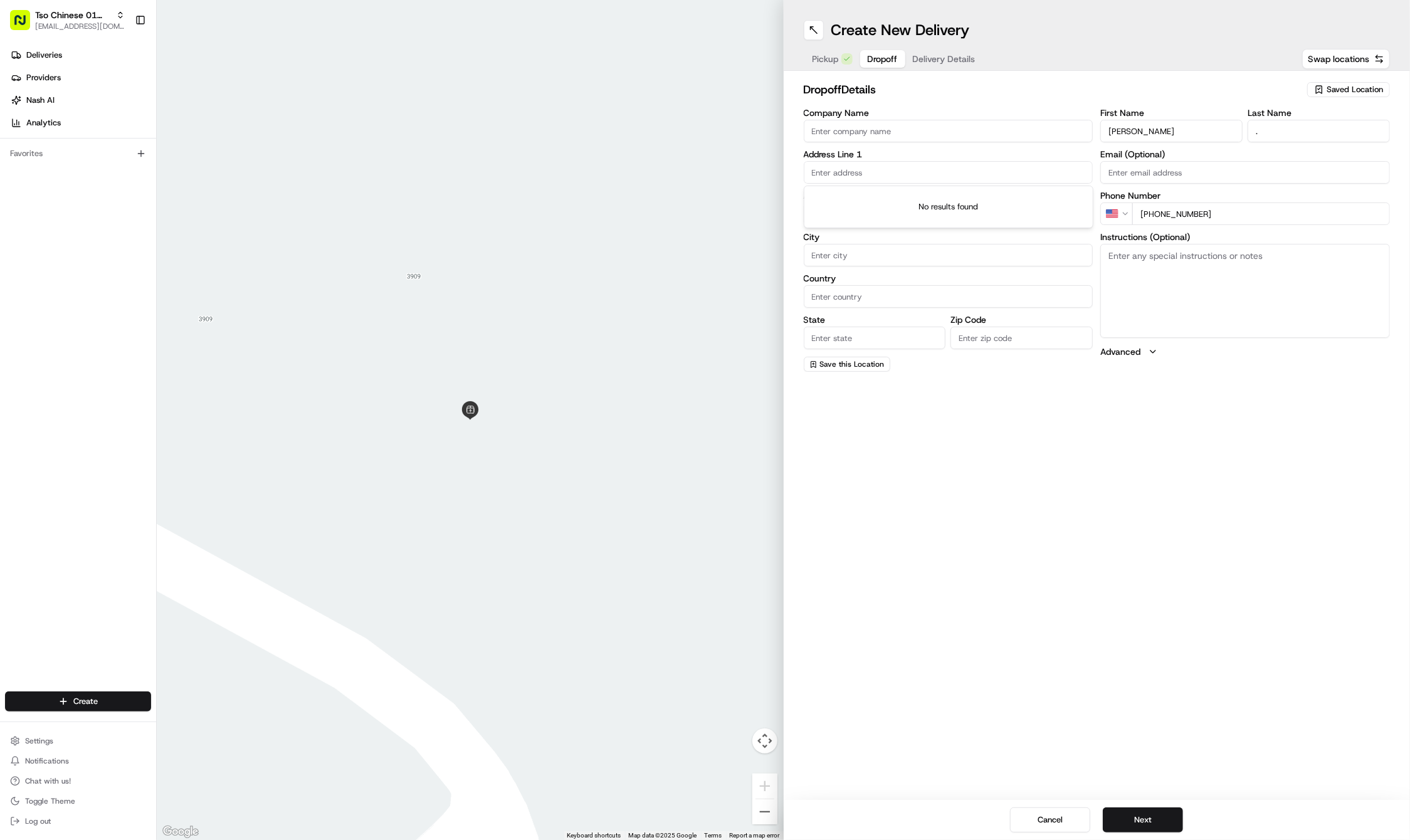
paste input "4504 Ruiz St"
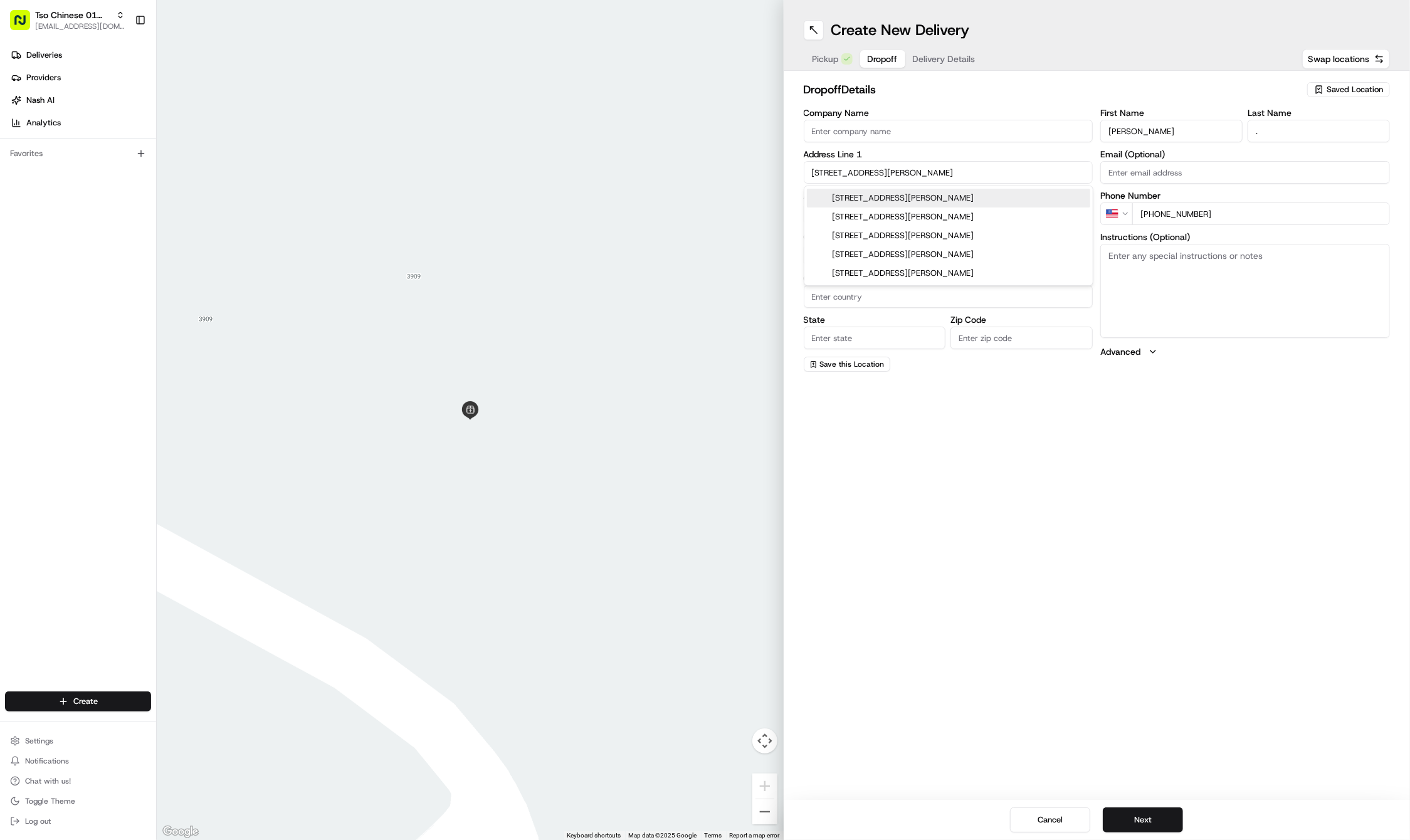
click at [929, 199] on div "4504 Ruiz Street, Austin, TX" at bounding box center [949, 198] width 283 height 19
type input "4504 Ruiz St, Austin, TX 78723, USA"
type input "Austin"
type input "United States"
type input "TX"
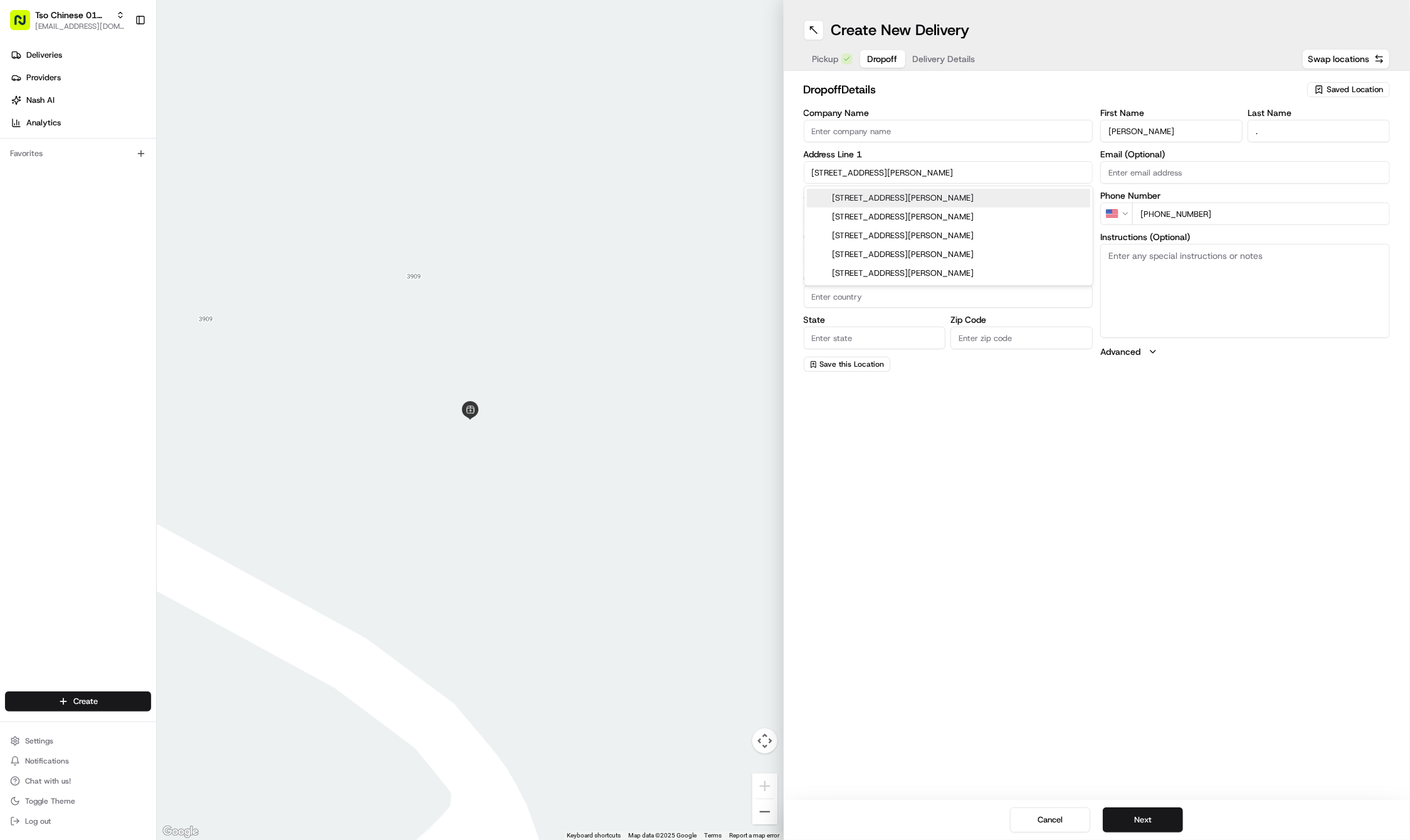
type input "78723"
type input "4504 Ruiz Street"
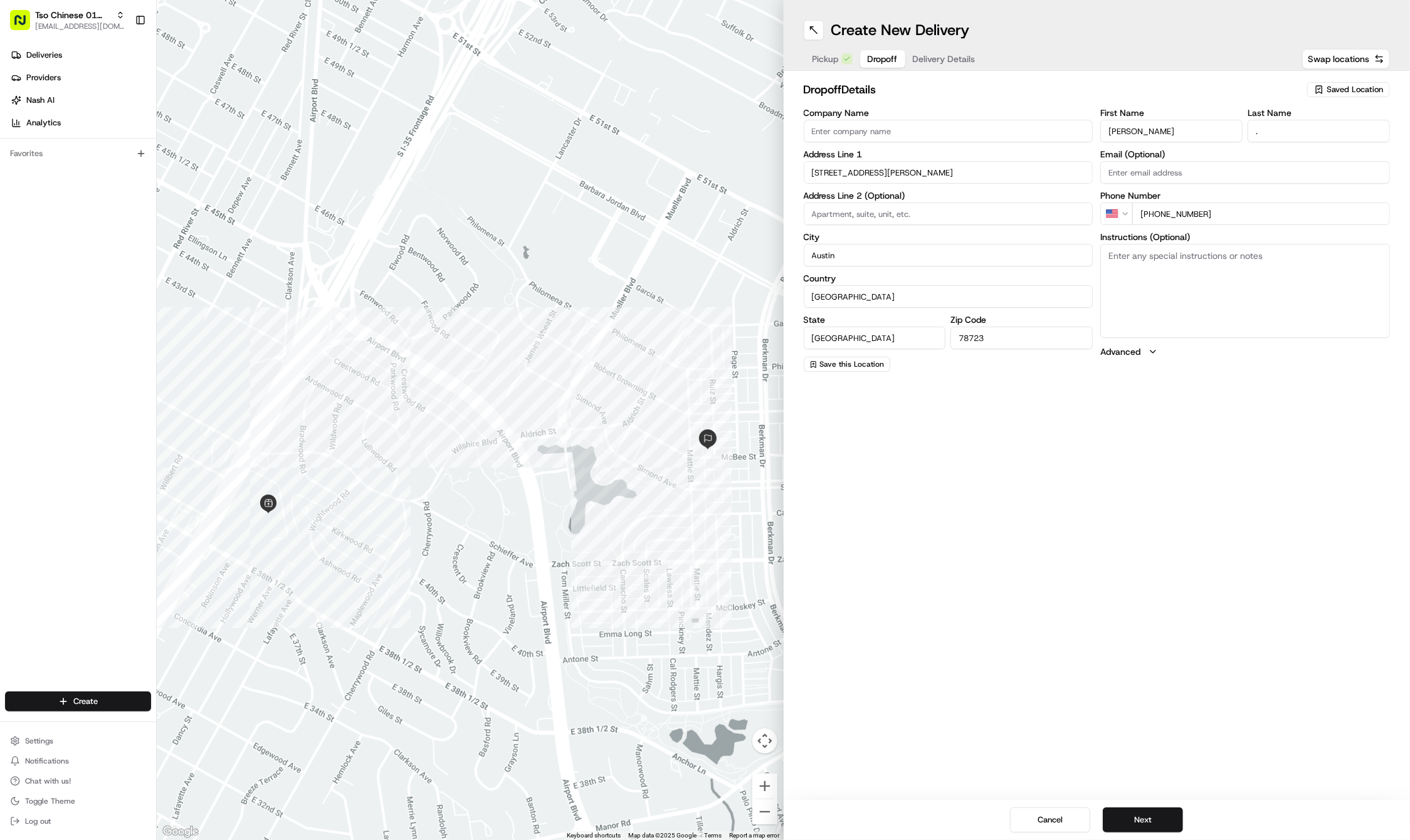
click at [1139, 284] on textarea "Instructions (Optional)" at bounding box center [1245, 290] width 289 height 94
paste textarea "no codes. leave on the patio table on the front porch"
type textarea "no codes. leave on the patio table on the front porch"
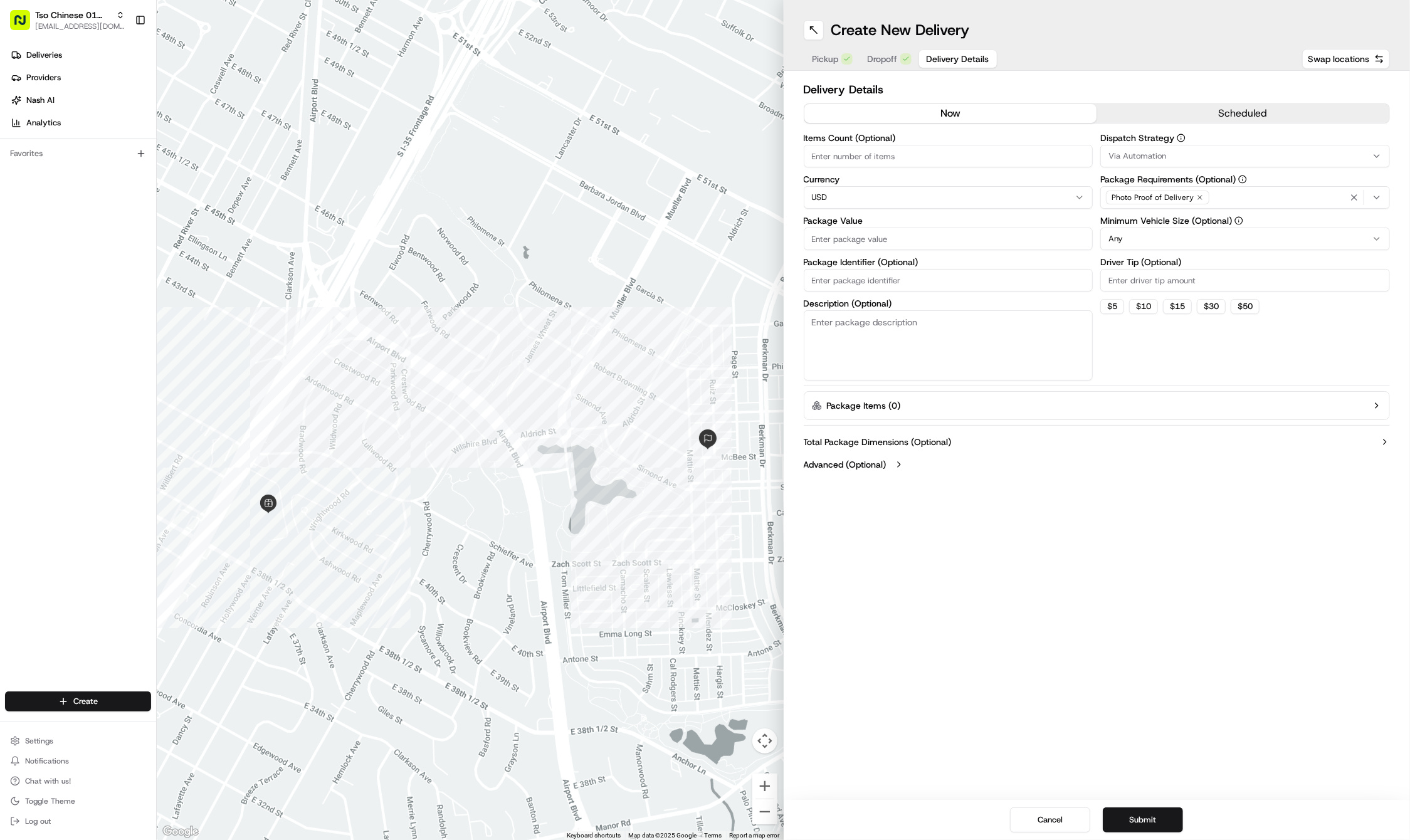
click at [942, 61] on span "Delivery Details" at bounding box center [958, 59] width 63 height 13
click at [1263, 162] on button "Via Automation" at bounding box center [1245, 156] width 289 height 23
click at [1210, 227] on span "Tso Cherrywood Strategy" at bounding box center [1198, 224] width 154 height 11
click at [1156, 76] on html "Tso Chinese 01 Cherrywood haran@tsochinese.com Toggle Sidebar Deliveries Provid…" at bounding box center [705, 420] width 1410 height 840
click at [1199, 197] on icon "button" at bounding box center [1200, 198] width 4 height 4
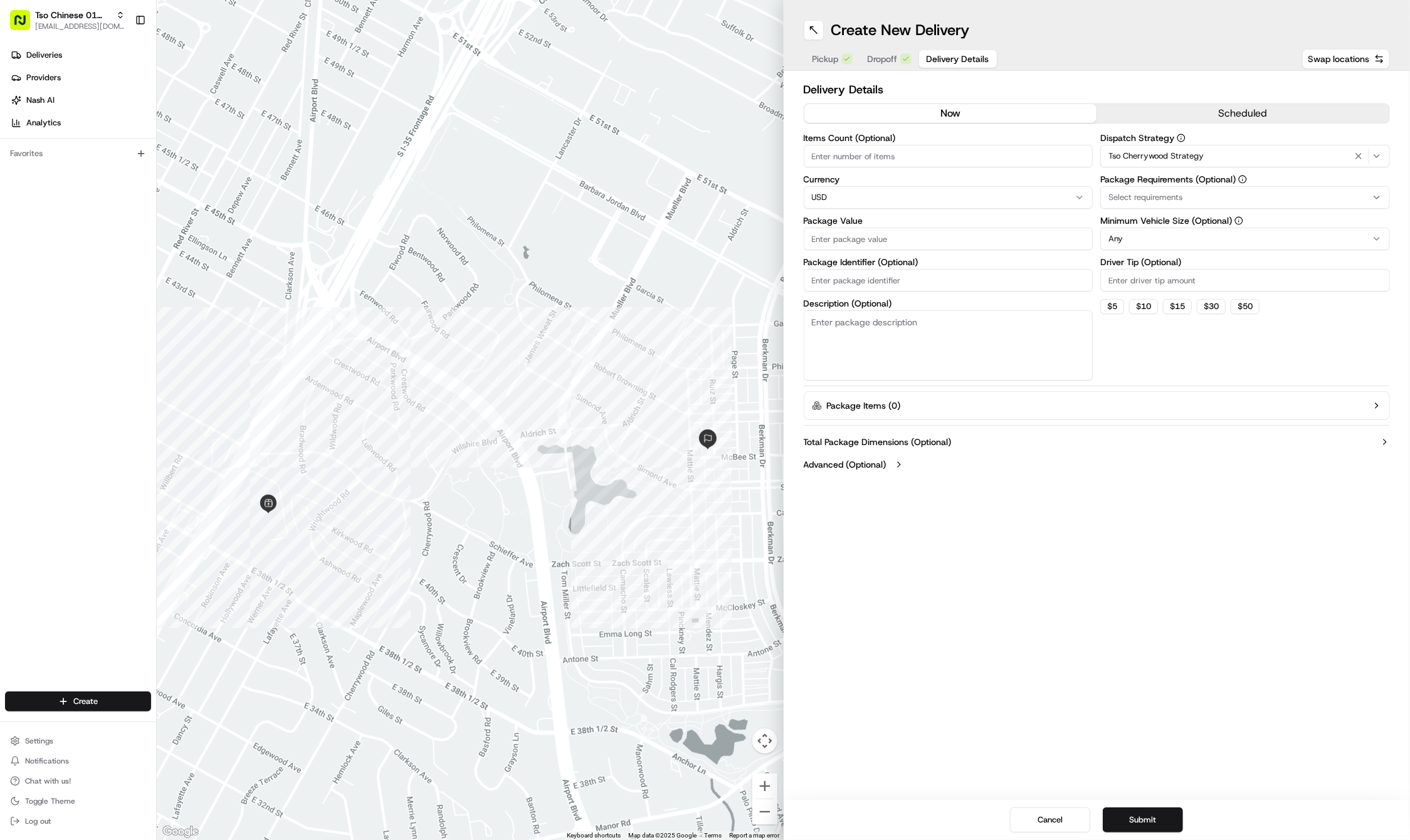
click at [1199, 197] on div "Select requirements" at bounding box center [1245, 197] width 283 height 11
type input "m"
click at [1194, 249] on span "Meet on Delivery" at bounding box center [1198, 247] width 154 height 11
click at [1146, 53] on html "Tso Chinese 01 Cherrywood haran@tsochinese.com Toggle Sidebar Deliveries Provid…" at bounding box center [705, 420] width 1410 height 840
click at [1160, 284] on input "Driver Tip (Optional)" at bounding box center [1245, 280] width 289 height 23
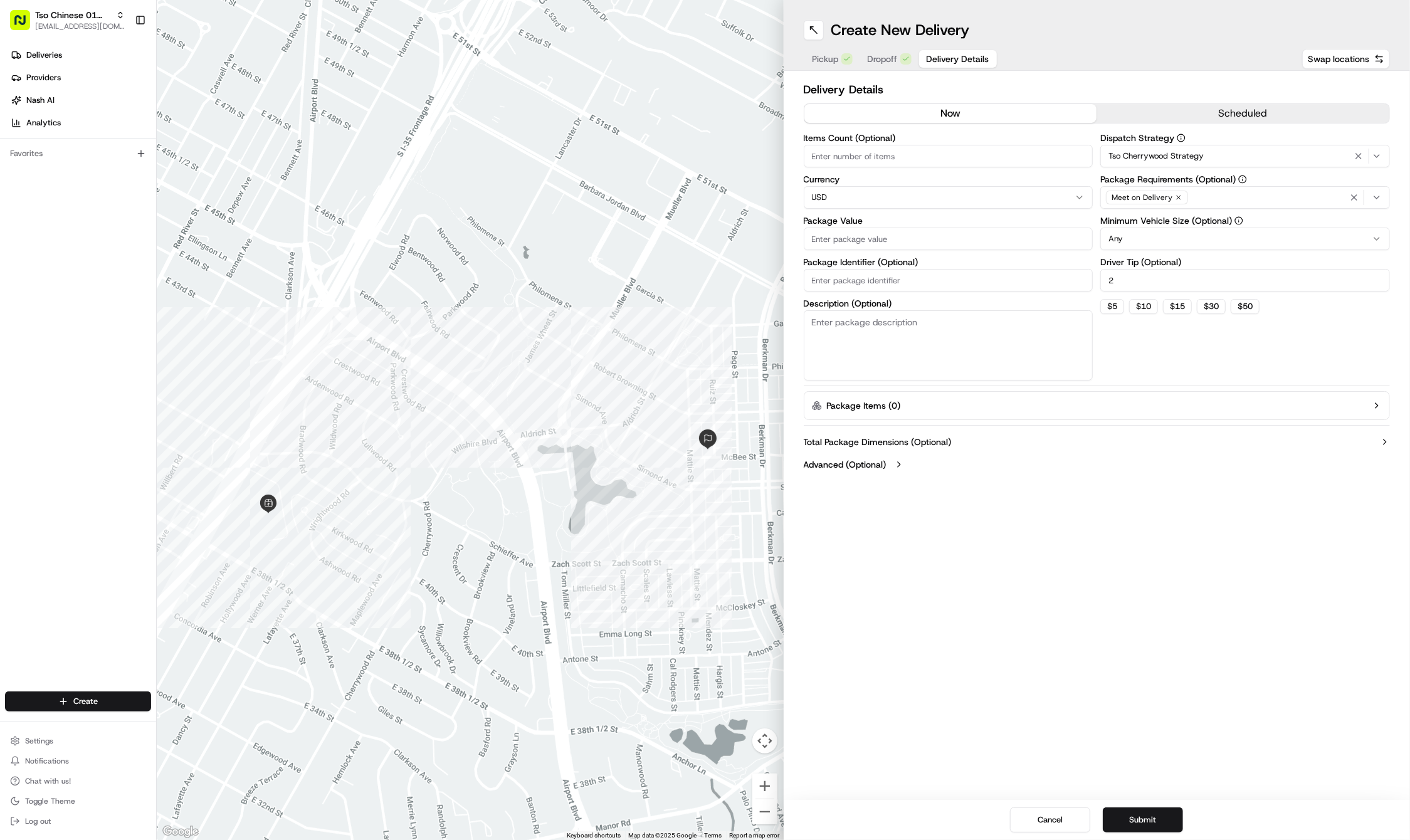
type input "2"
click at [930, 239] on input "Package Value" at bounding box center [948, 239] width 289 height 23
type input "578.70"
click at [1004, 275] on input "Package Identifier (Optional)" at bounding box center [948, 280] width 289 height 23
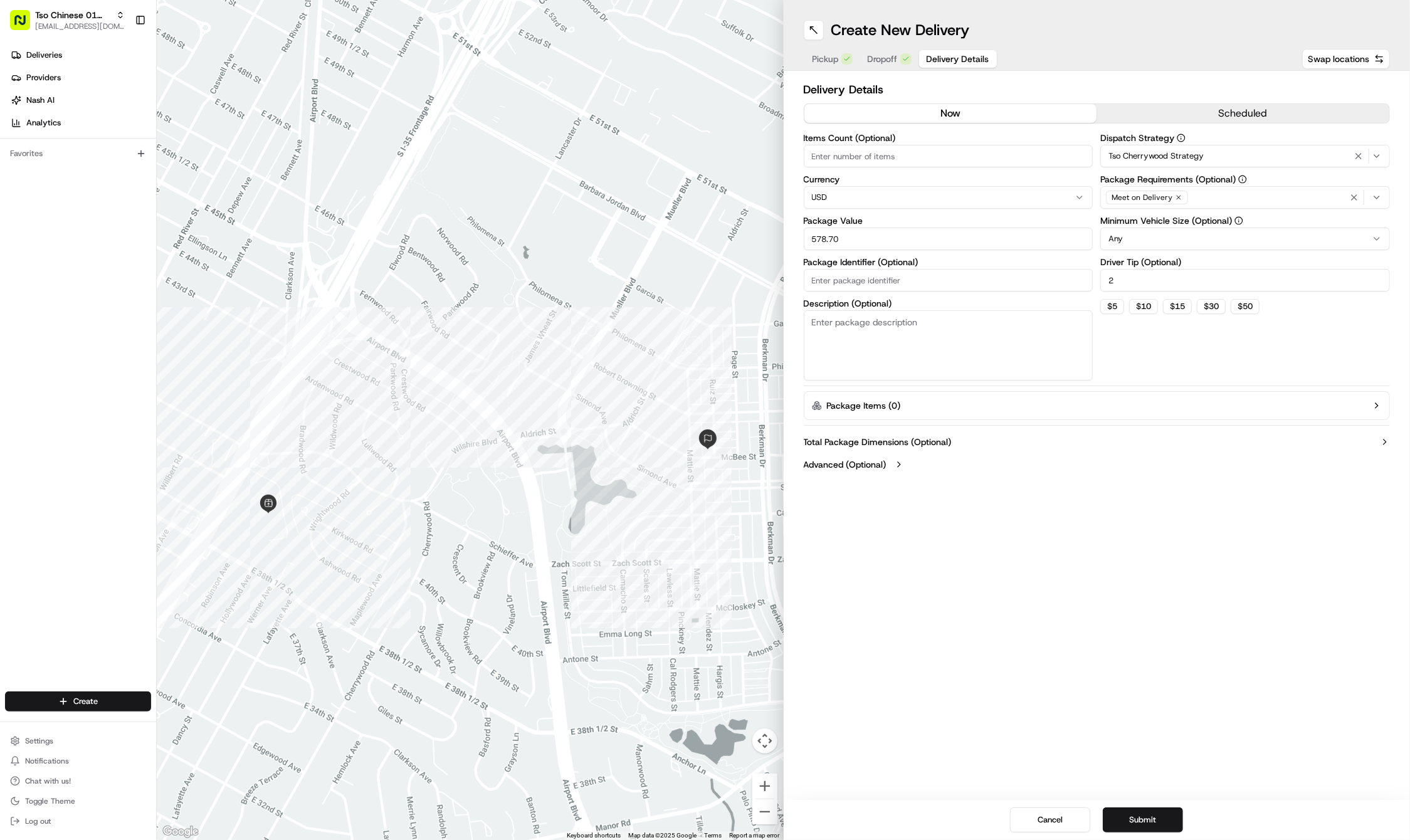
paste input "#DYEAWP4"
type input "#DYEAWP4"
click at [880, 63] on span "Dropoff" at bounding box center [883, 59] width 30 height 13
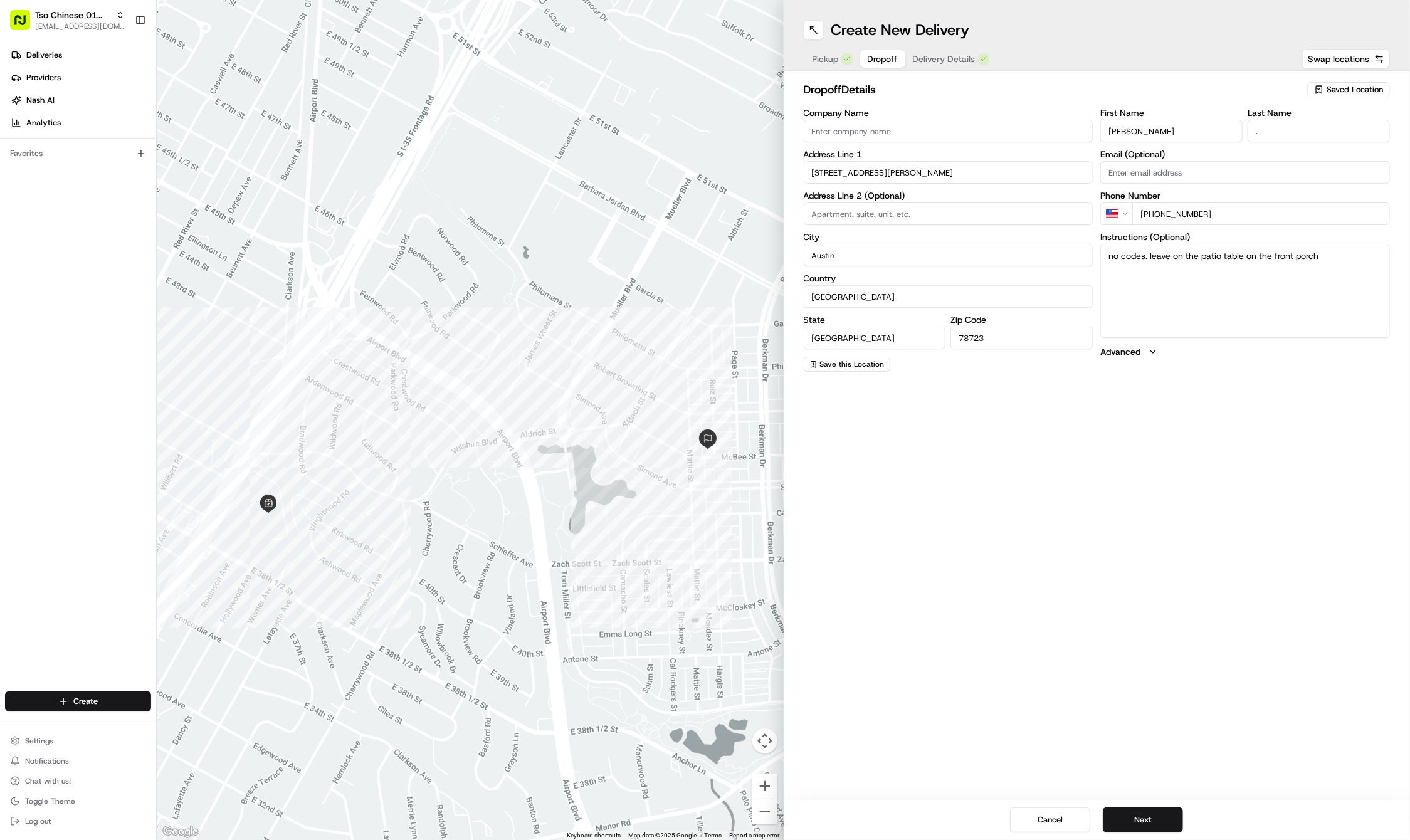
click at [949, 58] on span "Delivery Details" at bounding box center [944, 59] width 63 height 13
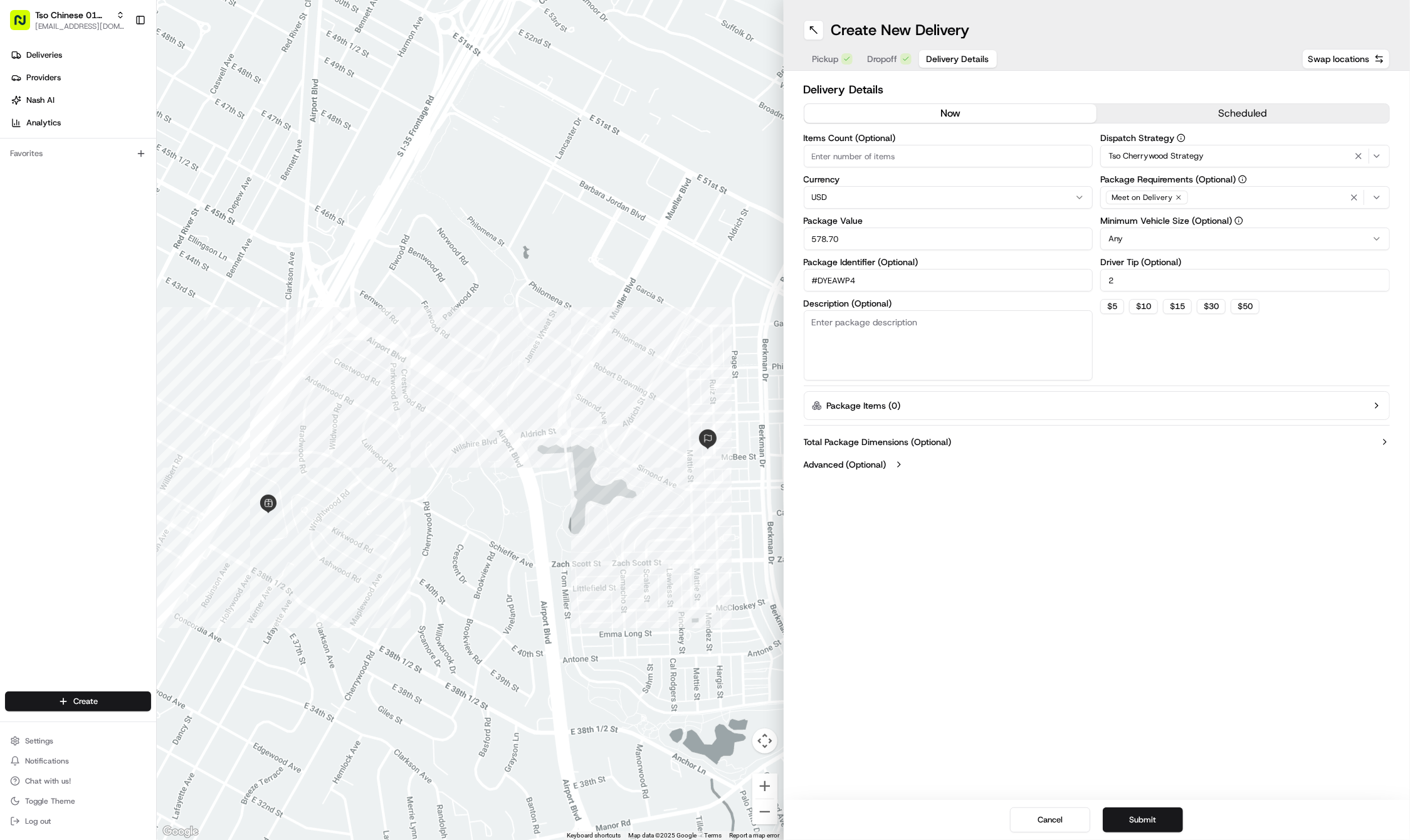
click at [1143, 818] on button "Submit" at bounding box center [1143, 819] width 81 height 25
click at [1143, 818] on div "Cancel Submit" at bounding box center [1097, 820] width 627 height 40
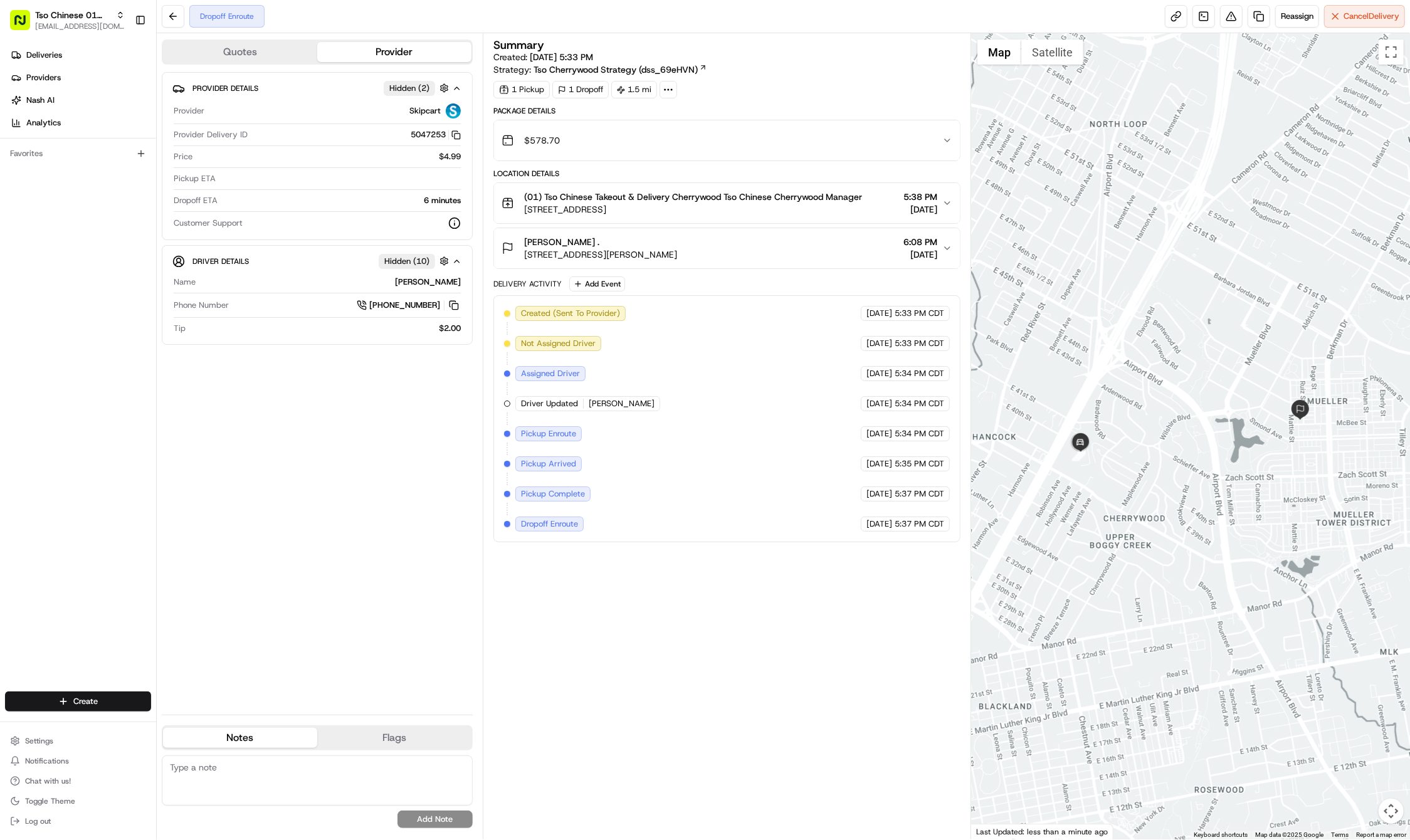
click at [51, 705] on html "Tso Chinese 01 Cherrywood haran@tsochinese.com Toggle Sidebar Deliveries Provid…" at bounding box center [705, 420] width 1410 height 840
click at [160, 725] on link "Delivery" at bounding box center [227, 725] width 140 height 23
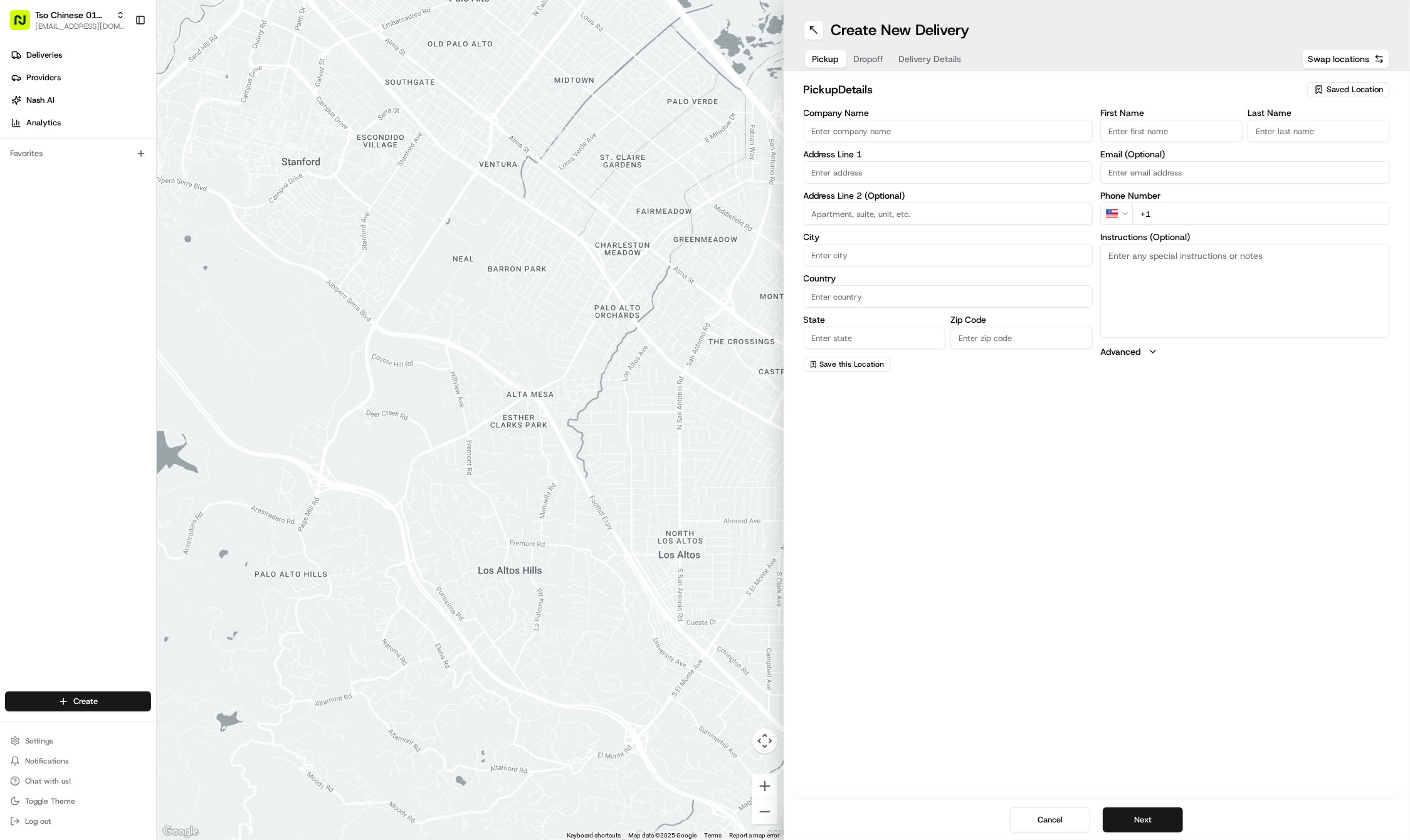
click at [1383, 87] on div "Saved Location" at bounding box center [1348, 89] width 83 height 15
click at [1340, 142] on span "(01) Tso Chinese Takeout & Delivery Cherrywood" at bounding box center [1326, 142] width 154 height 23
type input "(01) Tso Chinese Takeout & Delivery Cherrywood"
type input "Ste E-5"
type input "Austin"
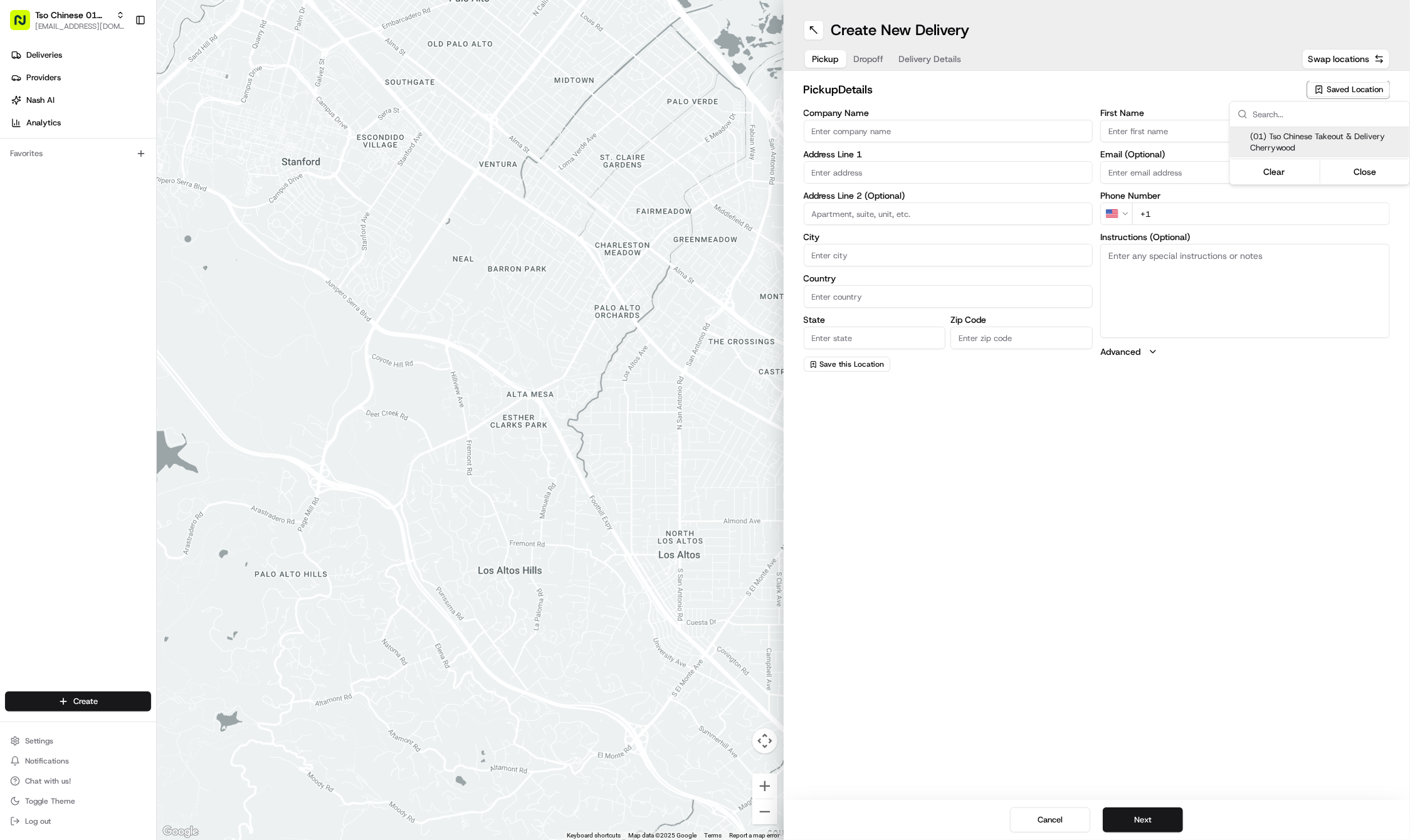
type input "US"
type input "TX"
type input "78722"
type input "Tso Chinese"
type input "Cherrywood Manager"
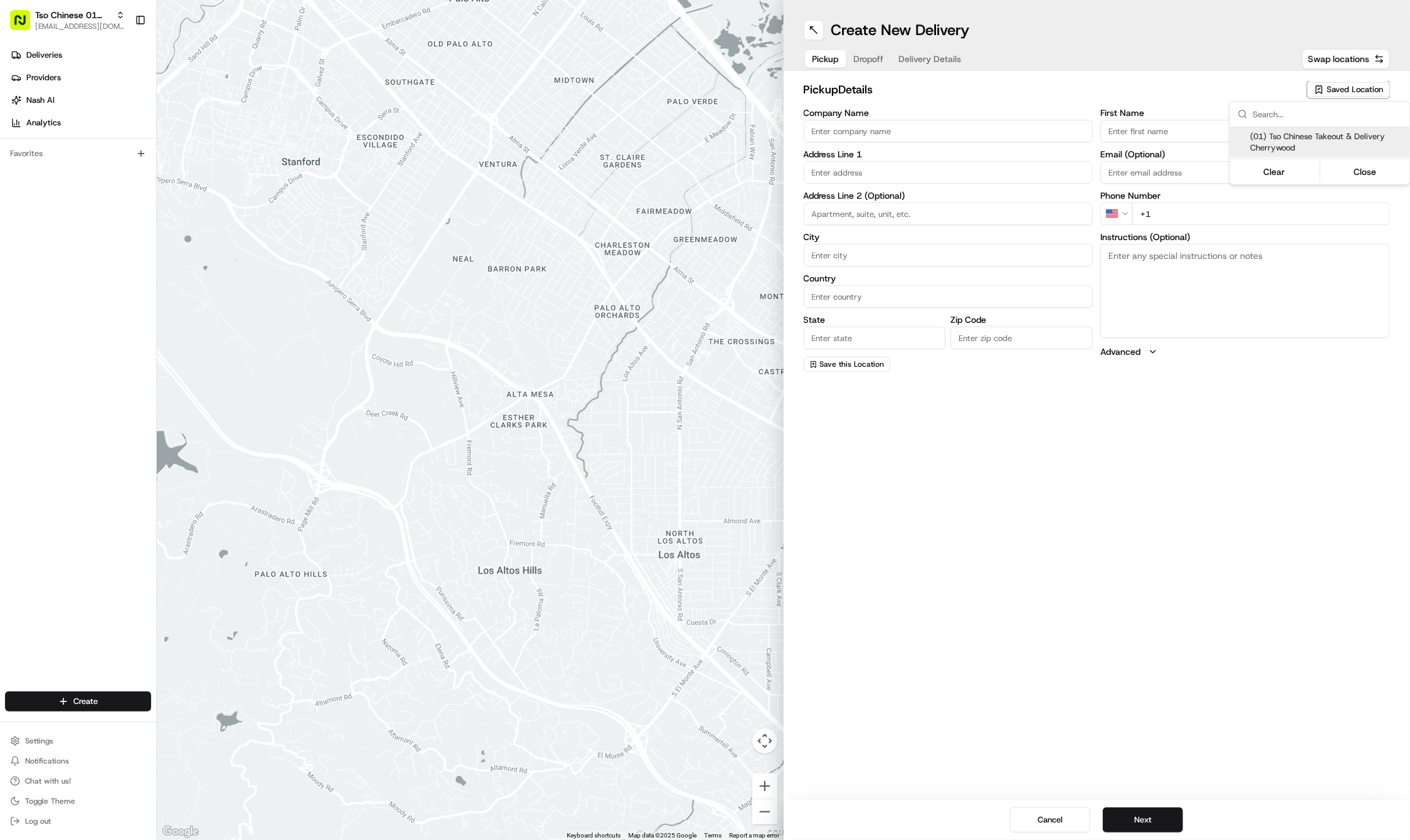
type input "cherrywoodstore@tsochinese.com"
type input "+1 512 401 3232"
type textarea "Submit a picture displaying address & food as Proof of Delivery. Envía una foto…"
type input "3909 N Interstate Hwy 35"
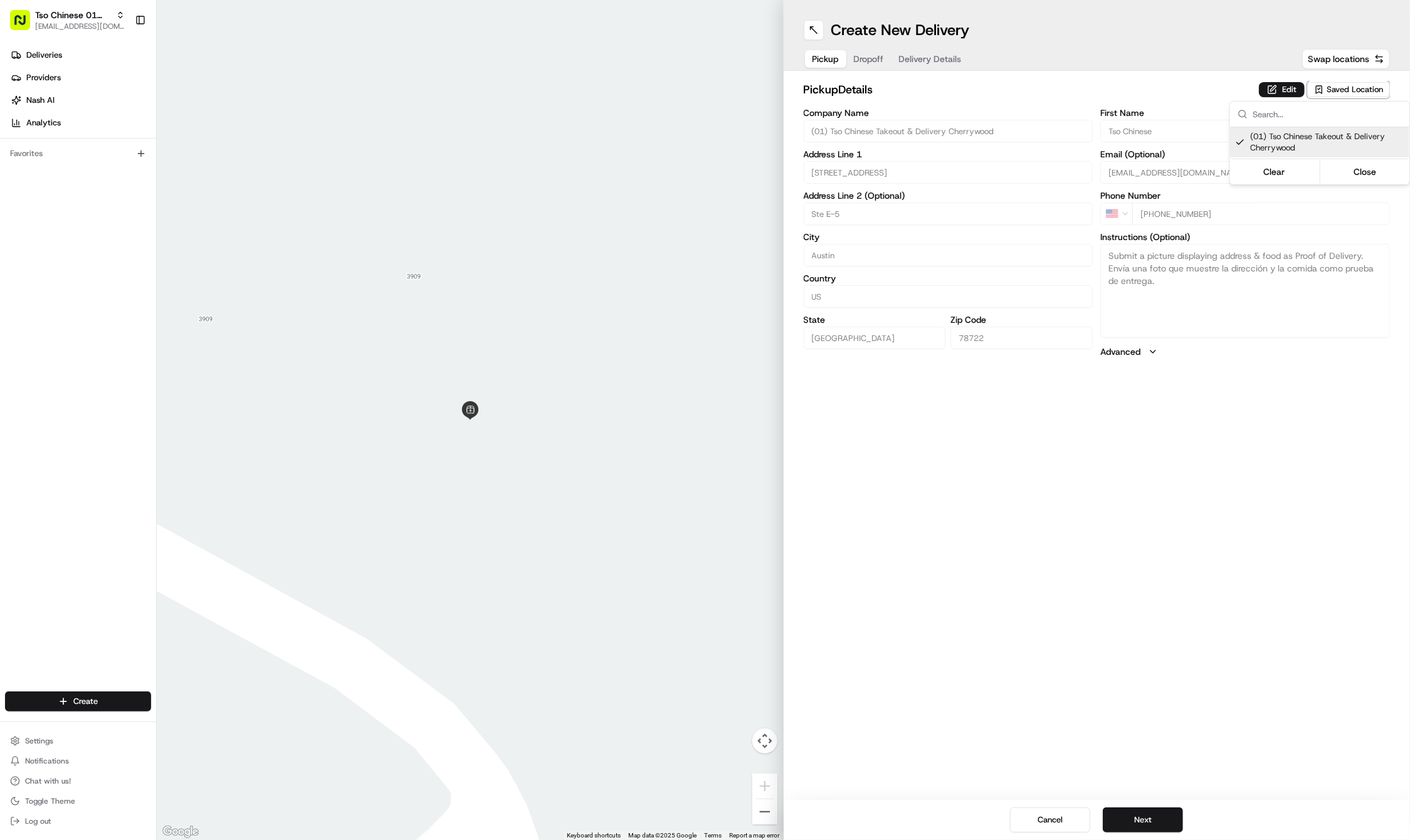
click at [868, 61] on html "Tso Chinese 01 Cherrywood haran@tsochinese.com Toggle Sidebar Deliveries Provid…" at bounding box center [705, 420] width 1410 height 840
click at [868, 61] on span "Dropoff" at bounding box center [869, 59] width 30 height 13
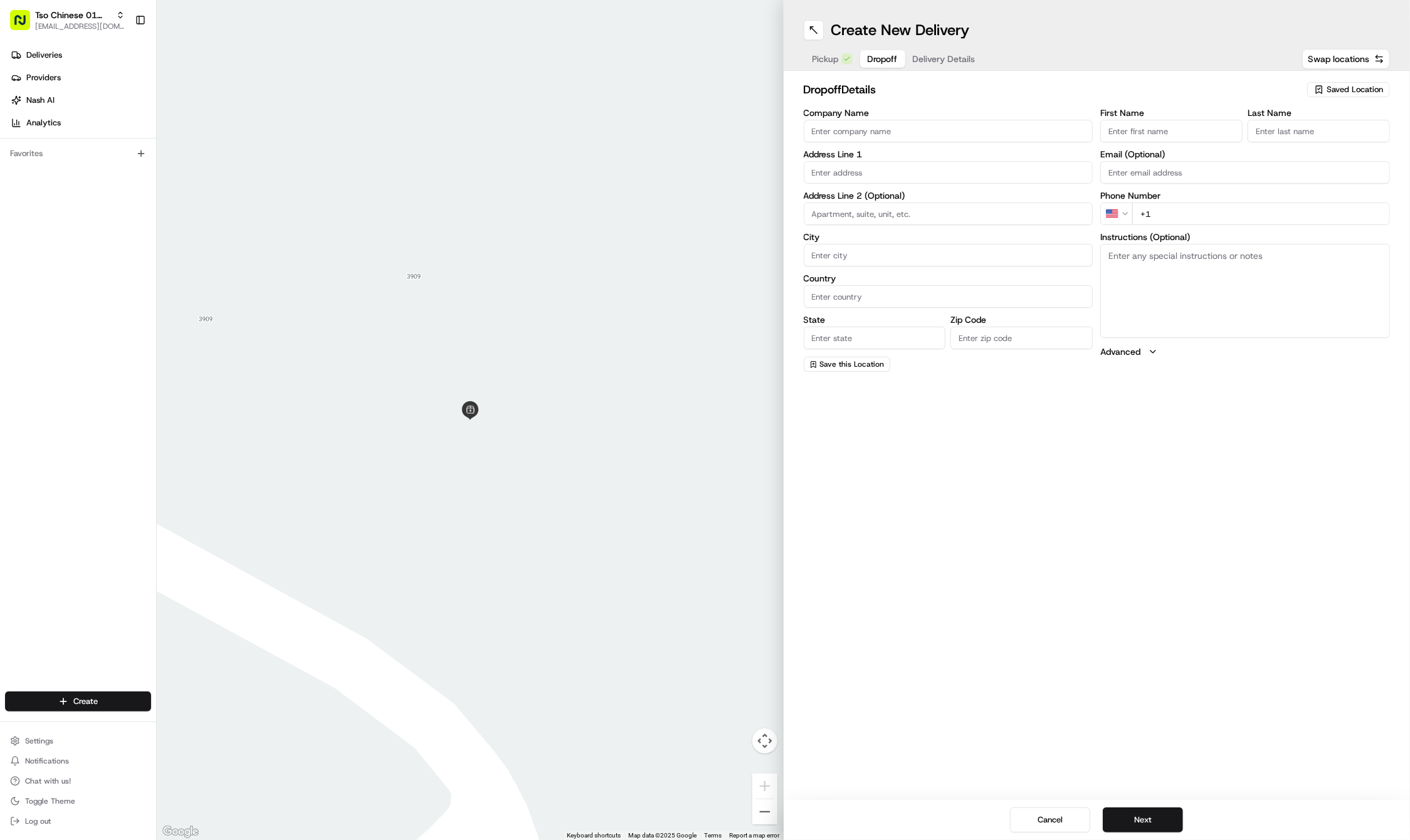
click at [1177, 126] on input "First Name" at bounding box center [1171, 130] width 142 height 23
paste input "Marcia Del Rios"
type input "Marcia Del Rios"
click at [1237, 213] on div "Phone Number US +1" at bounding box center [1245, 223] width 289 height 34
click at [1242, 214] on div "Phone Number US +1" at bounding box center [1245, 223] width 289 height 34
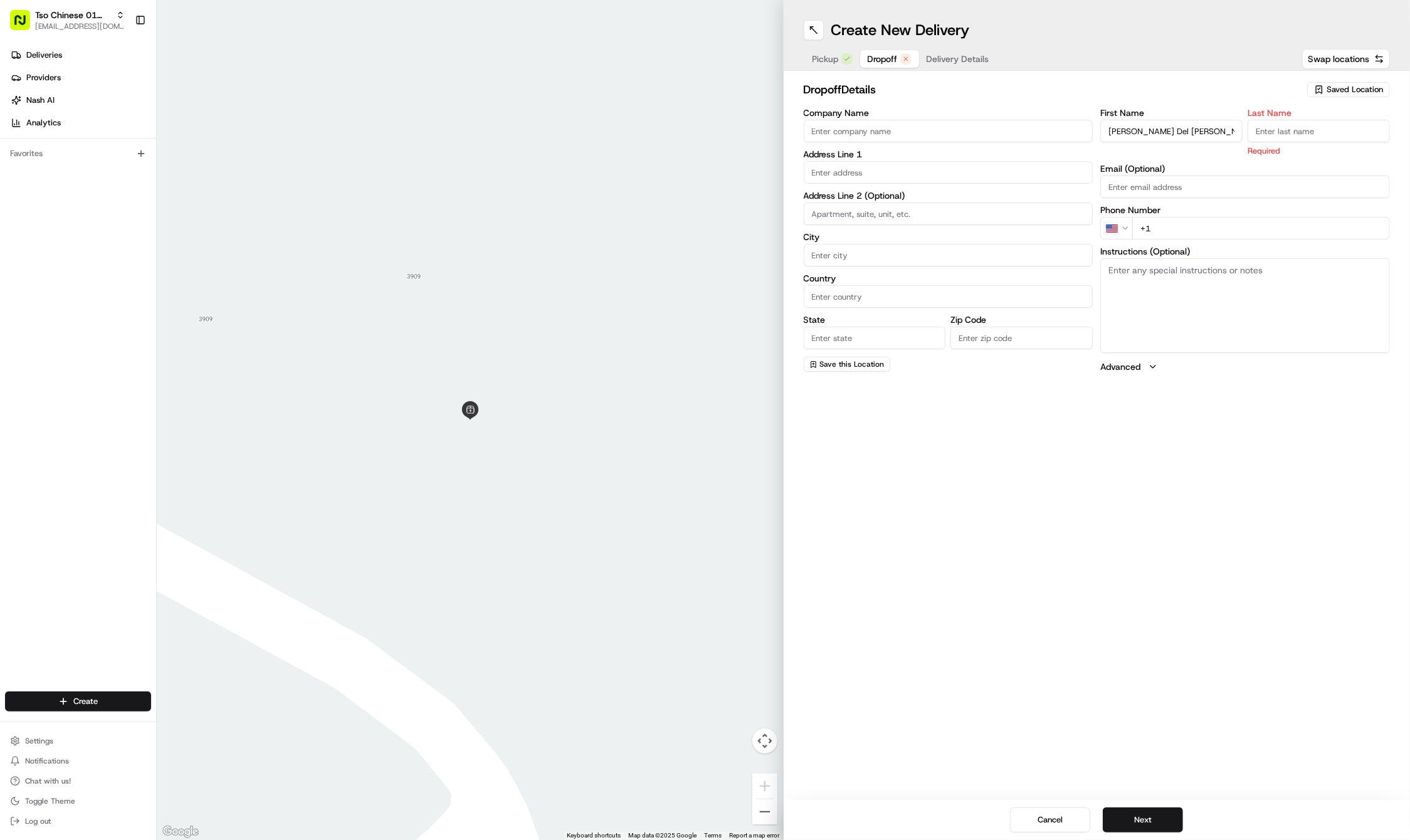
click at [1247, 224] on input "+1" at bounding box center [1261, 228] width 258 height 23
paste input "973 477 7258"
type input "+1 973 477 7258"
click at [964, 172] on input "text" at bounding box center [948, 172] width 289 height 23
paste input "1504 Ridgemont Dr"
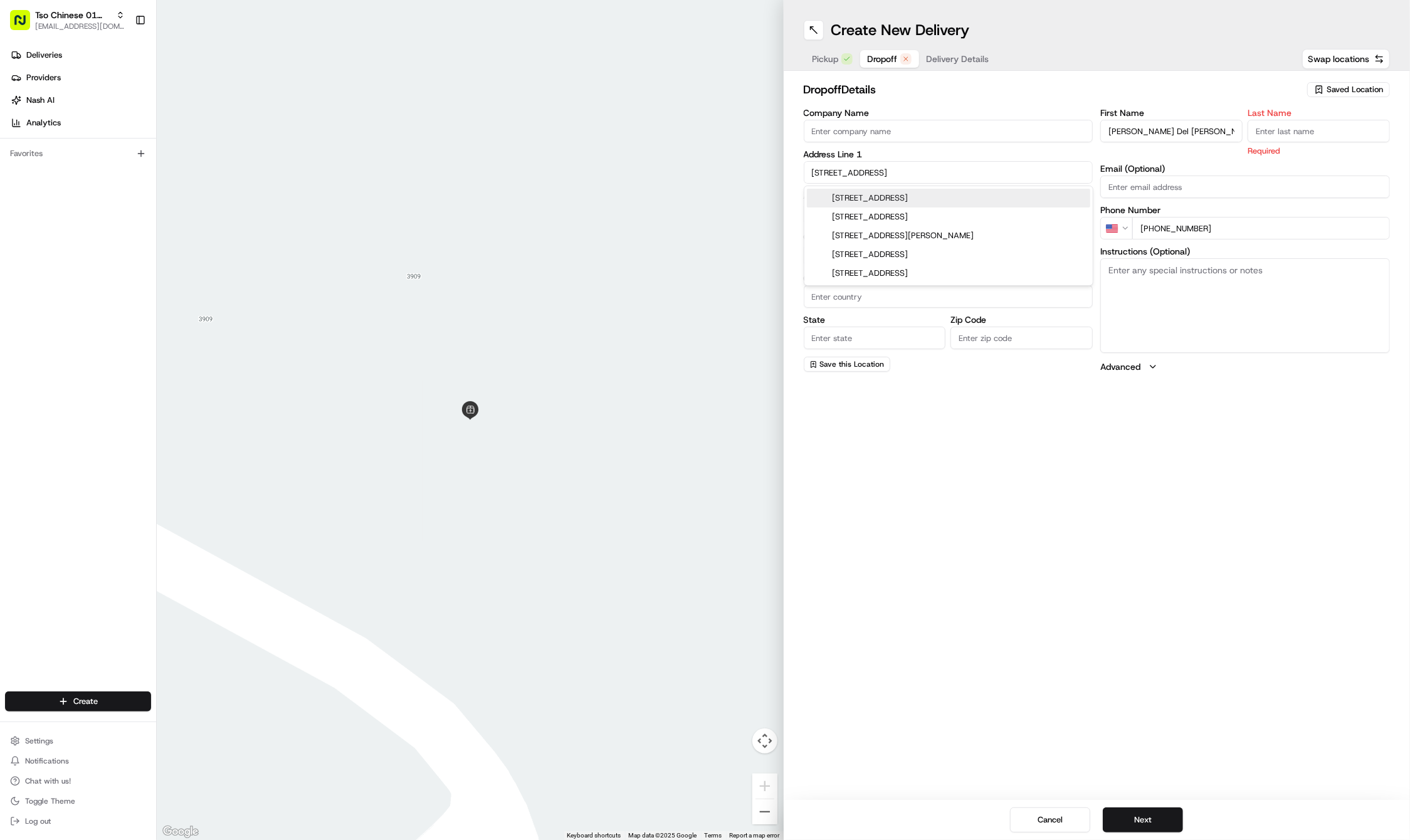
click at [967, 197] on div "1504 Ridgemont Drive, Austin, TX" at bounding box center [949, 198] width 283 height 19
type input "1504 Ridgemont Dr, Austin, TX 78723, USA"
type input "Austin"
type input "United States"
type input "TX"
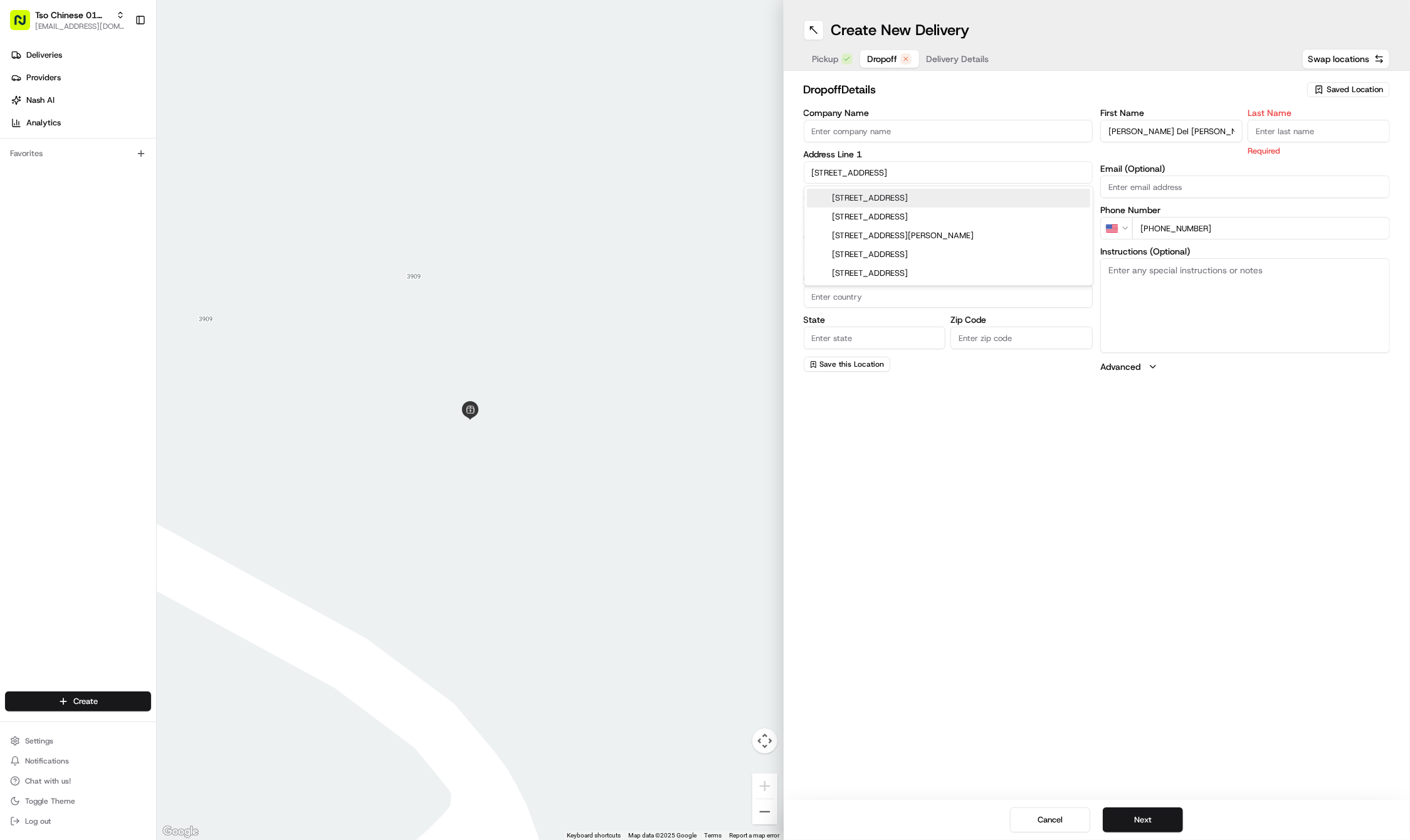
type input "78723"
type input "1504 Ridgemont Drive"
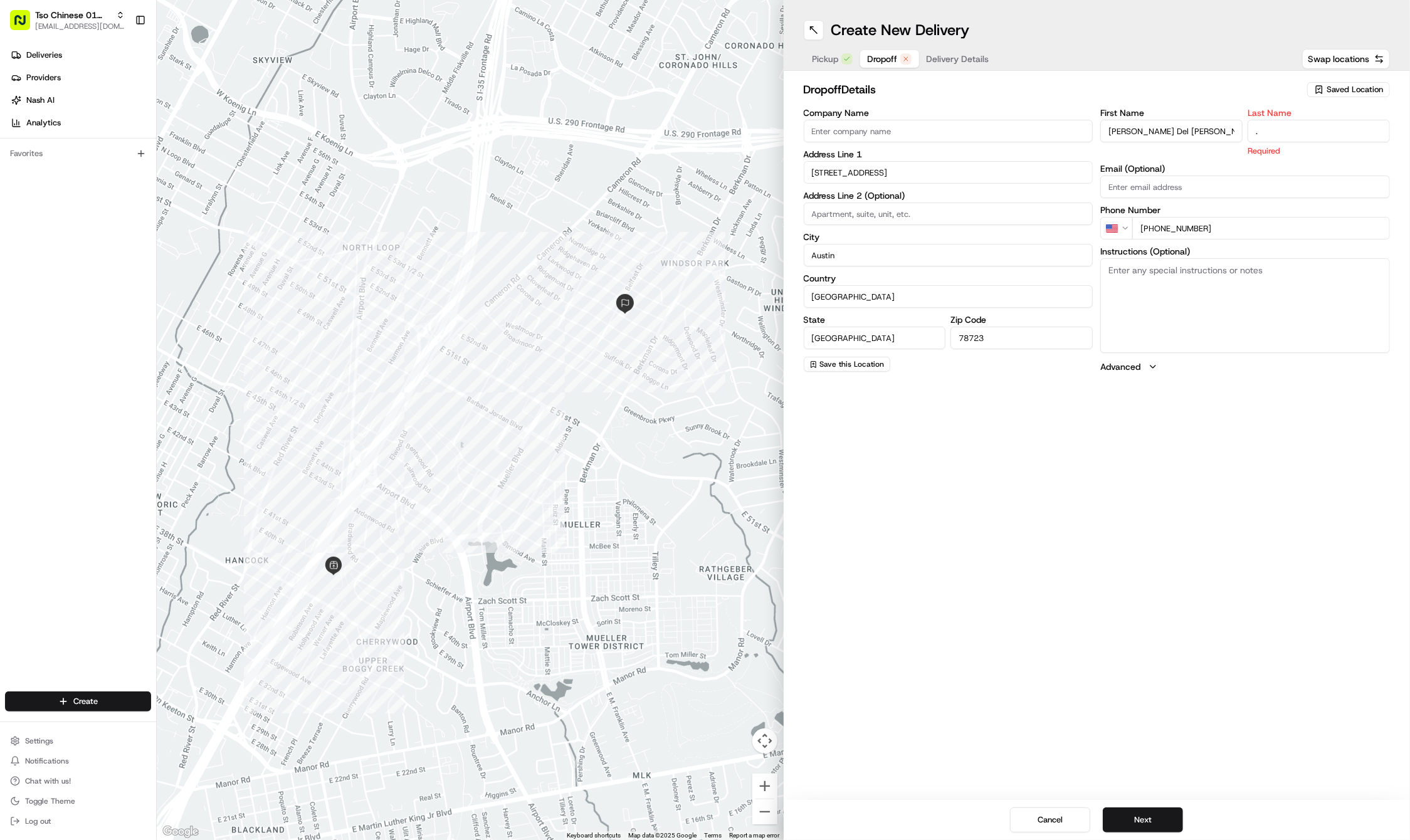
type input "."
click at [979, 55] on span "Delivery Details" at bounding box center [958, 59] width 63 height 13
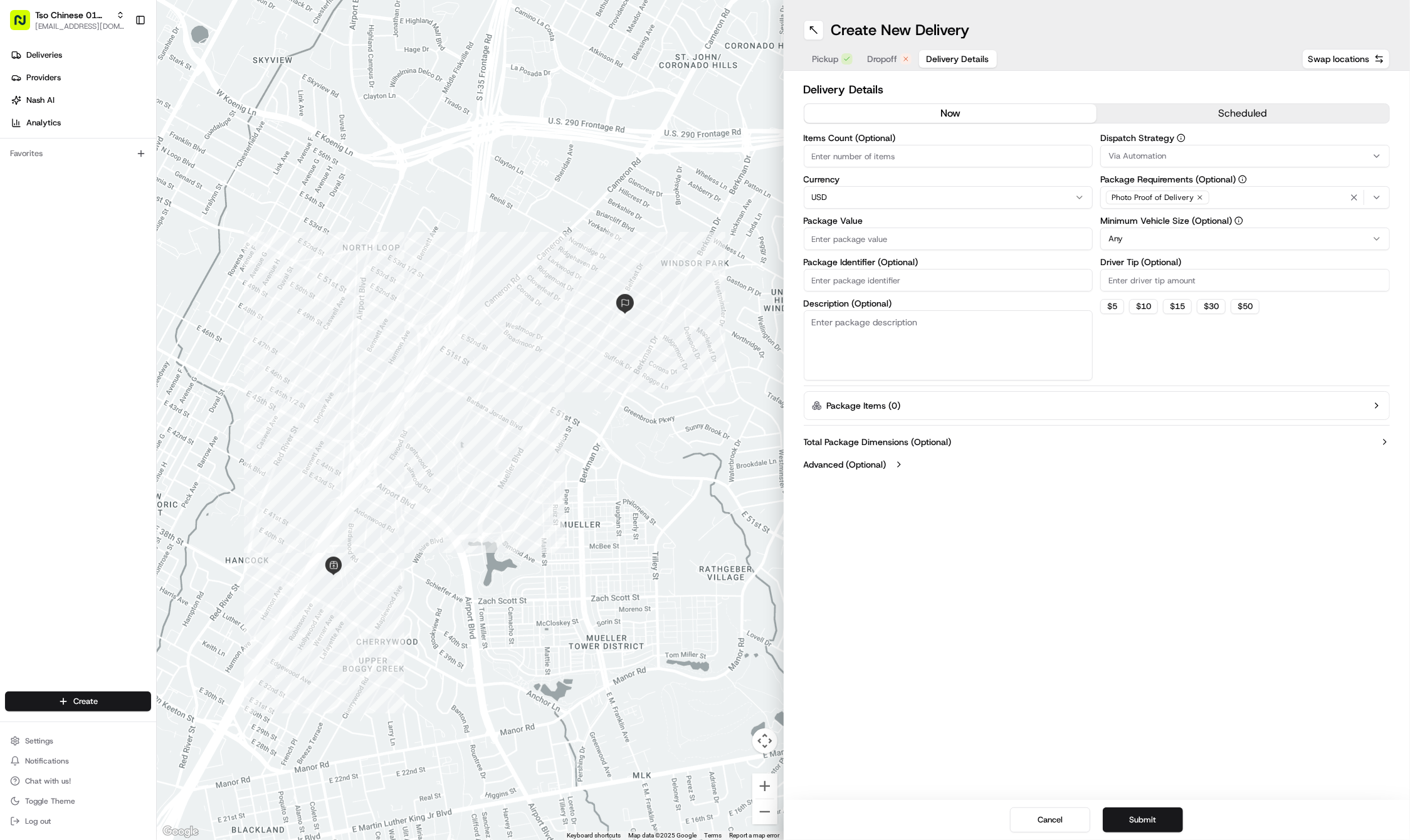
click at [1197, 148] on button "Via Automation" at bounding box center [1245, 156] width 289 height 23
click at [1189, 234] on div "Tso Cherrywood Strategy" at bounding box center [1191, 224] width 179 height 19
click at [1158, 81] on html "Tso Chinese 01 Cherrywood haran@tsochinese.com Toggle Sidebar Deliveries Provid…" at bounding box center [705, 420] width 1410 height 840
click at [1199, 200] on icon "button" at bounding box center [1200, 198] width 8 height 8
click at [1199, 200] on div "Select requirements" at bounding box center [1245, 197] width 283 height 11
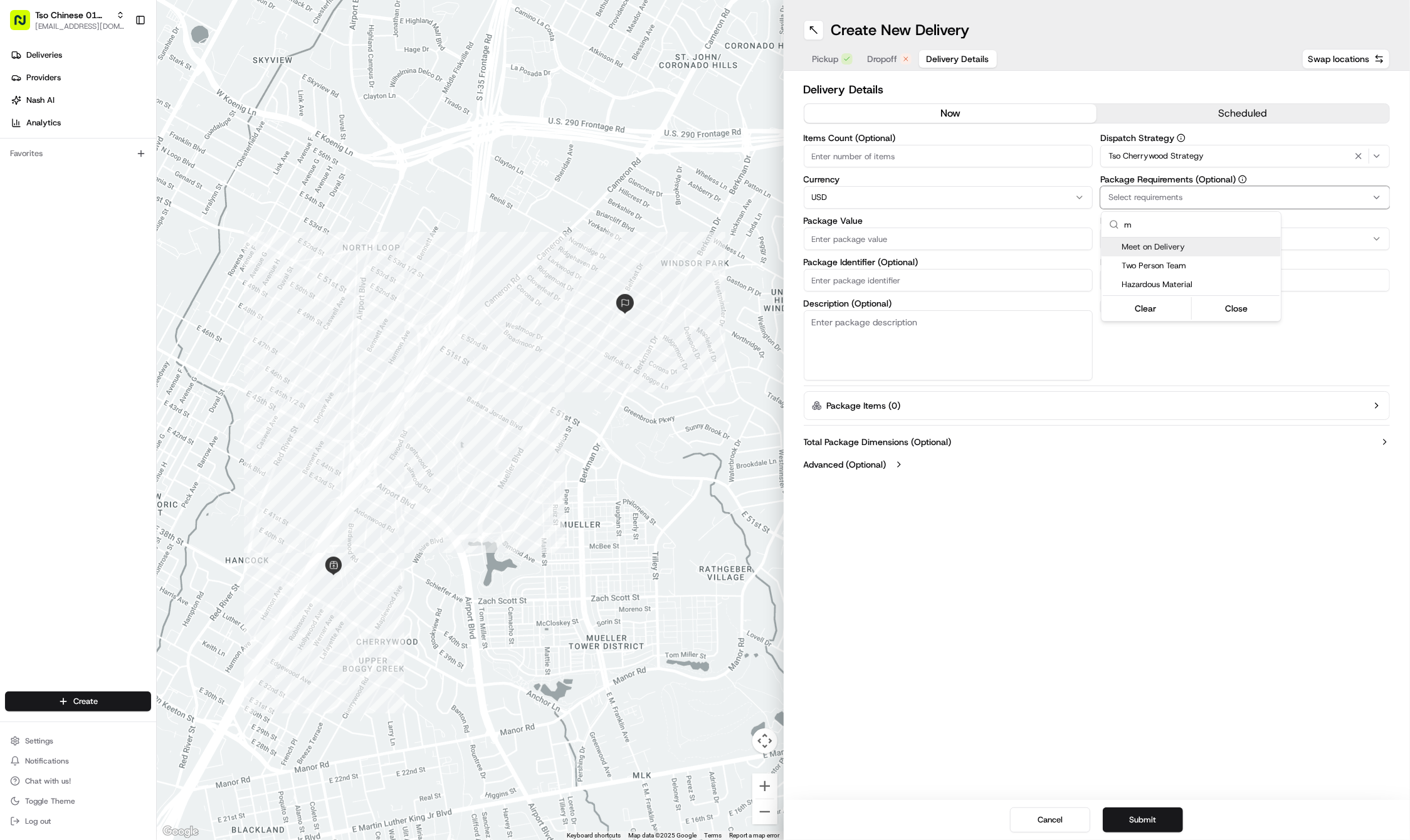
type input "m"
click at [1202, 245] on span "Meet on Delivery" at bounding box center [1198, 247] width 154 height 11
click at [1166, 42] on html "Tso Chinese 01 Cherrywood haran@tsochinese.com Toggle Sidebar Deliveries Provid…" at bounding box center [705, 420] width 1410 height 840
click at [1168, 275] on input "Driver Tip (Optional)" at bounding box center [1245, 280] width 289 height 23
type input "2"
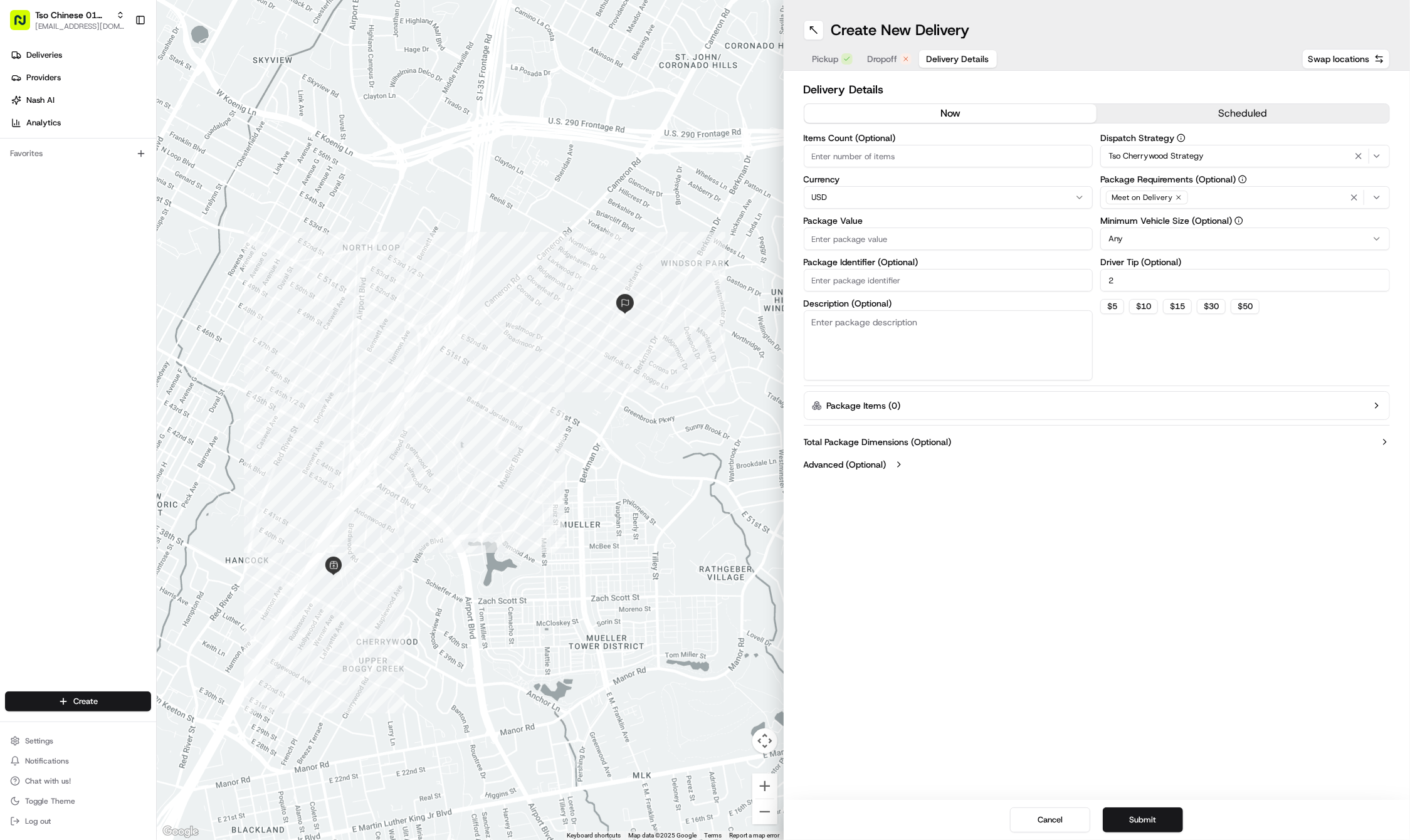
click at [962, 237] on input "Package Value" at bounding box center [948, 239] width 289 height 23
type input "34.48"
click at [830, 283] on input "Package Identifier (Optional)" at bounding box center [948, 280] width 289 height 23
paste input "Marcia Del Rios"
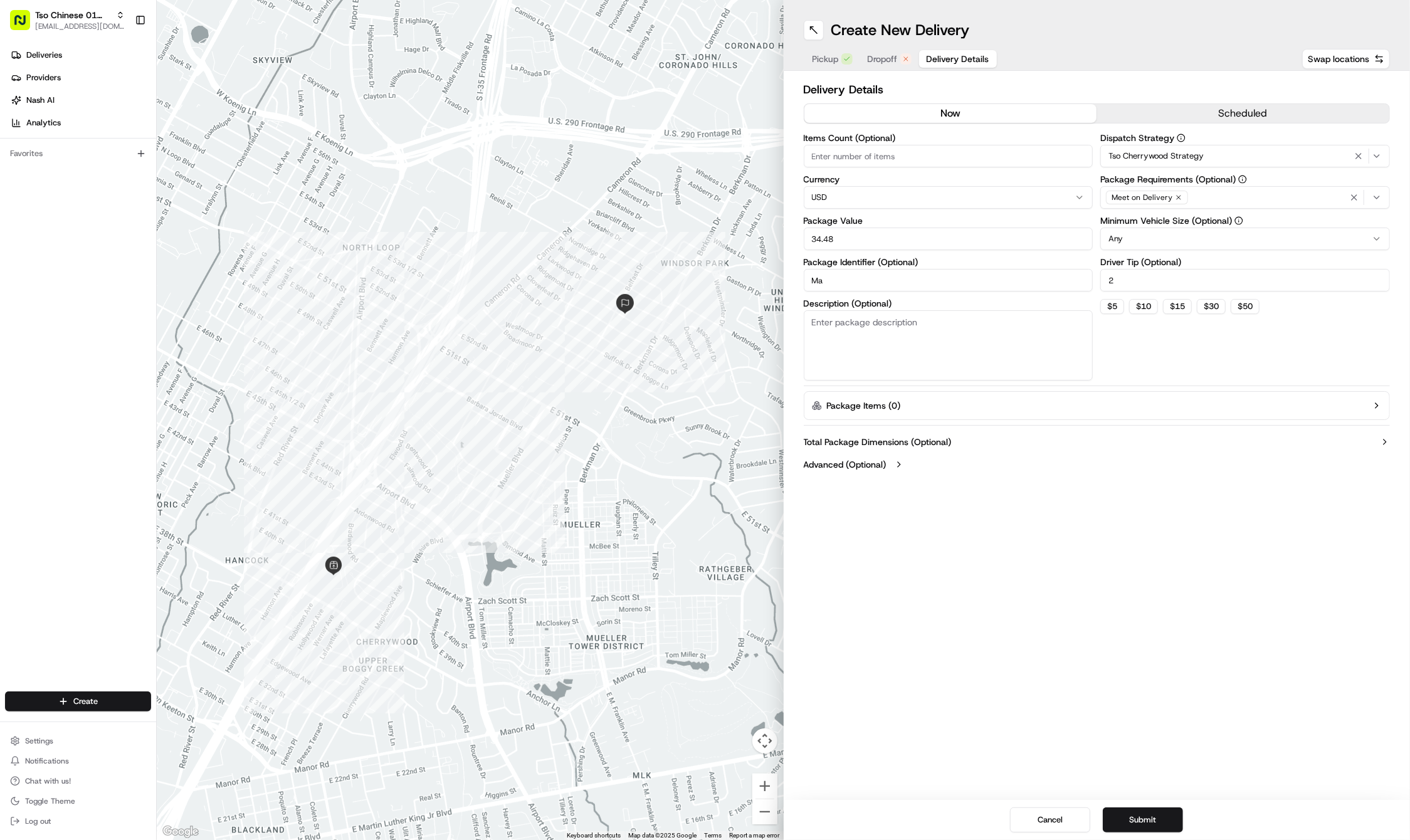
type input "M"
click at [987, 273] on input "Package Identifier (Optional)" at bounding box center [948, 280] width 289 height 23
paste input "#XZ3EH5N"
type input "#XZ3EH5N"
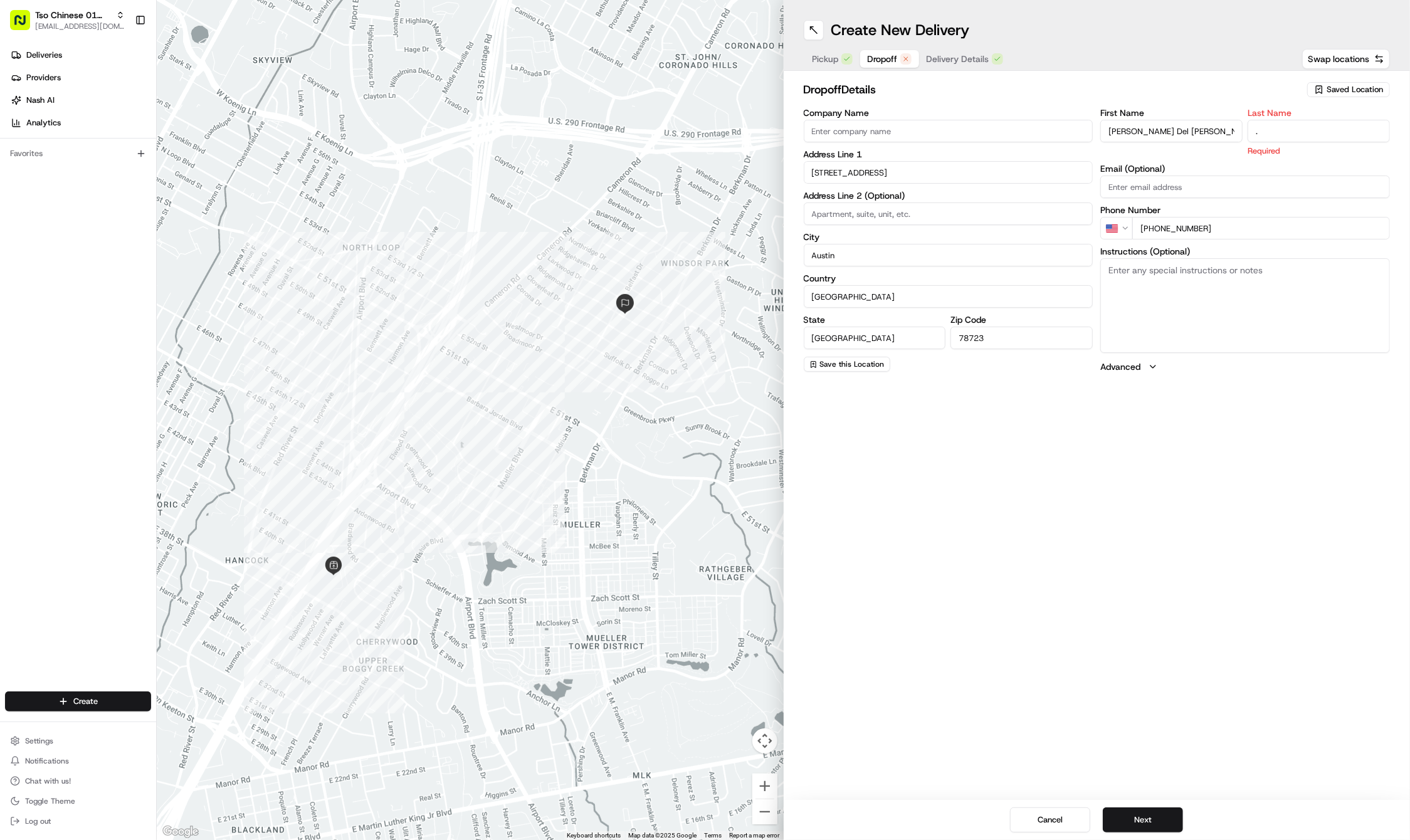
click at [889, 59] on span "Dropoff" at bounding box center [883, 59] width 30 height 13
type input ".."
click at [944, 63] on span "Delivery Details" at bounding box center [958, 59] width 63 height 13
click at [888, 61] on span "Dropoff" at bounding box center [883, 59] width 30 height 13
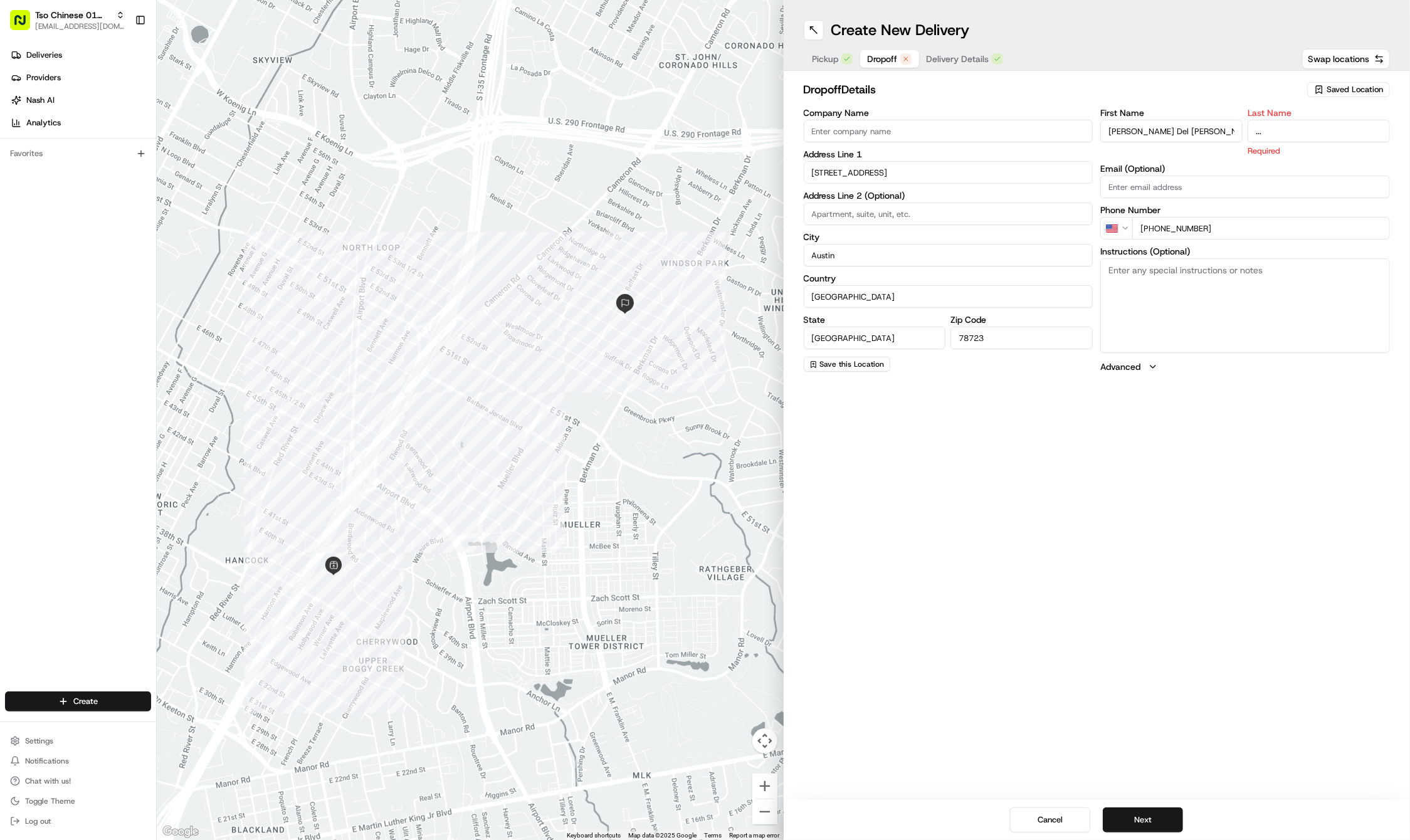
type input "..."
click at [1162, 281] on textarea "Instructions (Optional)" at bounding box center [1245, 305] width 289 height 94
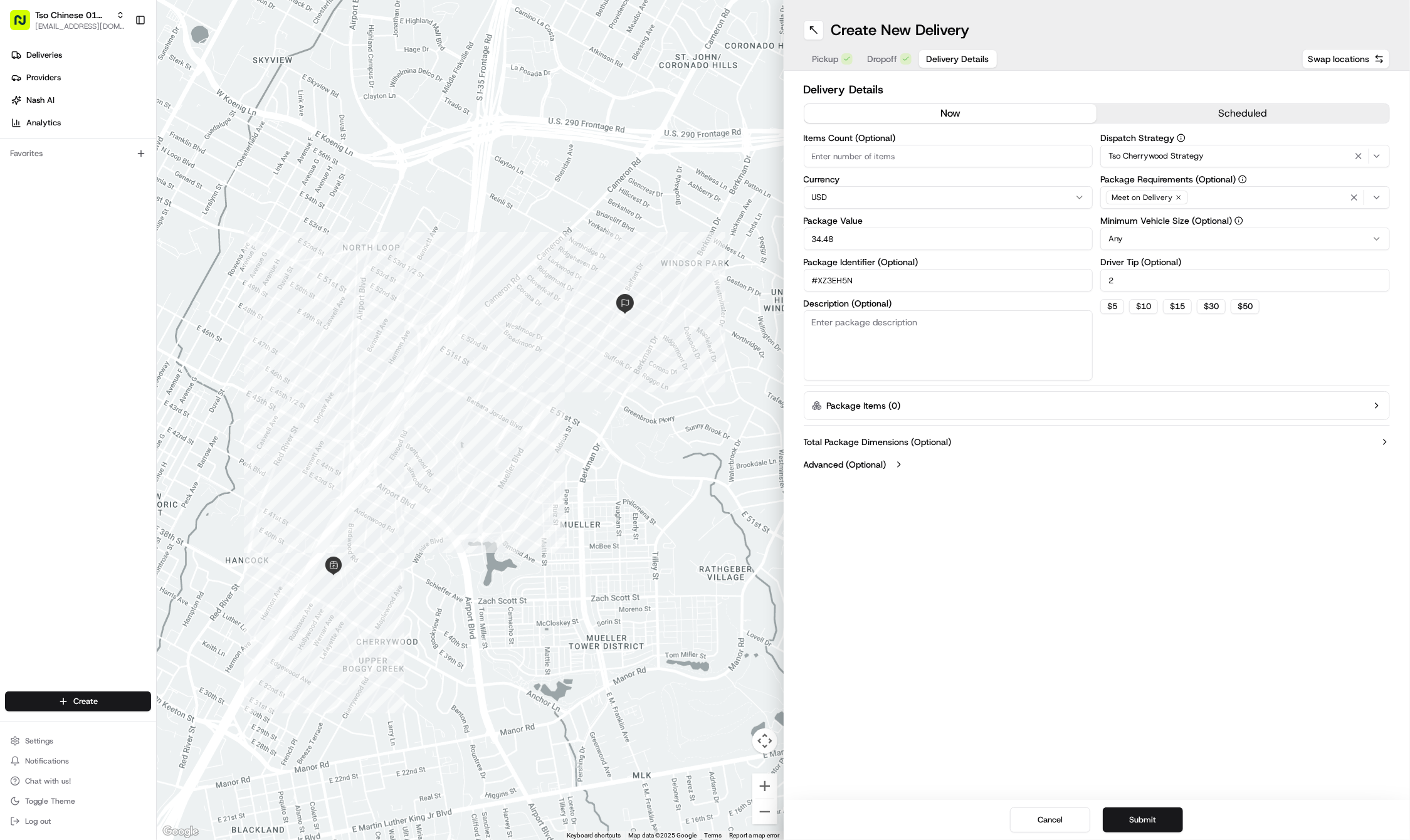
click at [943, 61] on span "Delivery Details" at bounding box center [958, 59] width 63 height 13
click at [1157, 808] on button "Submit" at bounding box center [1143, 819] width 81 height 25
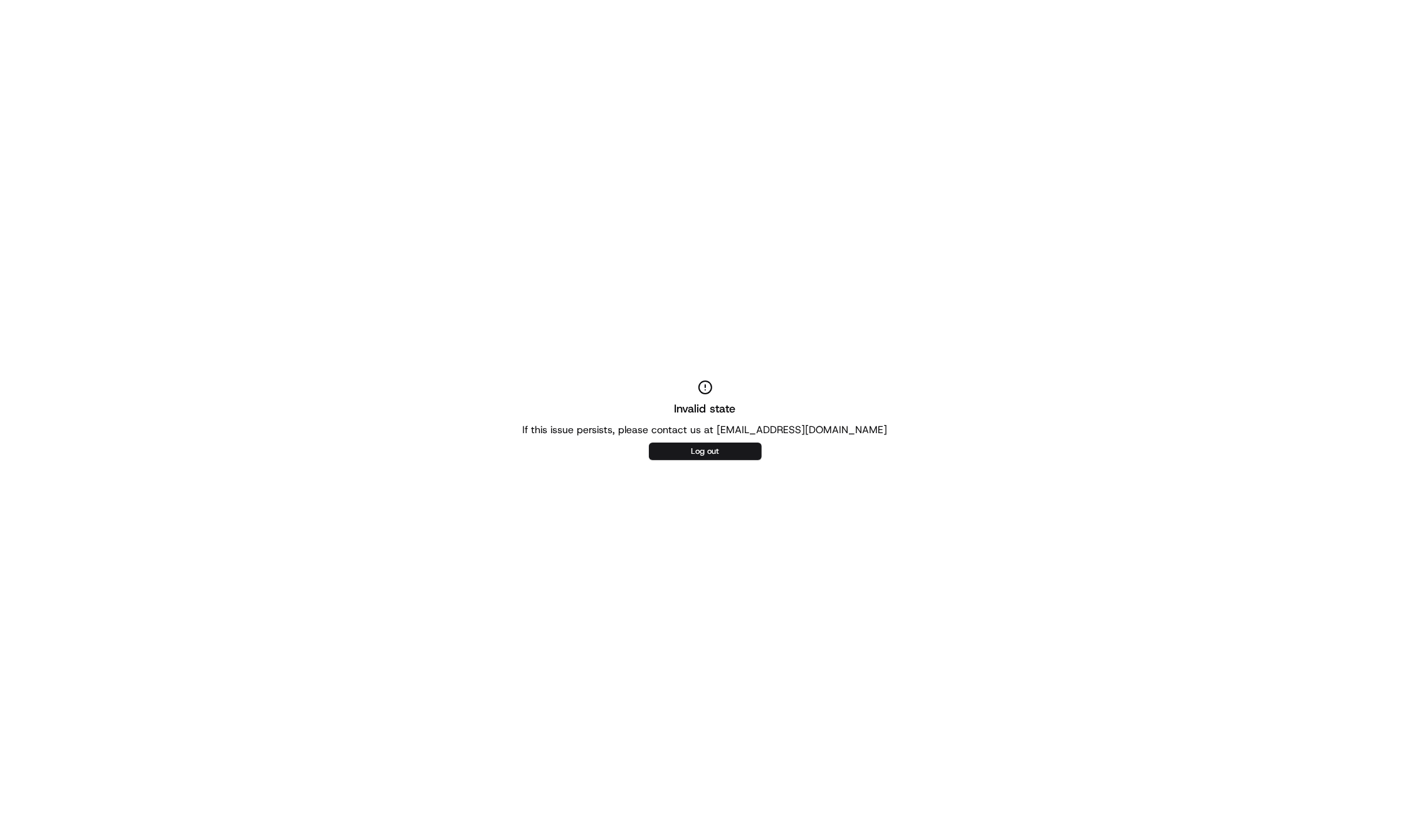
click at [663, 18] on div "Invalid state If this issue persists, please contact us at [EMAIL_ADDRESS][DOMA…" at bounding box center [705, 420] width 1410 height 840
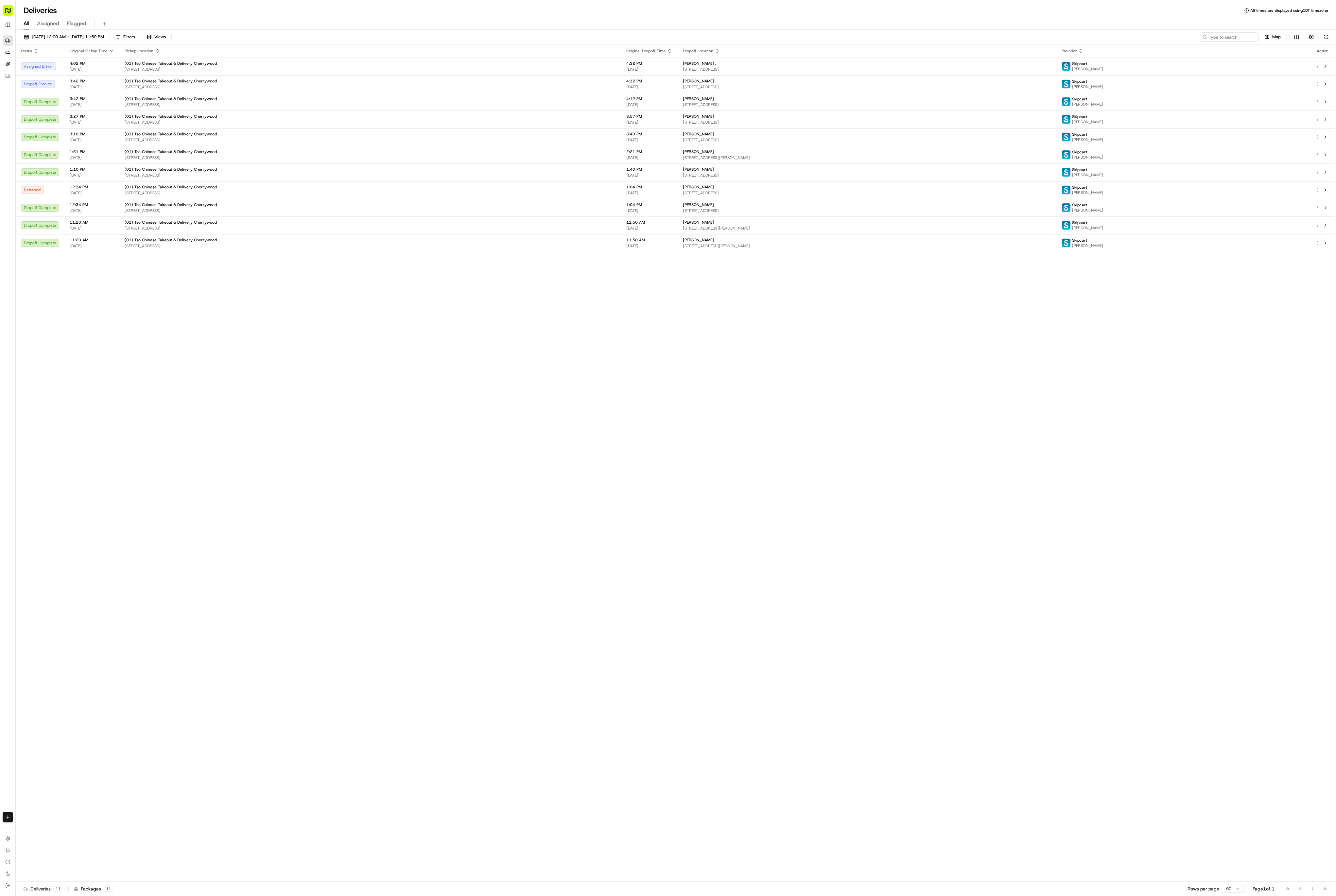
drag, startPoint x: 0, startPoint y: 334, endPoint x: 10, endPoint y: 316, distance: 20.6
click at [10, 316] on div "Deliveries Providers [PERSON_NAME] Analytics Favorites" at bounding box center [13, 433] width 27 height 802
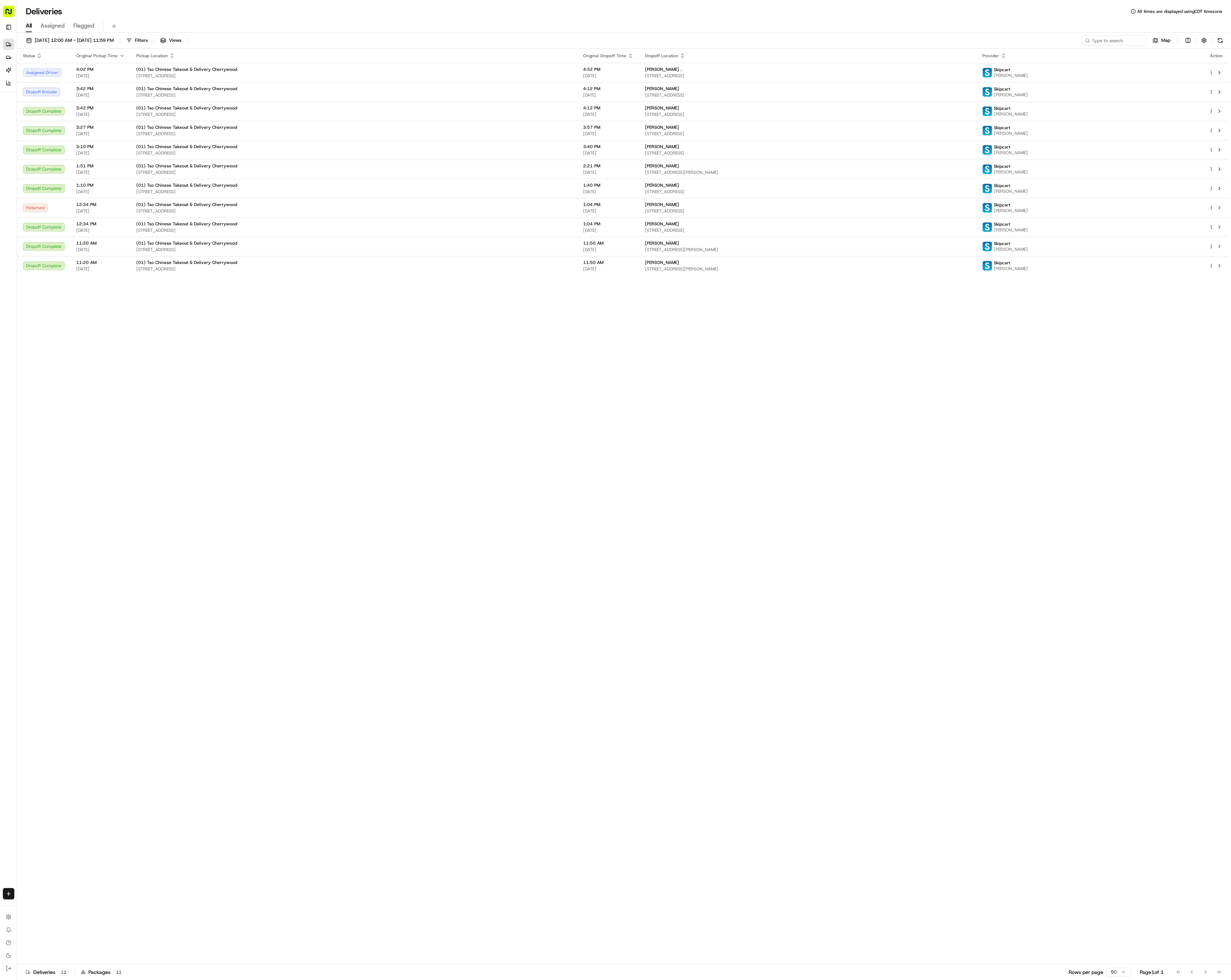
click at [351, 35] on div "[DATE] 12:00 AM - [DATE] 11:59 PM Filters Views Map Status Original Pickup Time…" at bounding box center [624, 506] width 1214 height 949
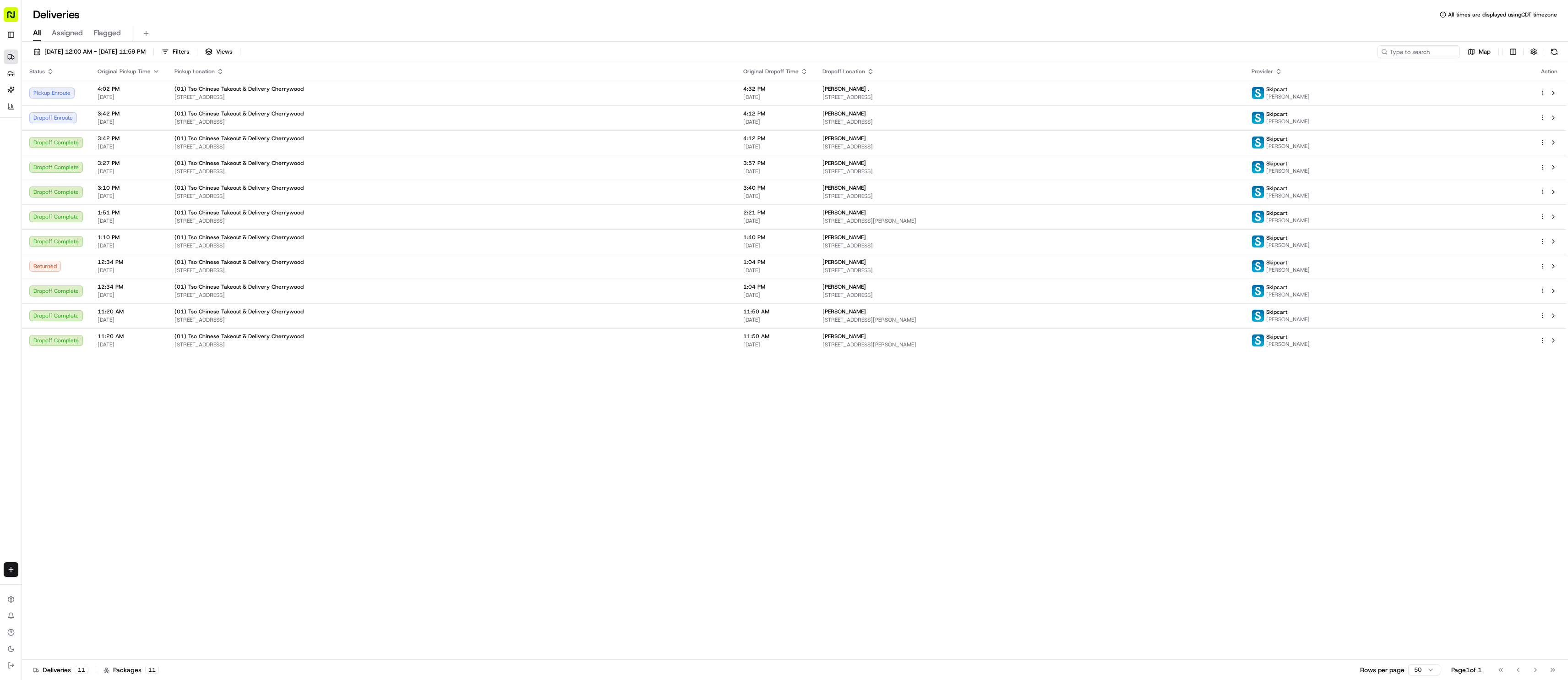
click at [1035, 440] on div "Status Original Pickup Time Pickup Location Original Dropoff Time Dropoff Locat…" at bounding box center [794, 361] width 1544 height 597
drag, startPoint x: 1563, startPoint y: 415, endPoint x: 1581, endPoint y: 403, distance: 21.6
click at [1035, 403] on html "Tso Chinese 01 Cherrywood [EMAIL_ADDRESS][DOMAIN_NAME] Toggle Sidebar Deliverie…" at bounding box center [784, 340] width 1568 height 680
click at [1035, 389] on div "Status Original Pickup Time Pickup Location Original Dropoff Time Dropoff Locat…" at bounding box center [794, 361] width 1544 height 597
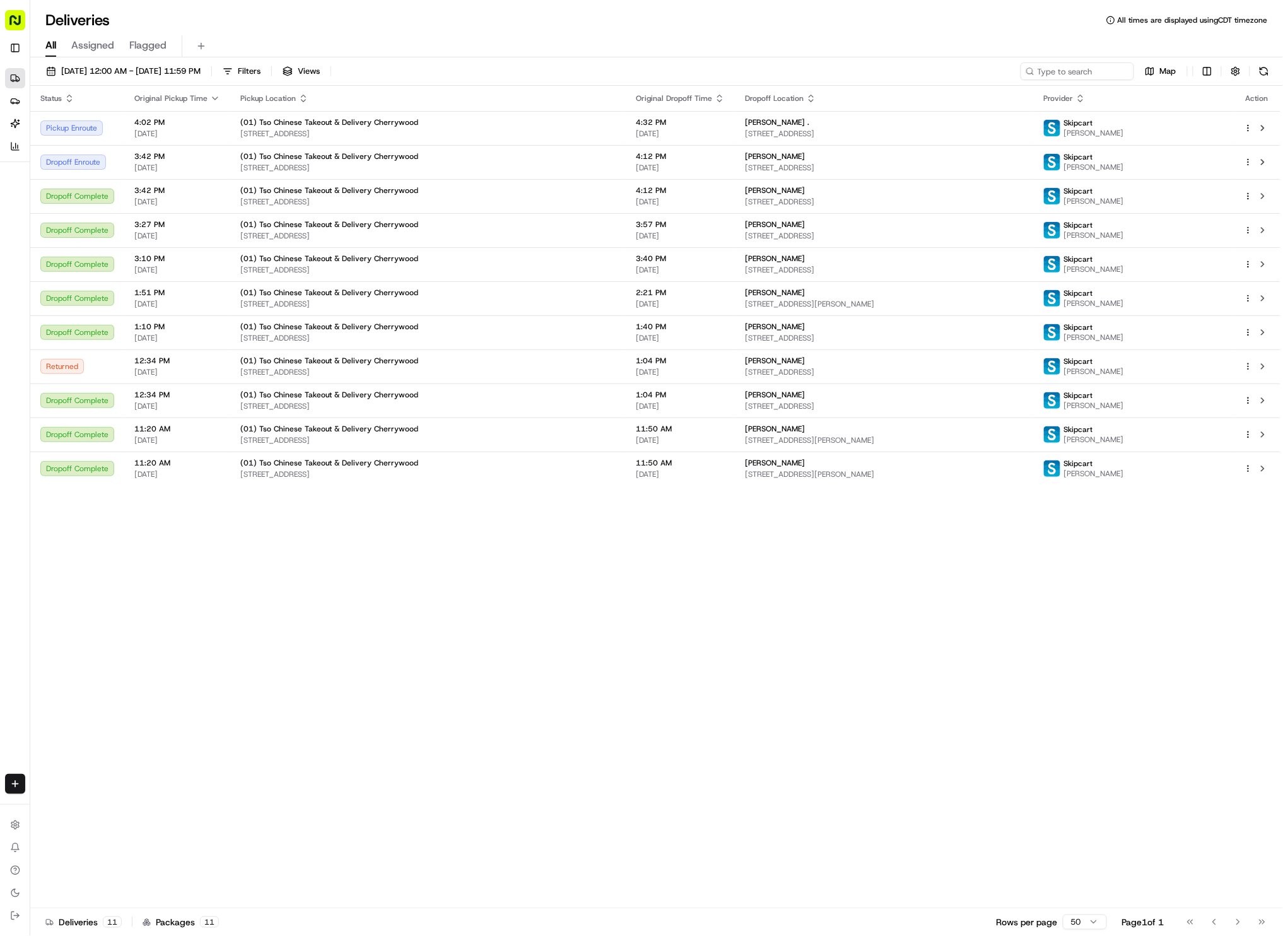
drag, startPoint x: 1123, startPoint y: 708, endPoint x: 1095, endPoint y: 808, distance: 104.0
click at [1095, 810] on div "Status Original Pickup Time Pickup Location Original Dropoff Time Dropoff Locat…" at bounding box center [655, 497] width 1250 height 822
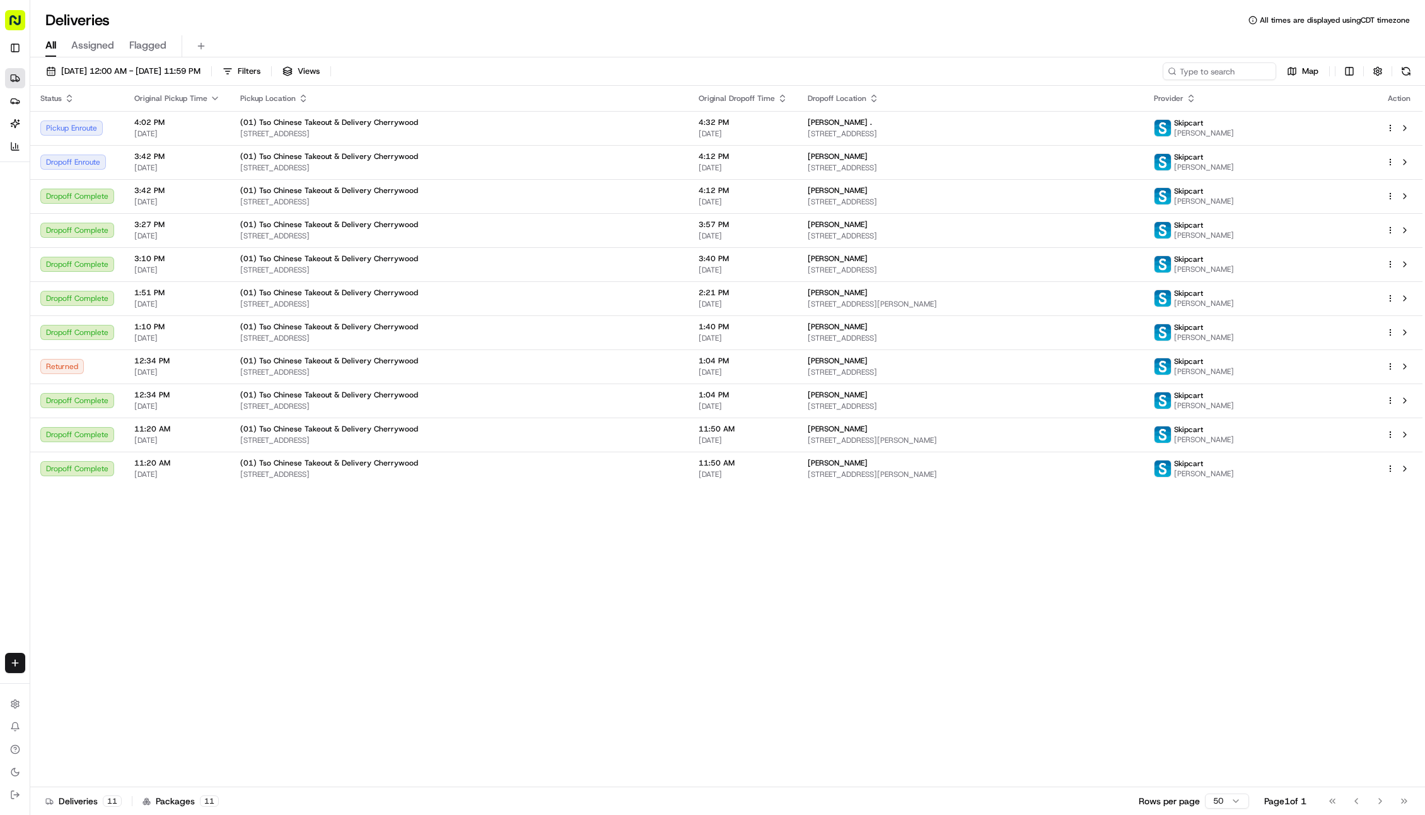
click at [557, 651] on div "Status Original Pickup Time Pickup Location Original Dropoff Time Dropoff Locat…" at bounding box center [726, 436] width 1392 height 701
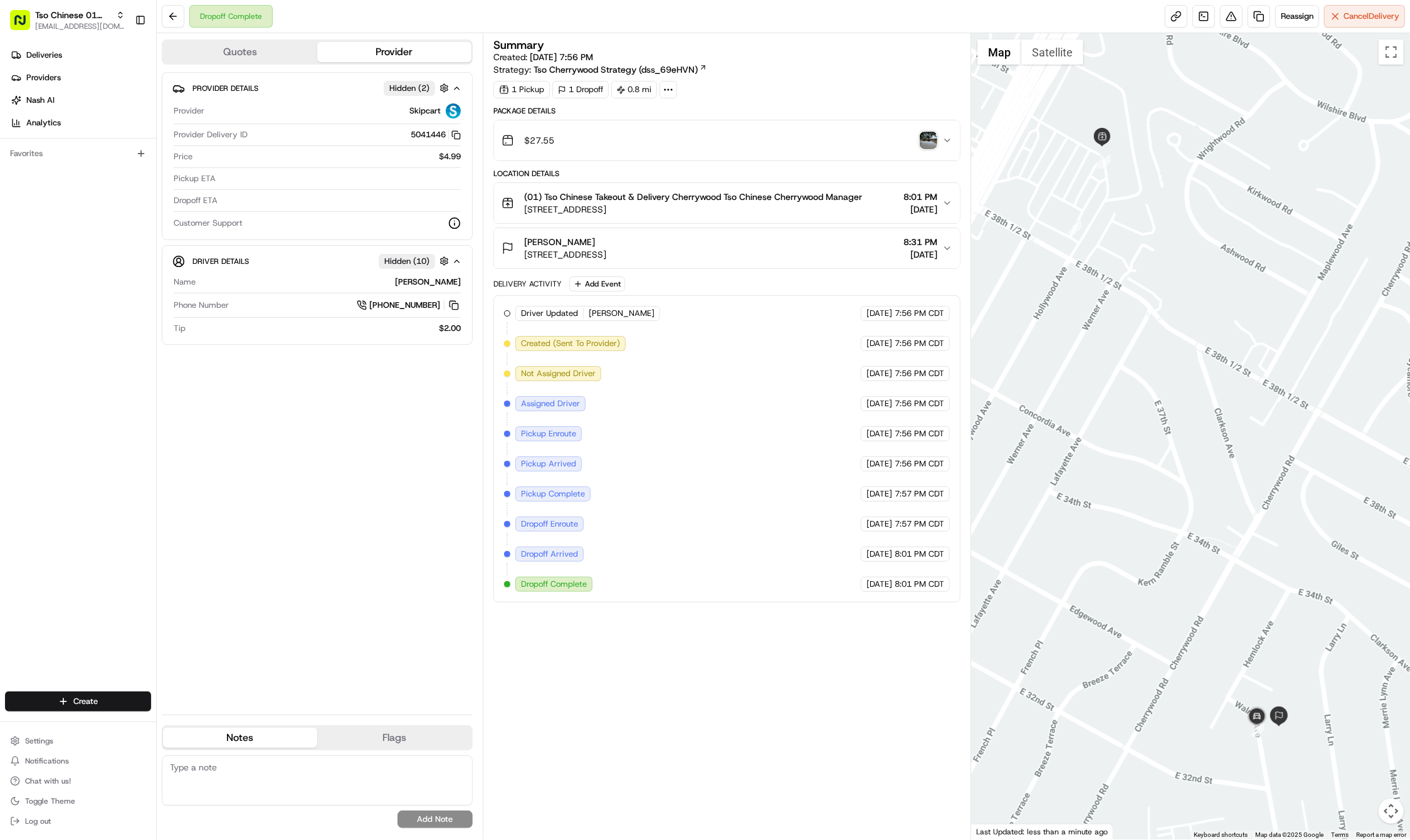
click at [44, 702] on html "Tso Chinese 01 Cherrywood [EMAIL_ADDRESS][DOMAIN_NAME] Toggle Sidebar Deliverie…" at bounding box center [705, 420] width 1410 height 840
click at [49, 700] on html "Tso Chinese 01 Cherrywood [EMAIL_ADDRESS][DOMAIN_NAME] Toggle Sidebar Deliverie…" at bounding box center [705, 420] width 1410 height 840
click at [142, 523] on html "Tso Chinese 01 Cherrywood [EMAIL_ADDRESS][DOMAIN_NAME] Toggle Sidebar Deliverie…" at bounding box center [705, 420] width 1410 height 840
